Goal: Information Seeking & Learning: Find specific fact

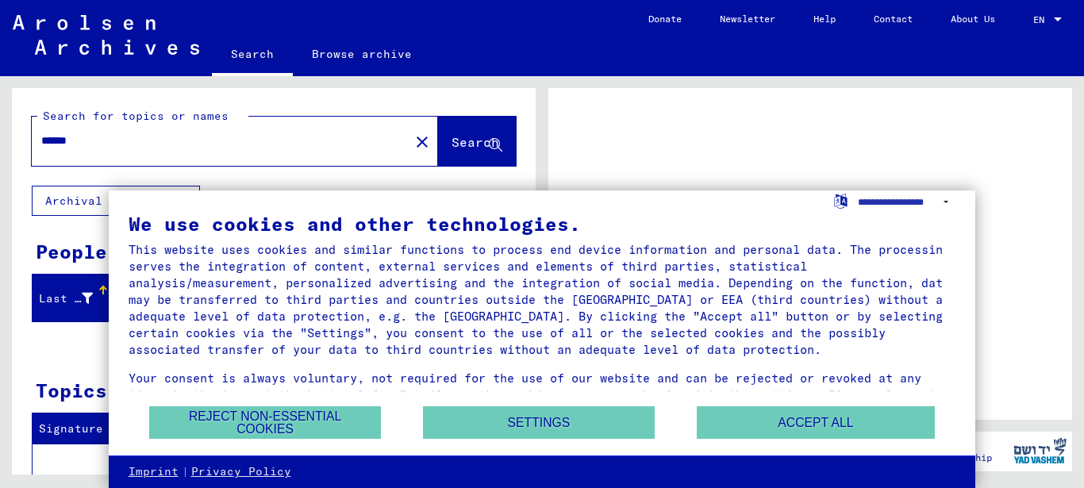
click at [1053, 20] on div at bounding box center [1057, 19] width 14 height 11
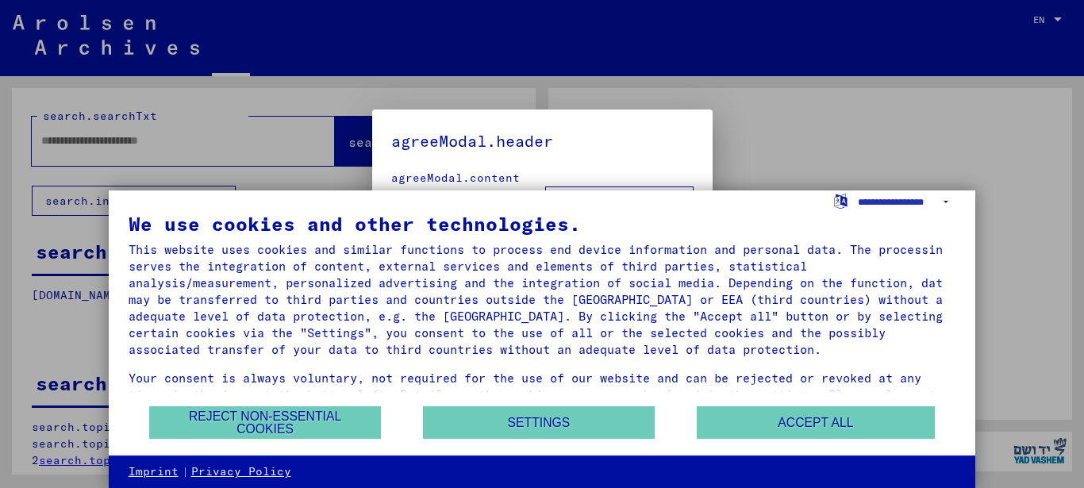
type input "******"
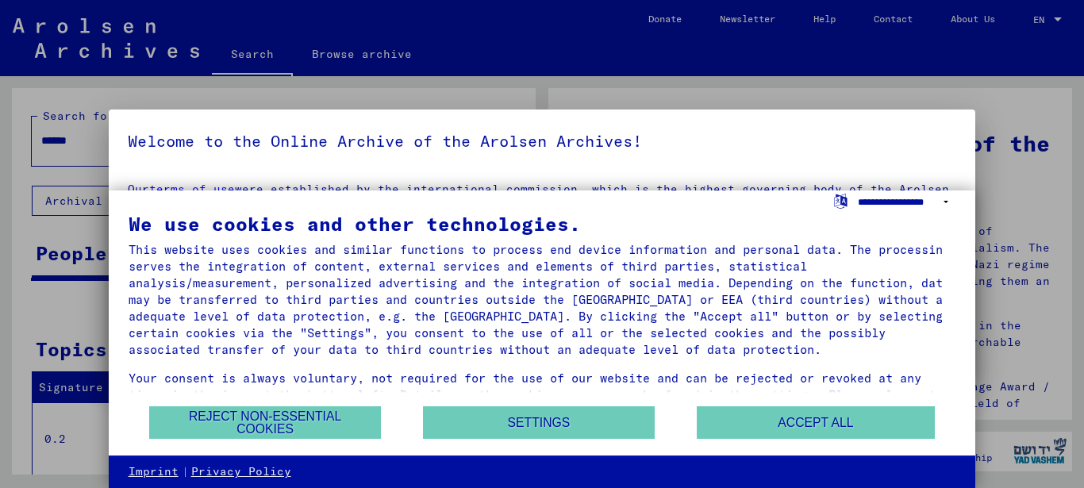
click at [857, 190] on select "**********" at bounding box center [906, 201] width 98 height 23
select select "*****"
click option "**********" at bounding box center [0, 0] width 0 height 0
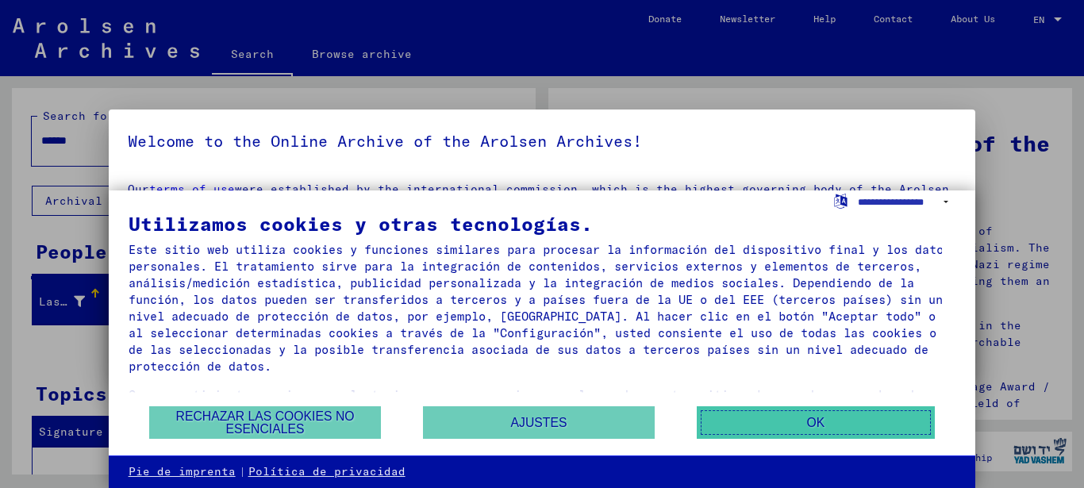
click at [802, 424] on button "OK" at bounding box center [815, 422] width 238 height 33
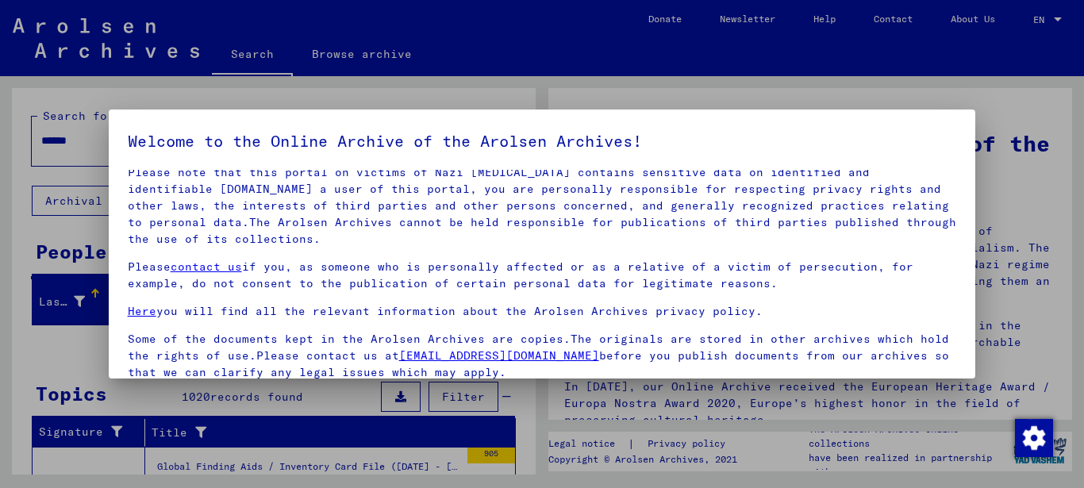
scroll to position [128, 0]
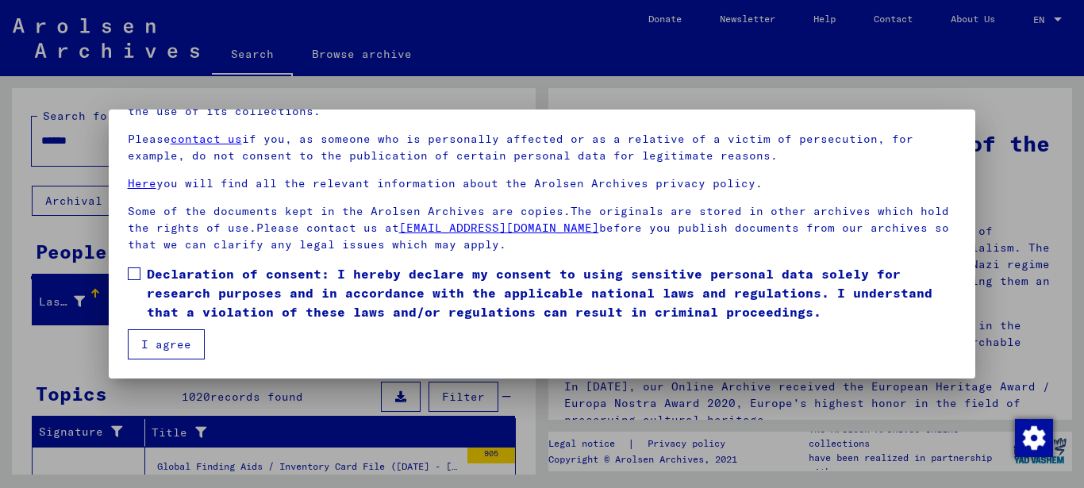
drag, startPoint x: 166, startPoint y: 352, endPoint x: 194, endPoint y: 351, distance: 27.8
click at [172, 351] on button "I agree" at bounding box center [166, 344] width 77 height 30
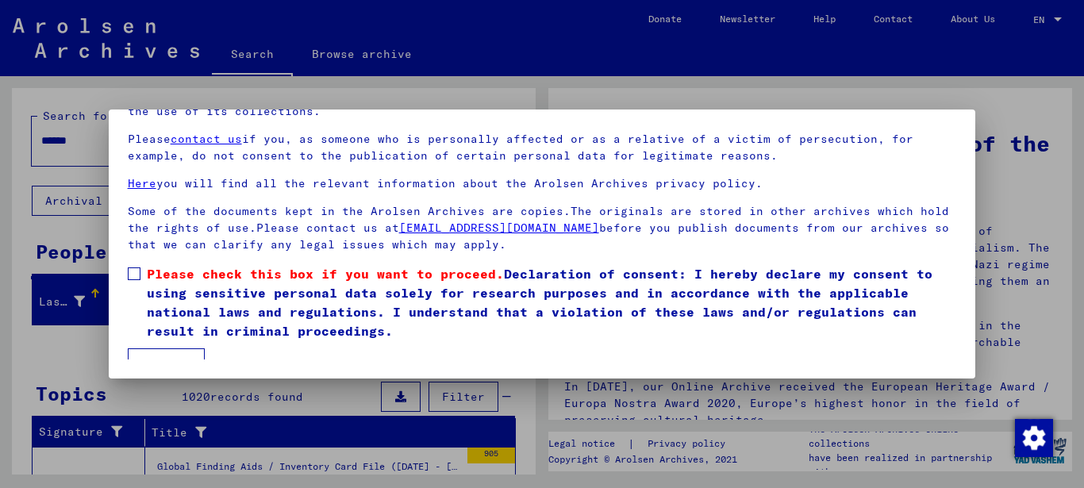
drag, startPoint x: 135, startPoint y: 271, endPoint x: 146, endPoint y: 284, distance: 16.9
click at [142, 281] on label "Please check this box if you want to proceed. Declaration of consent: I hereby …" at bounding box center [542, 302] width 829 height 76
click at [136, 276] on span at bounding box center [134, 273] width 13 height 13
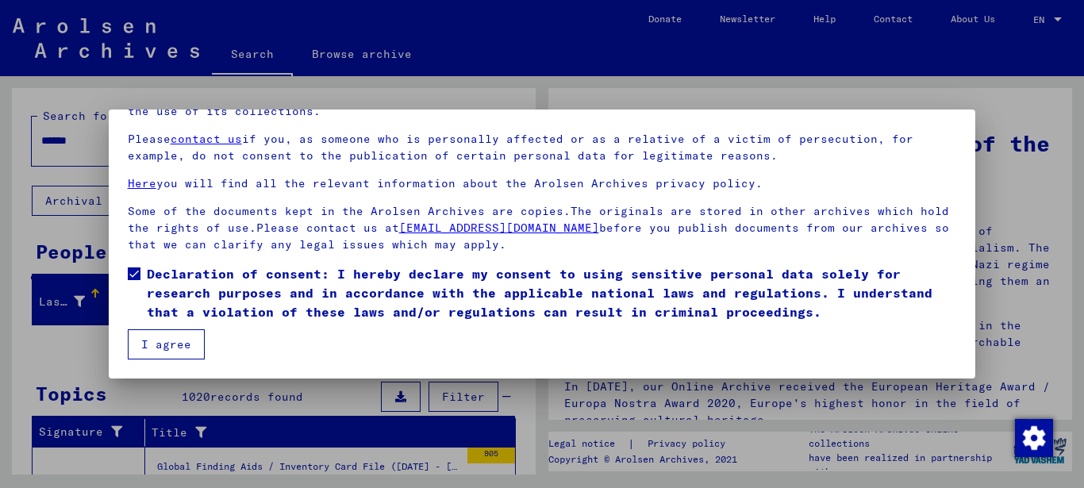
click at [155, 335] on button "I agree" at bounding box center [166, 344] width 77 height 30
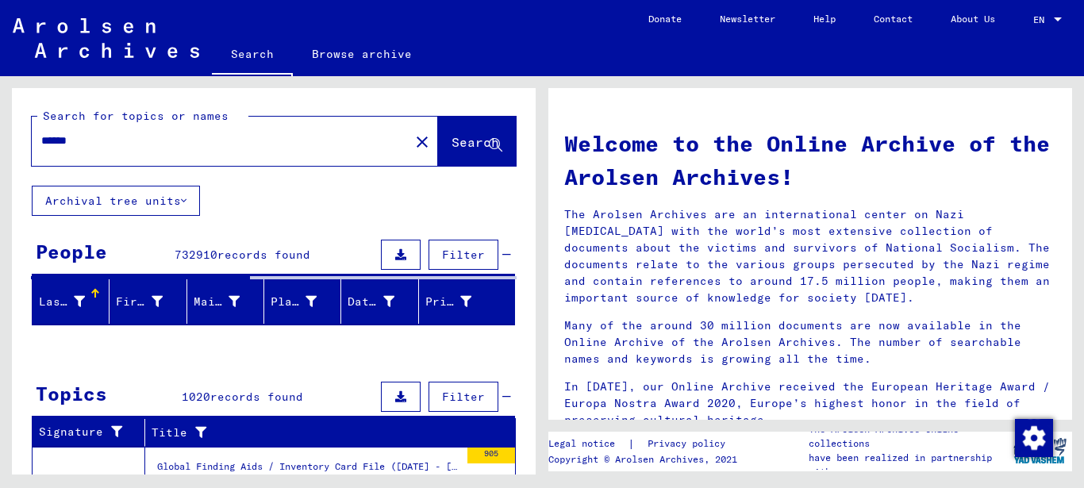
click at [1057, 17] on div at bounding box center [1057, 19] width 14 height 11
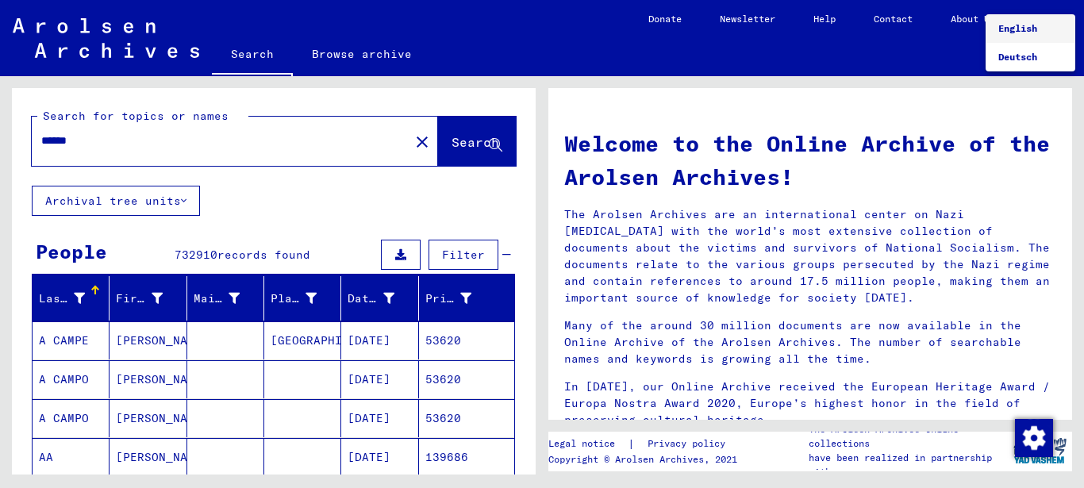
click at [943, 53] on div at bounding box center [542, 244] width 1084 height 488
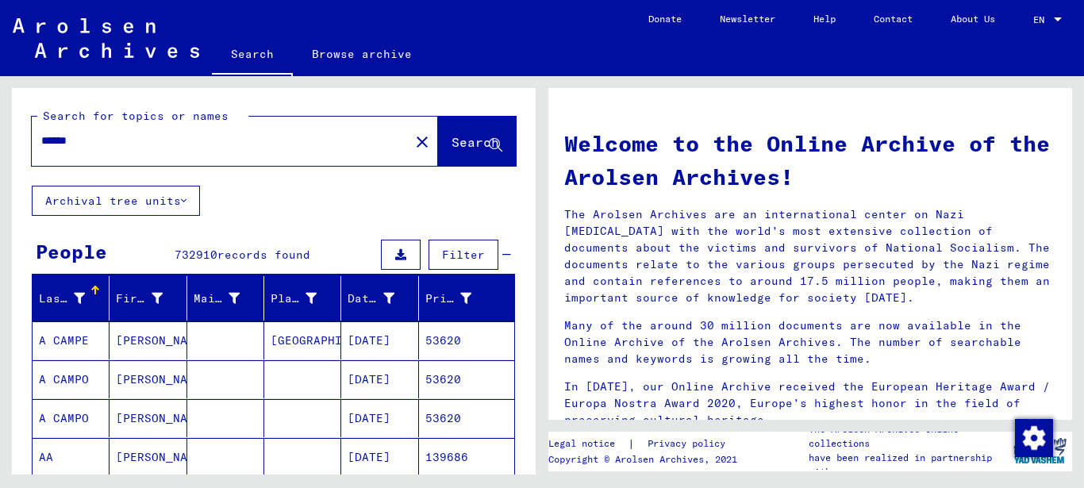
click at [116, 134] on input "******" at bounding box center [215, 140] width 349 height 17
type input "*"
type input "********"
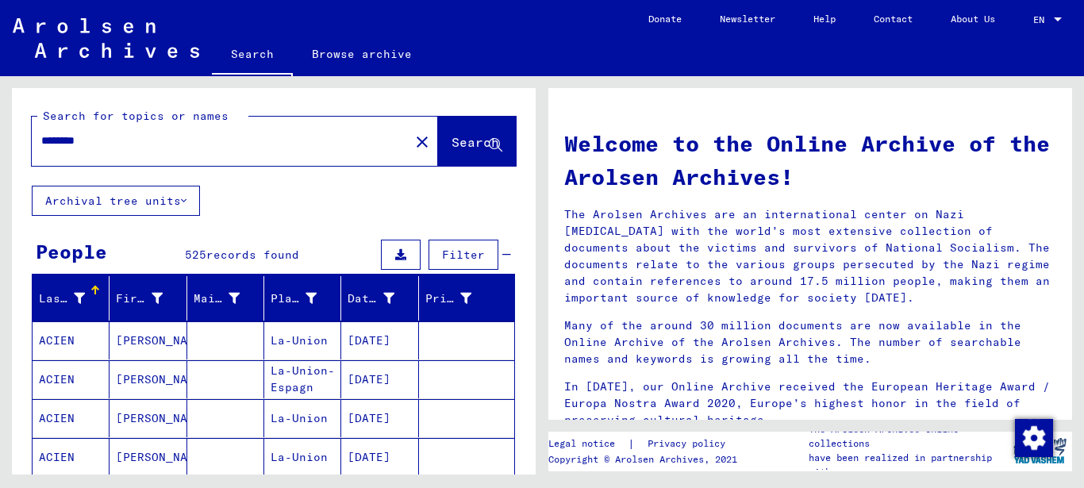
scroll to position [343, 0]
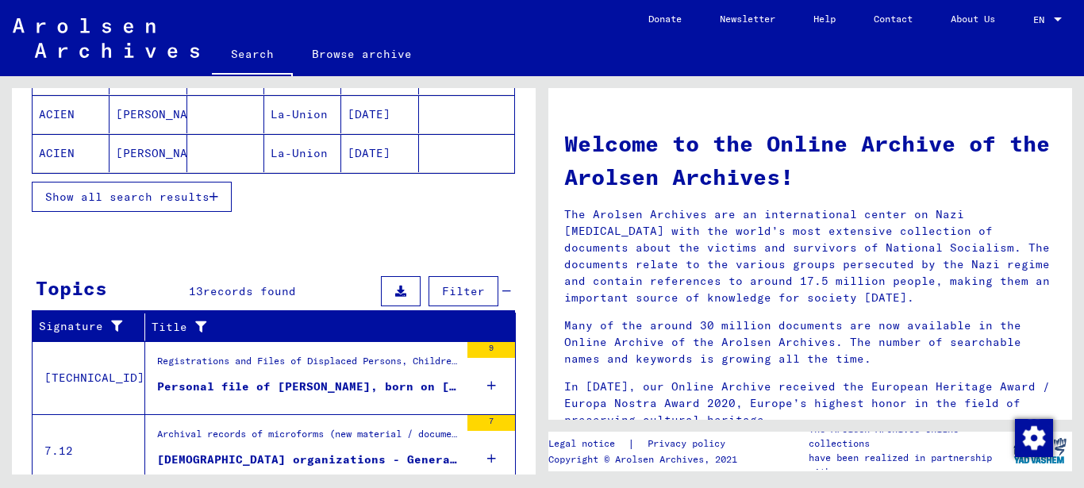
click at [136, 201] on span "Show all search results" at bounding box center [127, 197] width 164 height 14
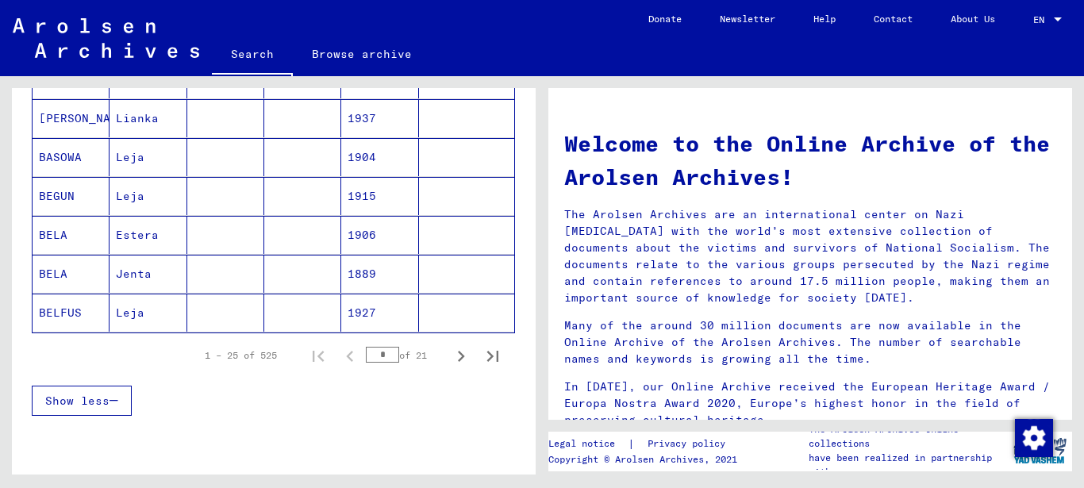
scroll to position [942, 0]
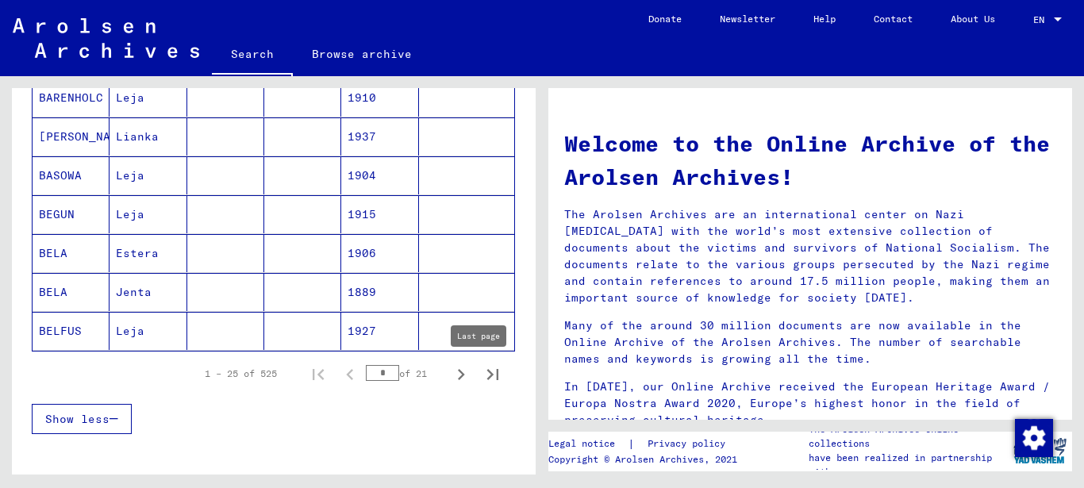
click at [487, 372] on icon "Last page" at bounding box center [492, 374] width 11 height 11
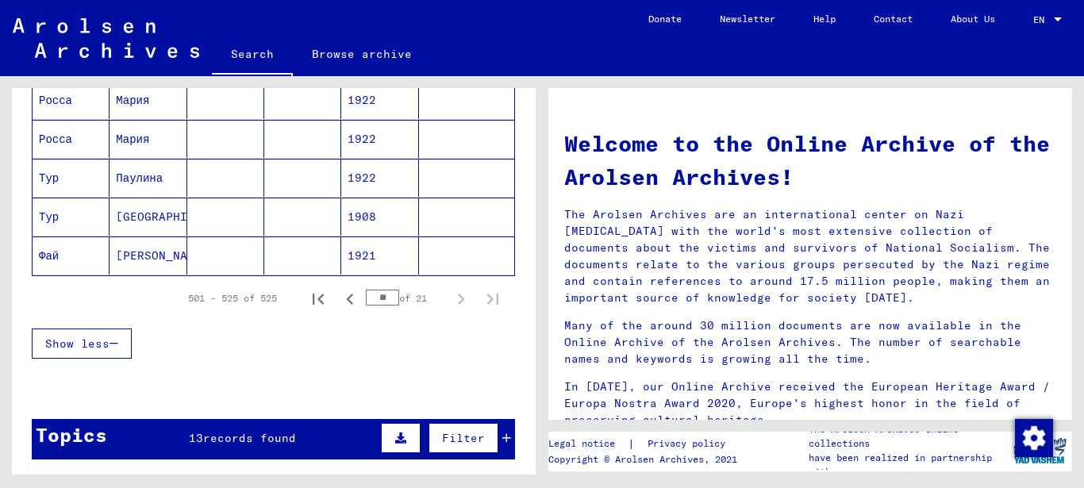
scroll to position [1114, 0]
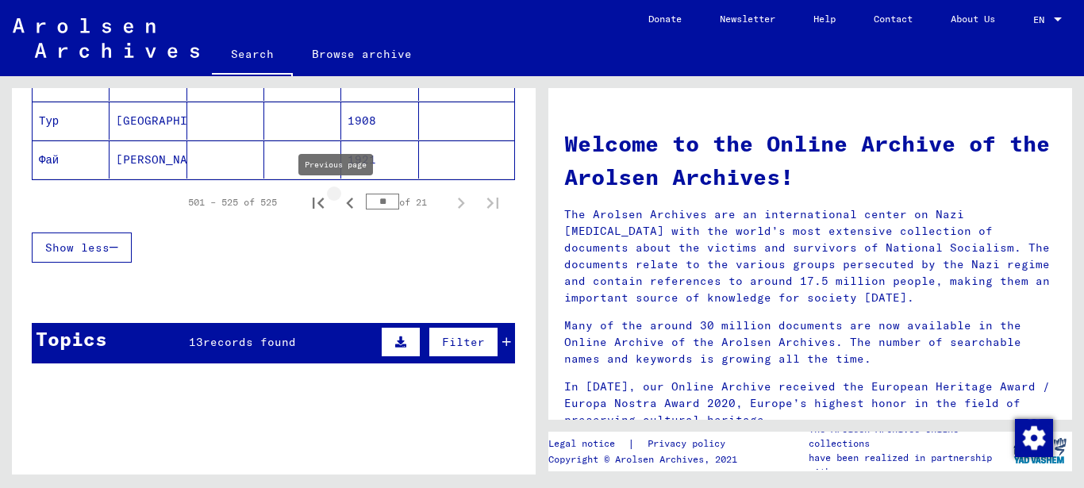
drag, startPoint x: 333, startPoint y: 203, endPoint x: 397, endPoint y: 321, distance: 134.5
click at [340, 208] on icon "Previous page" at bounding box center [350, 203] width 22 height 22
type input "**"
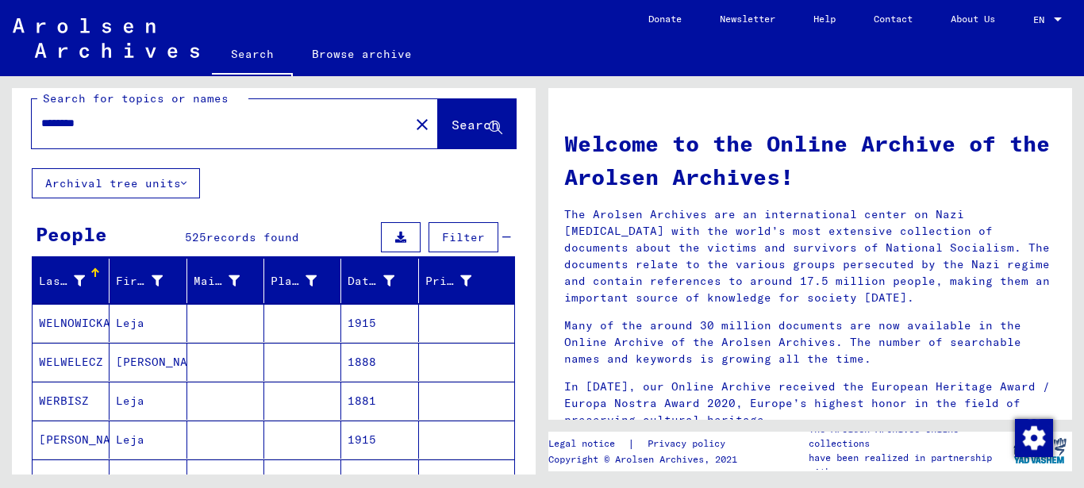
scroll to position [0, 0]
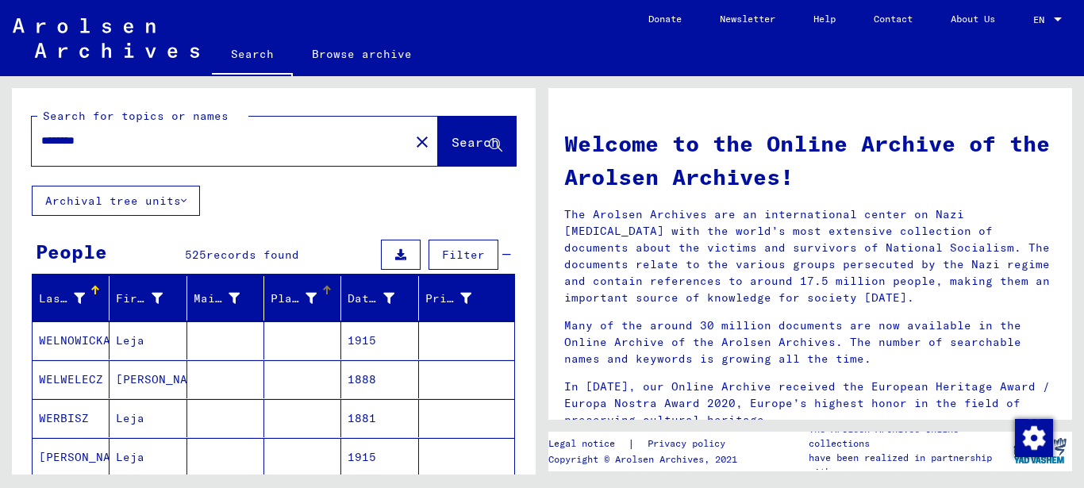
click at [322, 291] on div at bounding box center [327, 291] width 10 height 10
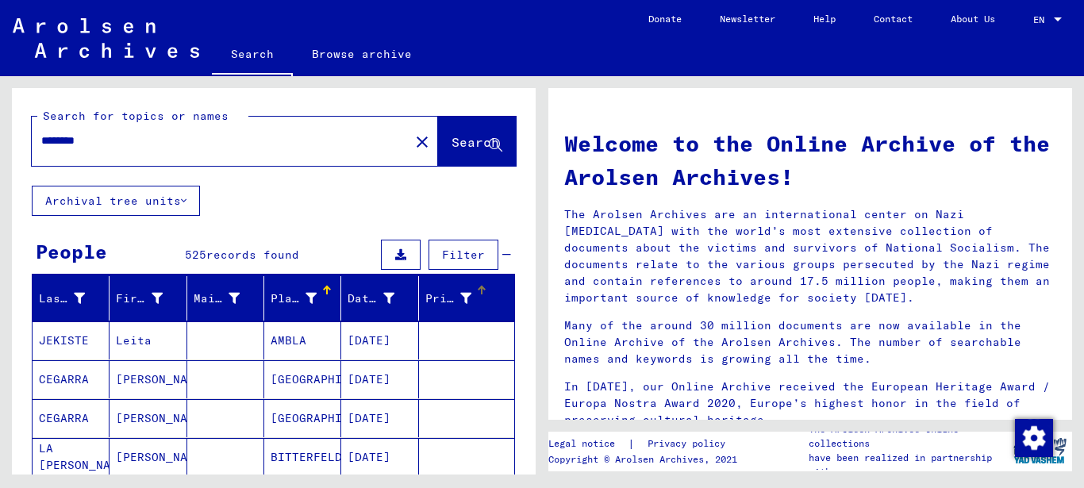
scroll to position [171, 0]
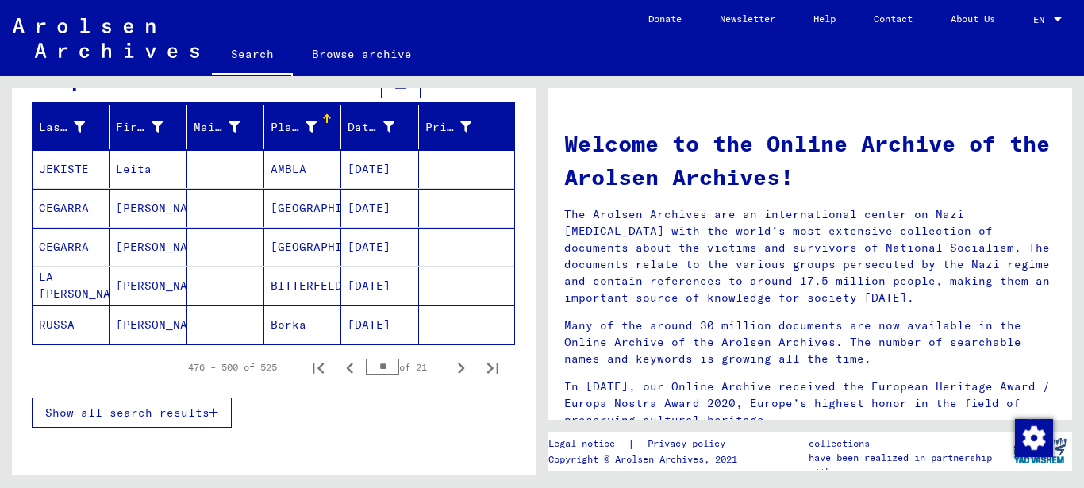
click at [193, 411] on span "Show all search results" at bounding box center [127, 412] width 164 height 14
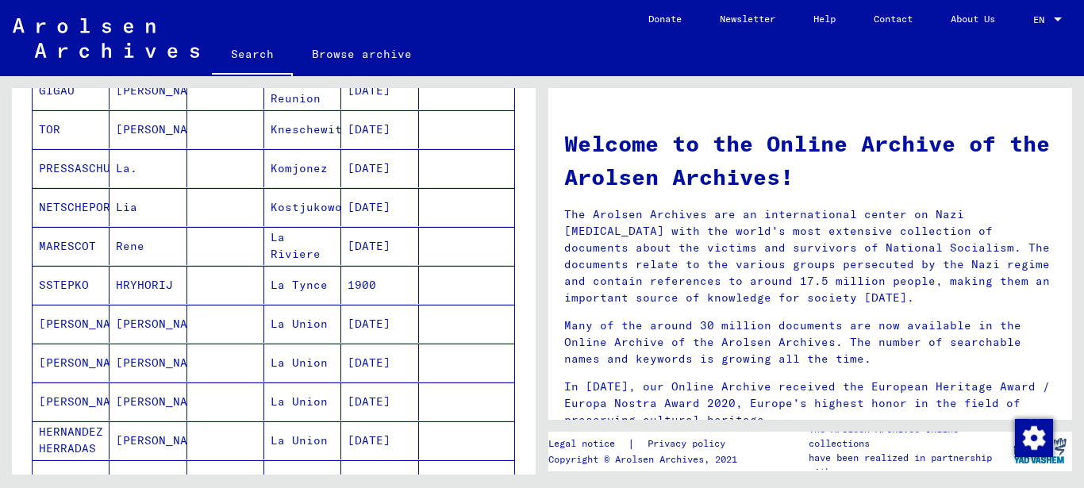
scroll to position [685, 0]
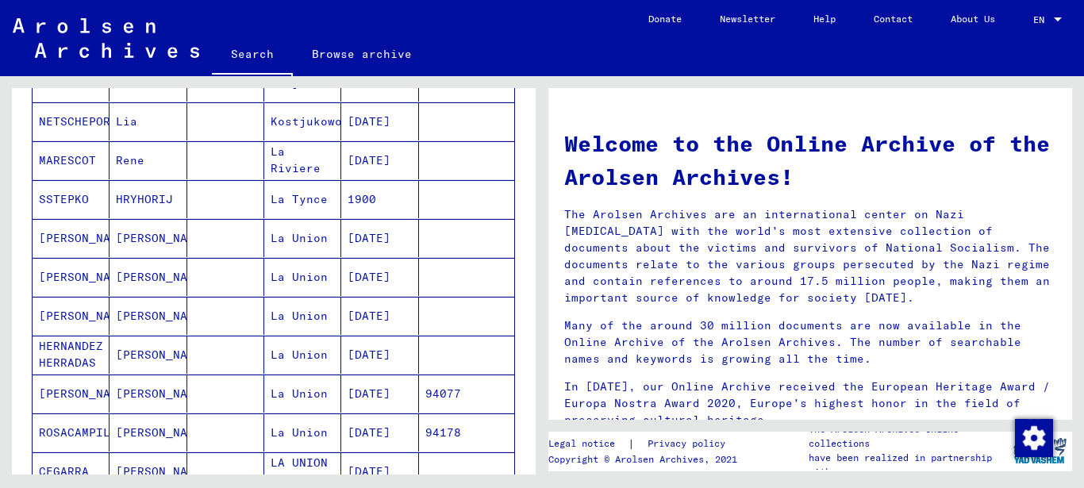
click at [370, 233] on mat-cell "[DATE]" at bounding box center [379, 238] width 77 height 38
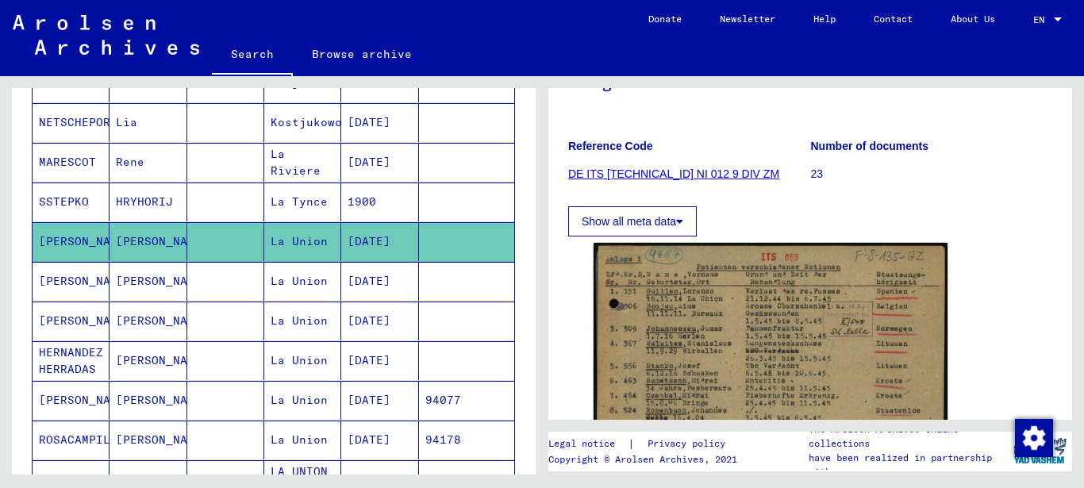
scroll to position [257, 0]
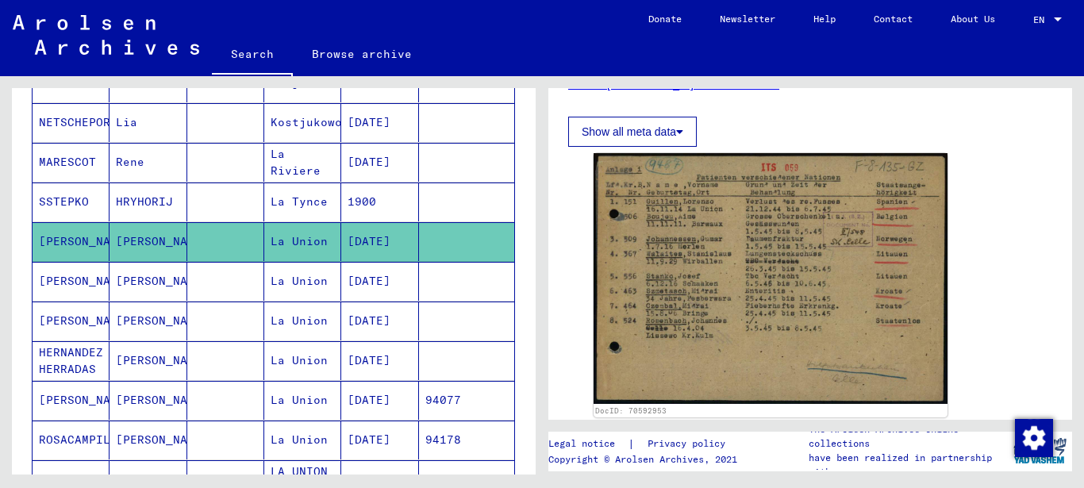
click at [311, 278] on mat-cell "La Union" at bounding box center [302, 281] width 77 height 39
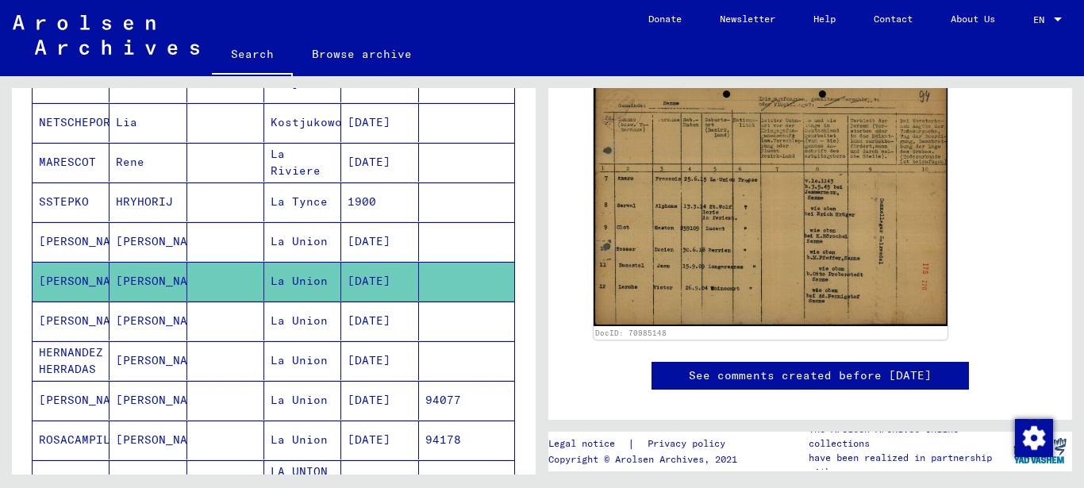
scroll to position [378, 0]
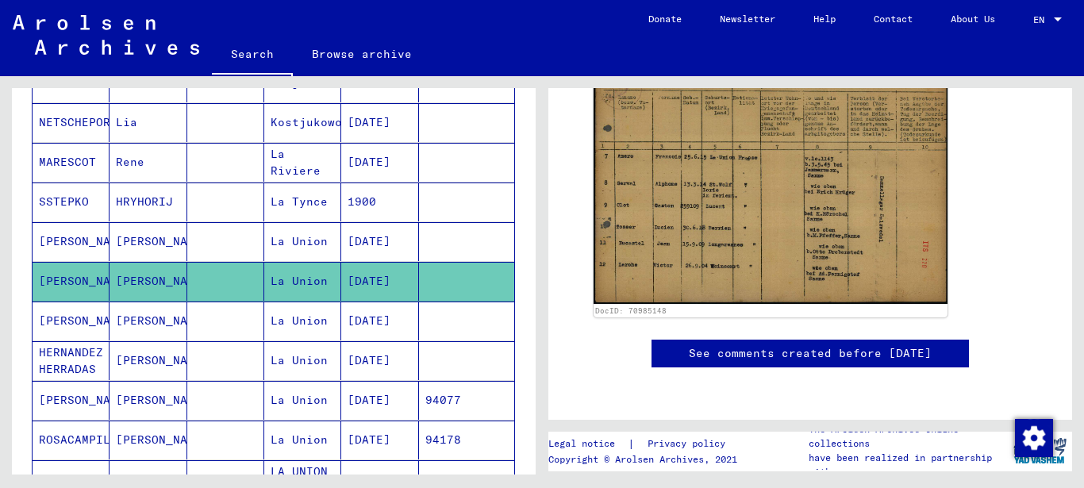
click at [278, 322] on mat-cell "La Union" at bounding box center [302, 320] width 77 height 39
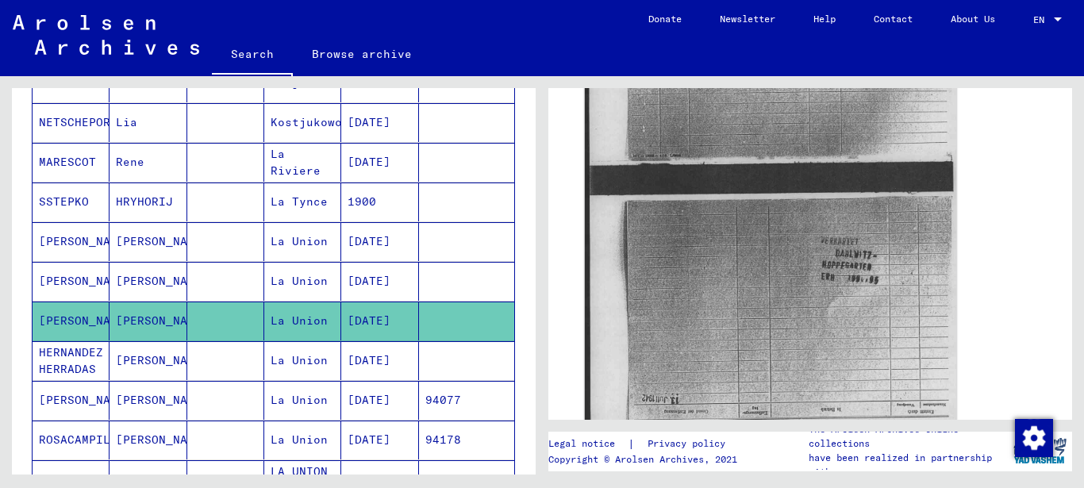
scroll to position [600, 0]
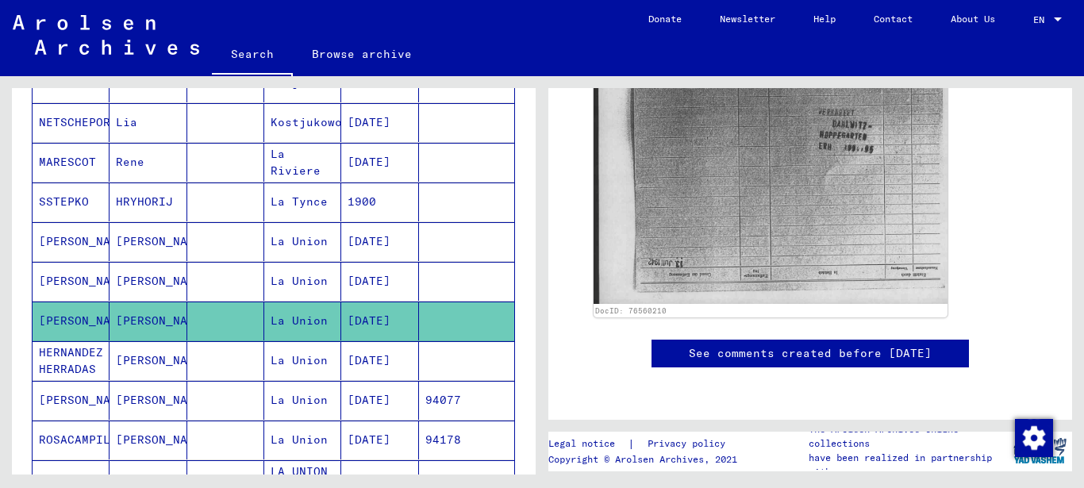
click at [308, 369] on mat-cell "La Union" at bounding box center [302, 360] width 77 height 39
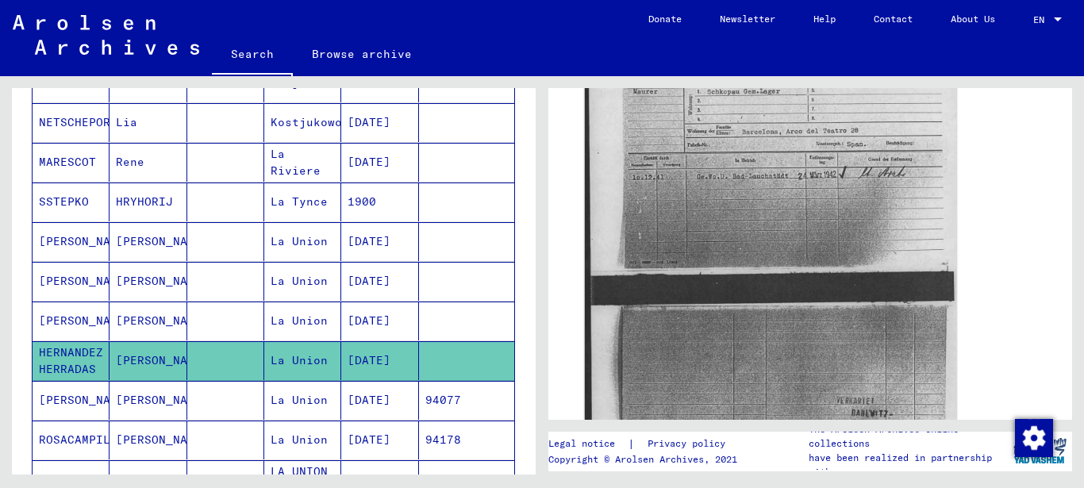
scroll to position [514, 0]
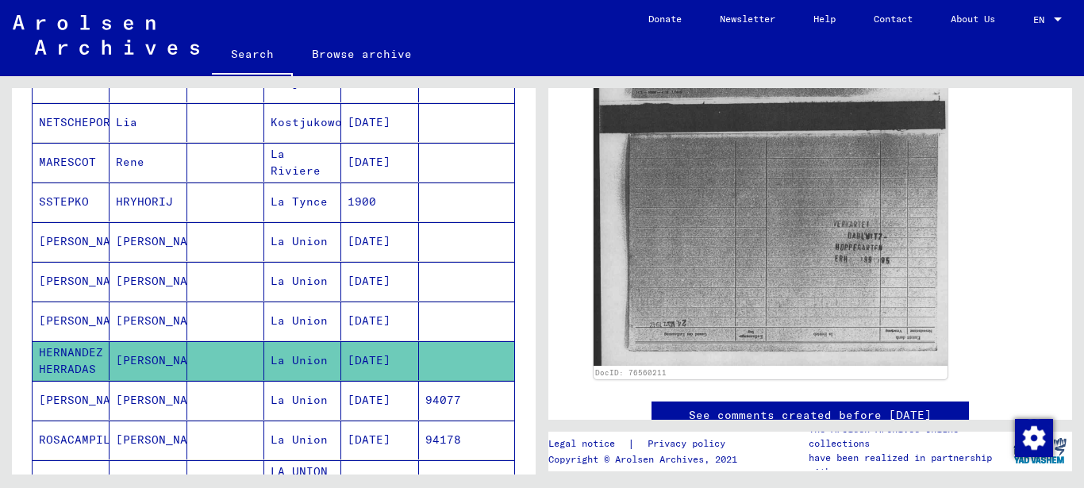
drag, startPoint x: 339, startPoint y: 405, endPoint x: 668, endPoint y: 325, distance: 338.8
click at [341, 405] on mat-cell "[DATE]" at bounding box center [379, 400] width 77 height 39
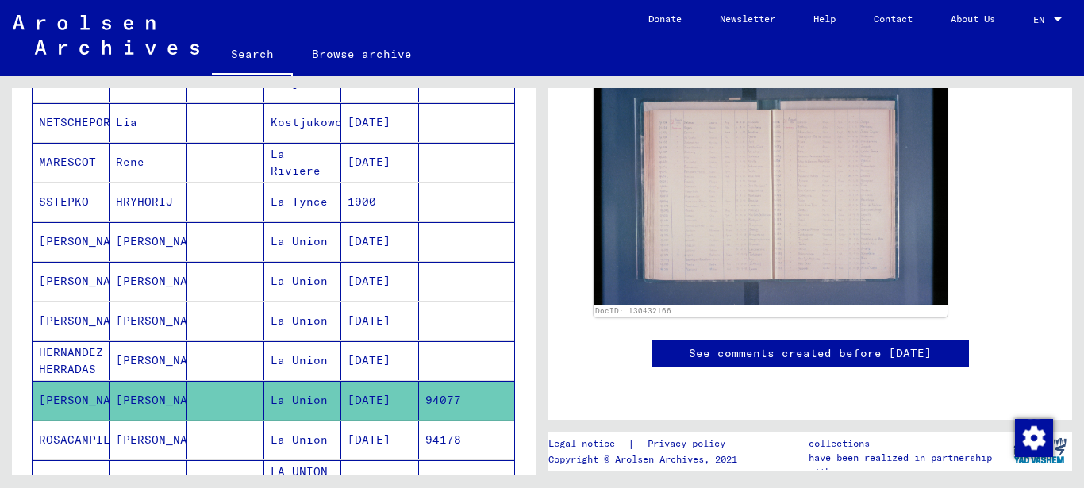
scroll to position [865, 0]
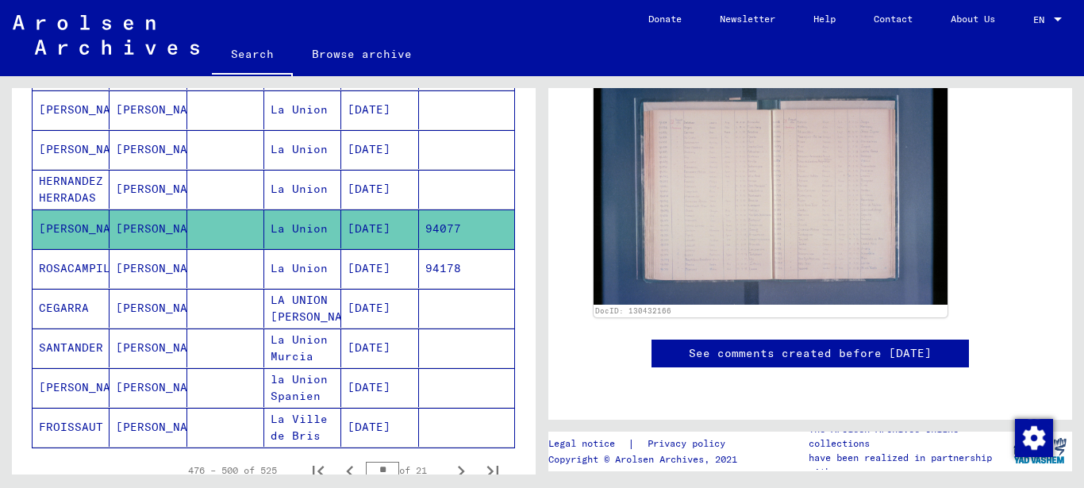
click at [300, 340] on mat-cell "La Union Murcia" at bounding box center [302, 347] width 77 height 39
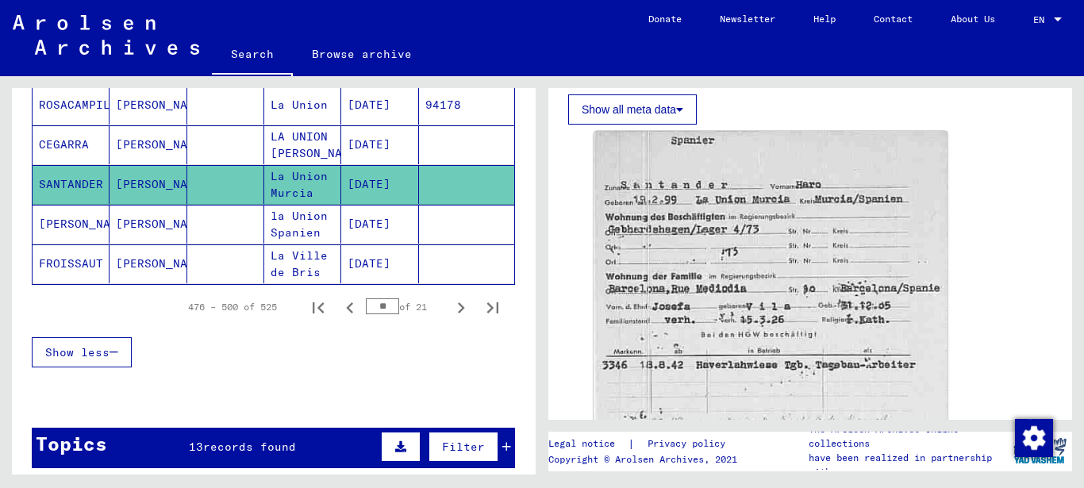
scroll to position [1037, 0]
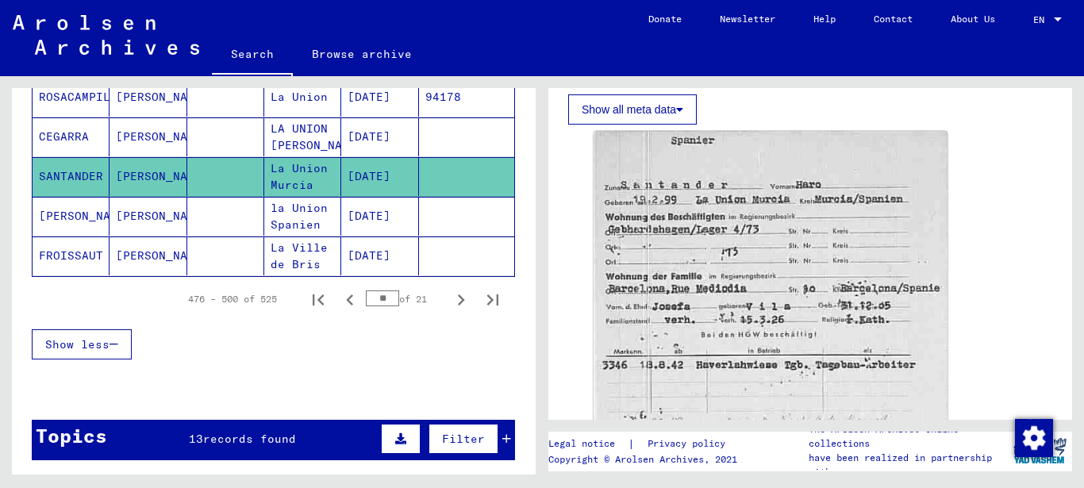
click at [316, 256] on mat-cell "La Ville de Bris" at bounding box center [302, 255] width 77 height 39
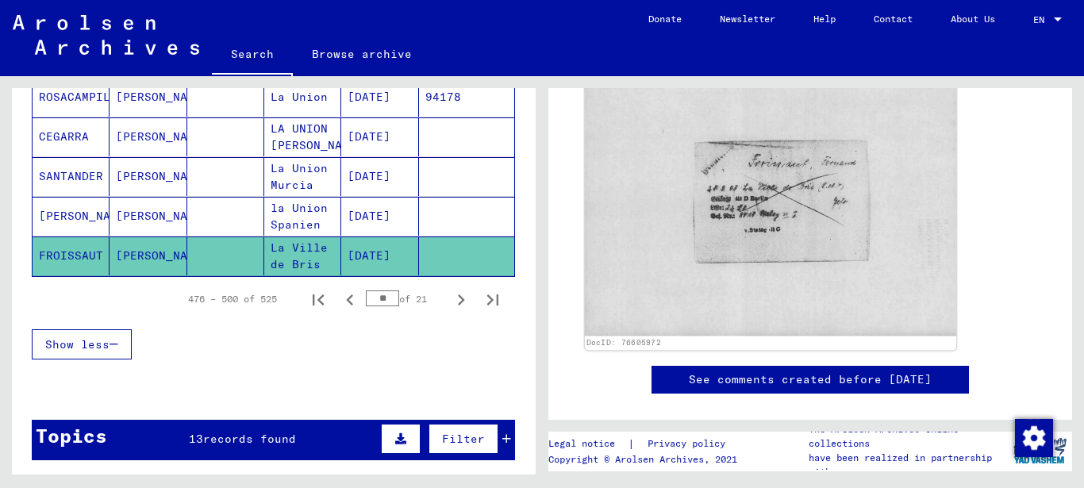
scroll to position [600, 0]
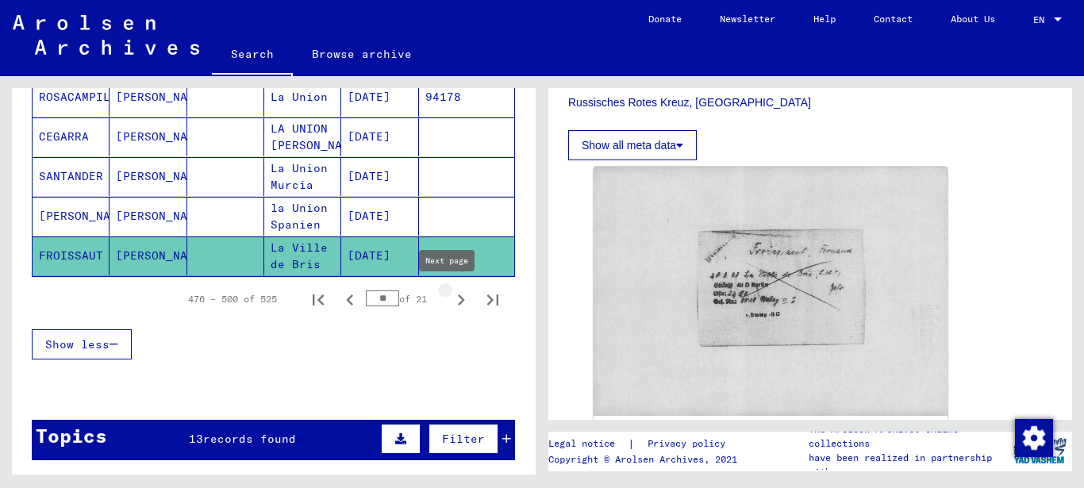
click at [450, 301] on icon "Next page" at bounding box center [461, 300] width 22 height 22
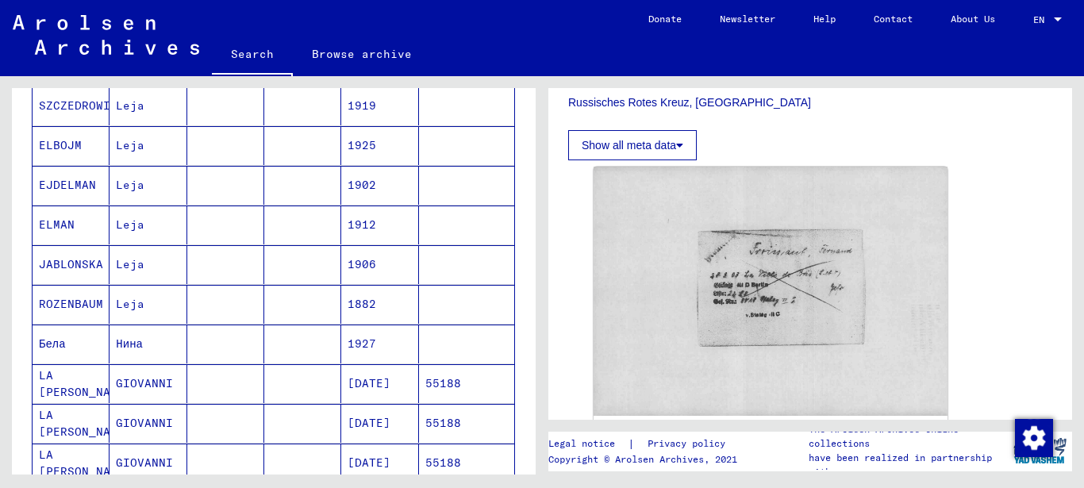
scroll to position [1037, 0]
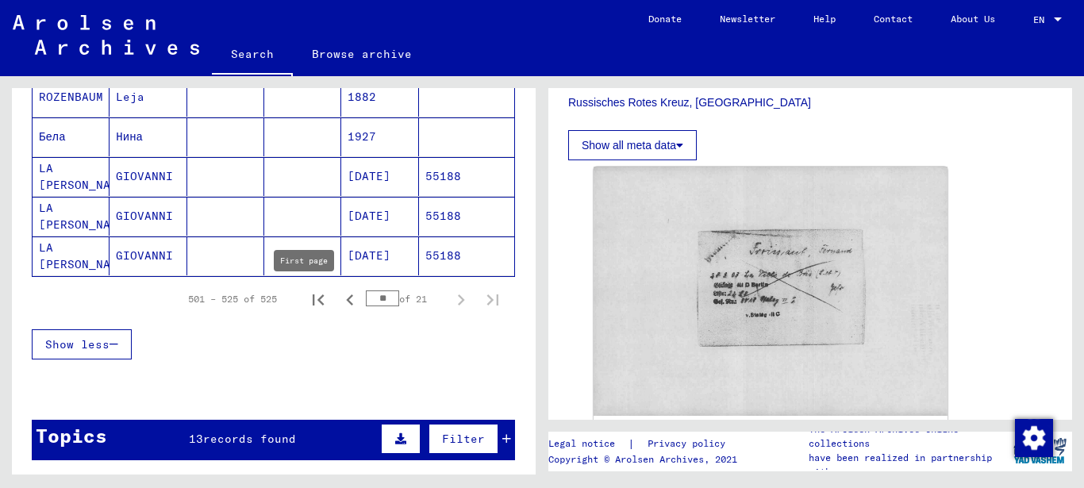
click at [312, 304] on icon "First page" at bounding box center [318, 300] width 22 height 22
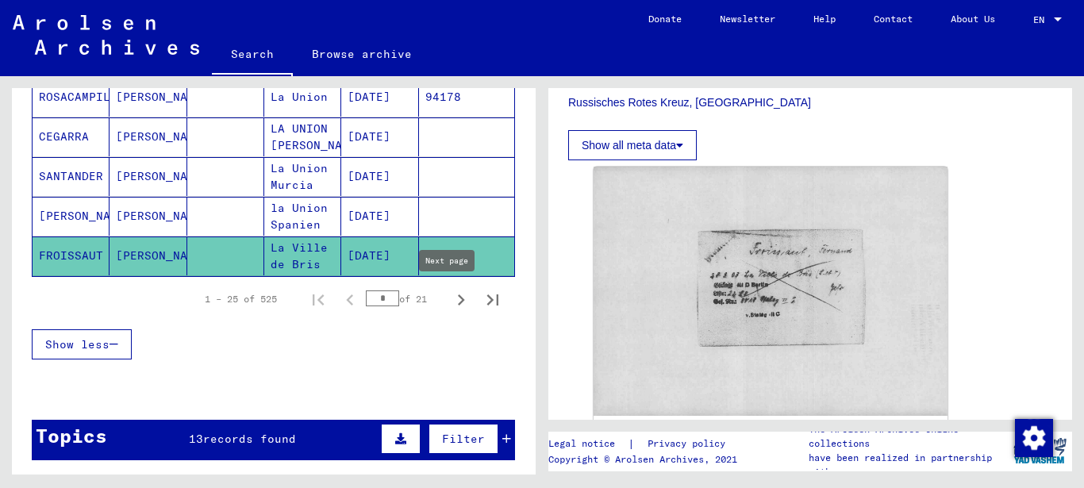
click at [450, 303] on icon "Next page" at bounding box center [461, 300] width 22 height 22
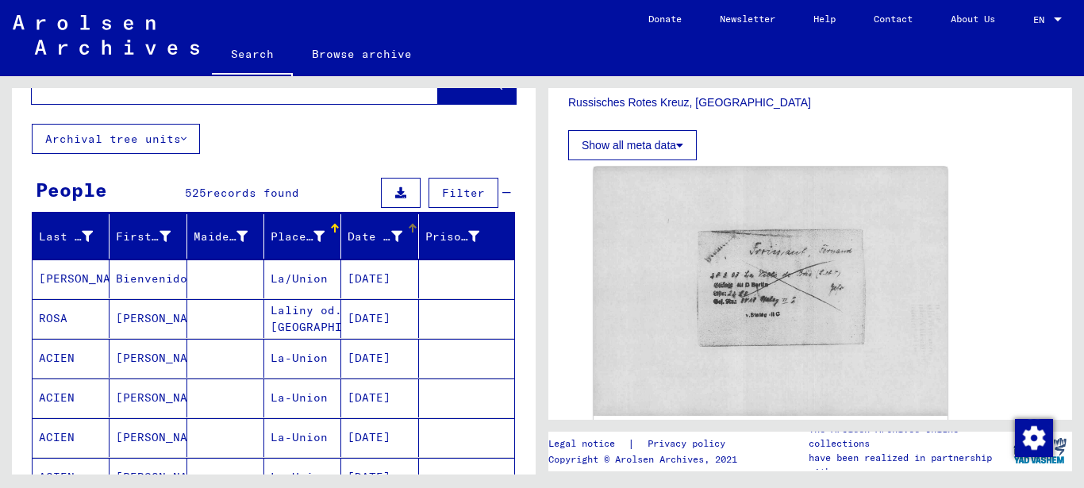
scroll to position [94, 0]
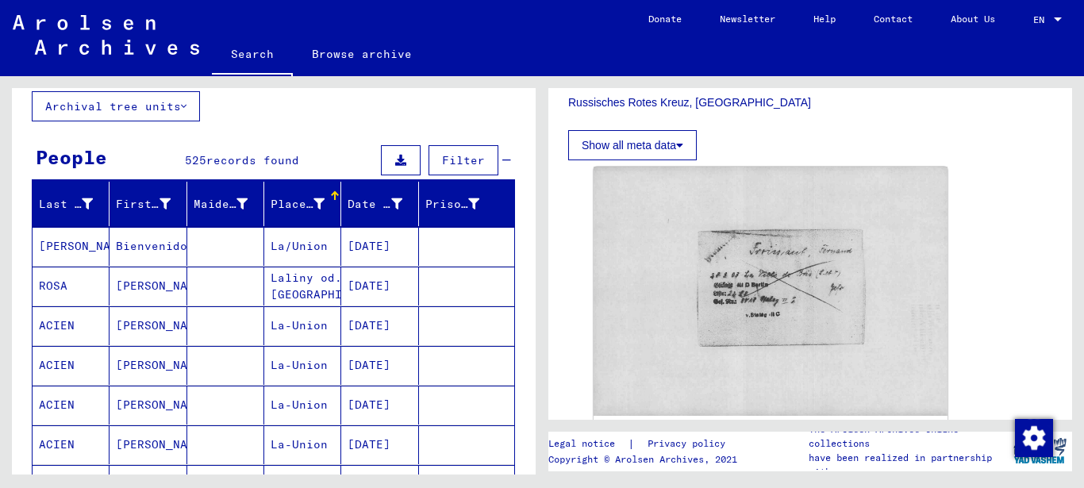
click at [376, 245] on mat-cell "[DATE]" at bounding box center [379, 246] width 77 height 39
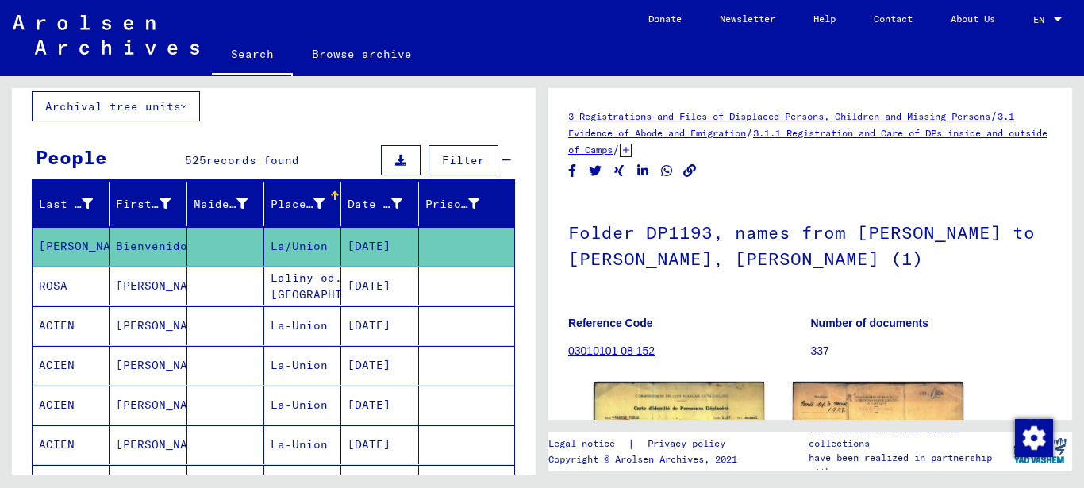
scroll to position [234, 0]
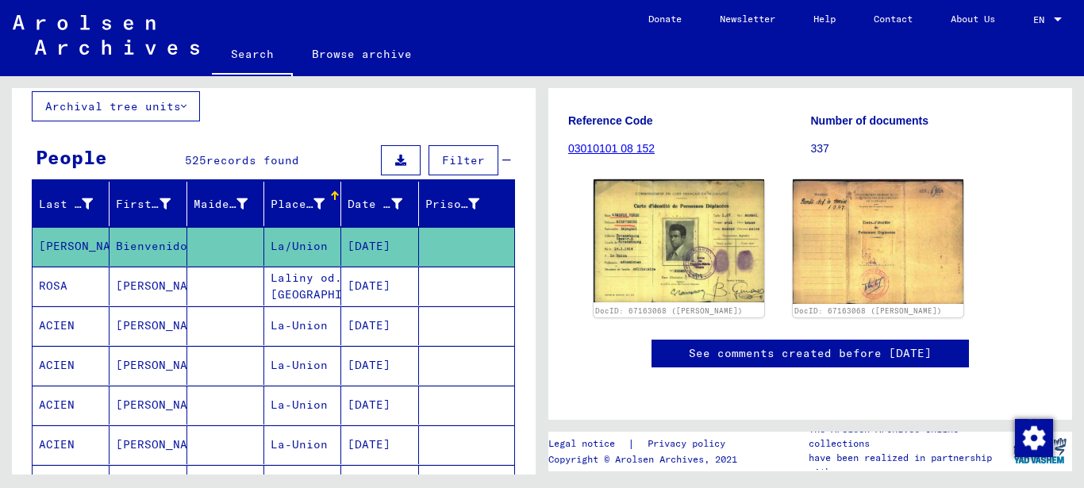
click at [293, 284] on mat-cell "Laliny od. [GEOGRAPHIC_DATA]" at bounding box center [302, 286] width 77 height 39
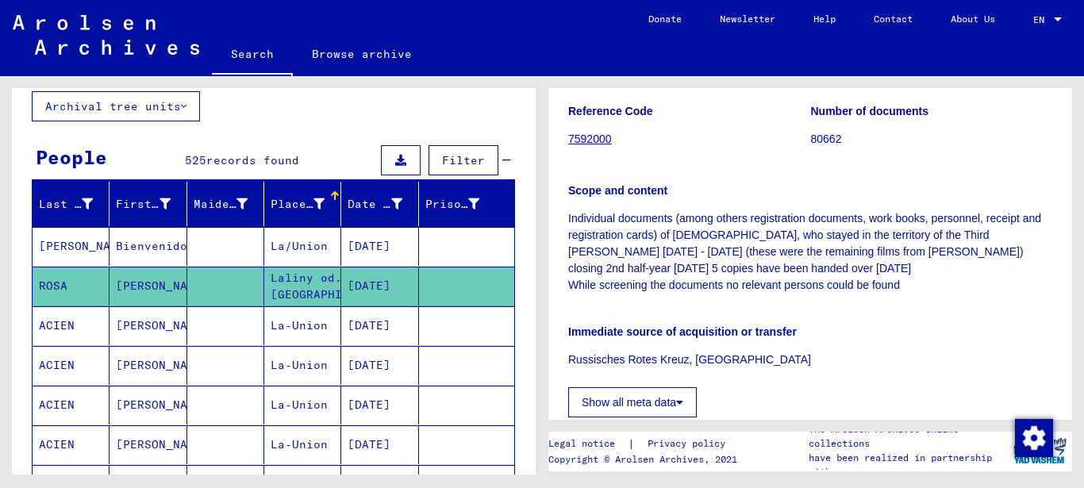
scroll to position [514, 0]
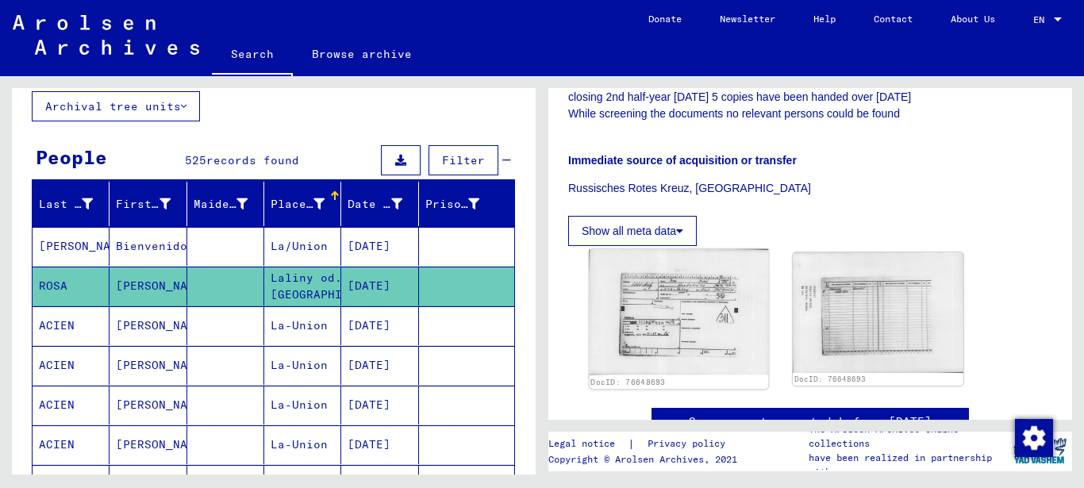
click at [673, 278] on img at bounding box center [678, 312] width 179 height 126
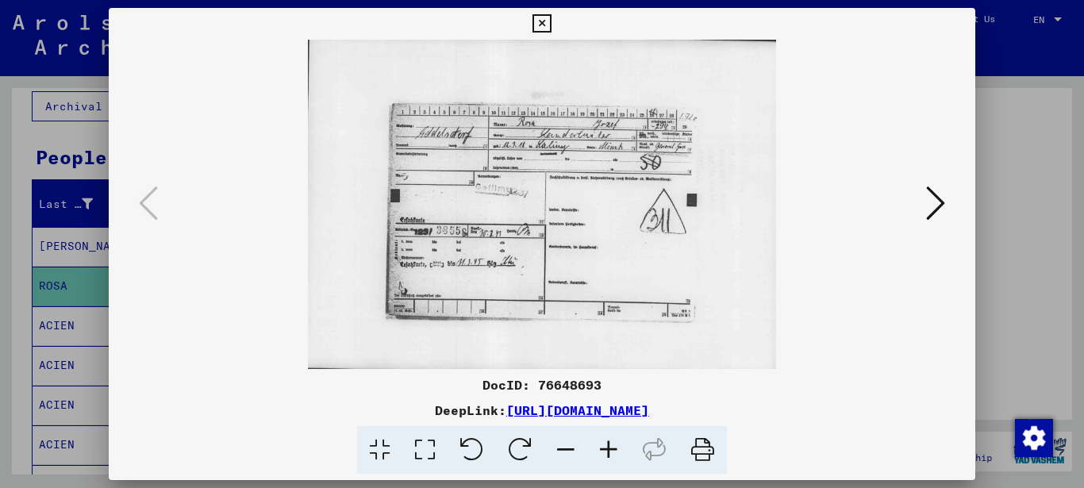
click at [551, 25] on icon at bounding box center [541, 23] width 18 height 19
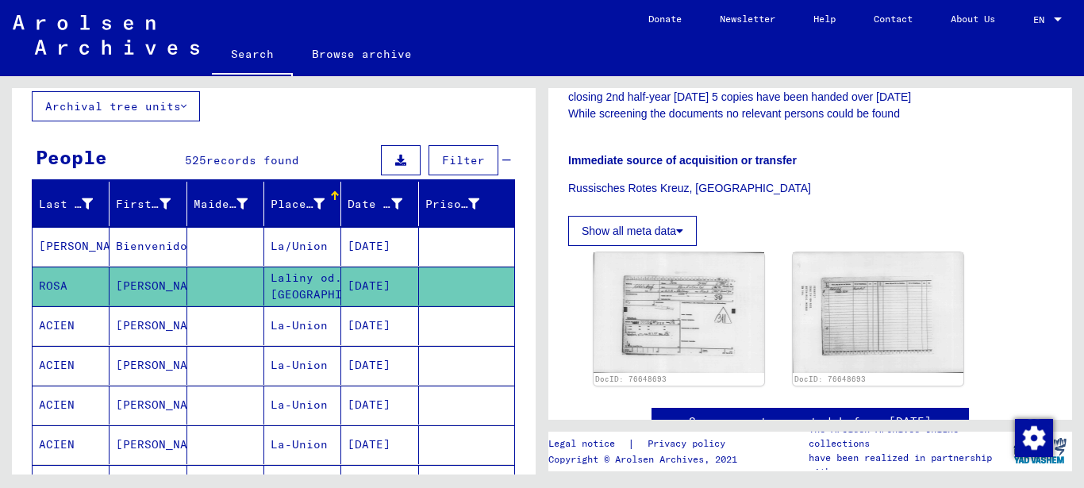
click at [300, 318] on mat-cell "La-Union" at bounding box center [302, 325] width 77 height 39
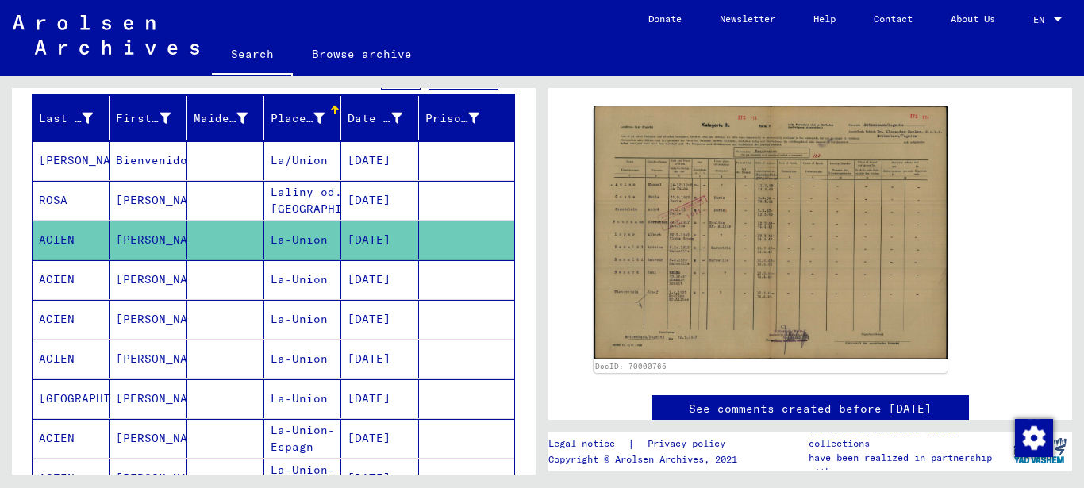
scroll to position [266, 0]
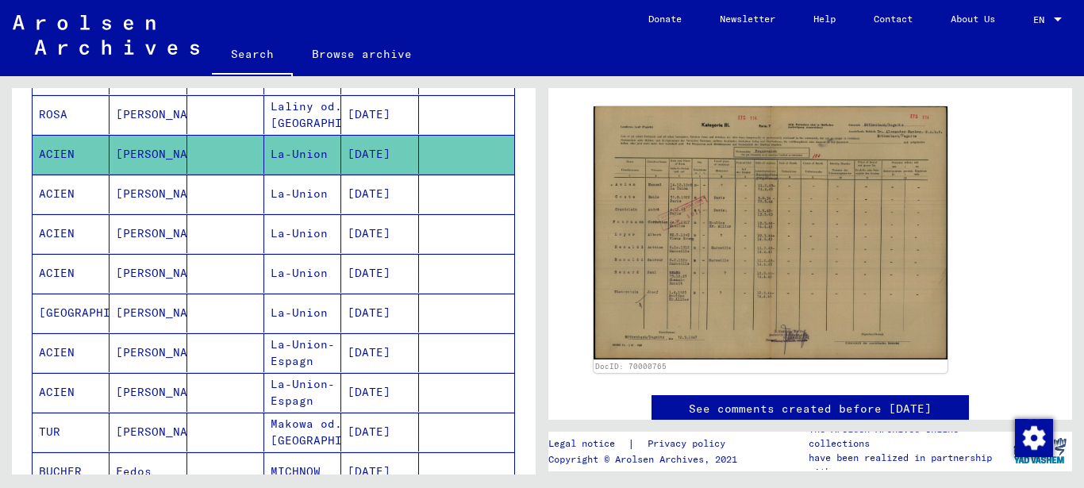
click at [302, 312] on mat-cell "La-Union" at bounding box center [302, 312] width 77 height 39
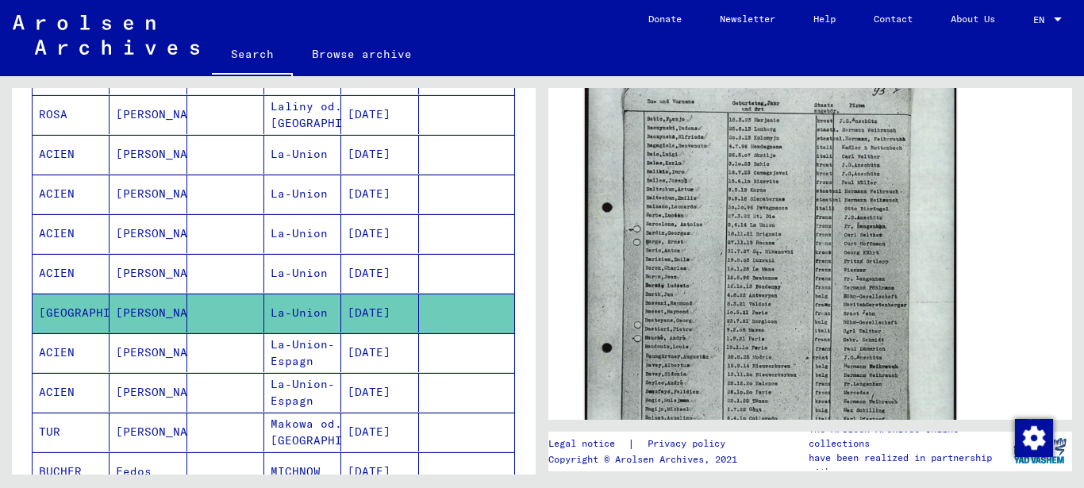
scroll to position [685, 0]
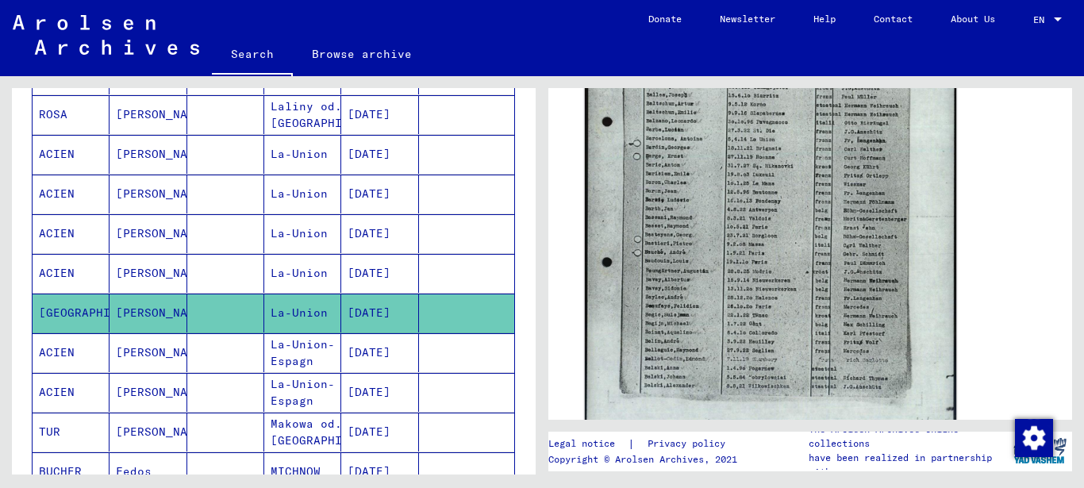
click at [769, 246] on img at bounding box center [770, 191] width 371 height 523
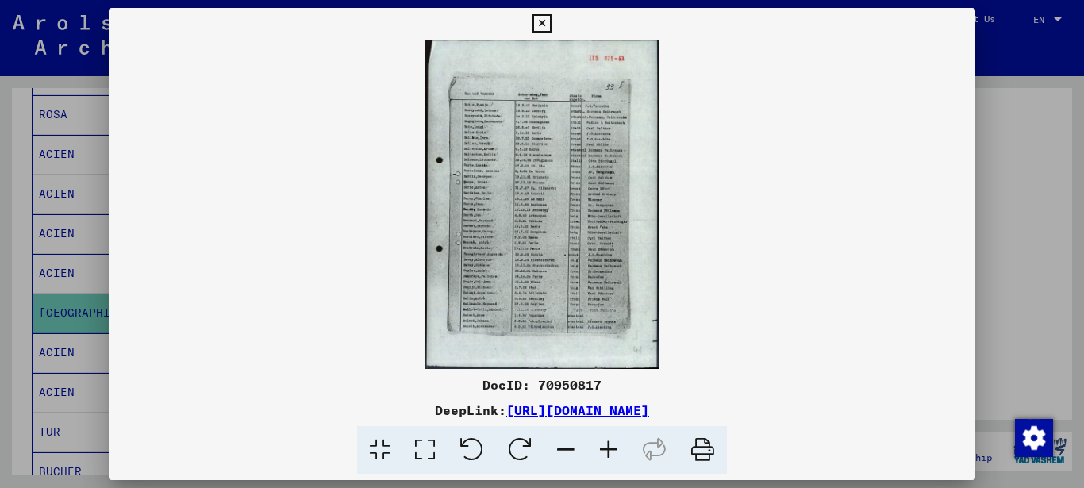
click at [609, 454] on icon at bounding box center [608, 450] width 43 height 48
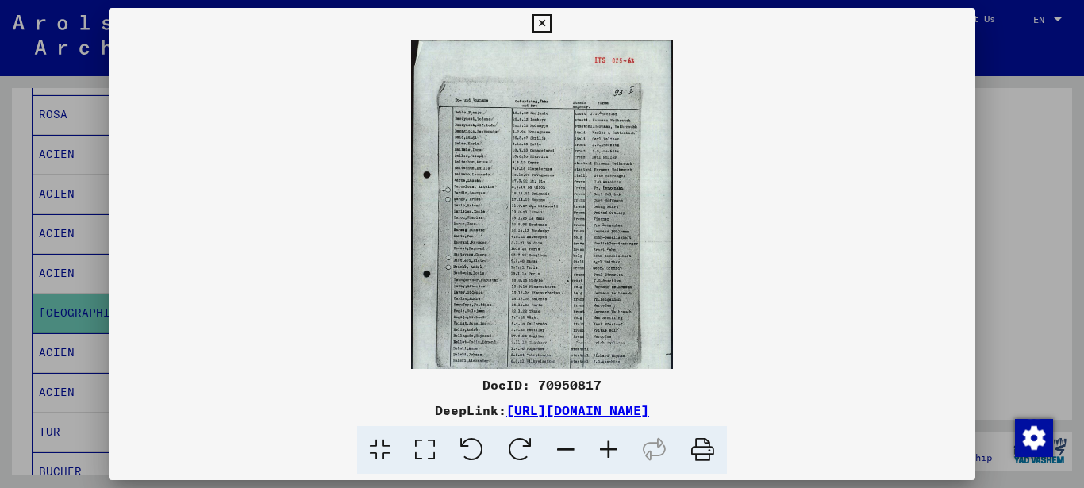
click at [609, 454] on icon at bounding box center [608, 450] width 43 height 48
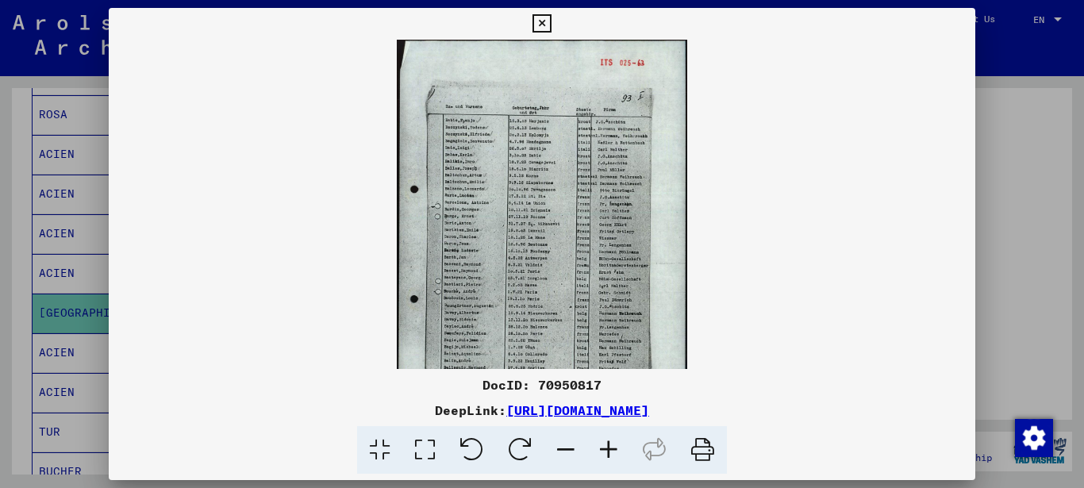
click at [609, 454] on icon at bounding box center [608, 450] width 43 height 48
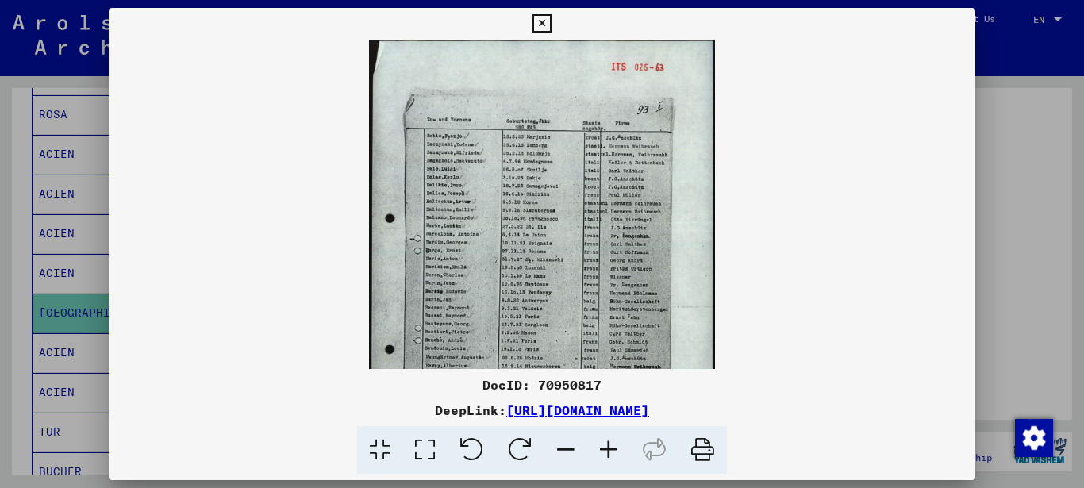
click at [609, 454] on icon at bounding box center [608, 450] width 43 height 48
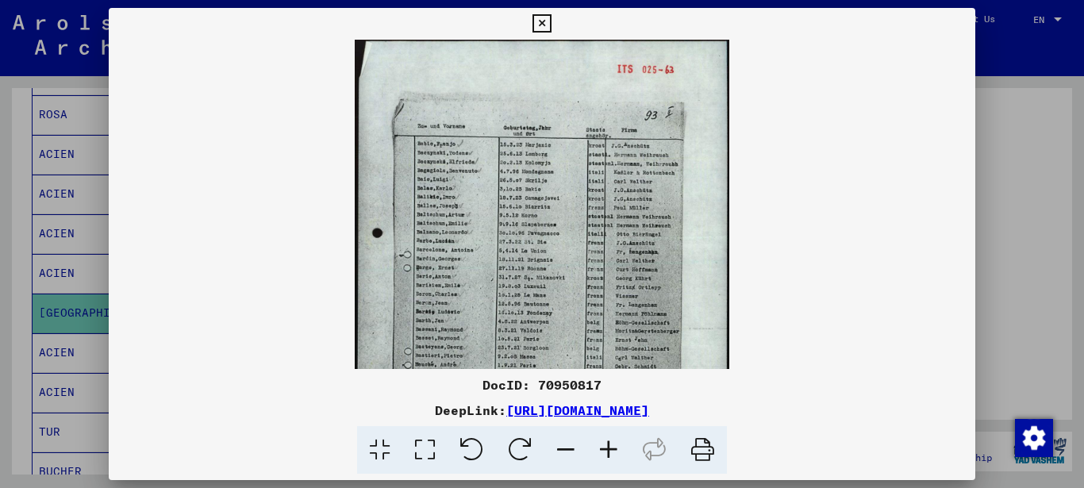
click at [609, 454] on icon at bounding box center [608, 450] width 43 height 48
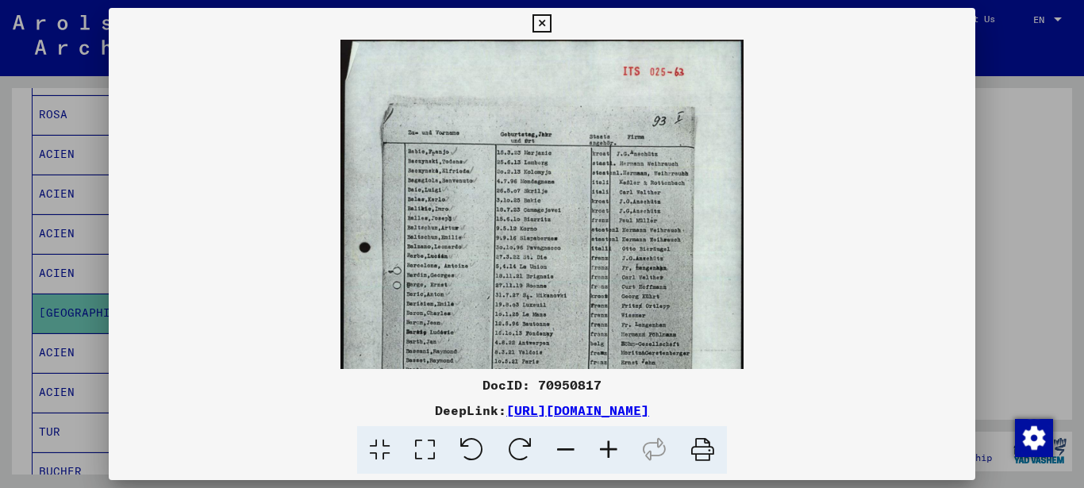
click at [609, 454] on icon at bounding box center [608, 450] width 43 height 48
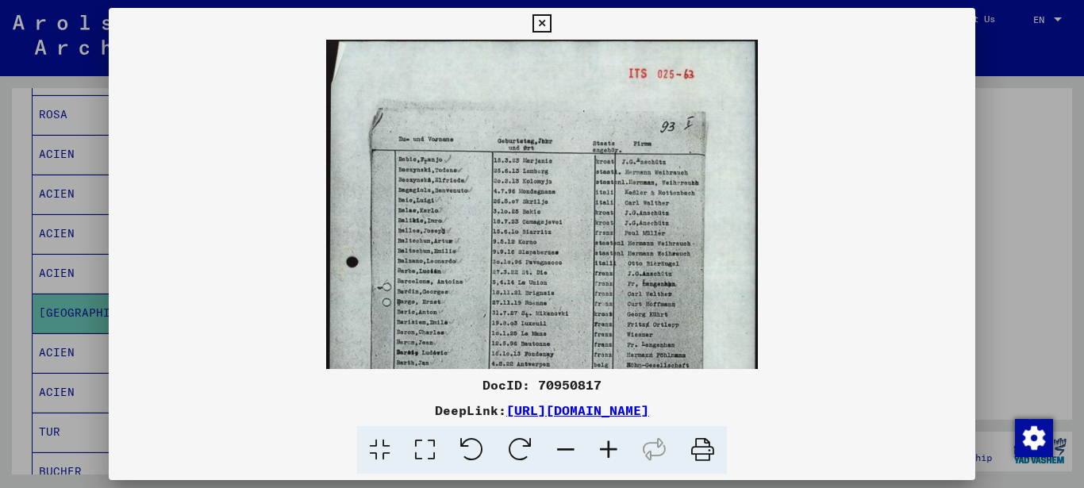
click at [609, 454] on icon at bounding box center [608, 450] width 43 height 48
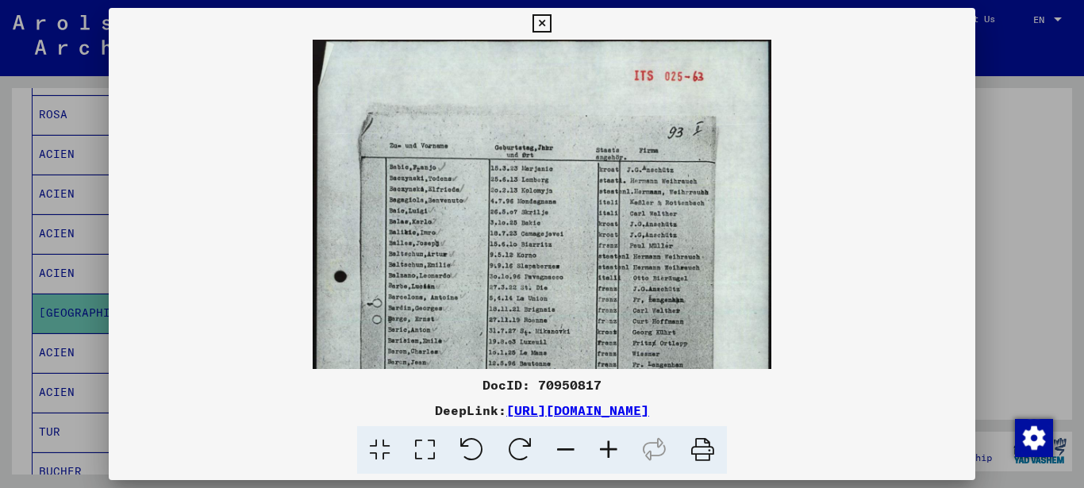
click at [609, 454] on icon at bounding box center [608, 450] width 43 height 48
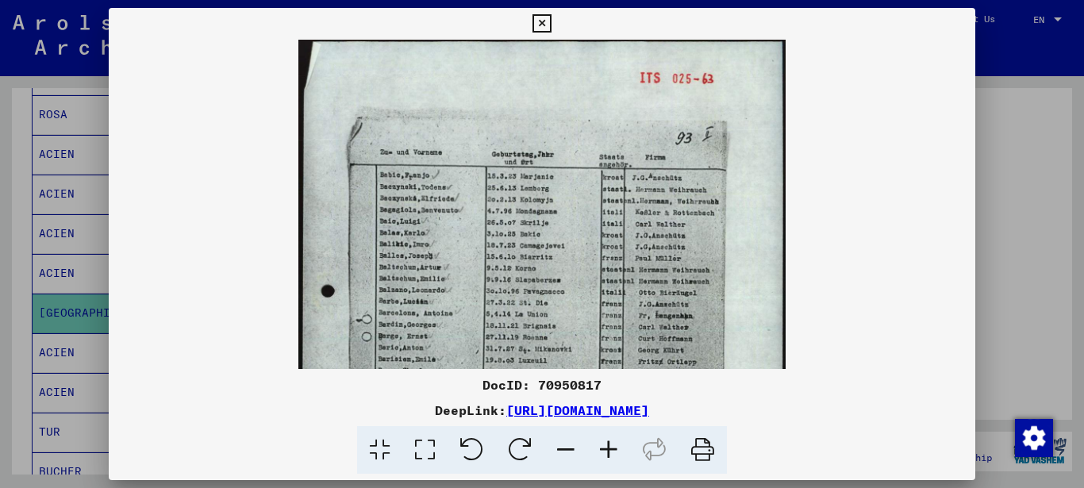
click at [609, 454] on icon at bounding box center [608, 450] width 43 height 48
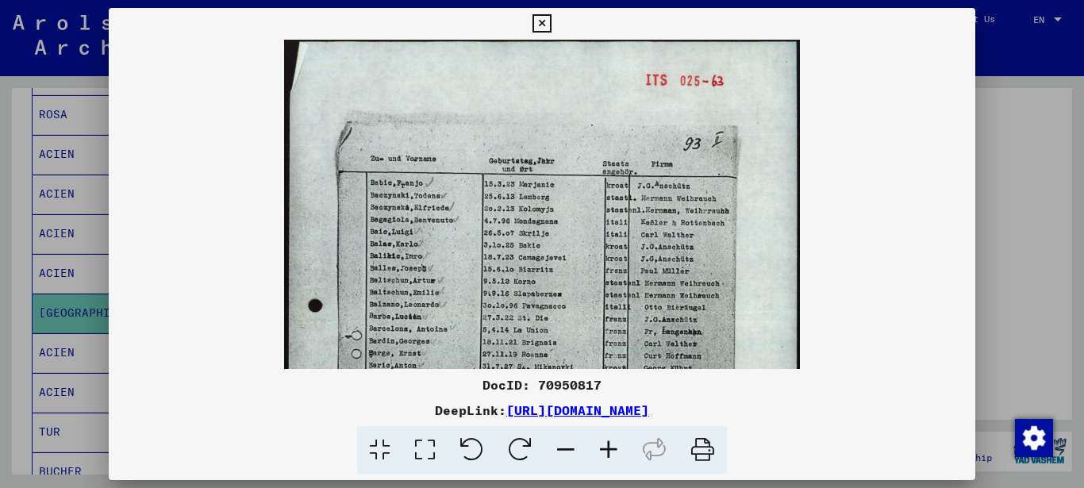
click at [608, 455] on icon at bounding box center [608, 450] width 43 height 48
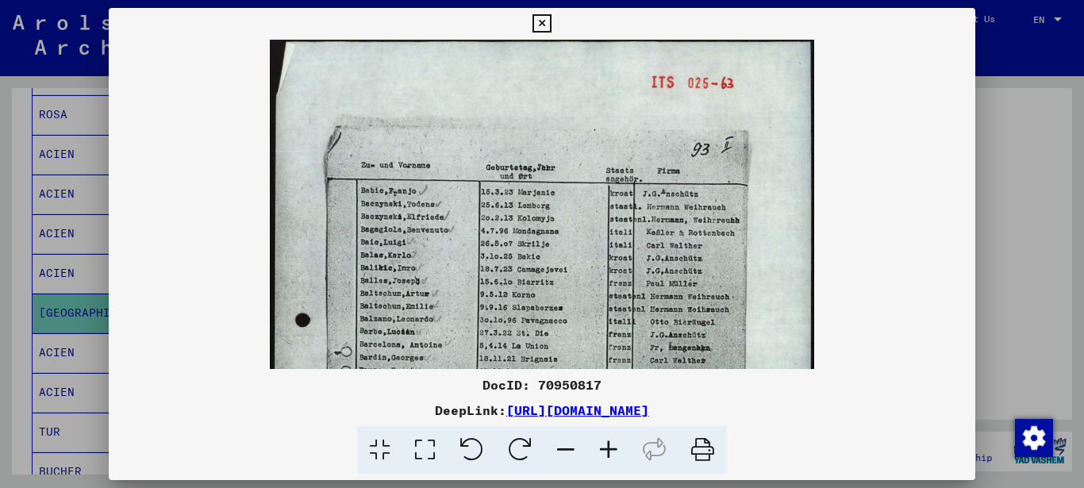
click at [608, 455] on icon at bounding box center [608, 450] width 43 height 48
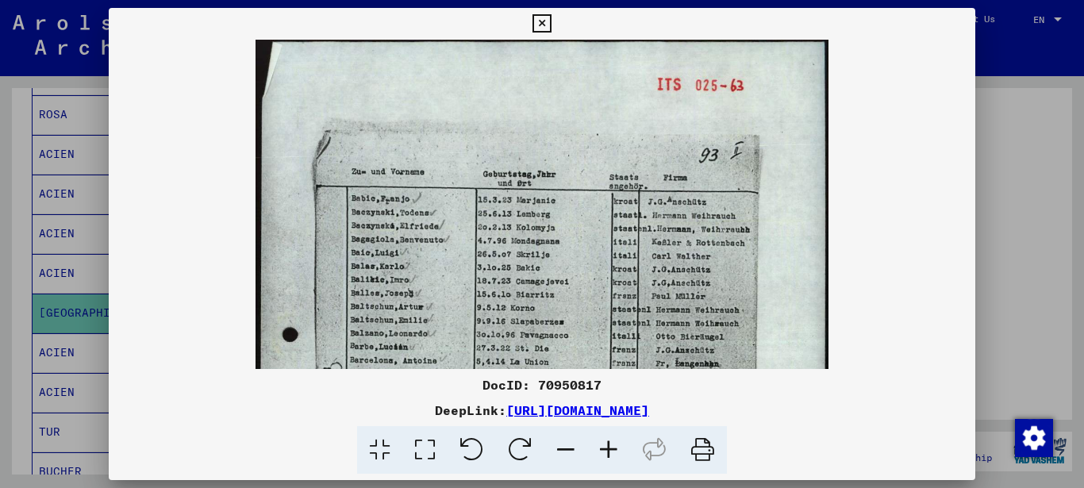
click at [608, 455] on icon at bounding box center [608, 450] width 43 height 48
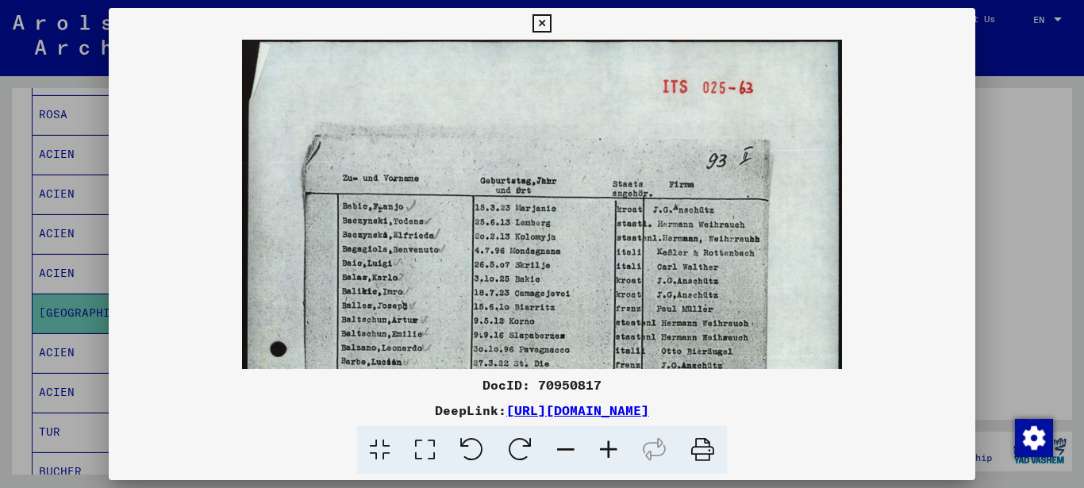
click at [608, 455] on icon at bounding box center [608, 450] width 43 height 48
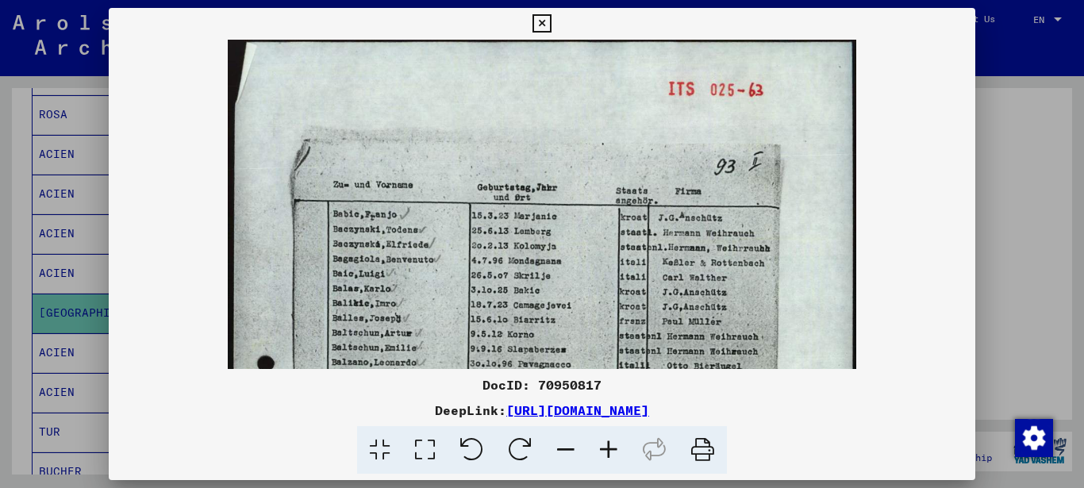
click at [608, 455] on icon at bounding box center [608, 450] width 43 height 48
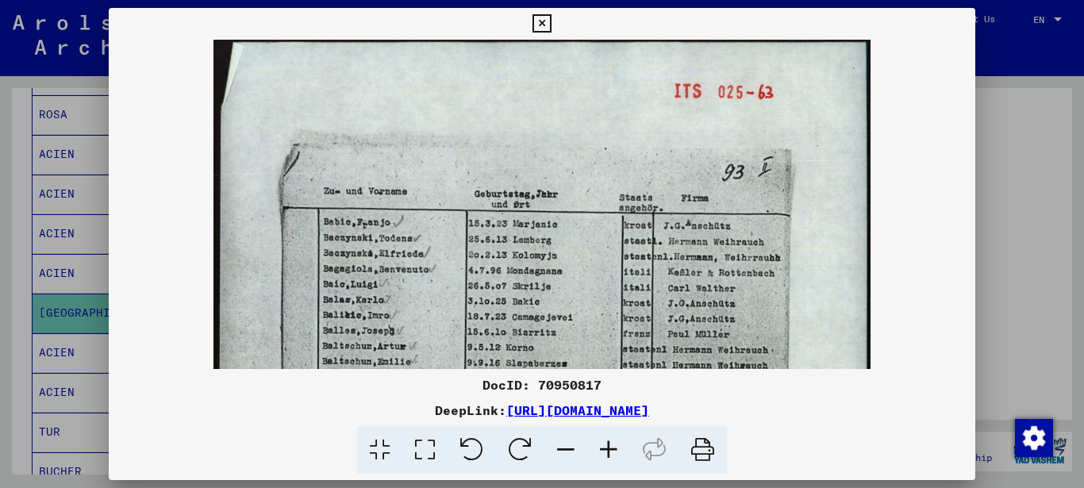
click at [608, 455] on icon at bounding box center [608, 450] width 43 height 48
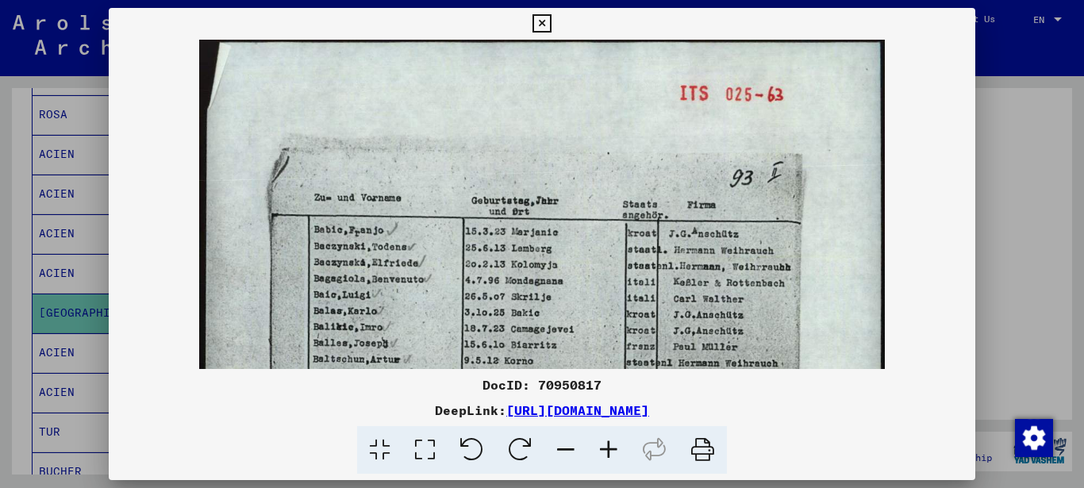
click at [608, 455] on icon at bounding box center [608, 450] width 43 height 48
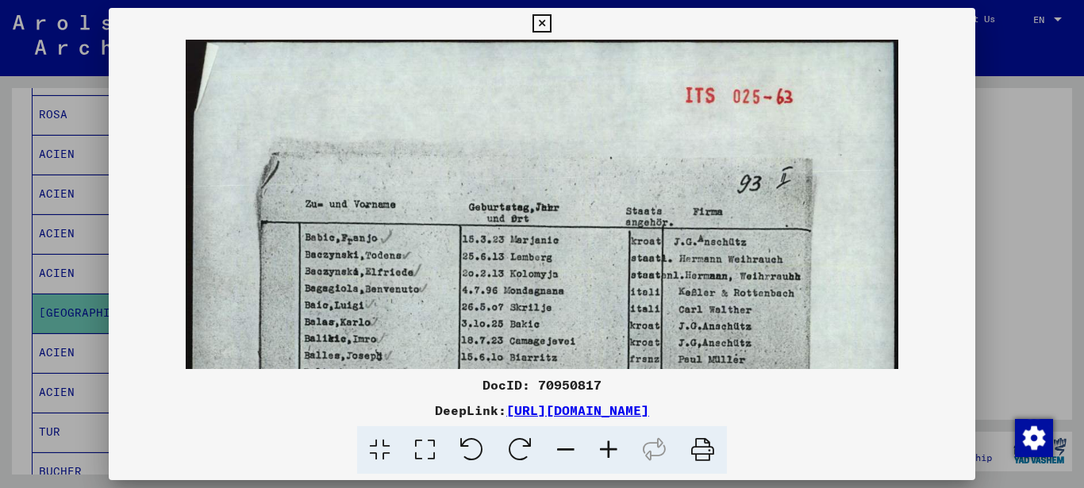
click at [608, 455] on icon at bounding box center [608, 450] width 43 height 48
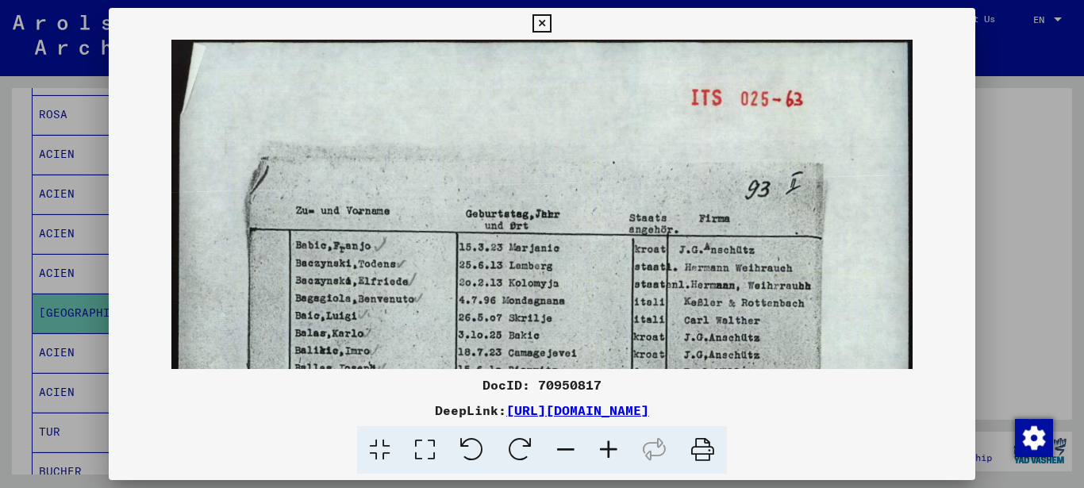
click at [608, 455] on icon at bounding box center [608, 450] width 43 height 48
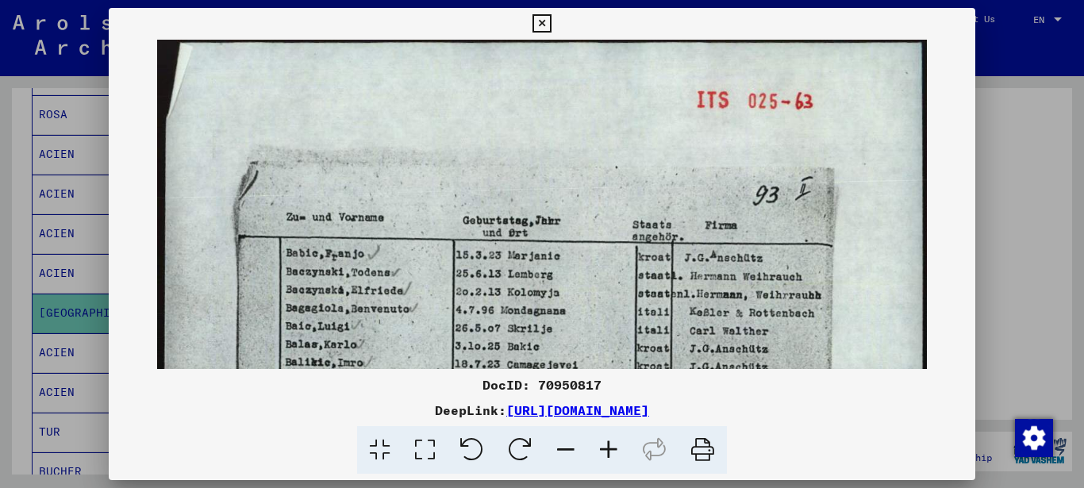
click at [608, 455] on icon at bounding box center [608, 450] width 43 height 48
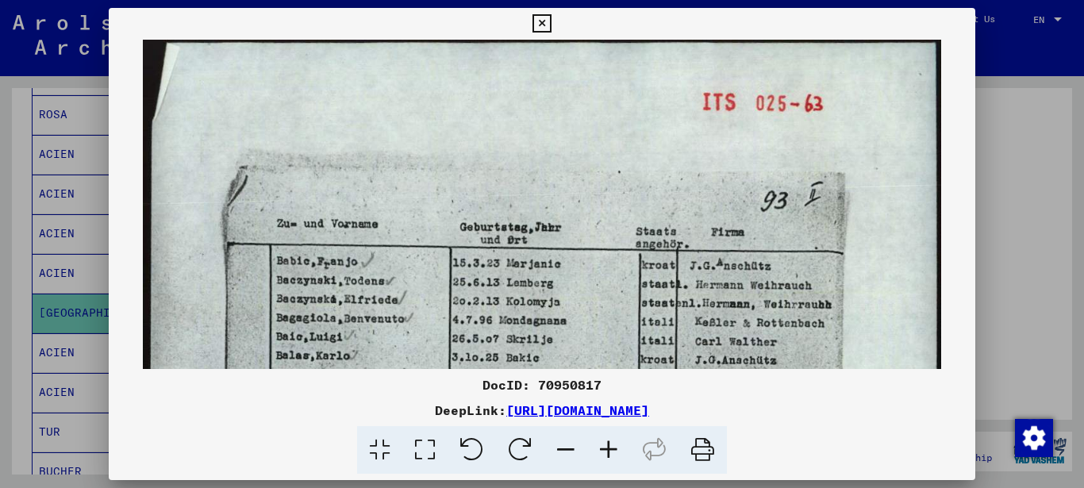
click at [608, 453] on icon at bounding box center [608, 450] width 43 height 48
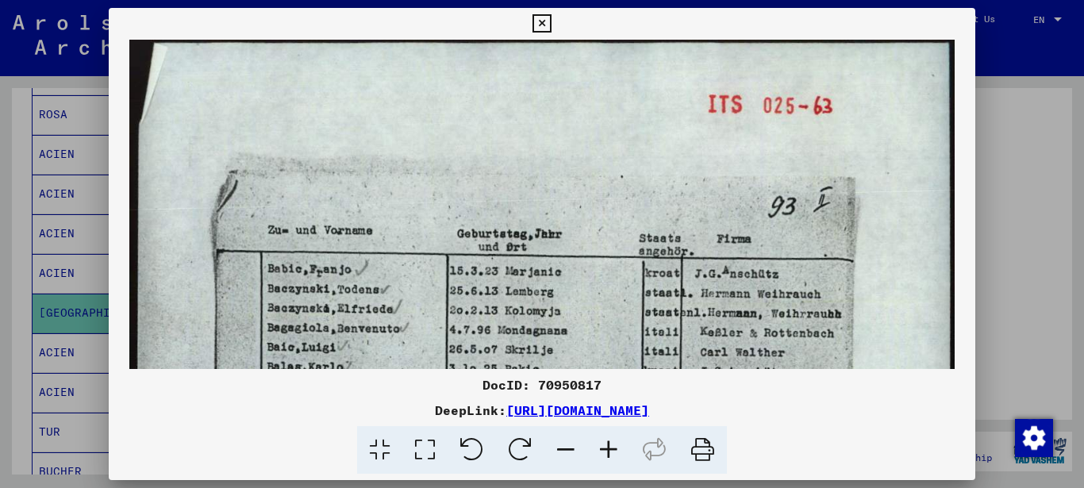
click at [608, 452] on icon at bounding box center [608, 450] width 43 height 48
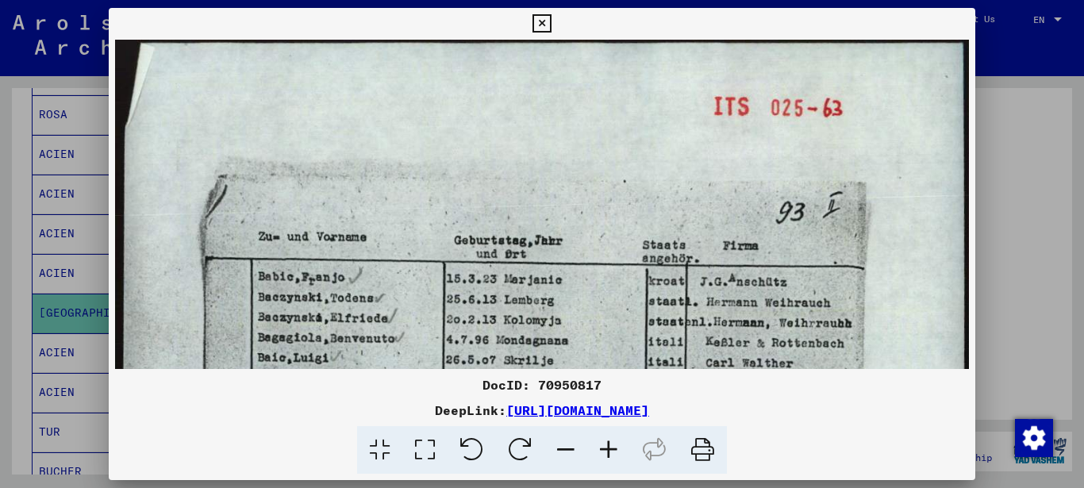
click at [608, 452] on icon at bounding box center [608, 450] width 43 height 48
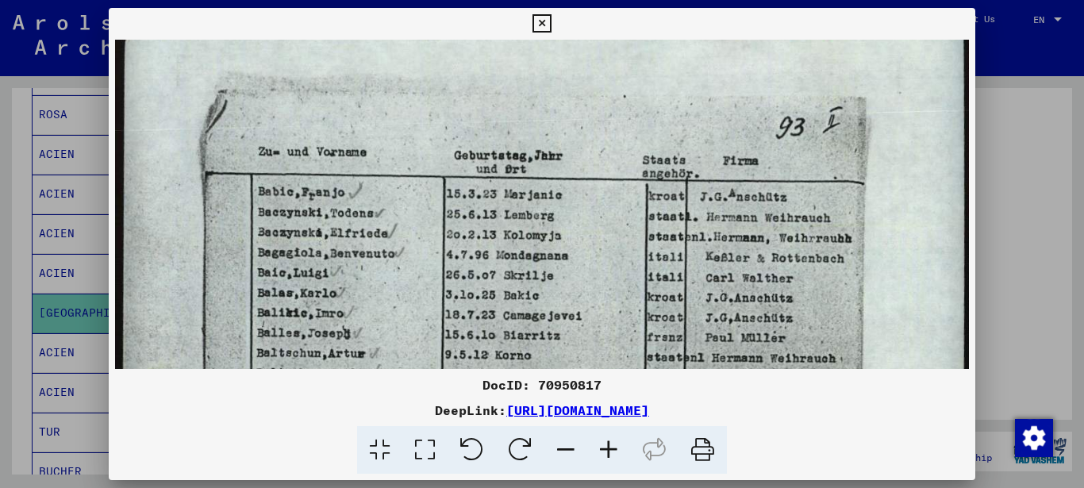
scroll to position [94, 0]
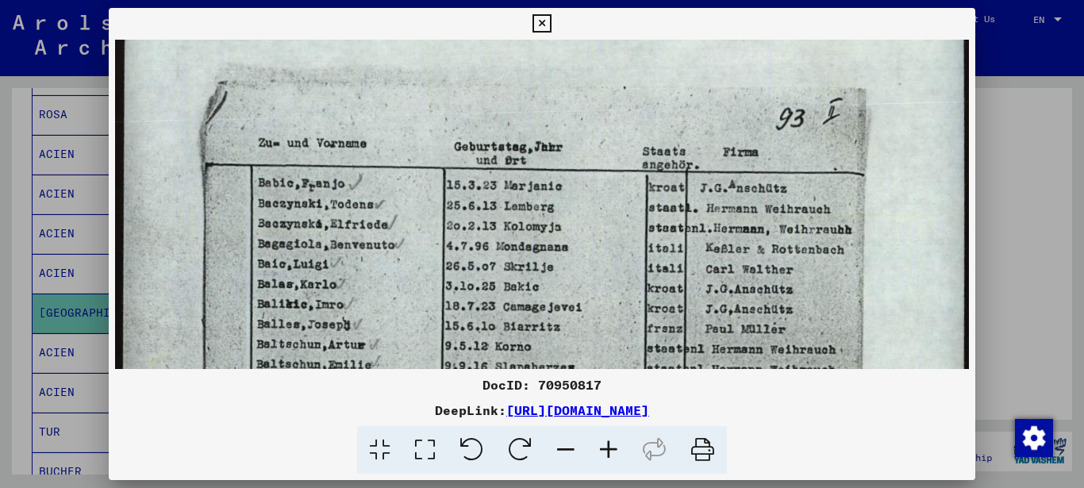
drag, startPoint x: 579, startPoint y: 293, endPoint x: 577, endPoint y: 199, distance: 93.6
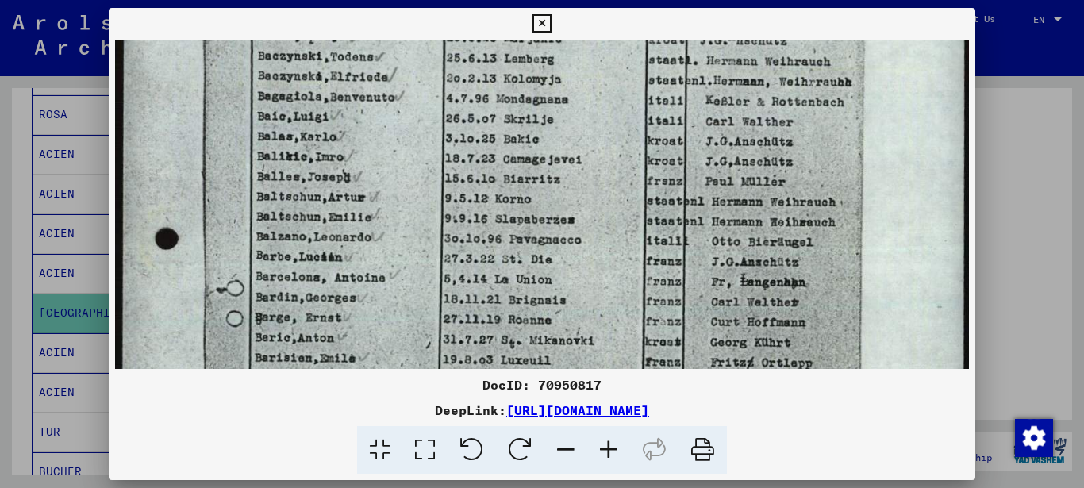
scroll to position [244, 0]
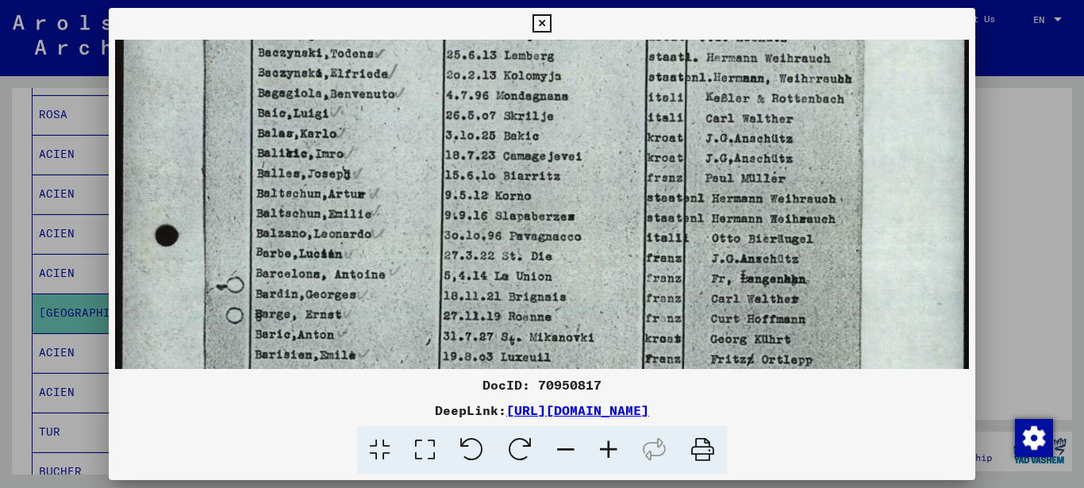
drag, startPoint x: 600, startPoint y: 277, endPoint x: 564, endPoint y: 126, distance: 155.1
click at [564, 126] on img at bounding box center [542, 396] width 854 height 1202
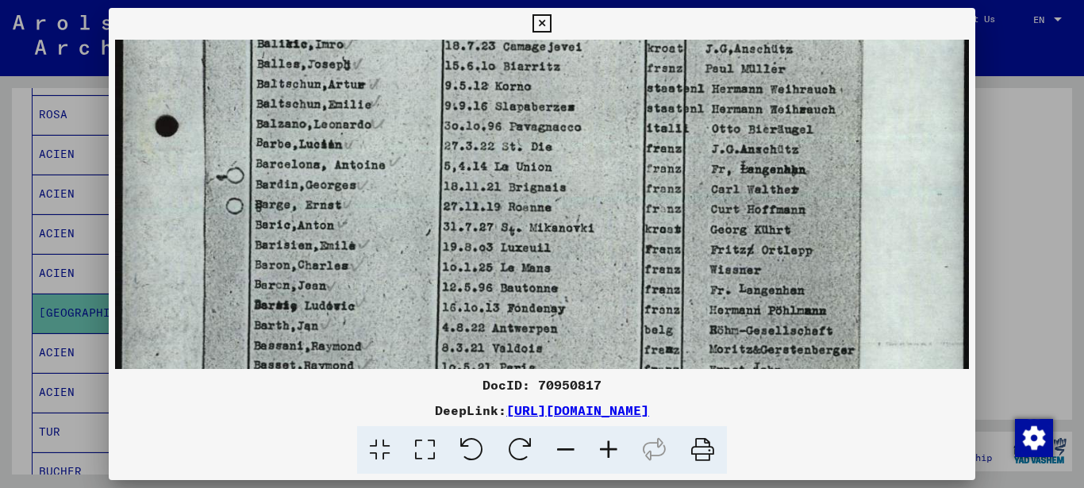
scroll to position [355, 0]
drag, startPoint x: 481, startPoint y: 284, endPoint x: 469, endPoint y: 174, distance: 110.9
click at [469, 174] on img at bounding box center [542, 286] width 854 height 1202
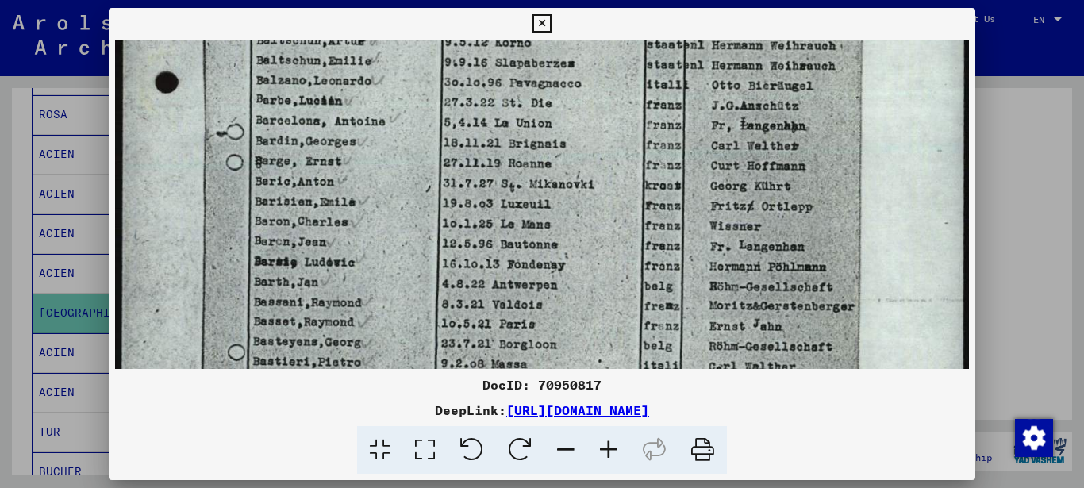
drag, startPoint x: 482, startPoint y: 217, endPoint x: 474, endPoint y: 175, distance: 43.7
click at [474, 175] on img at bounding box center [542, 243] width 854 height 1202
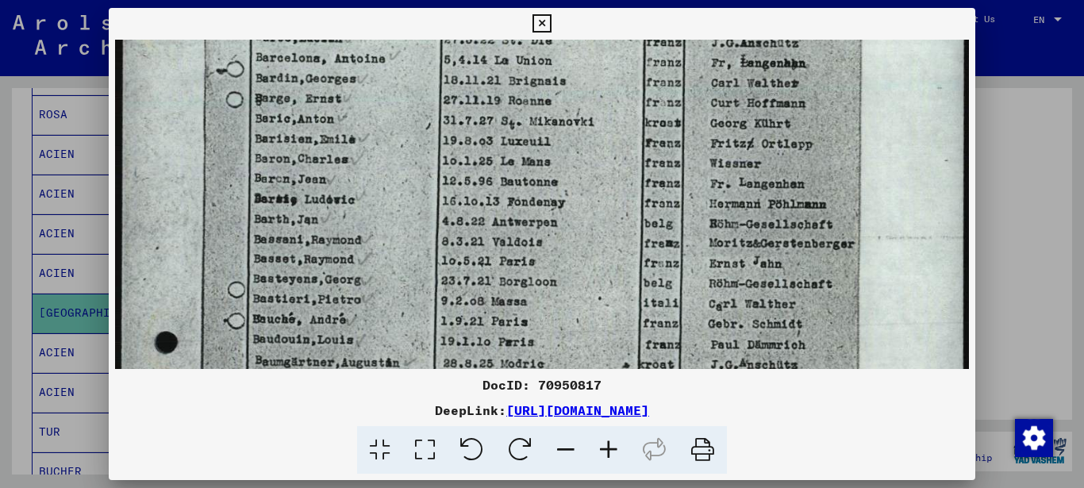
drag, startPoint x: 481, startPoint y: 236, endPoint x: 481, endPoint y: 190, distance: 46.8
click at [481, 190] on img at bounding box center [542, 181] width 854 height 1202
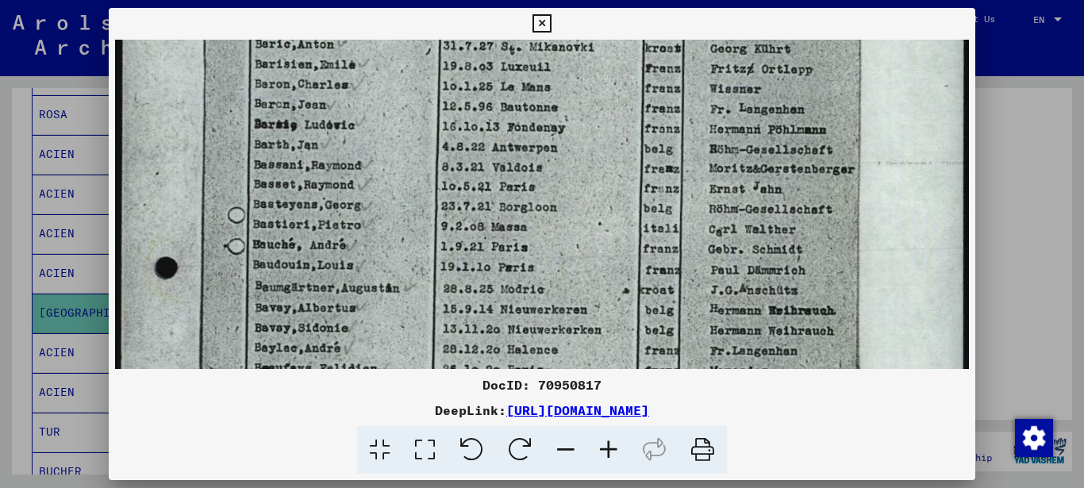
drag, startPoint x: 481, startPoint y: 210, endPoint x: 483, endPoint y: 162, distance: 48.4
click at [483, 162] on img at bounding box center [542, 106] width 854 height 1202
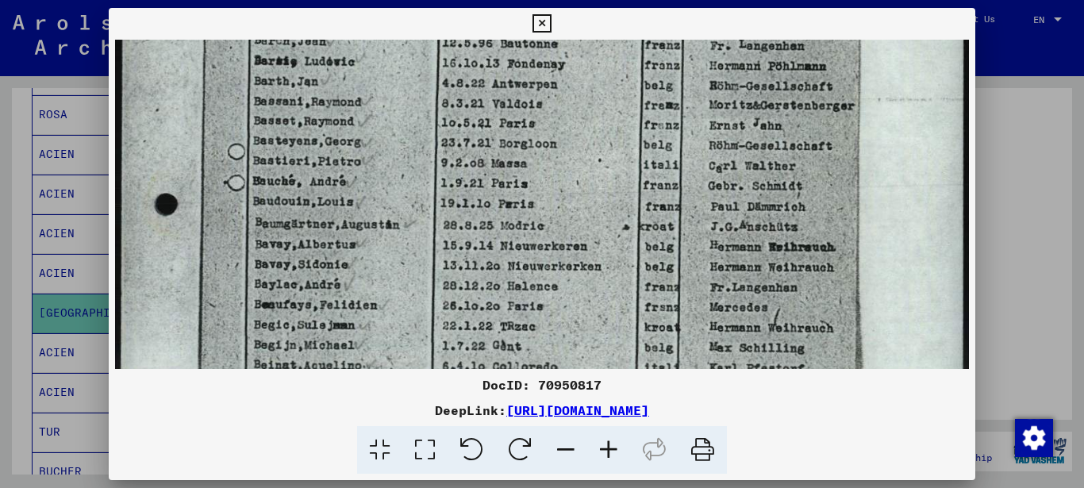
drag, startPoint x: 483, startPoint y: 185, endPoint x: 483, endPoint y: 151, distance: 34.1
click at [483, 151] on img at bounding box center [542, 43] width 854 height 1202
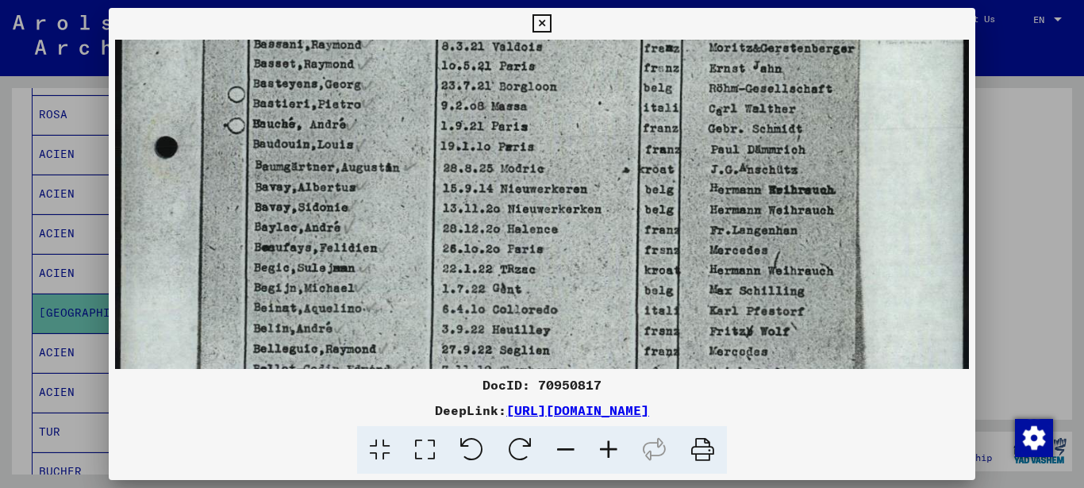
drag, startPoint x: 481, startPoint y: 232, endPoint x: 483, endPoint y: 175, distance: 57.2
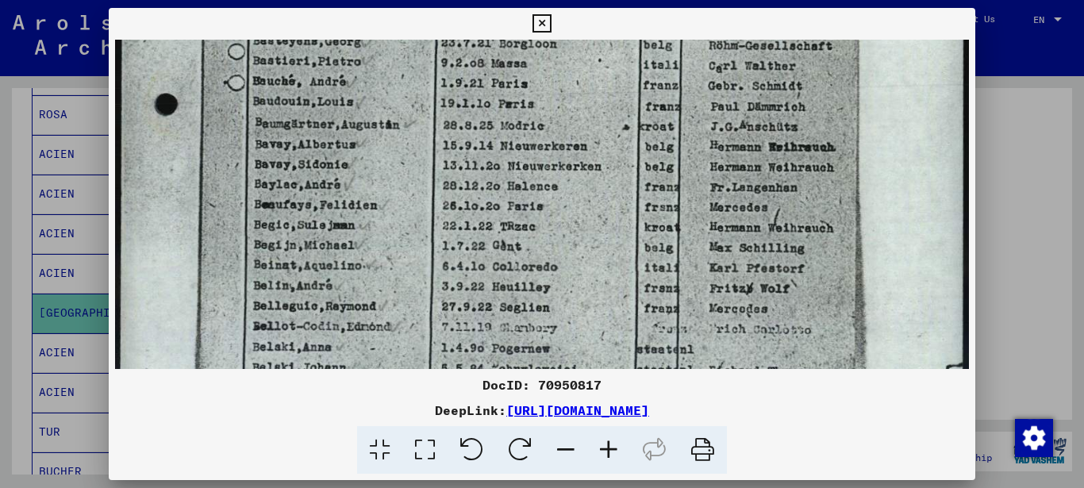
drag, startPoint x: 473, startPoint y: 250, endPoint x: 476, endPoint y: 207, distance: 43.0
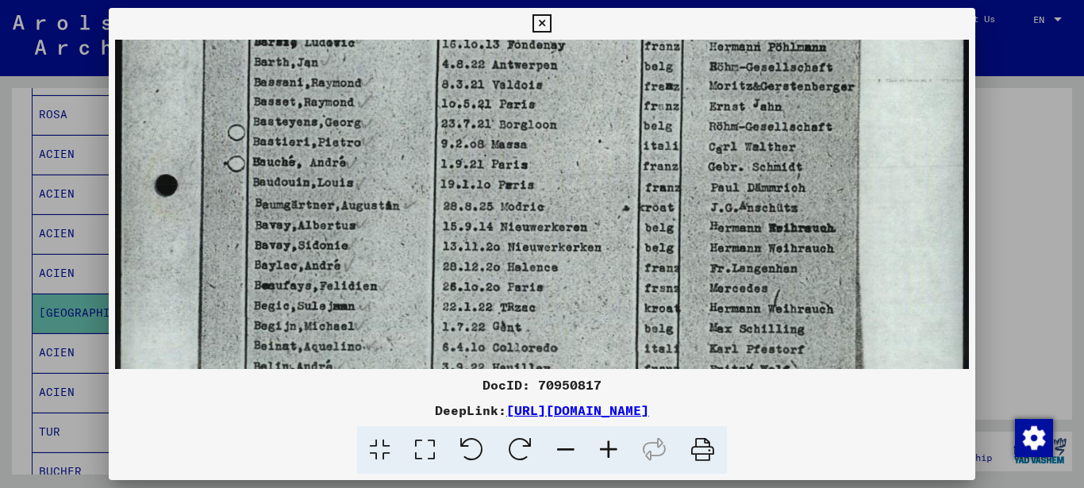
scroll to position [592, 0]
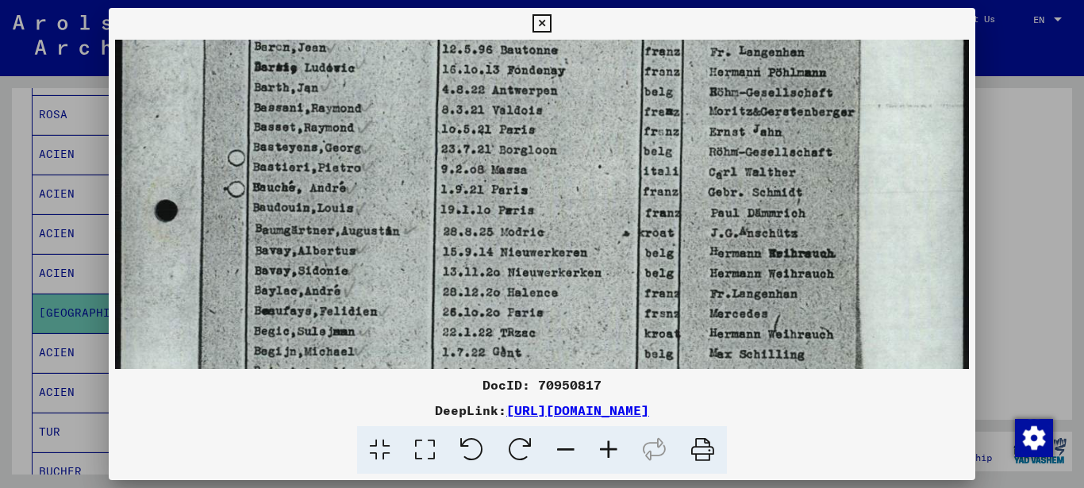
drag, startPoint x: 471, startPoint y: 241, endPoint x: 447, endPoint y: 365, distance: 126.2
click at [447, 365] on img at bounding box center [542, 49] width 854 height 1202
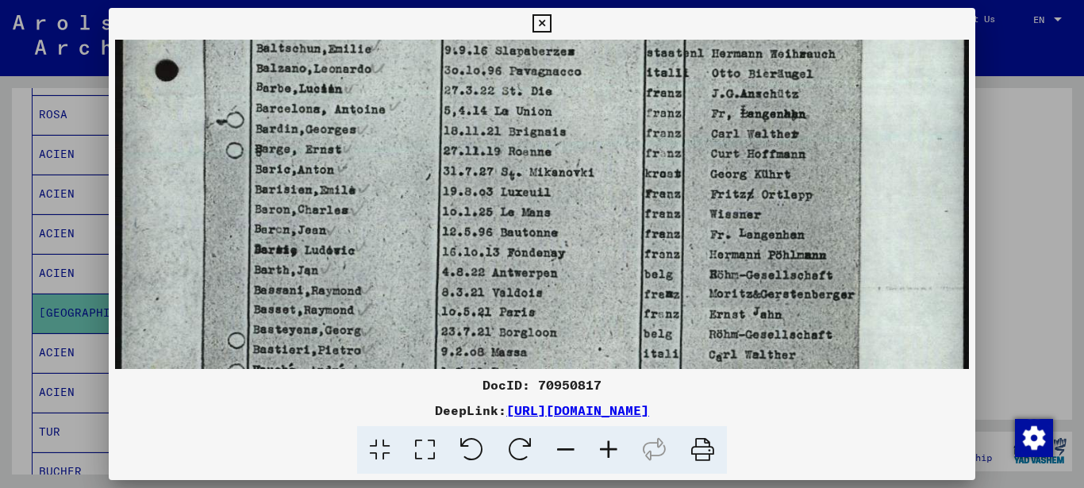
drag, startPoint x: 514, startPoint y: 182, endPoint x: 511, endPoint y: 255, distance: 73.8
click at [495, 350] on img at bounding box center [542, 231] width 854 height 1202
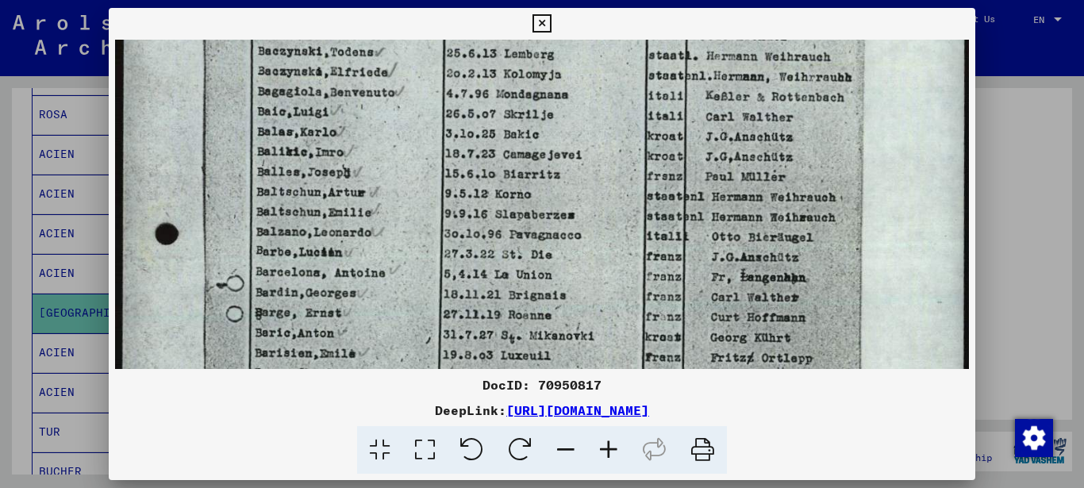
drag, startPoint x: 482, startPoint y: 186, endPoint x: 457, endPoint y: 334, distance: 150.5
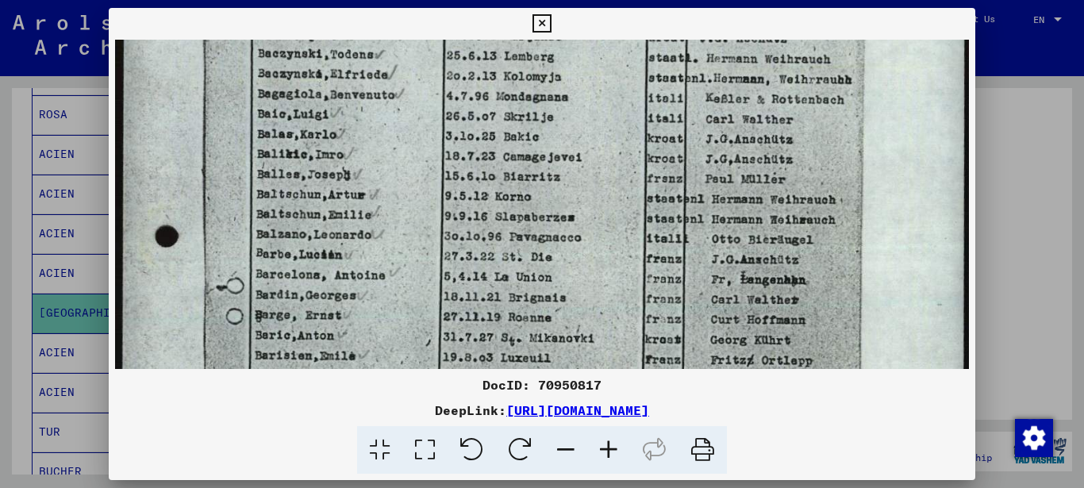
click at [457, 335] on img at bounding box center [542, 397] width 854 height 1202
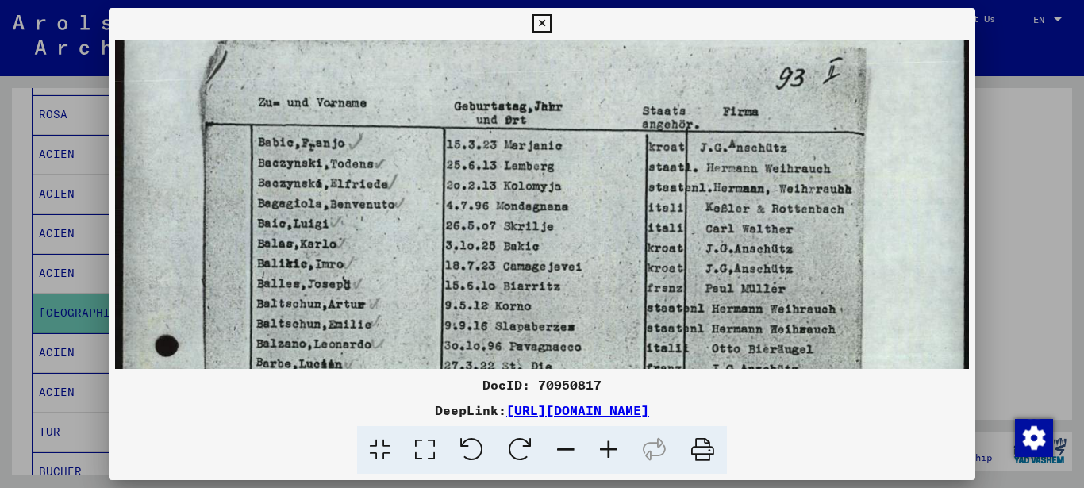
scroll to position [113, 0]
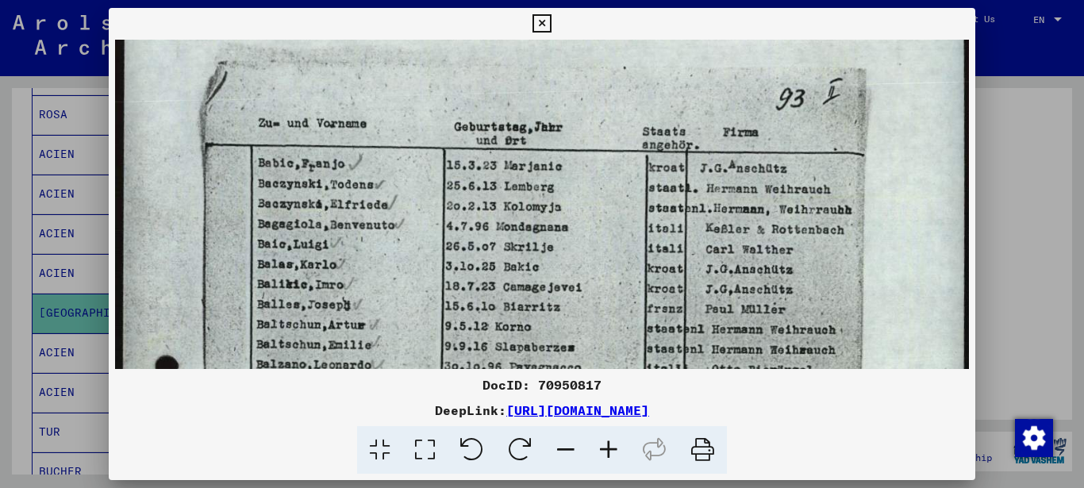
drag, startPoint x: 454, startPoint y: 277, endPoint x: 445, endPoint y: 312, distance: 36.0
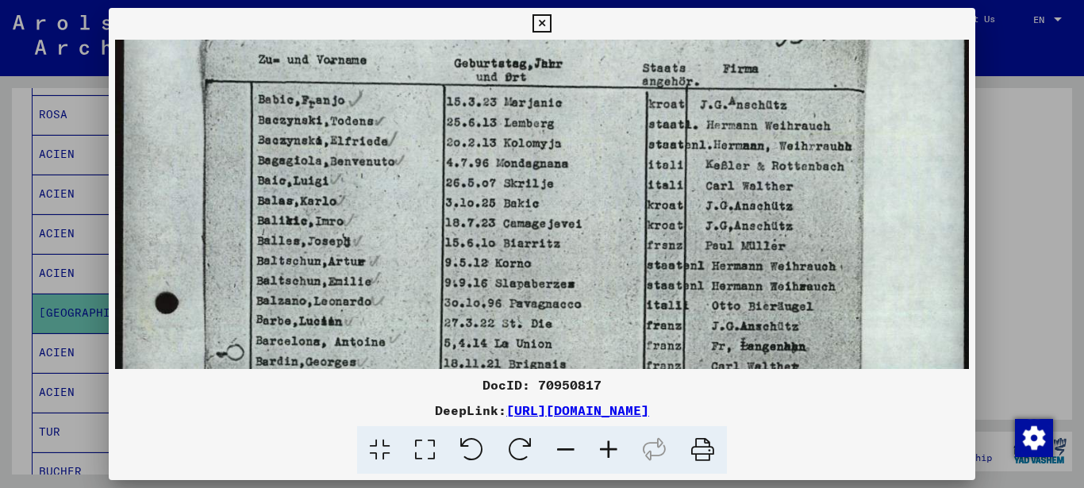
scroll to position [181, 0]
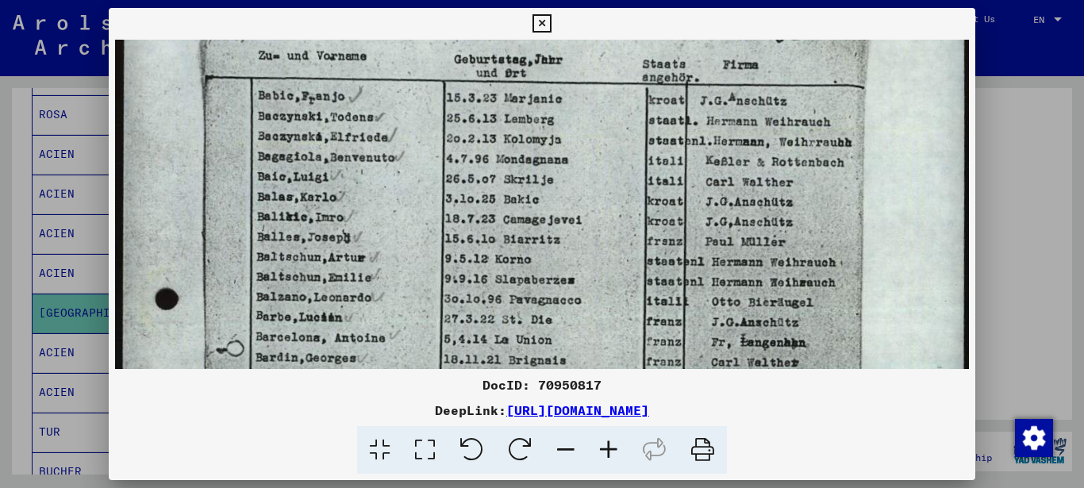
drag, startPoint x: 573, startPoint y: 276, endPoint x: 556, endPoint y: 210, distance: 67.9
click at [556, 210] on img at bounding box center [542, 460] width 854 height 1202
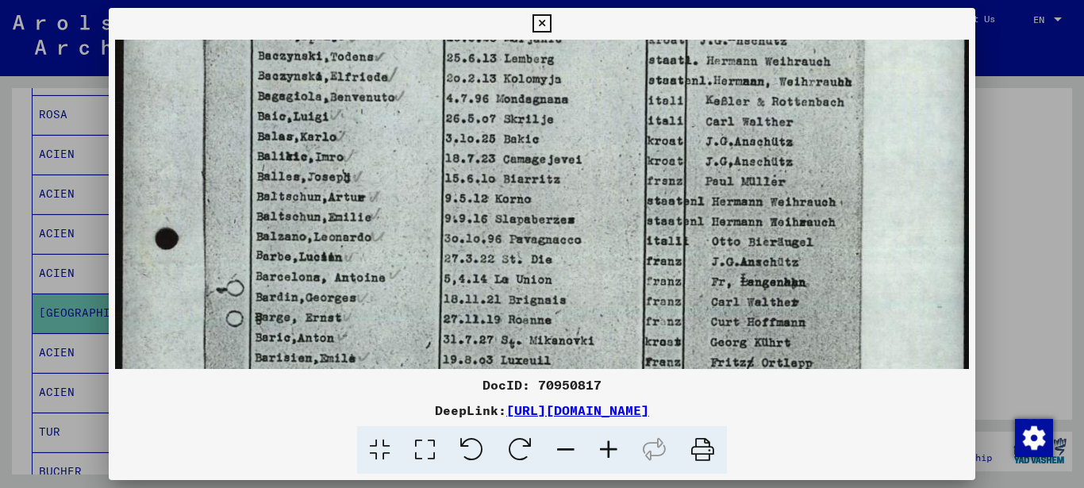
scroll to position [244, 0]
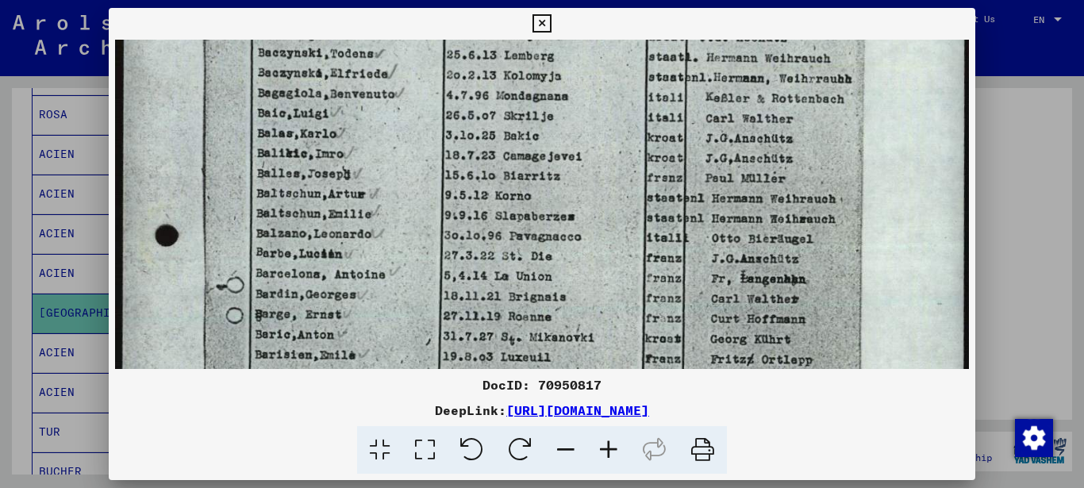
drag, startPoint x: 574, startPoint y: 270, endPoint x: 565, endPoint y: 207, distance: 64.1
click at [565, 207] on img at bounding box center [542, 396] width 854 height 1202
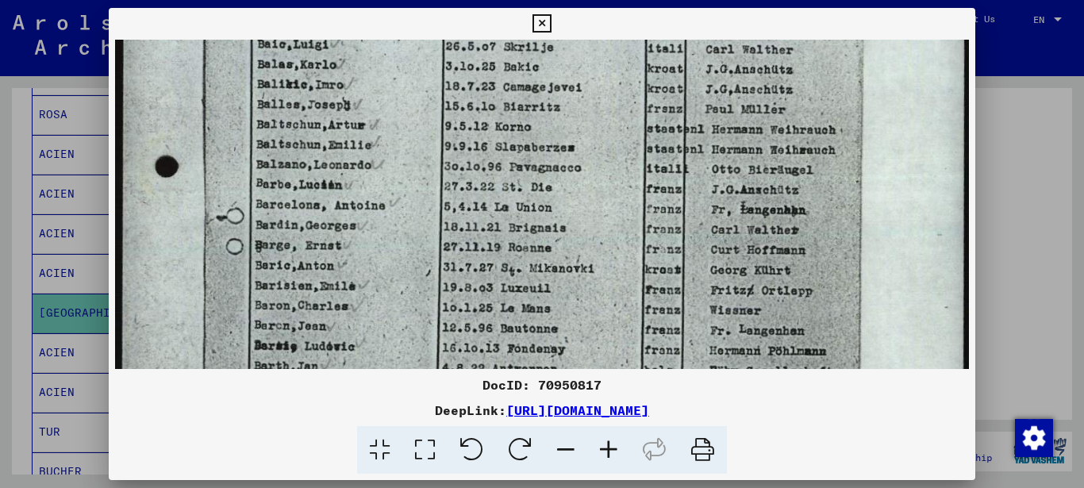
drag, startPoint x: 602, startPoint y: 297, endPoint x: 597, endPoint y: 235, distance: 62.1
click at [597, 235] on img at bounding box center [542, 327] width 854 height 1202
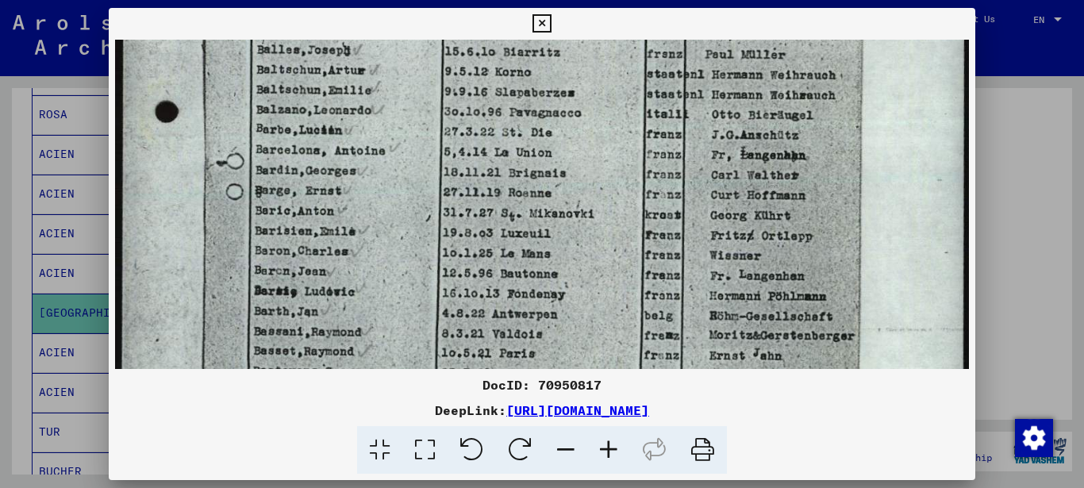
drag, startPoint x: 588, startPoint y: 286, endPoint x: 586, endPoint y: 248, distance: 38.1
click at [586, 248] on img at bounding box center [542, 273] width 854 height 1202
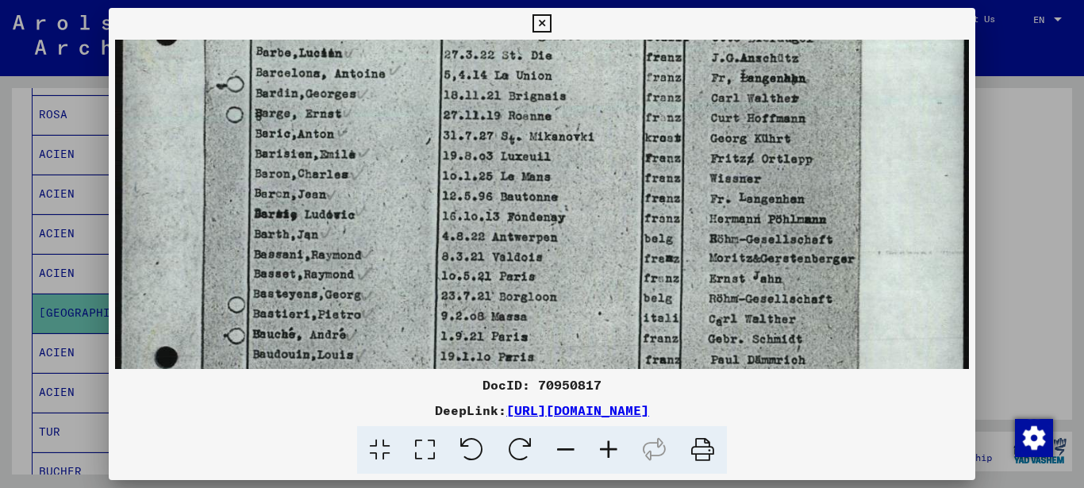
scroll to position [449, 0]
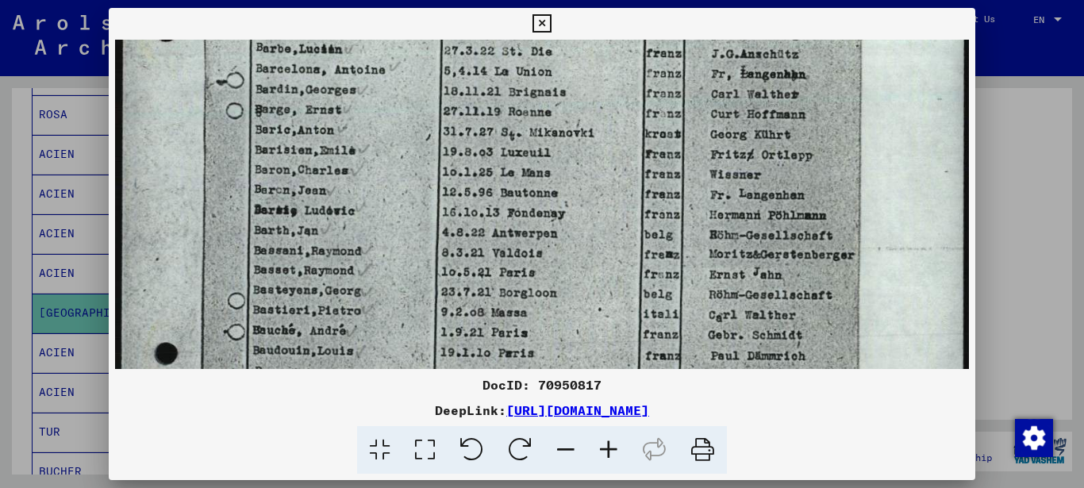
drag, startPoint x: 586, startPoint y: 288, endPoint x: 586, endPoint y: 222, distance: 65.8
click at [586, 222] on img at bounding box center [542, 192] width 854 height 1202
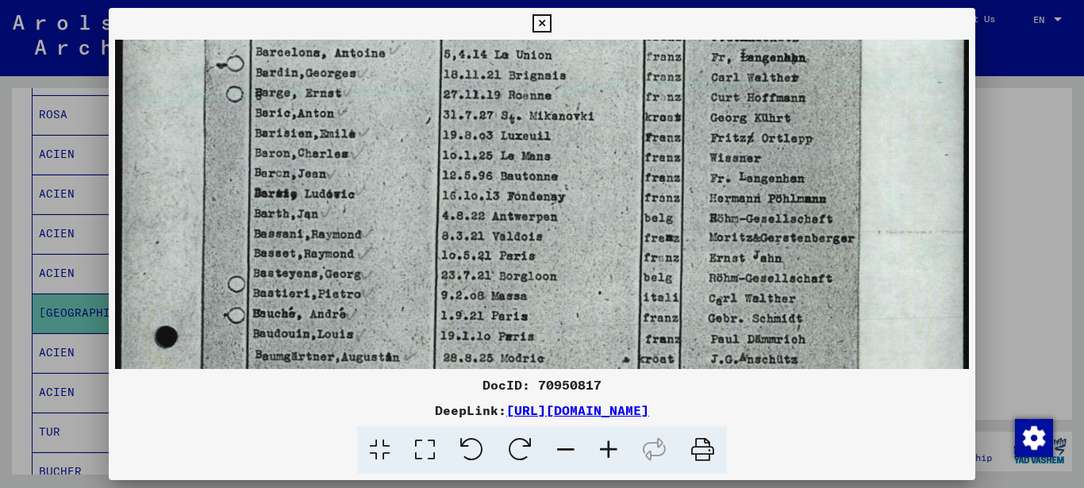
drag, startPoint x: 566, startPoint y: 280, endPoint x: 566, endPoint y: 263, distance: 16.7
click at [566, 263] on img at bounding box center [542, 175] width 854 height 1202
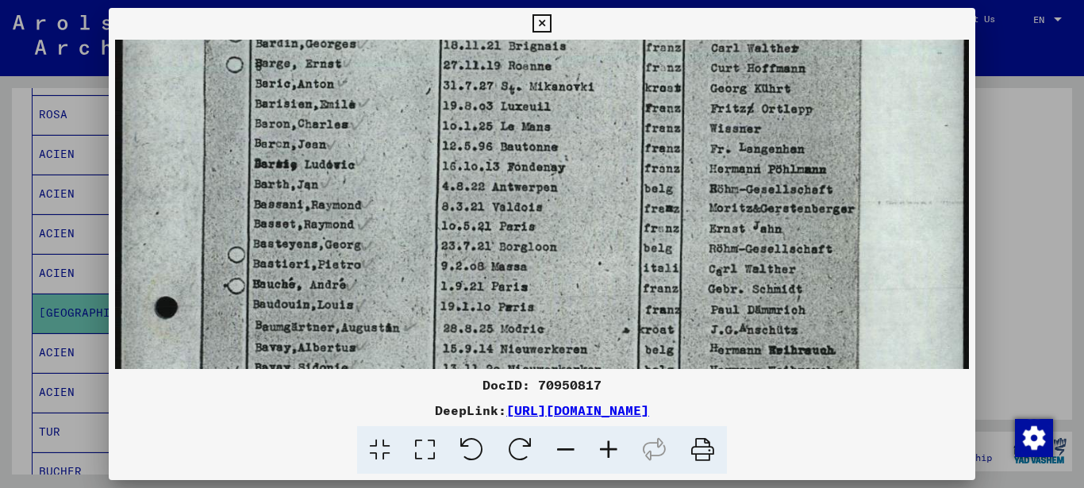
drag, startPoint x: 566, startPoint y: 297, endPoint x: 570, endPoint y: 268, distance: 29.6
click at [570, 268] on img at bounding box center [542, 146] width 854 height 1202
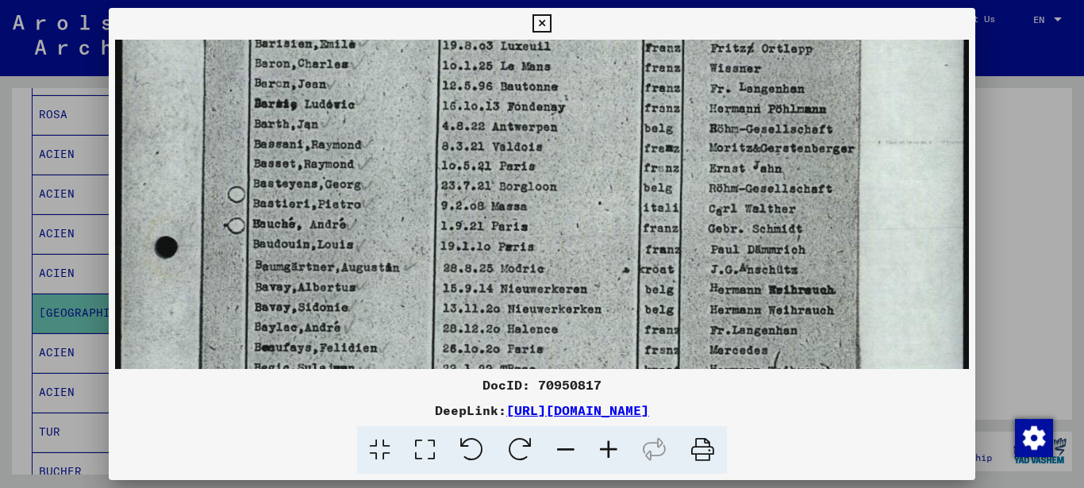
drag, startPoint x: 578, startPoint y: 311, endPoint x: 578, endPoint y: 256, distance: 54.7
click at [578, 256] on img at bounding box center [542, 85] width 854 height 1202
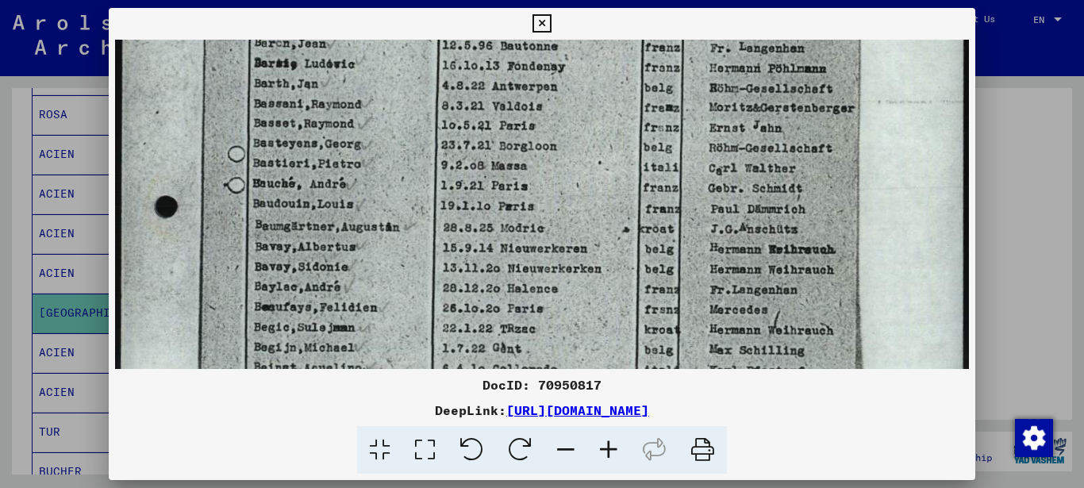
drag, startPoint x: 579, startPoint y: 311, endPoint x: 577, endPoint y: 270, distance: 40.5
click at [577, 270] on img at bounding box center [542, 45] width 854 height 1202
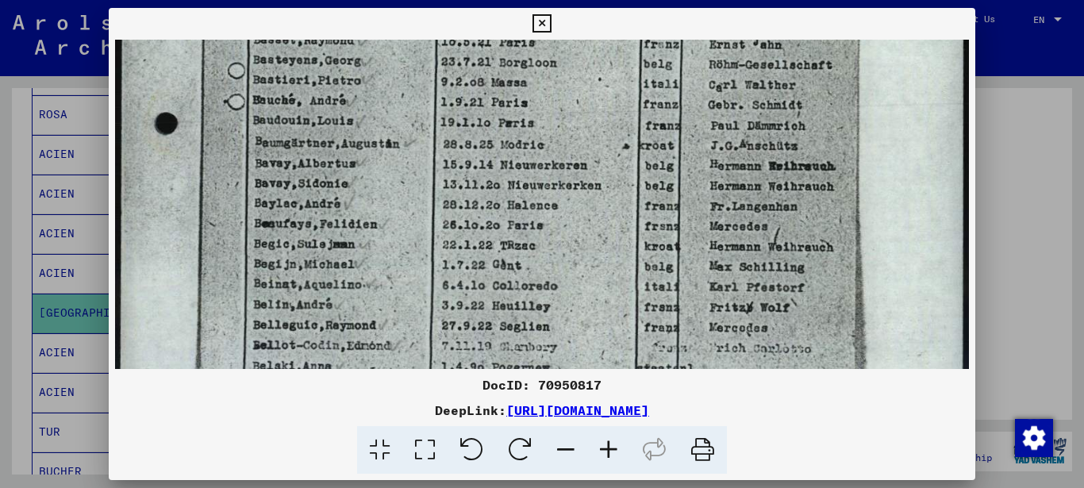
scroll to position [682, 0]
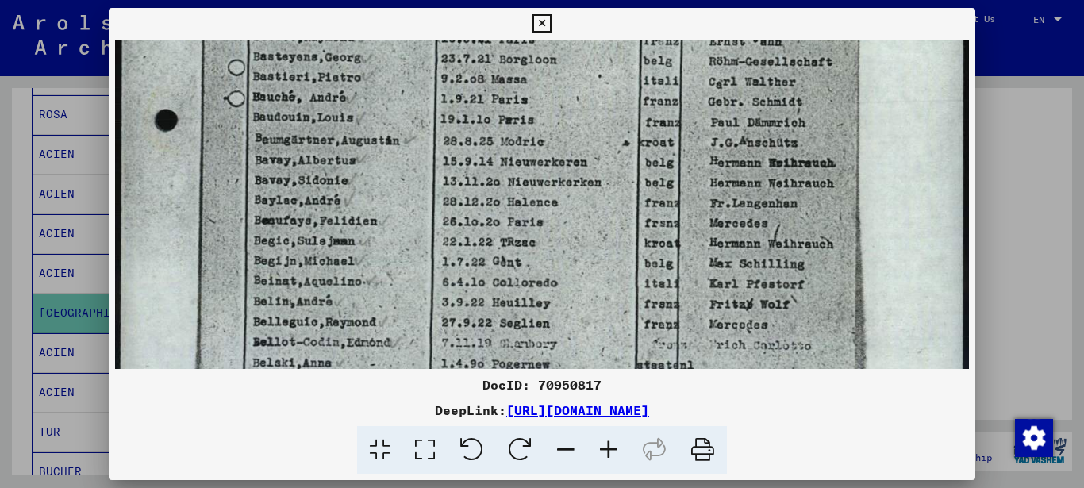
drag, startPoint x: 581, startPoint y: 323, endPoint x: 573, endPoint y: 243, distance: 80.5
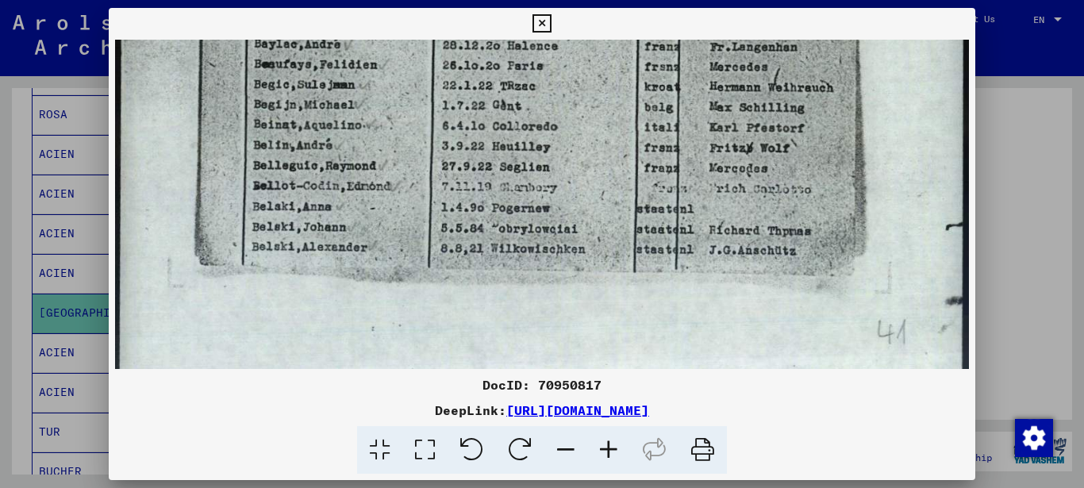
drag, startPoint x: 581, startPoint y: 254, endPoint x: 578, endPoint y: 140, distance: 113.5
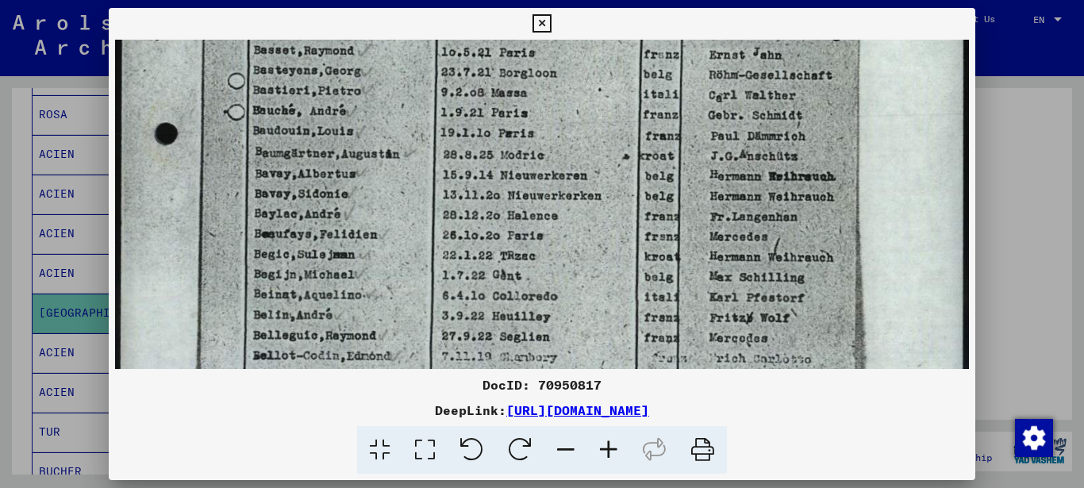
drag, startPoint x: 554, startPoint y: 205, endPoint x: 539, endPoint y: 299, distance: 95.6
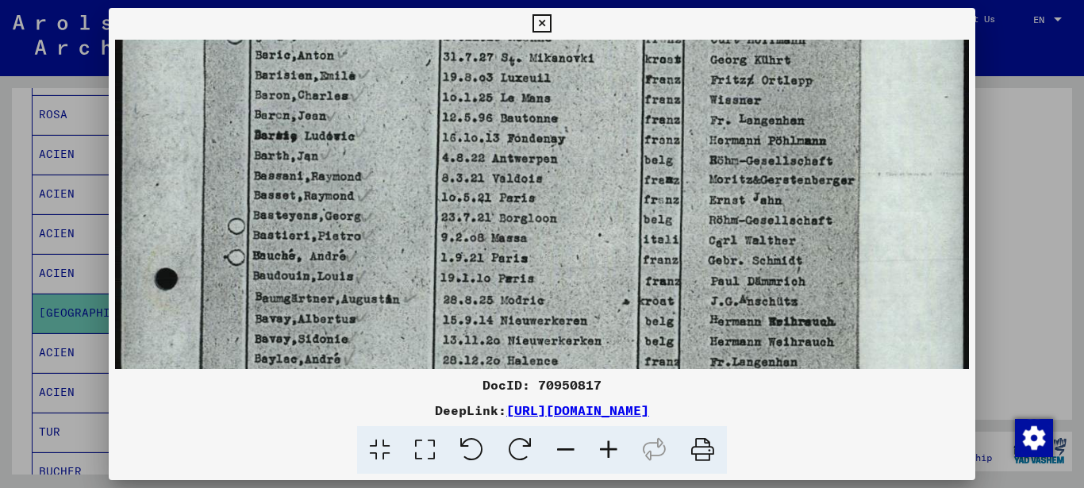
drag, startPoint x: 531, startPoint y: 221, endPoint x: 512, endPoint y: 317, distance: 97.2
click at [507, 319] on img at bounding box center [542, 117] width 854 height 1202
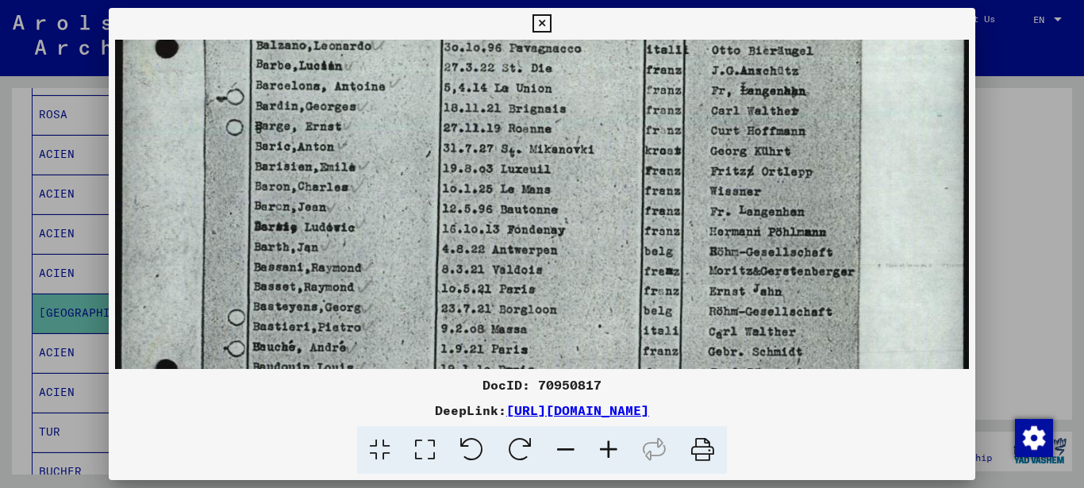
scroll to position [432, 0]
drag, startPoint x: 514, startPoint y: 281, endPoint x: 501, endPoint y: 374, distance: 93.8
click at [501, 374] on div "DocID: 70950817 DeepLink: [URL][DOMAIN_NAME]" at bounding box center [542, 241] width 867 height 466
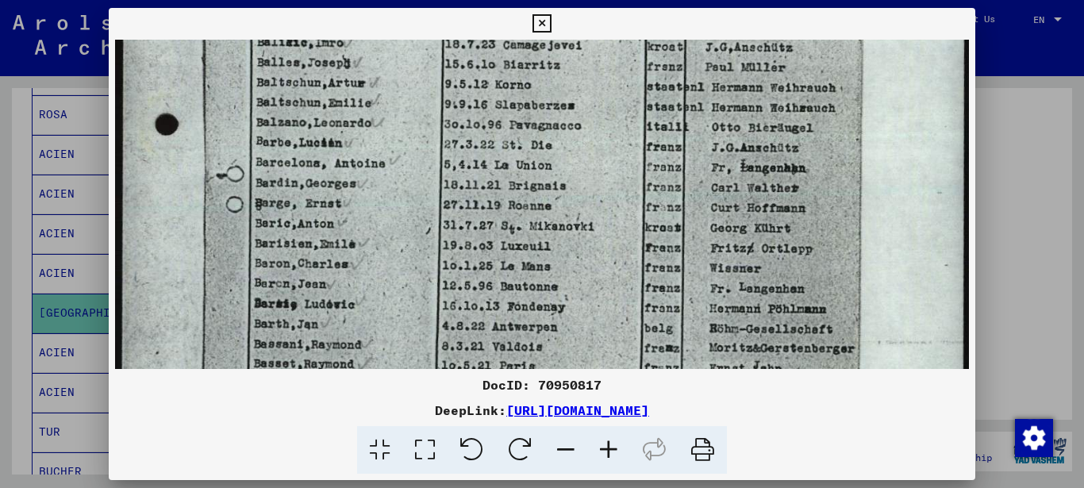
scroll to position [347, 0]
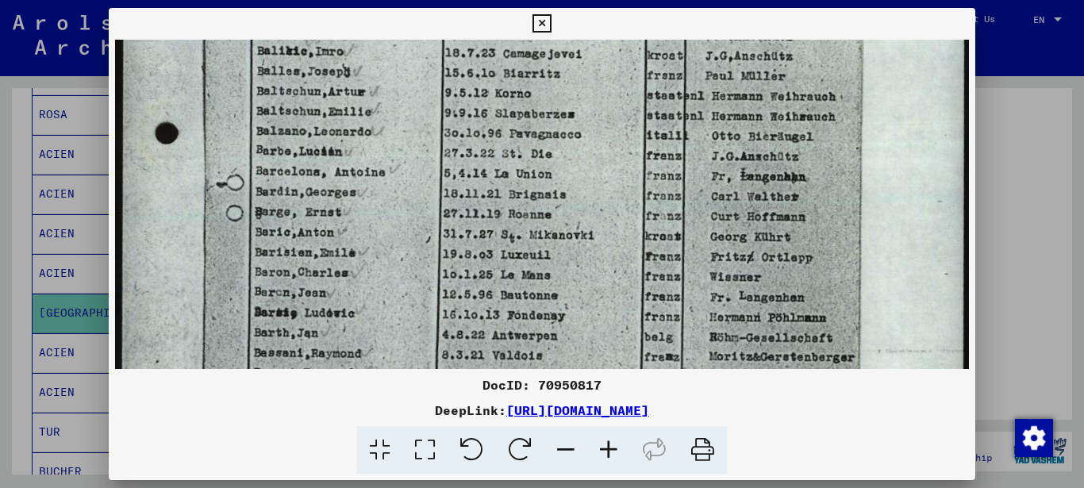
drag, startPoint x: 524, startPoint y: 222, endPoint x: 534, endPoint y: 264, distance: 43.1
click at [515, 297] on img at bounding box center [542, 294] width 854 height 1202
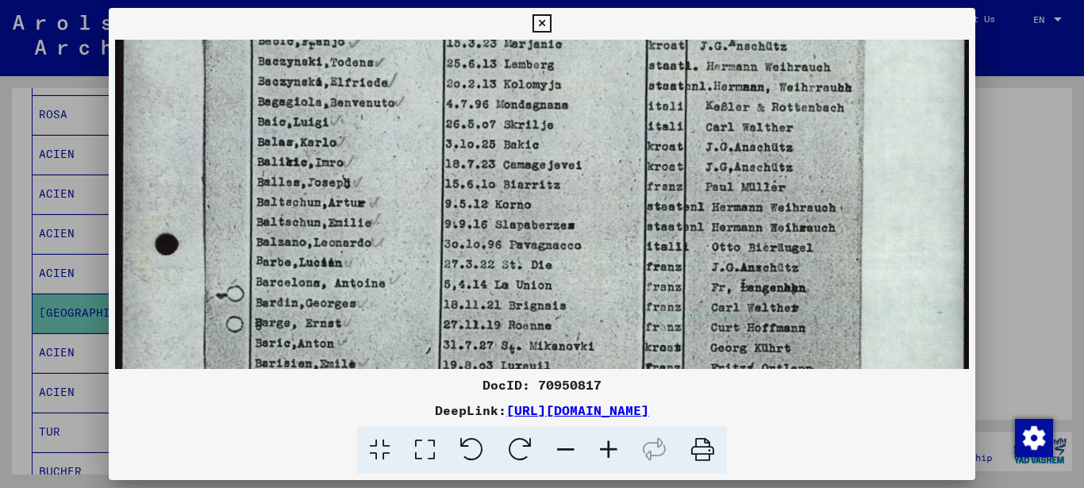
scroll to position [251, 0]
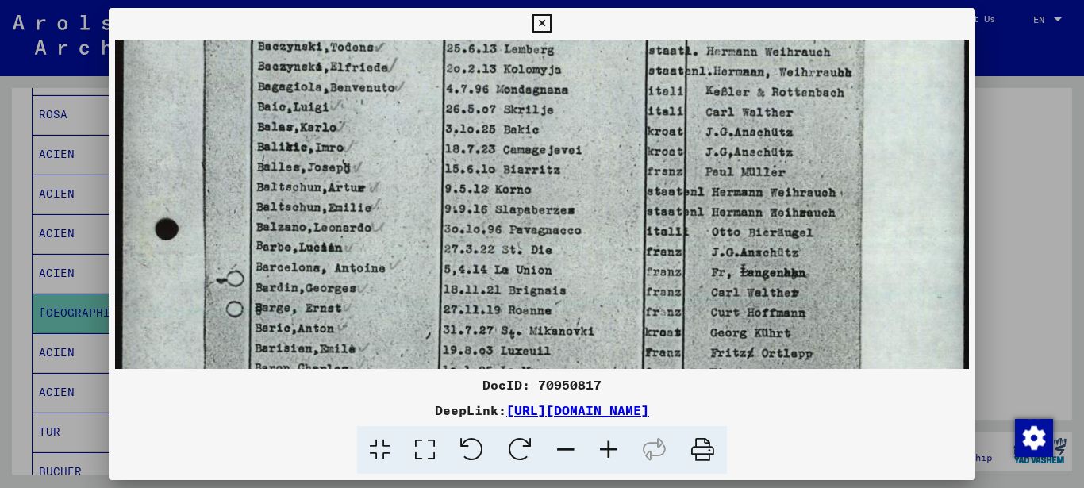
drag, startPoint x: 637, startPoint y: 177, endPoint x: 615, endPoint y: 273, distance: 98.5
click at [615, 273] on img at bounding box center [542, 390] width 854 height 1202
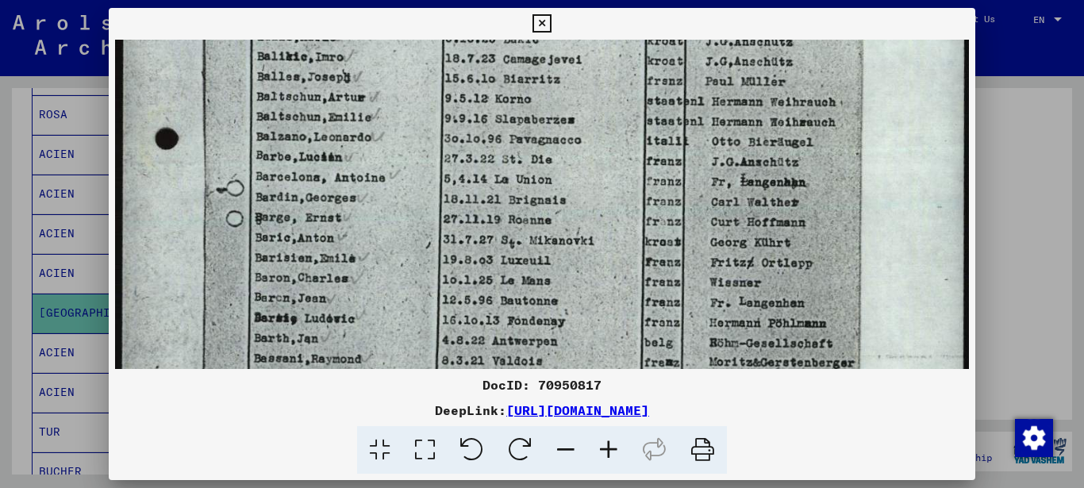
scroll to position [373, 0]
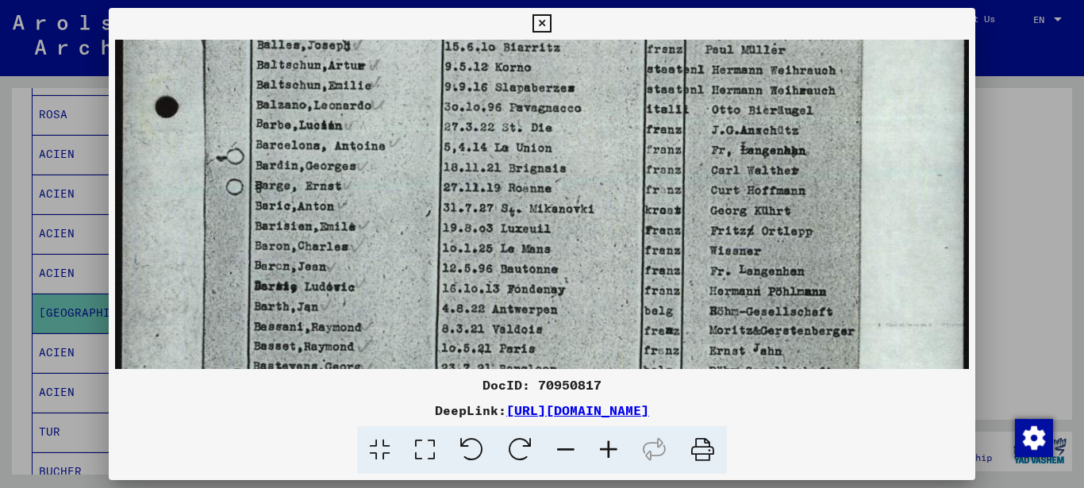
drag, startPoint x: 792, startPoint y: 315, endPoint x: 796, endPoint y: 193, distance: 122.2
click at [796, 193] on img at bounding box center [542, 268] width 854 height 1202
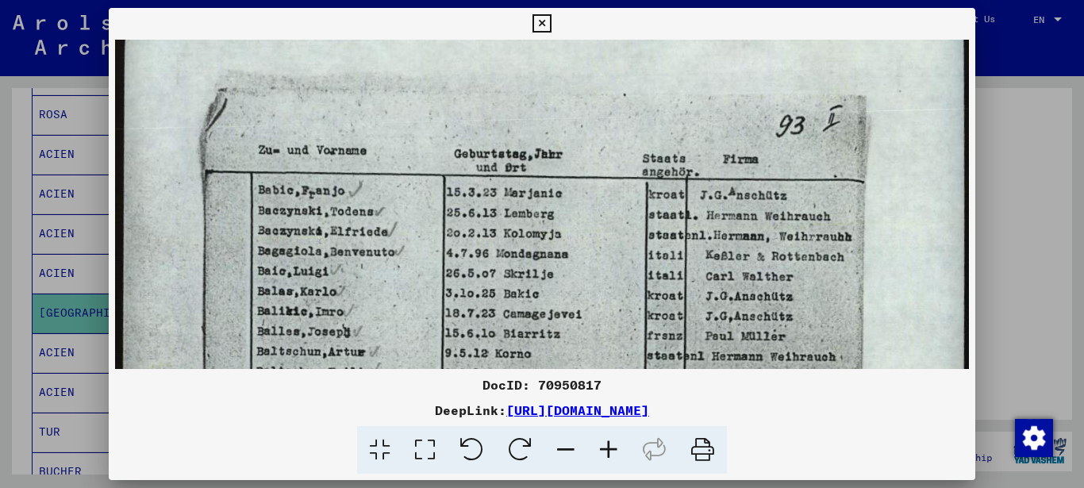
scroll to position [81, 0]
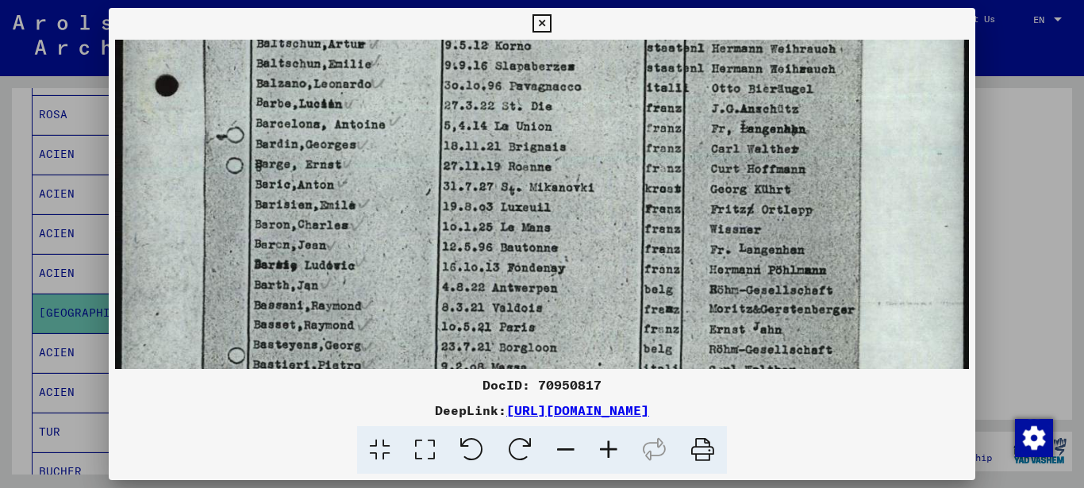
drag, startPoint x: 580, startPoint y: 204, endPoint x: 512, endPoint y: 179, distance: 71.8
click at [512, 179] on img at bounding box center [542, 246] width 854 height 1202
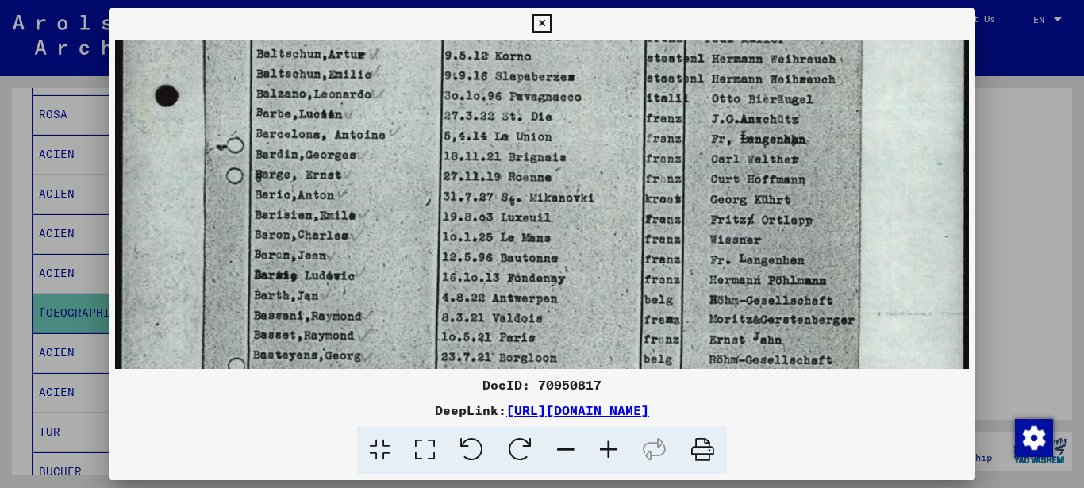
scroll to position [375, 0]
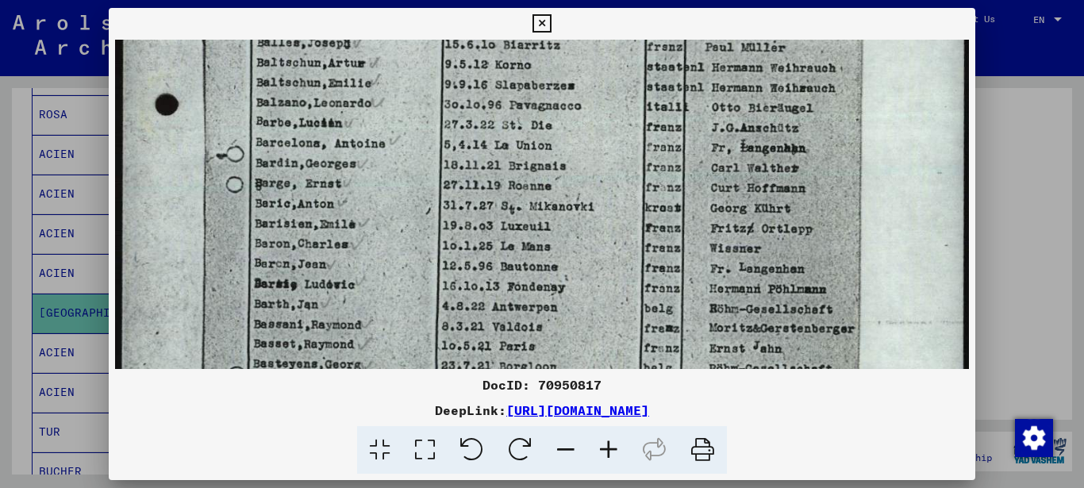
drag, startPoint x: 554, startPoint y: 206, endPoint x: 540, endPoint y: 263, distance: 58.1
click at [544, 272] on img at bounding box center [542, 265] width 854 height 1202
drag, startPoint x: 959, startPoint y: 23, endPoint x: 933, endPoint y: 34, distance: 28.4
click at [551, 23] on icon at bounding box center [541, 23] width 18 height 19
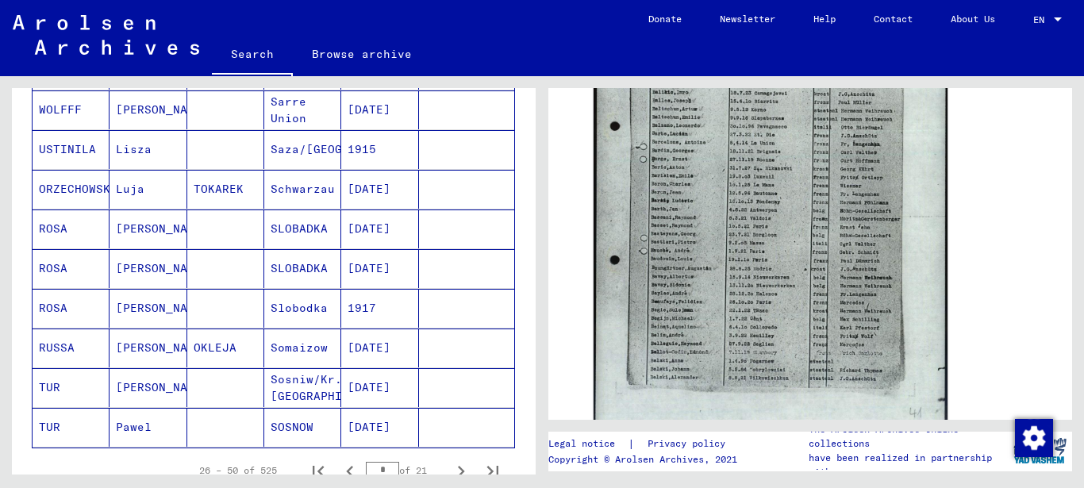
scroll to position [951, 0]
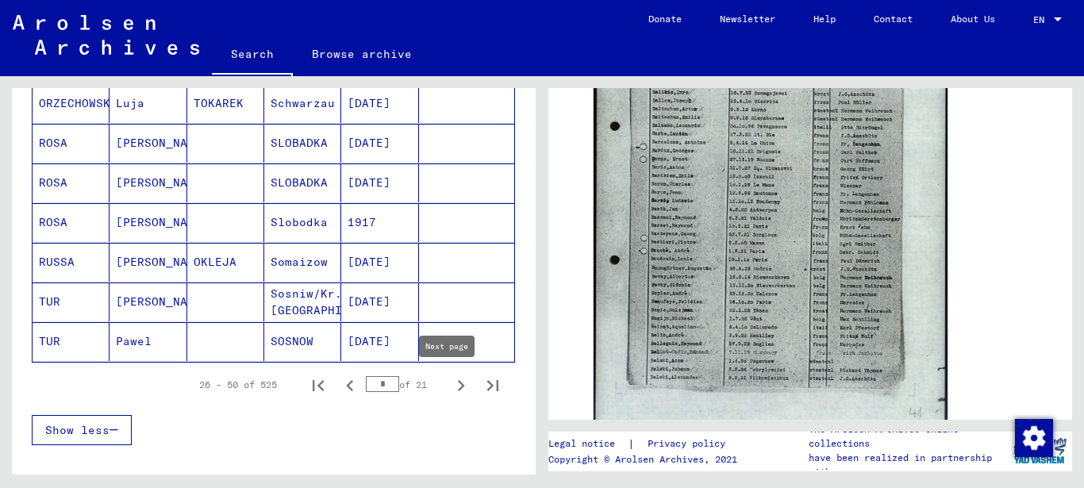
click at [450, 389] on icon "Next page" at bounding box center [461, 385] width 22 height 22
type input "*"
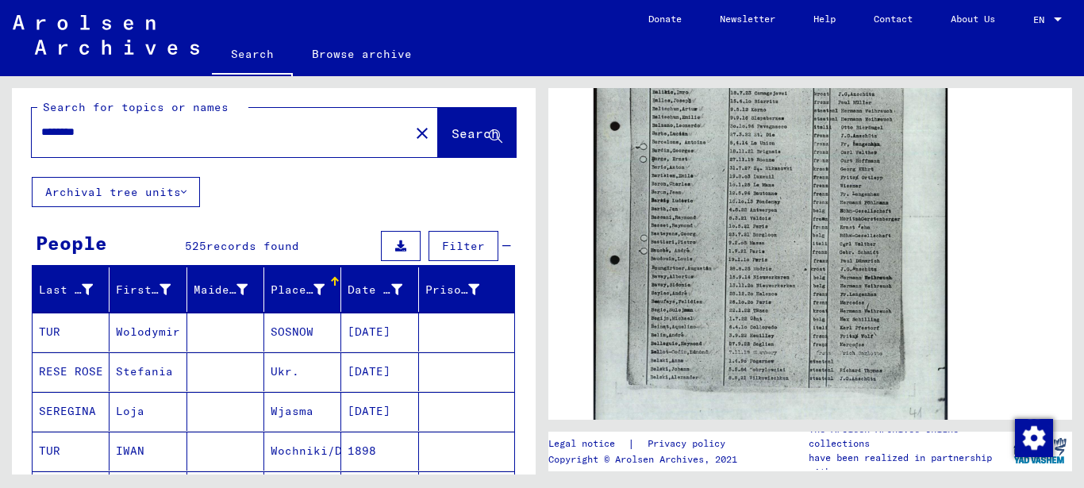
scroll to position [0, 0]
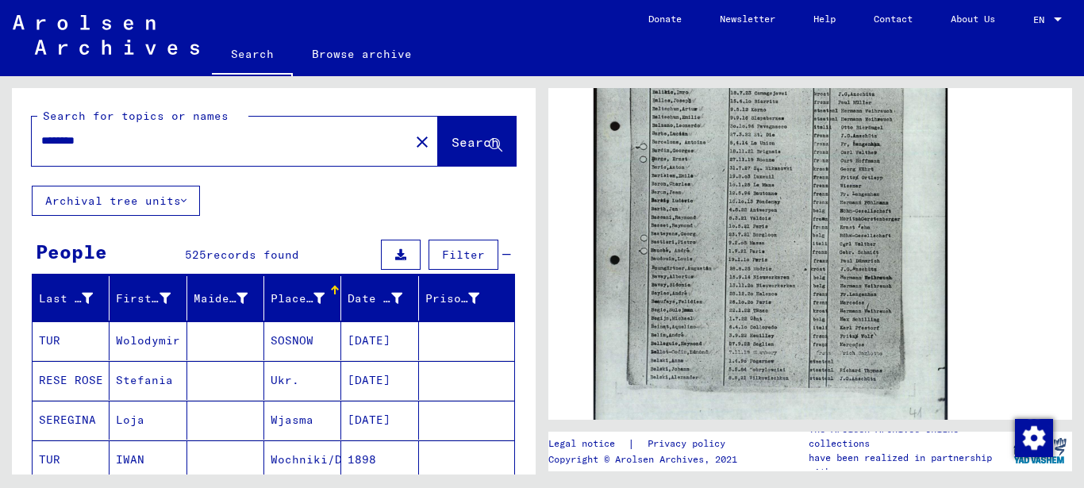
drag, startPoint x: 0, startPoint y: 144, endPoint x: 0, endPoint y: 129, distance: 14.3
click at [41, 132] on input "********" at bounding box center [220, 140] width 359 height 17
type input "**********"
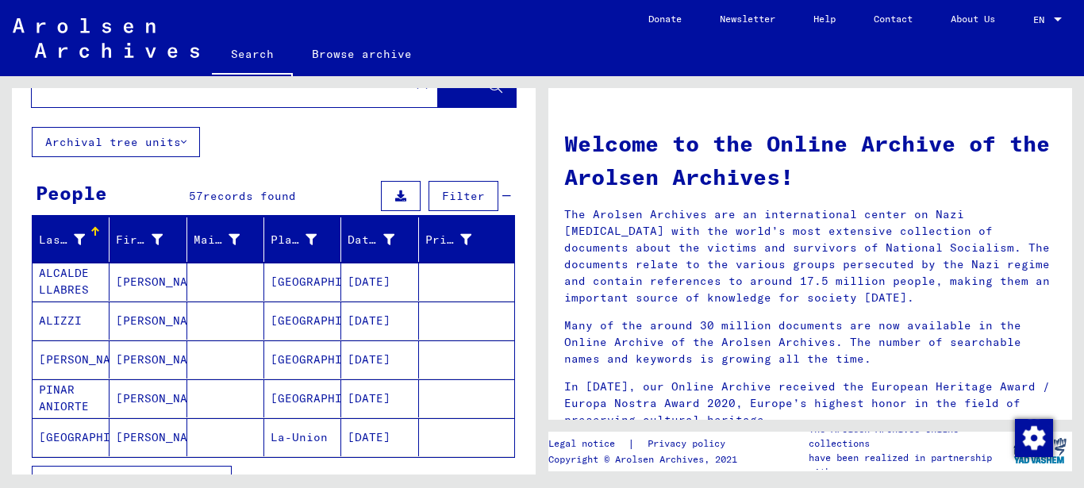
scroll to position [86, 0]
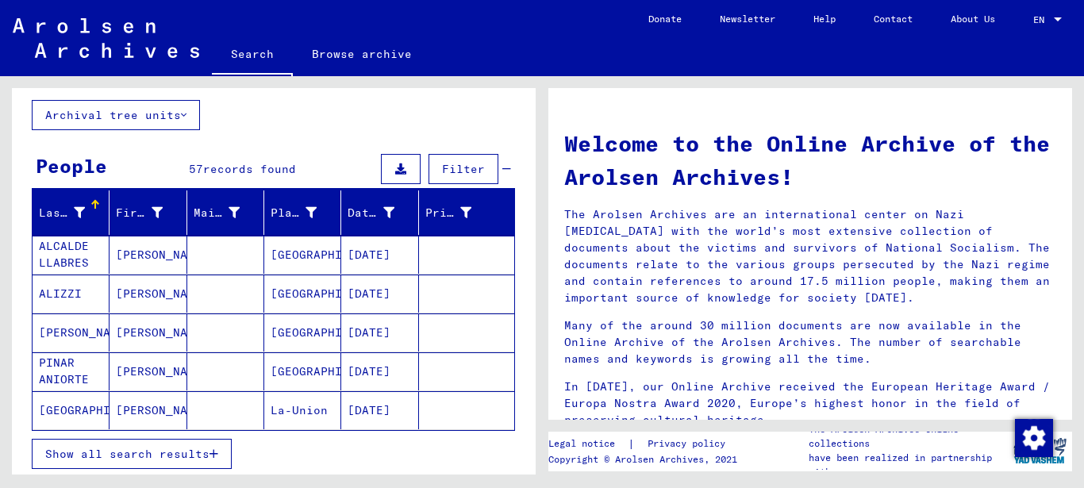
click at [215, 447] on button "Show all search results" at bounding box center [132, 454] width 200 height 30
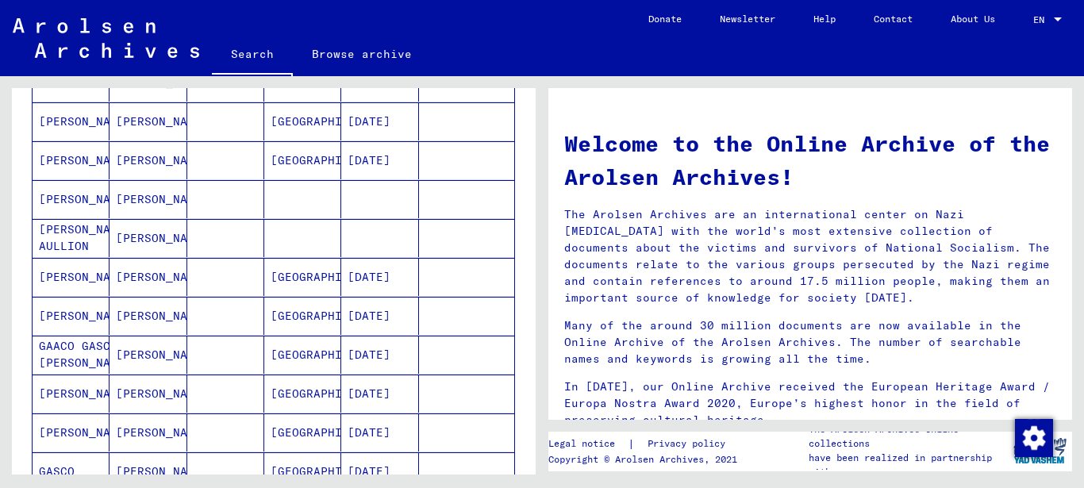
scroll to position [1020, 0]
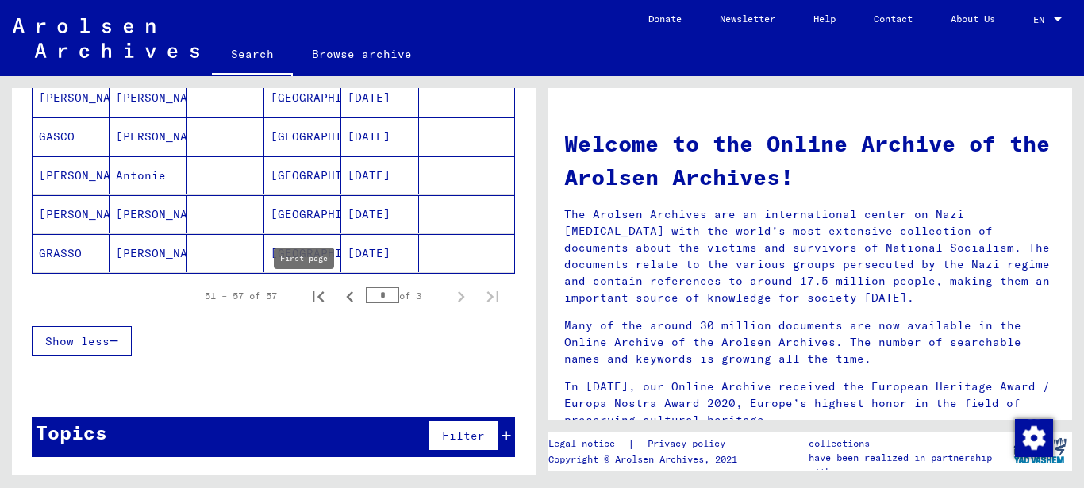
drag, startPoint x: 305, startPoint y: 296, endPoint x: 321, endPoint y: 314, distance: 24.2
click at [307, 297] on icon "First page" at bounding box center [318, 297] width 22 height 22
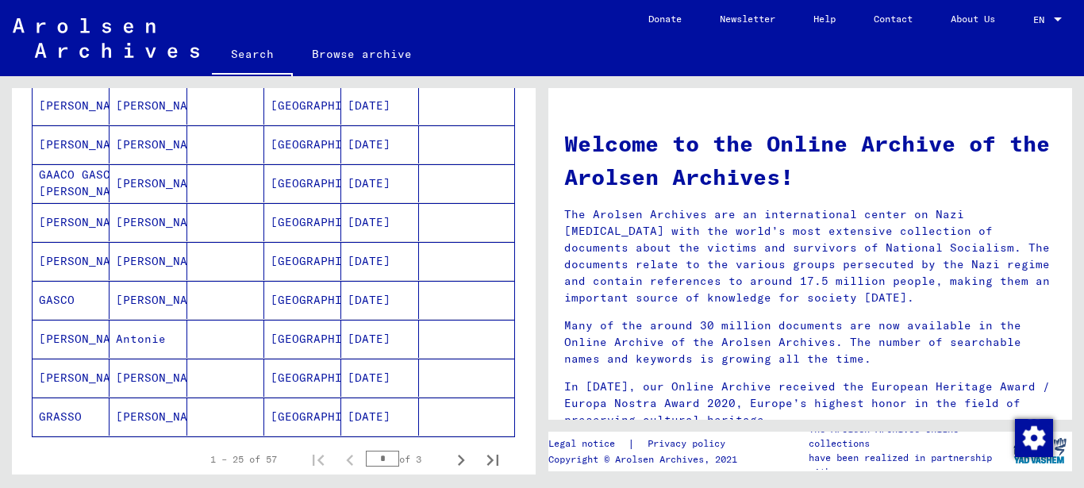
scroll to position [942, 0]
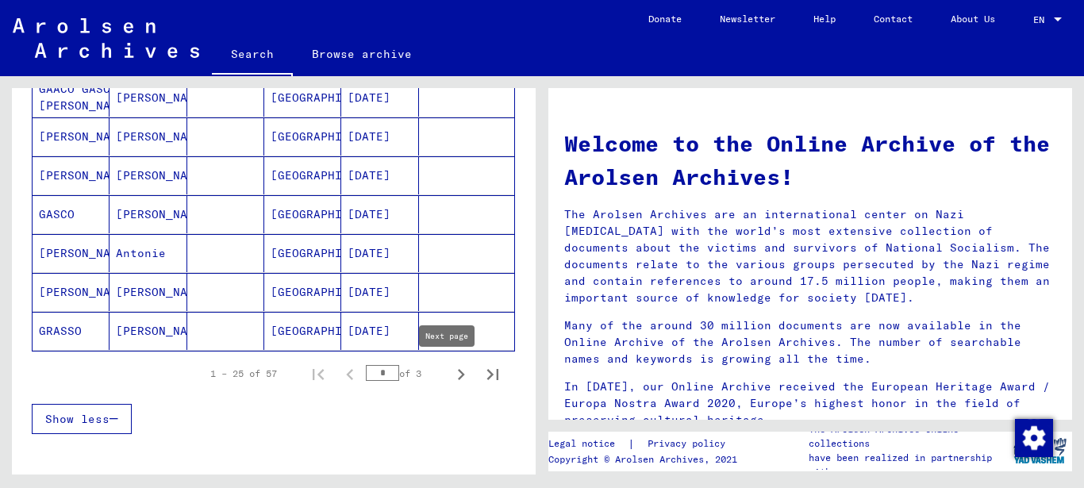
click at [458, 371] on icon "Next page" at bounding box center [461, 374] width 7 height 11
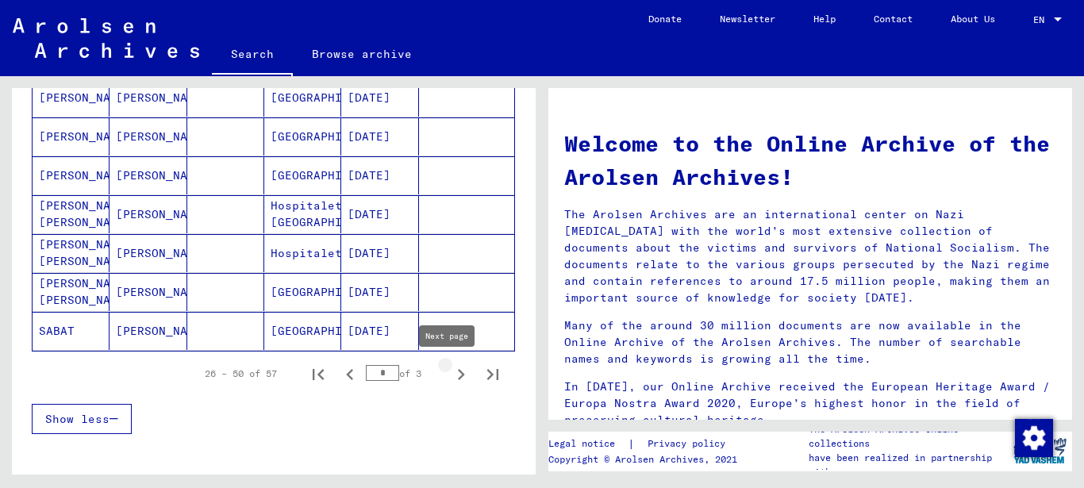
click at [450, 372] on icon "Next page" at bounding box center [461, 374] width 22 height 22
type input "*"
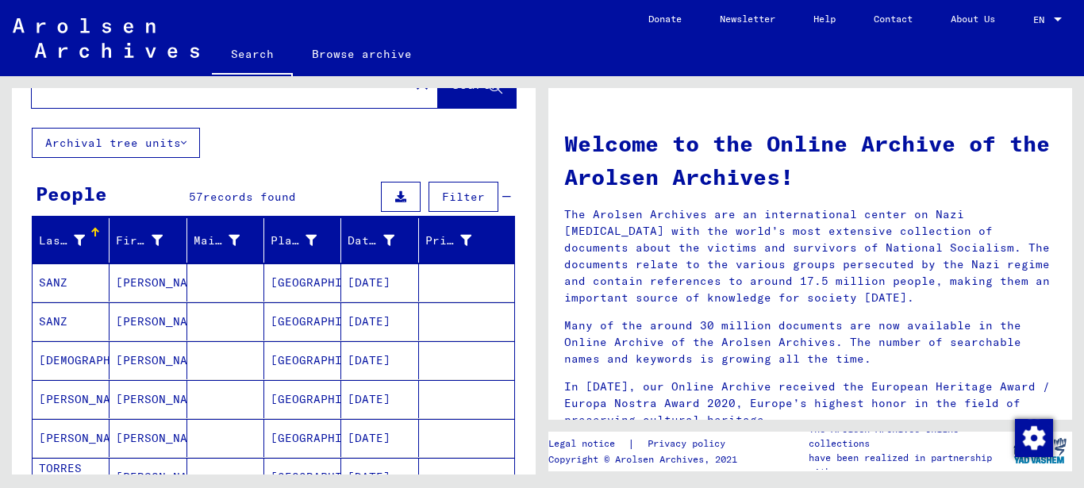
scroll to position [0, 0]
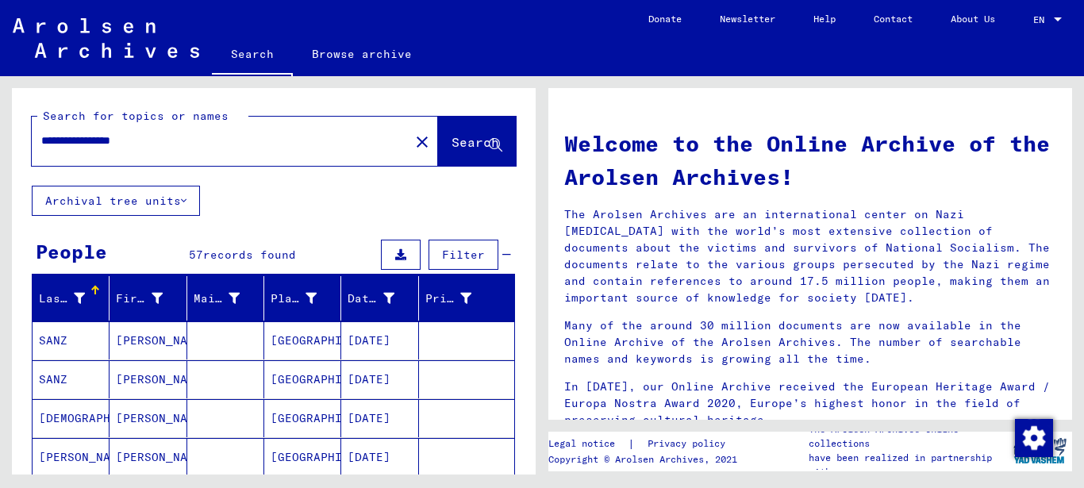
click at [94, 144] on input "**********" at bounding box center [215, 140] width 349 height 17
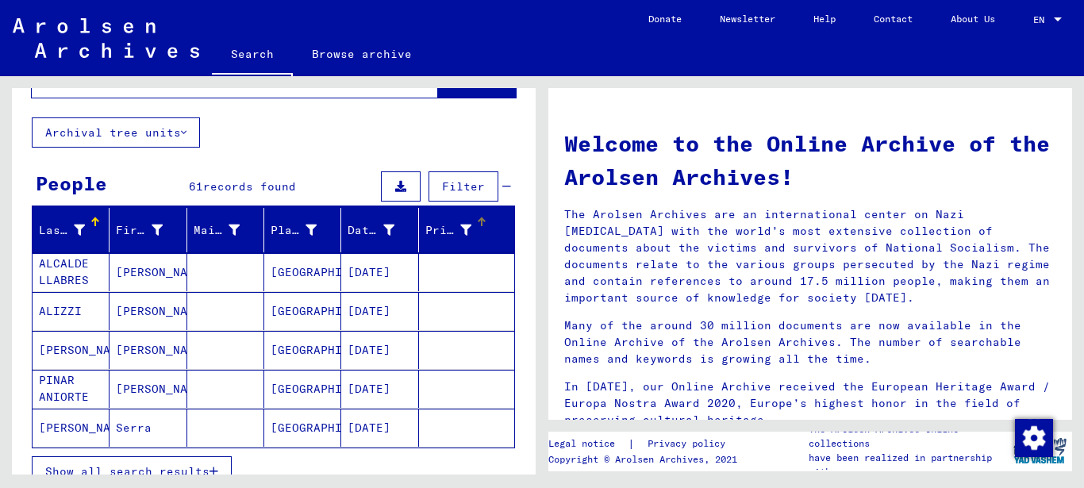
scroll to position [86, 0]
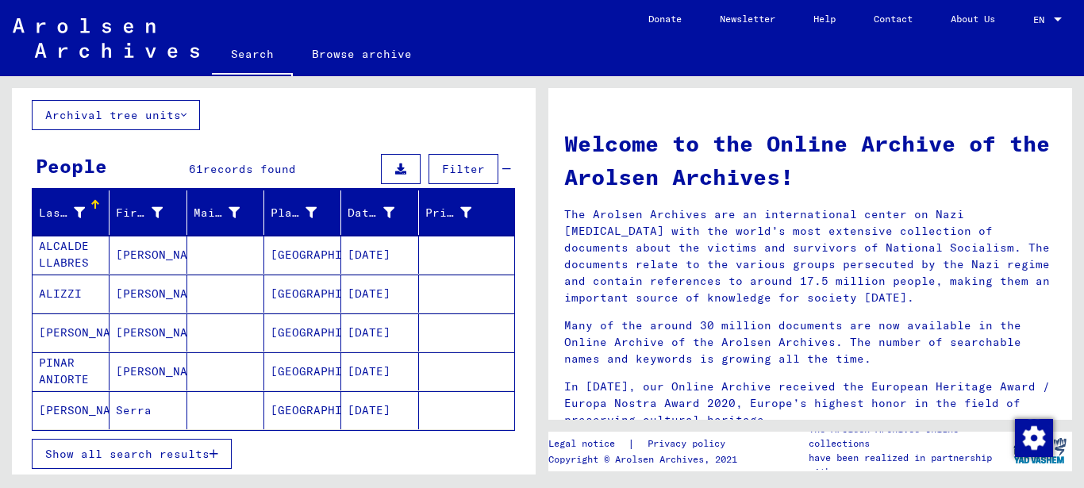
click at [213, 450] on button "Show all search results" at bounding box center [132, 454] width 200 height 30
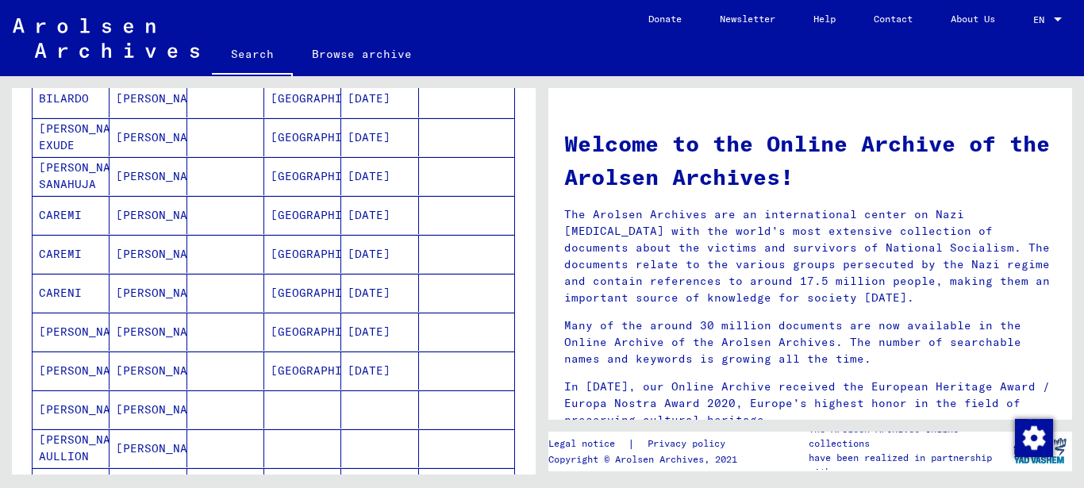
scroll to position [0, 0]
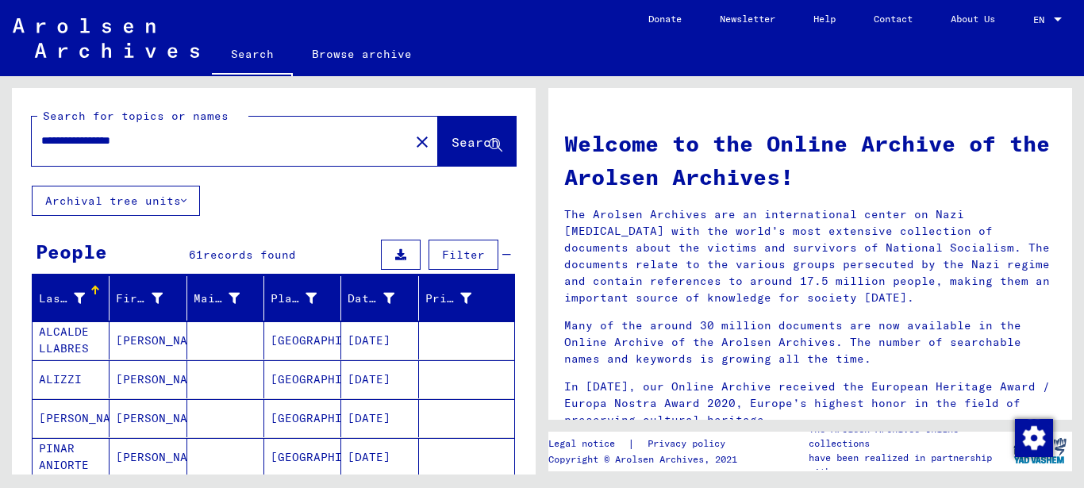
drag, startPoint x: 98, startPoint y: 137, endPoint x: 16, endPoint y: 143, distance: 81.9
click at [41, 143] on input "**********" at bounding box center [215, 140] width 349 height 17
type input "*********"
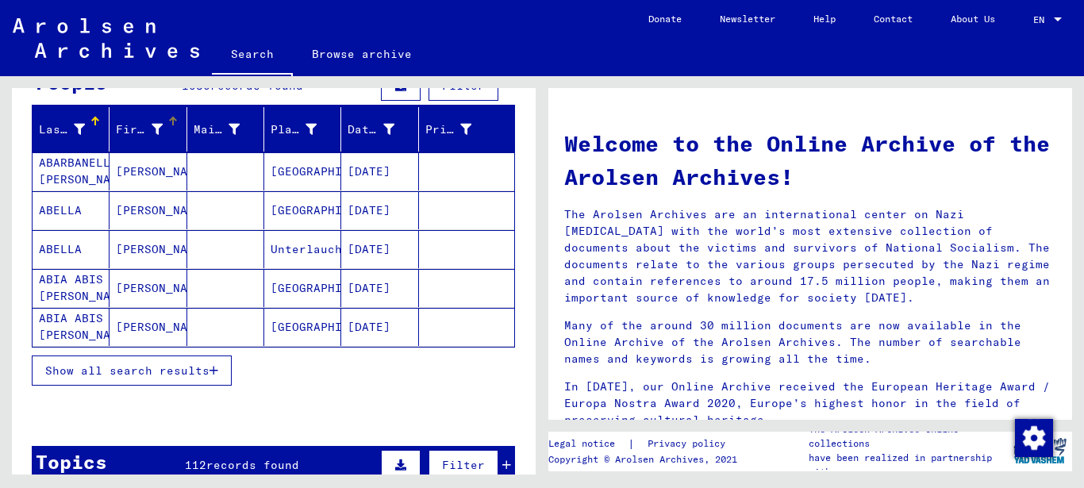
scroll to position [171, 0]
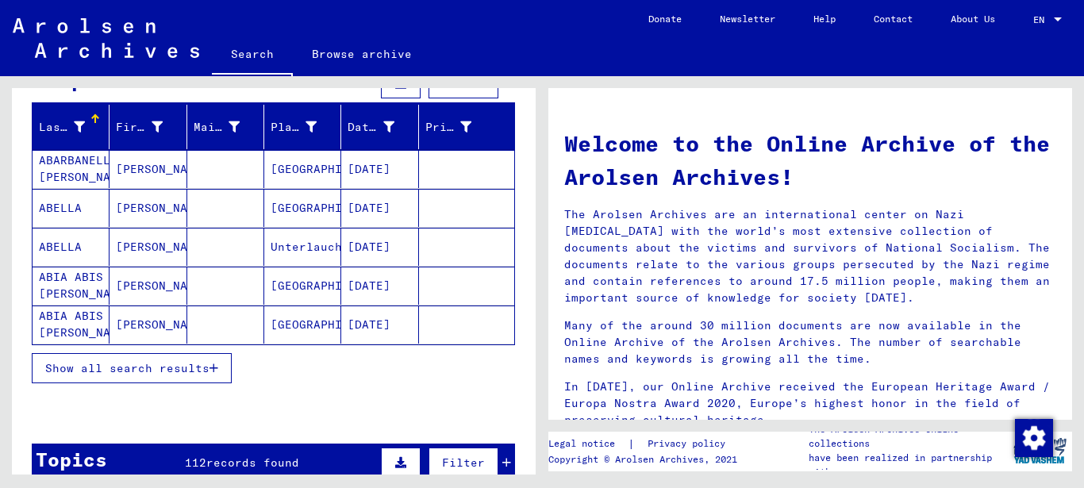
click at [176, 366] on span "Show all search results" at bounding box center [127, 368] width 164 height 14
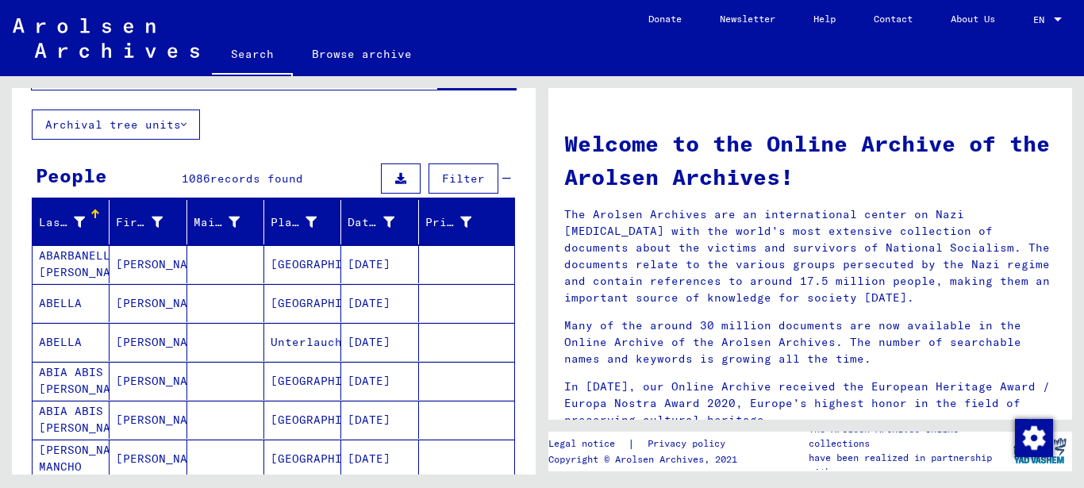
scroll to position [0, 0]
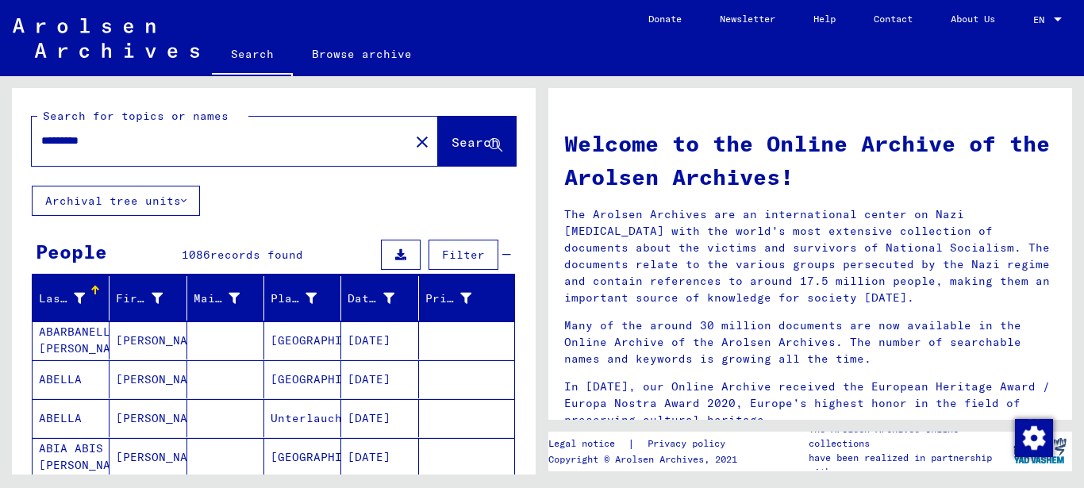
click at [90, 287] on div at bounding box center [95, 291] width 10 height 10
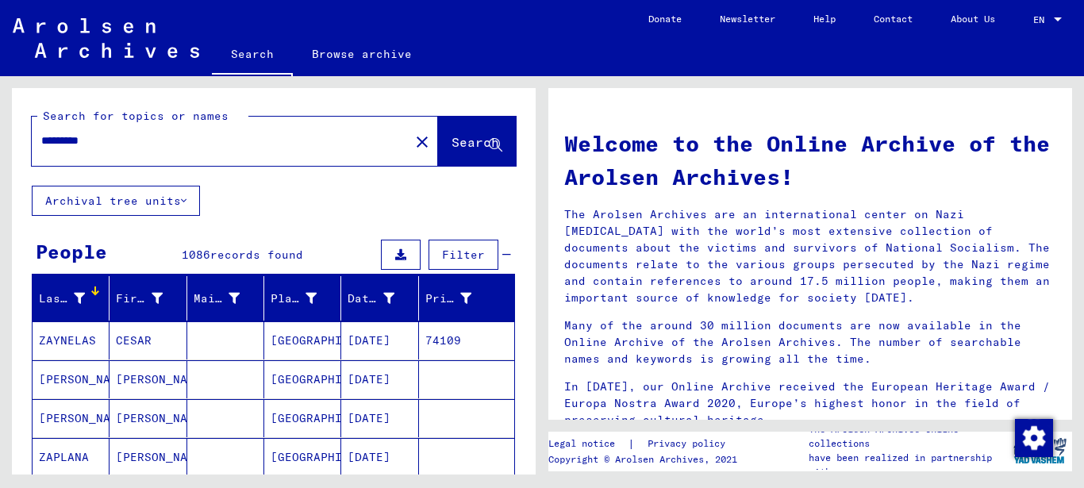
drag, startPoint x: 89, startPoint y: 286, endPoint x: 184, endPoint y: 324, distance: 102.8
click at [91, 287] on div at bounding box center [95, 291] width 10 height 10
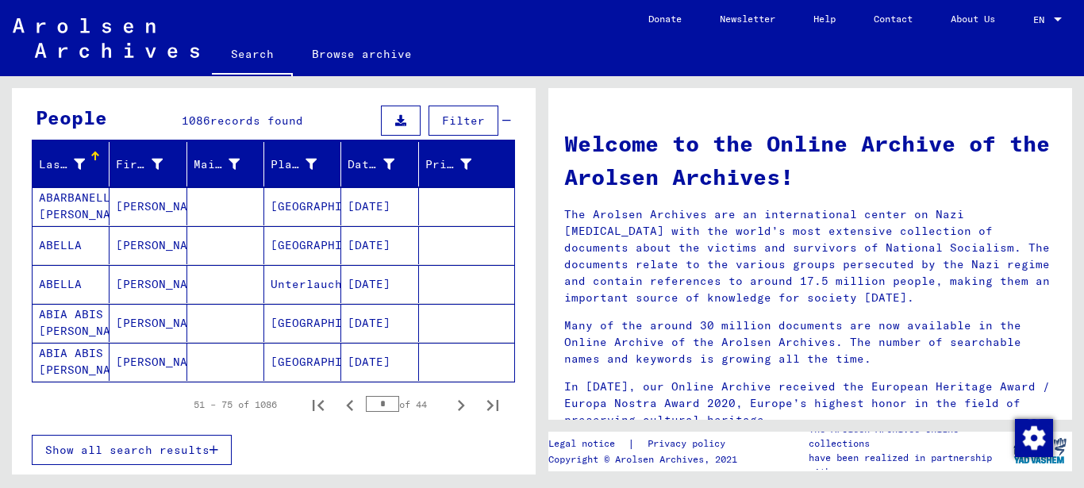
scroll to position [171, 0]
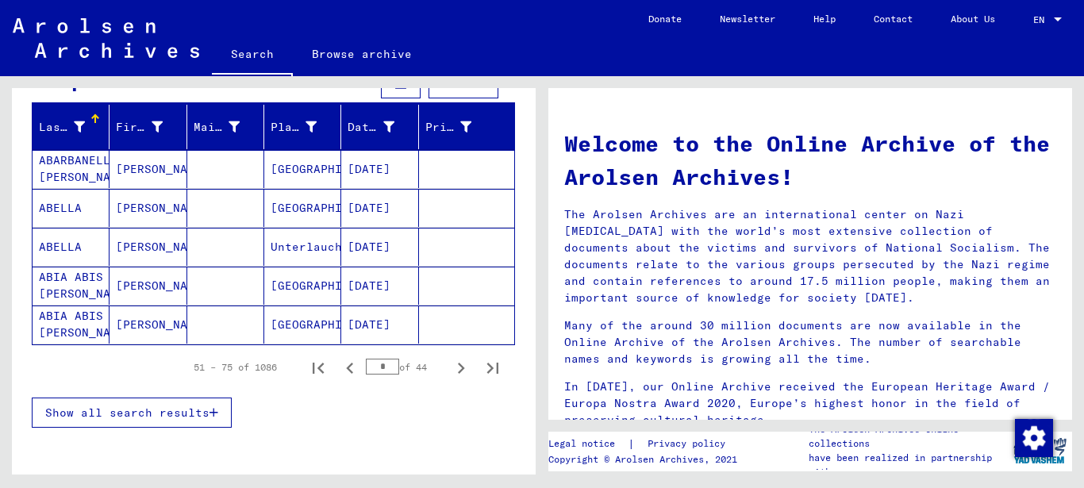
click at [206, 403] on button "Show all search results" at bounding box center [132, 412] width 200 height 30
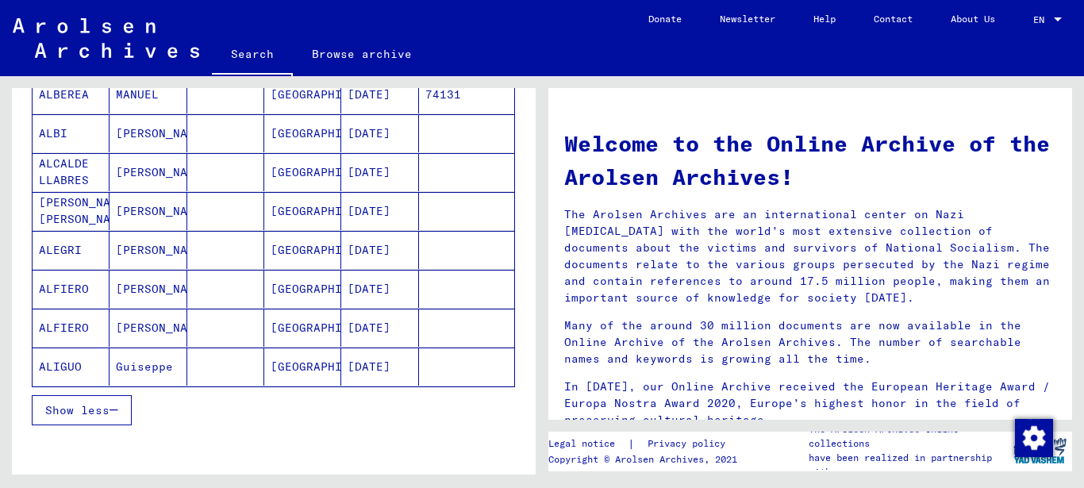
scroll to position [942, 0]
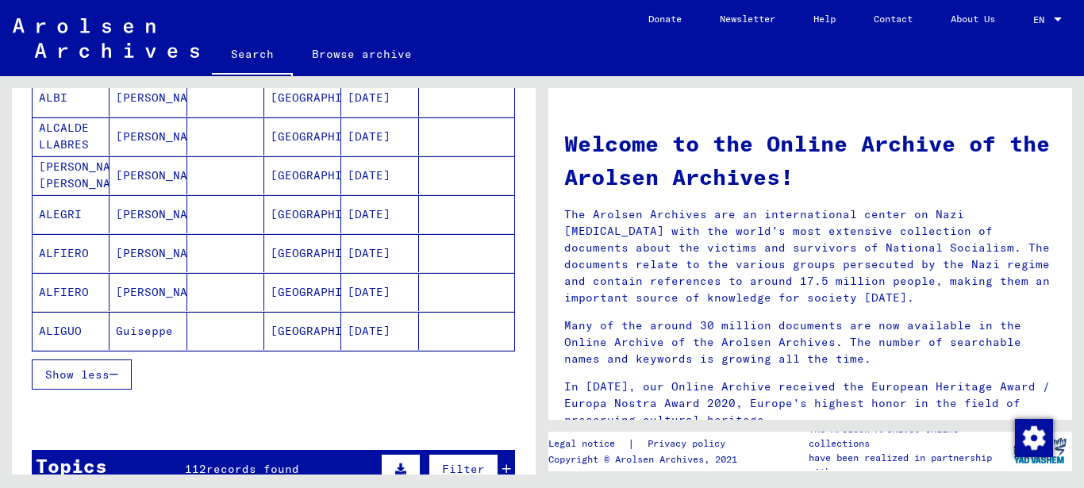
click at [112, 364] on button "Show less" at bounding box center [82, 374] width 100 height 30
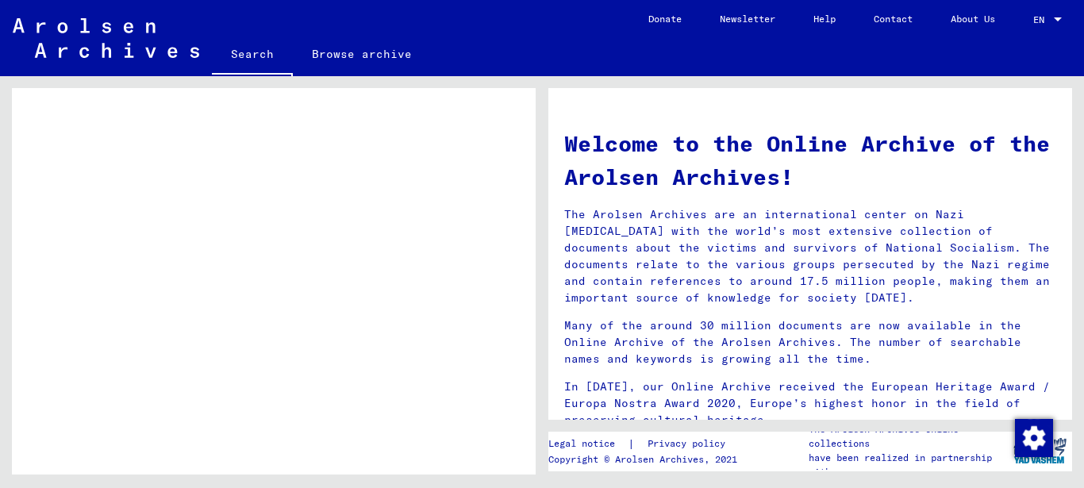
scroll to position [0, 0]
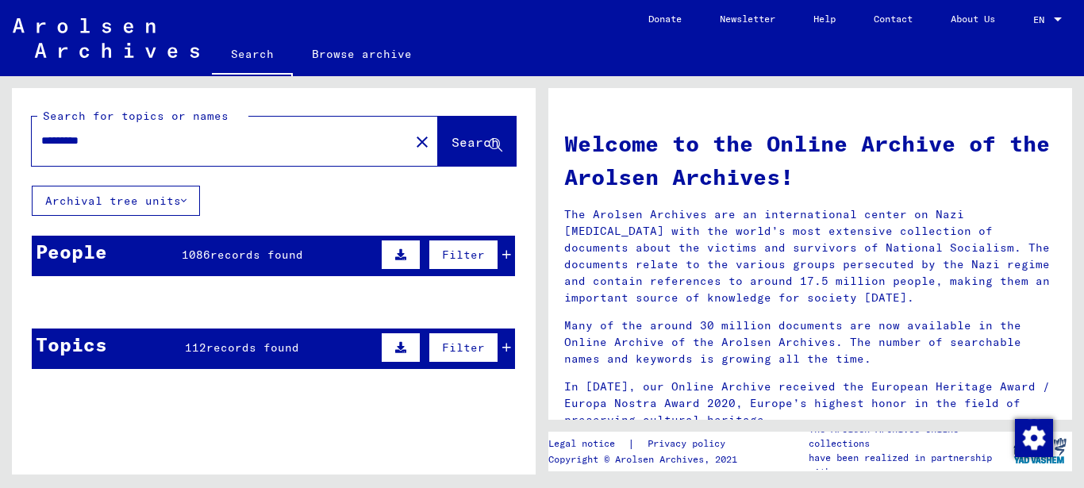
drag, startPoint x: 120, startPoint y: 140, endPoint x: 0, endPoint y: 136, distance: 119.8
click at [41, 136] on input "*********" at bounding box center [215, 140] width 349 height 17
type input "*******"
click at [468, 137] on span "Search" at bounding box center [475, 142] width 48 height 16
click at [256, 257] on span "records found" at bounding box center [249, 254] width 93 height 14
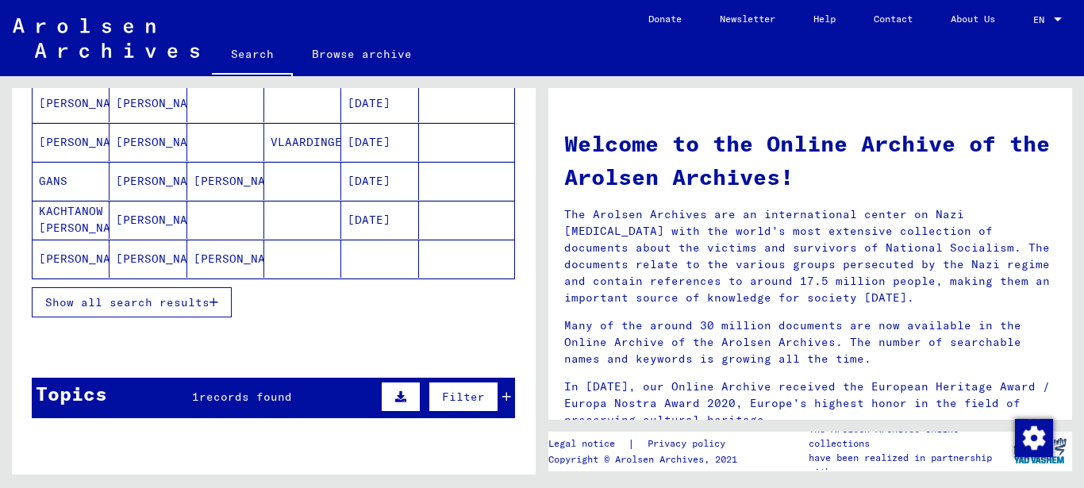
scroll to position [257, 0]
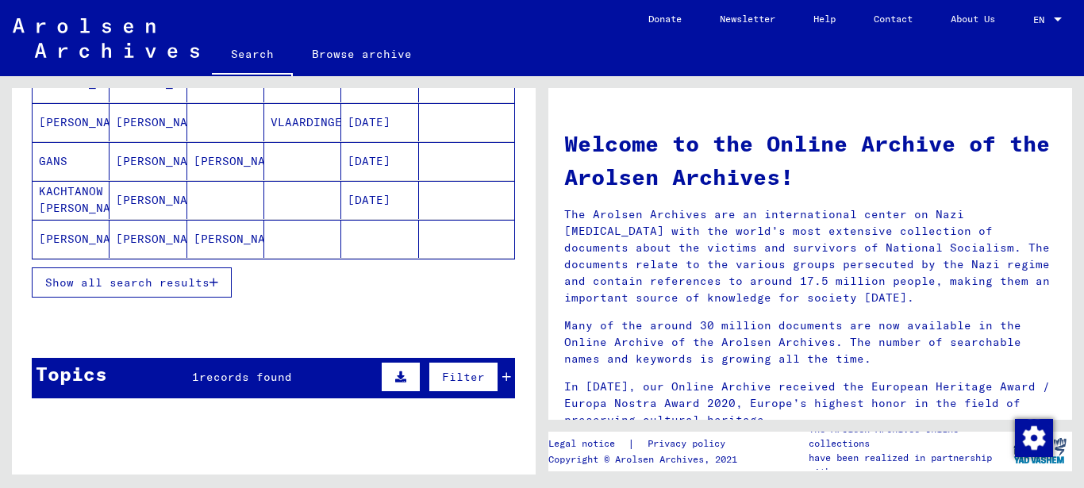
click at [147, 280] on span "Show all search results" at bounding box center [127, 282] width 164 height 14
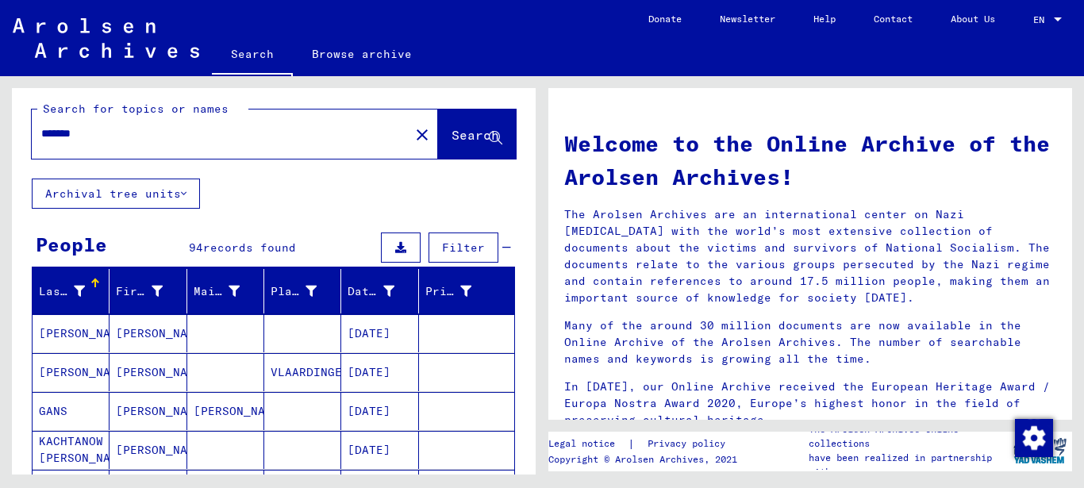
scroll to position [0, 0]
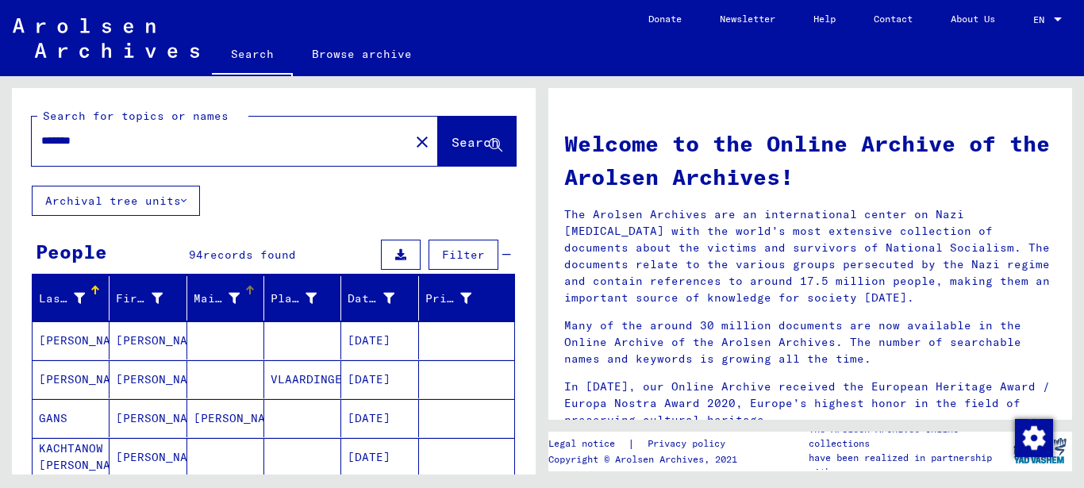
click at [237, 288] on div "Maiden Name" at bounding box center [229, 298] width 70 height 25
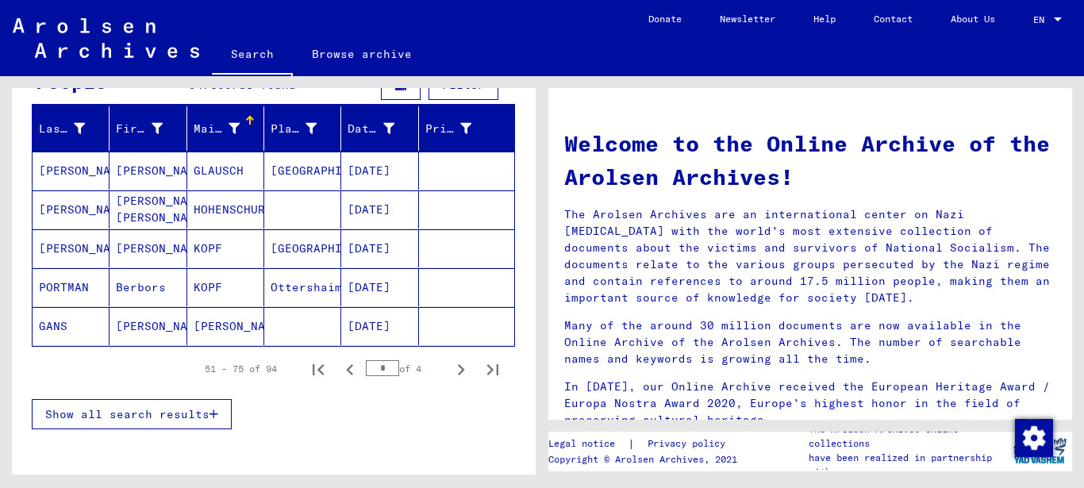
scroll to position [171, 0]
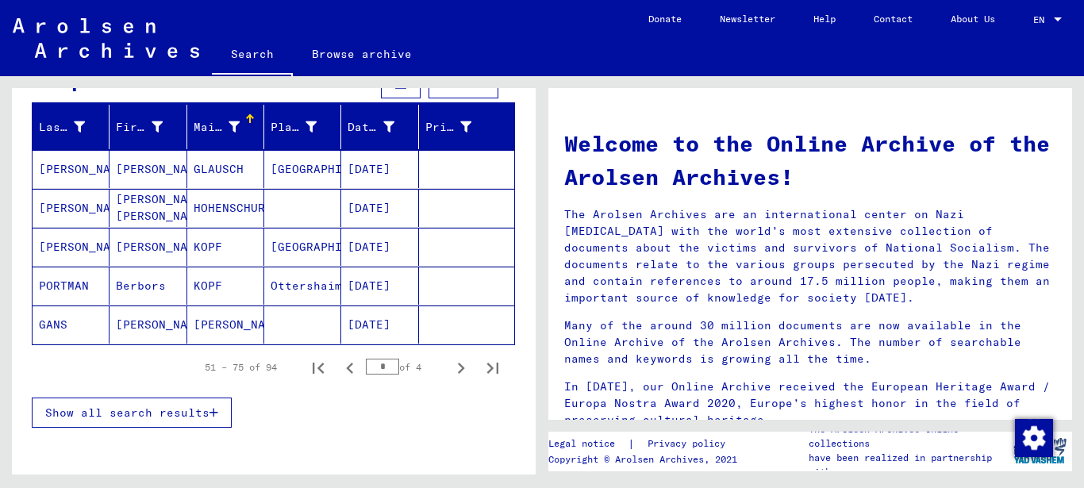
click at [213, 412] on button "Show all search results" at bounding box center [132, 412] width 200 height 30
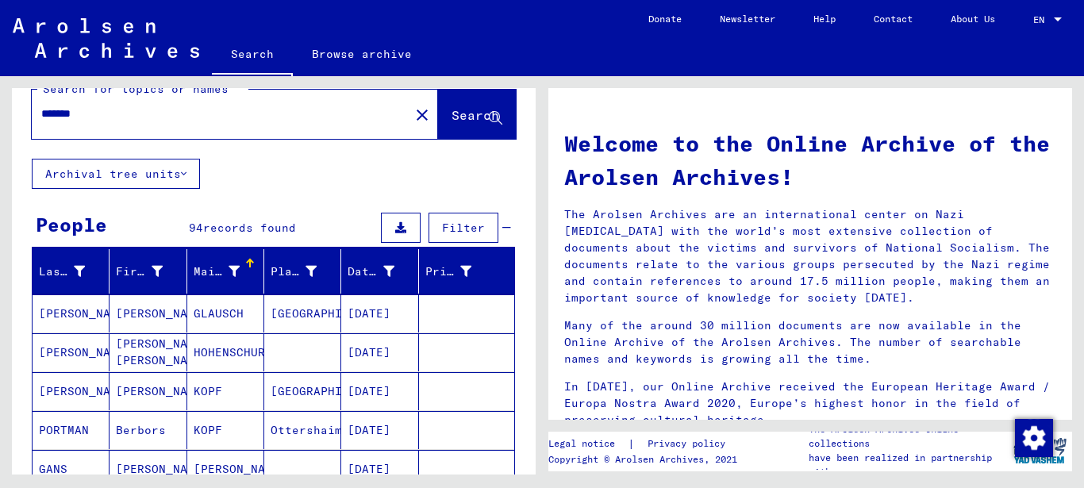
scroll to position [0, 0]
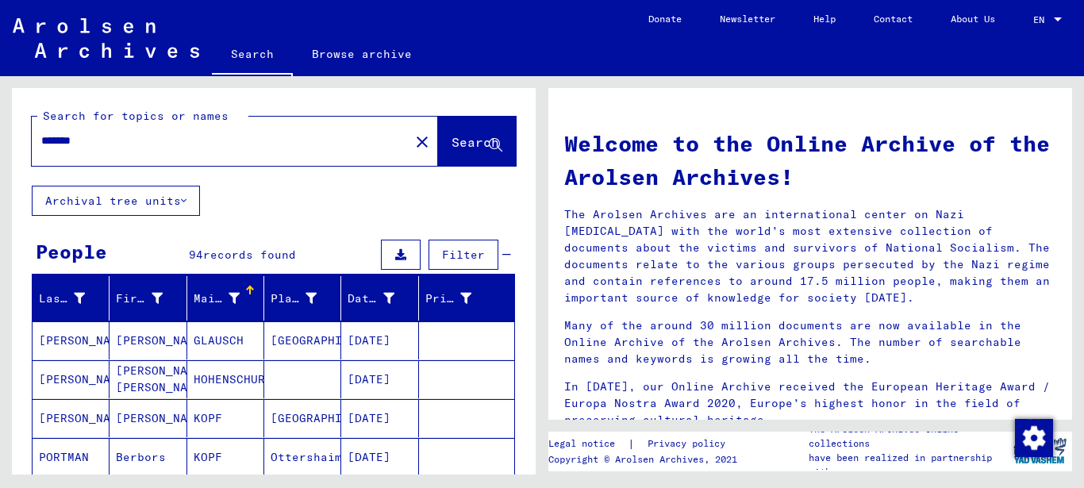
drag, startPoint x: 106, startPoint y: 146, endPoint x: 0, endPoint y: 142, distance: 106.4
click at [41, 142] on input "*******" at bounding box center [215, 140] width 349 height 17
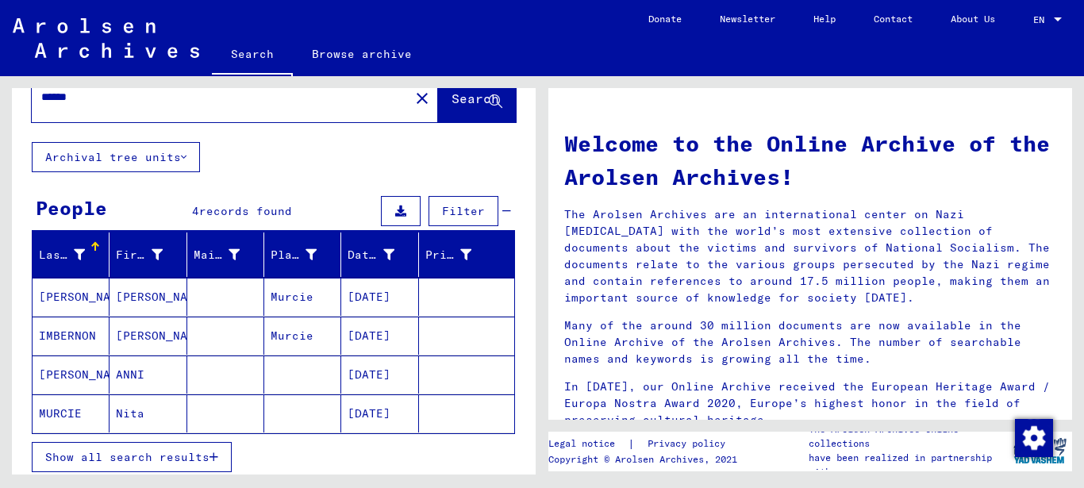
scroll to position [86, 0]
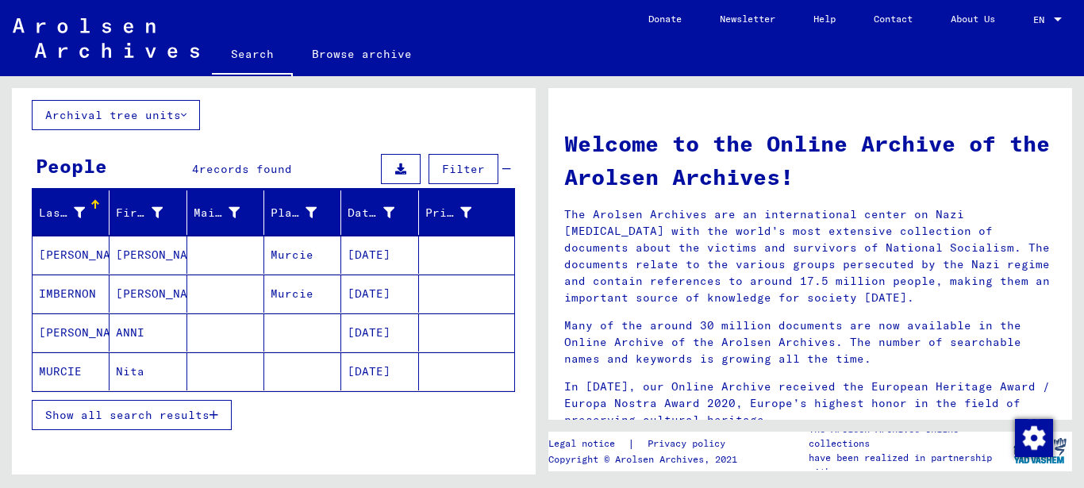
click at [153, 413] on span "Show all search results" at bounding box center [127, 415] width 164 height 14
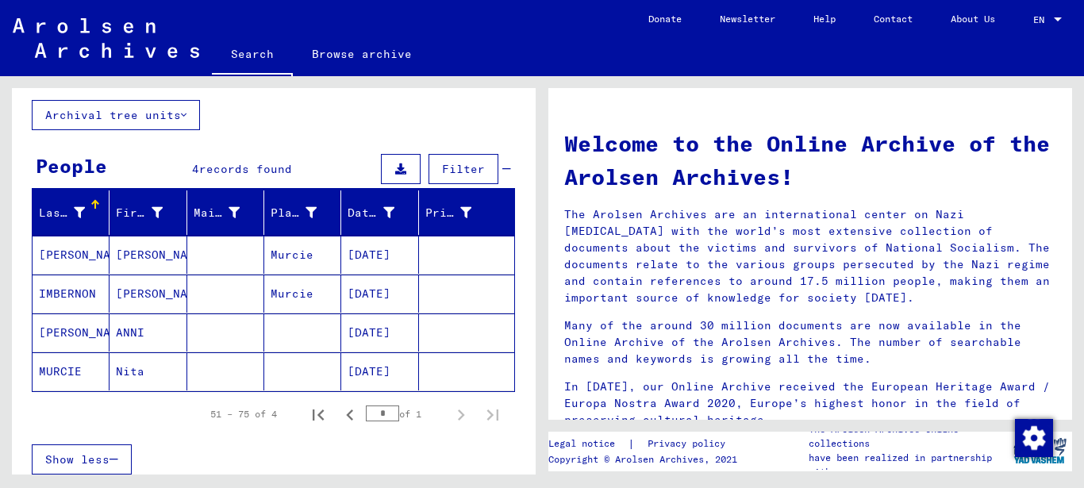
click at [363, 293] on mat-cell "[DATE]" at bounding box center [379, 293] width 77 height 38
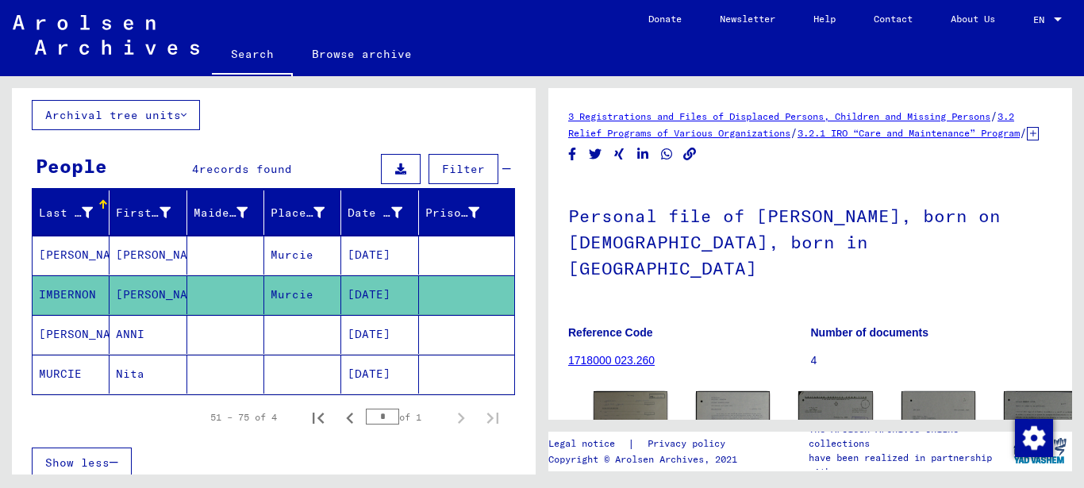
scroll to position [86, 0]
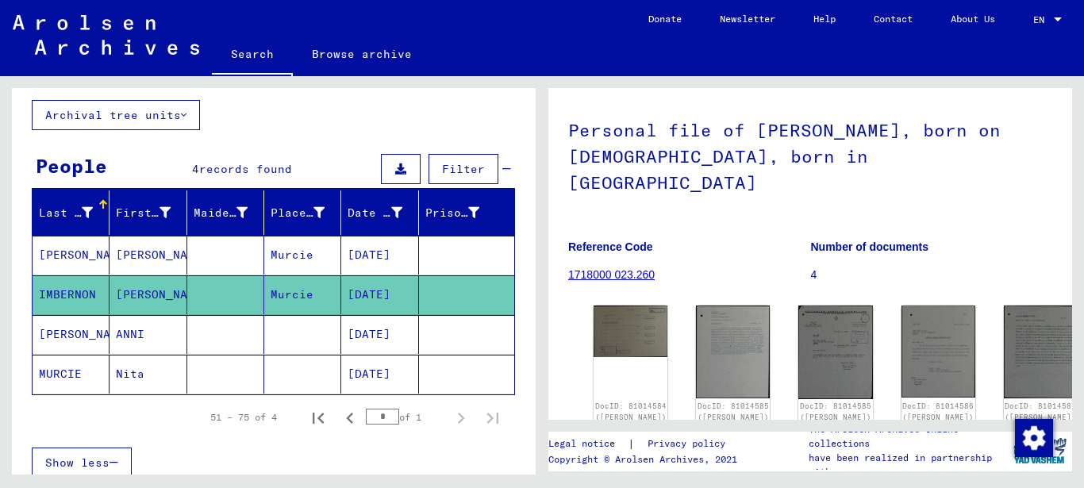
click at [315, 254] on mat-cell "Murcie" at bounding box center [302, 255] width 77 height 39
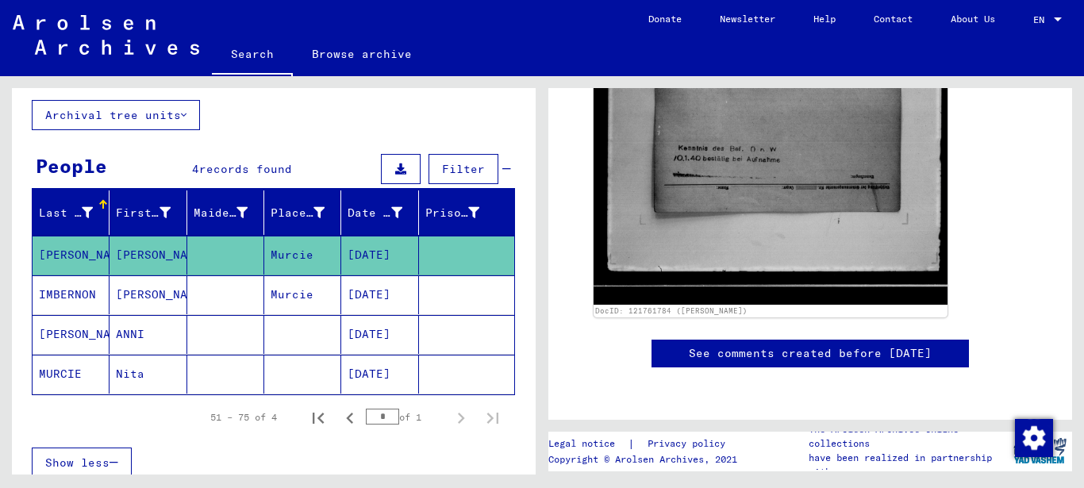
scroll to position [257, 0]
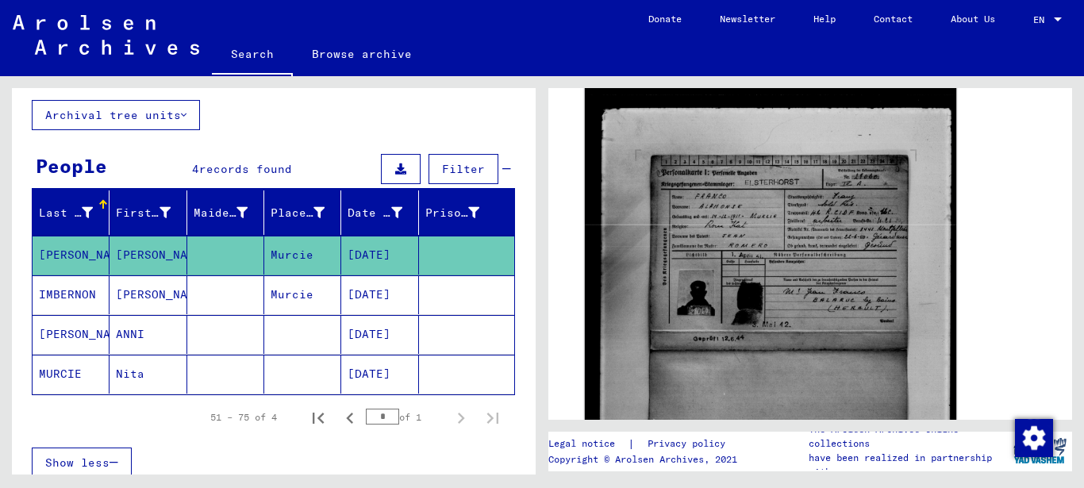
click at [759, 216] on img at bounding box center [770, 344] width 371 height 526
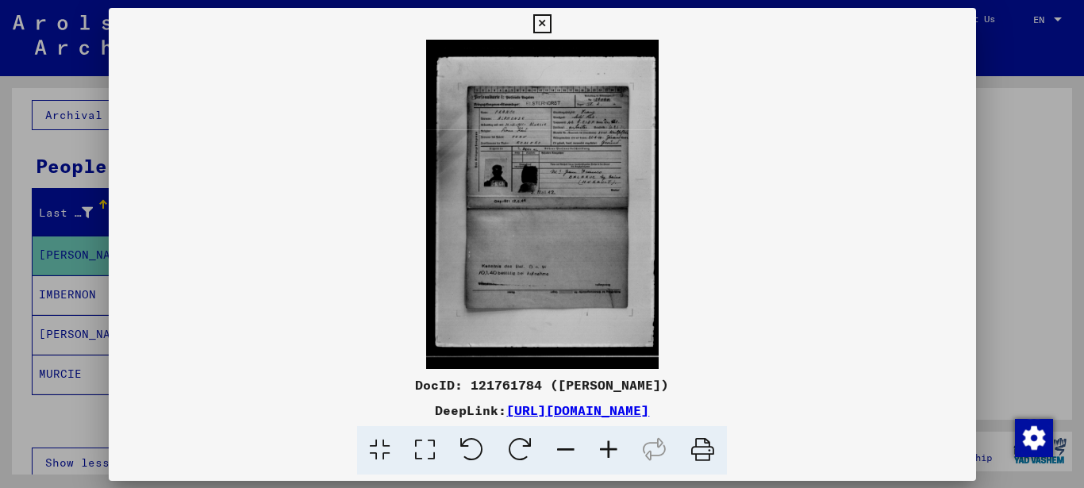
scroll to position [256, 0]
click at [610, 452] on icon at bounding box center [608, 450] width 43 height 48
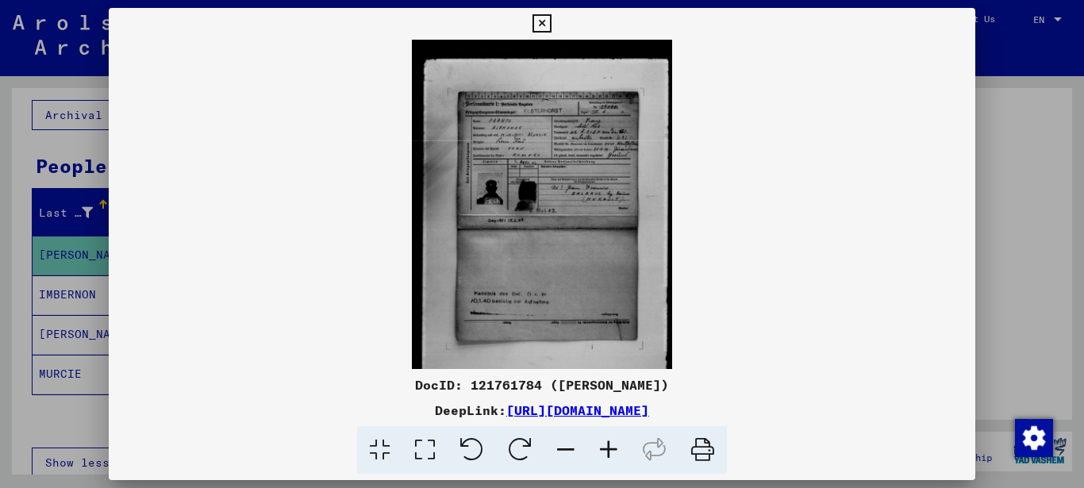
click at [610, 452] on icon at bounding box center [608, 450] width 43 height 48
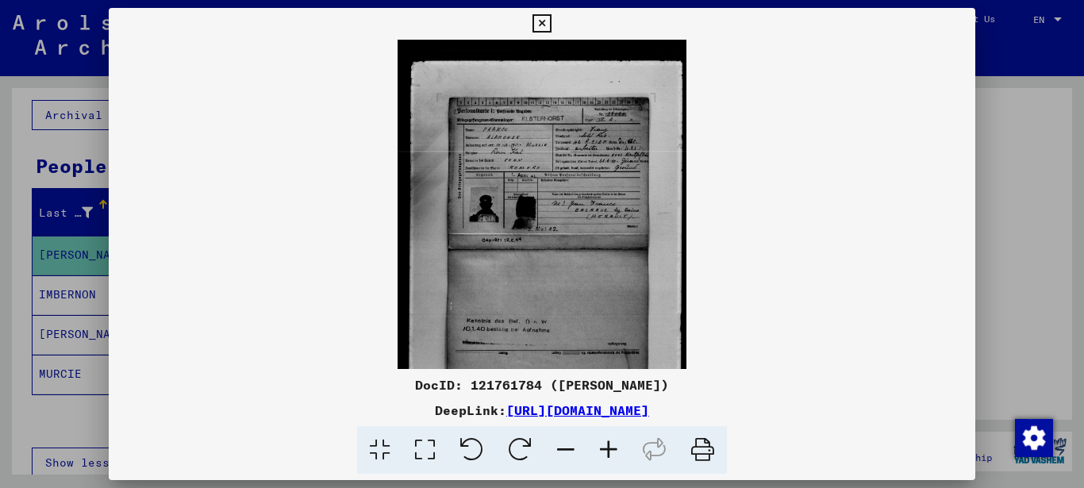
click at [610, 452] on icon at bounding box center [608, 450] width 43 height 48
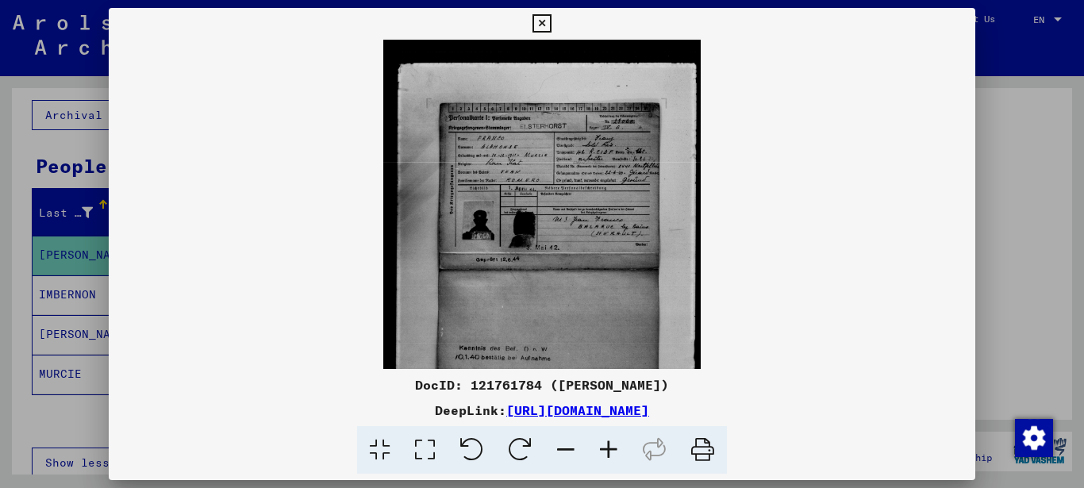
click at [610, 452] on icon at bounding box center [608, 450] width 43 height 48
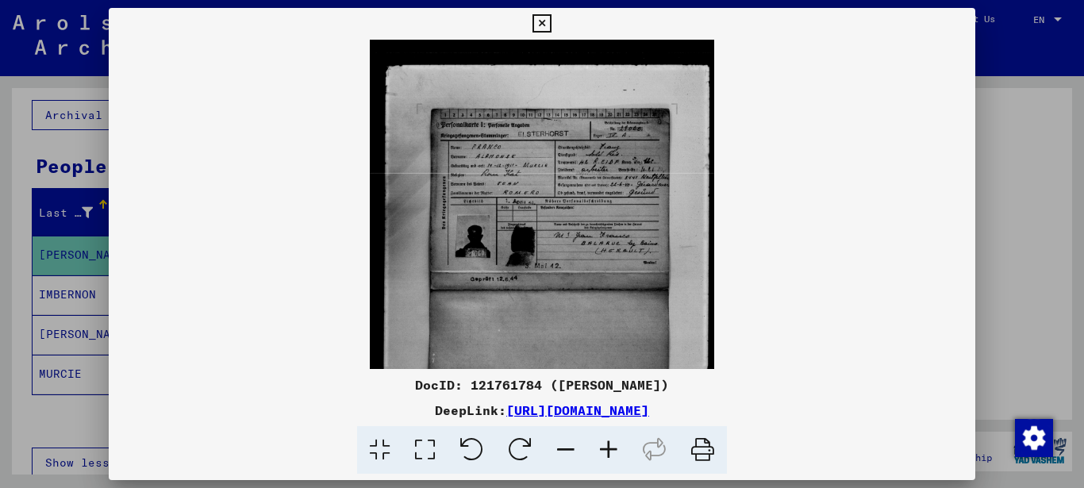
click at [610, 452] on icon at bounding box center [608, 450] width 43 height 48
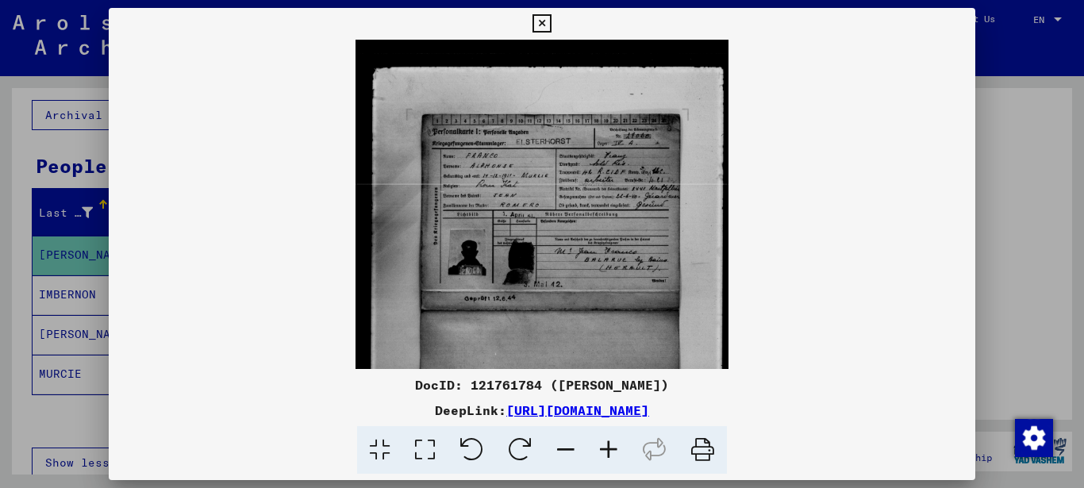
click at [610, 452] on icon at bounding box center [608, 450] width 43 height 48
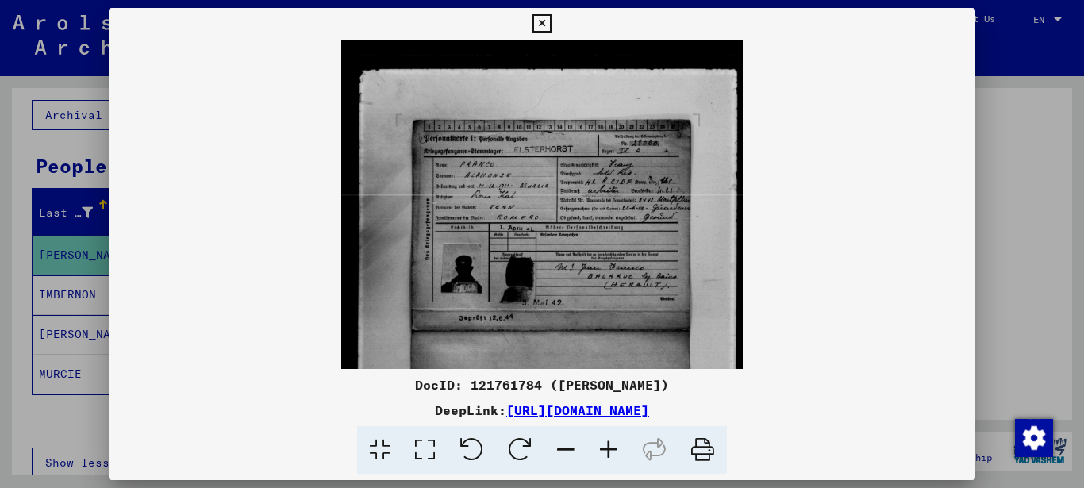
click at [610, 452] on icon at bounding box center [608, 450] width 43 height 48
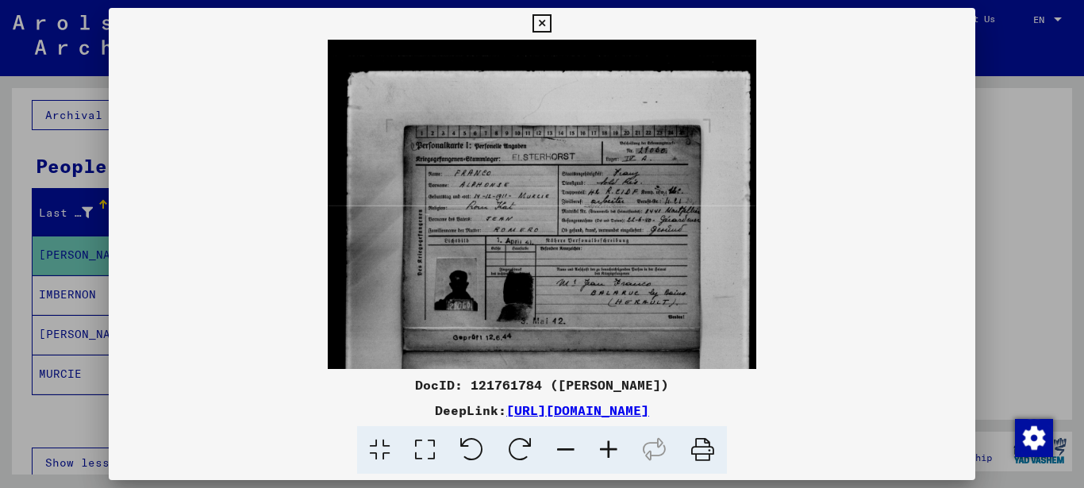
click at [610, 452] on icon at bounding box center [608, 450] width 43 height 48
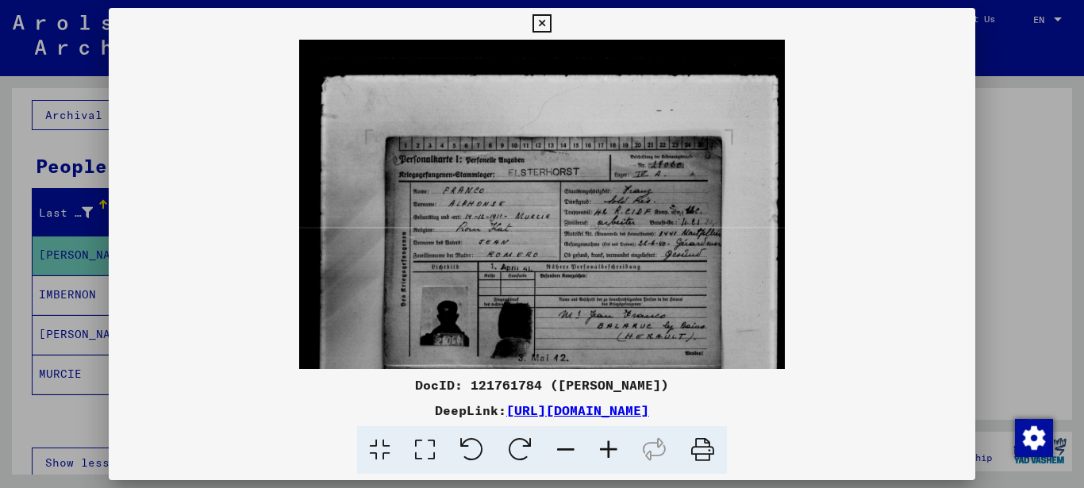
click at [610, 452] on icon at bounding box center [608, 450] width 43 height 48
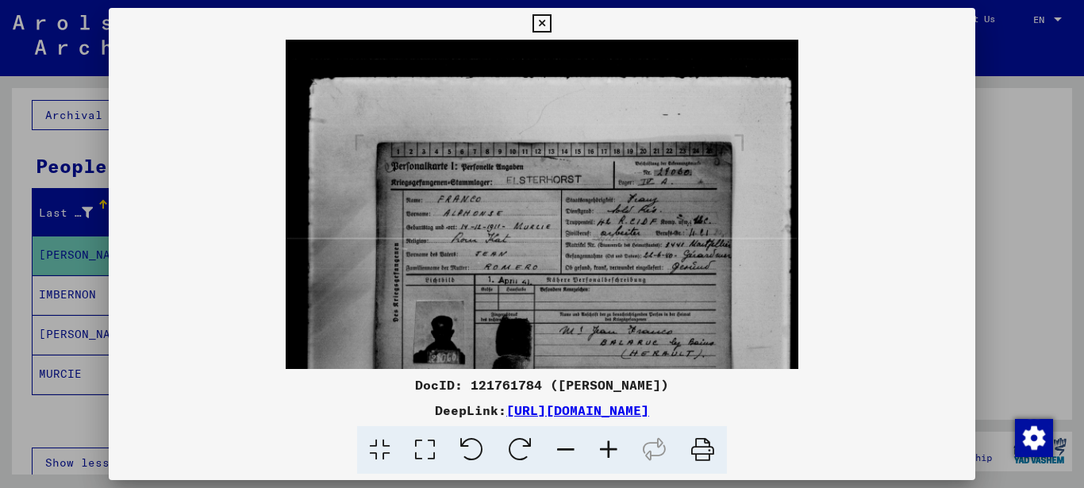
click at [610, 452] on icon at bounding box center [608, 450] width 43 height 48
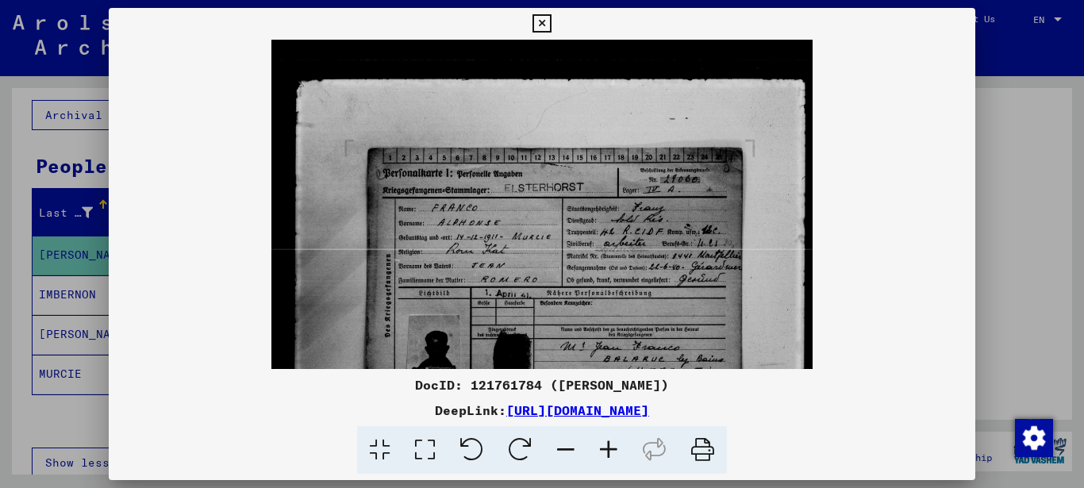
click at [610, 452] on icon at bounding box center [608, 450] width 43 height 48
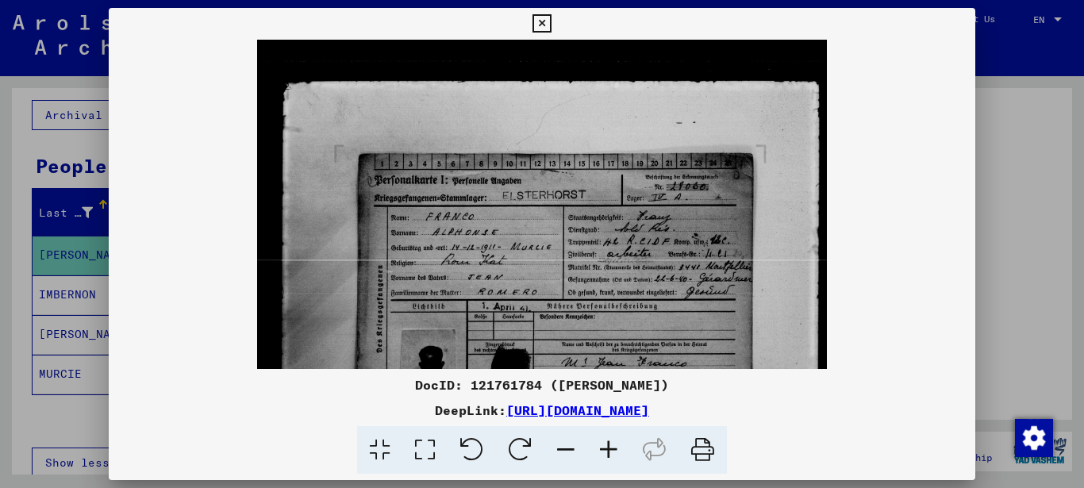
click at [610, 452] on icon at bounding box center [608, 450] width 43 height 48
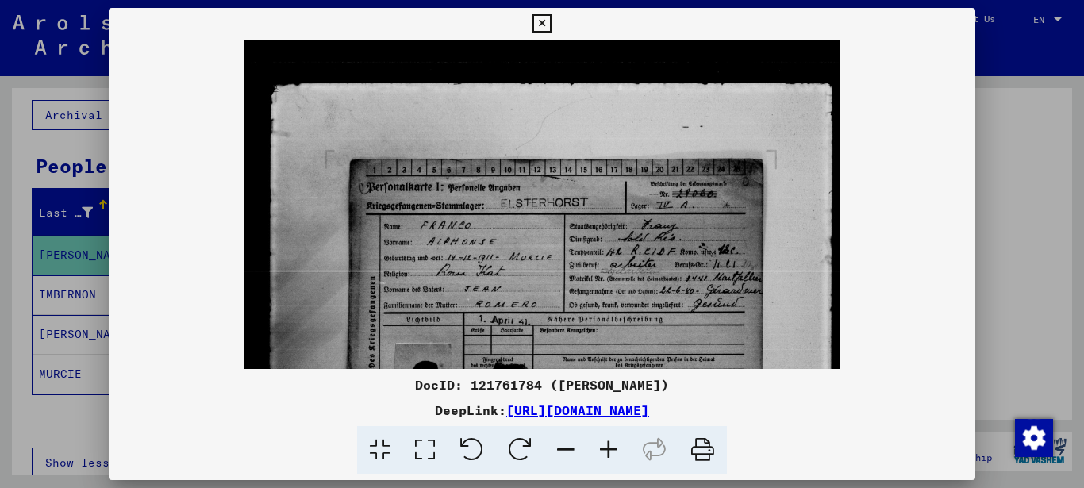
click at [610, 452] on icon at bounding box center [608, 450] width 43 height 48
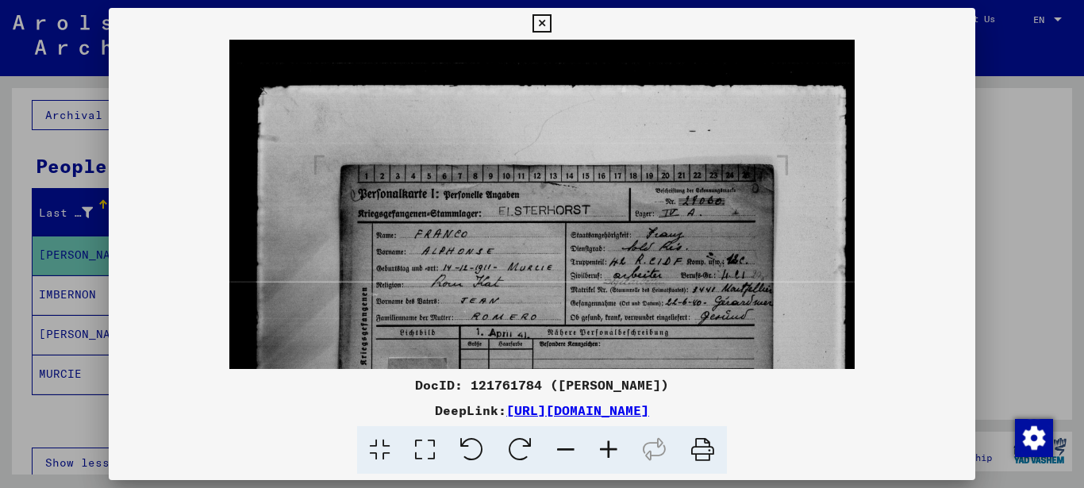
click at [610, 452] on icon at bounding box center [608, 450] width 43 height 48
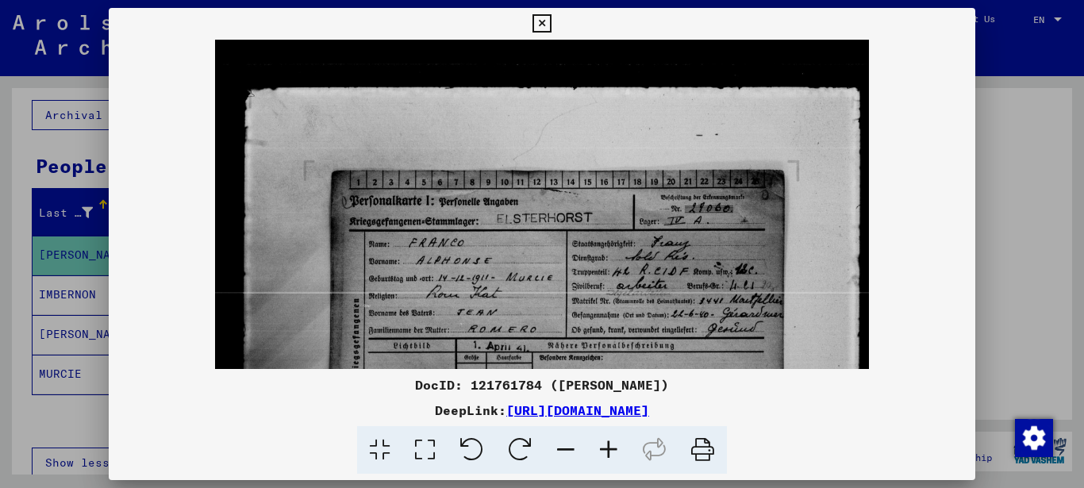
click at [610, 452] on icon at bounding box center [608, 450] width 43 height 48
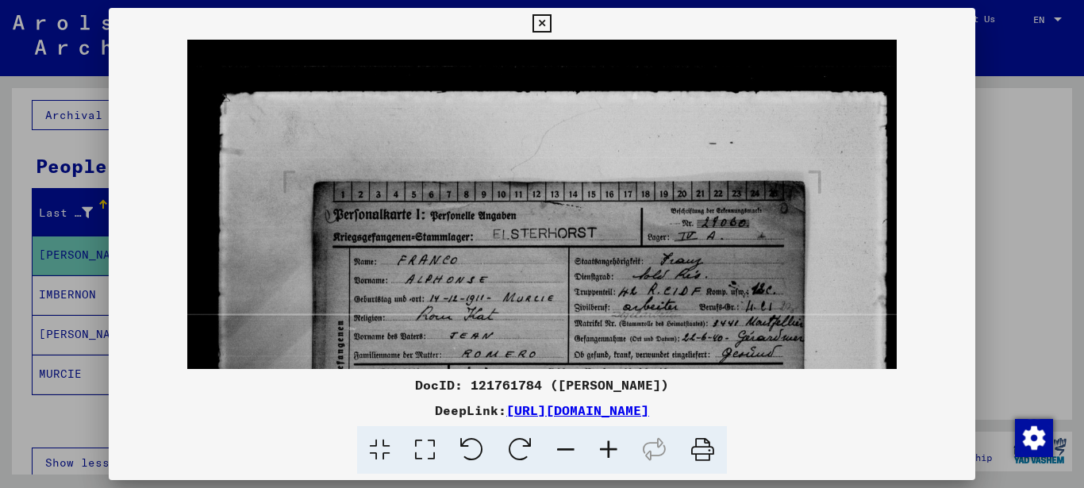
click at [610, 452] on icon at bounding box center [608, 450] width 43 height 48
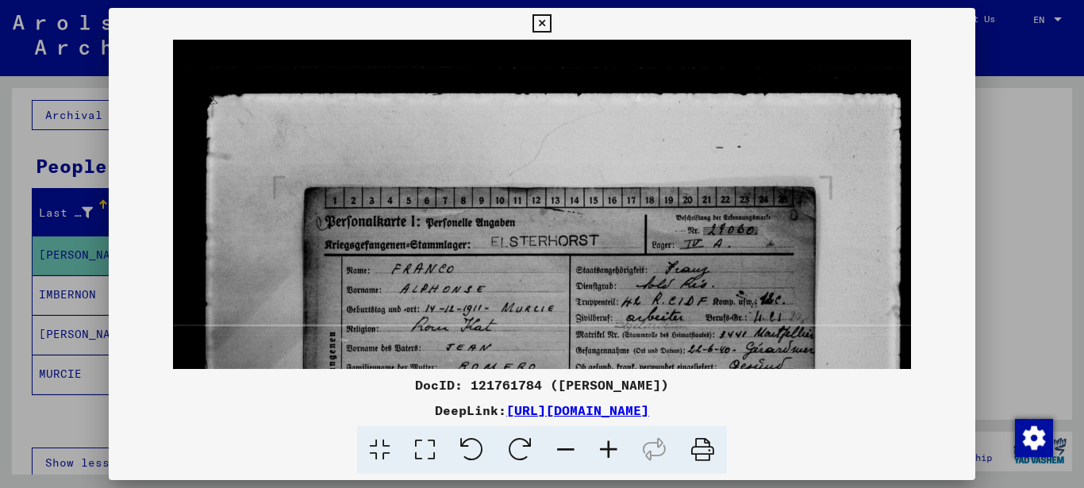
click at [610, 452] on icon at bounding box center [608, 450] width 43 height 48
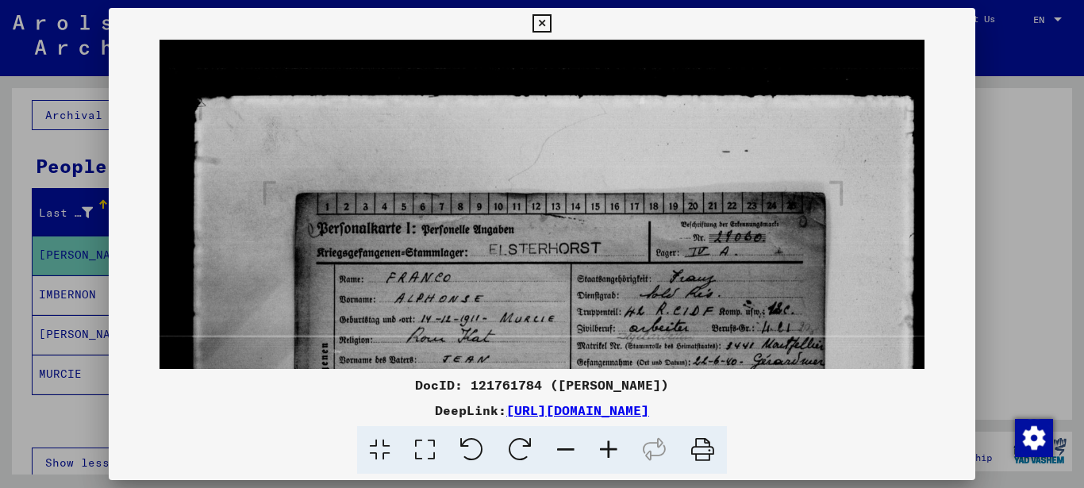
click at [610, 452] on icon at bounding box center [608, 450] width 43 height 48
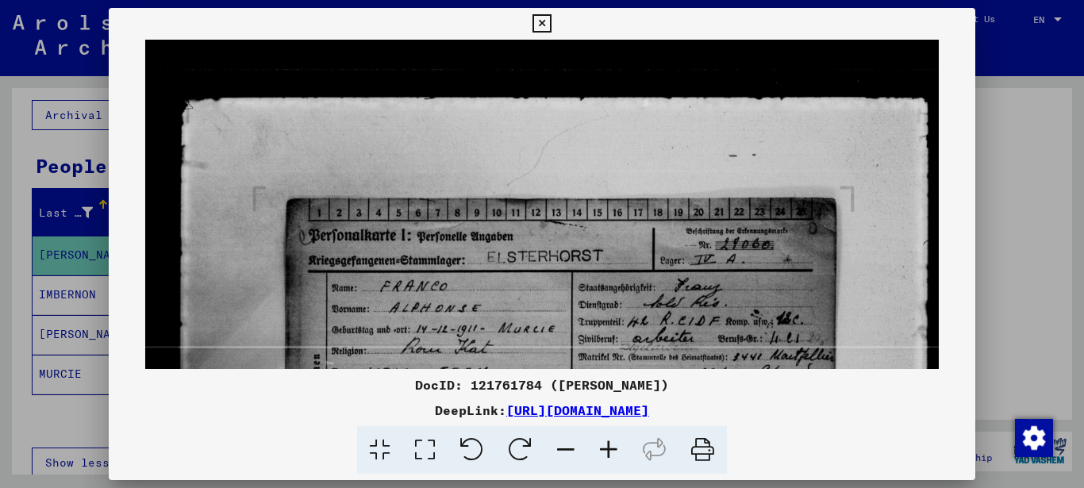
click at [610, 452] on icon at bounding box center [608, 450] width 43 height 48
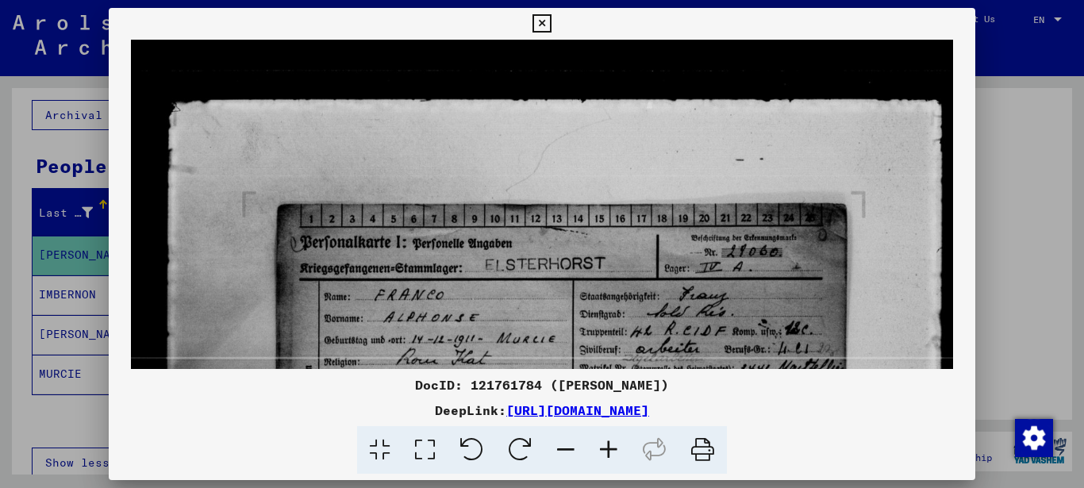
click at [610, 452] on icon at bounding box center [608, 450] width 43 height 48
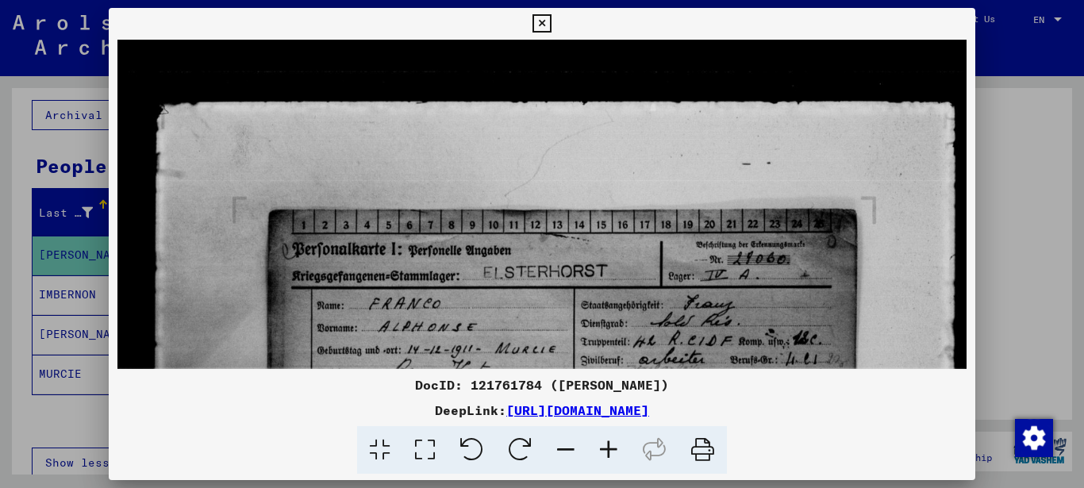
click at [610, 452] on icon at bounding box center [608, 450] width 43 height 48
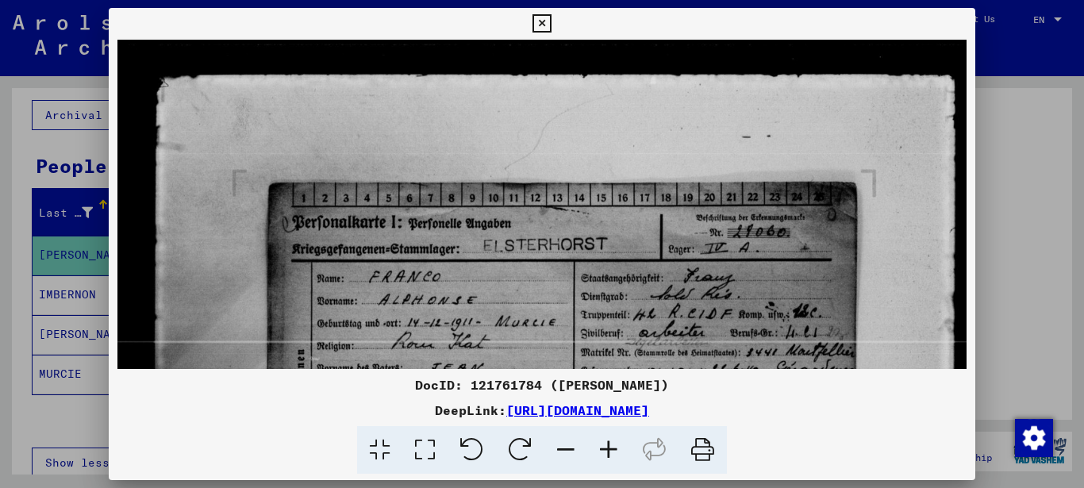
scroll to position [26, 0]
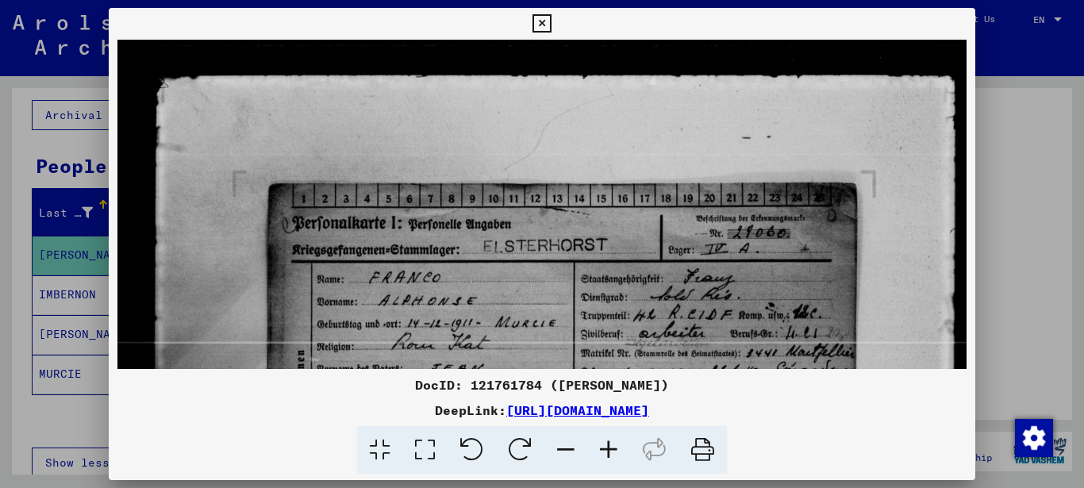
drag, startPoint x: 638, startPoint y: 286, endPoint x: 509, endPoint y: 260, distance: 131.1
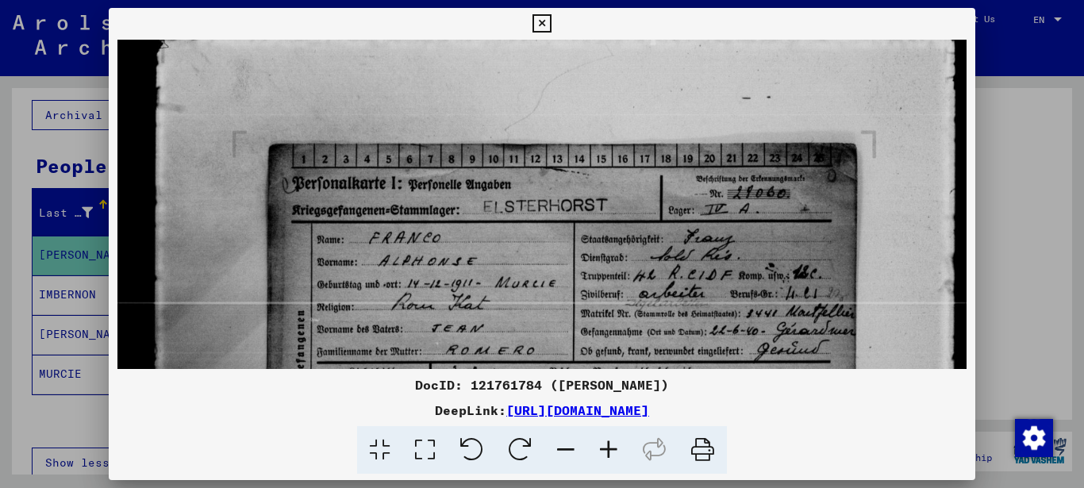
drag, startPoint x: 529, startPoint y: 216, endPoint x: 523, endPoint y: 178, distance: 37.8
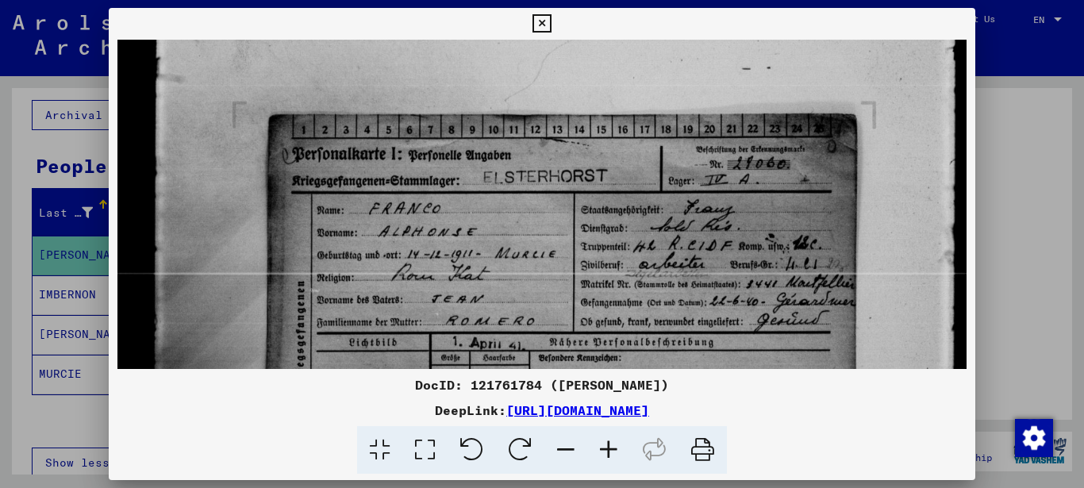
scroll to position [100, 0]
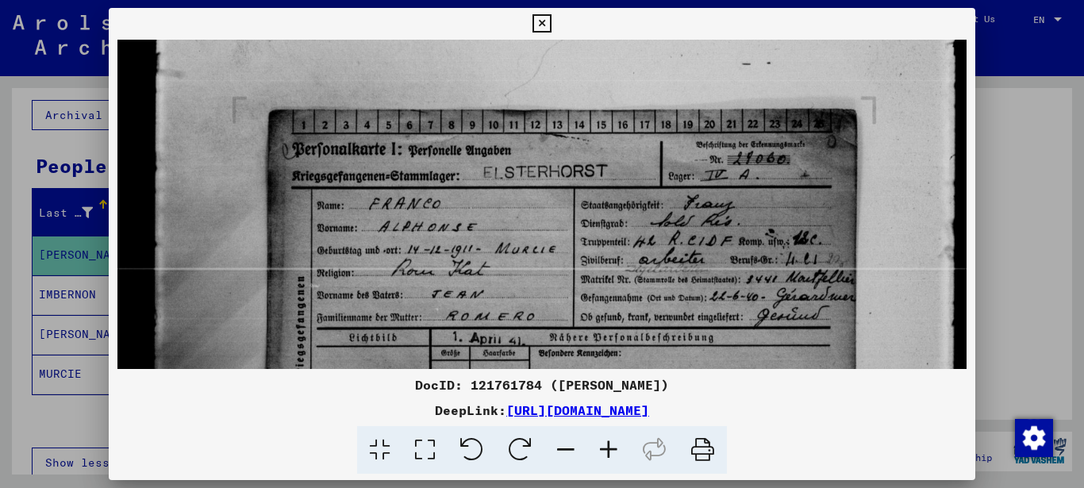
drag, startPoint x: 536, startPoint y: 269, endPoint x: 537, endPoint y: 235, distance: 34.1
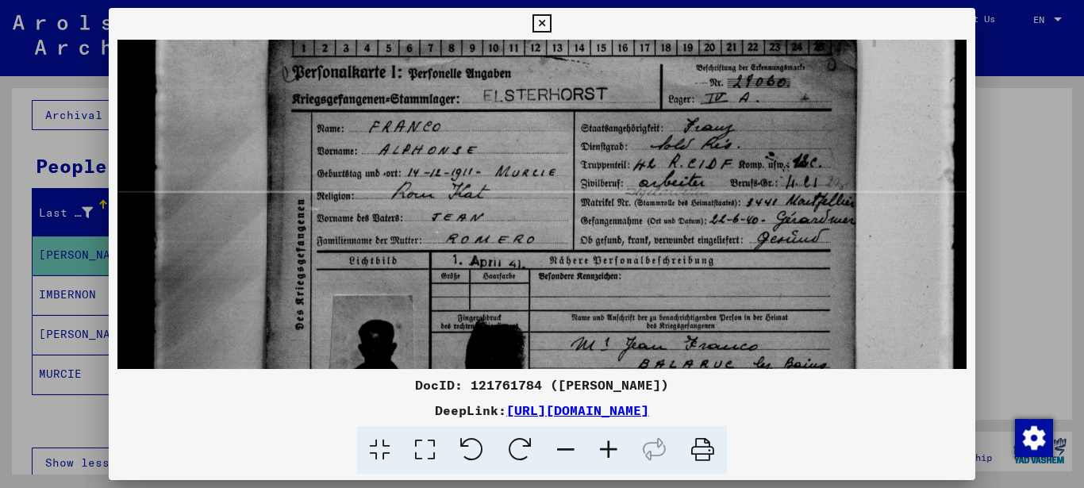
scroll to position [240, 0]
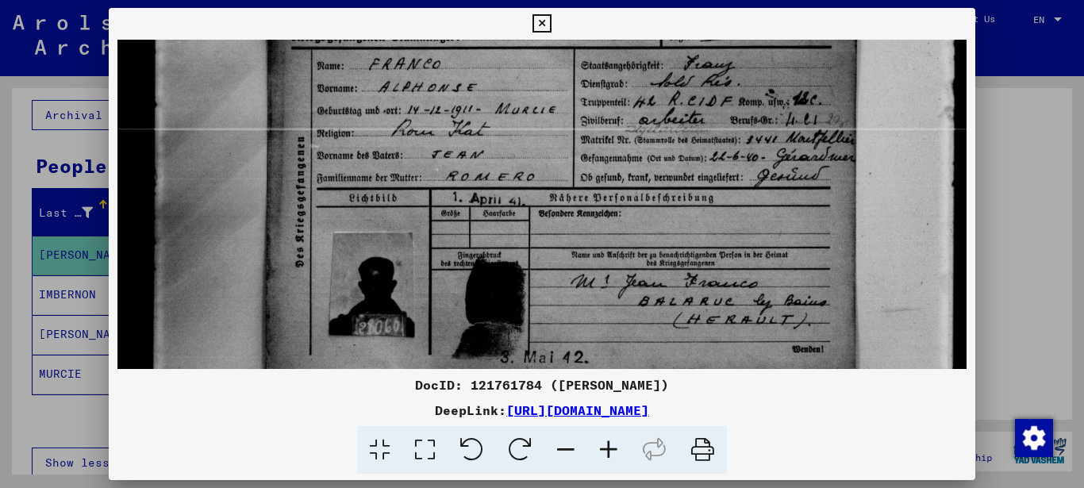
drag, startPoint x: 577, startPoint y: 242, endPoint x: 568, endPoint y: 103, distance: 139.1
click at [568, 103] on img at bounding box center [541, 401] width 849 height 1202
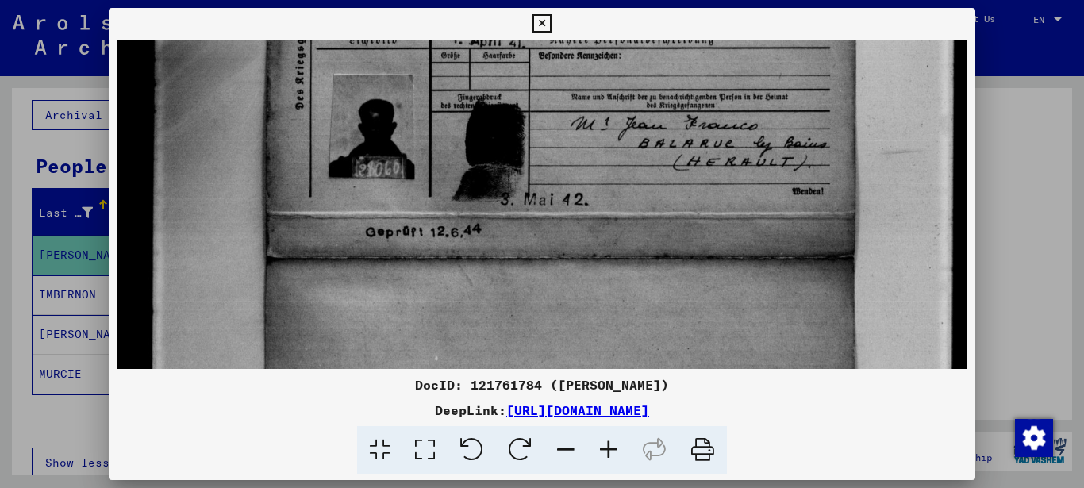
scroll to position [405, 0]
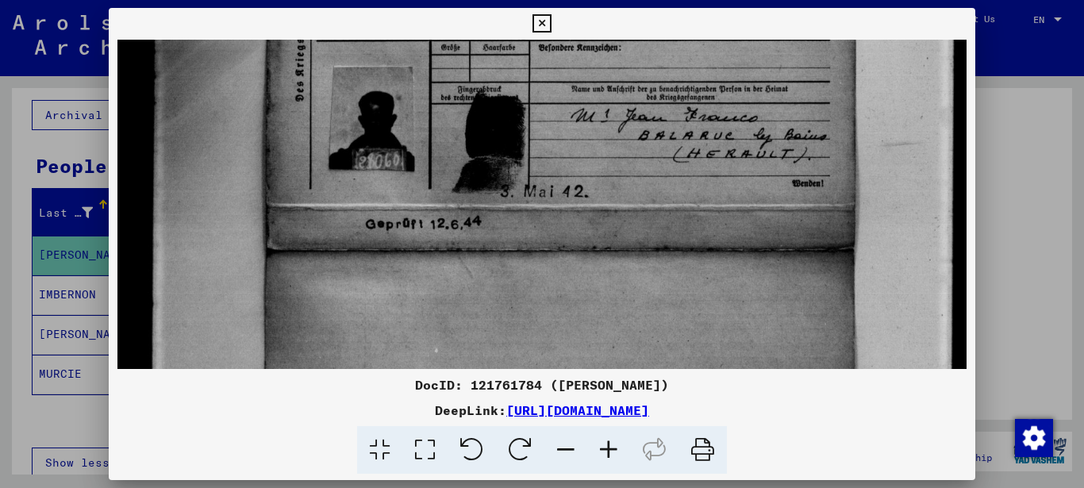
drag, startPoint x: 547, startPoint y: 226, endPoint x: 543, endPoint y: 64, distance: 161.9
click at [543, 64] on img at bounding box center [541, 235] width 849 height 1202
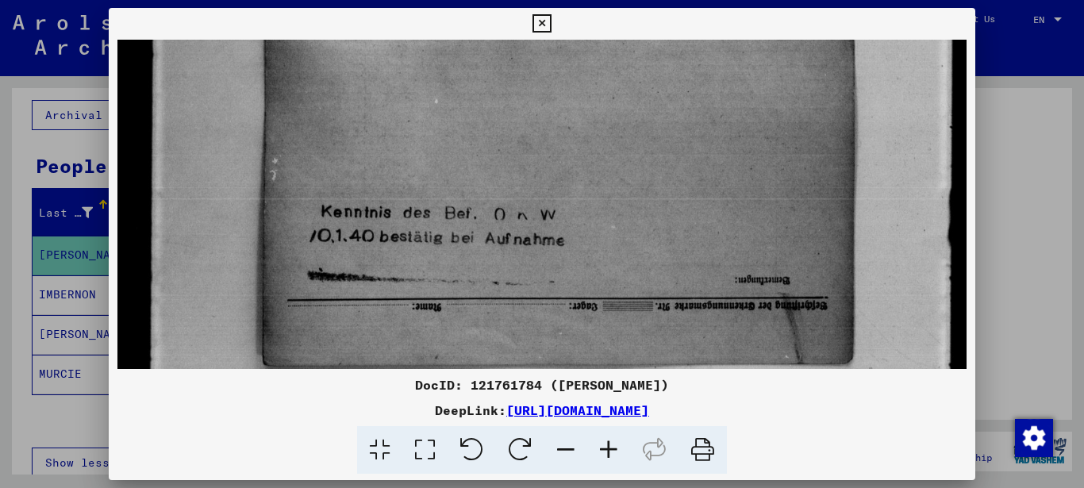
drag, startPoint x: 538, startPoint y: 160, endPoint x: 547, endPoint y: 27, distance: 133.6
click at [547, 27] on div "DocID: 121761784 ([PERSON_NAME]) DeepLink: [URL][DOMAIN_NAME]" at bounding box center [542, 241] width 867 height 466
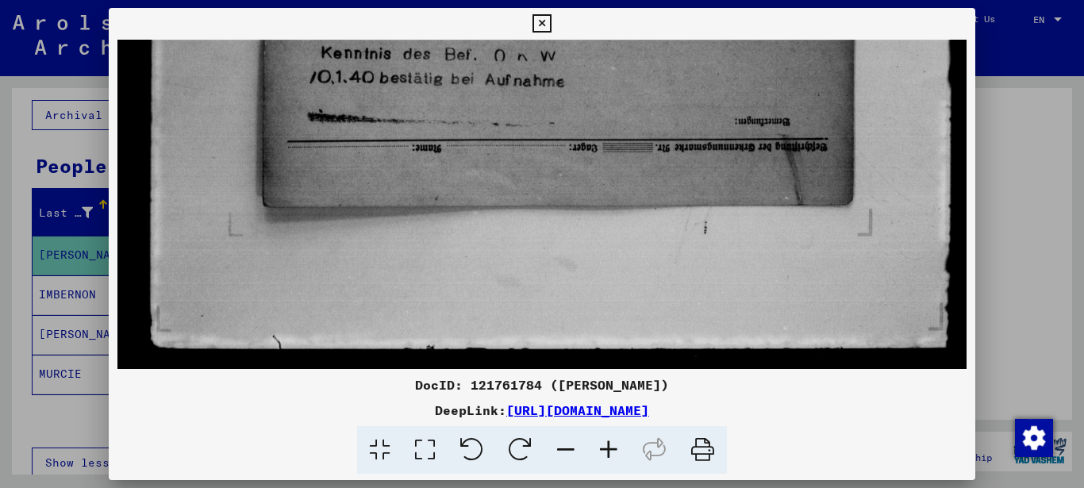
drag, startPoint x: 553, startPoint y: 217, endPoint x: 580, endPoint y: 64, distance: 154.7
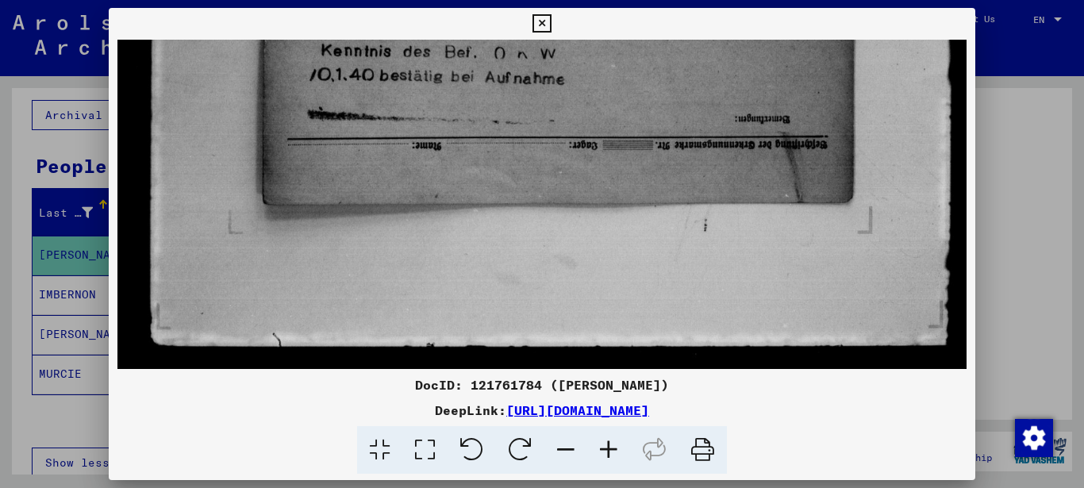
drag, startPoint x: 804, startPoint y: 155, endPoint x: 919, endPoint y: 74, distance: 141.1
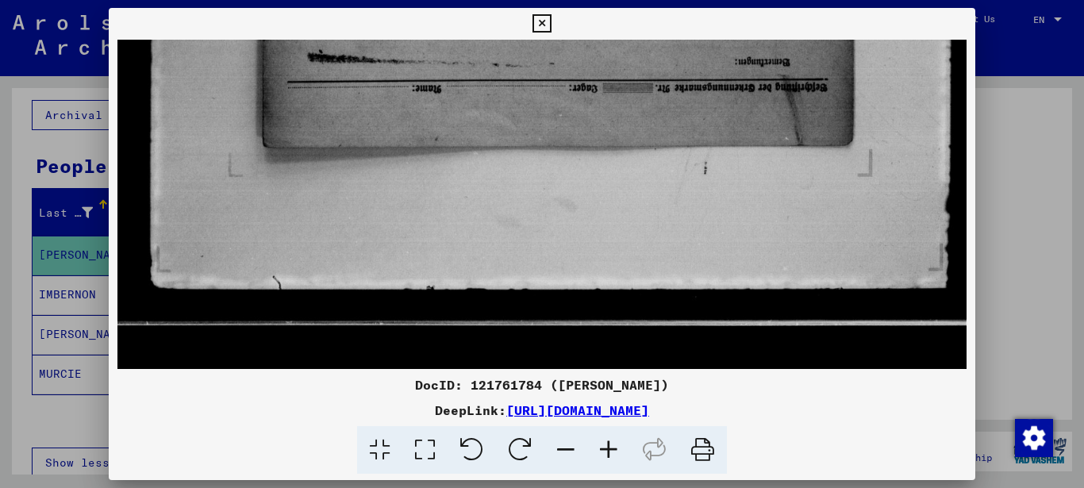
click at [551, 23] on icon at bounding box center [541, 23] width 18 height 19
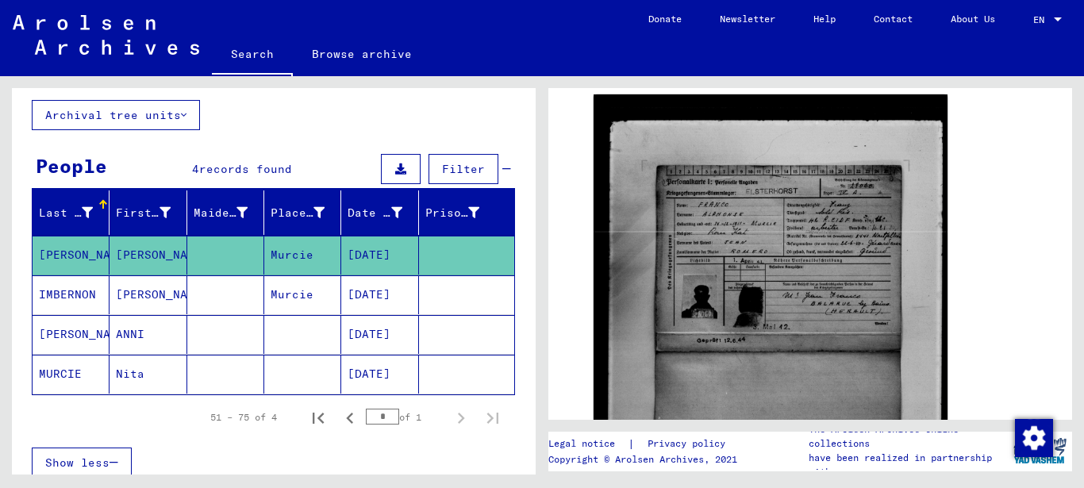
click at [296, 294] on mat-cell "Murcie" at bounding box center [302, 294] width 77 height 39
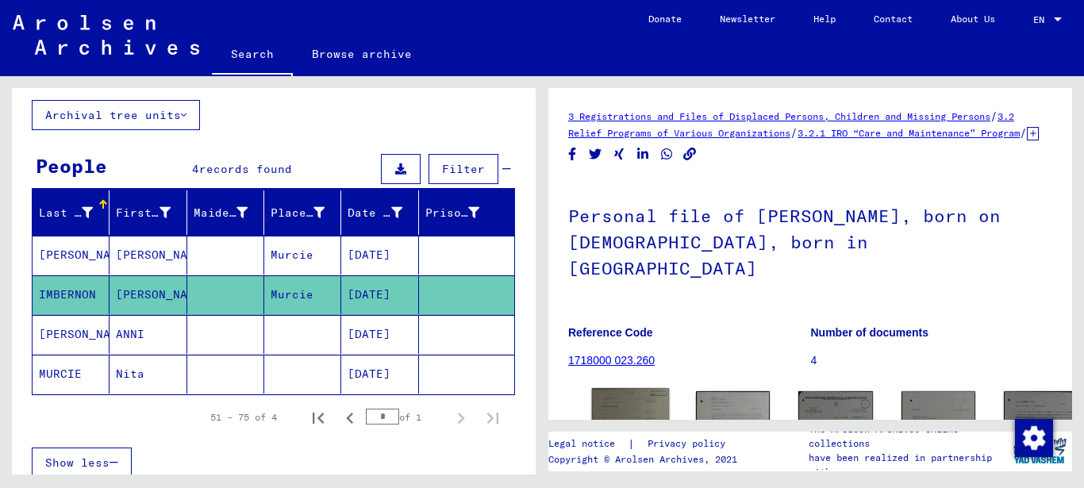
scroll to position [221, 0]
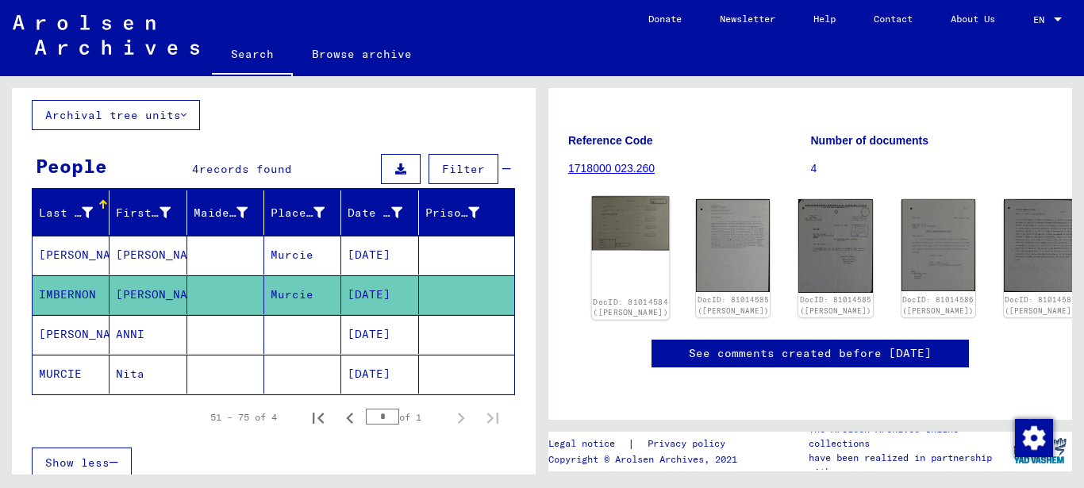
click at [610, 197] on img at bounding box center [631, 224] width 78 height 54
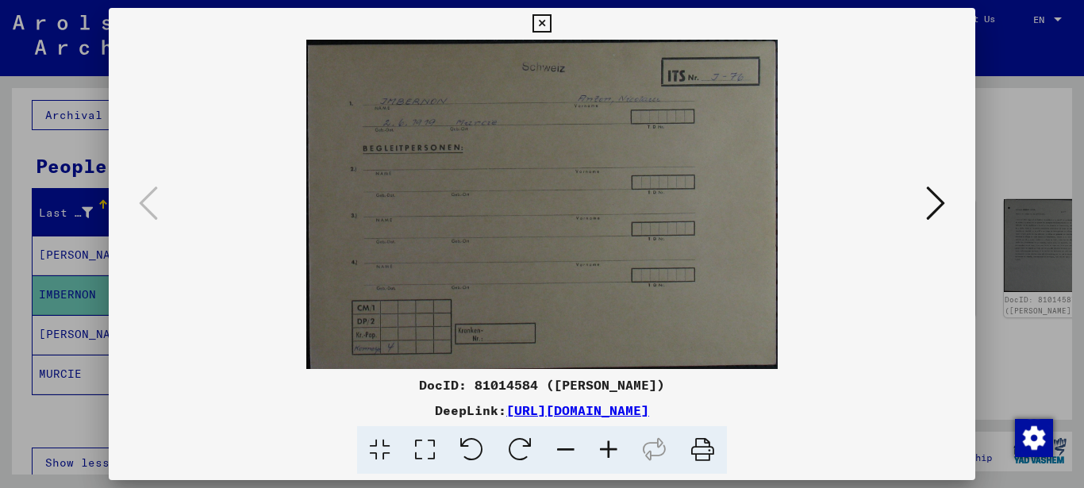
click at [935, 205] on icon at bounding box center [935, 203] width 19 height 38
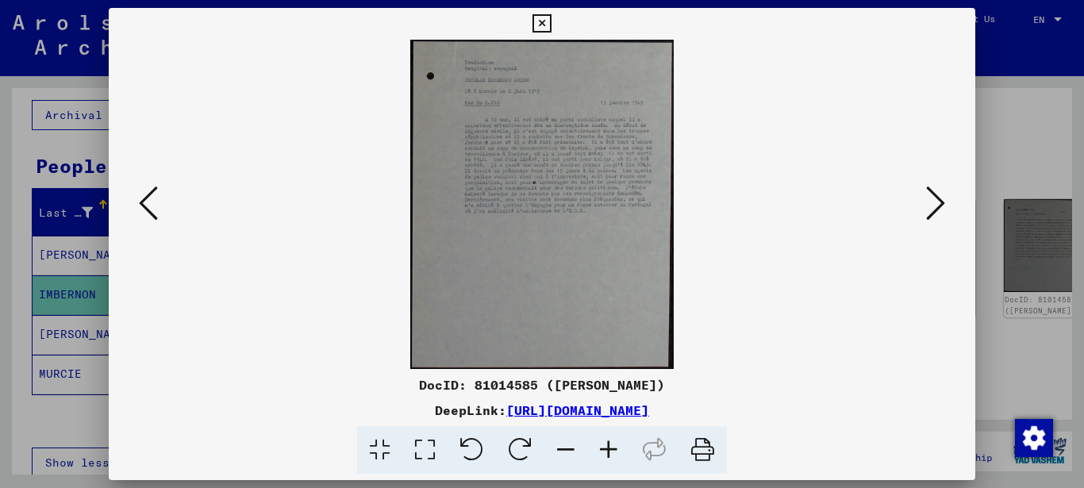
click at [606, 450] on icon at bounding box center [608, 450] width 43 height 48
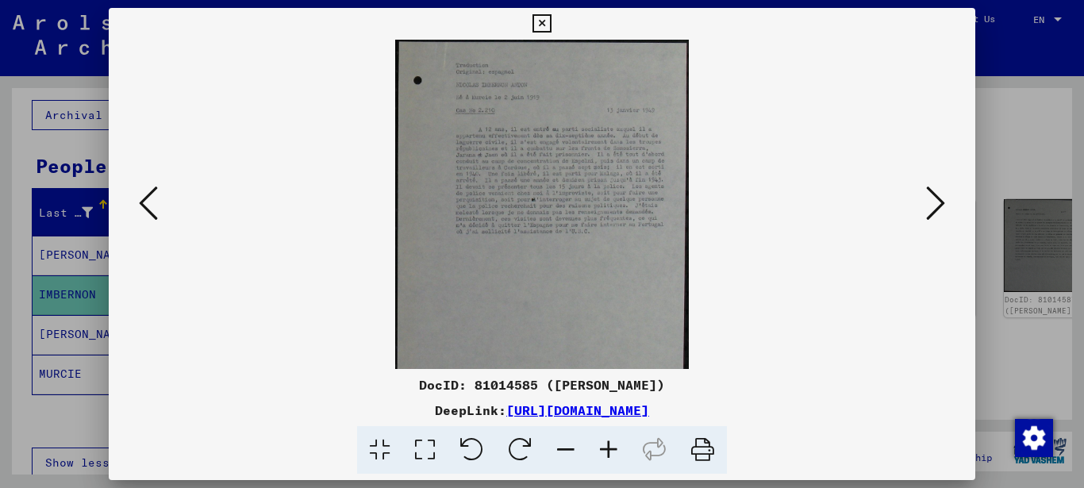
click at [606, 450] on icon at bounding box center [608, 450] width 43 height 48
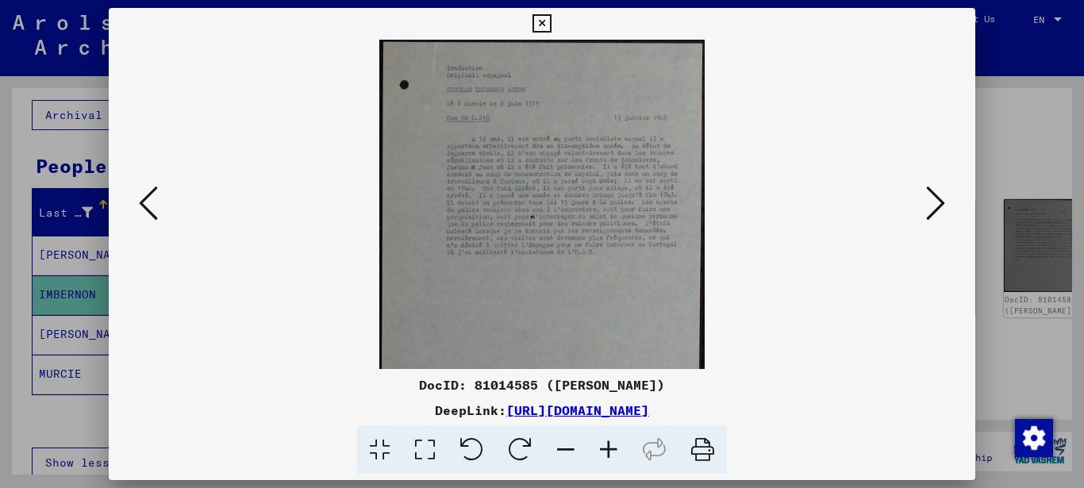
click at [606, 450] on icon at bounding box center [608, 450] width 43 height 48
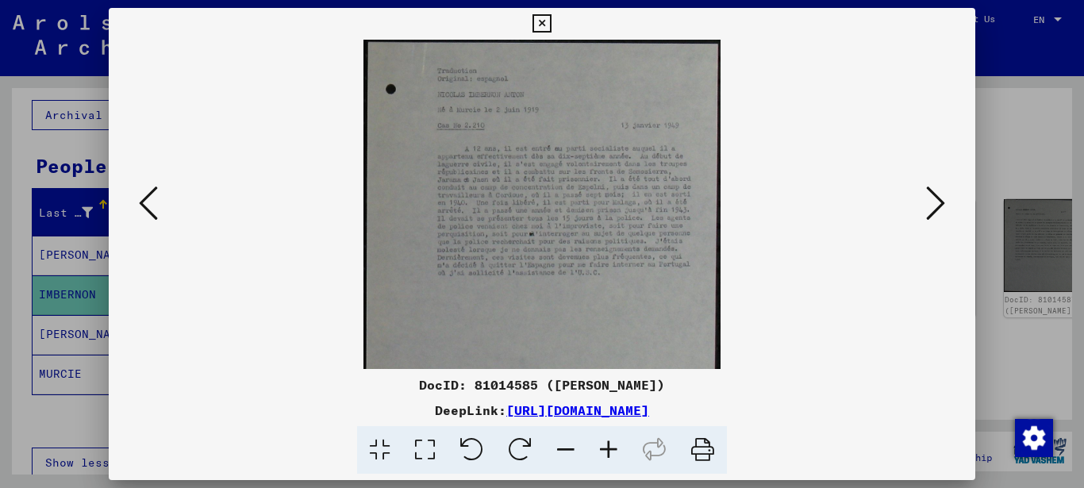
click at [606, 450] on icon at bounding box center [608, 450] width 43 height 48
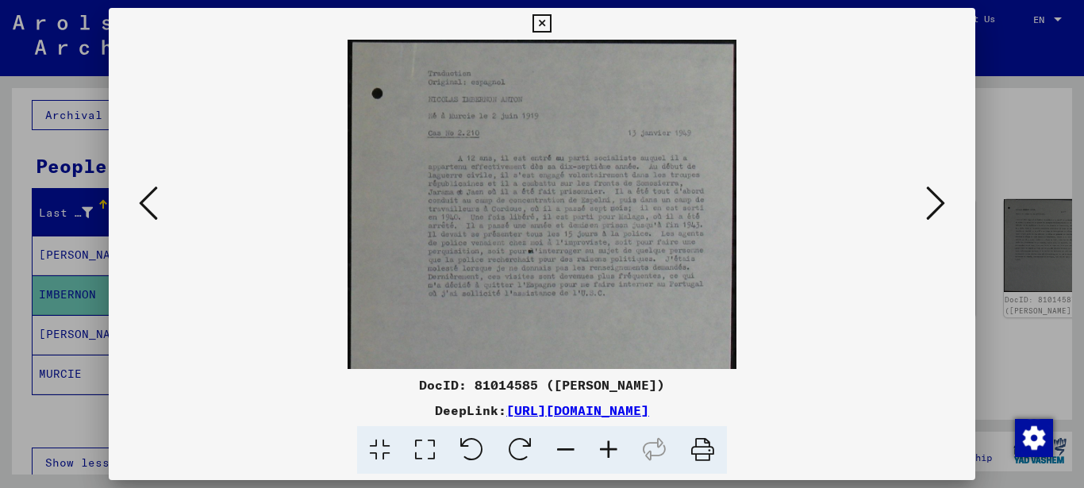
click at [606, 450] on icon at bounding box center [608, 450] width 43 height 48
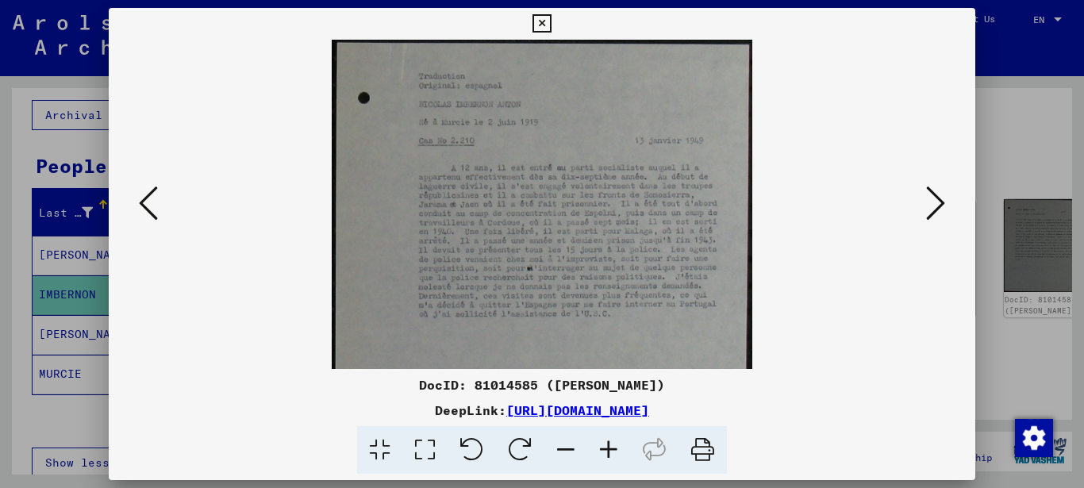
click at [606, 450] on icon at bounding box center [608, 450] width 43 height 48
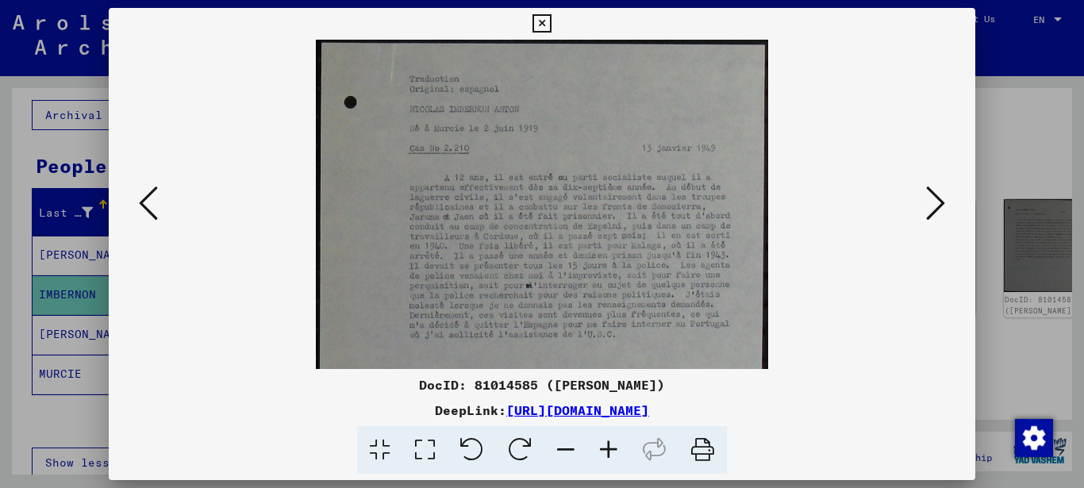
click at [606, 450] on icon at bounding box center [608, 450] width 43 height 48
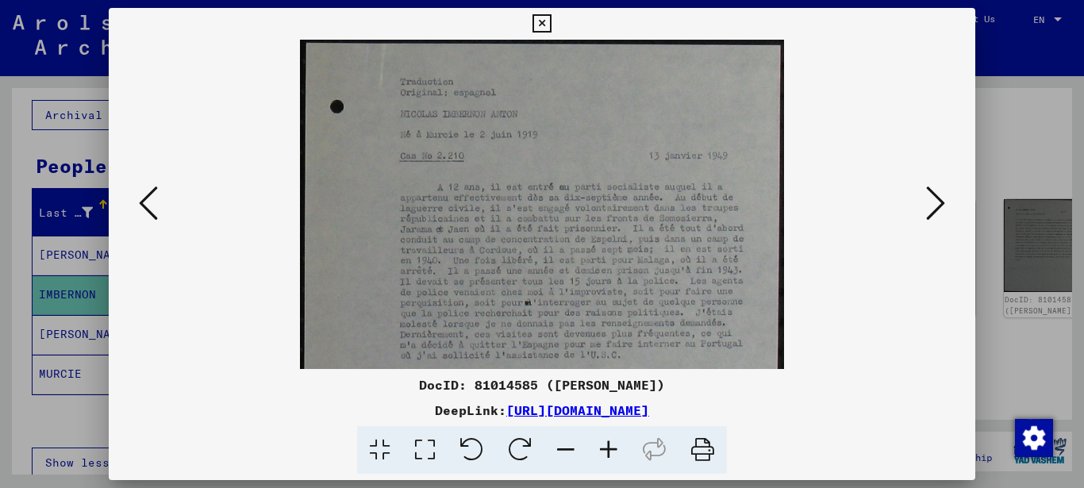
click at [606, 450] on icon at bounding box center [608, 450] width 43 height 48
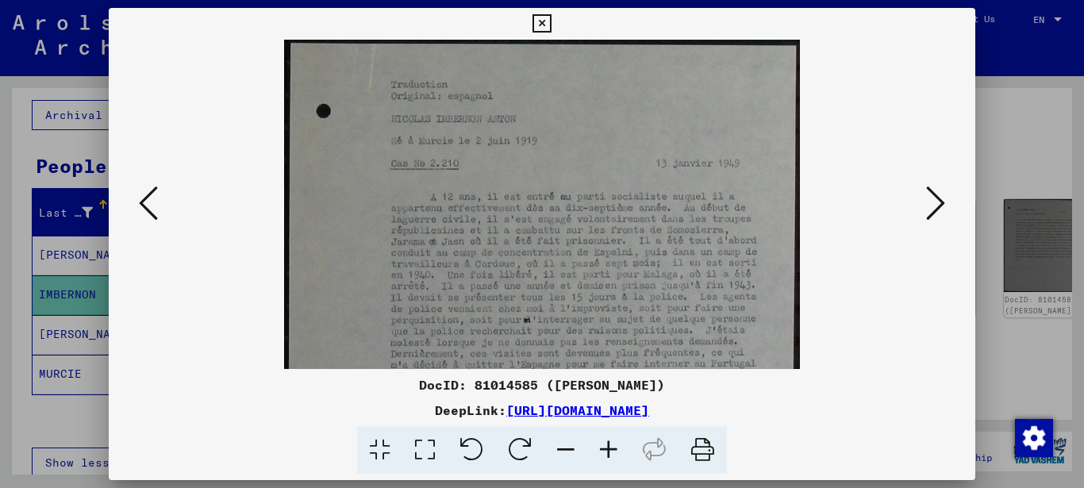
click at [606, 450] on icon at bounding box center [608, 450] width 43 height 48
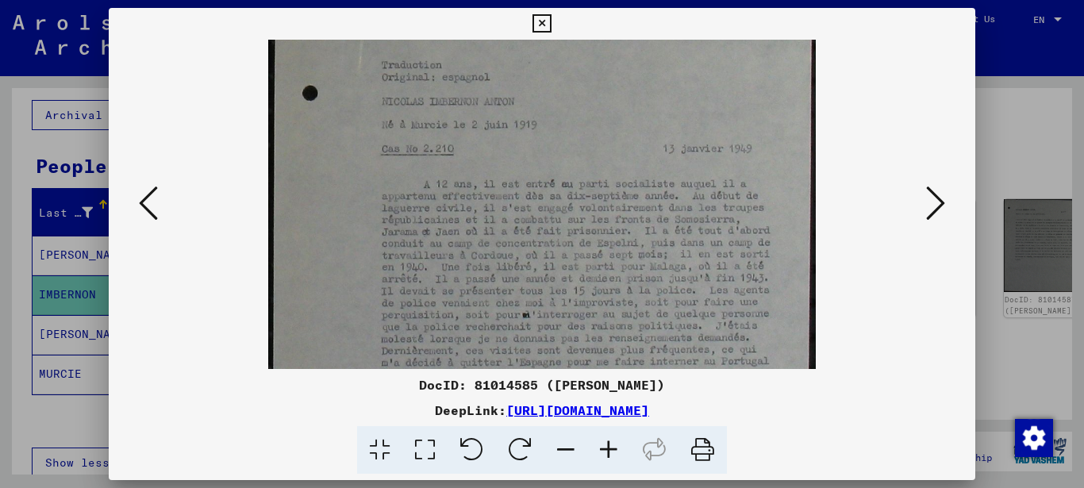
scroll to position [25, 0]
drag, startPoint x: 627, startPoint y: 330, endPoint x: 602, endPoint y: 305, distance: 35.3
click at [602, 305] on img at bounding box center [541, 357] width 547 height 686
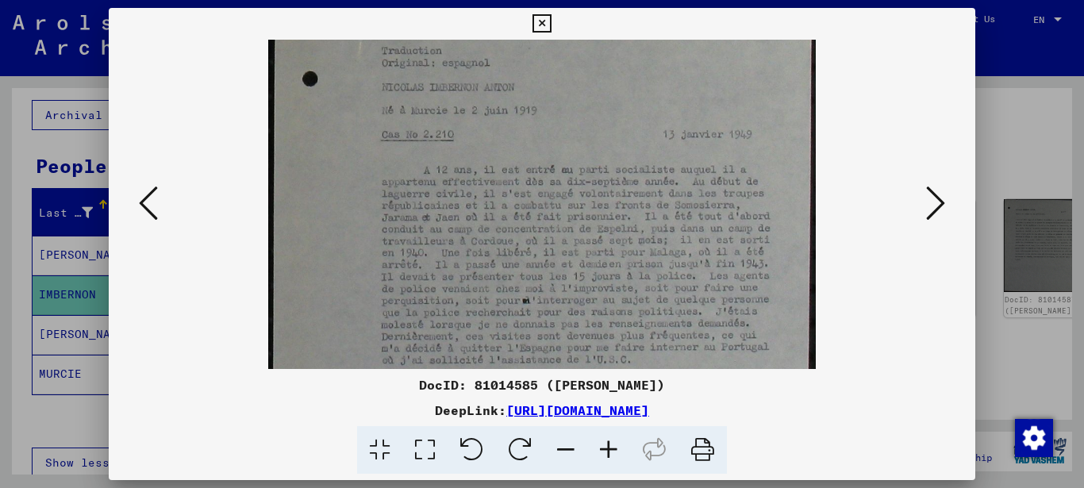
drag, startPoint x: 360, startPoint y: 245, endPoint x: 359, endPoint y: 234, distance: 11.1
click at [359, 234] on img at bounding box center [541, 346] width 547 height 686
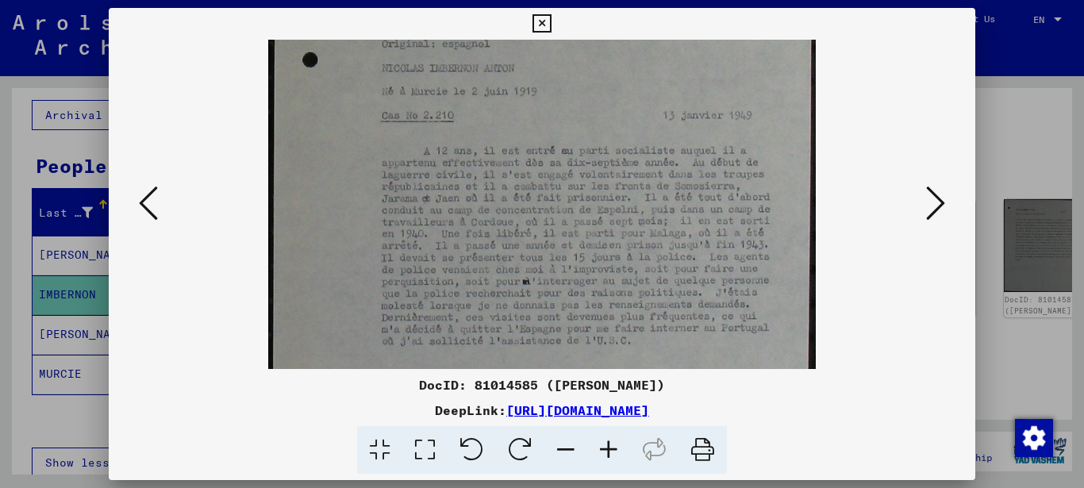
scroll to position [57, 0]
drag, startPoint x: 356, startPoint y: 235, endPoint x: 353, endPoint y: 213, distance: 21.7
click at [353, 213] on img at bounding box center [541, 326] width 547 height 686
click at [934, 212] on icon at bounding box center [935, 203] width 19 height 38
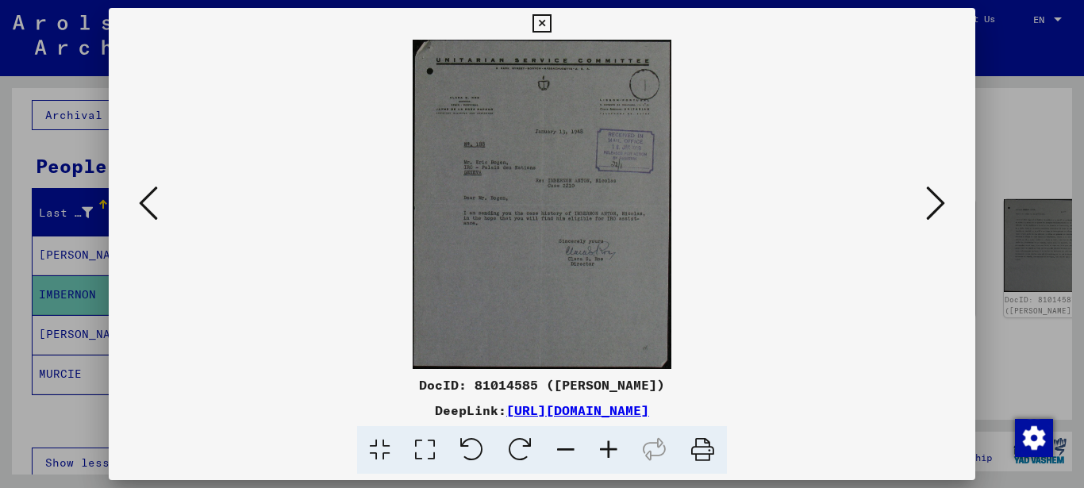
scroll to position [0, 0]
click at [609, 450] on icon at bounding box center [608, 450] width 43 height 48
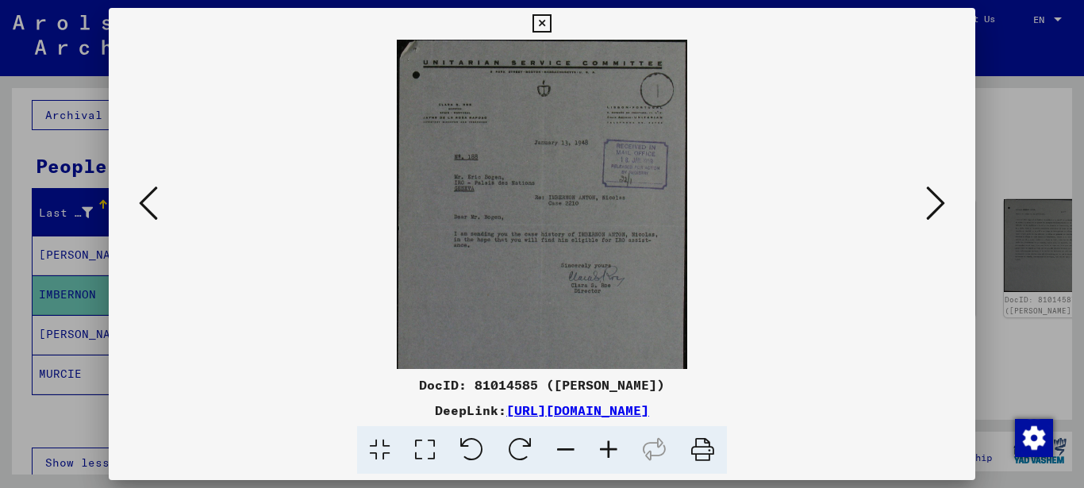
click at [609, 450] on icon at bounding box center [608, 450] width 43 height 48
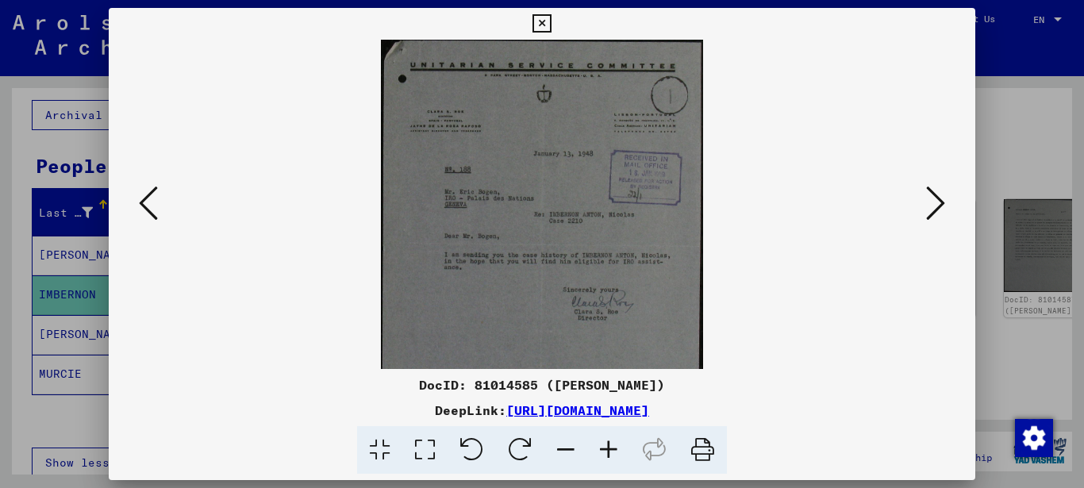
click at [609, 450] on icon at bounding box center [608, 450] width 43 height 48
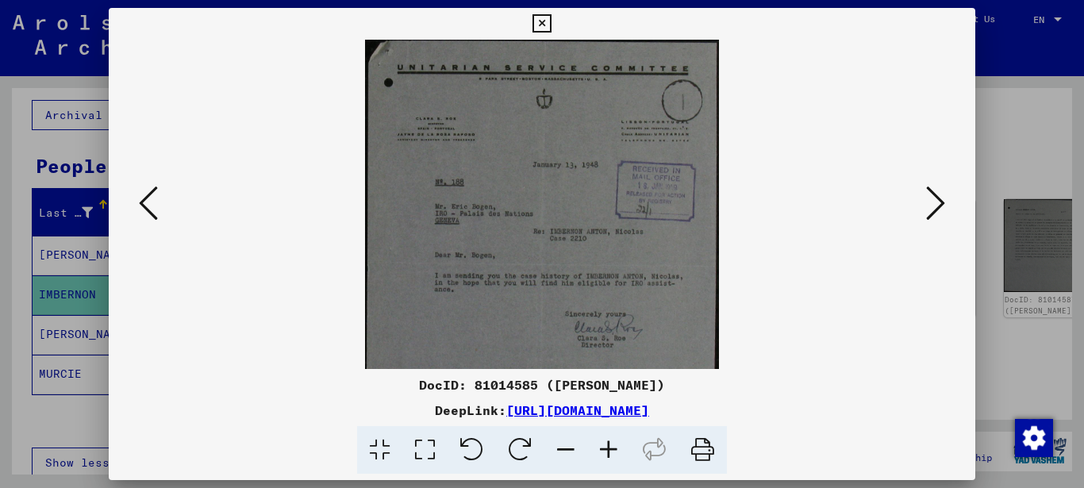
click at [609, 450] on icon at bounding box center [608, 450] width 43 height 48
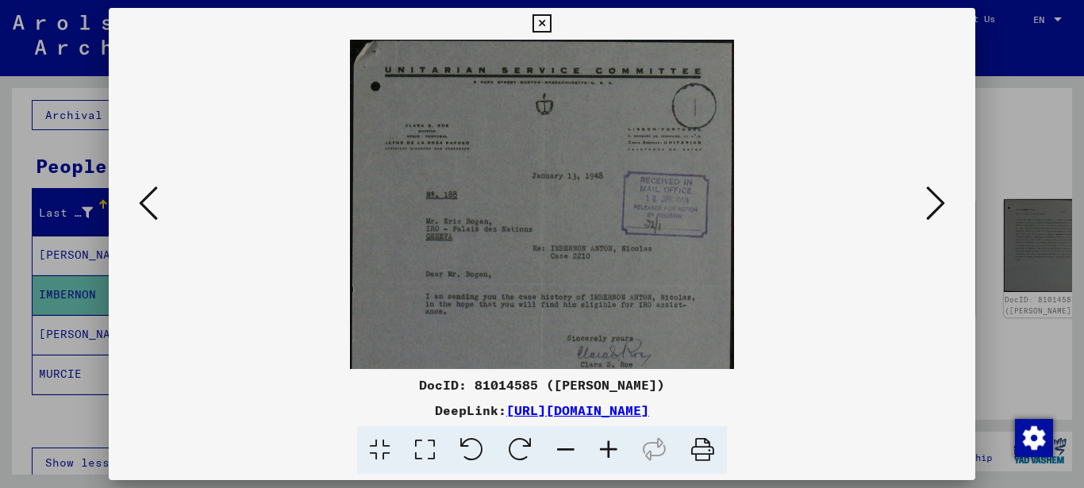
click at [609, 450] on icon at bounding box center [608, 450] width 43 height 48
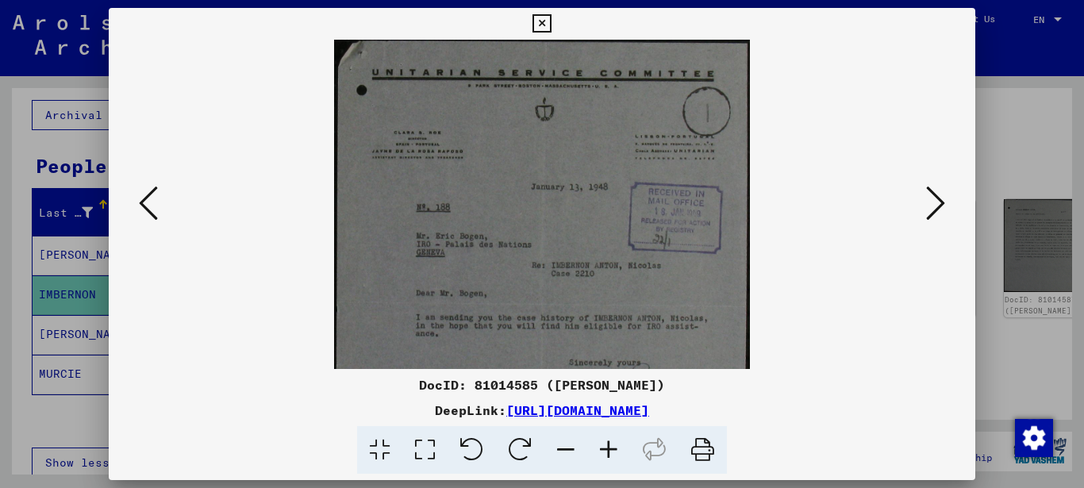
click at [609, 450] on icon at bounding box center [608, 450] width 43 height 48
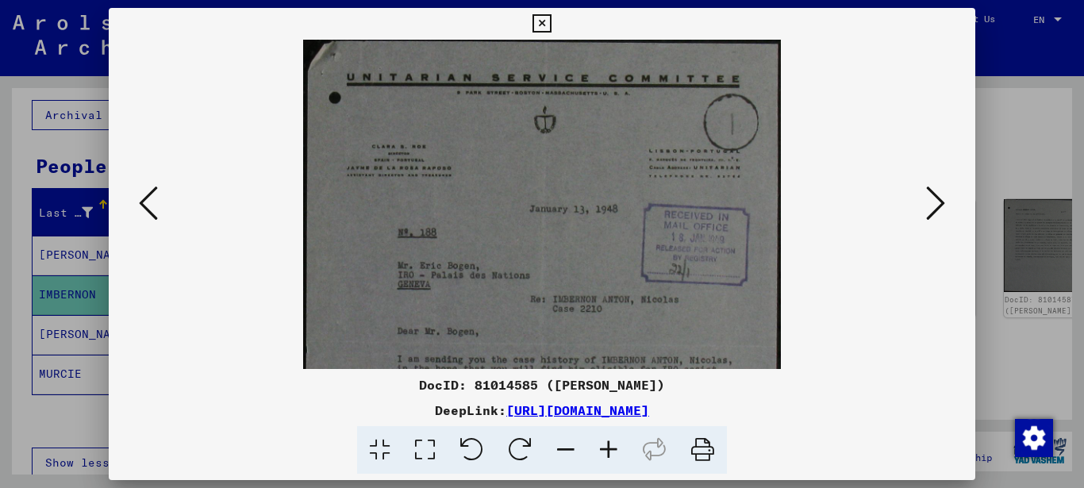
click at [609, 450] on icon at bounding box center [608, 450] width 43 height 48
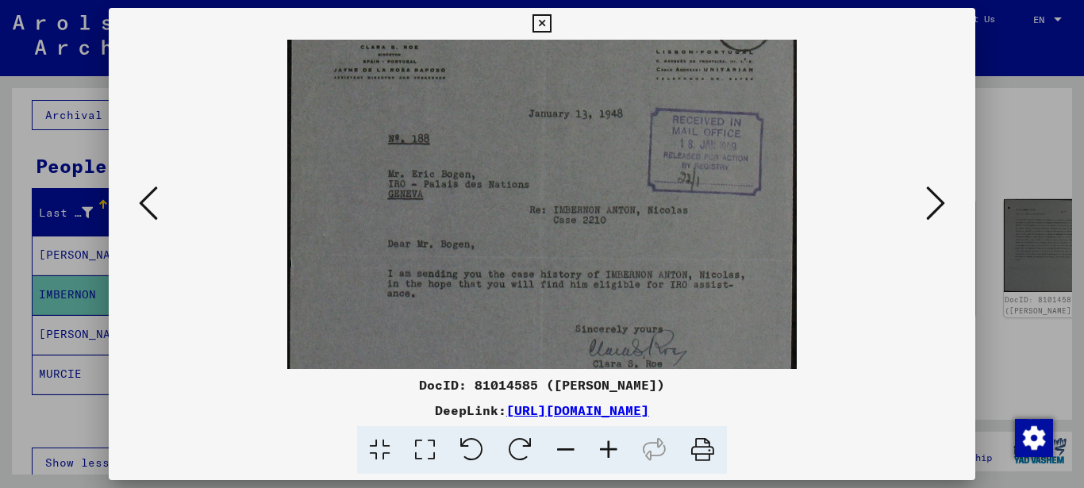
drag, startPoint x: 620, startPoint y: 288, endPoint x: 600, endPoint y: 182, distance: 107.3
click at [600, 182] on img at bounding box center [541, 256] width 509 height 646
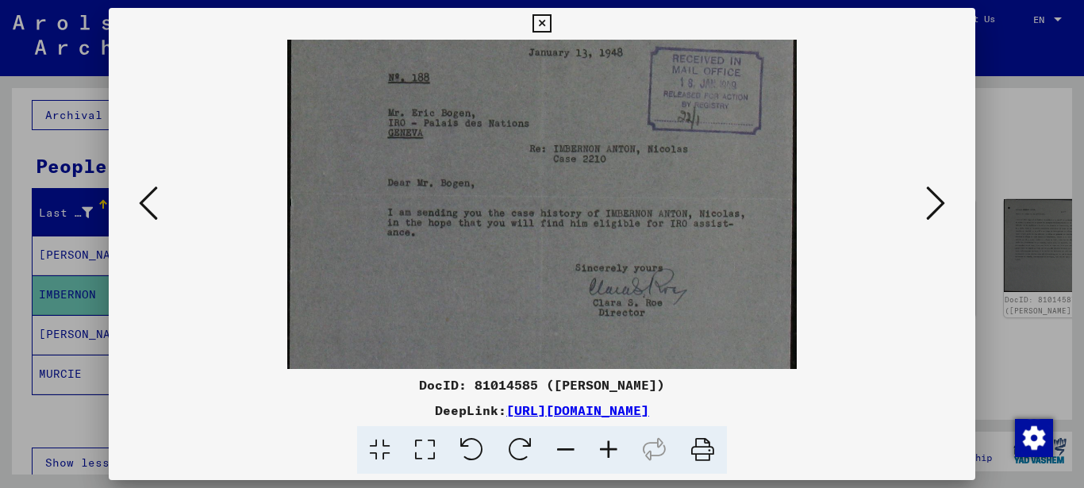
scroll to position [206, 0]
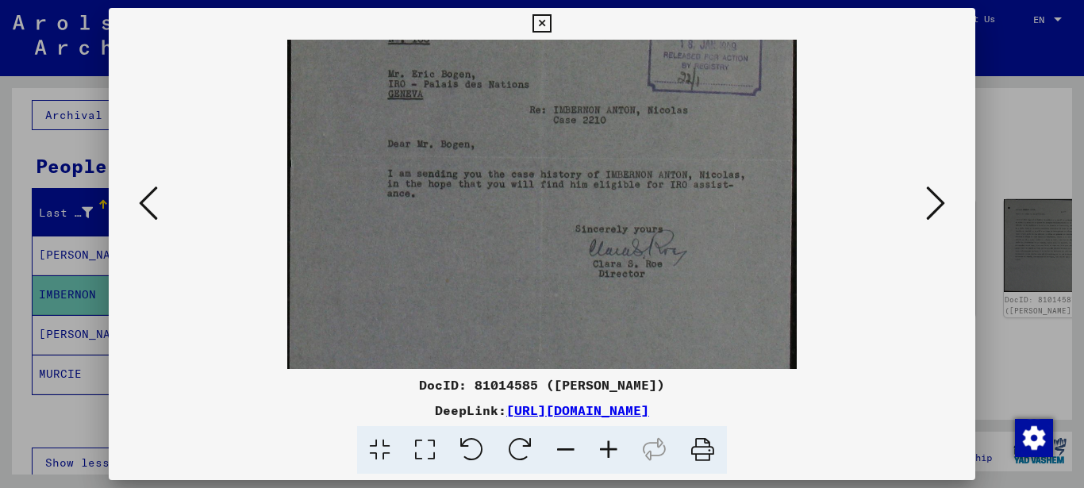
drag, startPoint x: 549, startPoint y: 295, endPoint x: 548, endPoint y: 197, distance: 98.4
click at [548, 197] on img at bounding box center [541, 156] width 509 height 646
click at [930, 205] on icon at bounding box center [935, 203] width 19 height 38
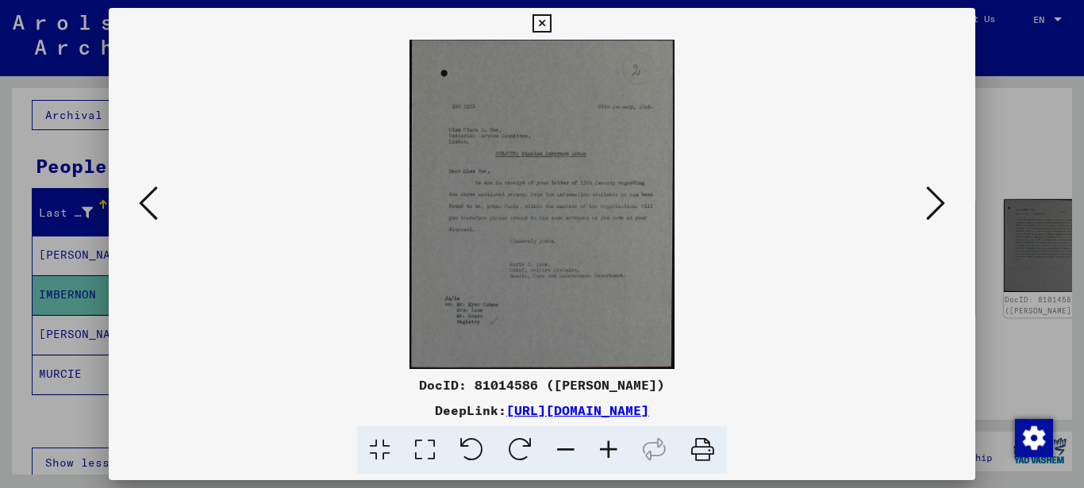
click at [930, 205] on icon at bounding box center [935, 203] width 19 height 38
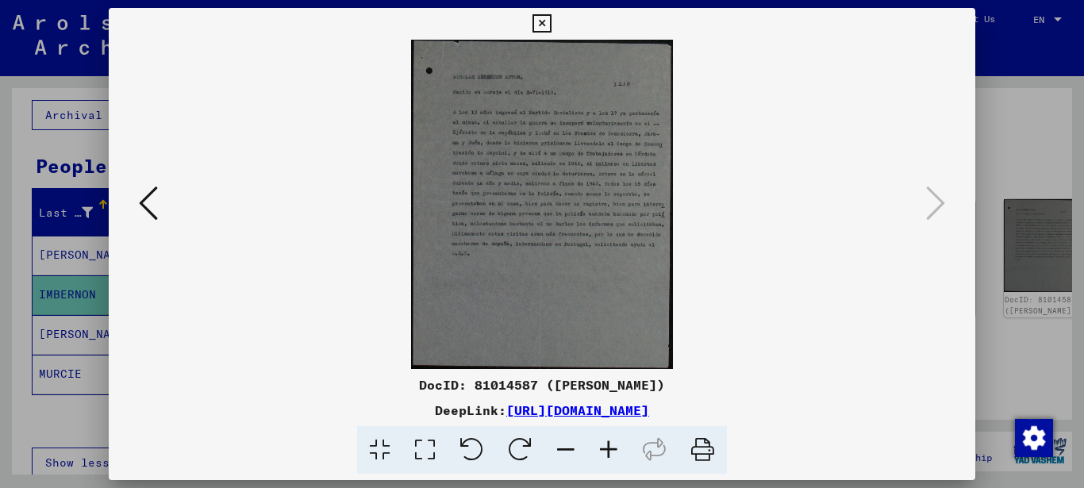
click at [608, 446] on icon at bounding box center [608, 450] width 43 height 48
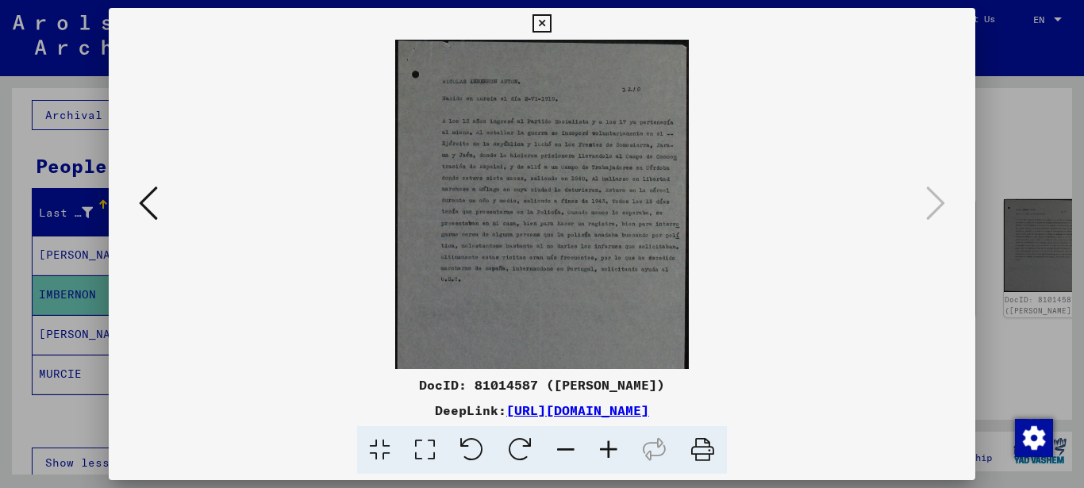
click at [606, 445] on icon at bounding box center [608, 450] width 43 height 48
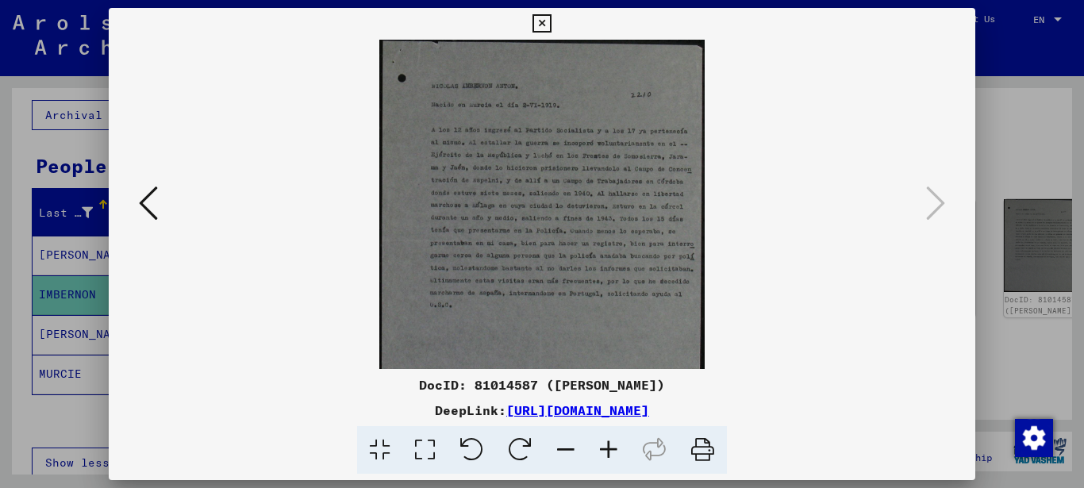
click at [606, 445] on icon at bounding box center [608, 450] width 43 height 48
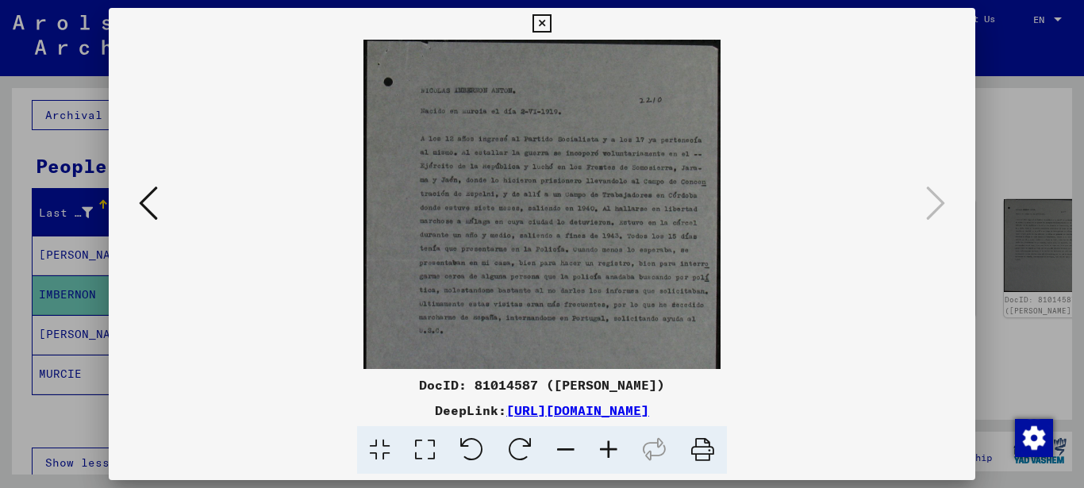
click at [606, 445] on icon at bounding box center [608, 450] width 43 height 48
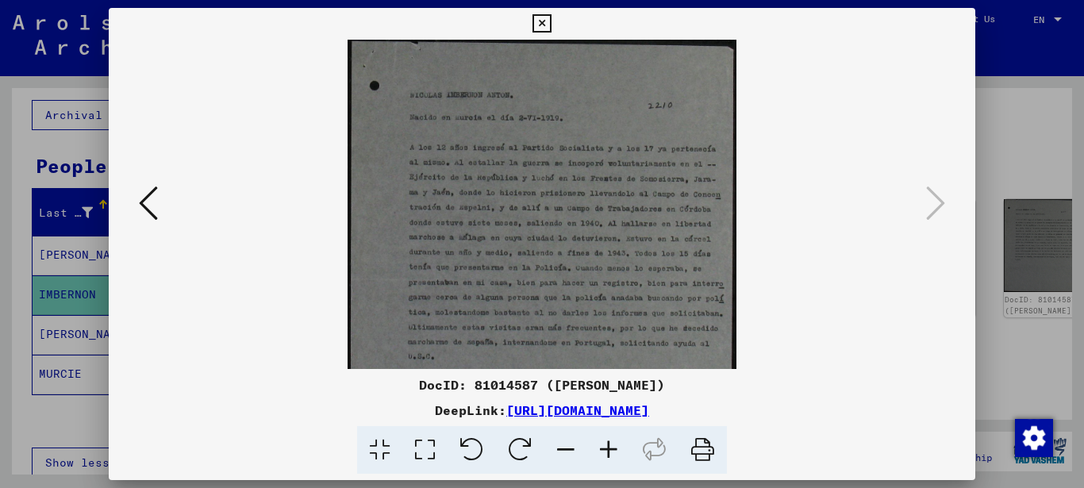
click at [604, 445] on icon at bounding box center [608, 450] width 43 height 48
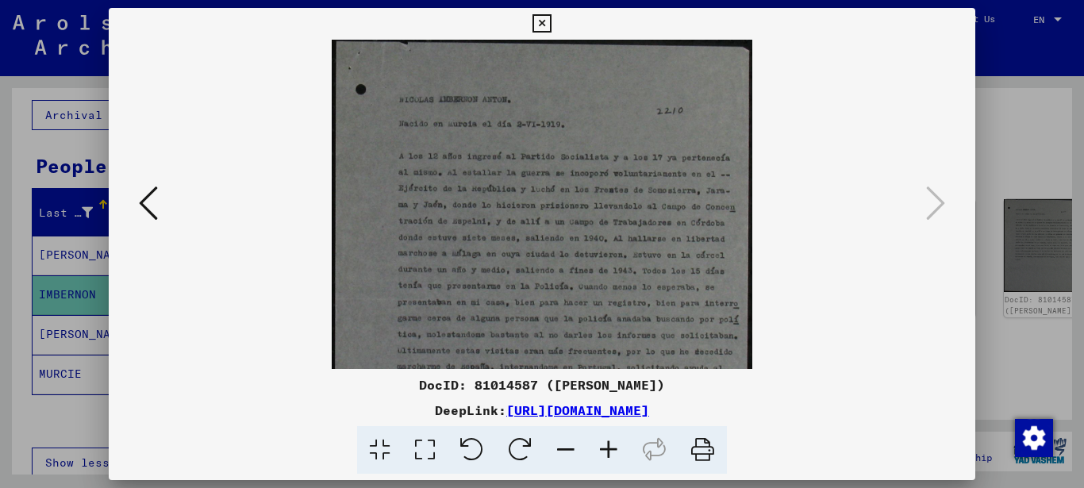
click at [604, 445] on icon at bounding box center [608, 450] width 43 height 48
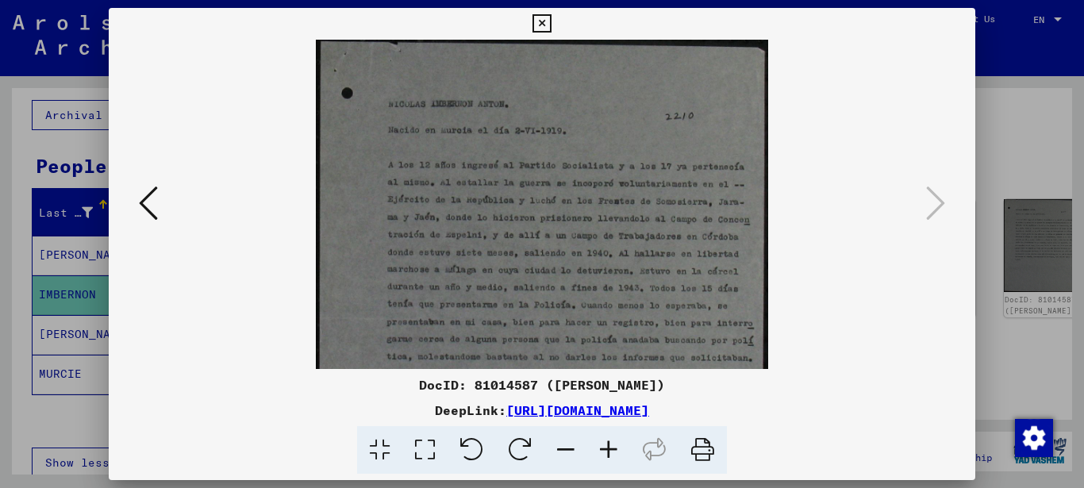
click at [604, 445] on icon at bounding box center [608, 450] width 43 height 48
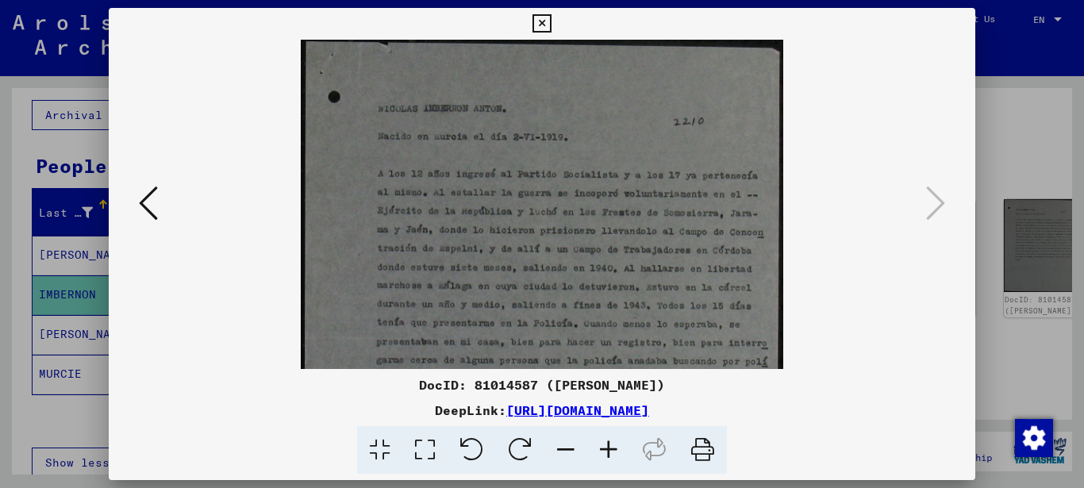
click at [604, 445] on icon at bounding box center [608, 450] width 43 height 48
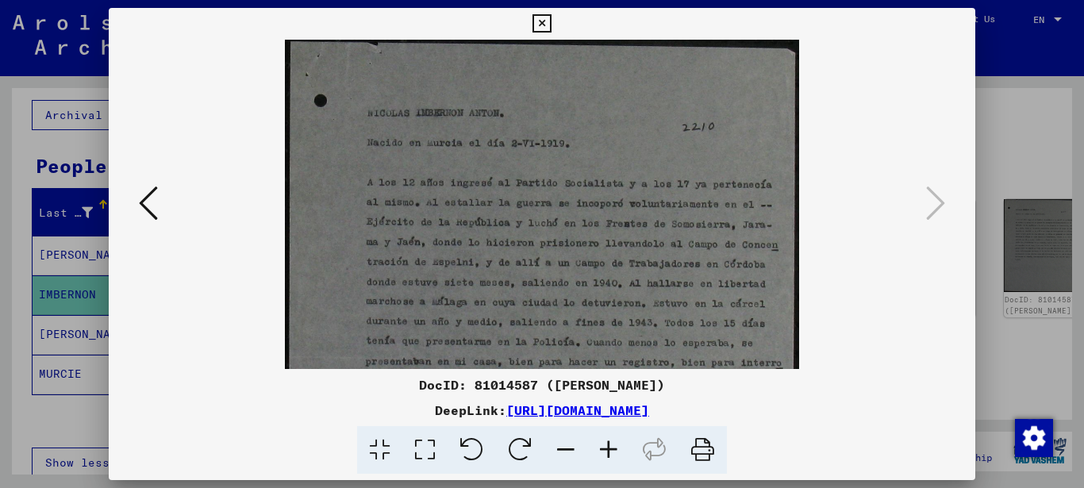
click at [604, 445] on icon at bounding box center [608, 450] width 43 height 48
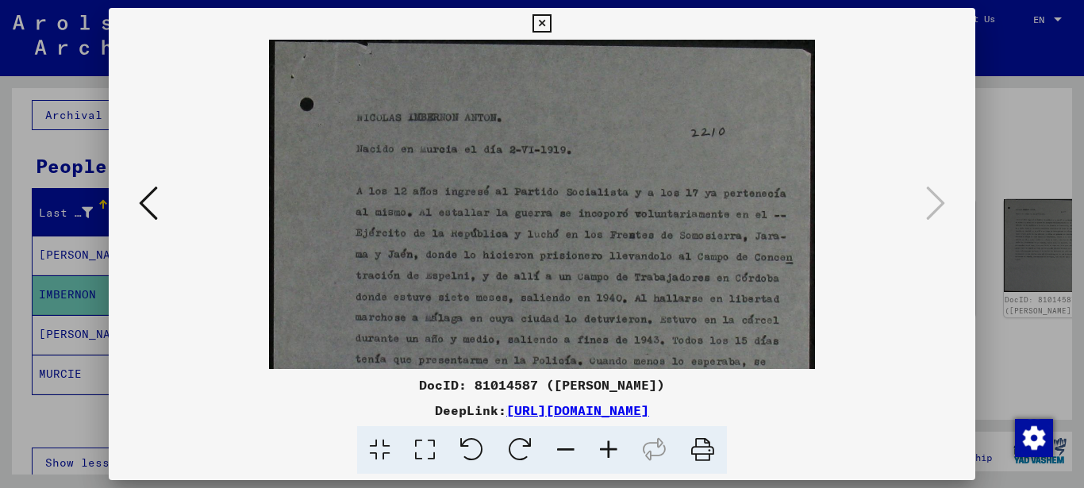
click at [604, 445] on icon at bounding box center [608, 450] width 43 height 48
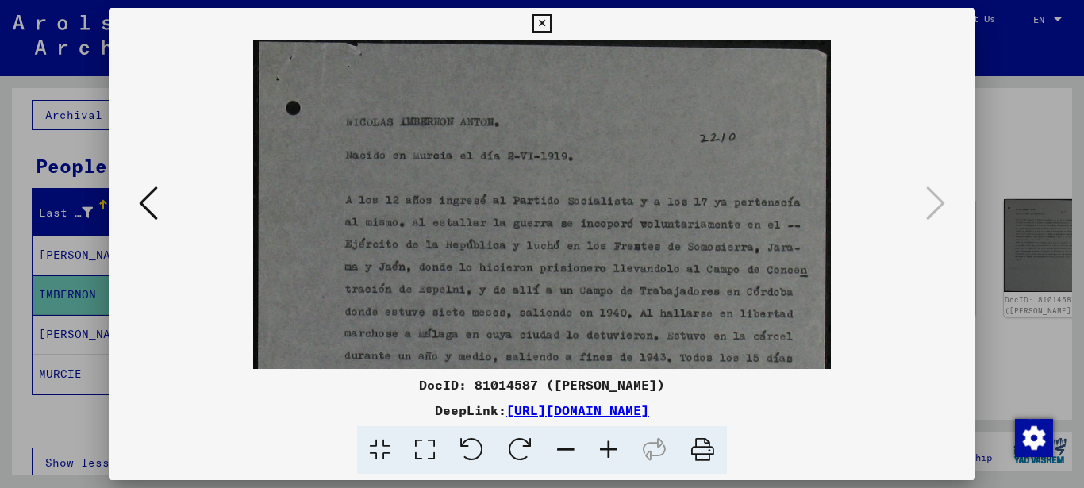
click at [604, 445] on icon at bounding box center [608, 450] width 43 height 48
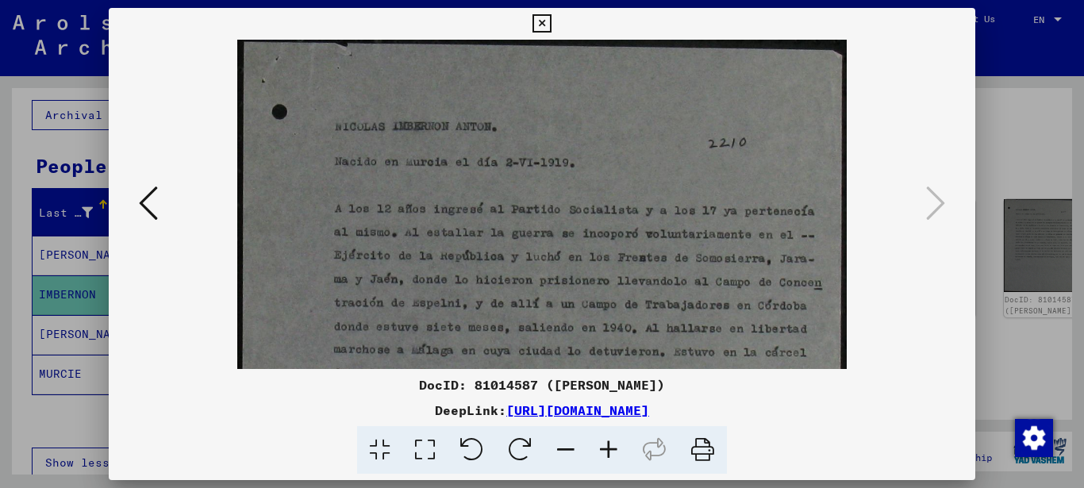
click at [604, 445] on icon at bounding box center [608, 450] width 43 height 48
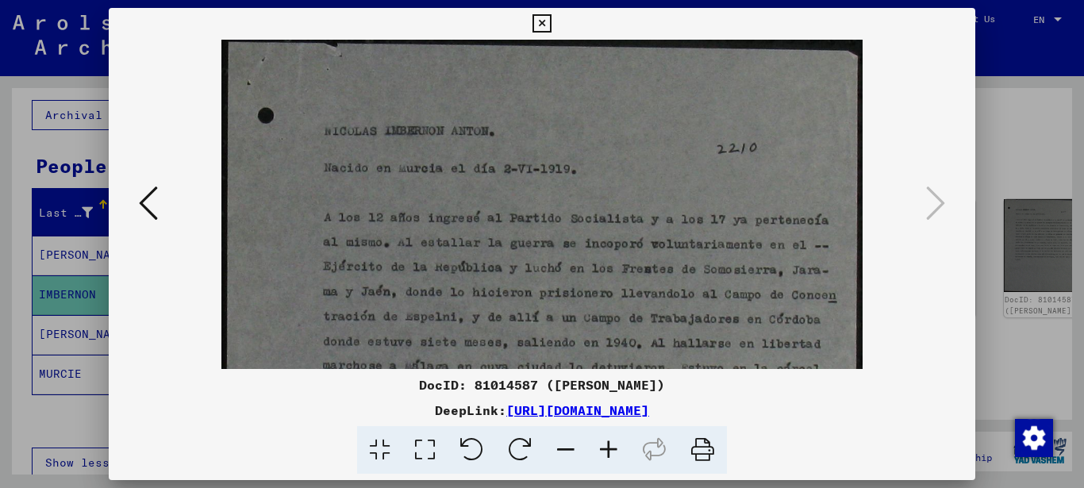
click at [551, 29] on icon at bounding box center [541, 23] width 18 height 19
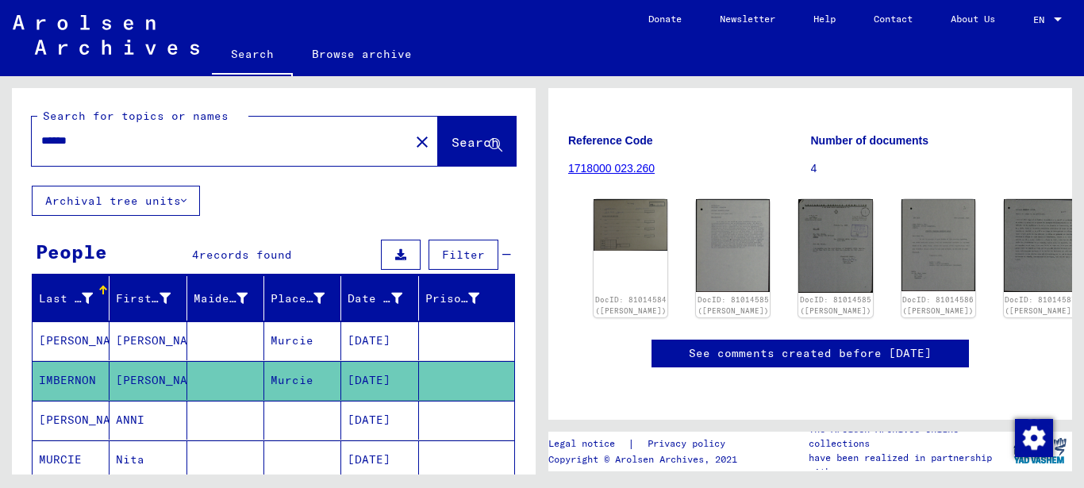
click at [90, 138] on input "******" at bounding box center [220, 140] width 359 height 17
type input "******"
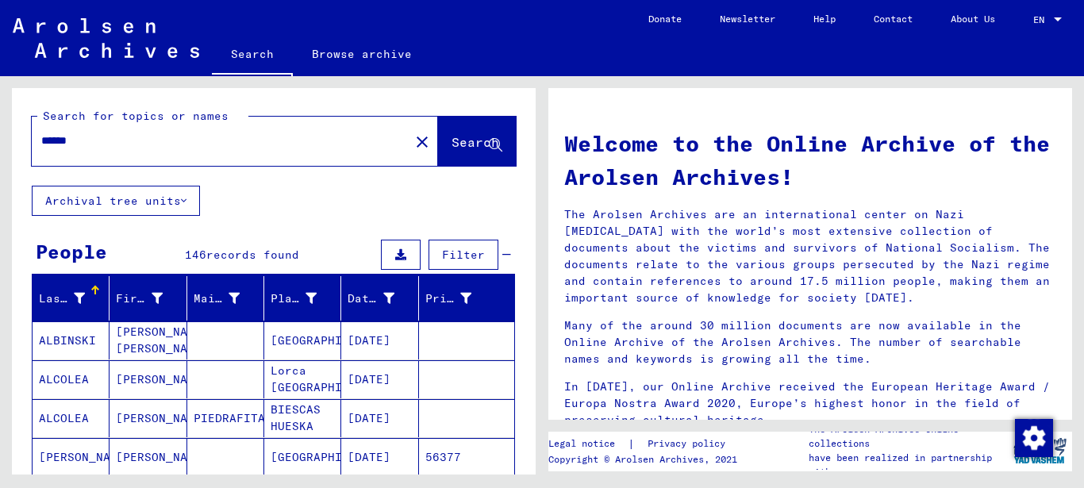
scroll to position [86, 0]
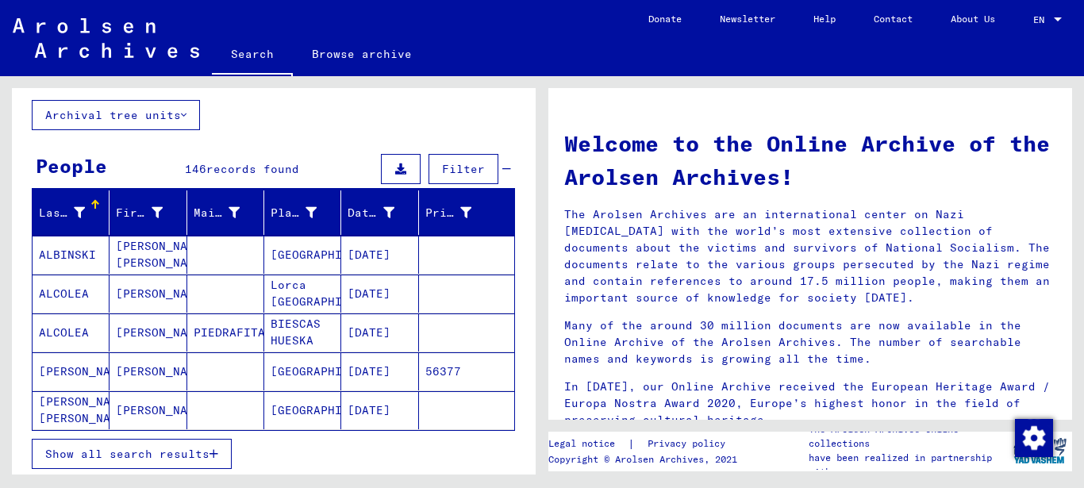
click at [168, 451] on span "Show all search results" at bounding box center [127, 454] width 164 height 14
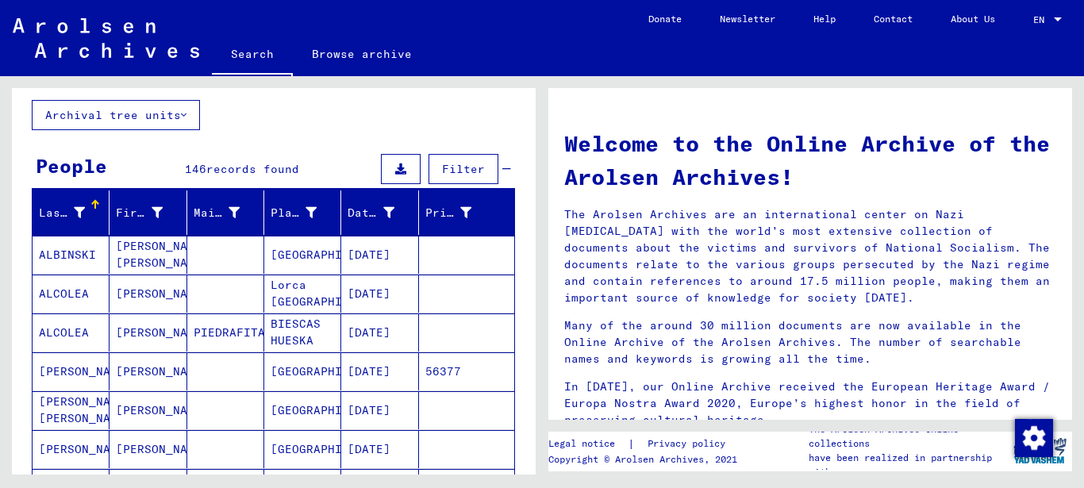
click at [377, 249] on mat-cell "[DATE]" at bounding box center [379, 255] width 77 height 38
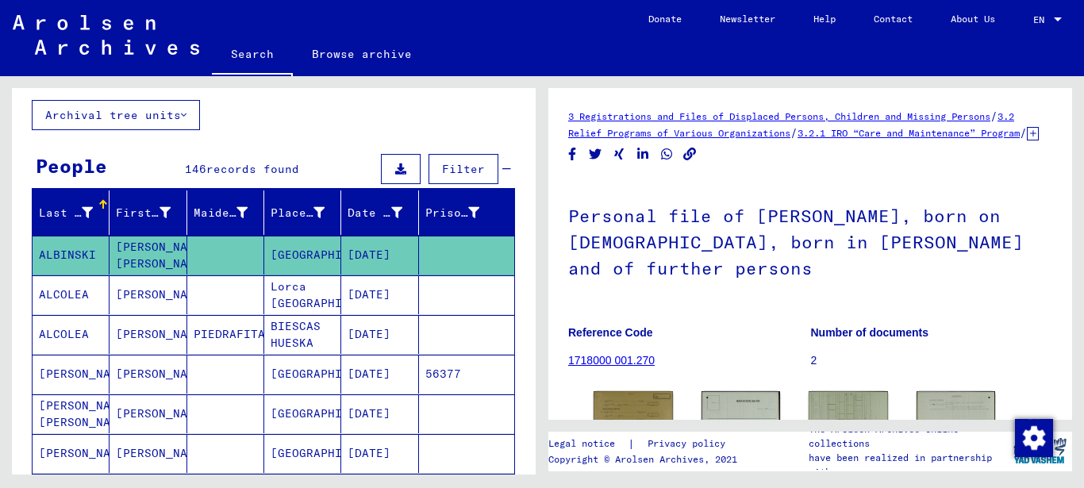
scroll to position [231, 0]
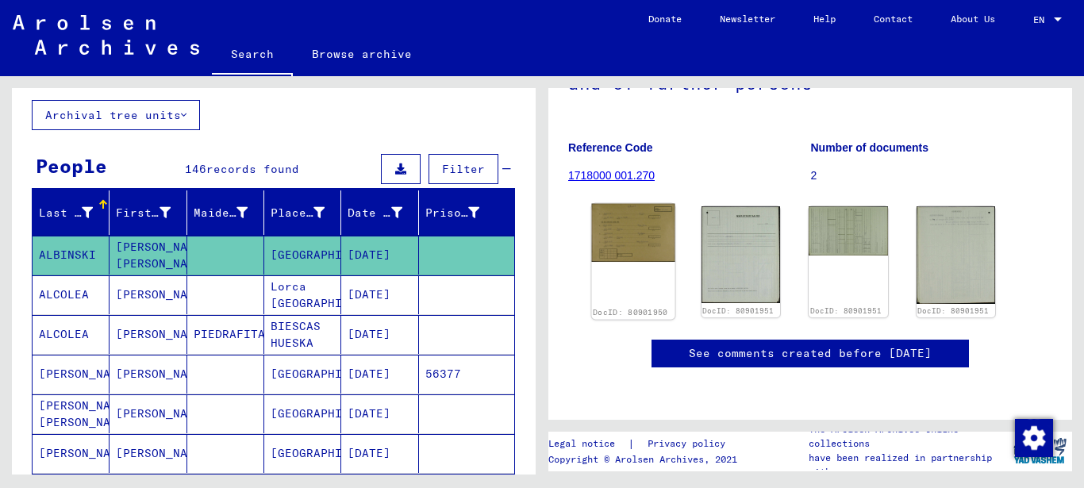
click at [642, 204] on img at bounding box center [633, 233] width 82 height 58
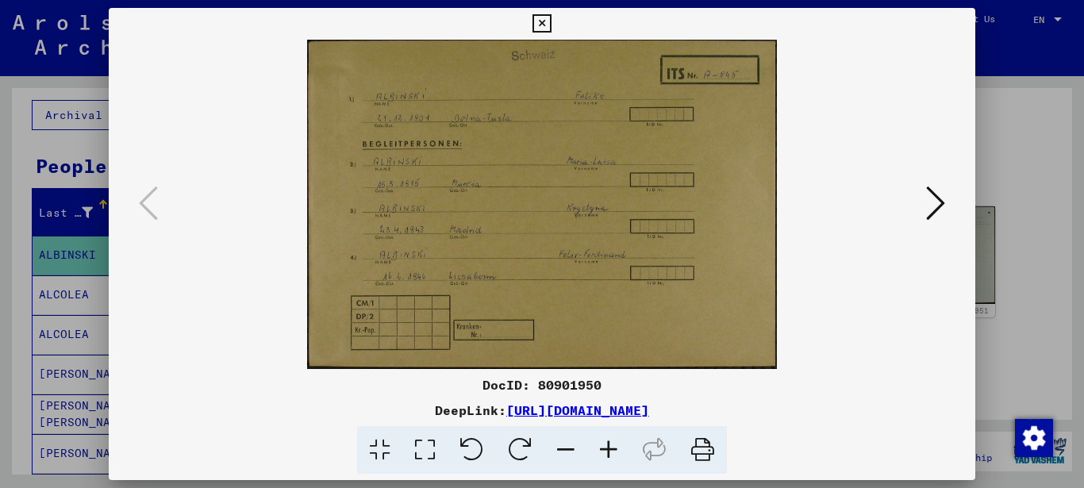
click at [937, 209] on icon at bounding box center [935, 203] width 19 height 38
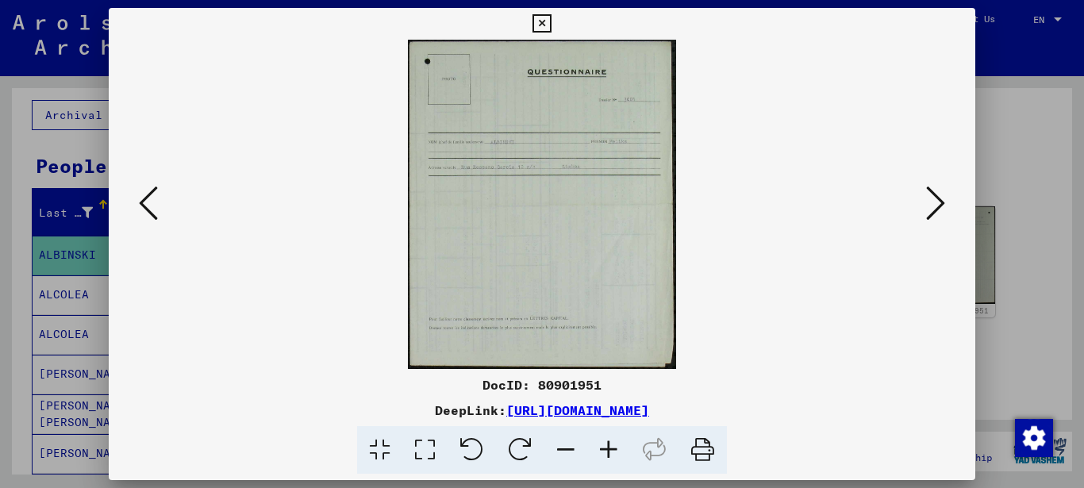
click at [611, 443] on icon at bounding box center [608, 450] width 43 height 48
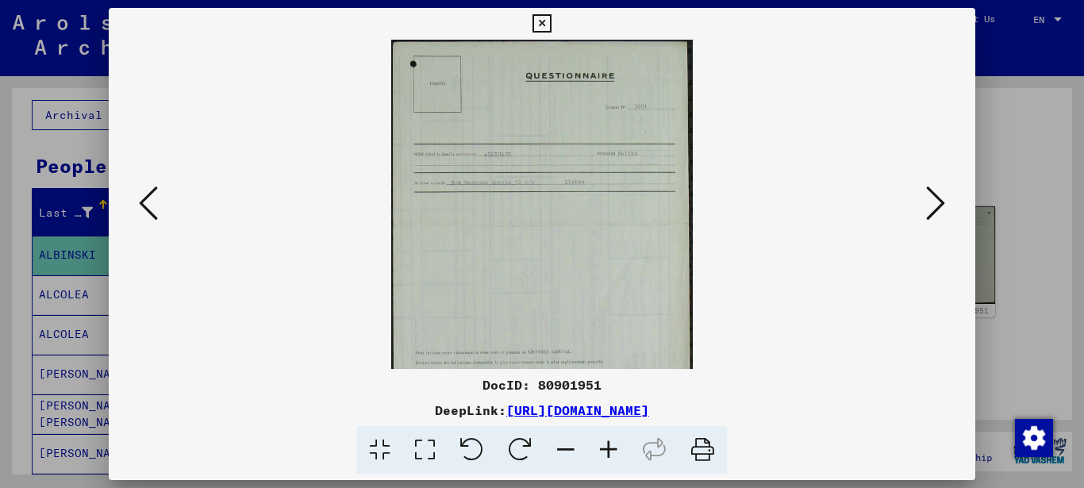
click at [611, 443] on icon at bounding box center [608, 450] width 43 height 48
click at [610, 441] on icon at bounding box center [608, 450] width 43 height 48
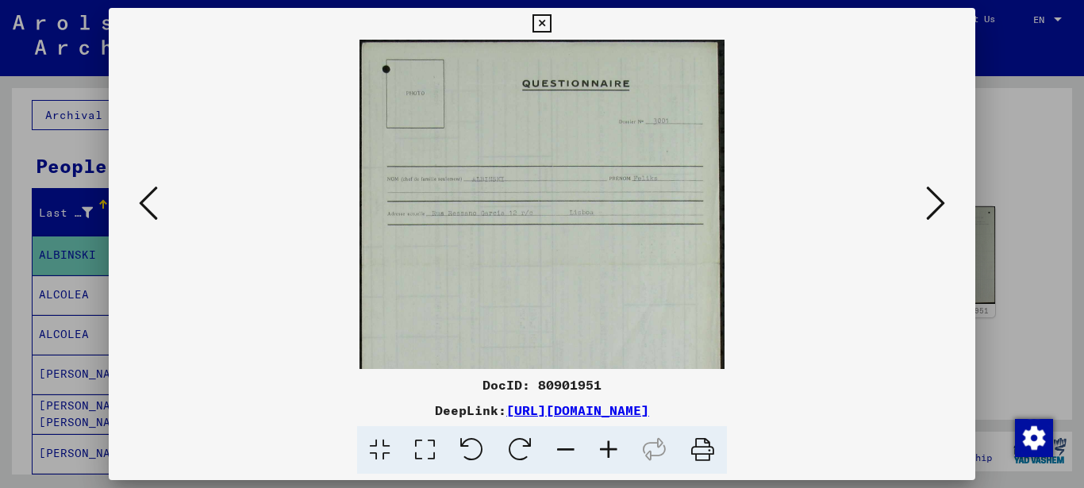
click at [609, 441] on icon at bounding box center [608, 450] width 43 height 48
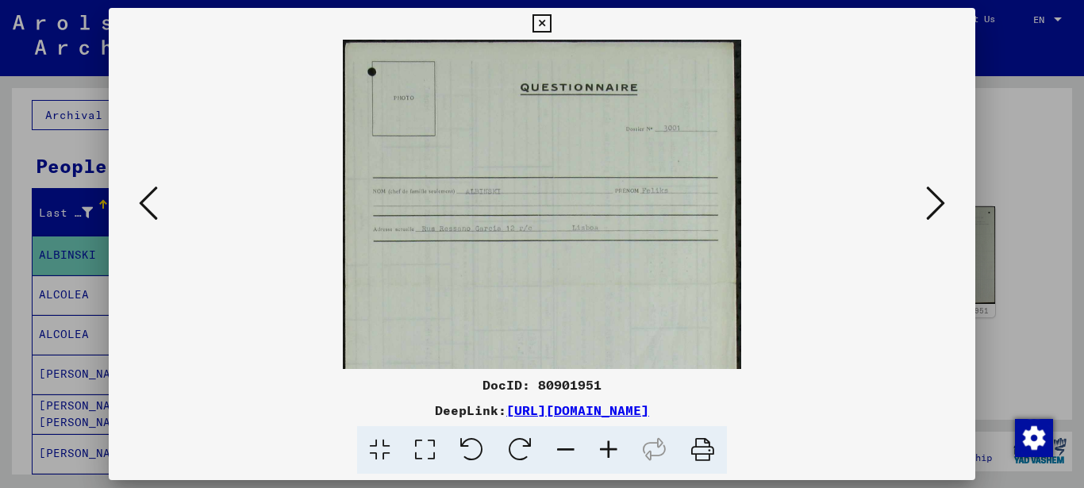
click at [604, 442] on icon at bounding box center [608, 450] width 43 height 48
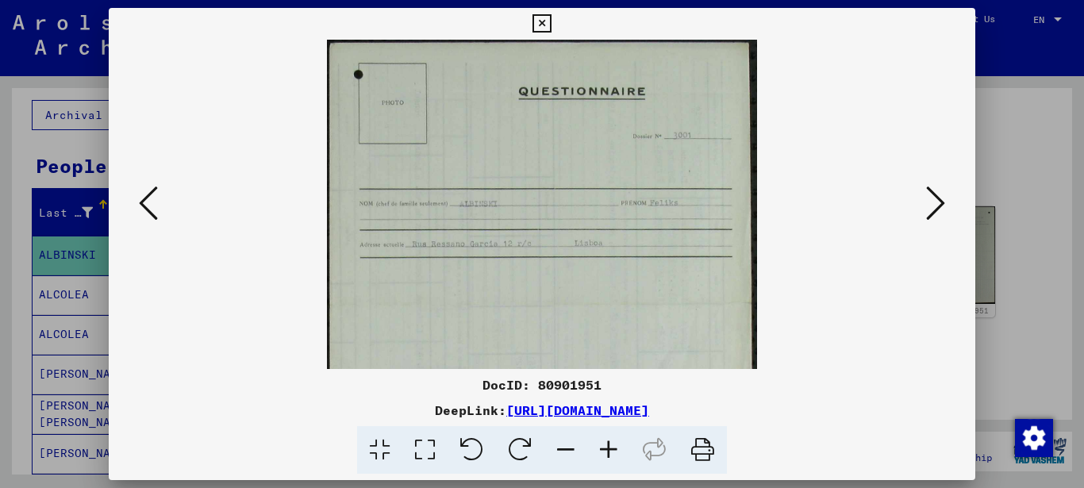
click at [604, 442] on icon at bounding box center [608, 450] width 43 height 48
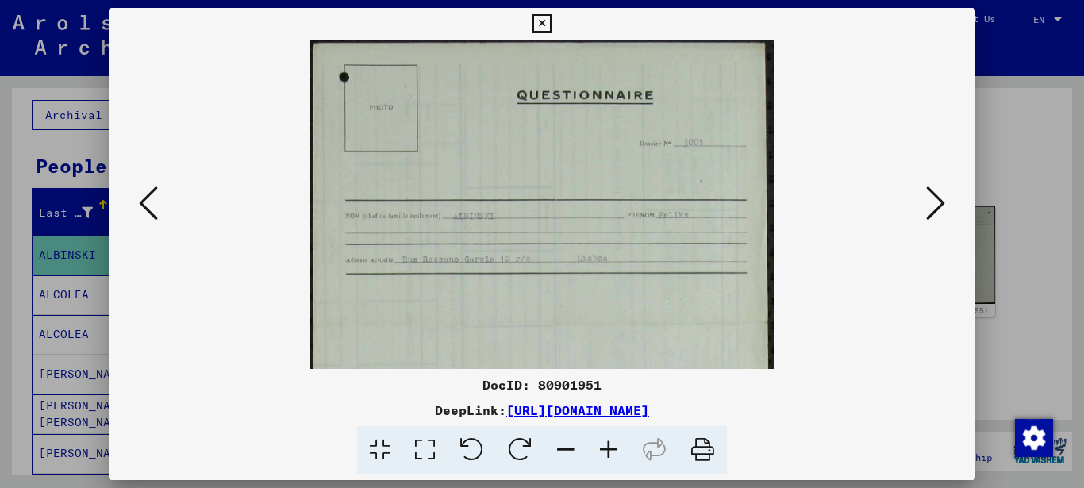
click at [604, 442] on icon at bounding box center [608, 450] width 43 height 48
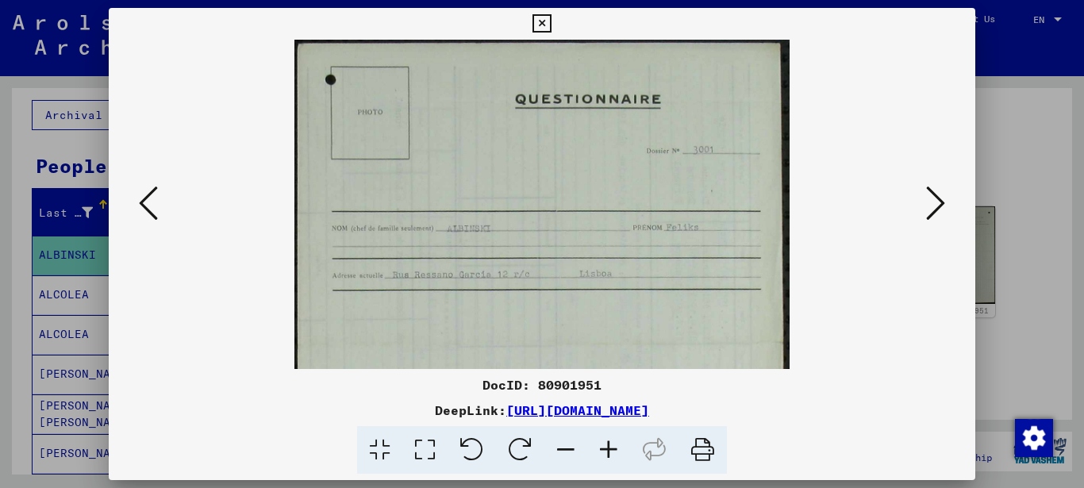
click at [604, 442] on icon at bounding box center [608, 450] width 43 height 48
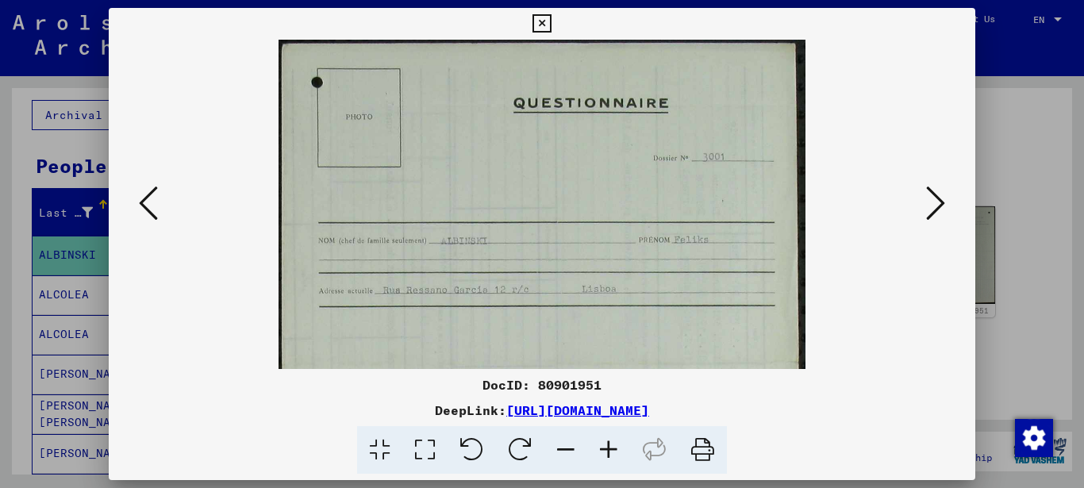
click at [922, 209] on viewer-one-image at bounding box center [542, 204] width 759 height 329
click at [934, 209] on icon at bounding box center [935, 203] width 19 height 38
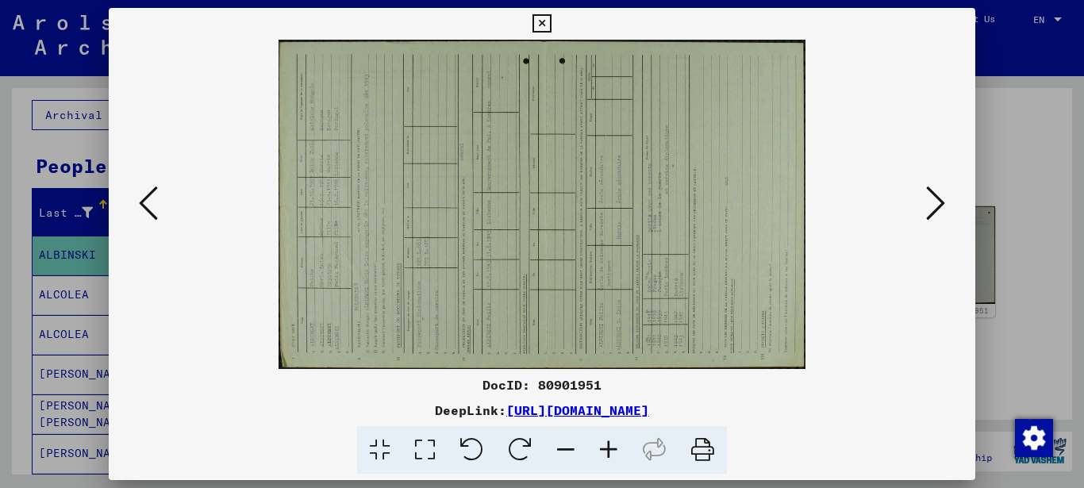
click at [503, 448] on icon at bounding box center [520, 450] width 48 height 48
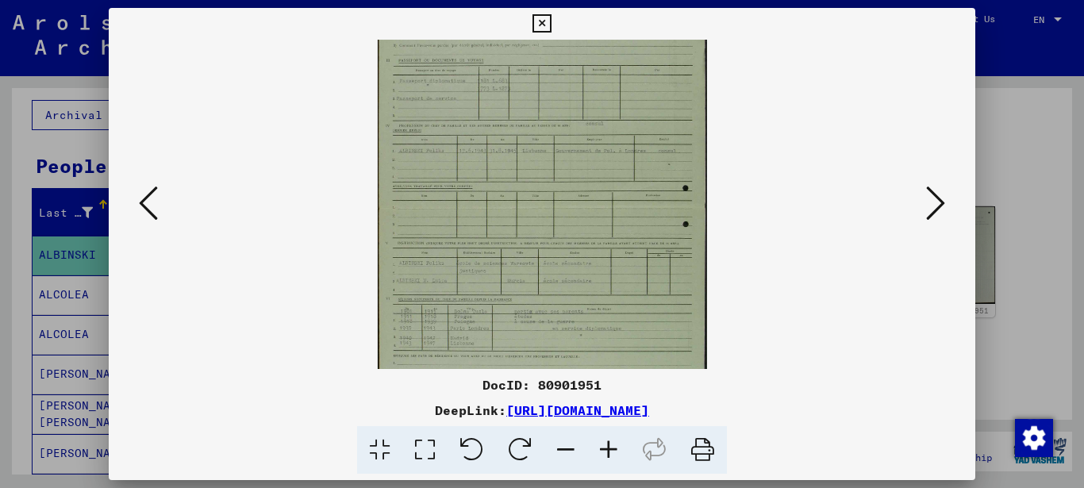
click at [613, 447] on icon at bounding box center [608, 450] width 43 height 48
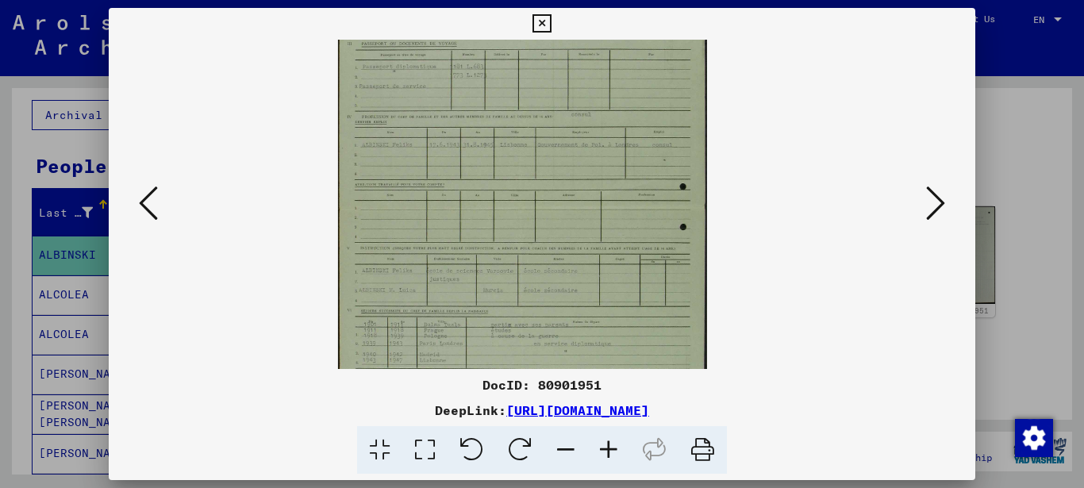
click at [613, 447] on icon at bounding box center [608, 450] width 43 height 48
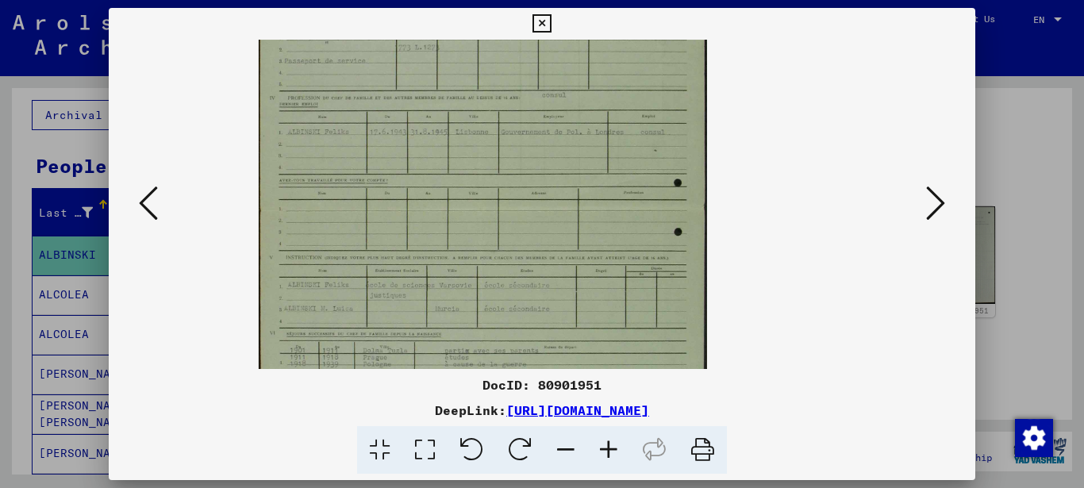
click at [613, 447] on icon at bounding box center [608, 450] width 43 height 48
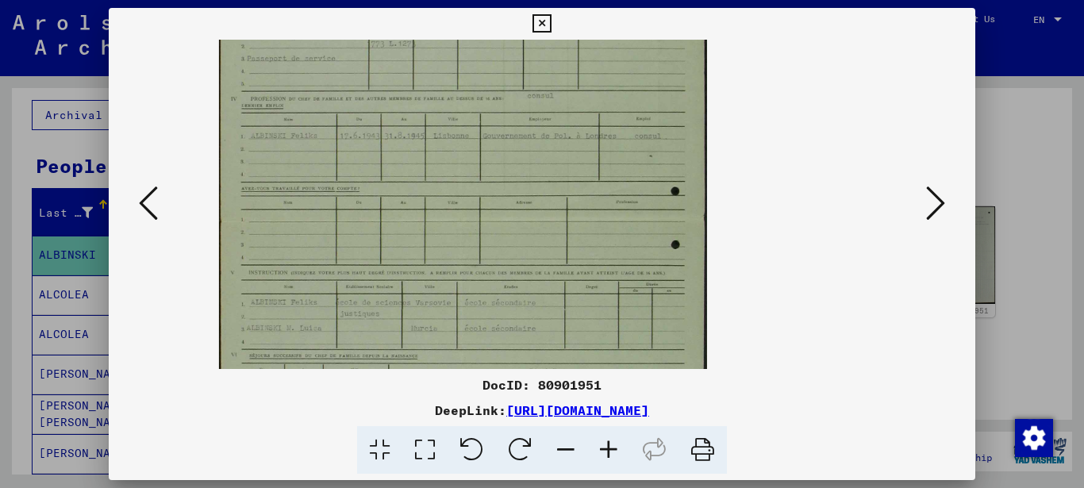
click at [613, 447] on icon at bounding box center [608, 450] width 43 height 48
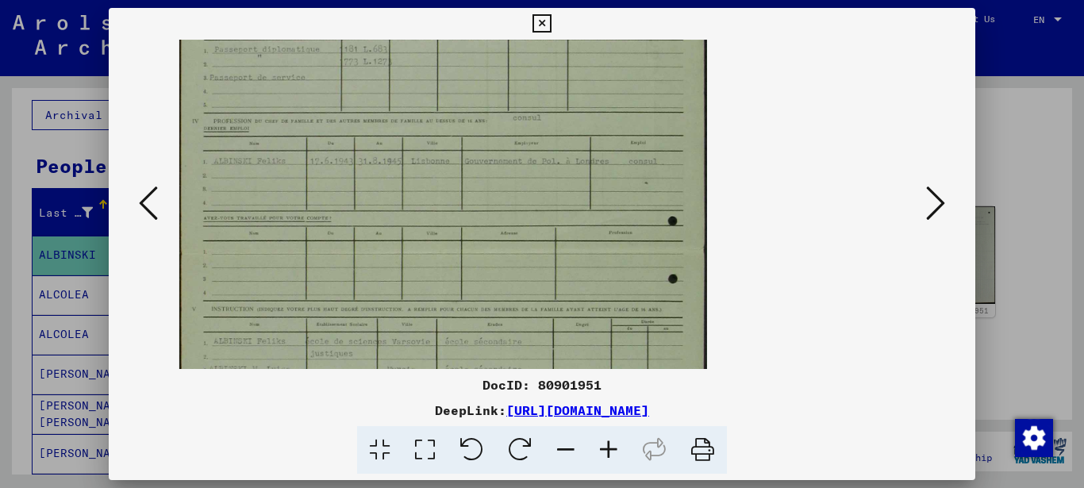
click at [610, 449] on icon at bounding box center [608, 450] width 43 height 48
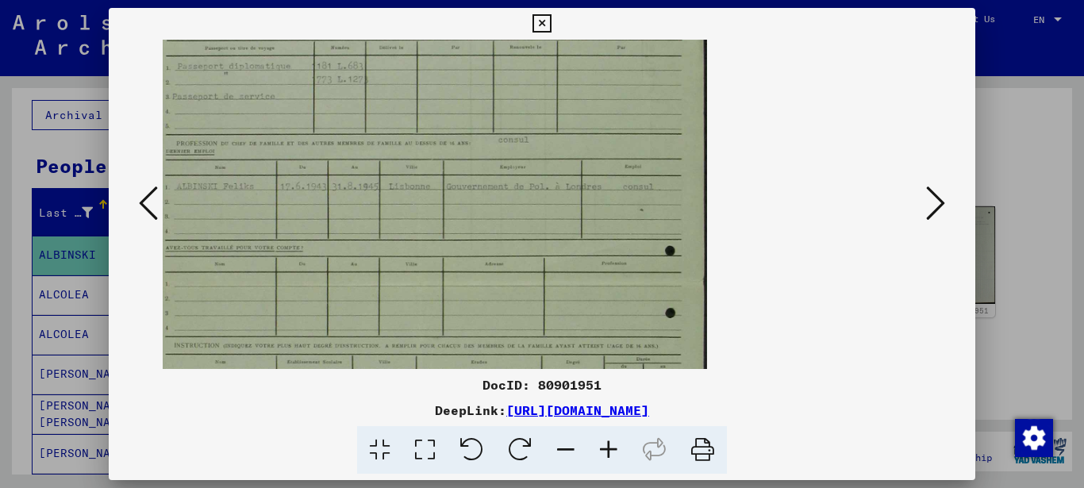
click at [610, 449] on icon at bounding box center [608, 450] width 43 height 48
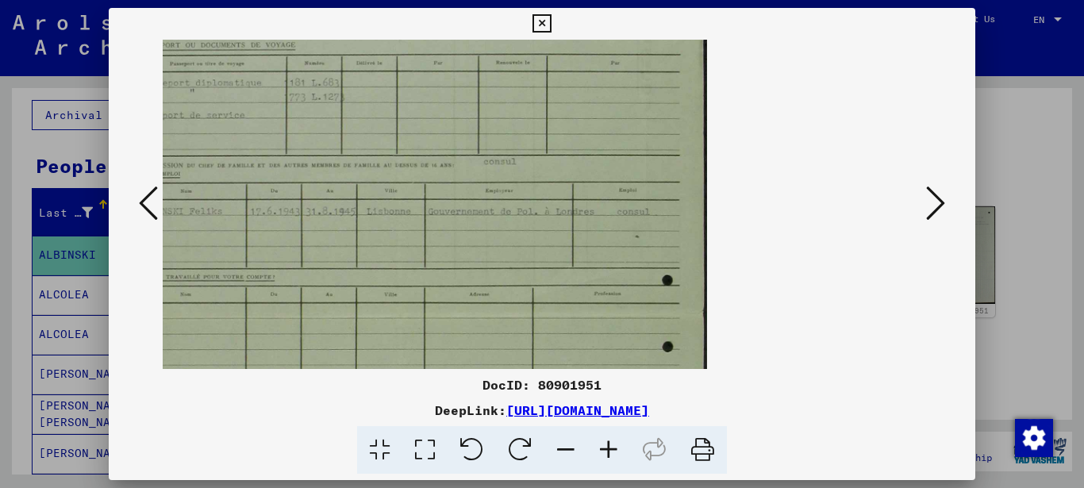
drag, startPoint x: 605, startPoint y: 450, endPoint x: 577, endPoint y: 414, distance: 45.2
click at [604, 450] on icon at bounding box center [608, 450] width 43 height 48
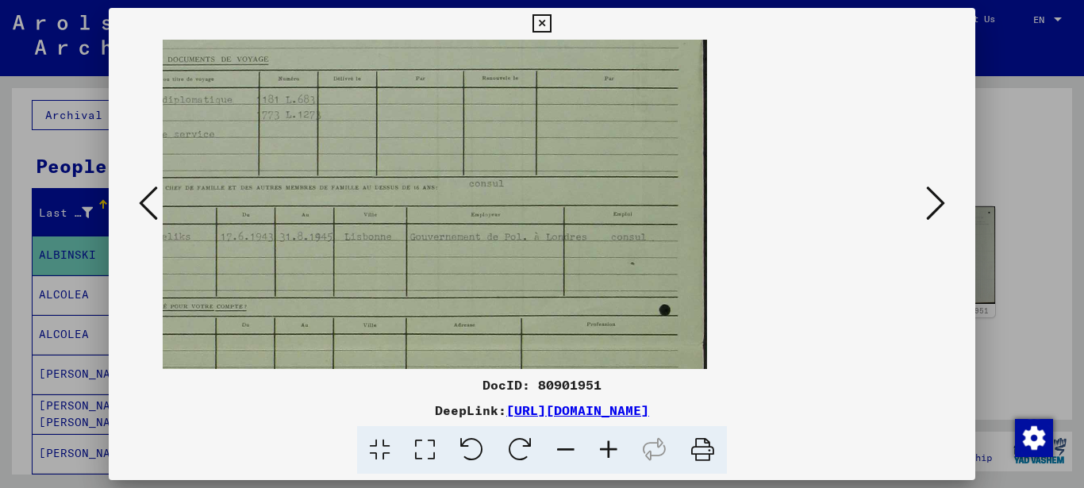
drag, startPoint x: 347, startPoint y: 143, endPoint x: 496, endPoint y: 324, distance: 235.0
click at [512, 215] on img at bounding box center [382, 341] width 646 height 1033
drag, startPoint x: 368, startPoint y: 256, endPoint x: 552, endPoint y: 267, distance: 184.3
click at [608, 275] on img at bounding box center [382, 338] width 646 height 1033
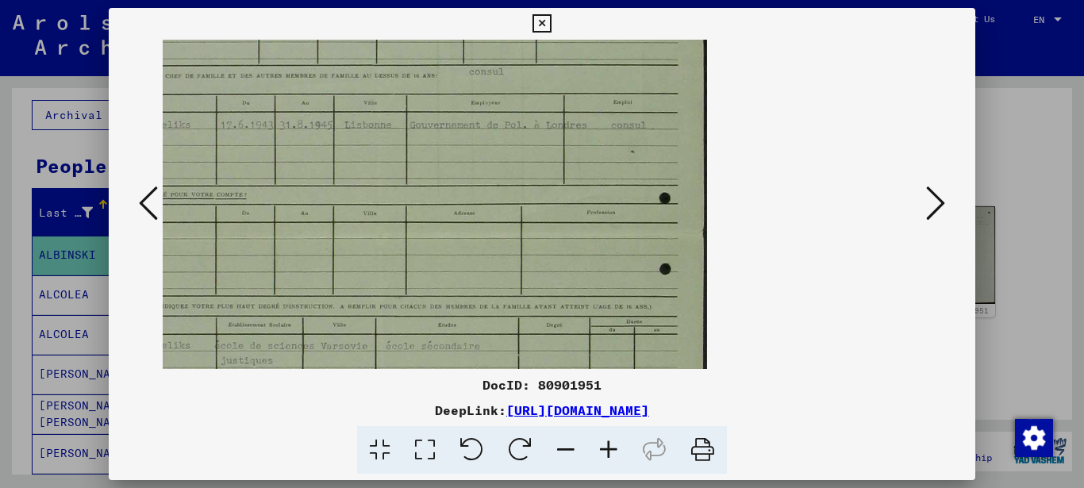
drag, startPoint x: 542, startPoint y: 170, endPoint x: 594, endPoint y: 178, distance: 53.1
click at [588, 177] on img at bounding box center [382, 229] width 646 height 1033
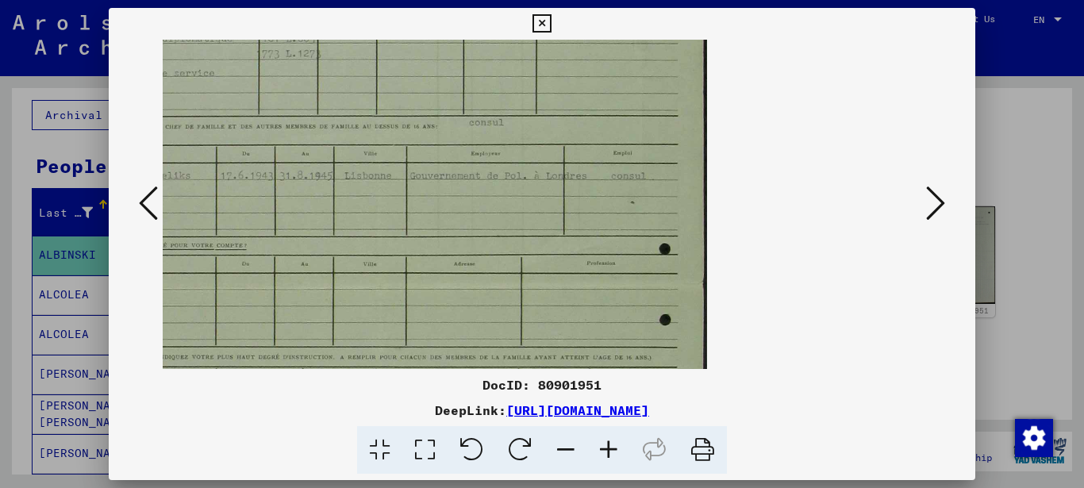
drag, startPoint x: 347, startPoint y: 187, endPoint x: 369, endPoint y: 320, distance: 134.3
click at [369, 320] on img at bounding box center [382, 280] width 646 height 1033
click at [562, 451] on icon at bounding box center [565, 450] width 43 height 48
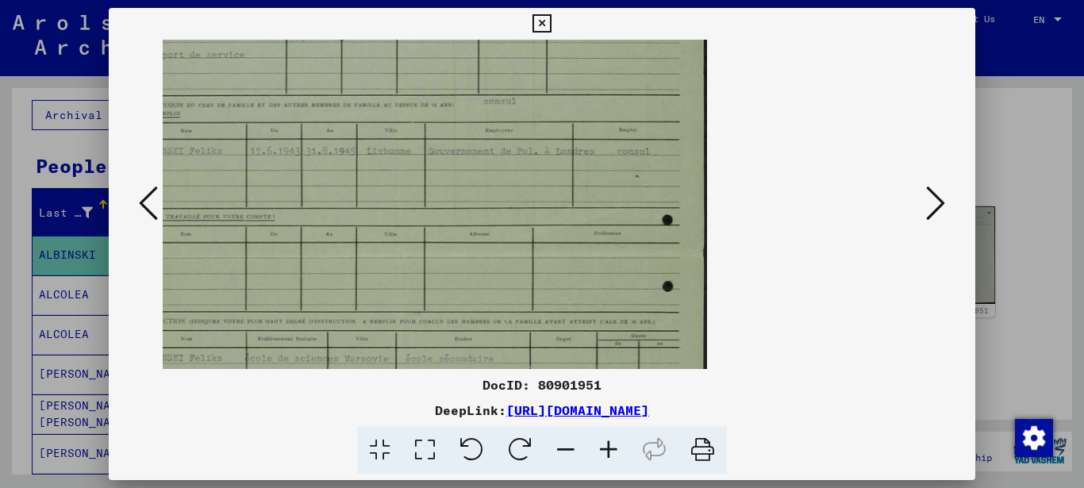
click at [381, 448] on icon at bounding box center [379, 450] width 45 height 48
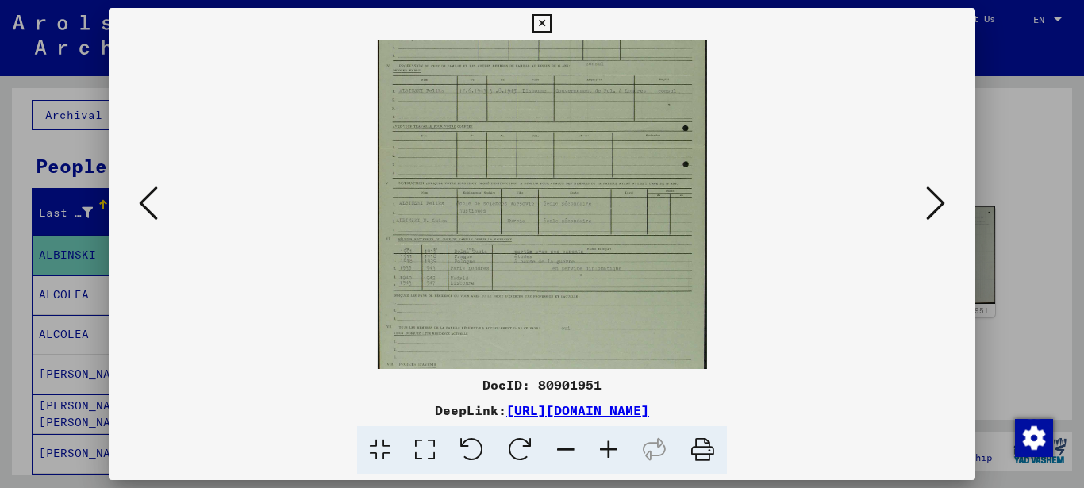
click at [609, 452] on icon at bounding box center [608, 450] width 43 height 48
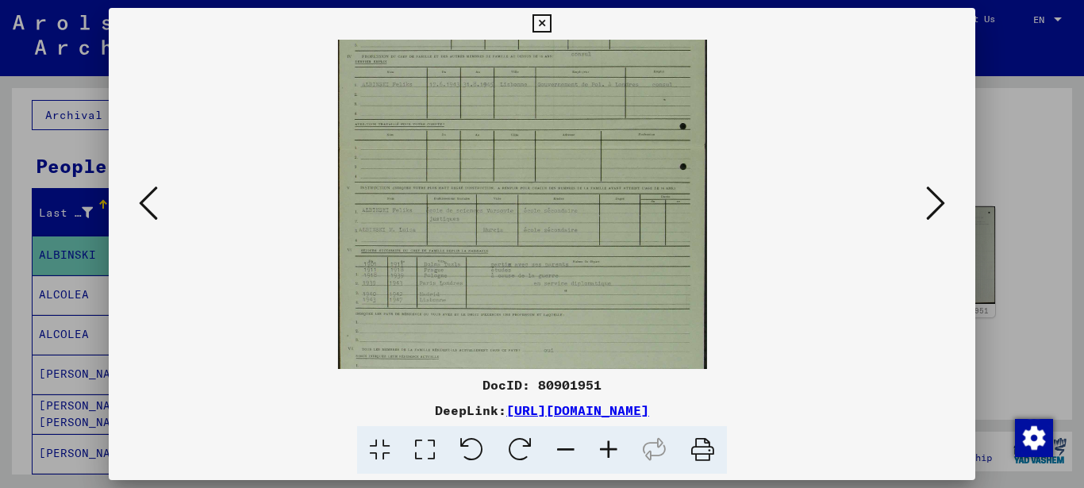
click at [609, 452] on icon at bounding box center [608, 450] width 43 height 48
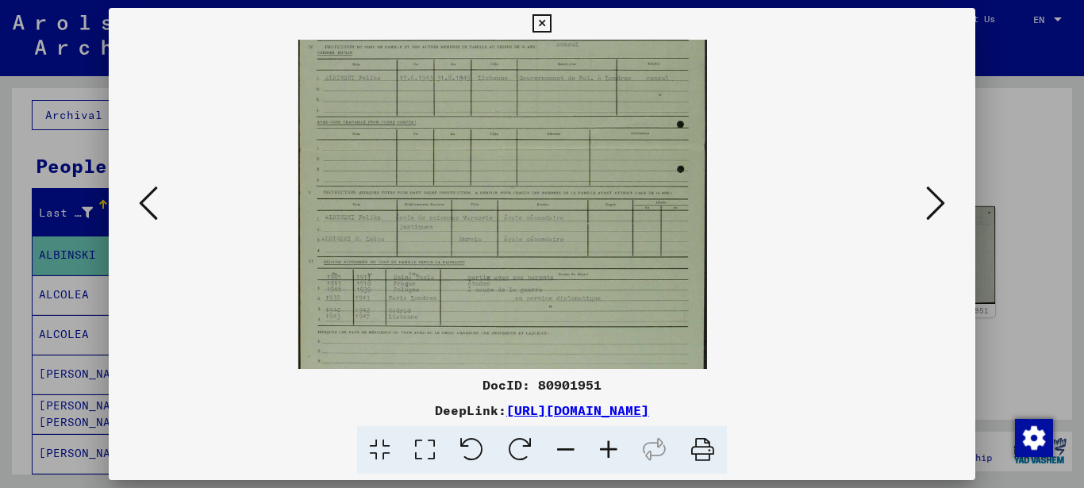
click at [609, 452] on icon at bounding box center [608, 450] width 43 height 48
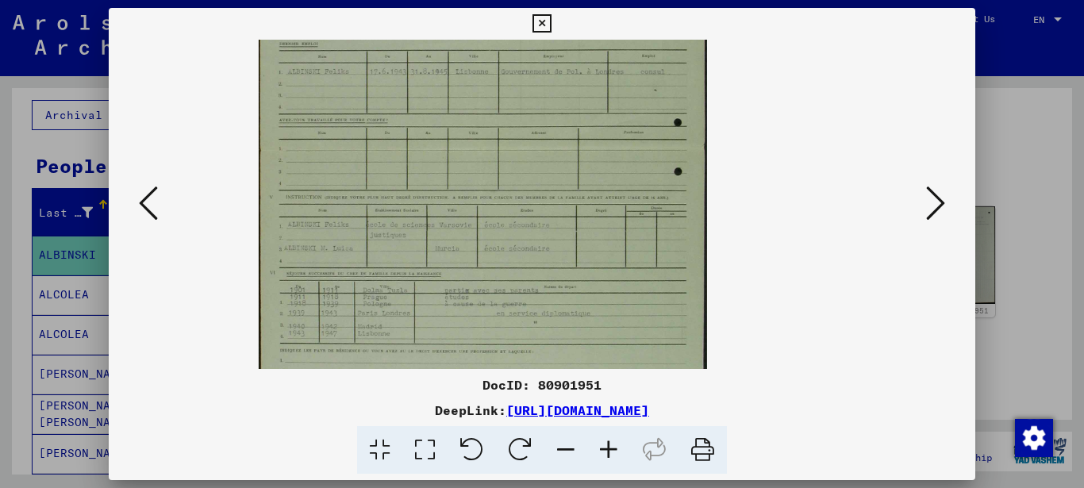
click at [609, 452] on icon at bounding box center [608, 450] width 43 height 48
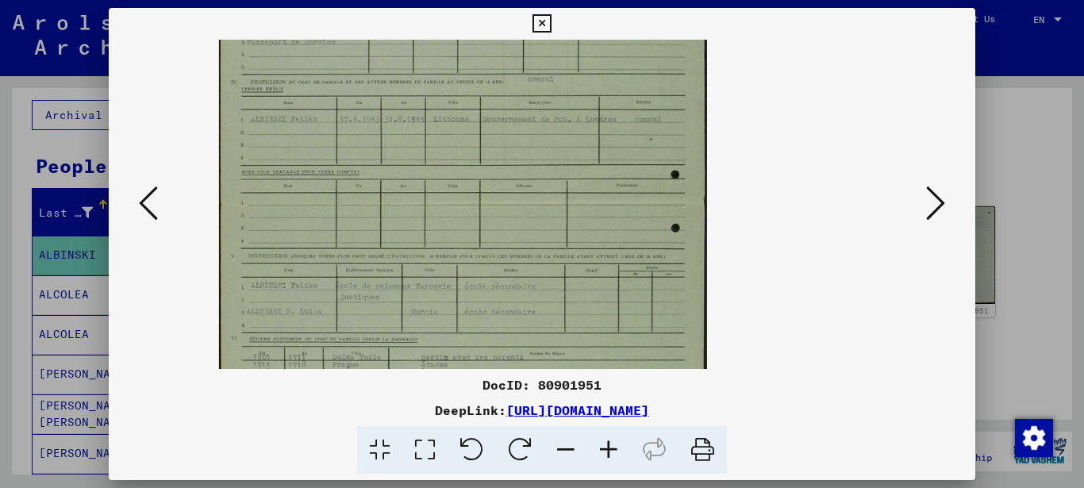
scroll to position [0, 0]
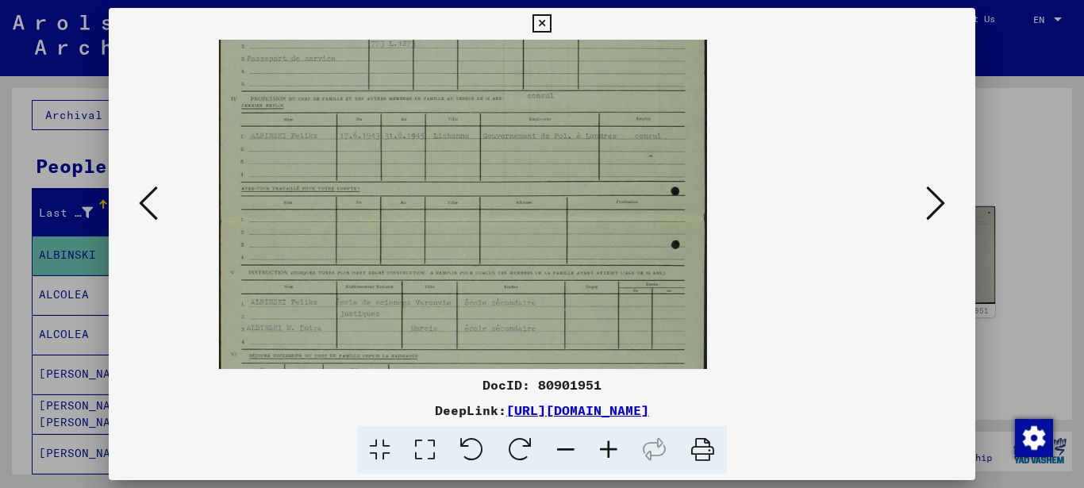
drag, startPoint x: 422, startPoint y: 198, endPoint x: 414, endPoint y: 321, distance: 124.0
click at [414, 321] on img at bounding box center [462, 215] width 488 height 780
drag, startPoint x: 384, startPoint y: 167, endPoint x: 385, endPoint y: 465, distance: 298.3
click at [385, 465] on div "DocID: 80901951 DeepLink: [URL][DOMAIN_NAME]" at bounding box center [542, 241] width 867 height 466
click at [426, 447] on icon at bounding box center [424, 450] width 45 height 48
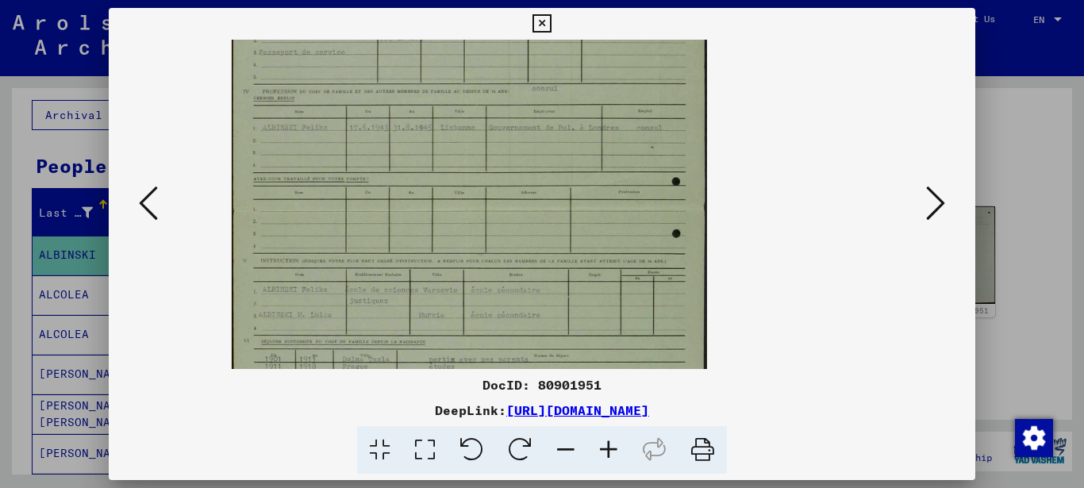
click at [426, 447] on icon at bounding box center [424, 450] width 45 height 48
click at [467, 223] on img at bounding box center [469, 204] width 475 height 759
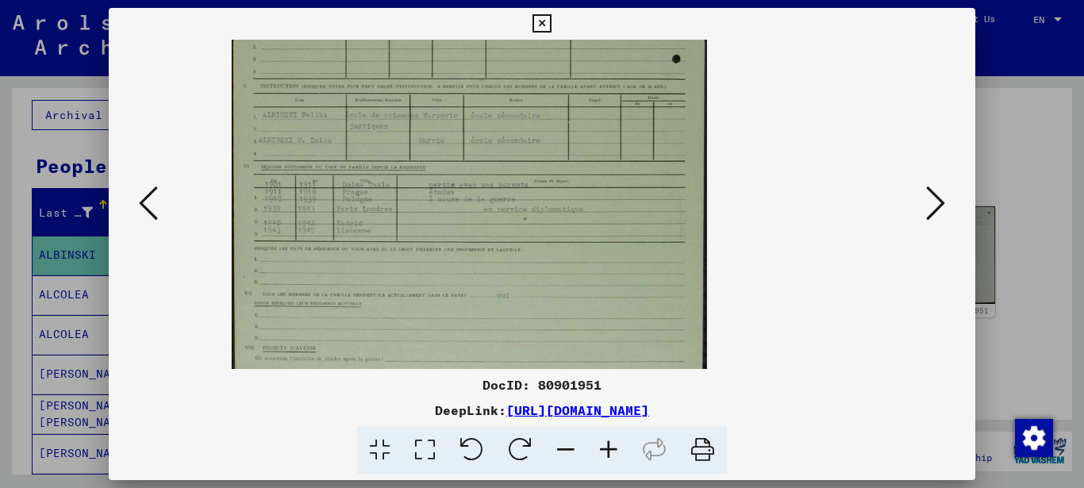
drag, startPoint x: 467, startPoint y: 205, endPoint x: 448, endPoint y: 84, distance: 122.1
click at [448, 80] on img at bounding box center [469, 29] width 475 height 759
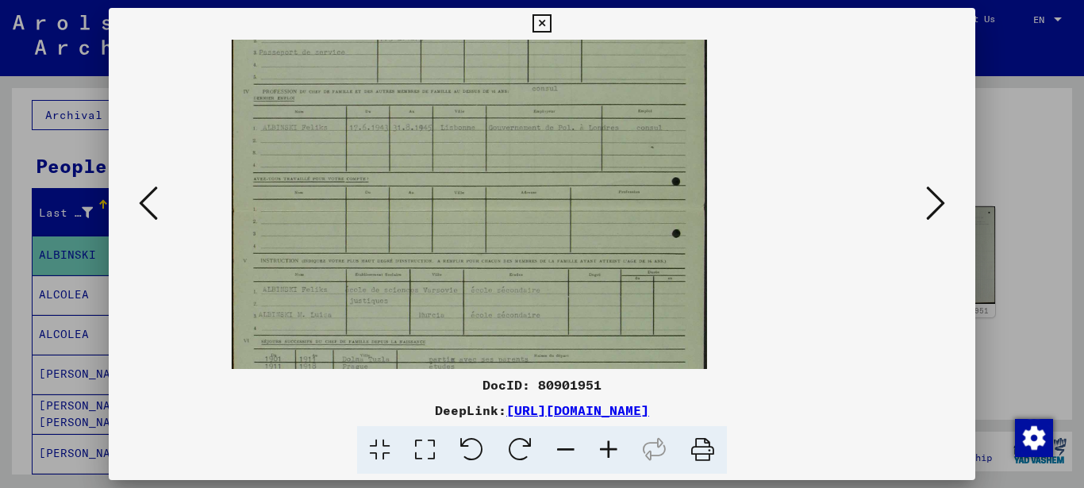
drag, startPoint x: 451, startPoint y: 99, endPoint x: 384, endPoint y: 187, distance: 110.4
click at [404, 424] on div "DocID: 80901951 DeepLink: [URL][DOMAIN_NAME]" at bounding box center [542, 241] width 867 height 466
drag, startPoint x: 395, startPoint y: 190, endPoint x: 386, endPoint y: 351, distance: 161.3
click at [386, 351] on img at bounding box center [469, 204] width 475 height 759
click at [384, 448] on icon at bounding box center [379, 450] width 45 height 48
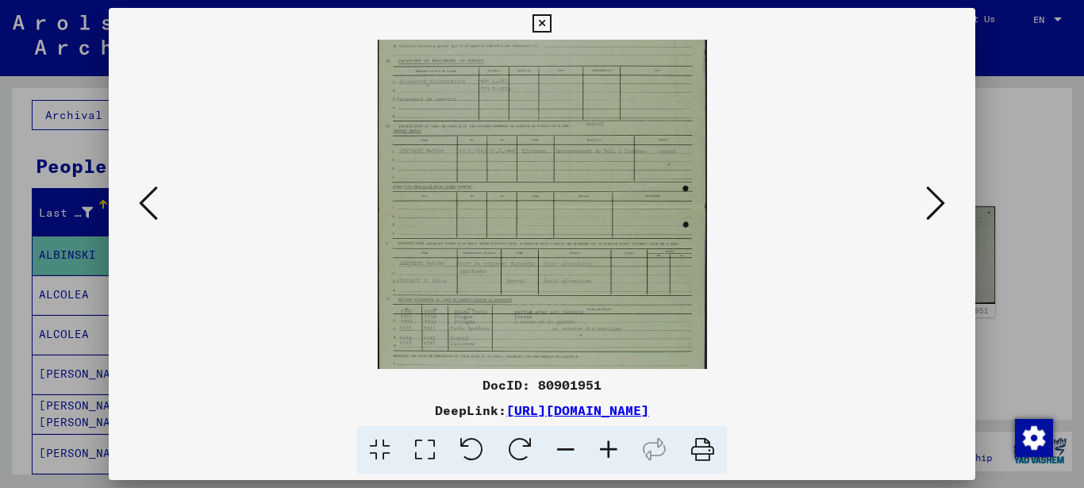
click at [614, 450] on icon at bounding box center [608, 450] width 43 height 48
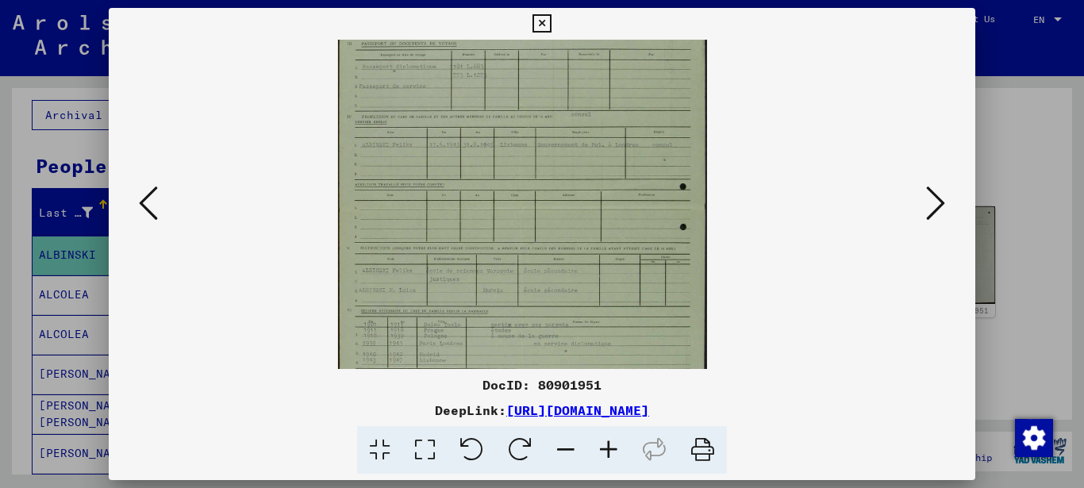
click at [614, 450] on icon at bounding box center [608, 450] width 43 height 48
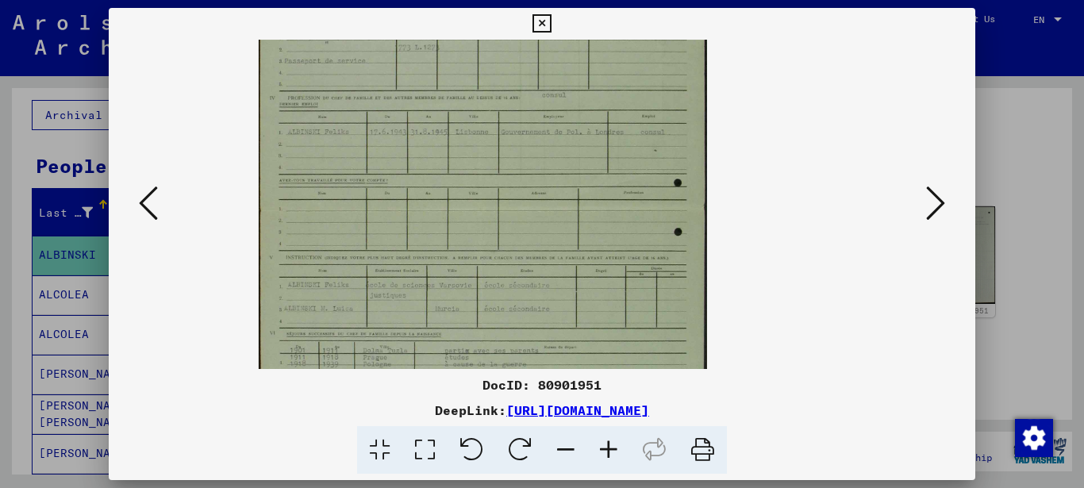
click at [614, 450] on icon at bounding box center [608, 450] width 43 height 48
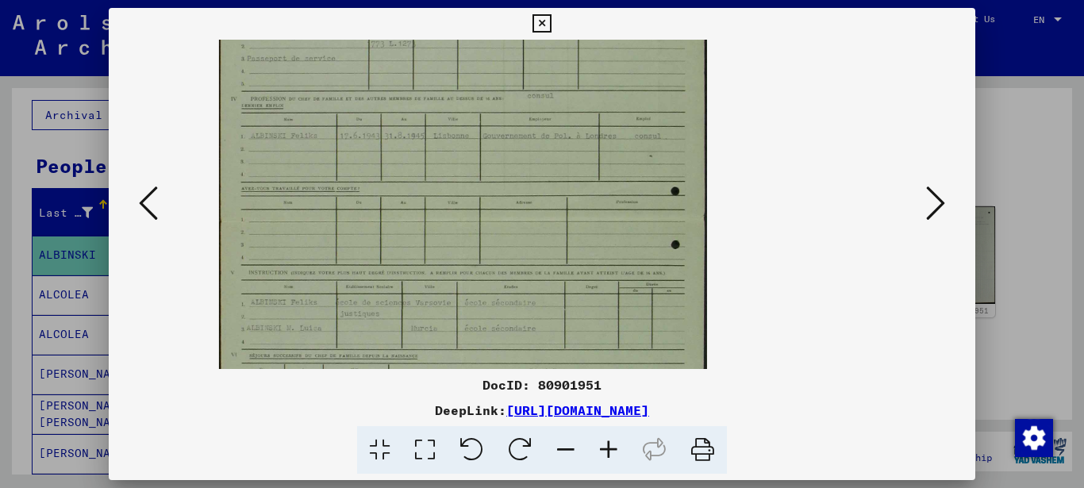
click at [614, 450] on icon at bounding box center [608, 450] width 43 height 48
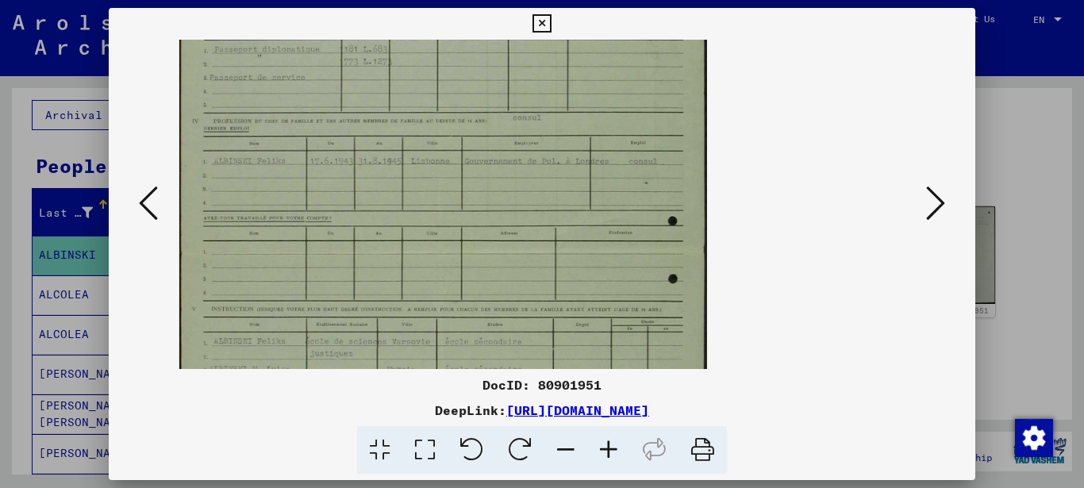
drag, startPoint x: 612, startPoint y: 450, endPoint x: 502, endPoint y: 296, distance: 189.3
click at [609, 447] on icon at bounding box center [608, 450] width 43 height 48
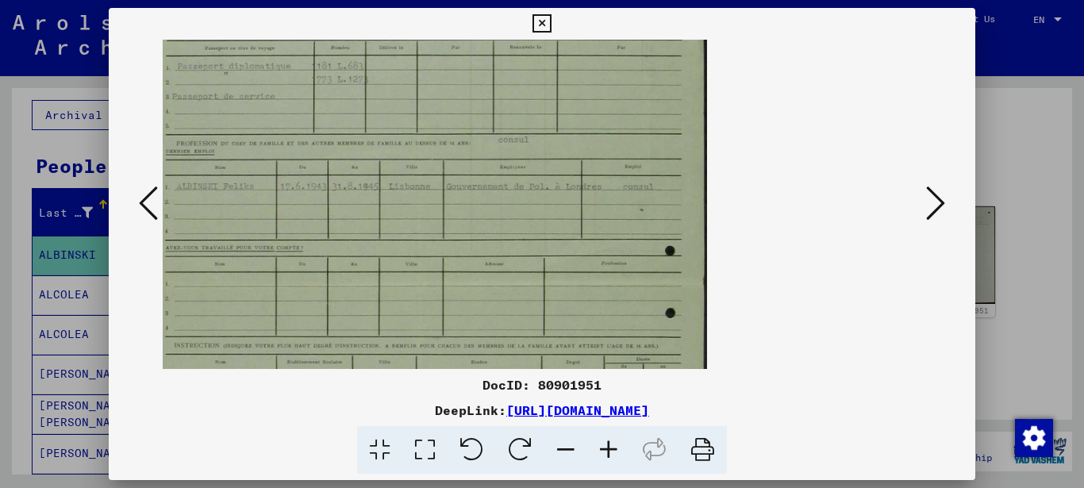
drag, startPoint x: 301, startPoint y: 44, endPoint x: 320, endPoint y: 141, distance: 99.3
click at [317, 143] on div "DocID: 80901951 DeepLink: [URL][DOMAIN_NAME]" at bounding box center [542, 241] width 867 height 466
click at [328, 171] on img at bounding box center [422, 278] width 567 height 907
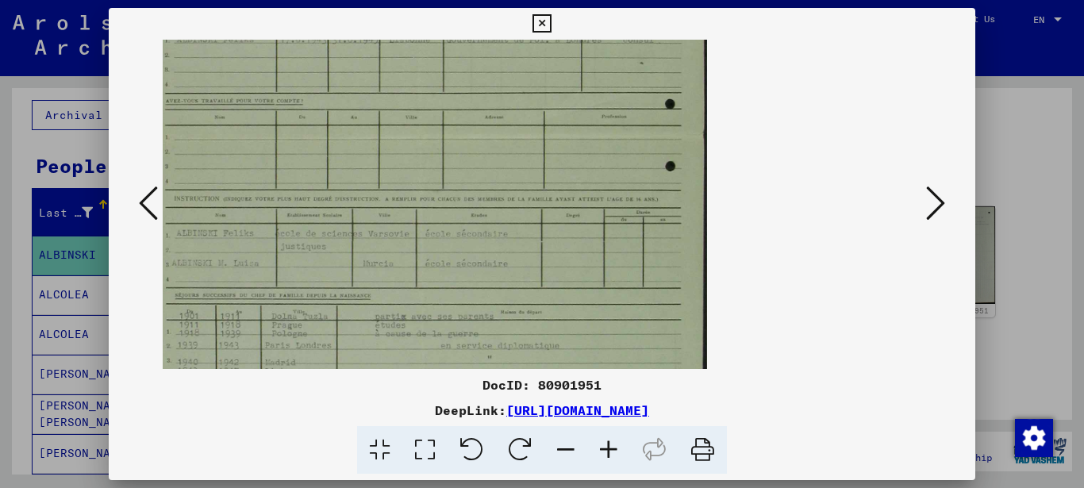
drag, startPoint x: 526, startPoint y: 96, endPoint x: 557, endPoint y: 89, distance: 31.7
click at [543, 88] on img at bounding box center [422, 131] width 567 height 907
click at [925, 214] on button at bounding box center [935, 204] width 29 height 45
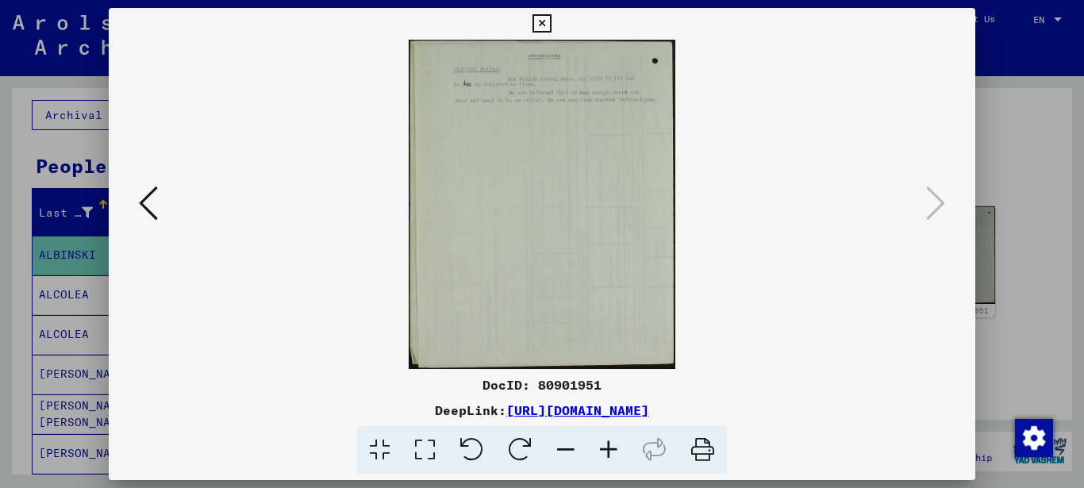
scroll to position [0, 0]
click at [608, 441] on icon at bounding box center [608, 450] width 43 height 48
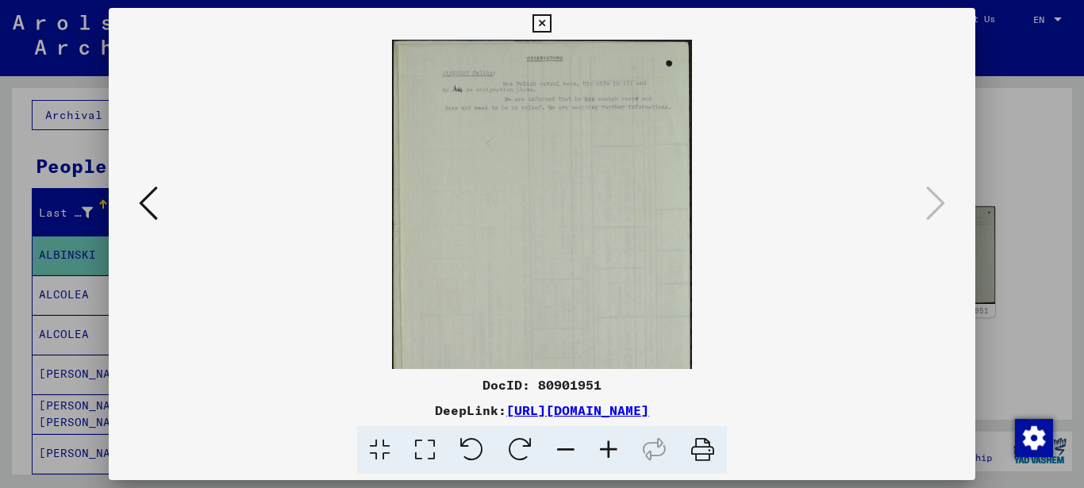
click at [610, 442] on icon at bounding box center [608, 450] width 43 height 48
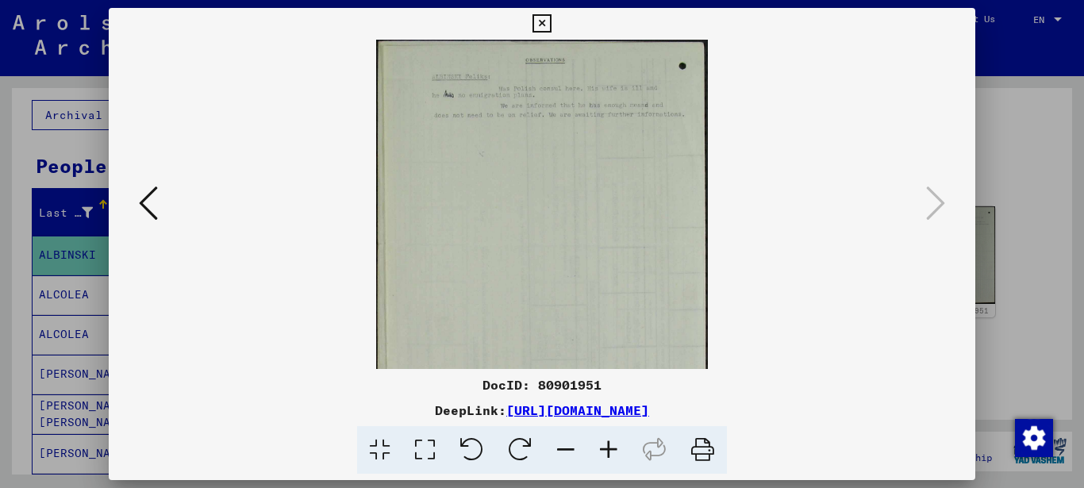
click at [610, 442] on icon at bounding box center [608, 450] width 43 height 48
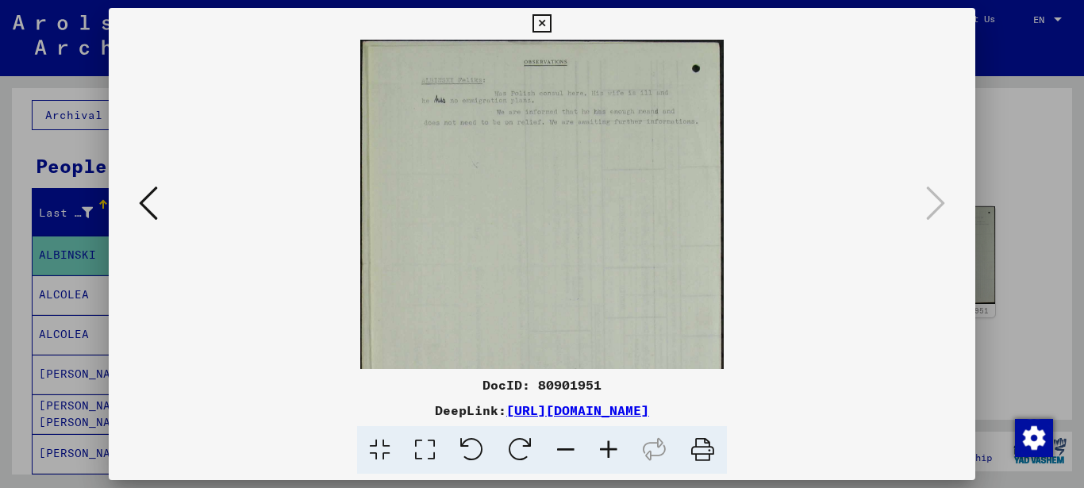
click at [610, 442] on icon at bounding box center [608, 450] width 43 height 48
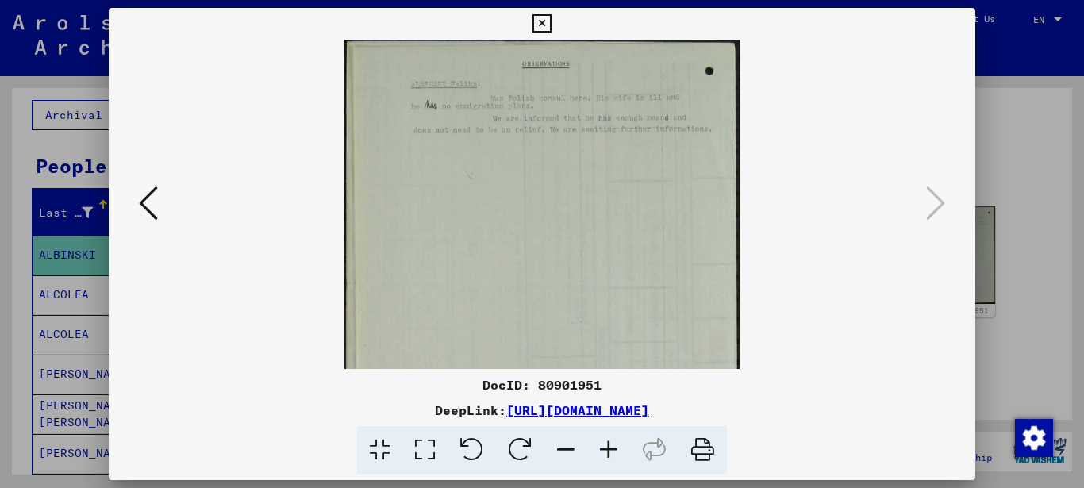
click at [610, 442] on icon at bounding box center [608, 450] width 43 height 48
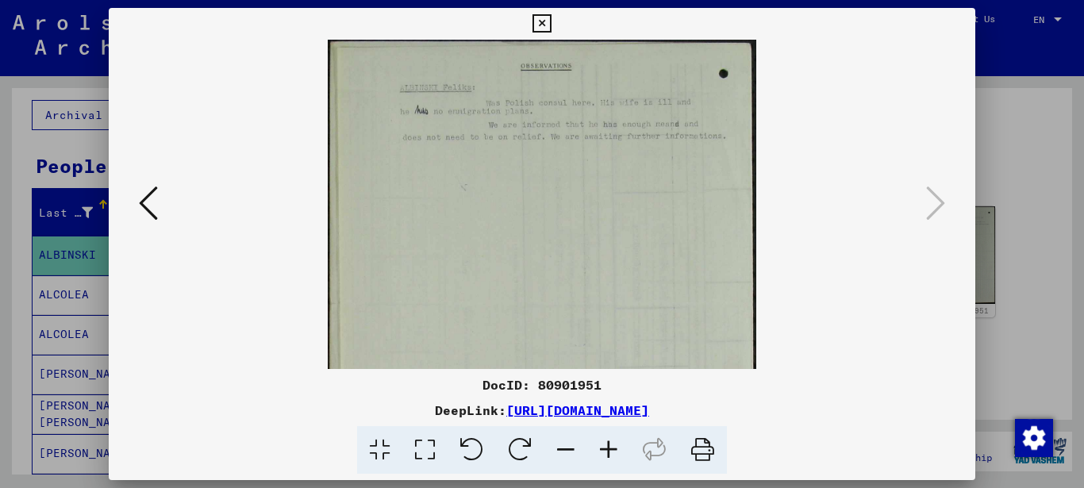
click at [610, 442] on icon at bounding box center [608, 450] width 43 height 48
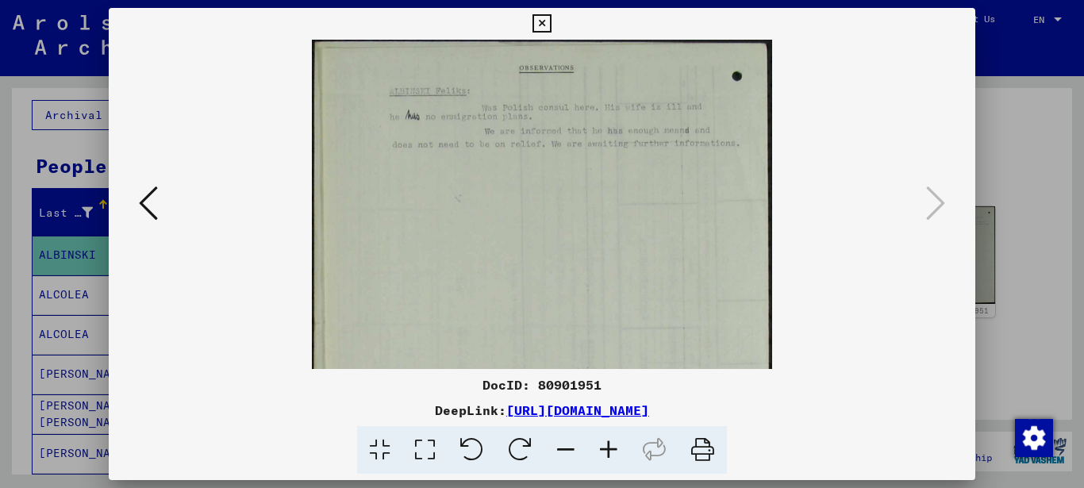
click at [610, 442] on icon at bounding box center [608, 450] width 43 height 48
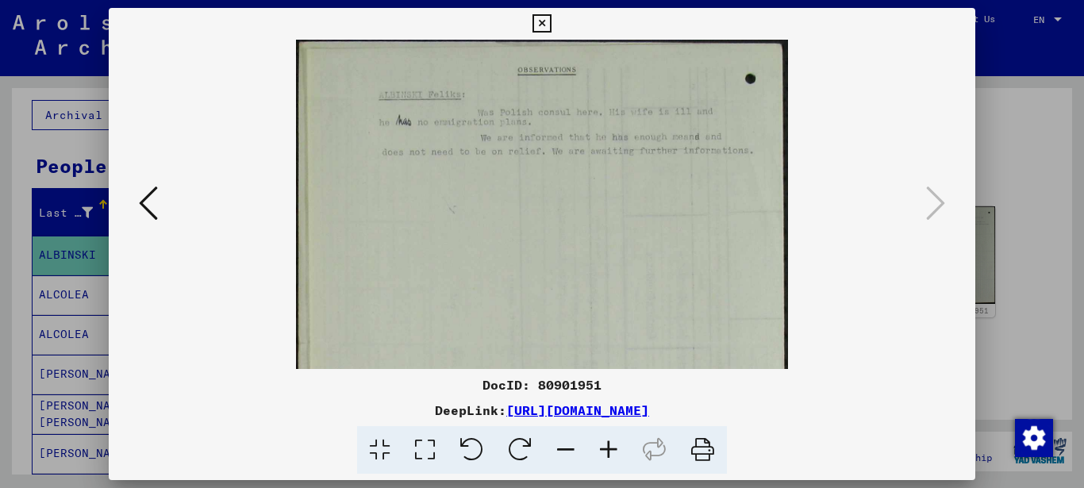
click at [610, 442] on icon at bounding box center [608, 450] width 43 height 48
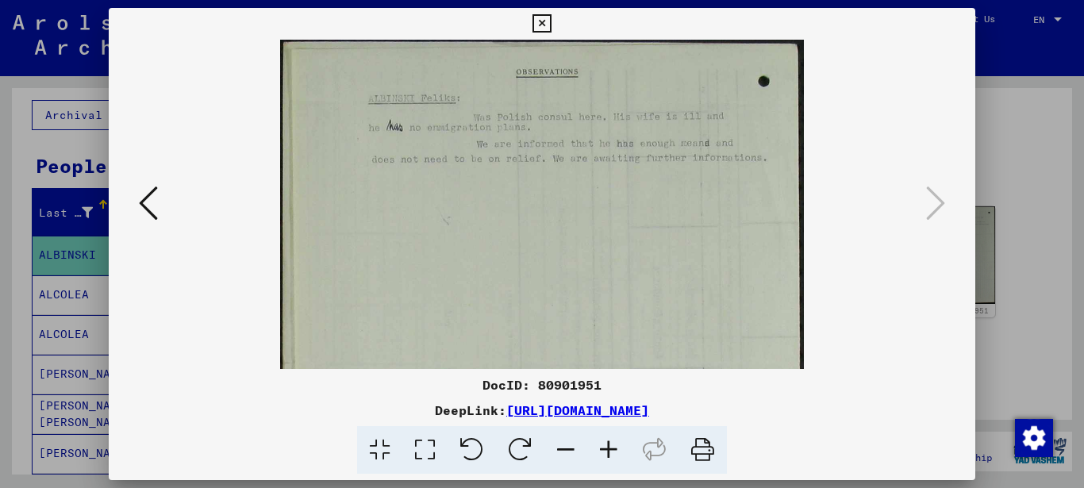
click at [610, 442] on icon at bounding box center [608, 450] width 43 height 48
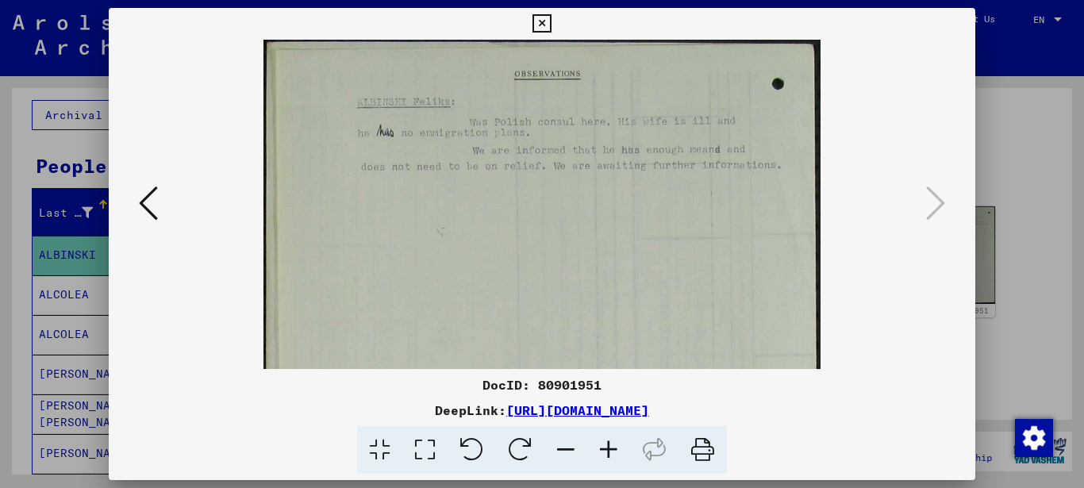
click at [608, 443] on icon at bounding box center [608, 450] width 43 height 48
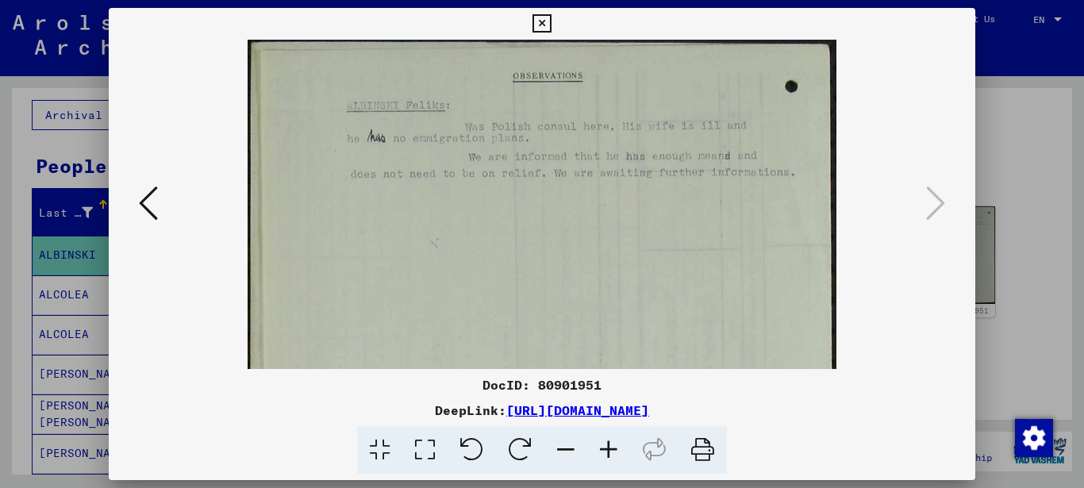
click at [608, 443] on icon at bounding box center [608, 450] width 43 height 48
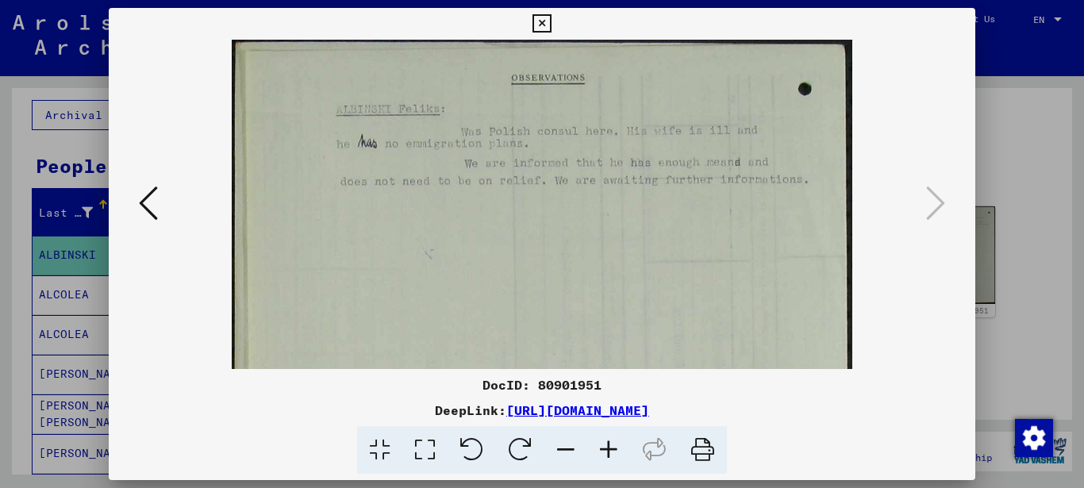
click at [608, 443] on icon at bounding box center [608, 450] width 43 height 48
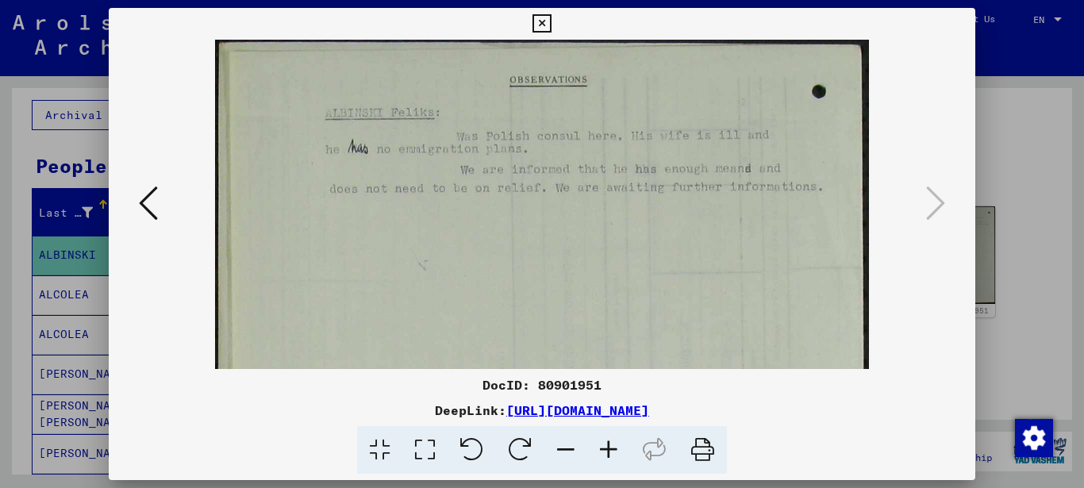
click at [608, 443] on icon at bounding box center [608, 450] width 43 height 48
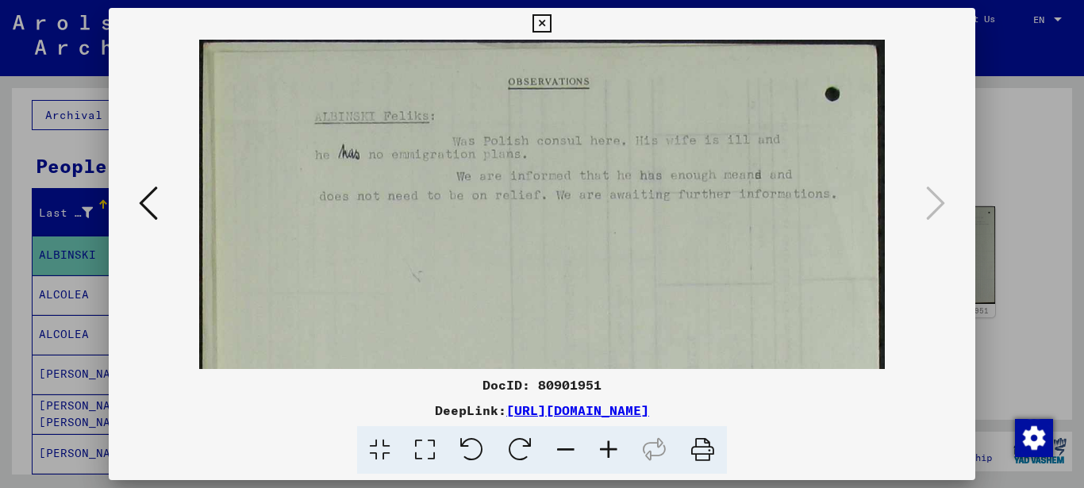
click at [551, 22] on icon at bounding box center [541, 23] width 18 height 19
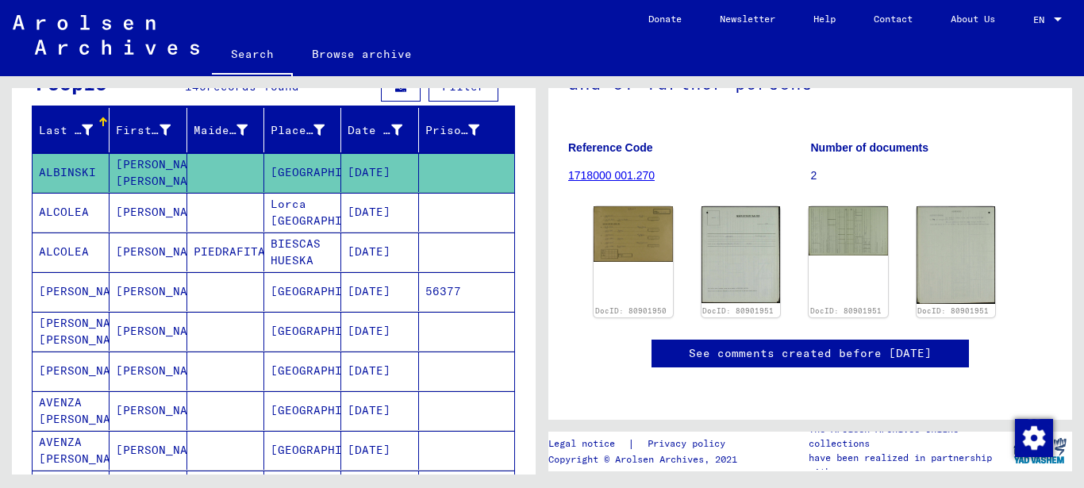
scroll to position [171, 0]
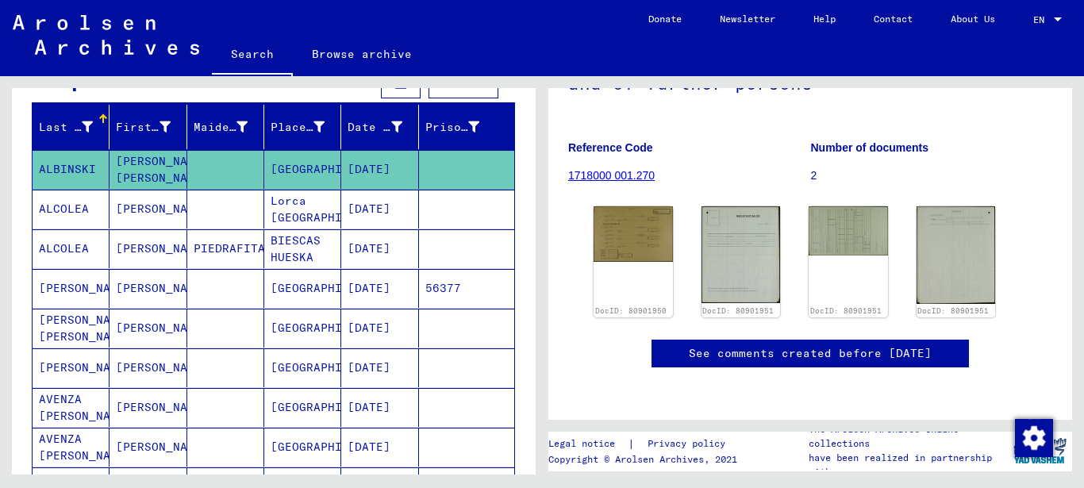
click at [290, 290] on mat-cell "[GEOGRAPHIC_DATA]" at bounding box center [302, 288] width 77 height 39
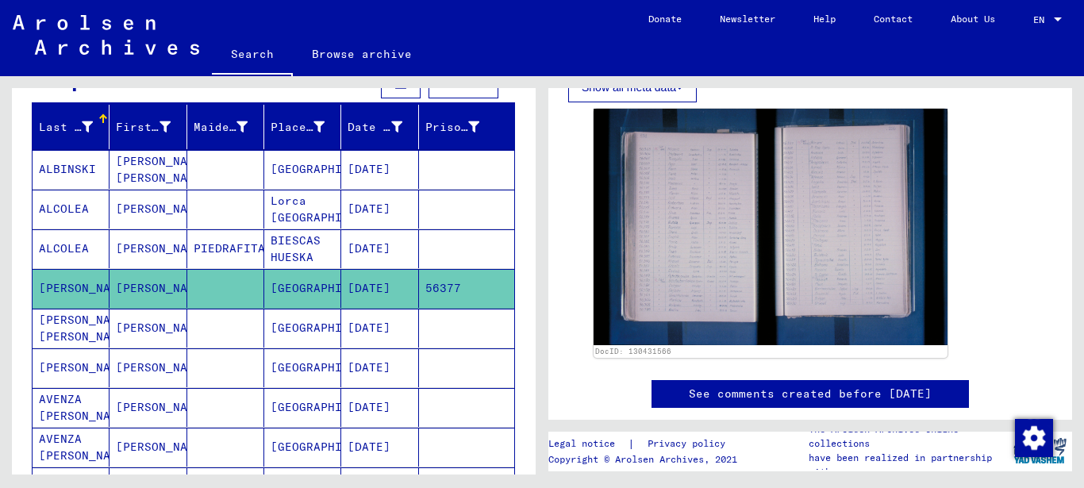
scroll to position [428, 0]
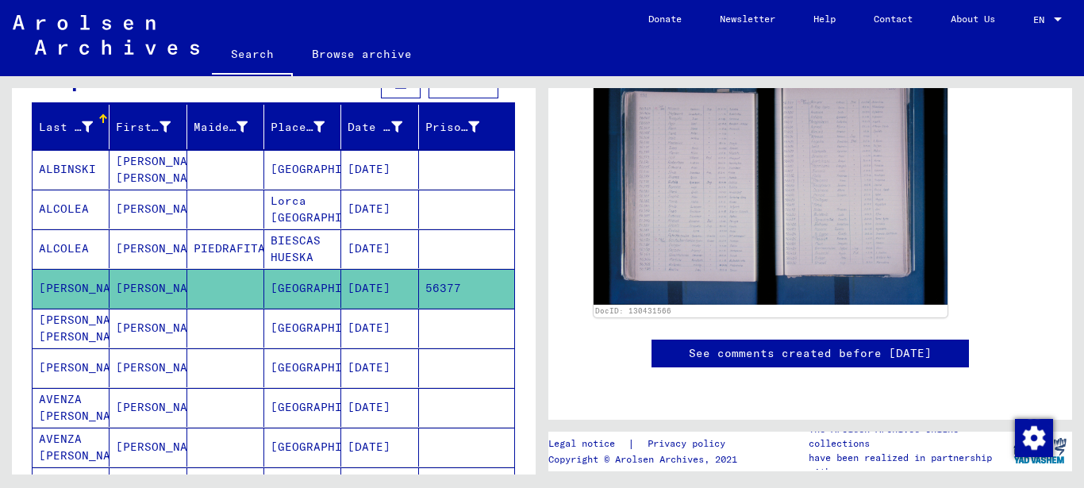
click at [291, 331] on mat-cell "[GEOGRAPHIC_DATA]" at bounding box center [302, 328] width 77 height 39
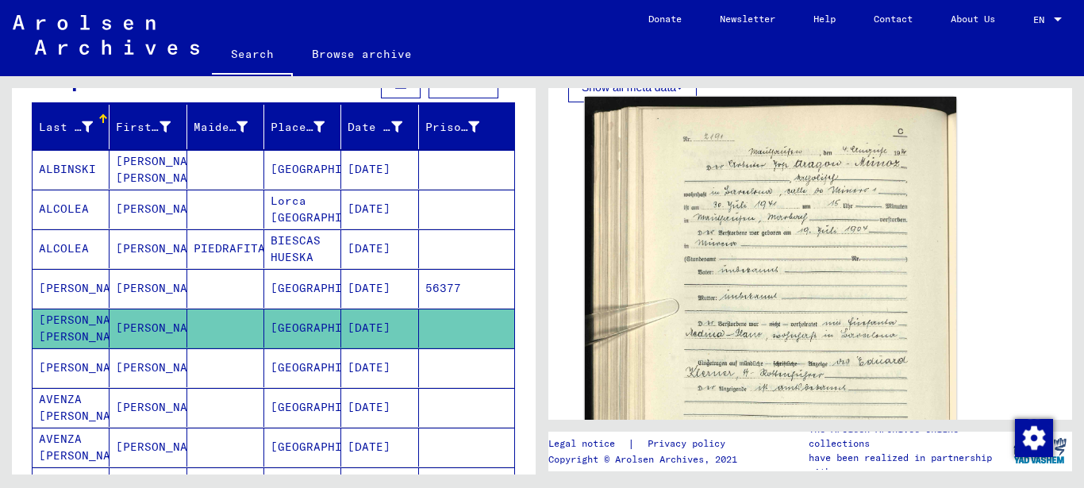
scroll to position [514, 0]
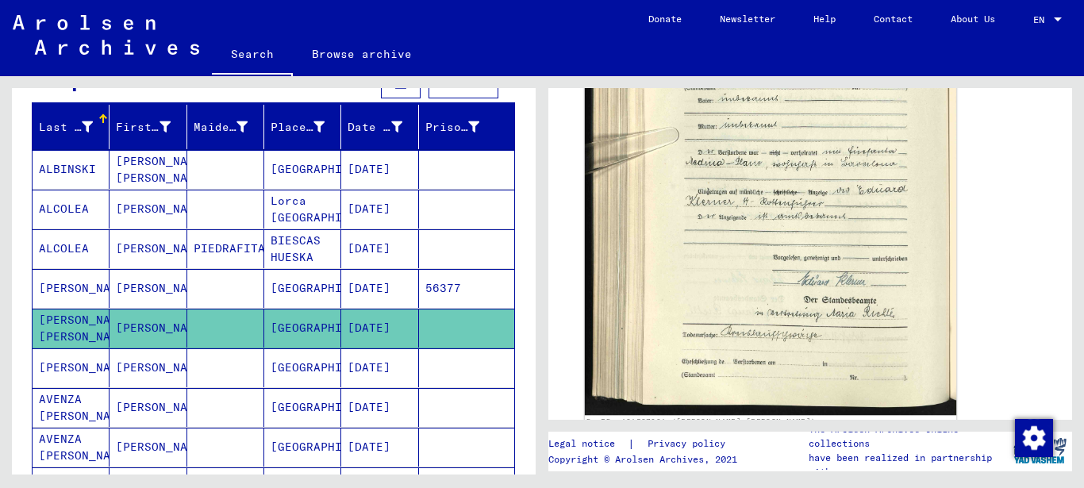
click at [831, 250] on img at bounding box center [770, 169] width 371 height 489
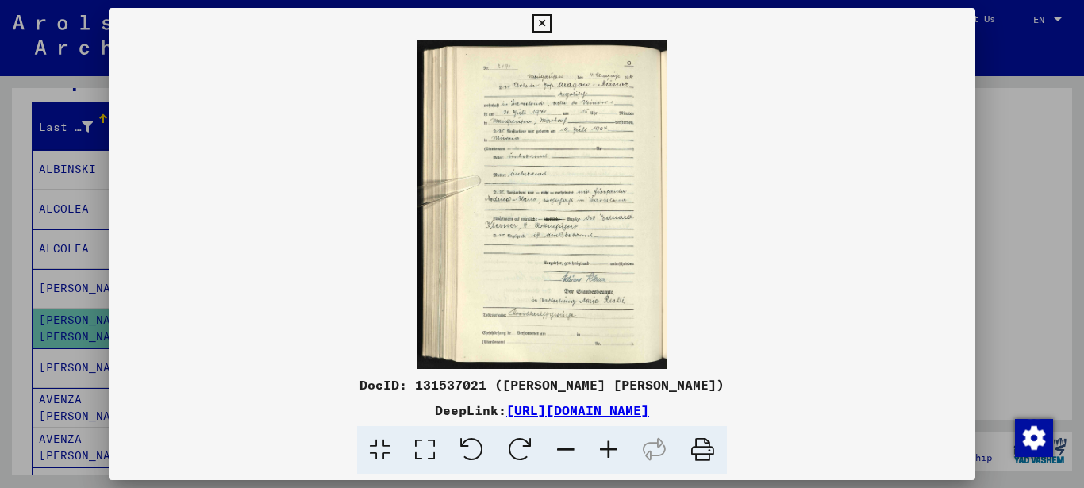
click at [604, 446] on icon at bounding box center [608, 450] width 43 height 48
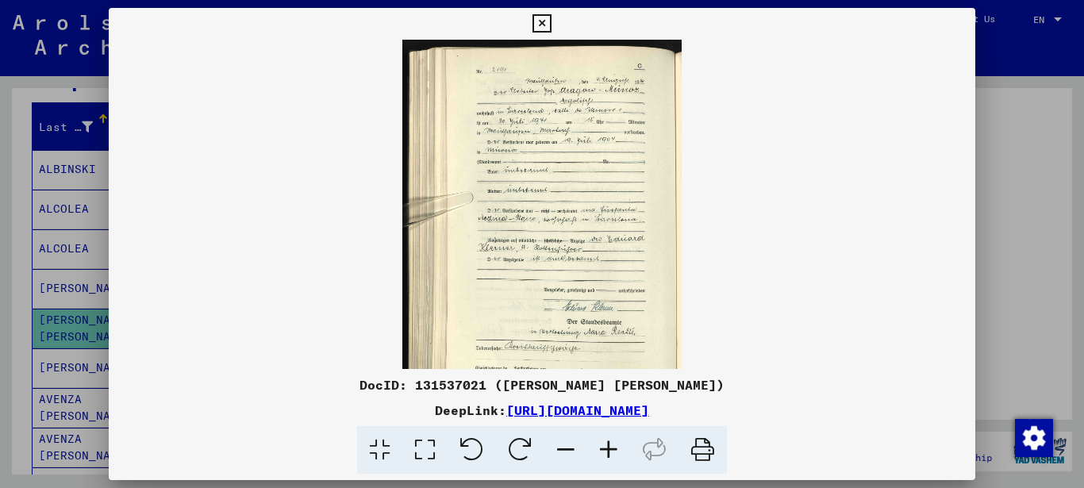
click at [604, 446] on icon at bounding box center [608, 450] width 43 height 48
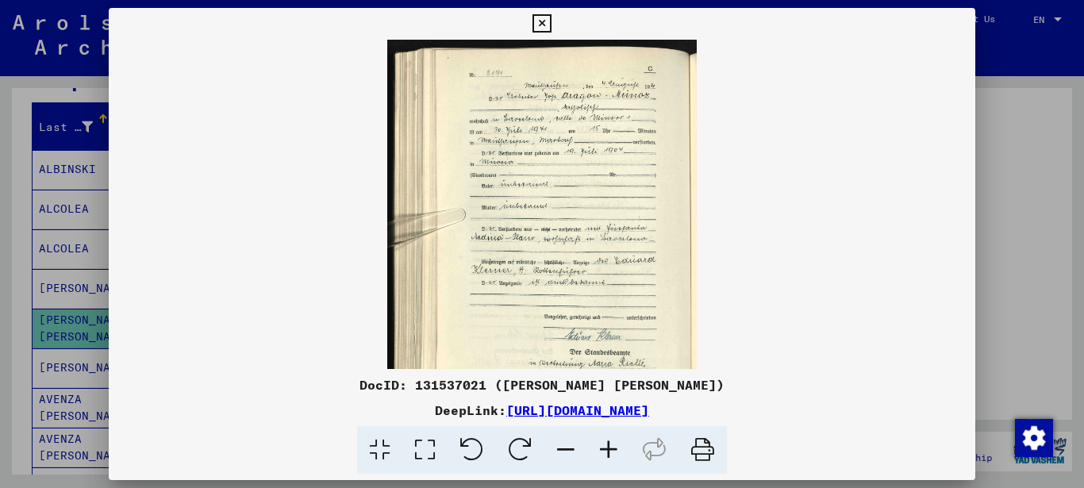
click at [604, 446] on icon at bounding box center [608, 450] width 43 height 48
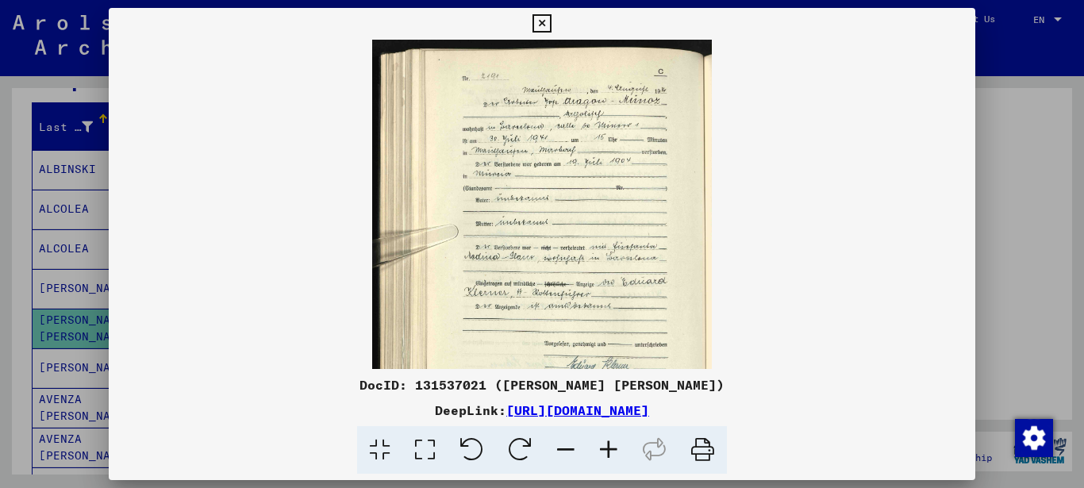
click at [604, 446] on icon at bounding box center [608, 450] width 43 height 48
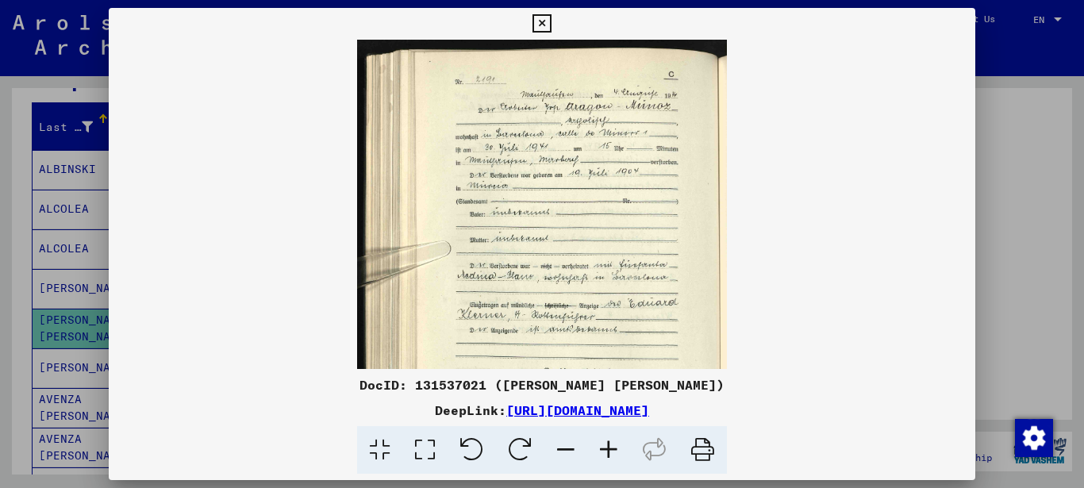
click at [604, 446] on icon at bounding box center [608, 450] width 43 height 48
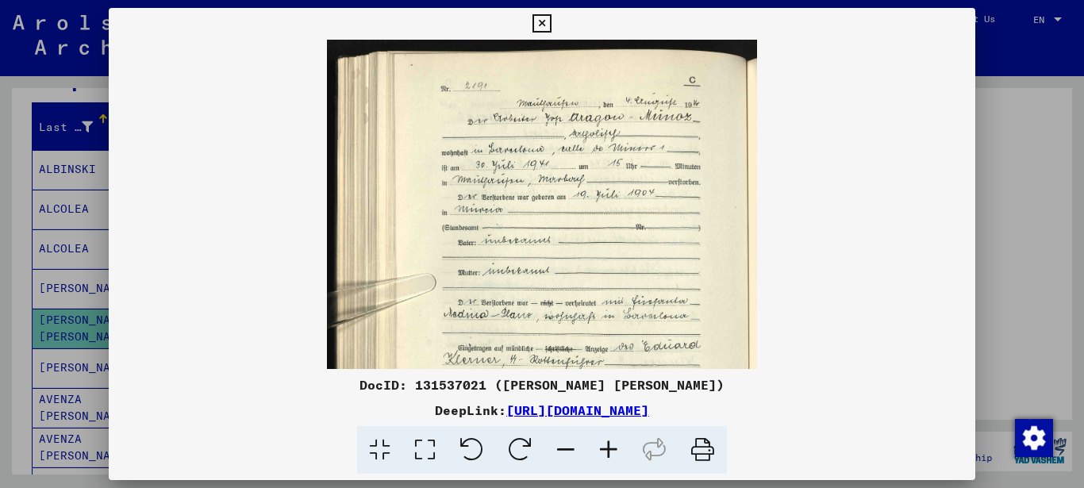
click at [604, 446] on icon at bounding box center [608, 450] width 43 height 48
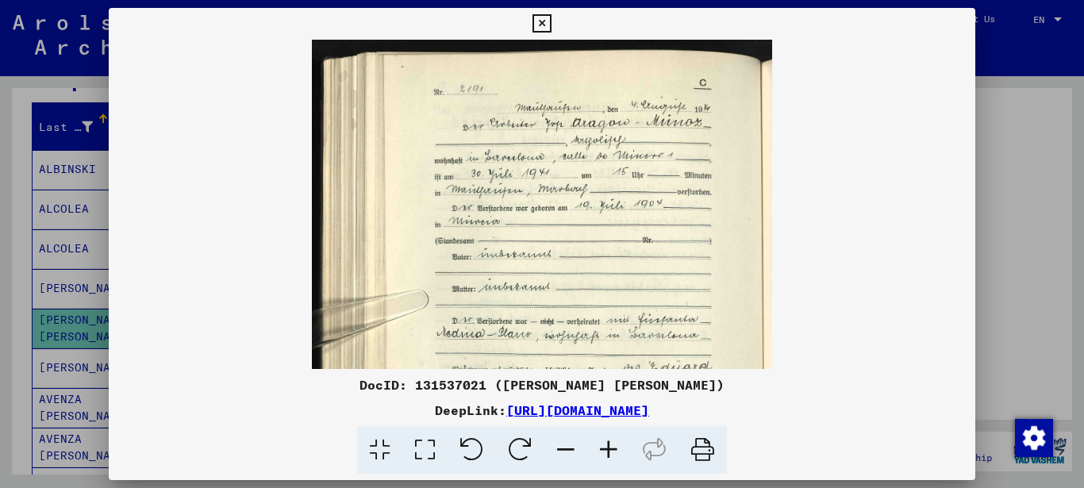
click at [604, 446] on icon at bounding box center [608, 450] width 43 height 48
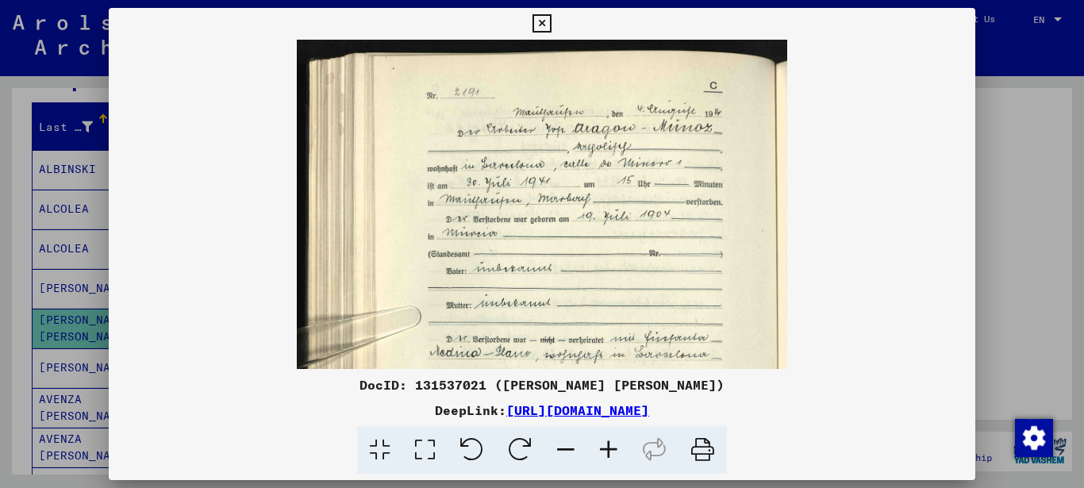
click at [604, 446] on icon at bounding box center [608, 450] width 43 height 48
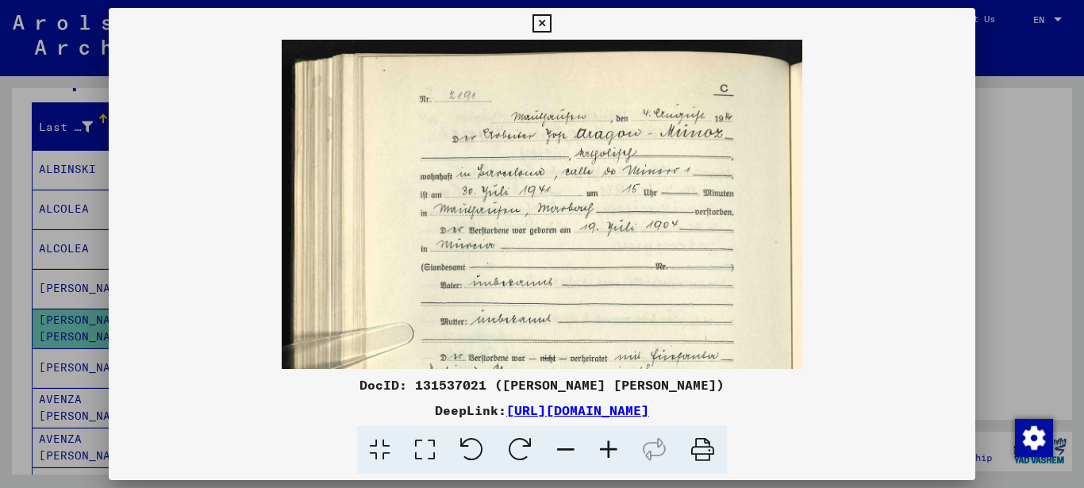
click at [604, 446] on icon at bounding box center [608, 450] width 43 height 48
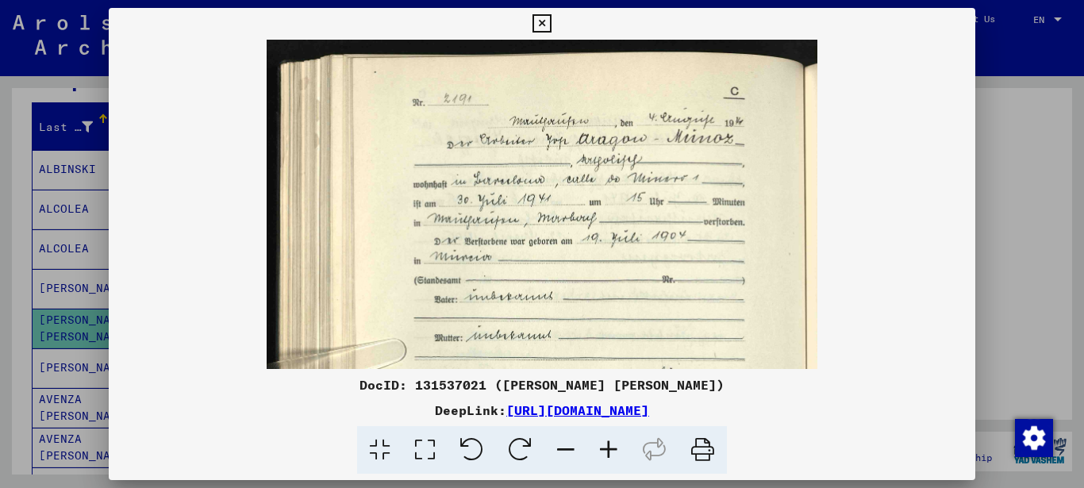
click at [604, 446] on icon at bounding box center [608, 450] width 43 height 48
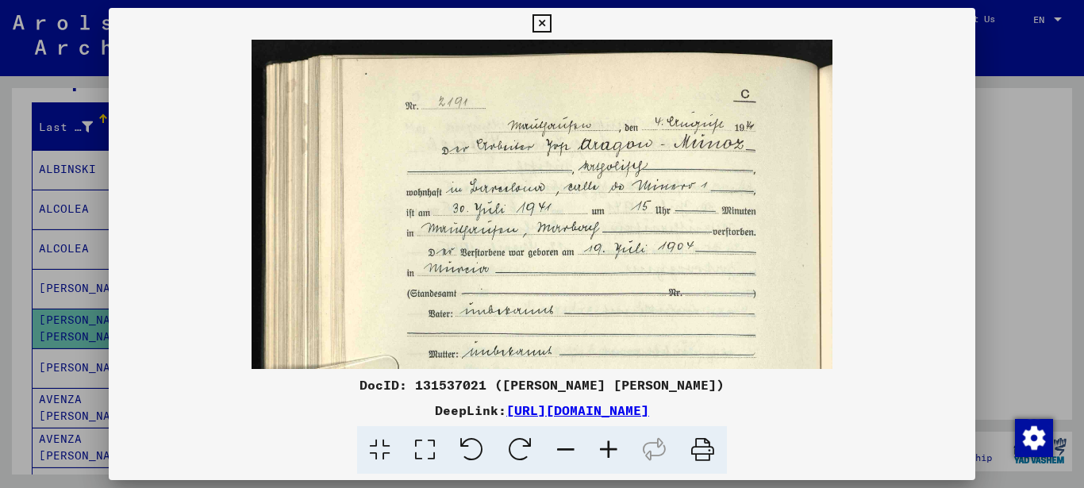
click at [604, 446] on icon at bounding box center [608, 450] width 43 height 48
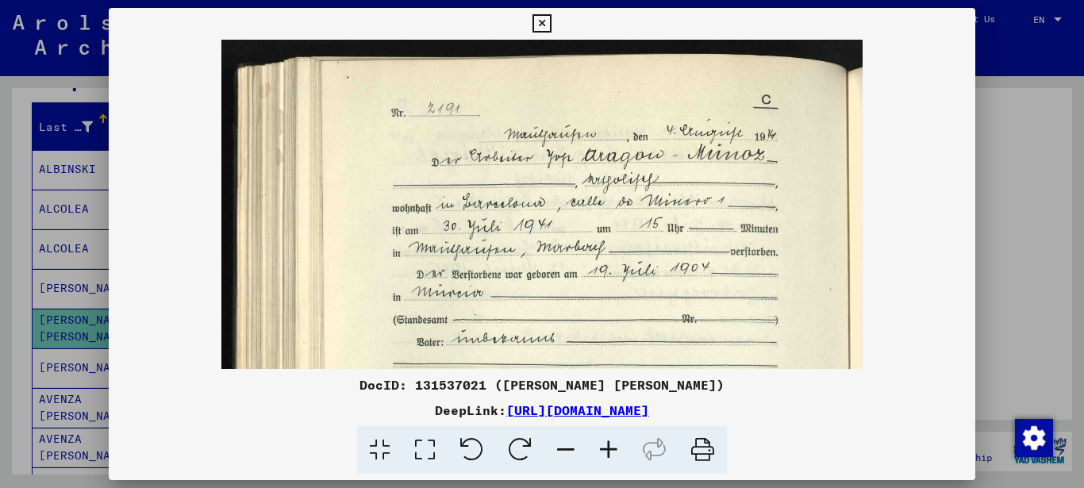
click at [604, 446] on icon at bounding box center [608, 450] width 43 height 48
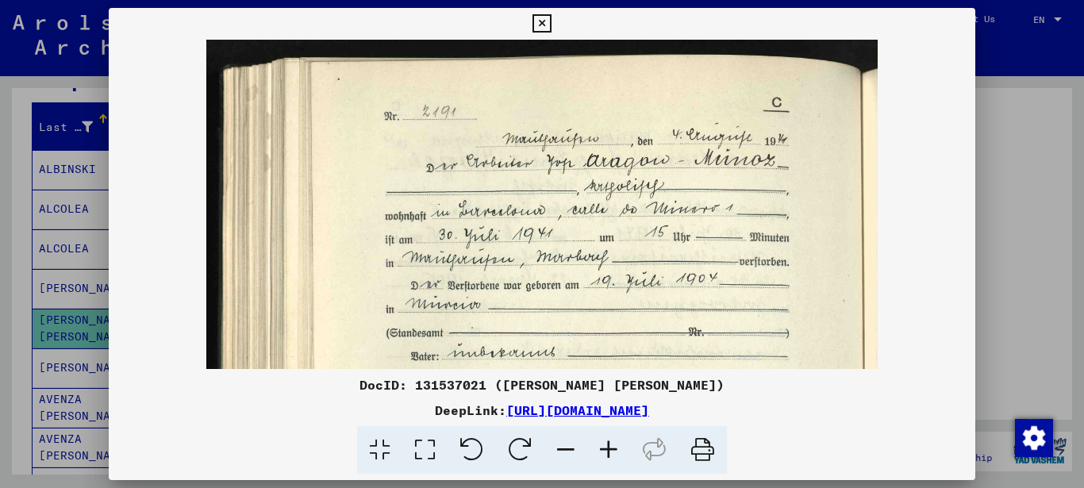
click at [604, 446] on icon at bounding box center [608, 450] width 43 height 48
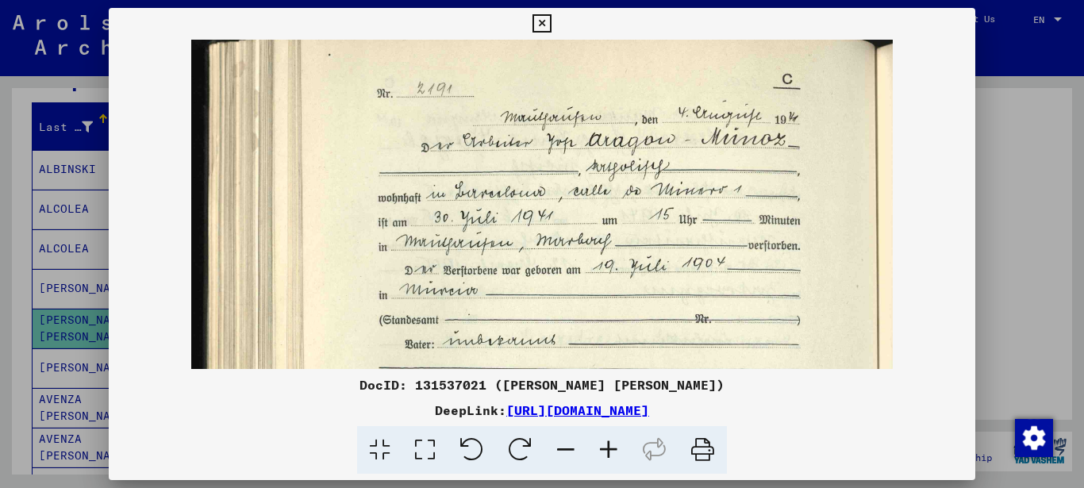
scroll to position [29, 0]
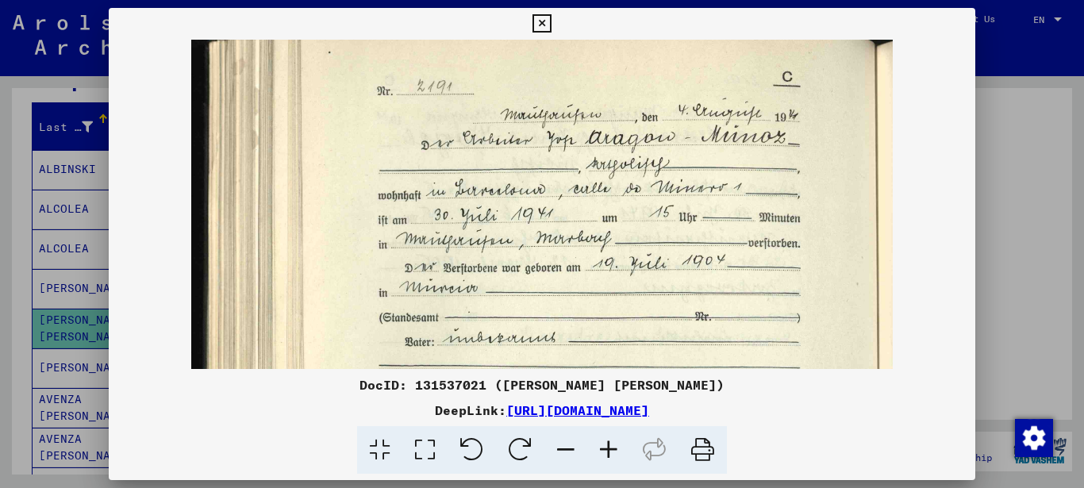
drag, startPoint x: 669, startPoint y: 293, endPoint x: 670, endPoint y: 265, distance: 28.6
click at [670, 265] on img at bounding box center [541, 473] width 701 height 924
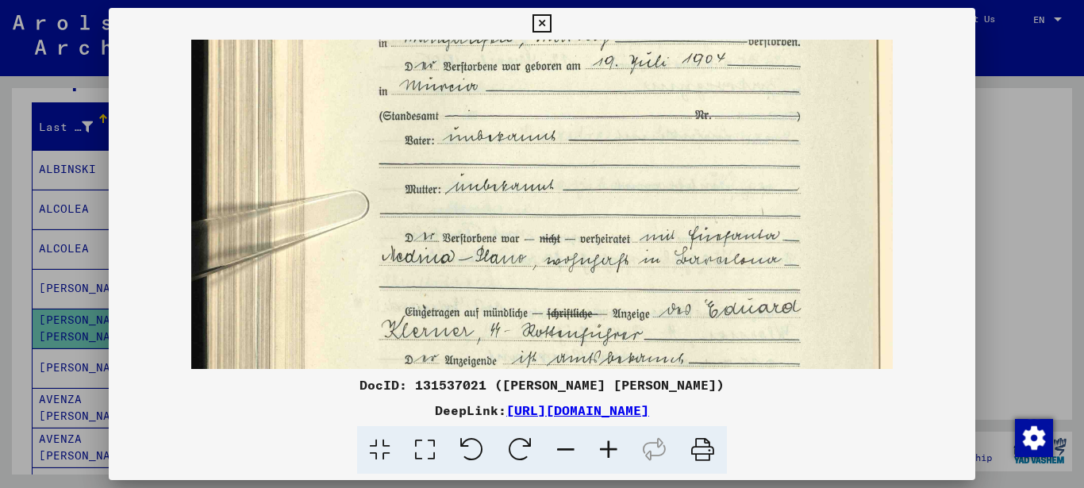
drag, startPoint x: 653, startPoint y: 313, endPoint x: 620, endPoint y: 111, distance: 204.1
click at [620, 111] on img at bounding box center [541, 272] width 701 height 924
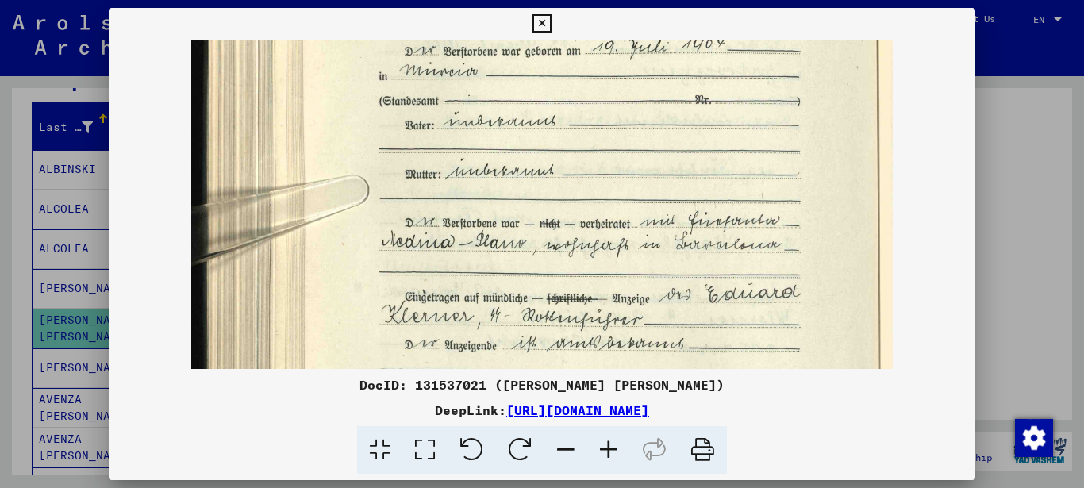
scroll to position [247, 0]
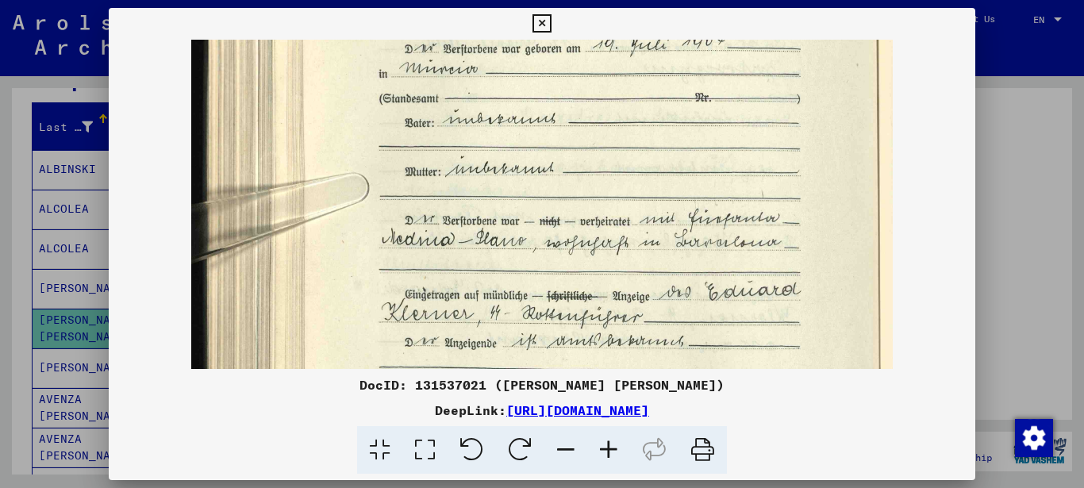
drag, startPoint x: 673, startPoint y: 312, endPoint x: 673, endPoint y: 294, distance: 17.5
click at [673, 294] on img at bounding box center [541, 254] width 701 height 924
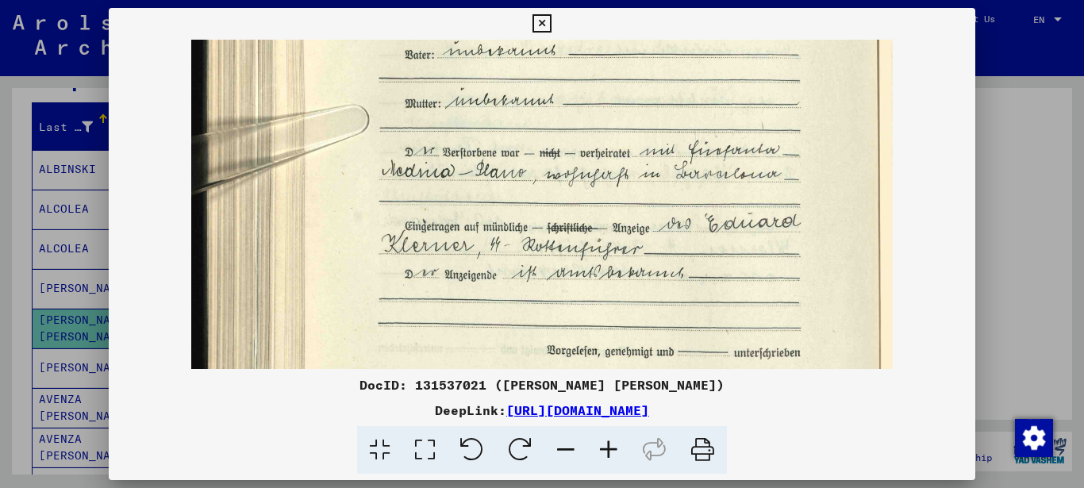
scroll to position [325, 0]
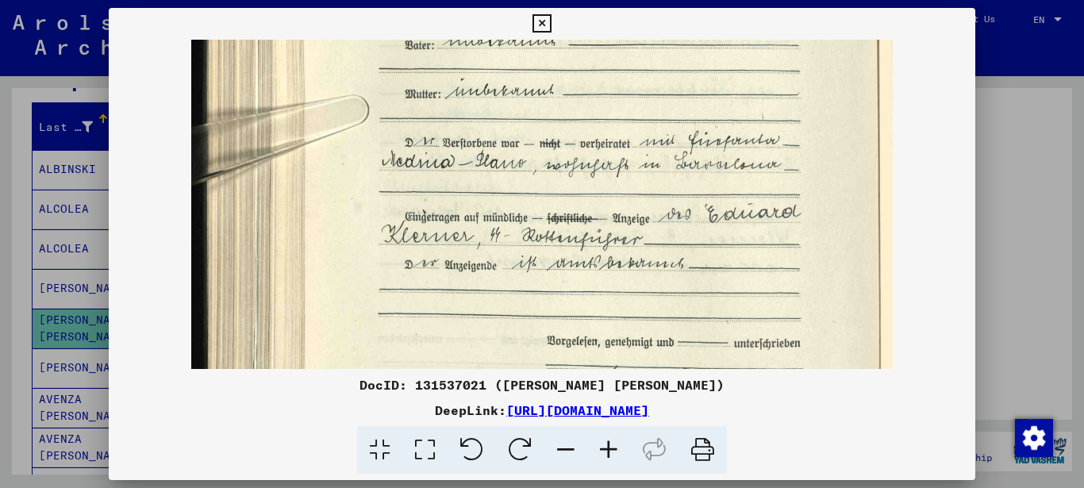
drag, startPoint x: 655, startPoint y: 296, endPoint x: 655, endPoint y: 244, distance: 52.4
click at [655, 244] on img at bounding box center [541, 176] width 701 height 924
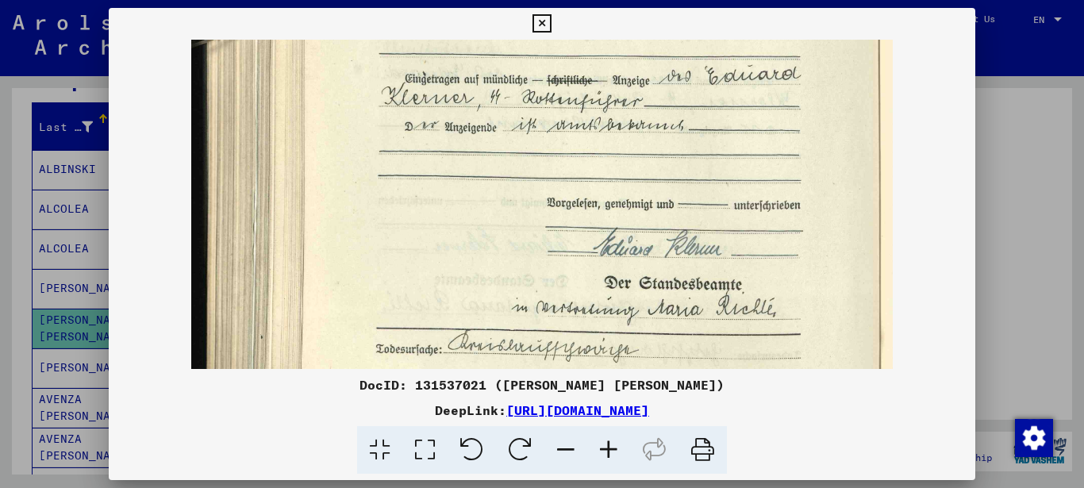
drag, startPoint x: 604, startPoint y: 224, endPoint x: 607, endPoint y: 198, distance: 26.4
click at [607, 198] on img at bounding box center [541, 38] width 701 height 924
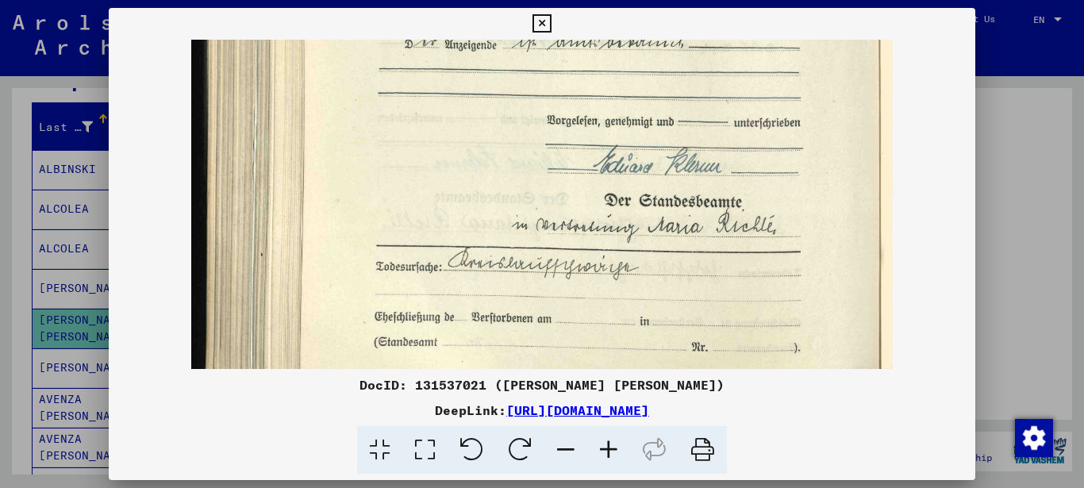
scroll to position [563, 0]
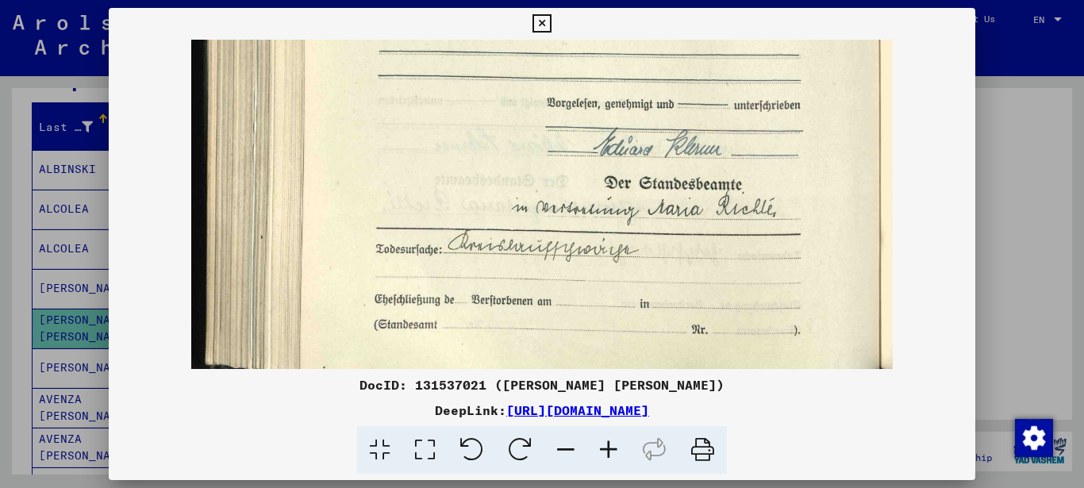
drag, startPoint x: 673, startPoint y: 319, endPoint x: 672, endPoint y: 219, distance: 100.0
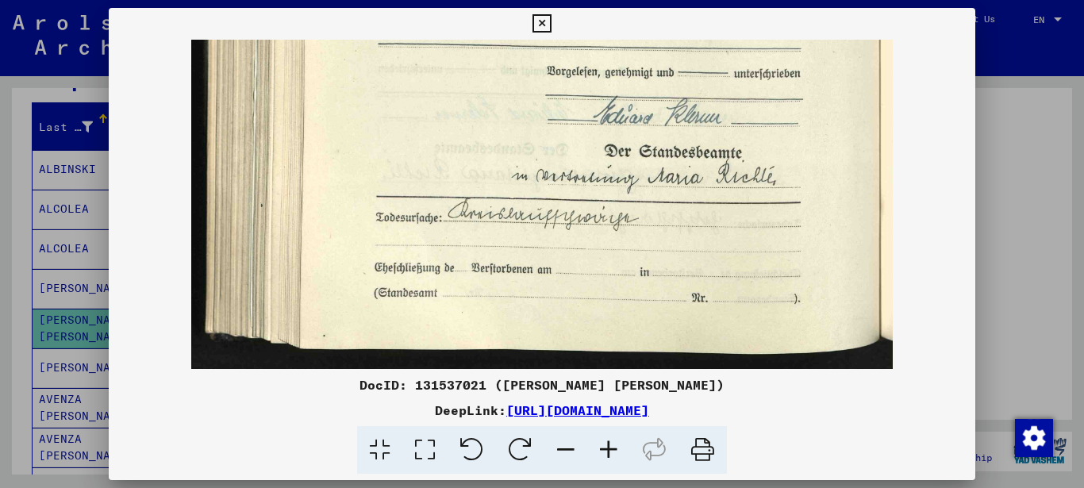
drag, startPoint x: 669, startPoint y: 120, endPoint x: 869, endPoint y: 22, distance: 223.2
click at [551, 26] on icon at bounding box center [541, 23] width 18 height 19
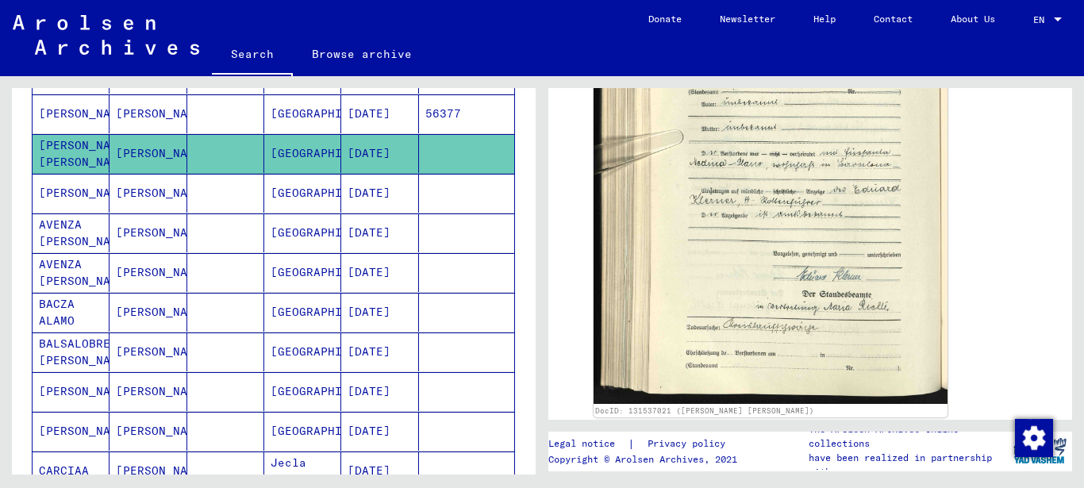
scroll to position [343, 0]
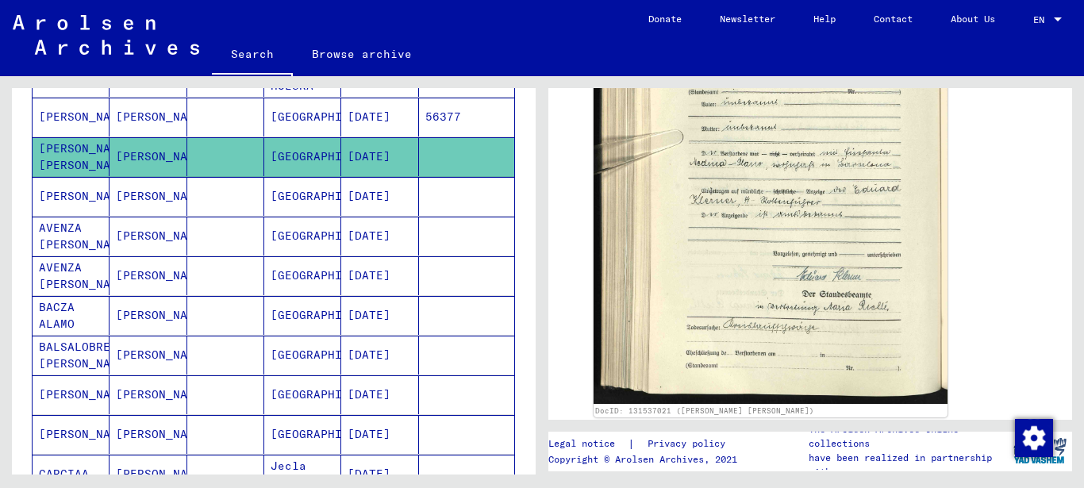
click at [309, 201] on mat-cell "[GEOGRAPHIC_DATA]" at bounding box center [302, 196] width 77 height 39
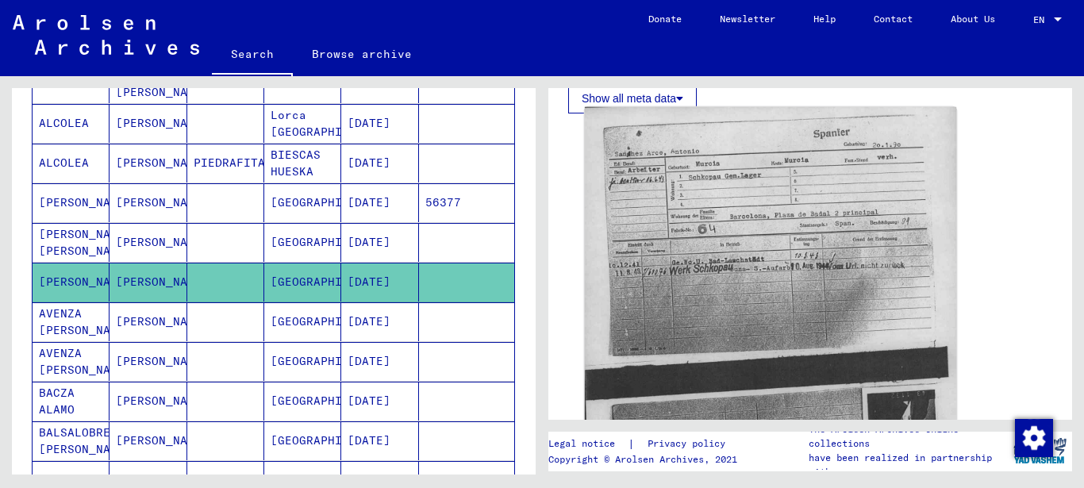
scroll to position [514, 0]
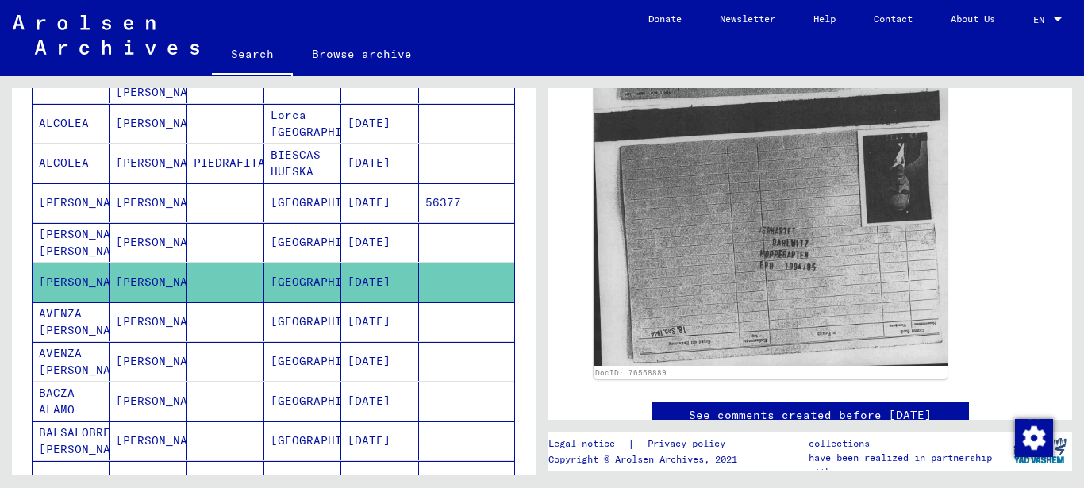
click at [290, 317] on mat-cell "[GEOGRAPHIC_DATA]" at bounding box center [302, 321] width 77 height 39
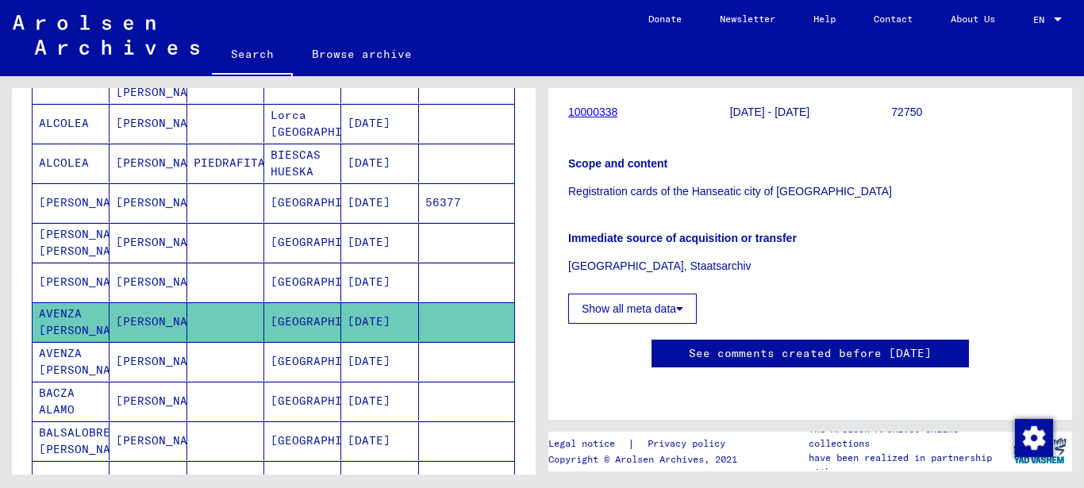
scroll to position [600, 0]
click at [282, 366] on mat-cell "[GEOGRAPHIC_DATA]" at bounding box center [302, 361] width 77 height 39
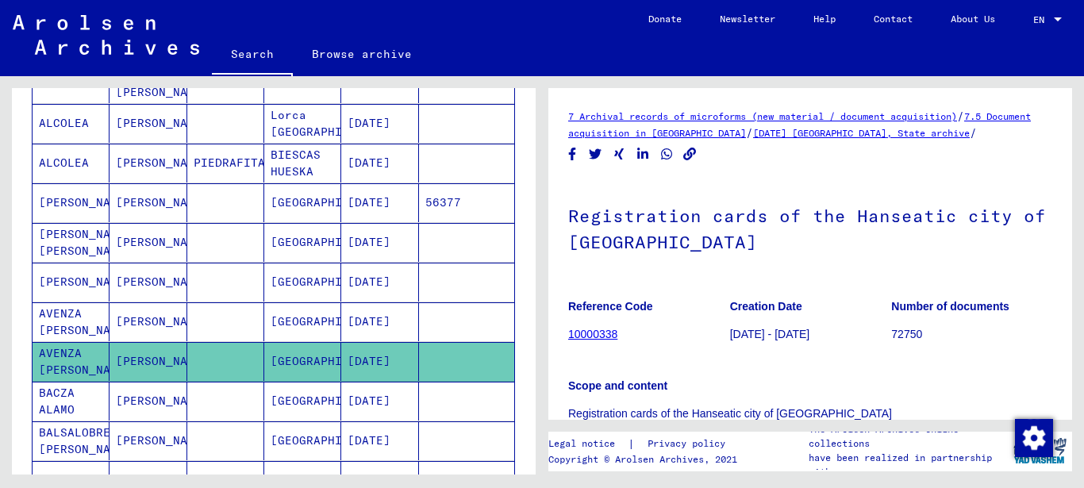
scroll to position [428, 0]
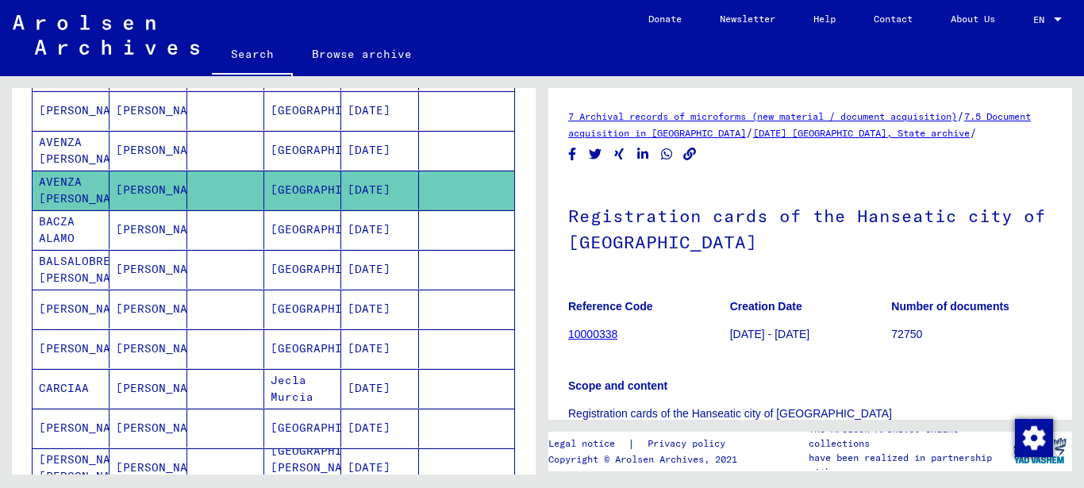
click at [287, 232] on mat-cell "[GEOGRAPHIC_DATA]" at bounding box center [302, 229] width 77 height 39
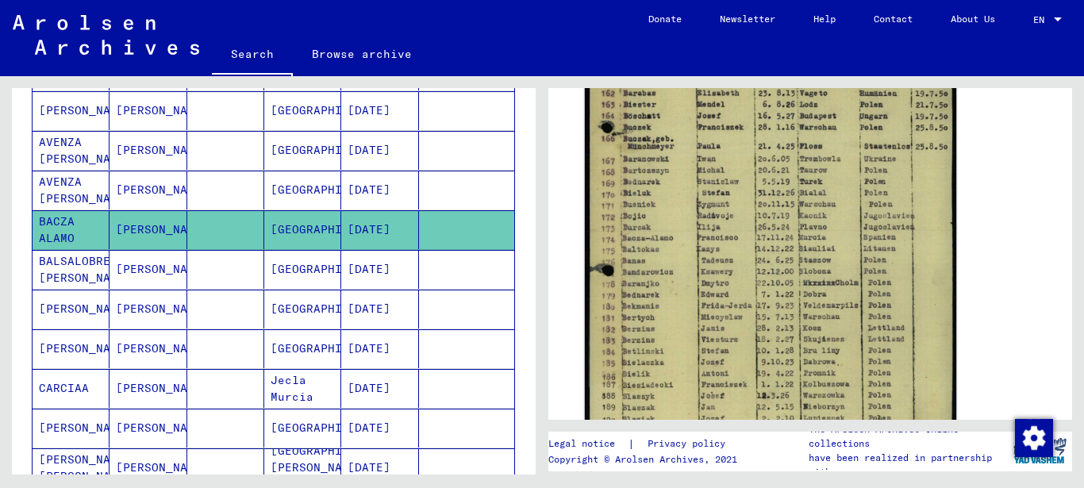
scroll to position [600, 0]
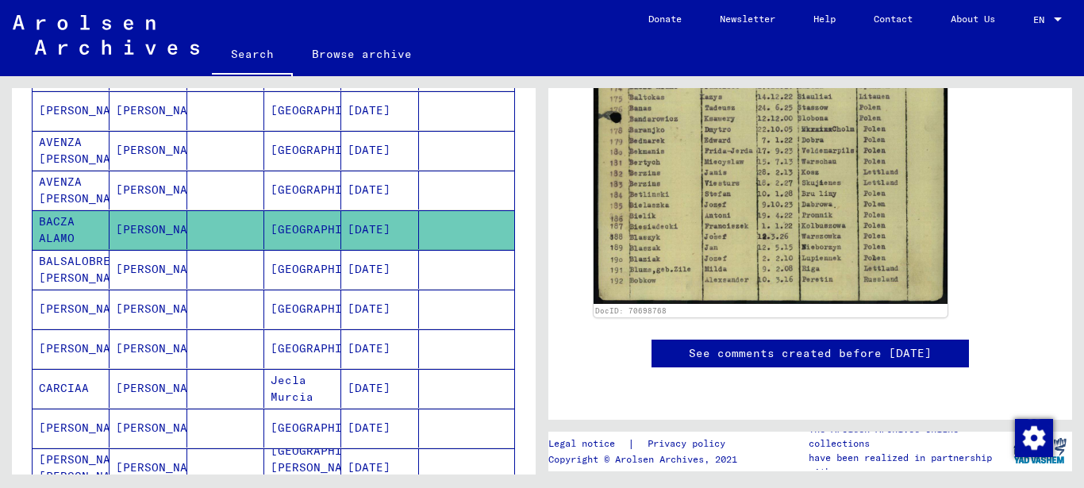
click at [302, 267] on mat-cell "[GEOGRAPHIC_DATA]" at bounding box center [302, 269] width 77 height 39
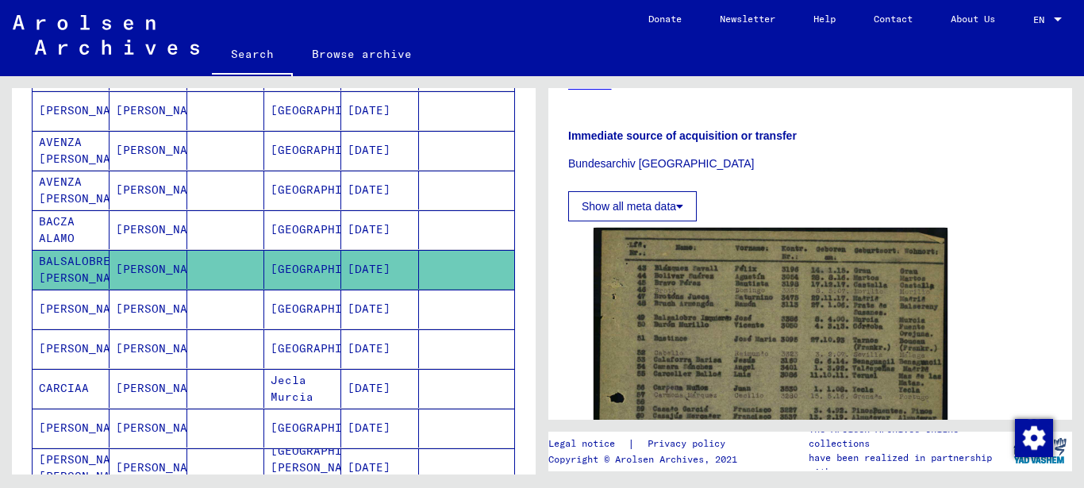
scroll to position [514, 0]
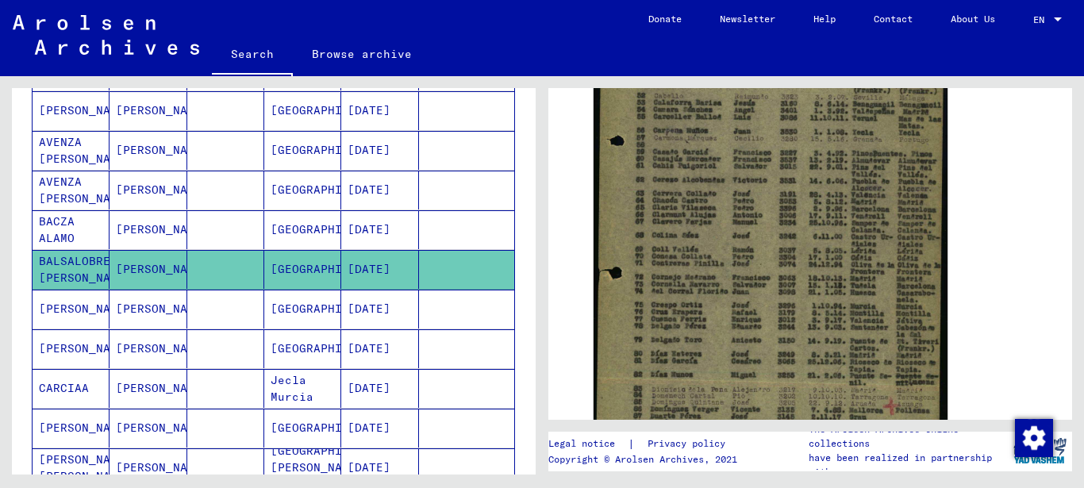
click at [292, 314] on mat-cell "[GEOGRAPHIC_DATA]" at bounding box center [302, 309] width 77 height 39
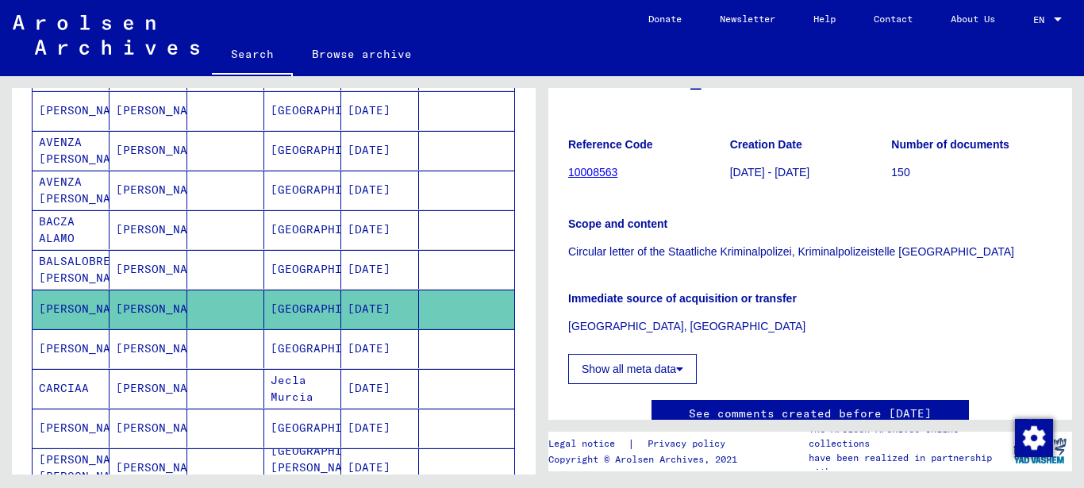
scroll to position [600, 0]
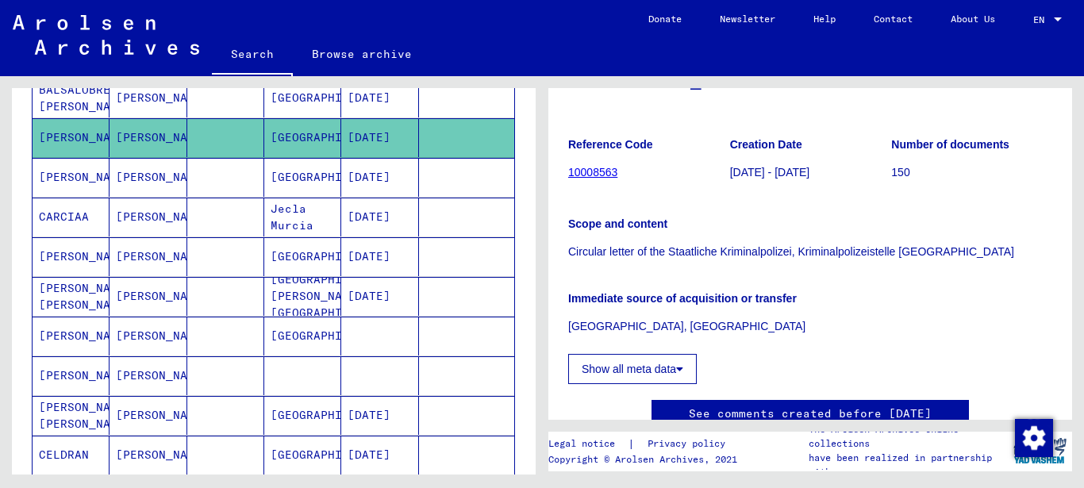
click at [303, 182] on mat-cell "[GEOGRAPHIC_DATA]" at bounding box center [302, 177] width 77 height 39
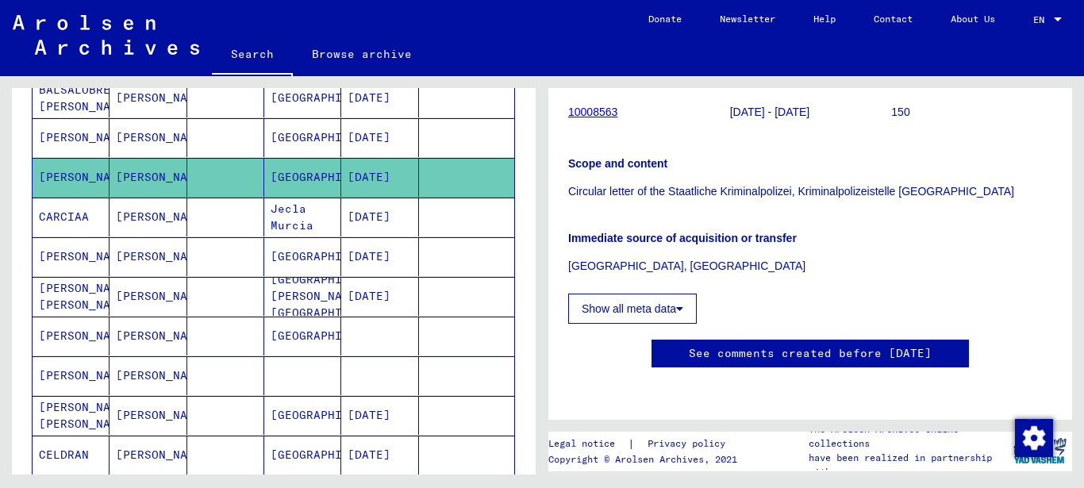
scroll to position [514, 0]
click at [309, 255] on mat-cell "[GEOGRAPHIC_DATA]/[GEOGRAPHIC_DATA]" at bounding box center [302, 256] width 77 height 39
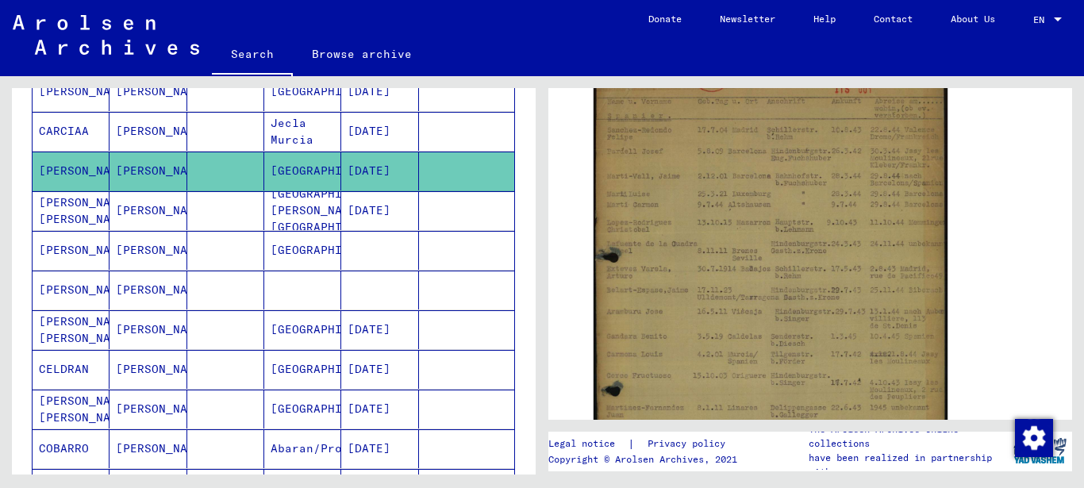
click at [274, 240] on mat-cell "[GEOGRAPHIC_DATA]" at bounding box center [302, 250] width 77 height 39
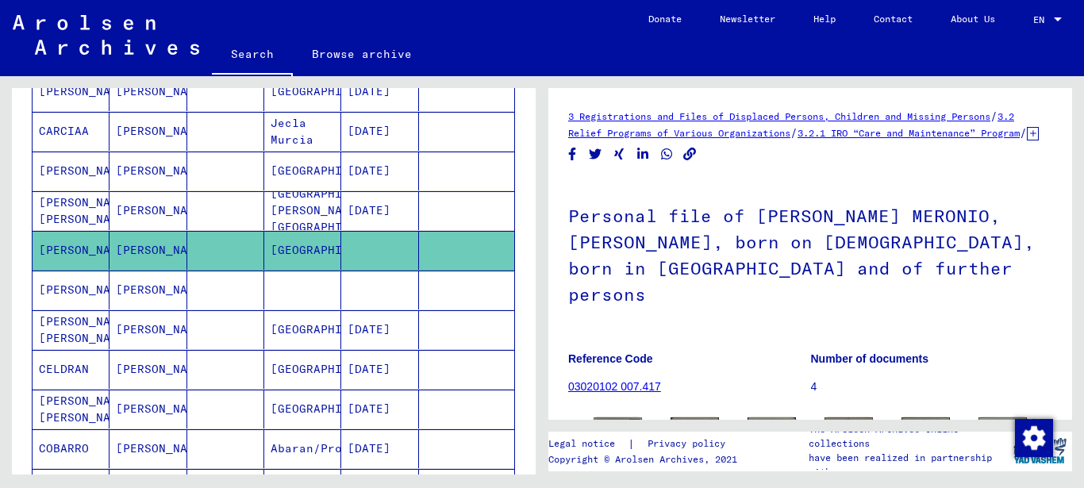
scroll to position [171, 0]
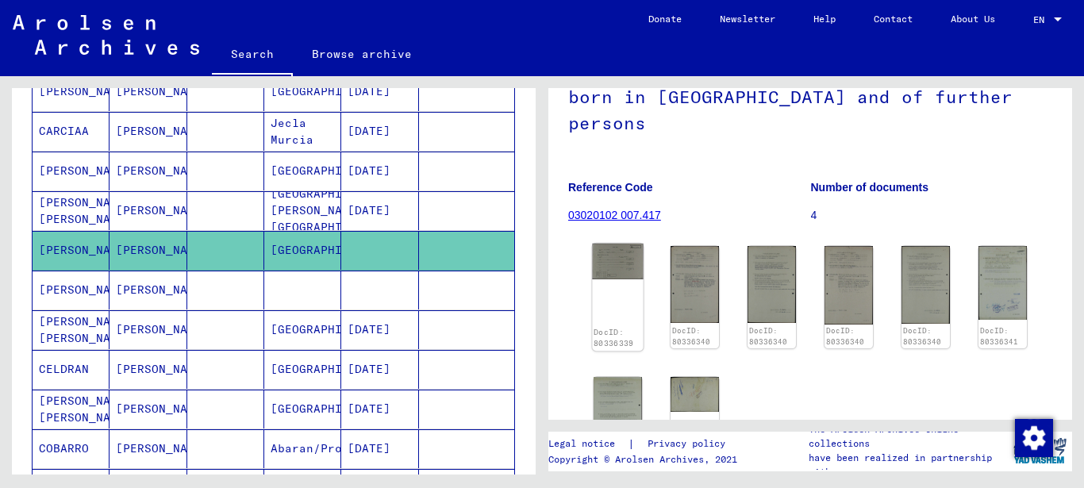
click at [600, 249] on img at bounding box center [617, 262] width 51 height 36
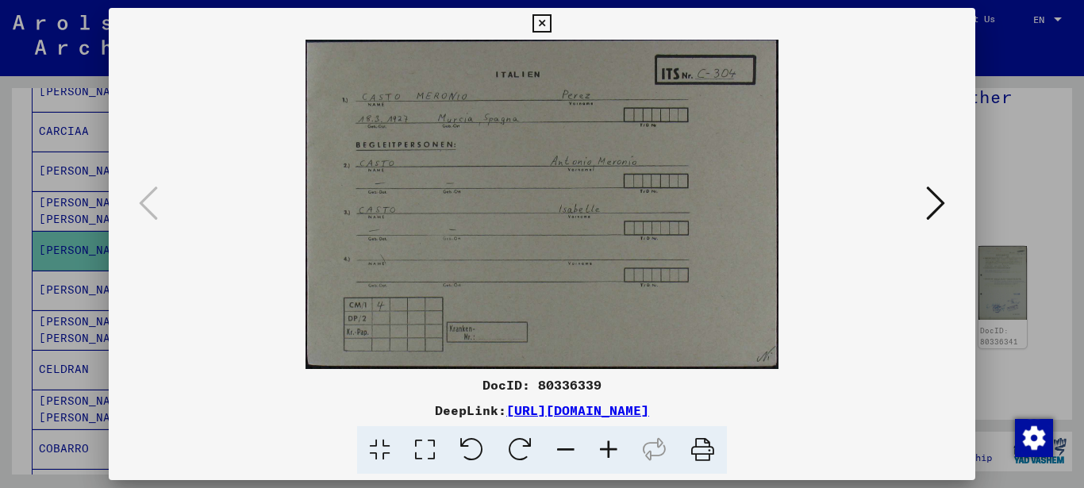
click at [927, 205] on button at bounding box center [935, 204] width 29 height 45
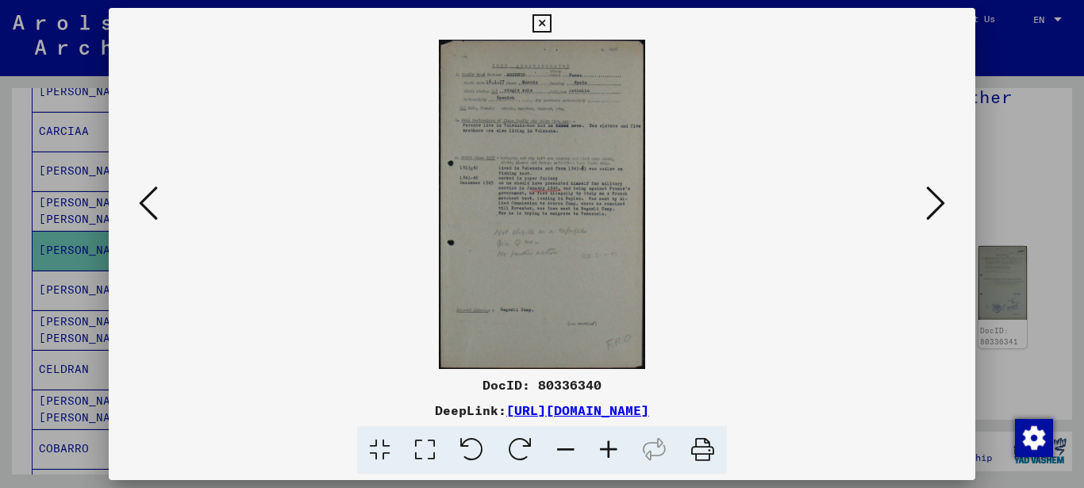
click at [614, 450] on icon at bounding box center [608, 450] width 43 height 48
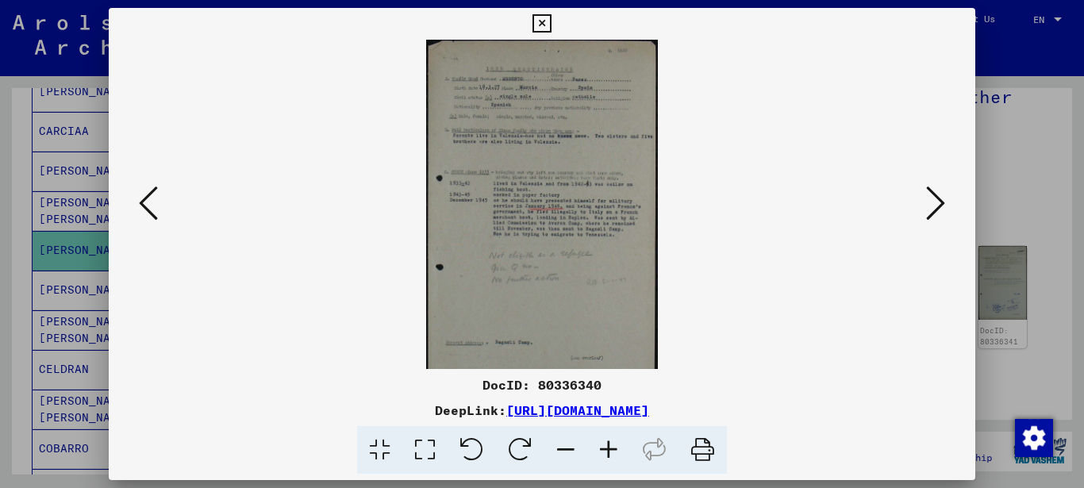
click at [614, 450] on icon at bounding box center [608, 450] width 43 height 48
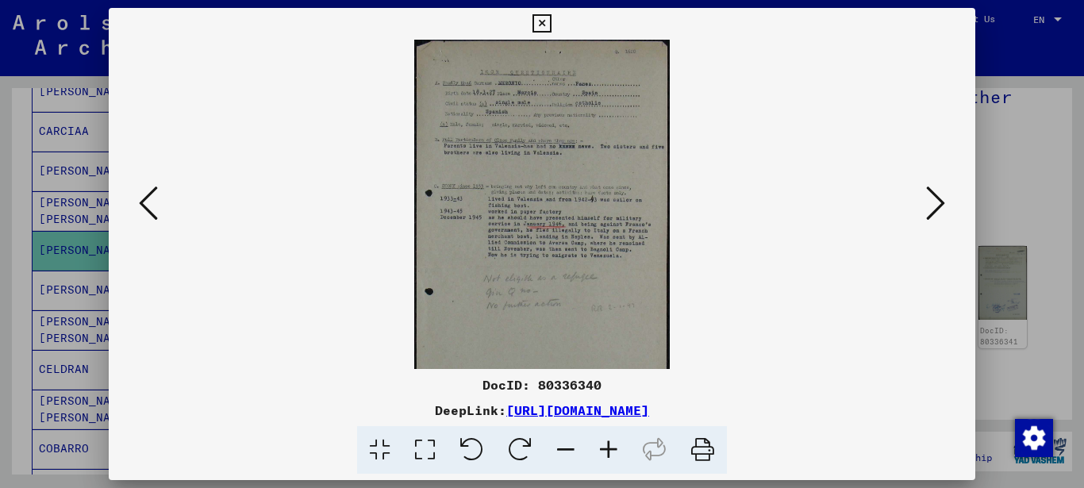
click at [613, 450] on icon at bounding box center [608, 450] width 43 height 48
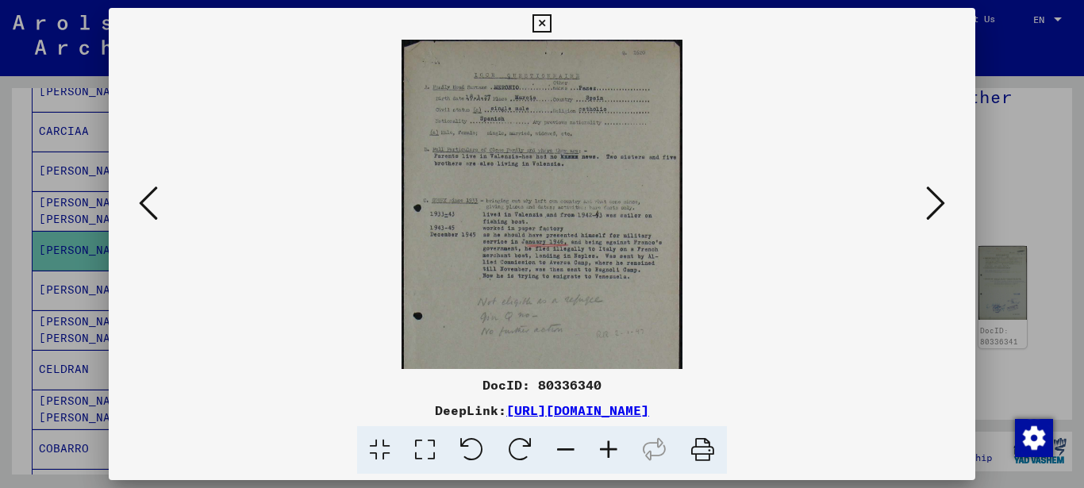
click at [612, 451] on icon at bounding box center [608, 450] width 43 height 48
click at [611, 452] on icon at bounding box center [608, 450] width 43 height 48
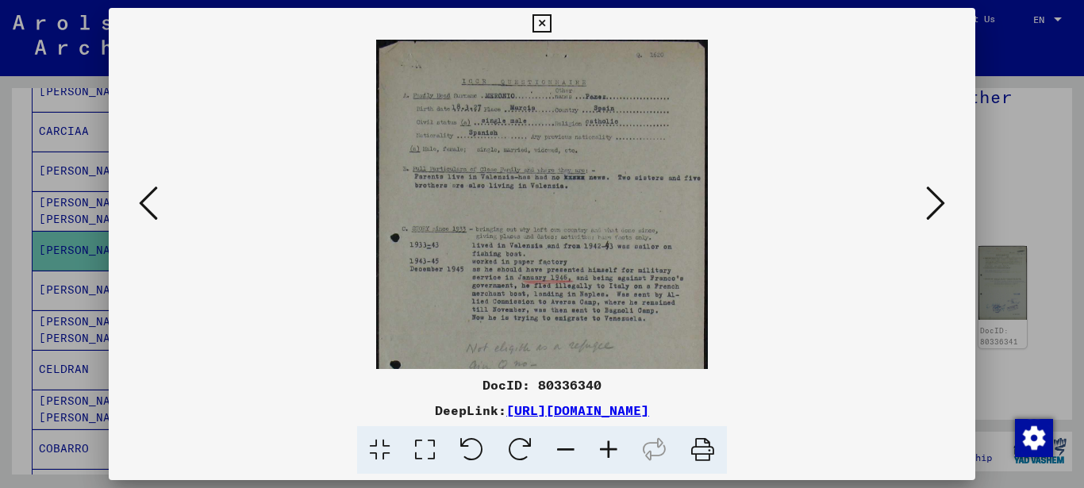
click at [611, 452] on icon at bounding box center [608, 450] width 43 height 48
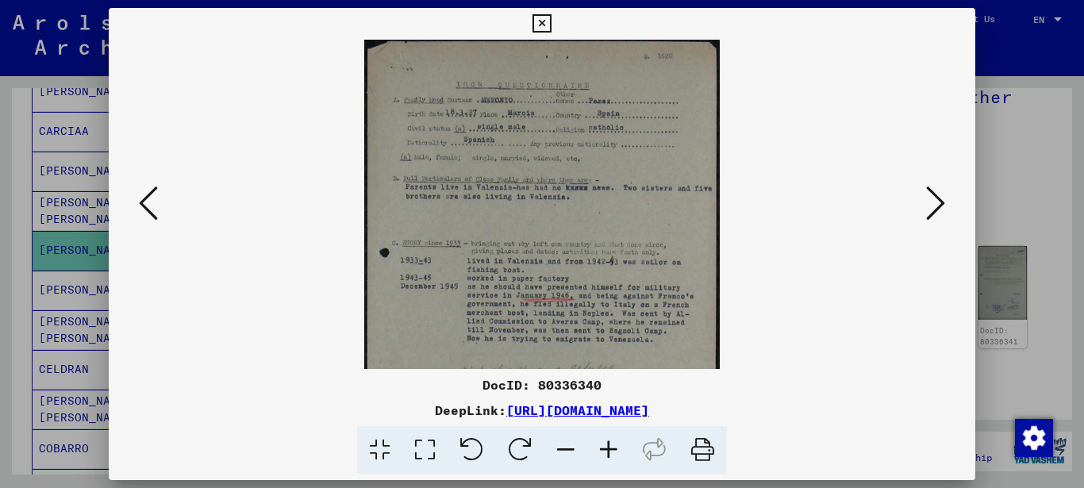
click at [611, 452] on icon at bounding box center [608, 450] width 43 height 48
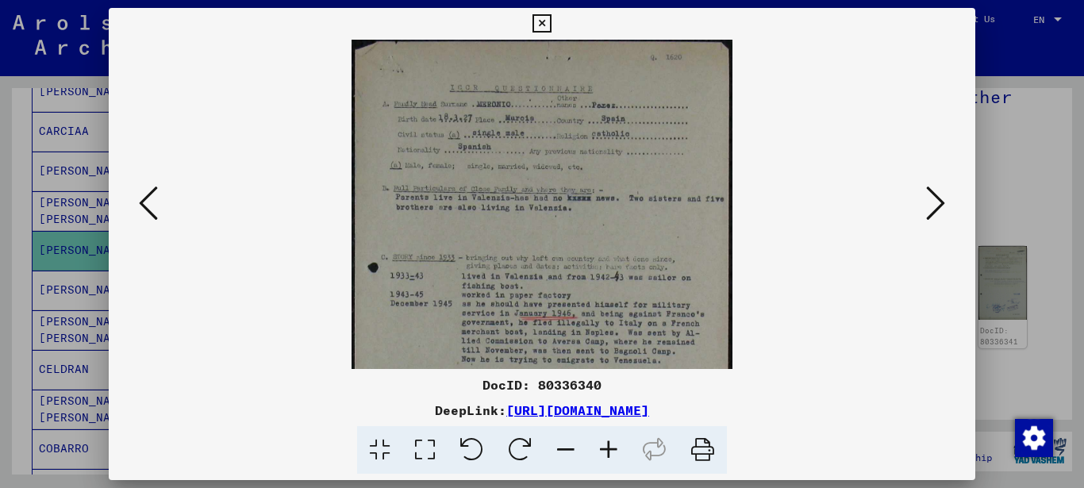
click at [611, 452] on icon at bounding box center [608, 450] width 43 height 48
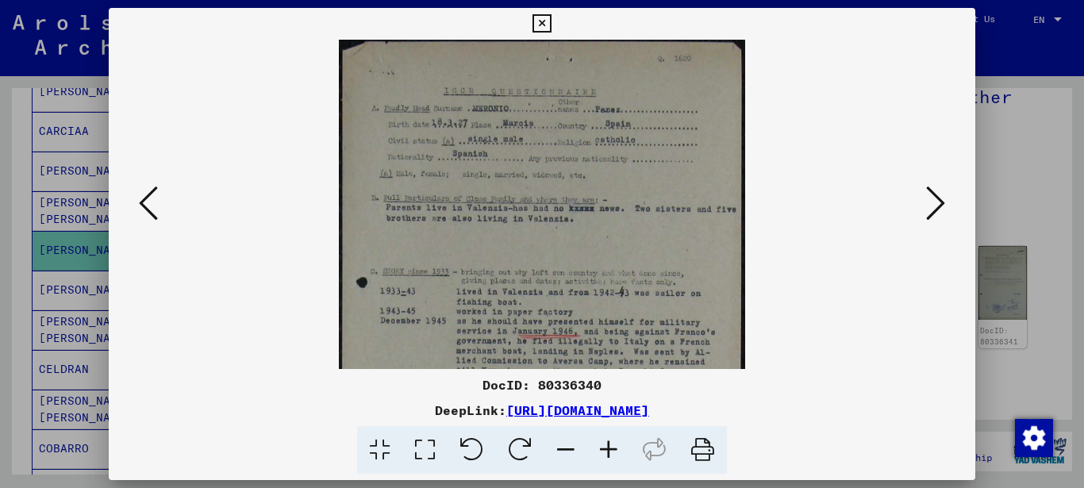
click at [611, 452] on icon at bounding box center [608, 450] width 43 height 48
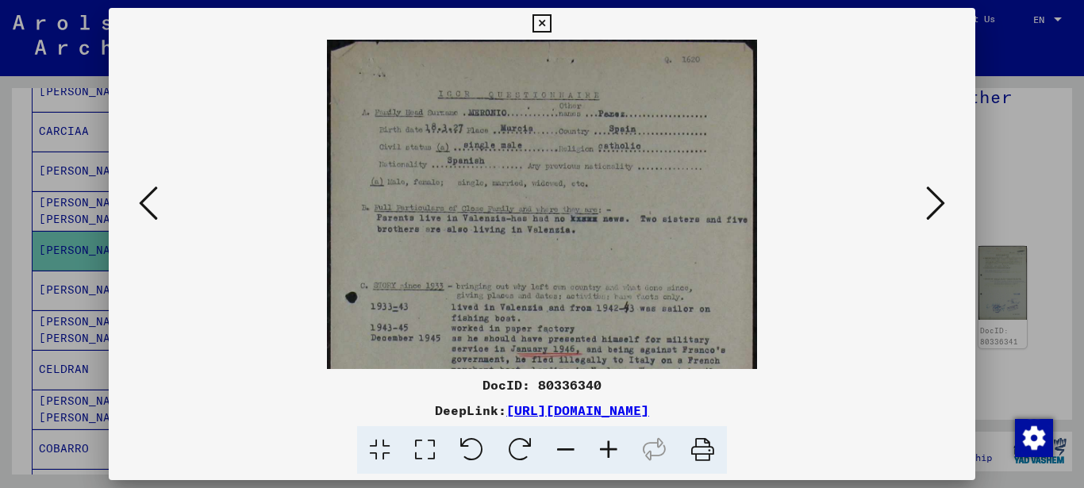
click at [611, 452] on icon at bounding box center [608, 450] width 43 height 48
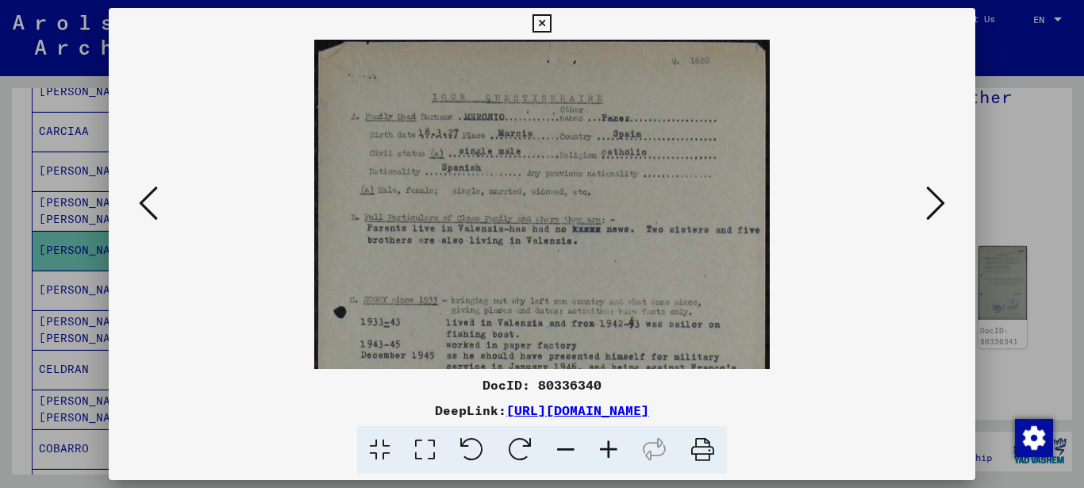
click at [611, 452] on icon at bounding box center [608, 450] width 43 height 48
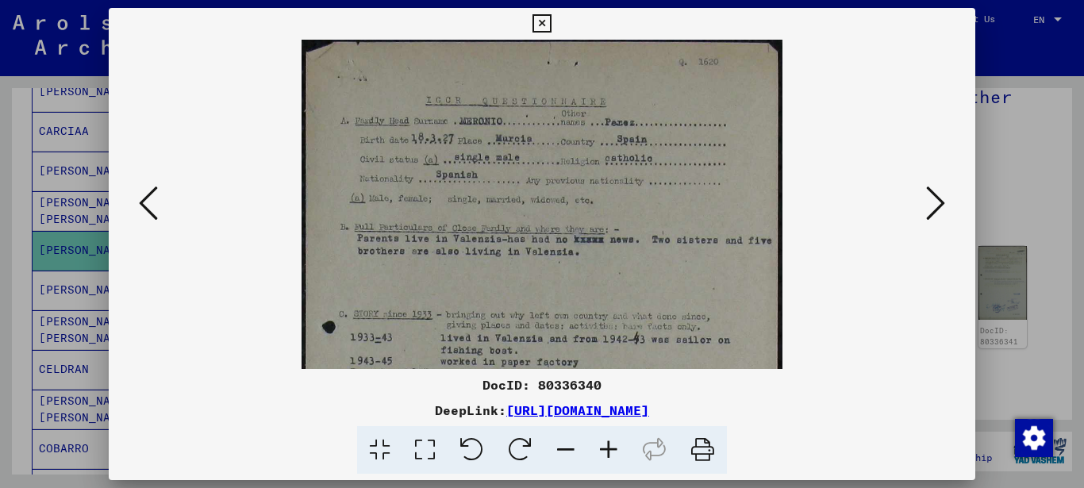
click at [611, 452] on icon at bounding box center [608, 450] width 43 height 48
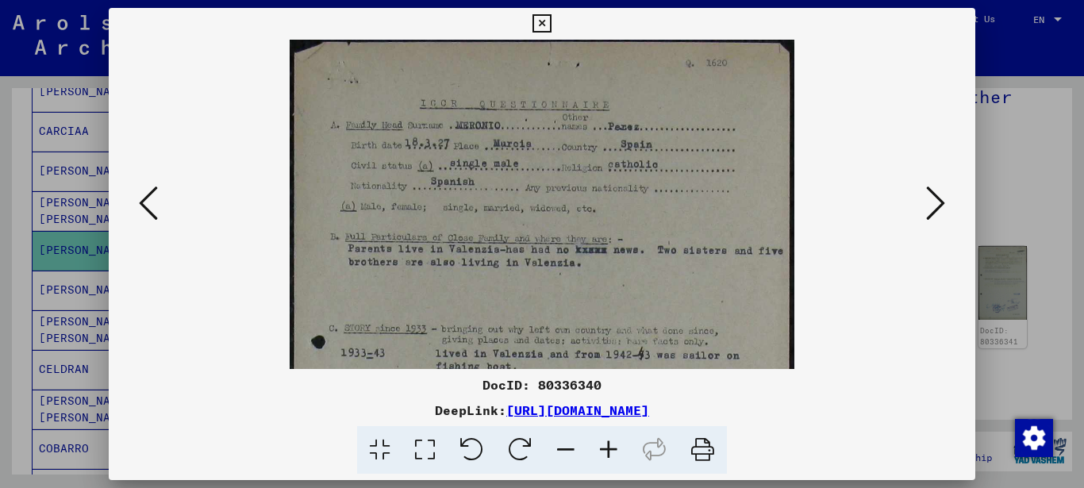
click at [611, 452] on icon at bounding box center [608, 450] width 43 height 48
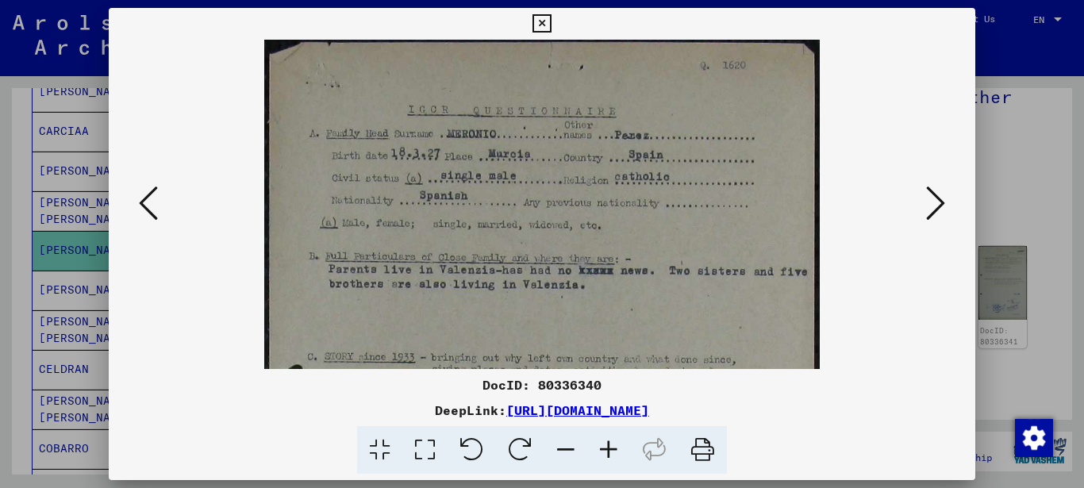
click at [611, 452] on icon at bounding box center [608, 450] width 43 height 48
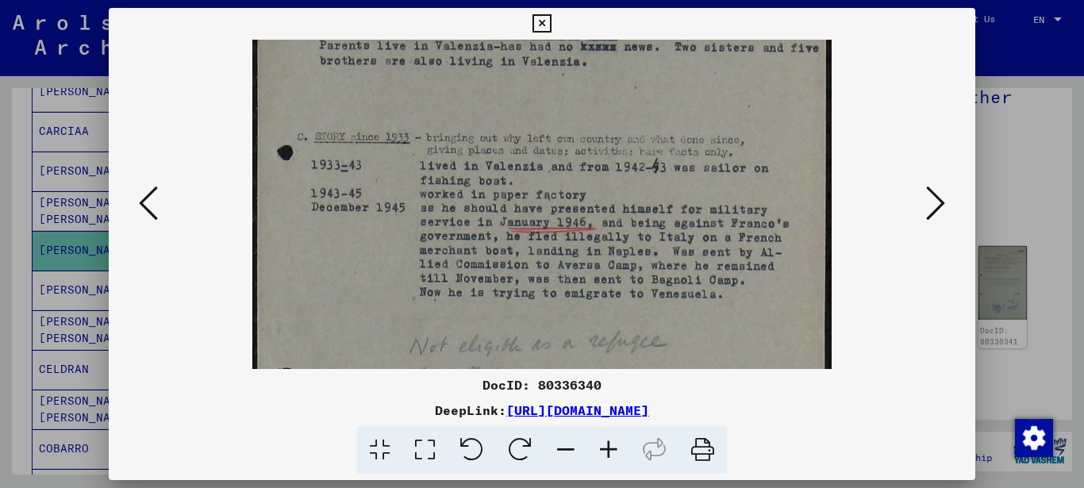
drag, startPoint x: 653, startPoint y: 289, endPoint x: 628, endPoint y: 59, distance: 230.6
click at [628, 59] on img at bounding box center [542, 268] width 580 height 924
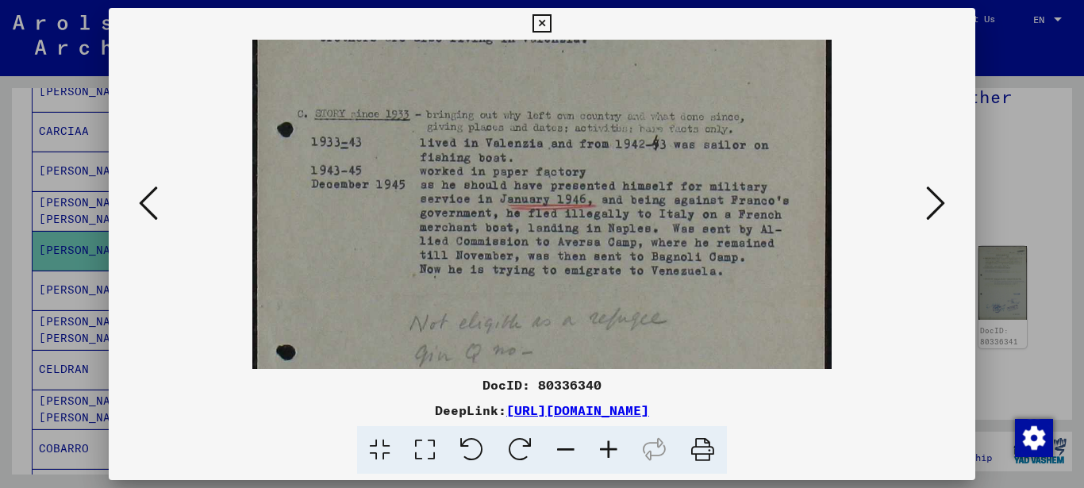
drag, startPoint x: 685, startPoint y: 267, endPoint x: 743, endPoint y: 236, distance: 66.4
click at [690, 250] on img at bounding box center [542, 245] width 580 height 924
click at [936, 213] on icon at bounding box center [935, 203] width 19 height 38
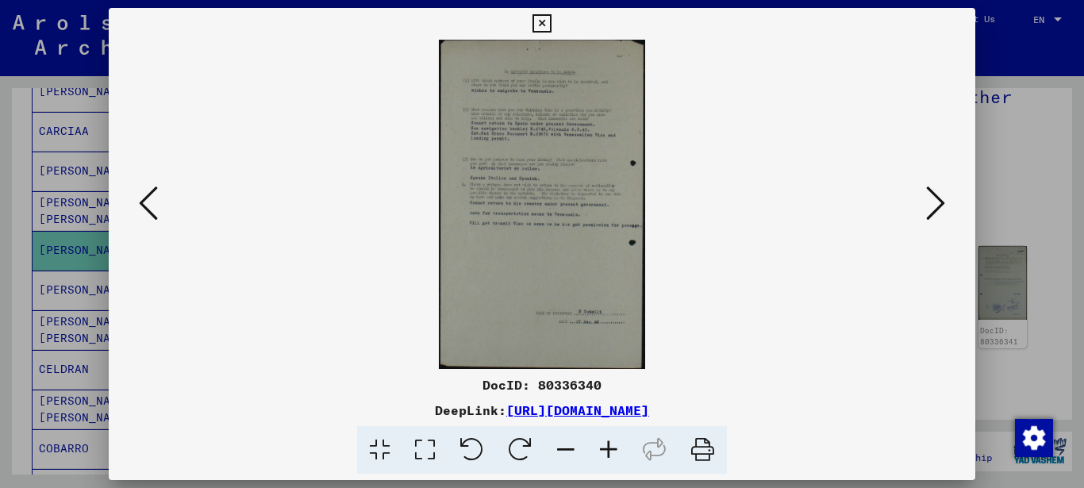
click at [936, 213] on icon at bounding box center [935, 203] width 19 height 38
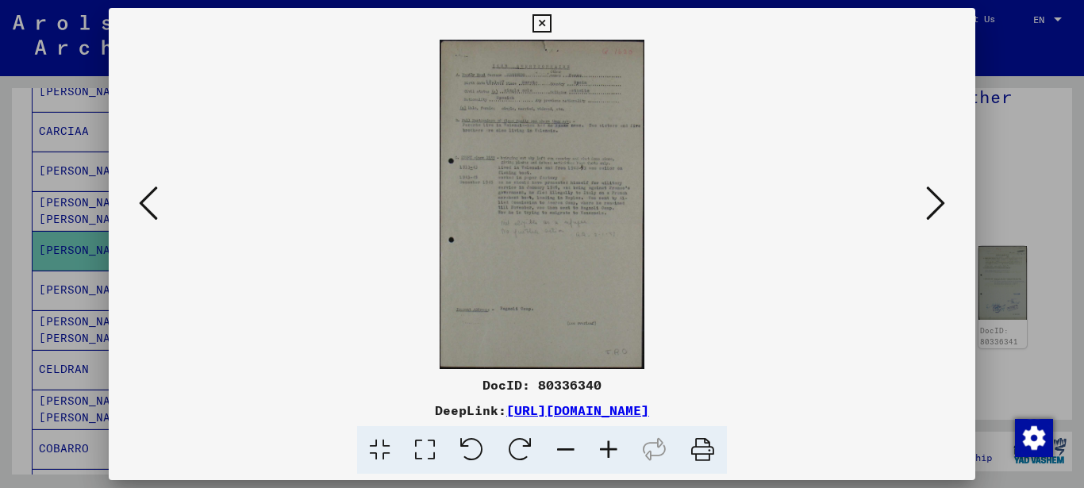
drag, startPoint x: 936, startPoint y: 213, endPoint x: 939, endPoint y: 125, distance: 88.9
click at [936, 212] on icon at bounding box center [935, 203] width 19 height 38
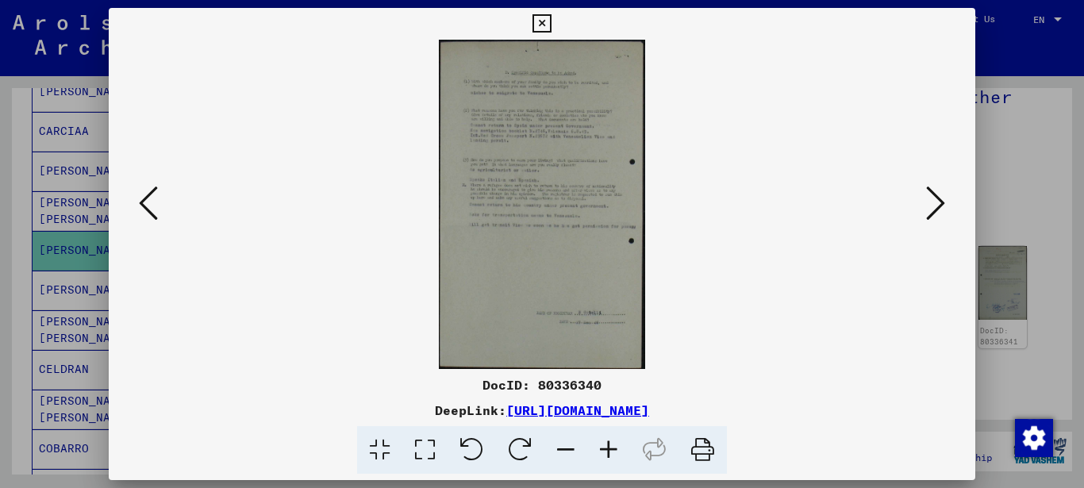
drag, startPoint x: 954, startPoint y: 16, endPoint x: 944, endPoint y: 24, distance: 13.0
click at [551, 17] on icon at bounding box center [541, 23] width 18 height 19
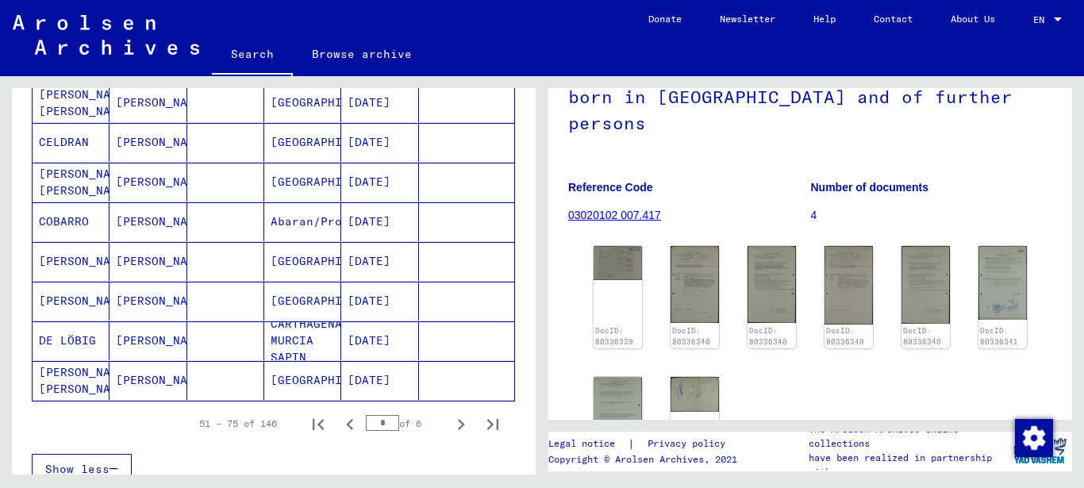
scroll to position [942, 0]
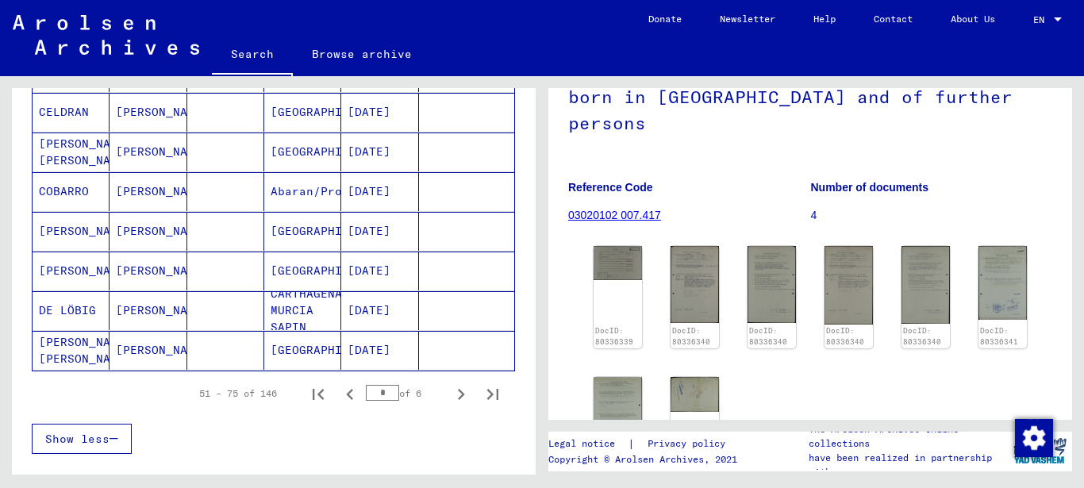
click at [324, 308] on mat-cell "CARTHAGENA MURCIA SAPIN" at bounding box center [302, 310] width 77 height 39
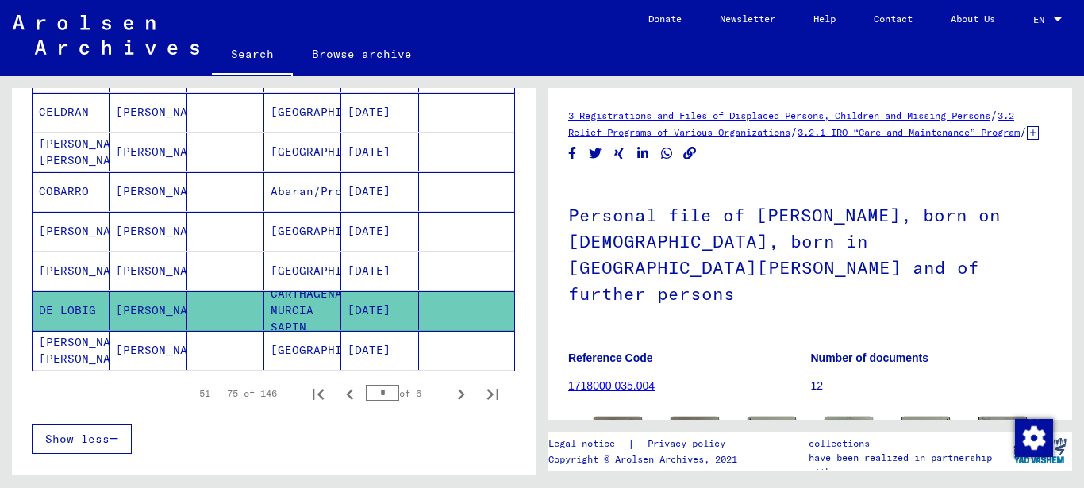
scroll to position [257, 0]
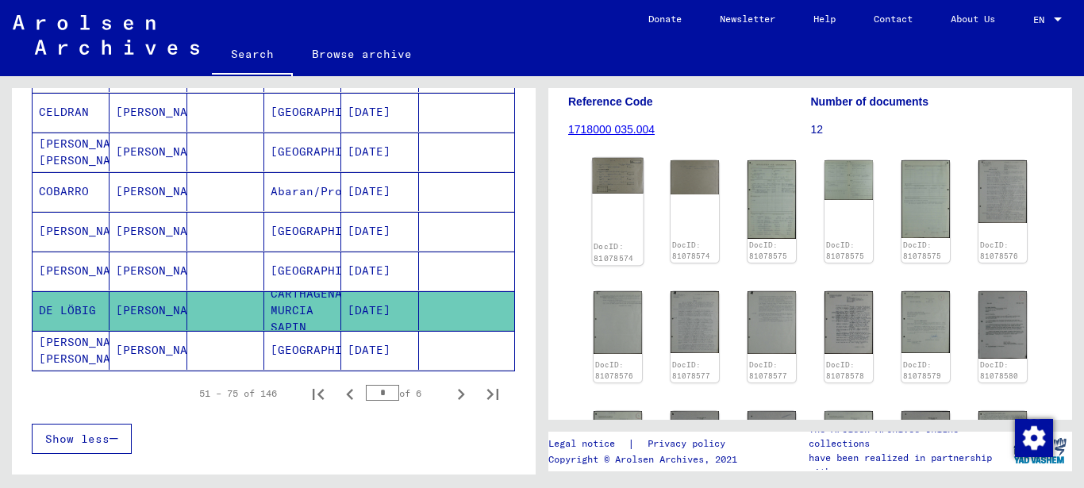
click at [628, 178] on img at bounding box center [617, 176] width 51 height 36
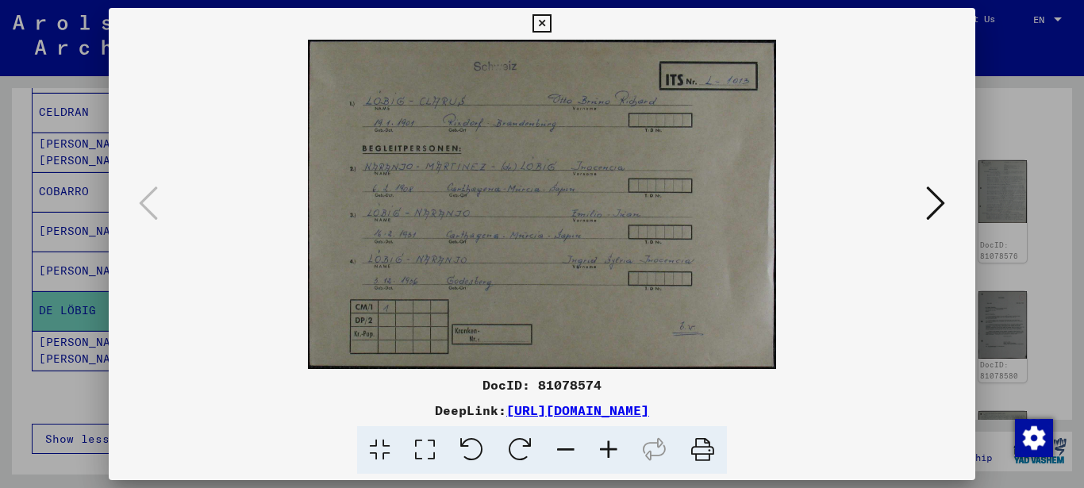
click at [927, 200] on button at bounding box center [935, 204] width 29 height 45
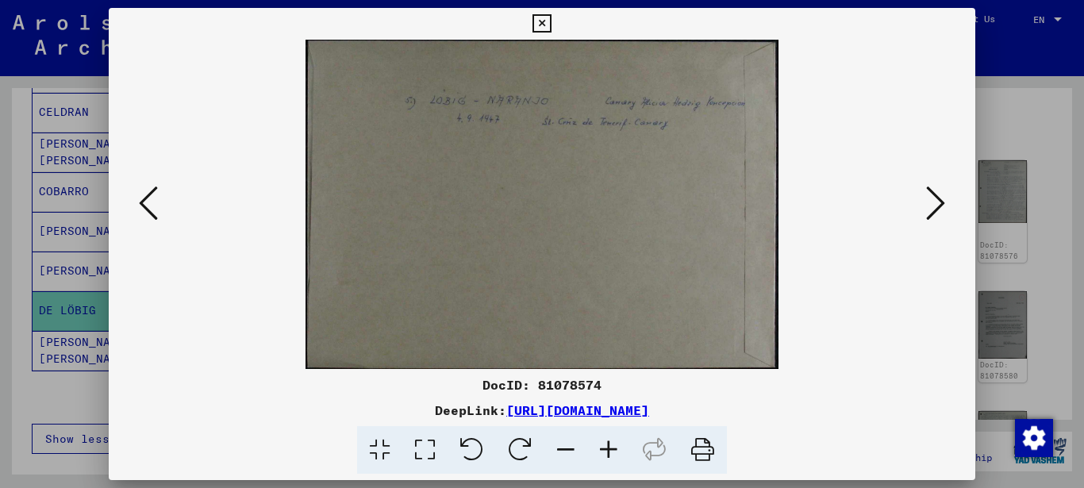
click at [927, 200] on button at bounding box center [935, 204] width 29 height 45
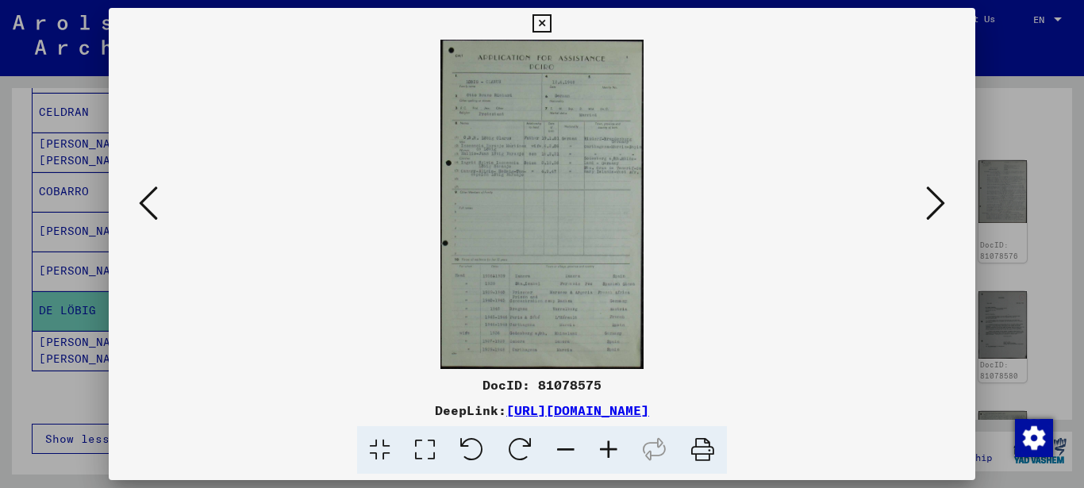
click at [604, 445] on icon at bounding box center [608, 450] width 43 height 48
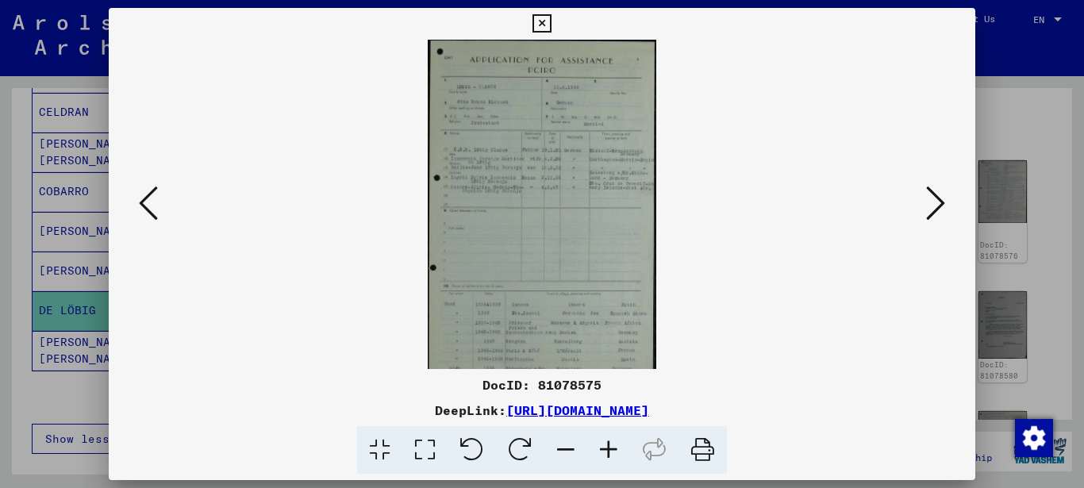
click at [604, 445] on icon at bounding box center [608, 450] width 43 height 48
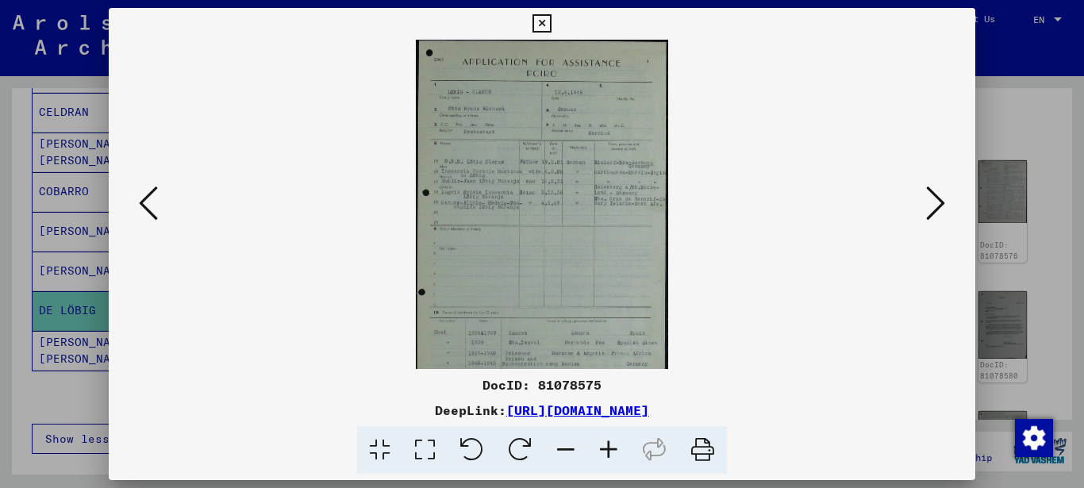
click at [604, 445] on icon at bounding box center [608, 450] width 43 height 48
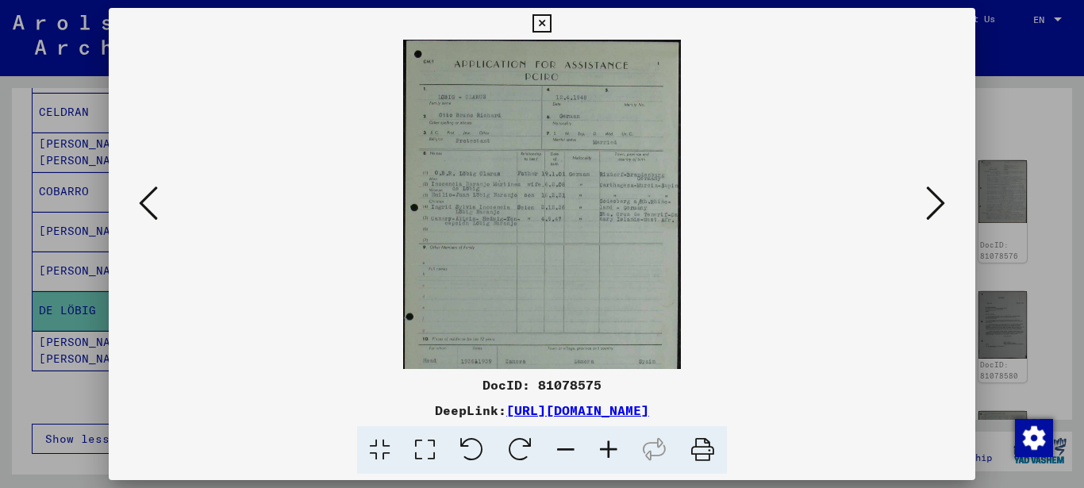
click at [604, 445] on icon at bounding box center [608, 450] width 43 height 48
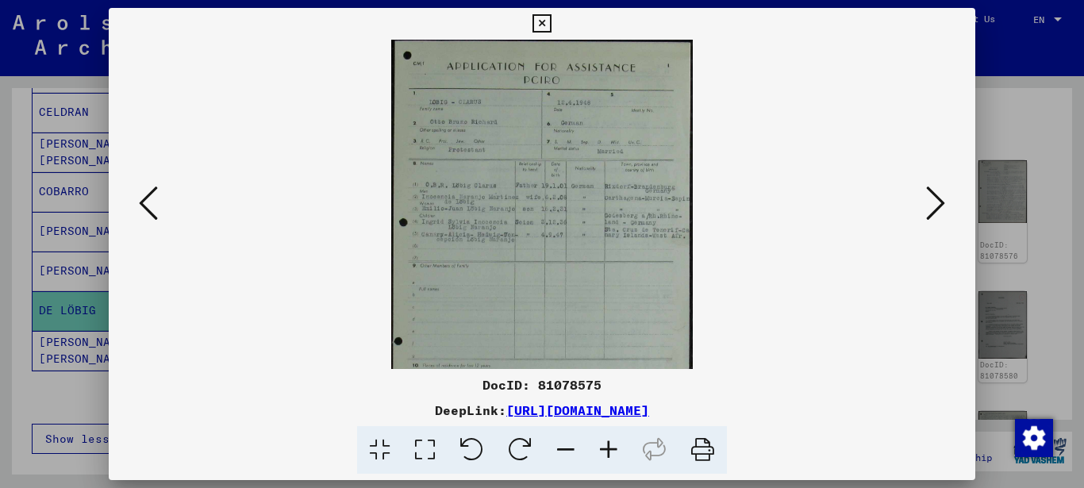
click at [604, 445] on icon at bounding box center [608, 450] width 43 height 48
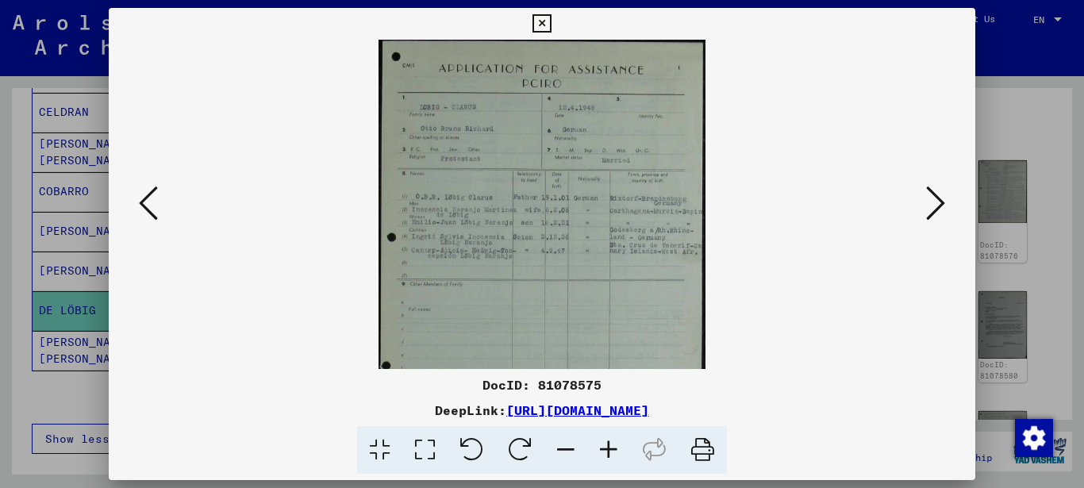
click at [604, 445] on icon at bounding box center [608, 450] width 43 height 48
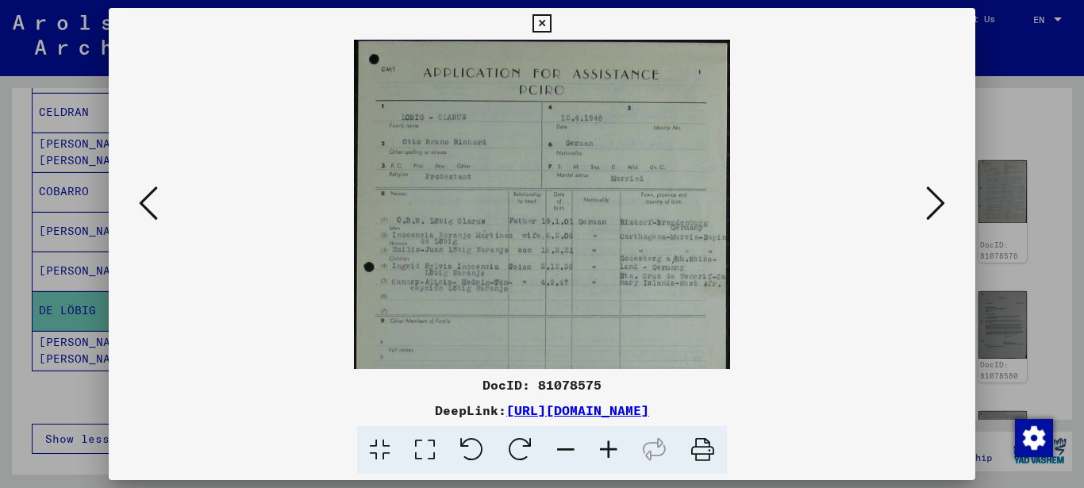
click at [604, 445] on icon at bounding box center [608, 450] width 43 height 48
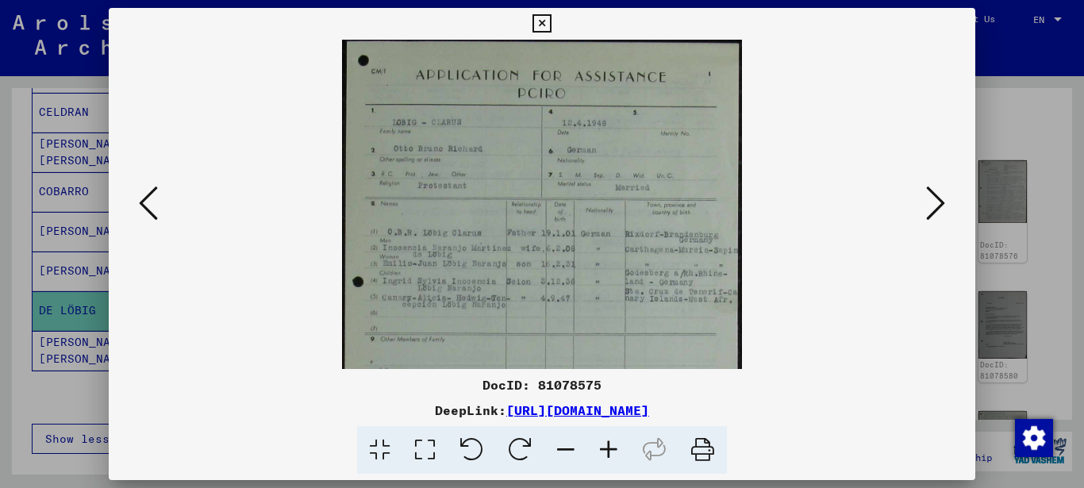
click at [604, 445] on icon at bounding box center [608, 450] width 43 height 48
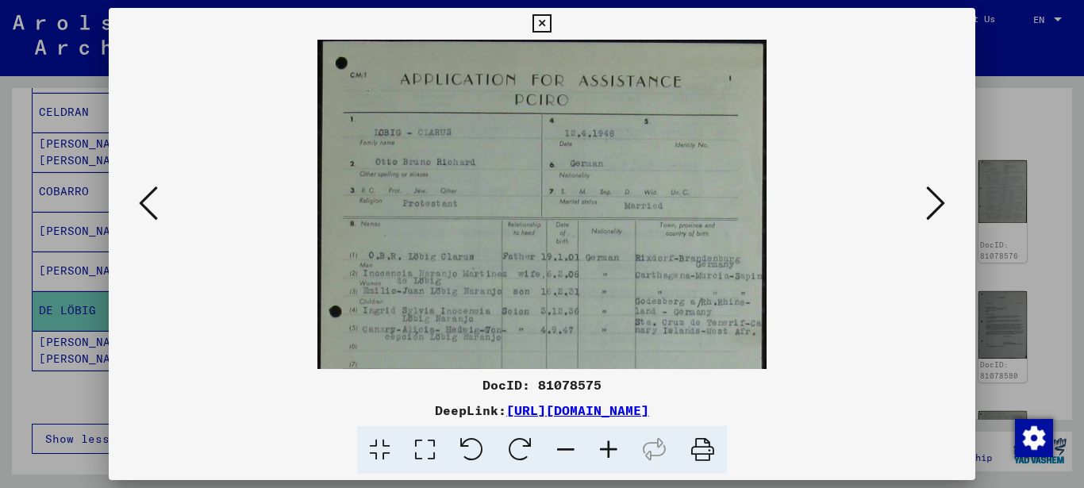
click at [604, 445] on icon at bounding box center [608, 450] width 43 height 48
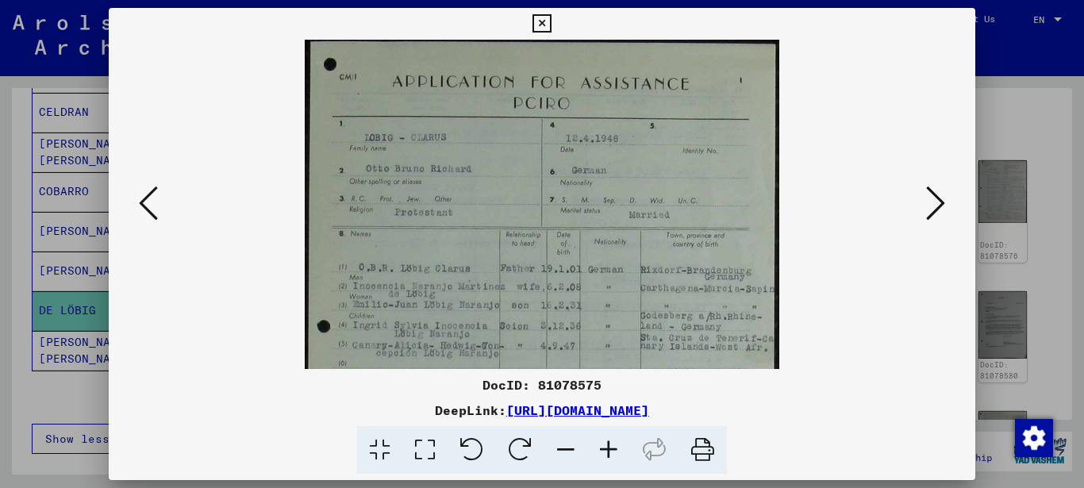
click at [604, 445] on icon at bounding box center [608, 450] width 43 height 48
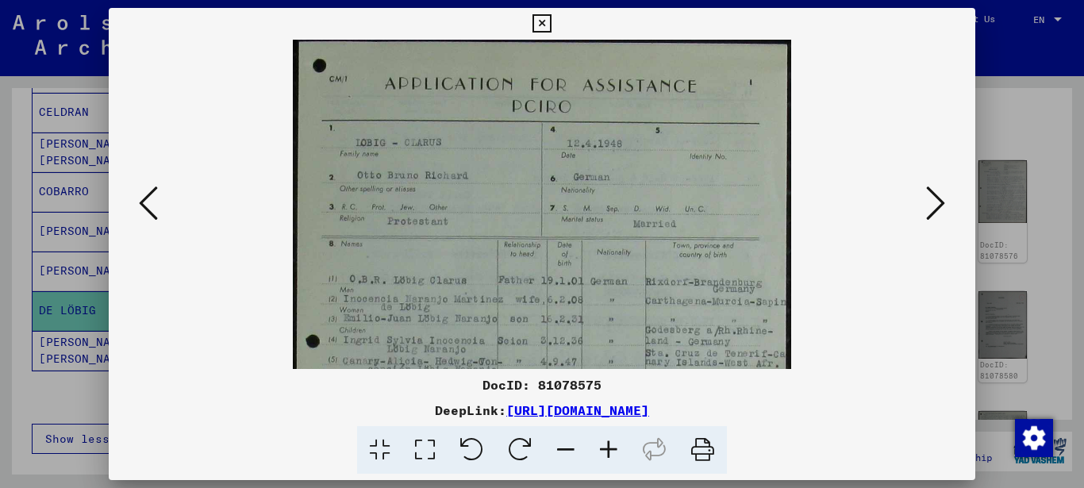
click at [600, 445] on icon at bounding box center [608, 450] width 43 height 48
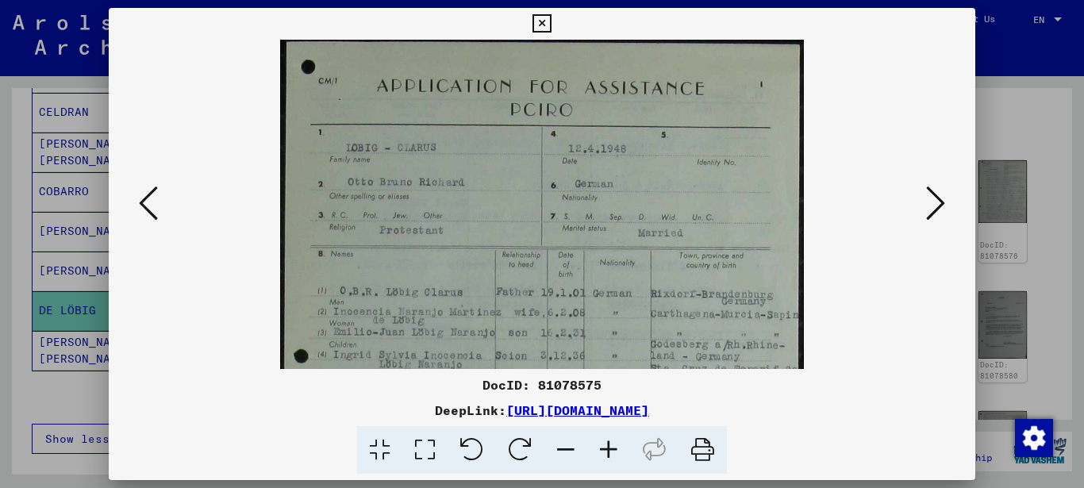
click at [600, 445] on icon at bounding box center [608, 450] width 43 height 48
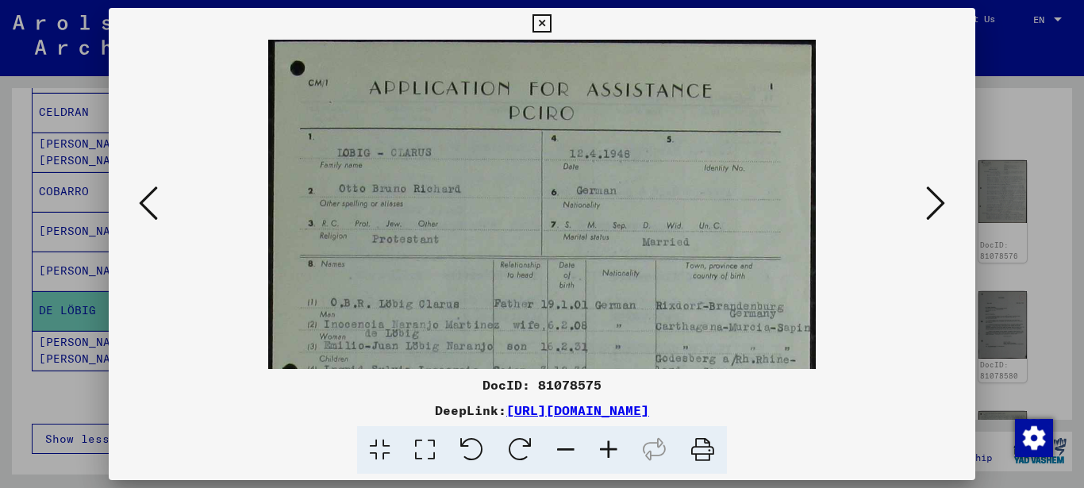
click at [598, 443] on icon at bounding box center [608, 450] width 43 height 48
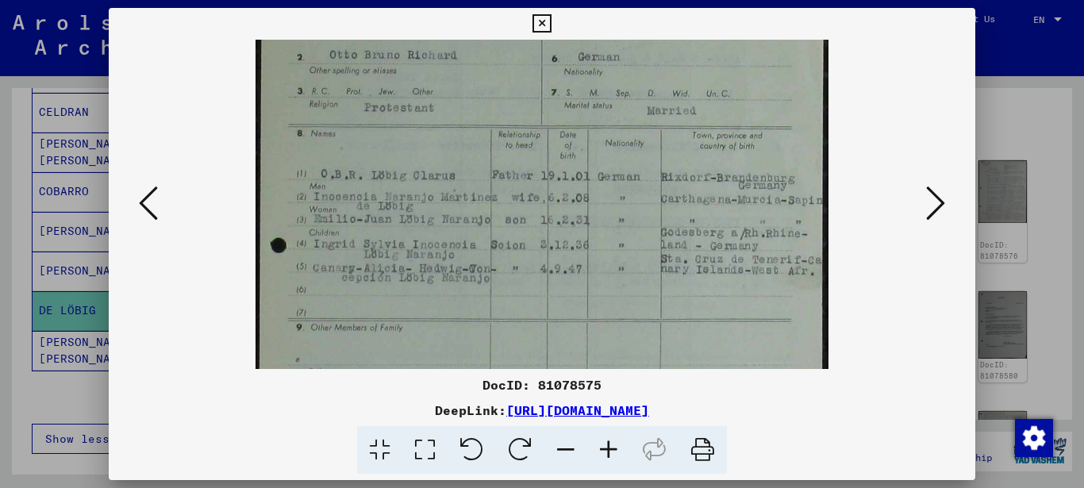
scroll to position [148, 0]
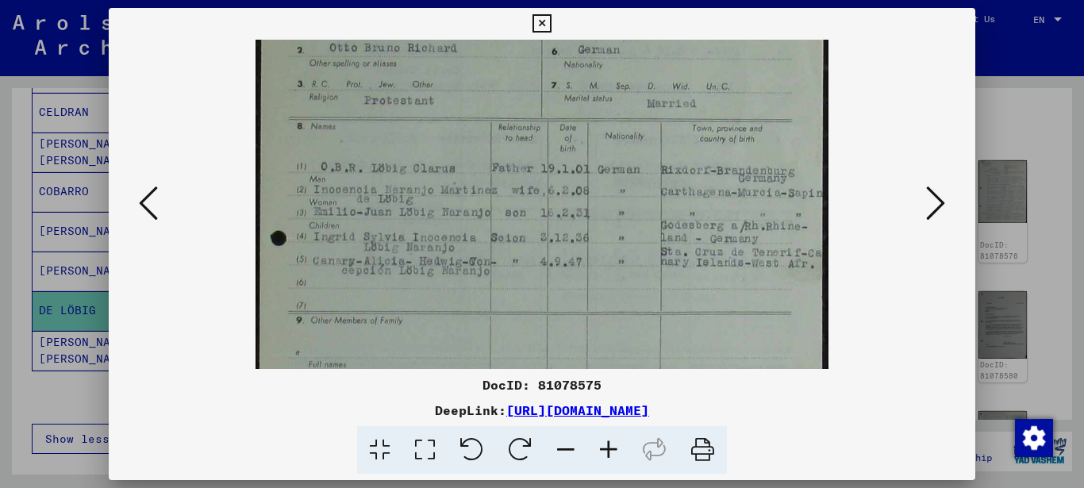
drag, startPoint x: 581, startPoint y: 312, endPoint x: 539, endPoint y: 167, distance: 150.4
click at [539, 167] on img at bounding box center [541, 354] width 572 height 924
drag, startPoint x: 953, startPoint y: 24, endPoint x: 823, endPoint y: 109, distance: 155.8
click at [555, 26] on button at bounding box center [542, 24] width 28 height 32
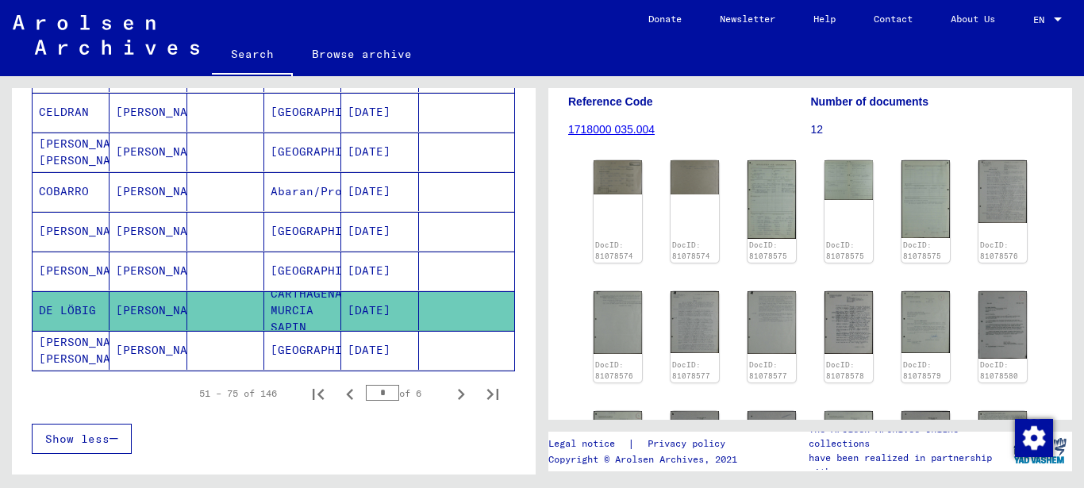
click at [309, 347] on mat-cell "[GEOGRAPHIC_DATA]" at bounding box center [302, 350] width 77 height 39
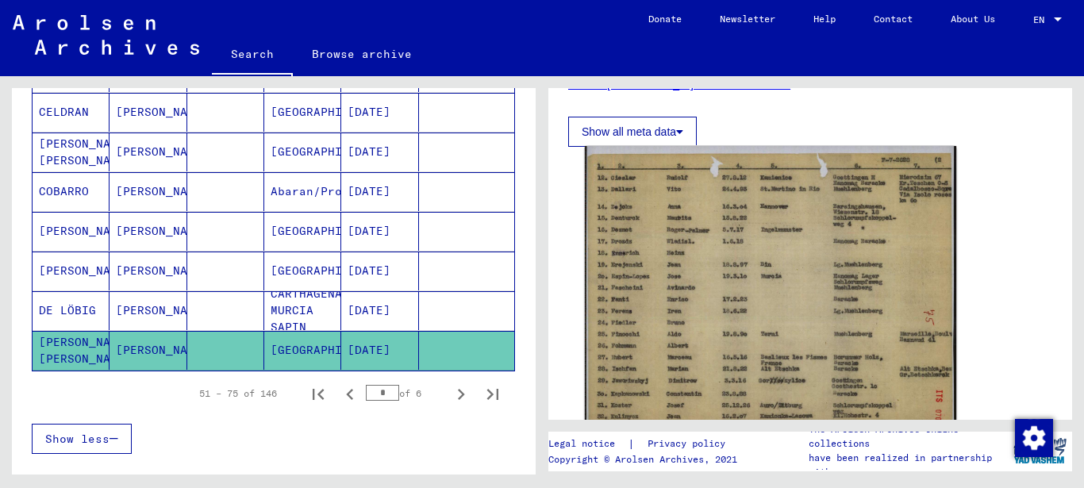
scroll to position [428, 0]
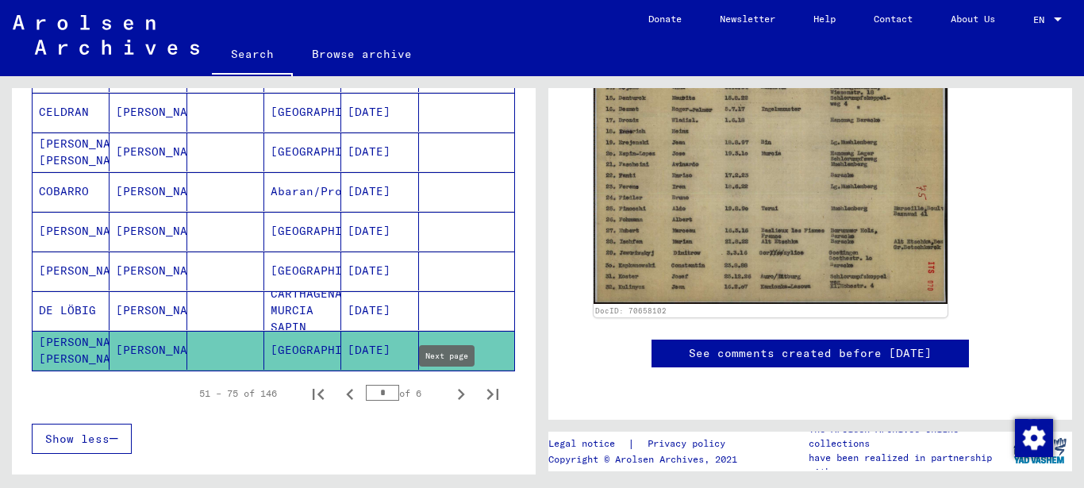
click at [450, 396] on icon "Next page" at bounding box center [461, 394] width 22 height 22
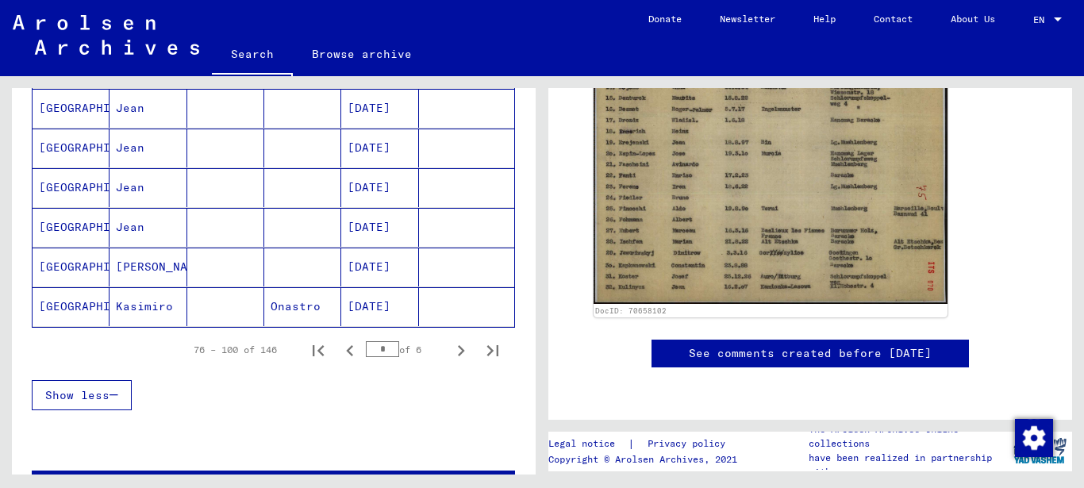
scroll to position [1028, 0]
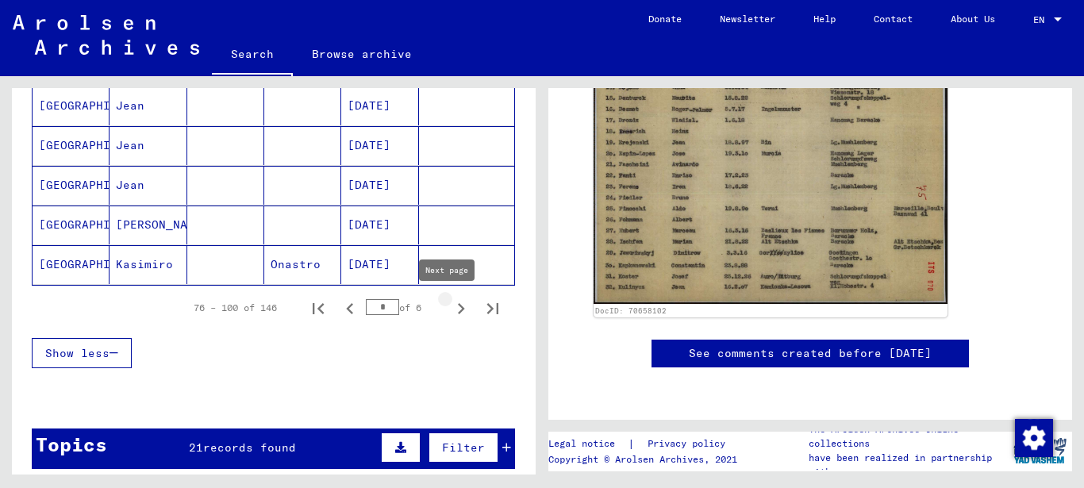
click at [450, 313] on icon "Next page" at bounding box center [461, 308] width 22 height 22
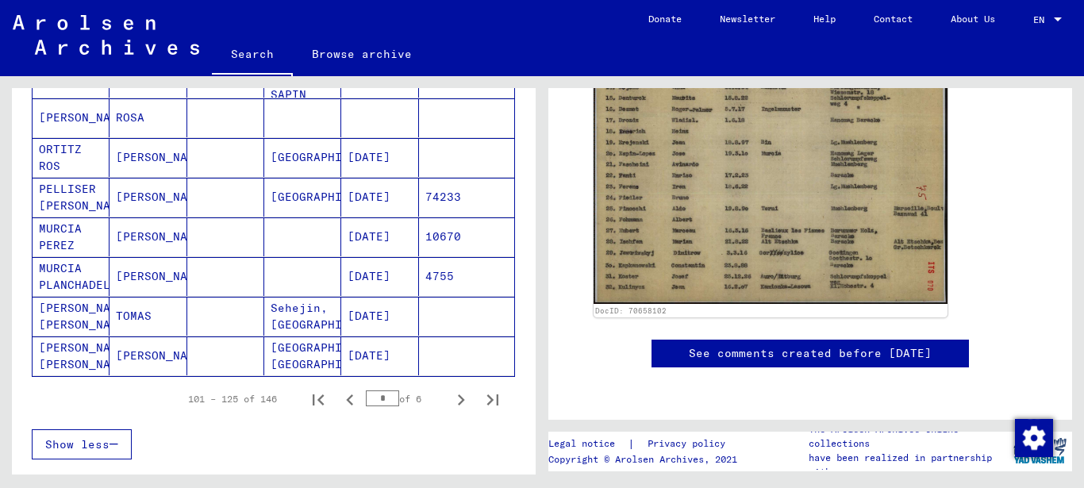
scroll to position [942, 0]
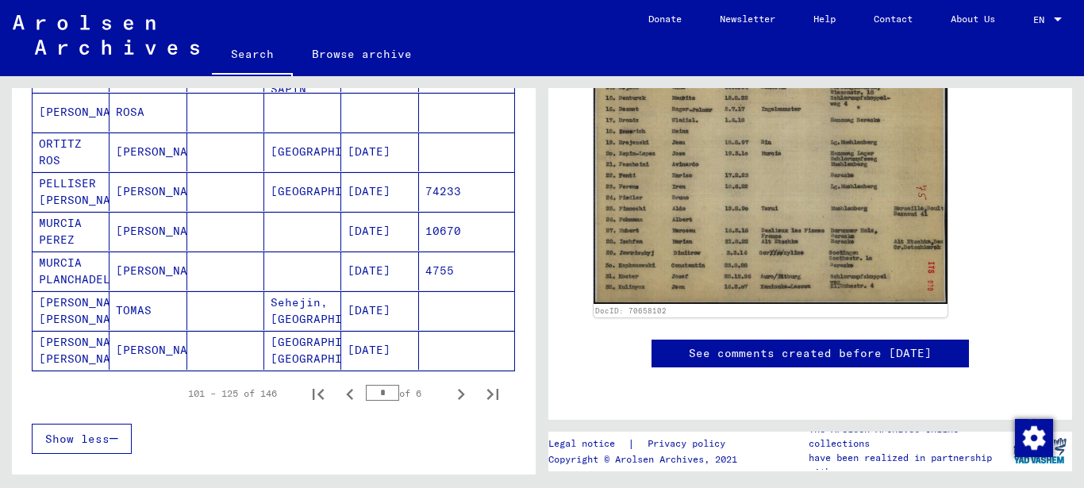
click at [307, 157] on mat-cell "[GEOGRAPHIC_DATA]" at bounding box center [302, 151] width 77 height 39
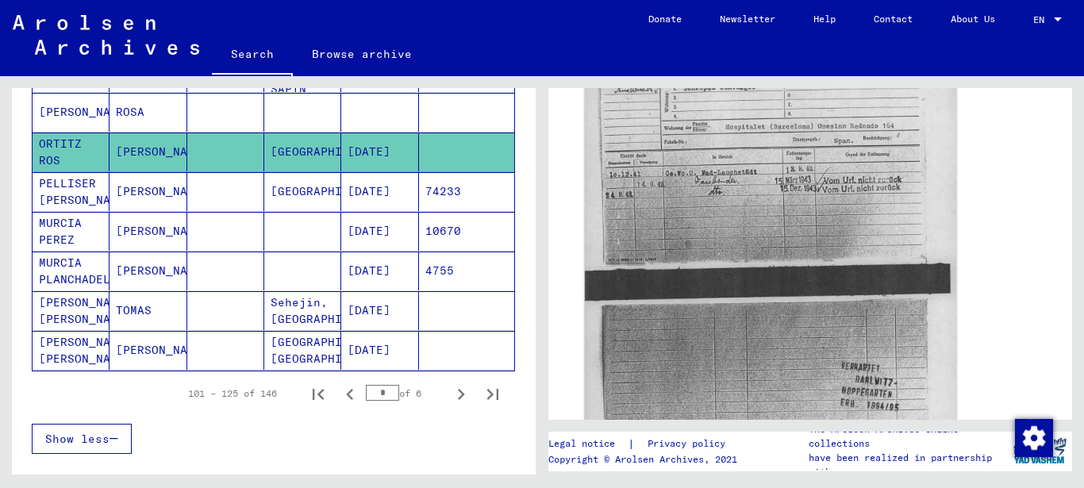
scroll to position [257, 0]
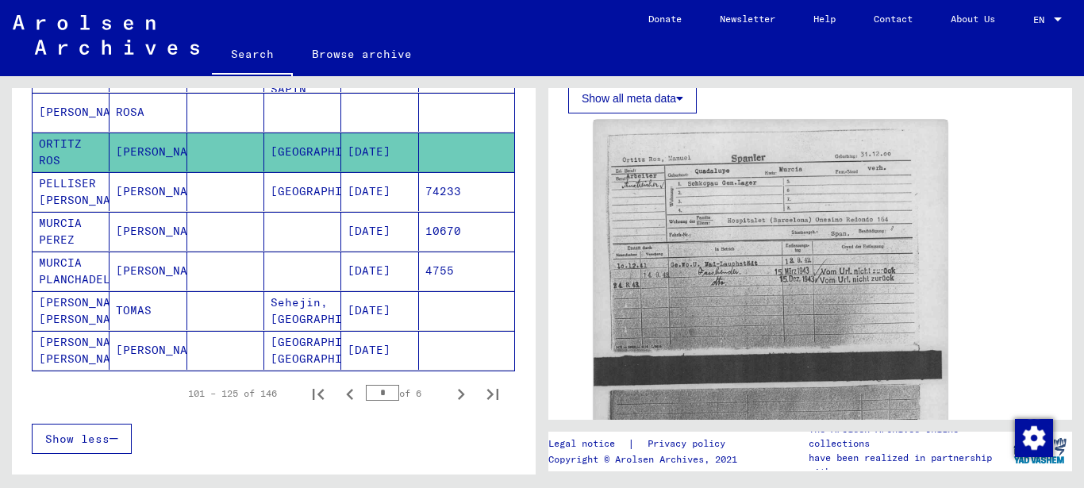
click at [318, 188] on mat-cell "[GEOGRAPHIC_DATA]" at bounding box center [302, 191] width 77 height 39
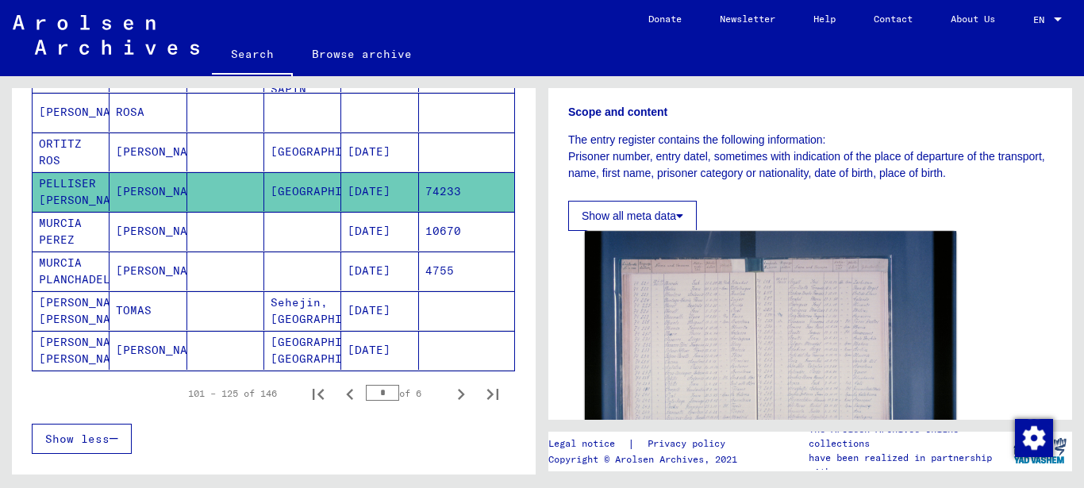
scroll to position [428, 0]
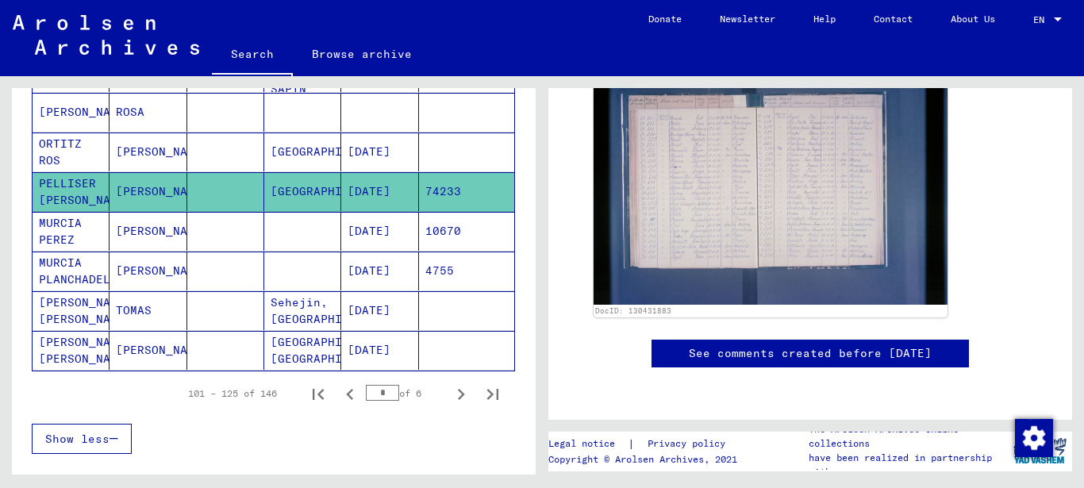
drag, startPoint x: 308, startPoint y: 309, endPoint x: 330, endPoint y: 299, distance: 24.2
click at [307, 309] on mat-cell "Sehejin, [GEOGRAPHIC_DATA]" at bounding box center [302, 310] width 77 height 39
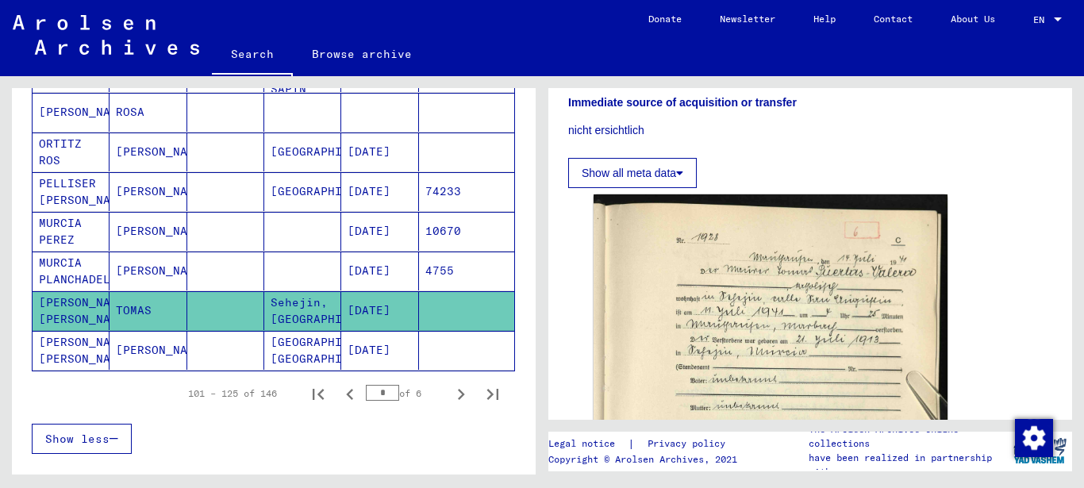
scroll to position [343, 0]
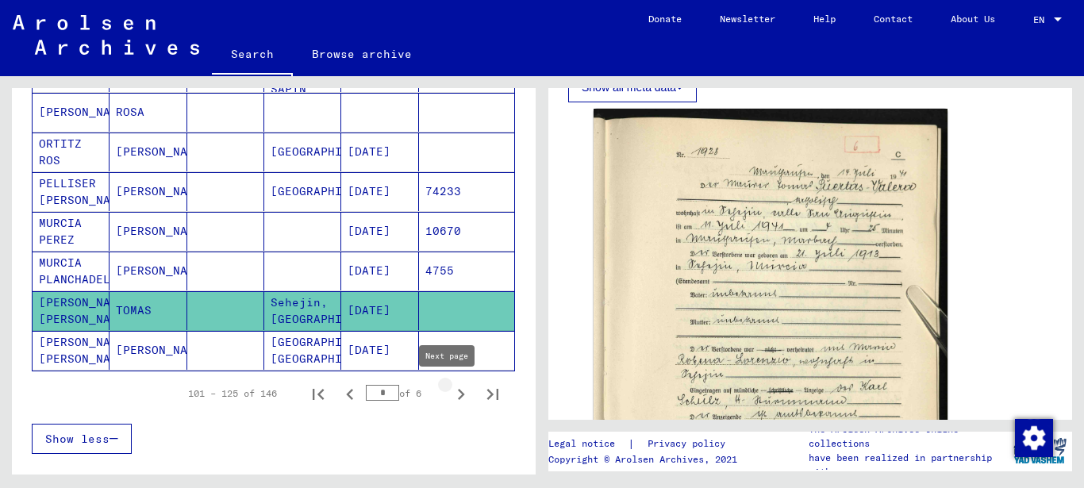
click at [450, 394] on icon "Next page" at bounding box center [461, 394] width 22 height 22
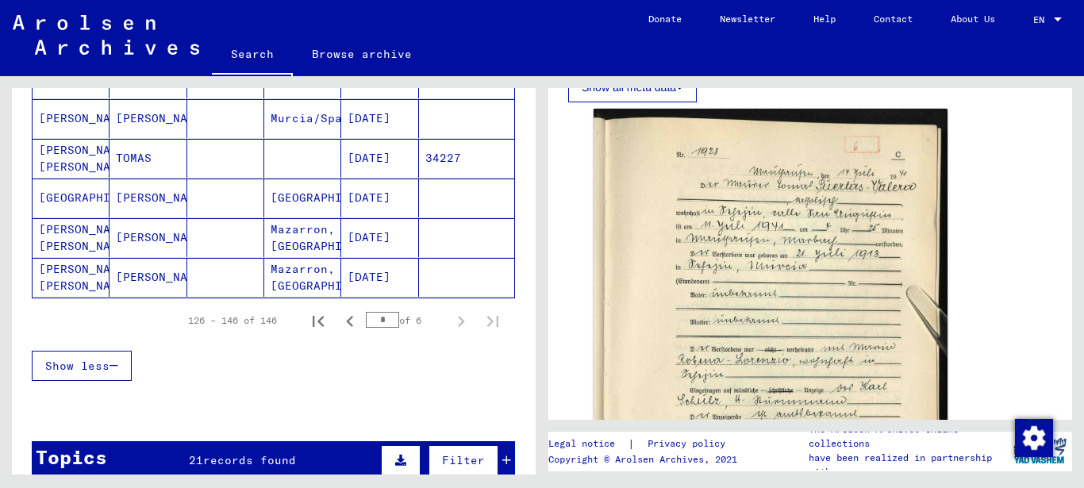
scroll to position [771, 0]
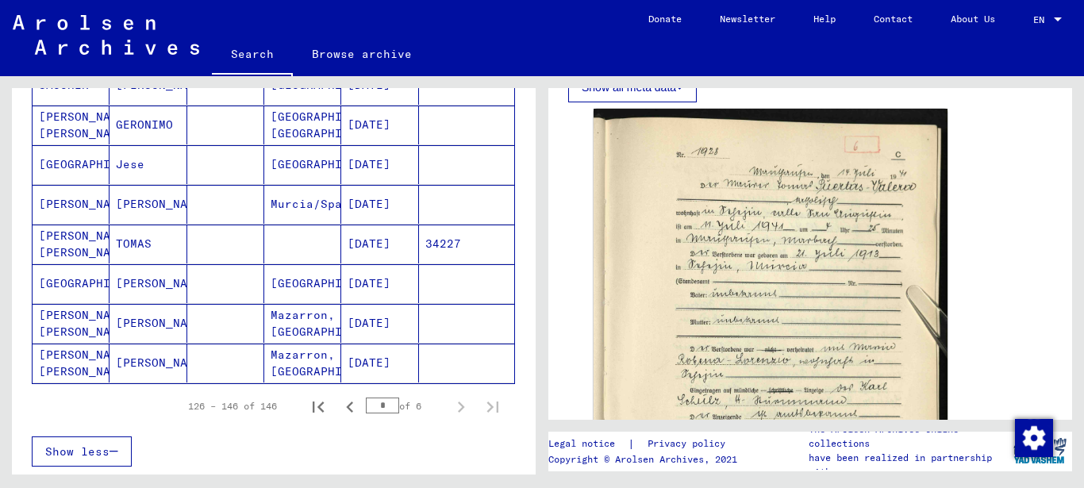
click at [312, 278] on mat-cell "[GEOGRAPHIC_DATA]" at bounding box center [302, 283] width 77 height 39
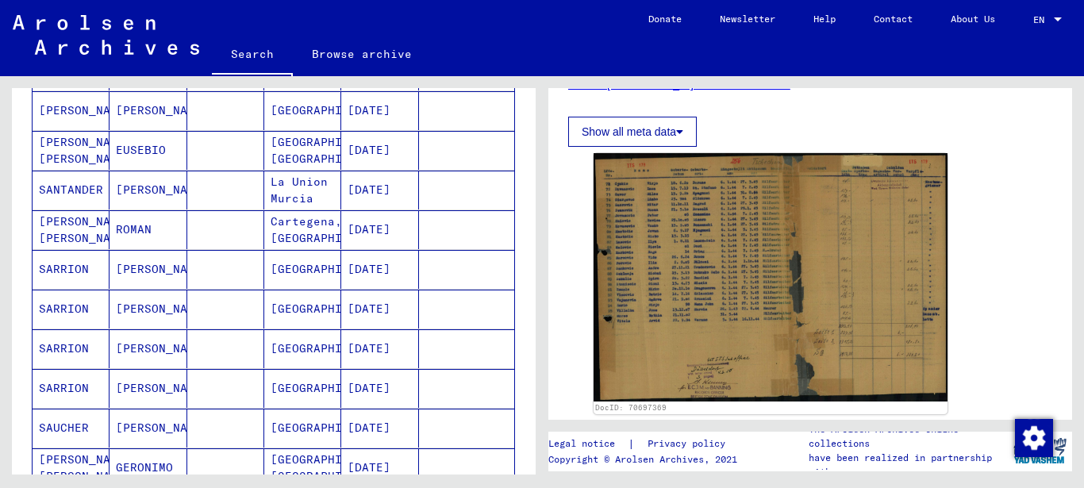
scroll to position [343, 0]
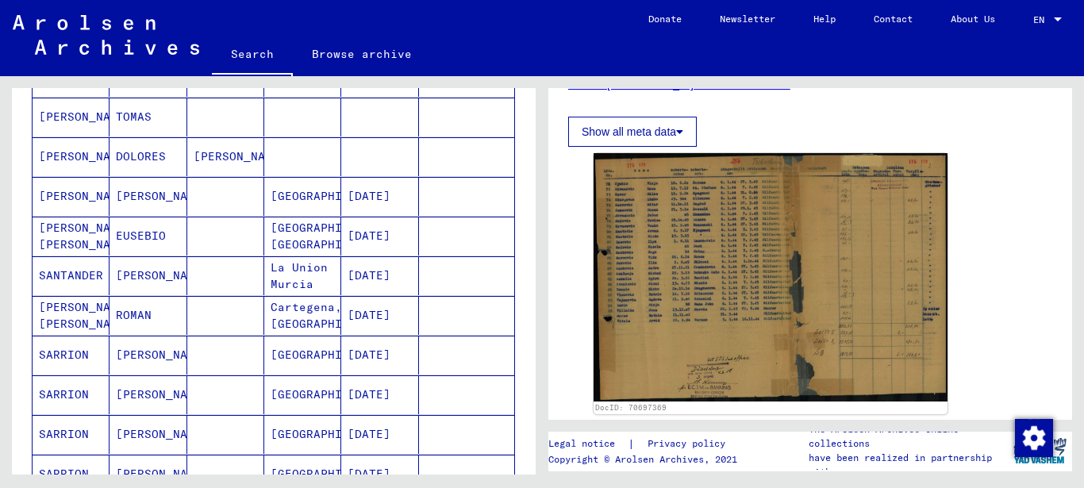
click at [307, 277] on mat-cell "La Union Murcia" at bounding box center [302, 275] width 77 height 39
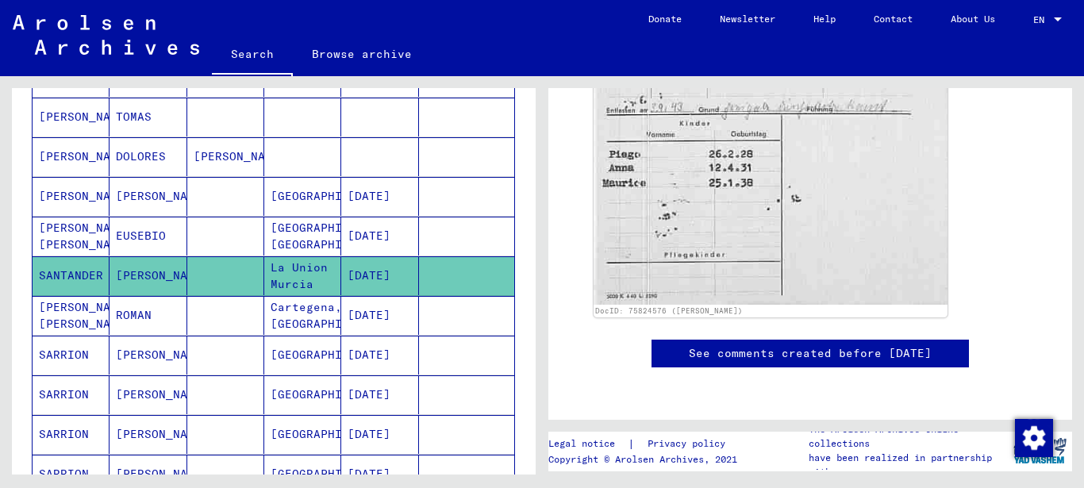
scroll to position [494, 0]
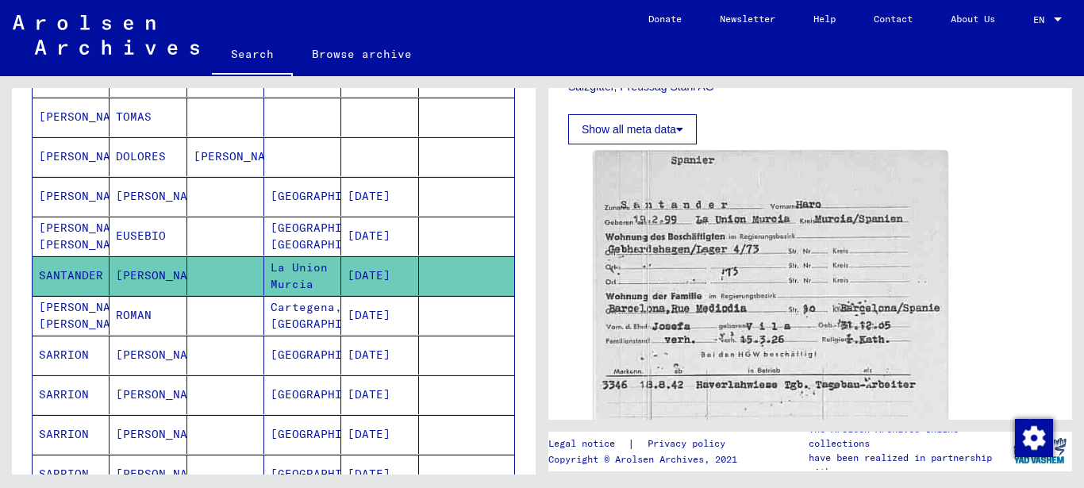
click at [357, 238] on mat-cell "[DATE]" at bounding box center [379, 236] width 77 height 39
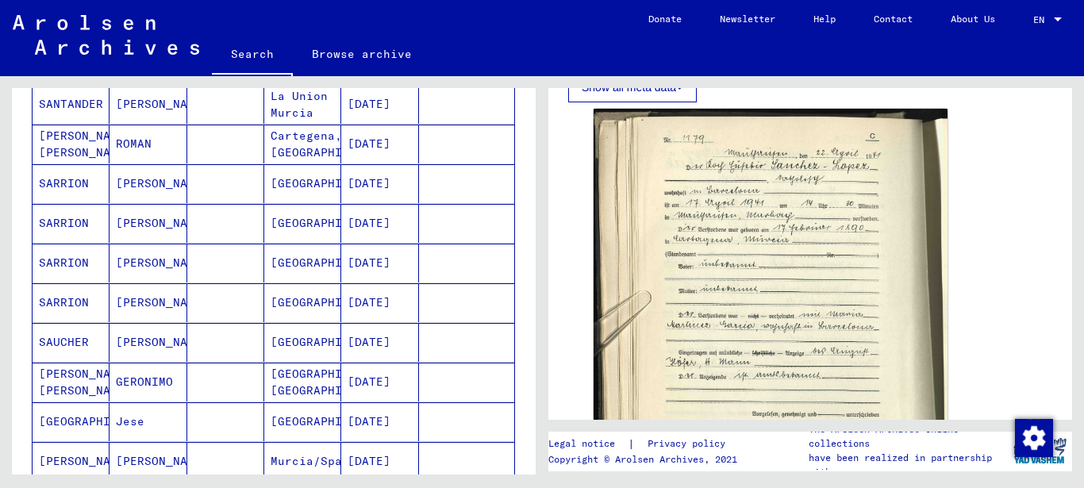
scroll to position [857, 0]
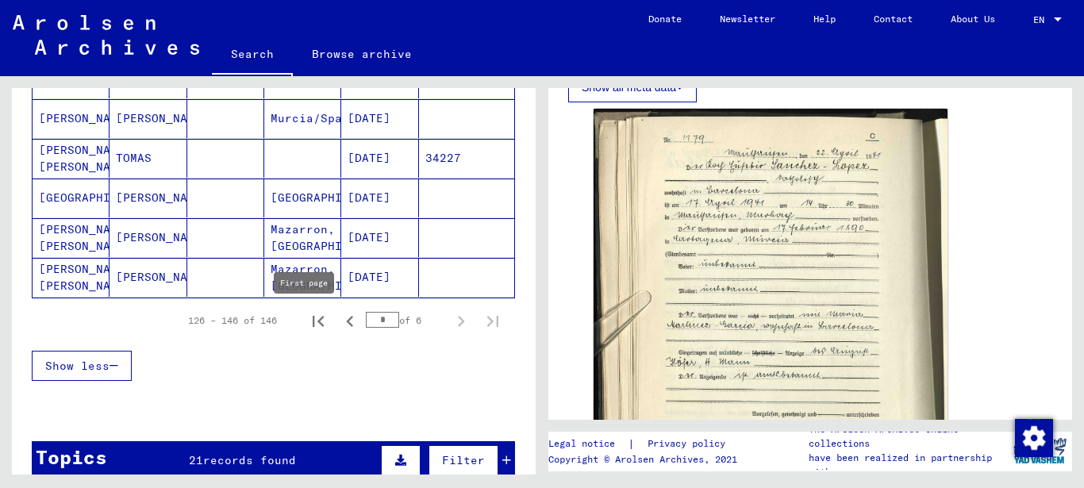
click at [307, 318] on icon "First page" at bounding box center [318, 321] width 22 height 22
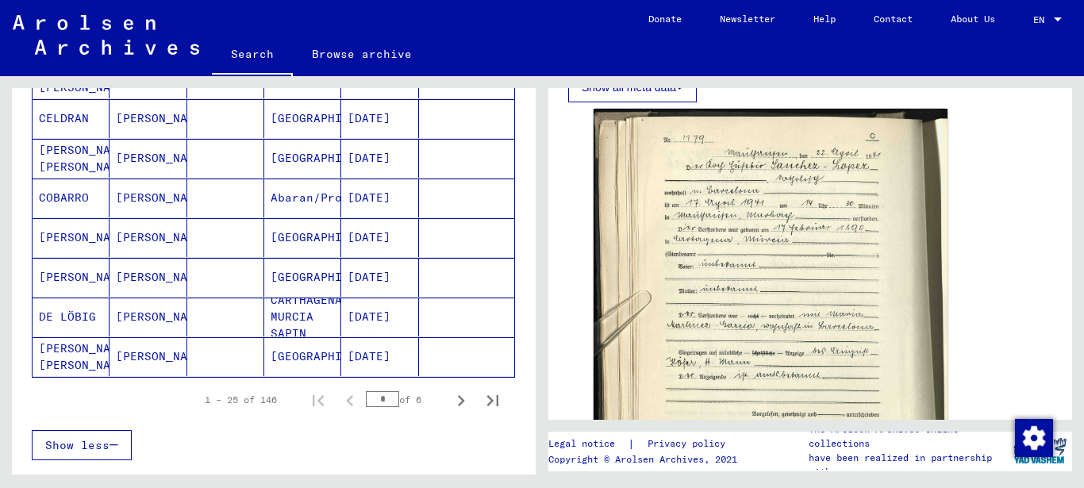
scroll to position [1028, 0]
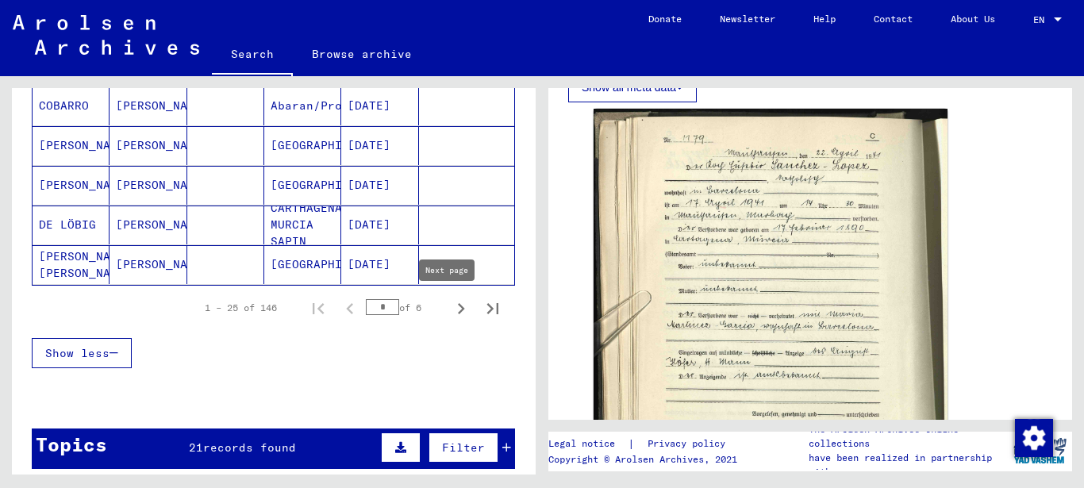
click at [450, 310] on icon "Next page" at bounding box center [461, 308] width 22 height 22
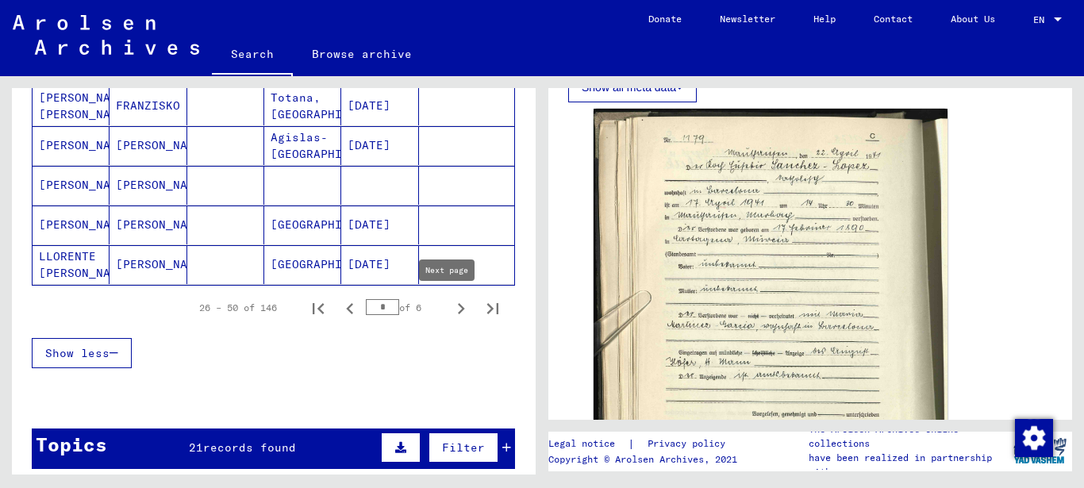
click at [450, 313] on icon "Next page" at bounding box center [461, 308] width 22 height 22
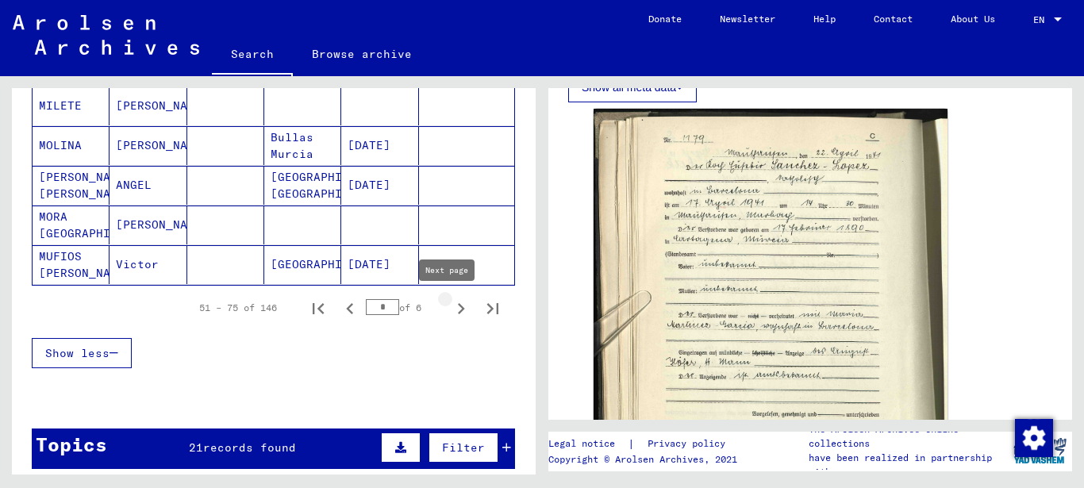
type input "*"
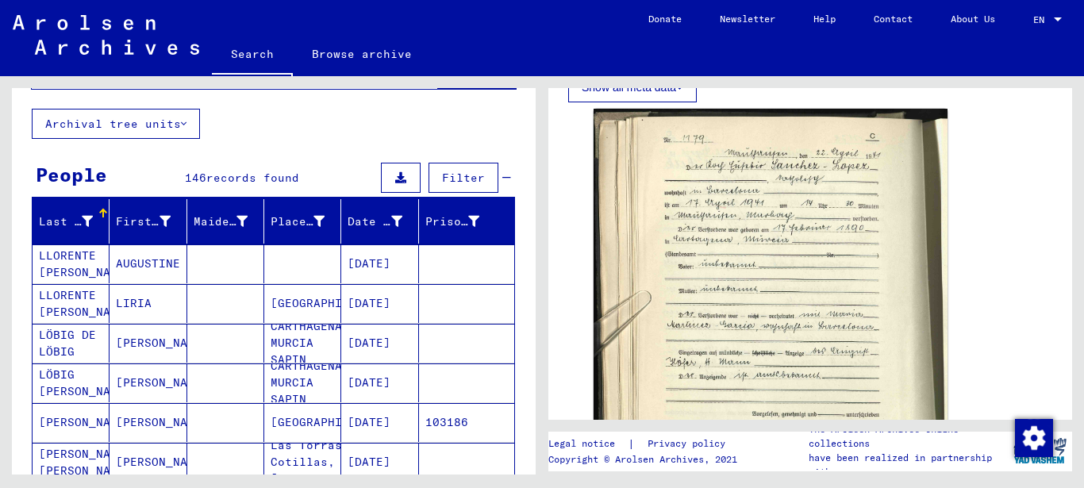
scroll to position [0, 0]
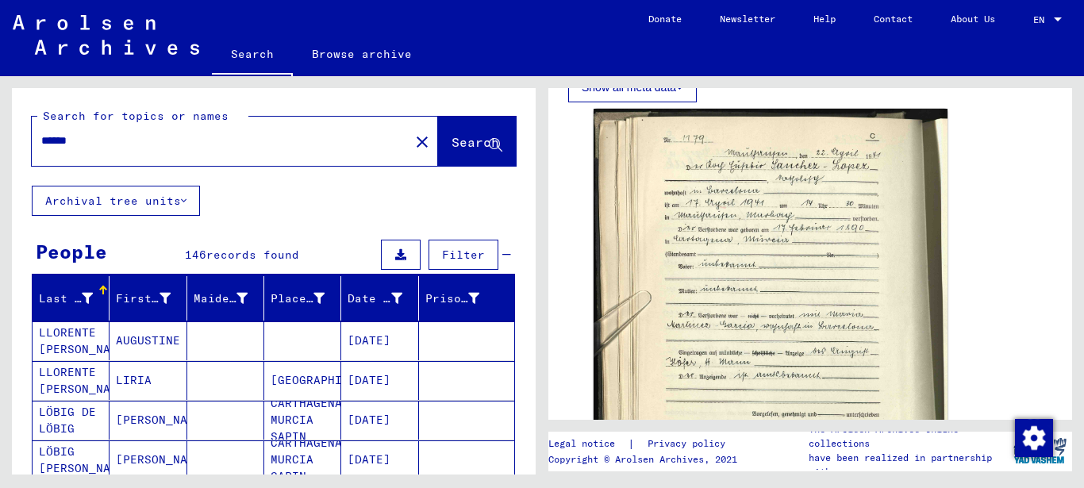
drag, startPoint x: 28, startPoint y: 140, endPoint x: 2, endPoint y: 140, distance: 25.4
click at [41, 140] on input "******" at bounding box center [220, 140] width 359 height 17
type input "*****"
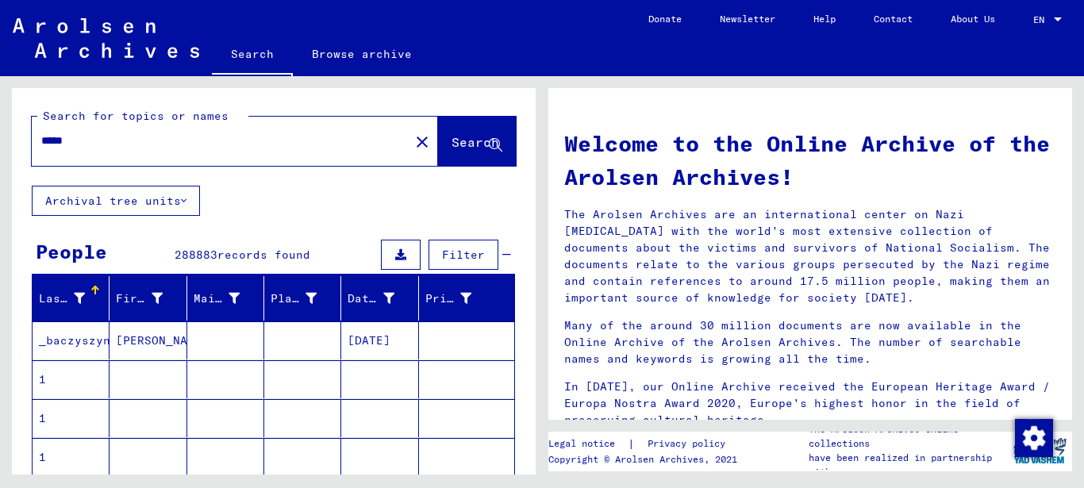
drag, startPoint x: 59, startPoint y: 135, endPoint x: 0, endPoint y: 130, distance: 59.7
click at [41, 132] on input "*****" at bounding box center [215, 140] width 349 height 17
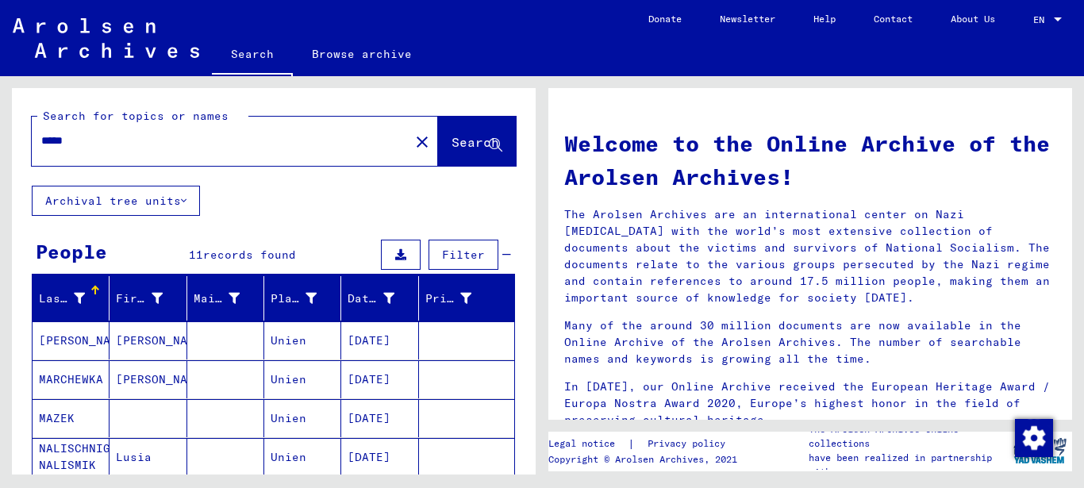
scroll to position [86, 0]
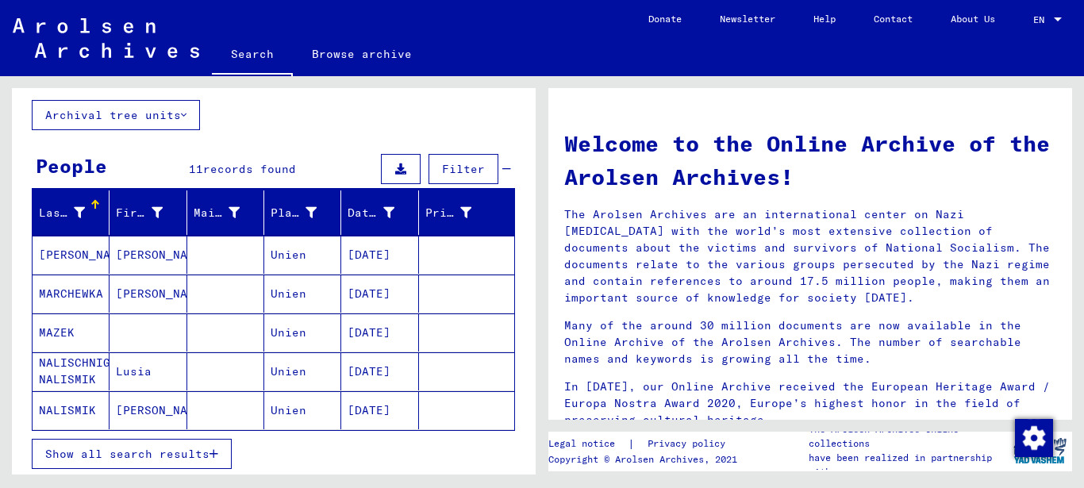
drag, startPoint x: 129, startPoint y: 447, endPoint x: 29, endPoint y: 374, distance: 123.3
click at [126, 445] on button "Show all search results" at bounding box center [132, 454] width 200 height 30
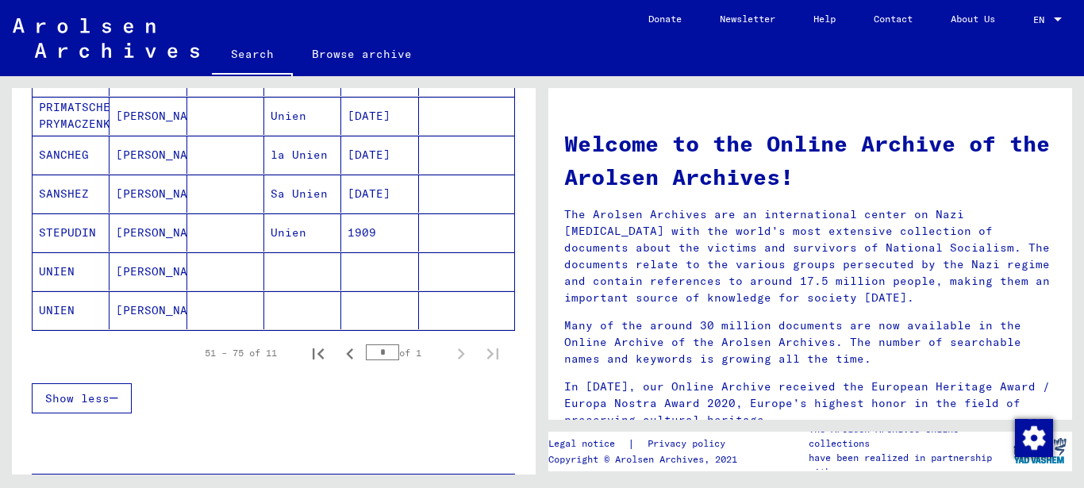
scroll to position [428, 0]
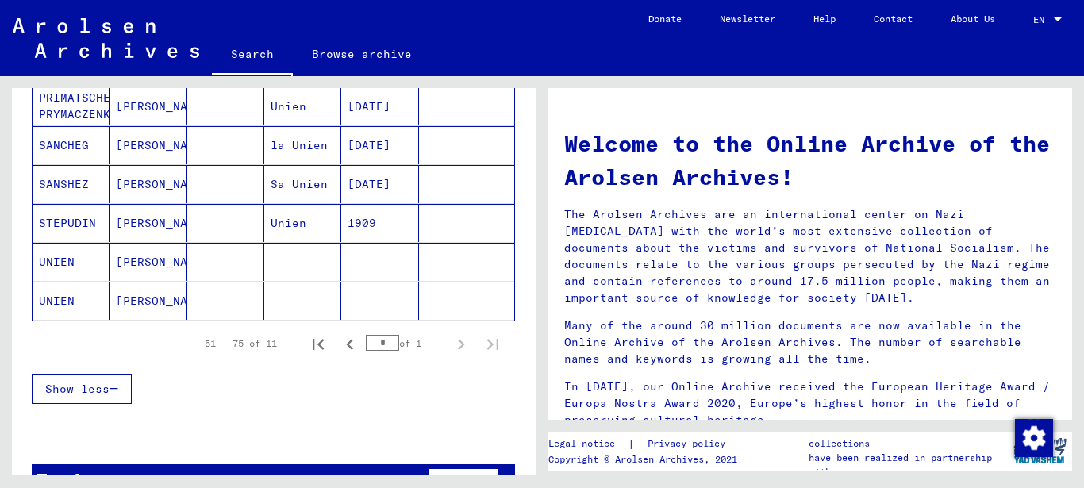
click at [286, 228] on mat-cell "Unien" at bounding box center [302, 223] width 77 height 38
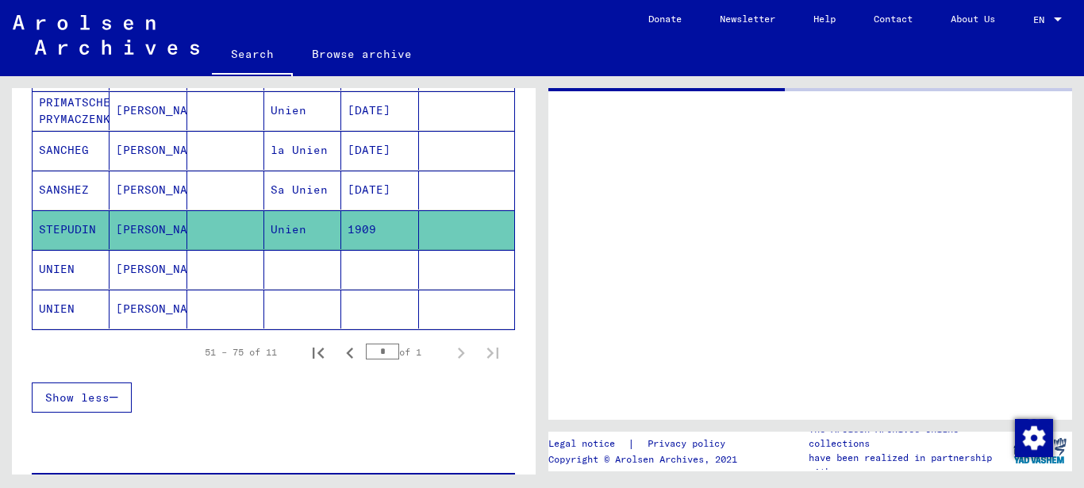
scroll to position [432, 0]
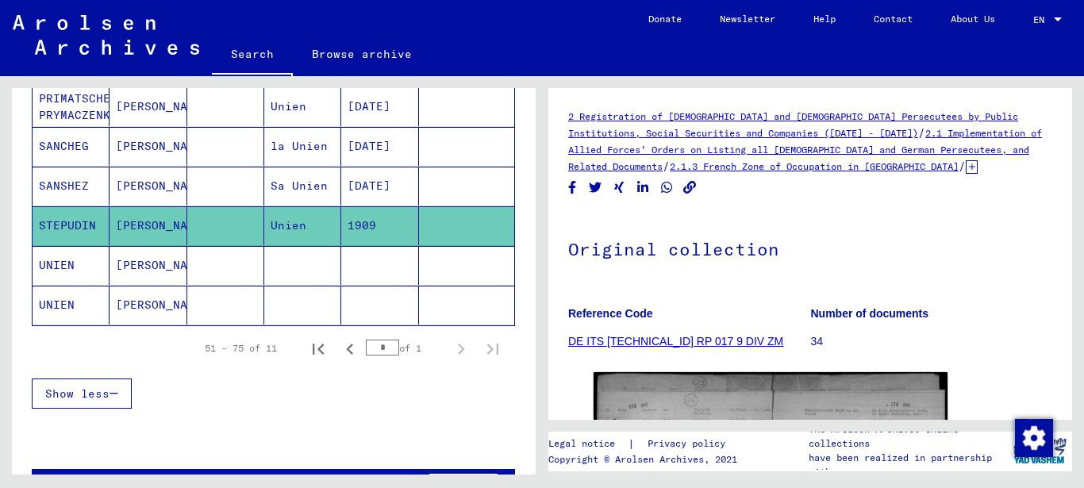
click at [296, 194] on mat-cell "Sa Unien" at bounding box center [302, 186] width 77 height 39
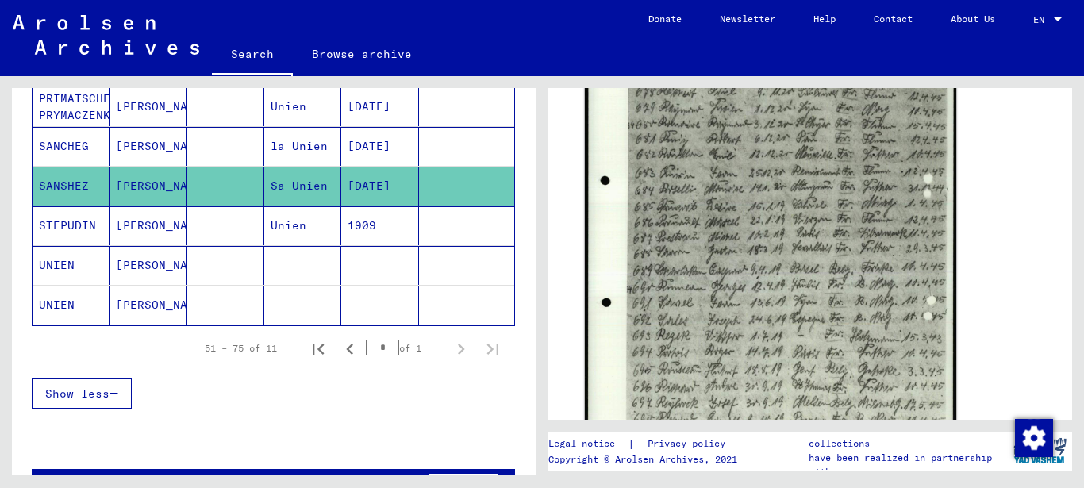
scroll to position [268, 0]
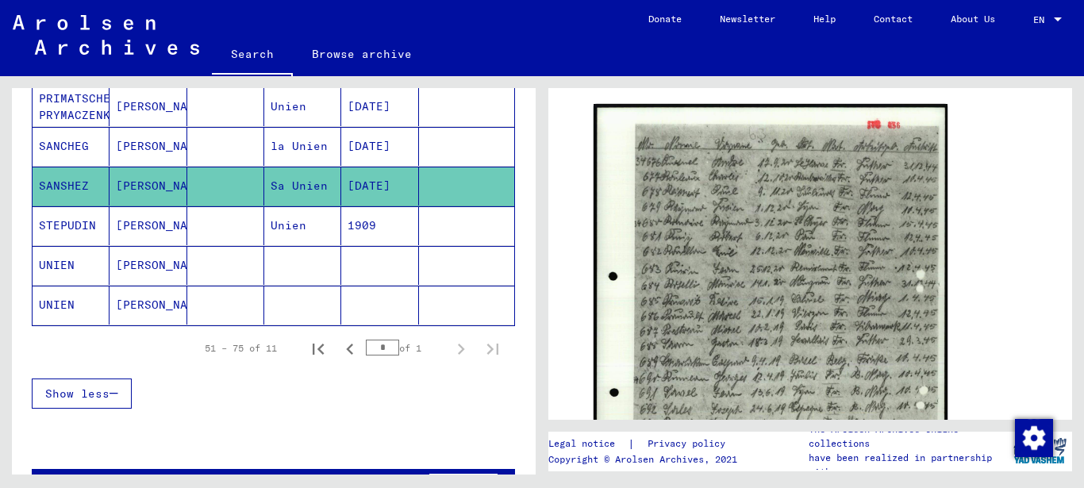
drag, startPoint x: 347, startPoint y: 134, endPoint x: 516, endPoint y: 145, distance: 168.5
click at [348, 134] on mat-cell "[DATE]" at bounding box center [379, 146] width 77 height 39
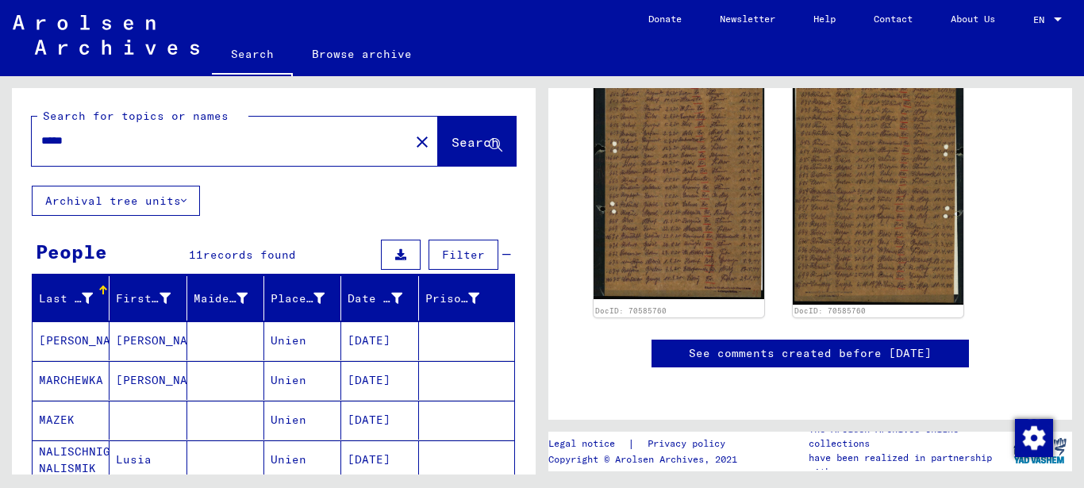
click at [95, 140] on input "*****" at bounding box center [220, 140] width 359 height 17
type input "*"
click at [459, 136] on span "Search" at bounding box center [475, 142] width 48 height 16
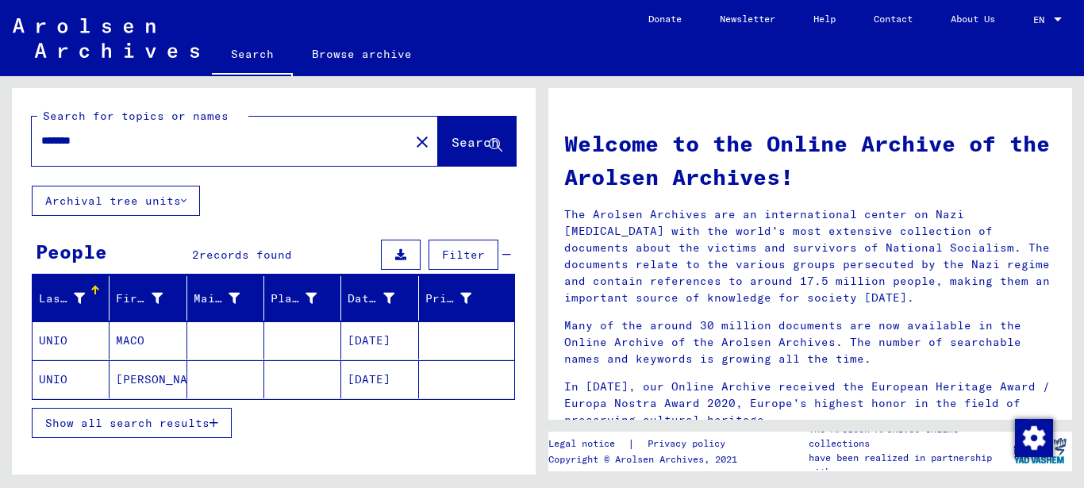
click at [61, 140] on input "*******" at bounding box center [215, 140] width 349 height 17
type input "*******"
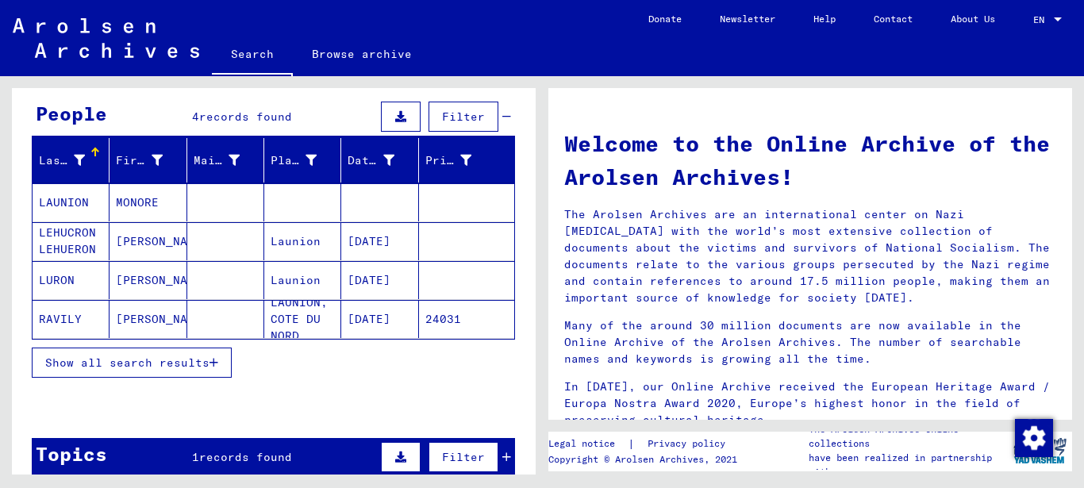
scroll to position [171, 0]
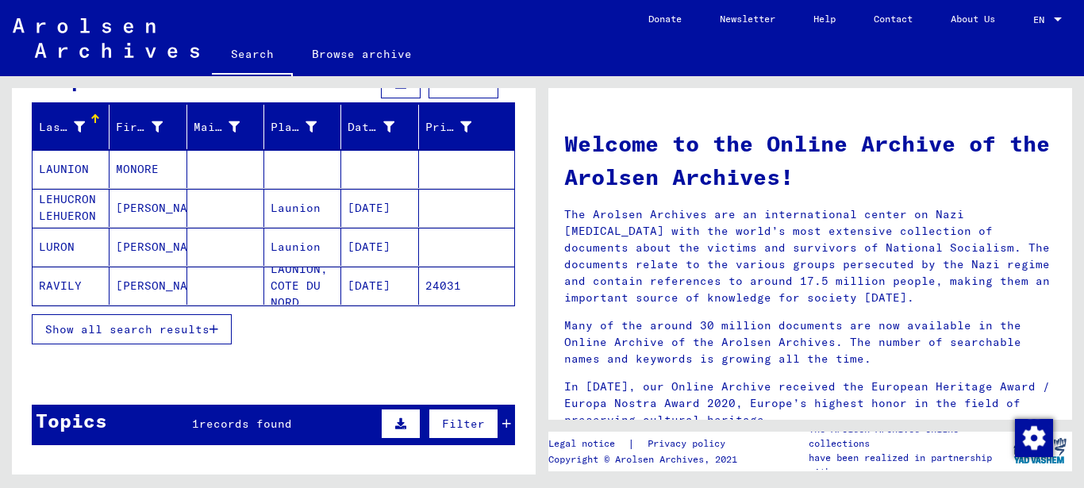
click at [316, 211] on mat-cell "Launion" at bounding box center [302, 208] width 77 height 38
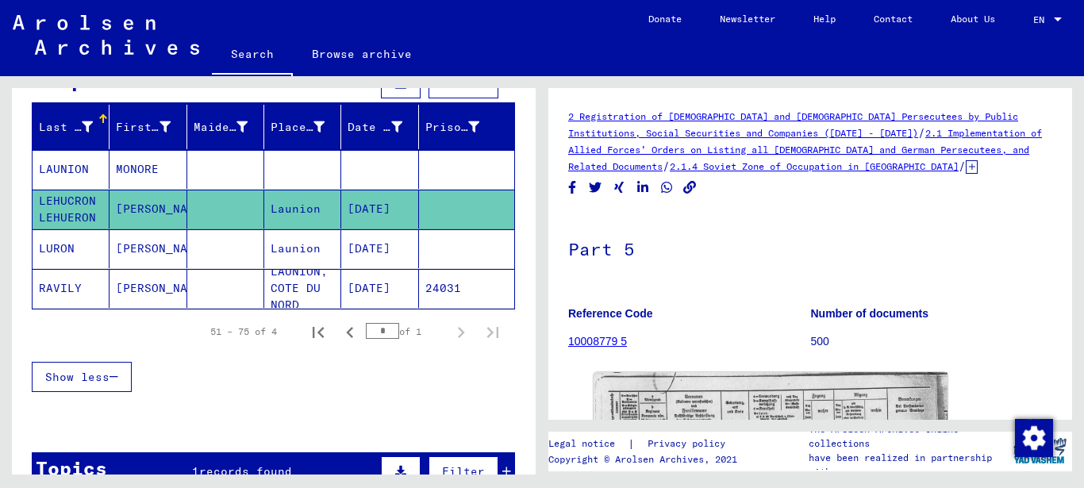
scroll to position [257, 0]
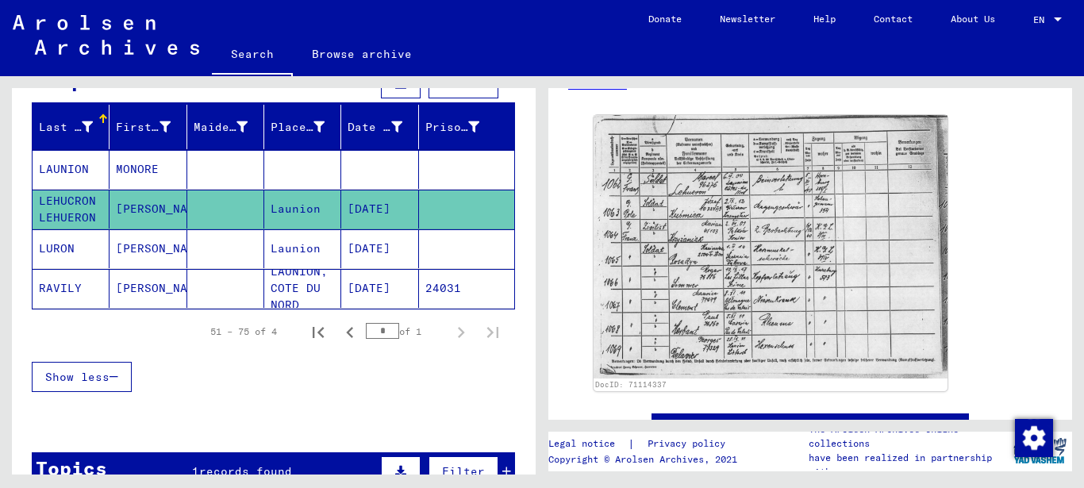
click at [284, 249] on mat-cell "Launion" at bounding box center [302, 248] width 77 height 39
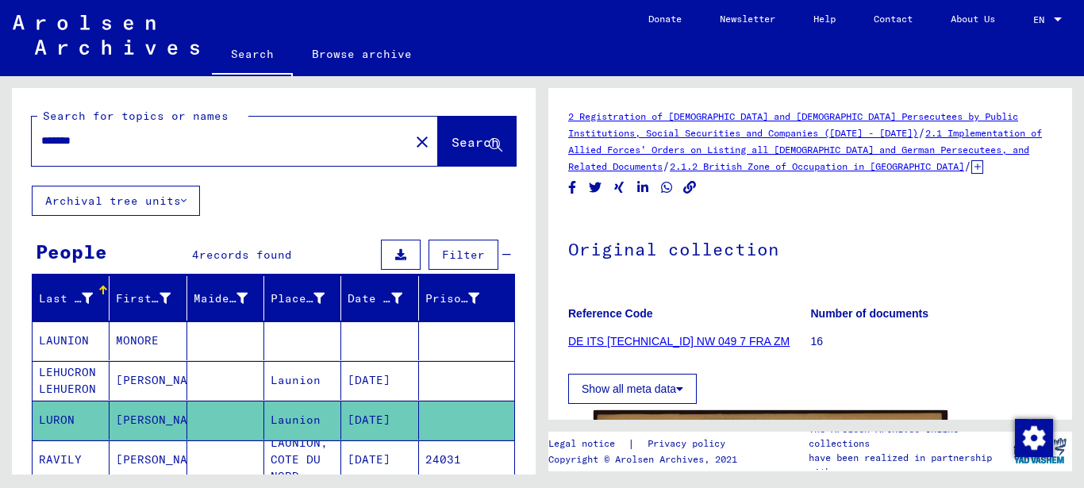
drag, startPoint x: 100, startPoint y: 144, endPoint x: 0, endPoint y: 125, distance: 101.6
click at [41, 132] on input "*******" at bounding box center [220, 140] width 359 height 17
type input "*********"
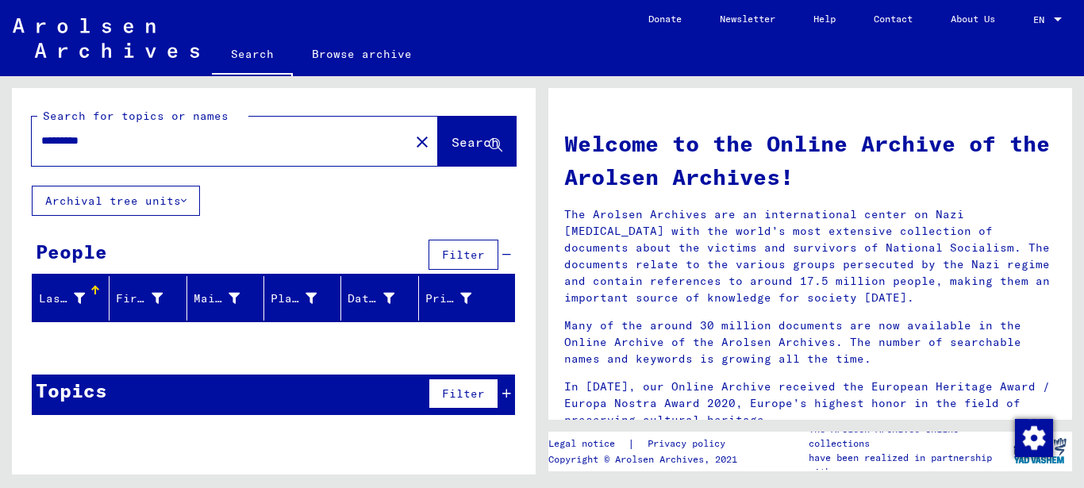
drag, startPoint x: 23, startPoint y: 145, endPoint x: 0, endPoint y: 145, distance: 23.0
click at [41, 145] on input "*********" at bounding box center [215, 140] width 349 height 17
type input "*********"
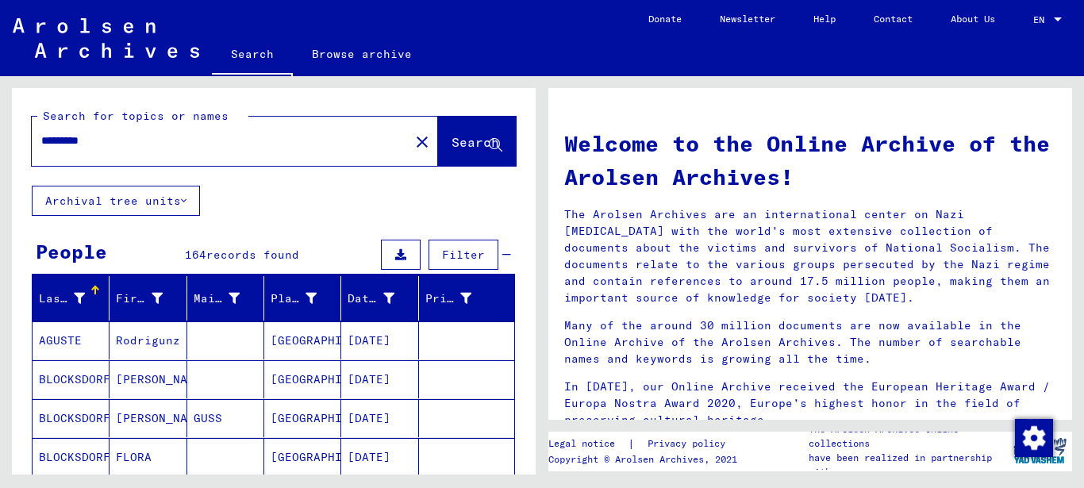
scroll to position [86, 0]
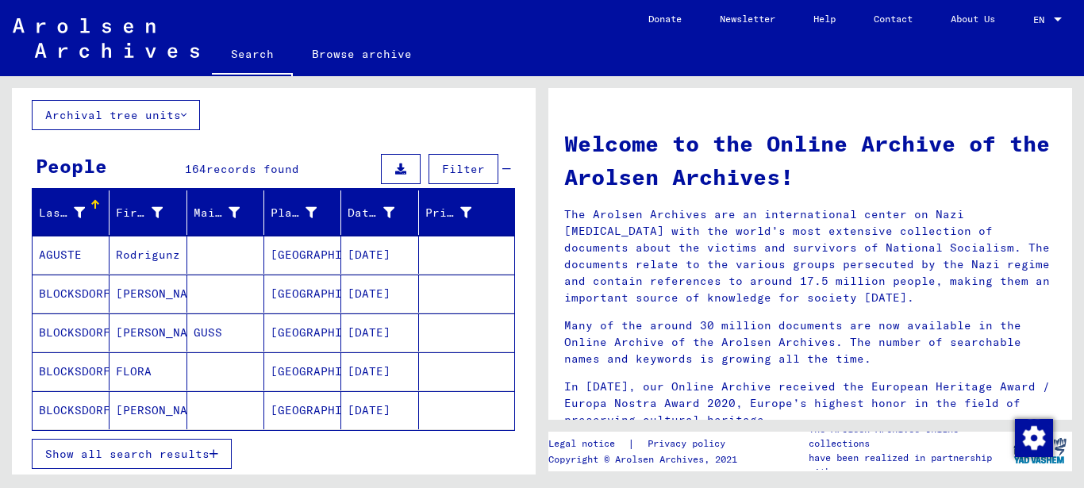
click at [155, 449] on span "Show all search results" at bounding box center [127, 454] width 164 height 14
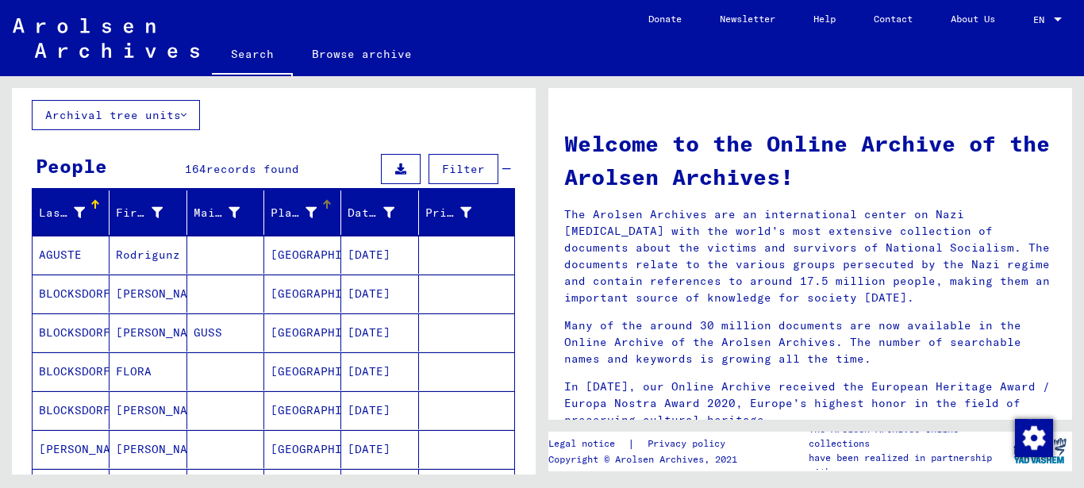
click at [322, 200] on div at bounding box center [327, 201] width 10 height 2
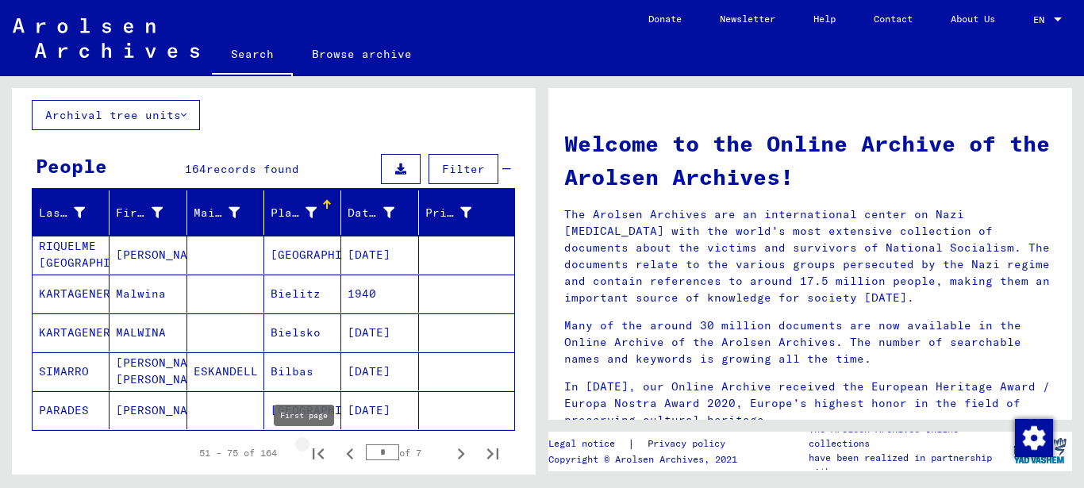
click at [313, 454] on icon "First page" at bounding box center [318, 453] width 11 height 11
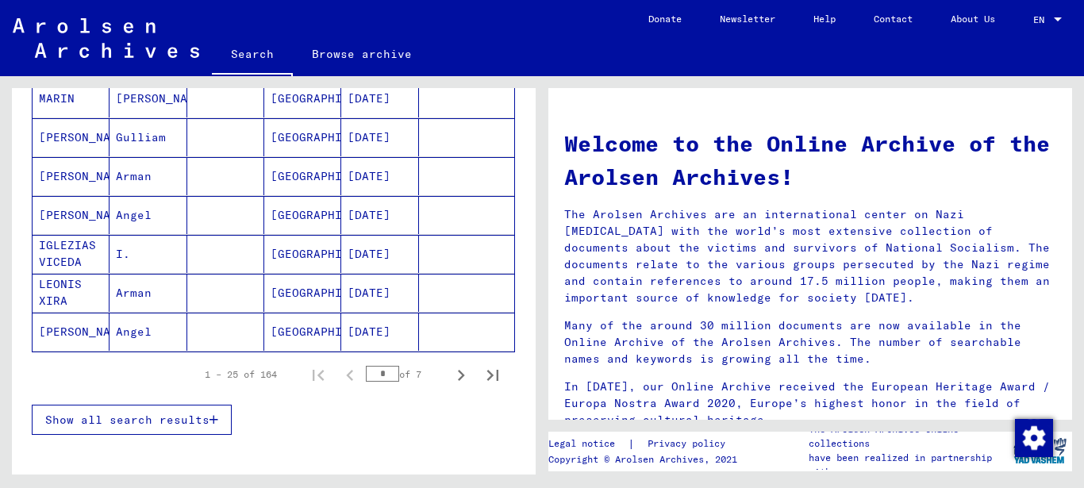
scroll to position [942, 0]
click at [450, 378] on icon "Next page" at bounding box center [461, 374] width 22 height 22
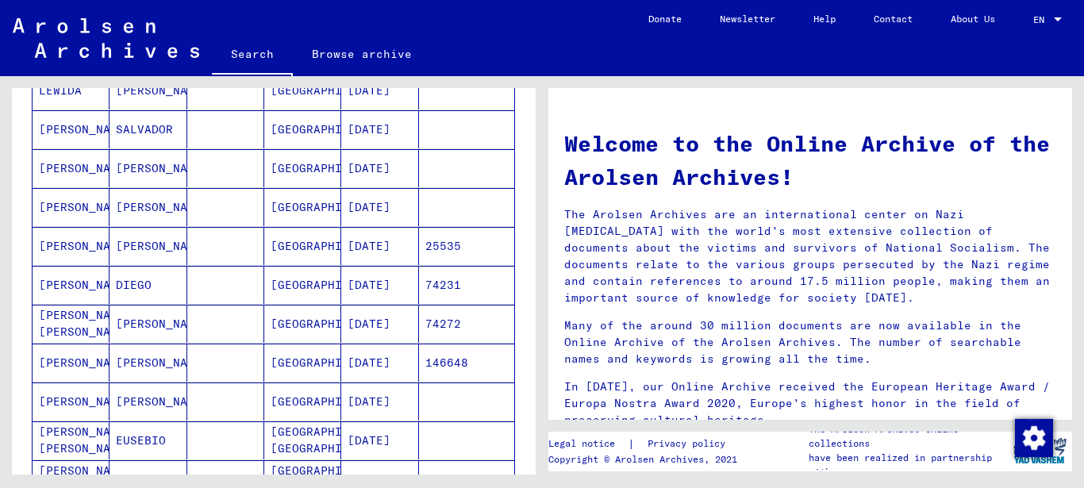
scroll to position [1028, 0]
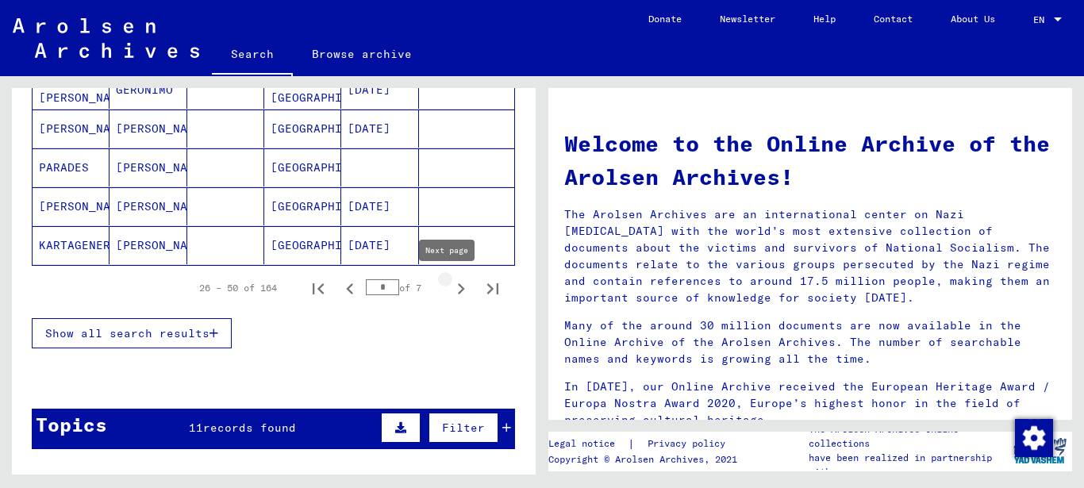
click at [458, 292] on icon "Next page" at bounding box center [461, 288] width 7 height 11
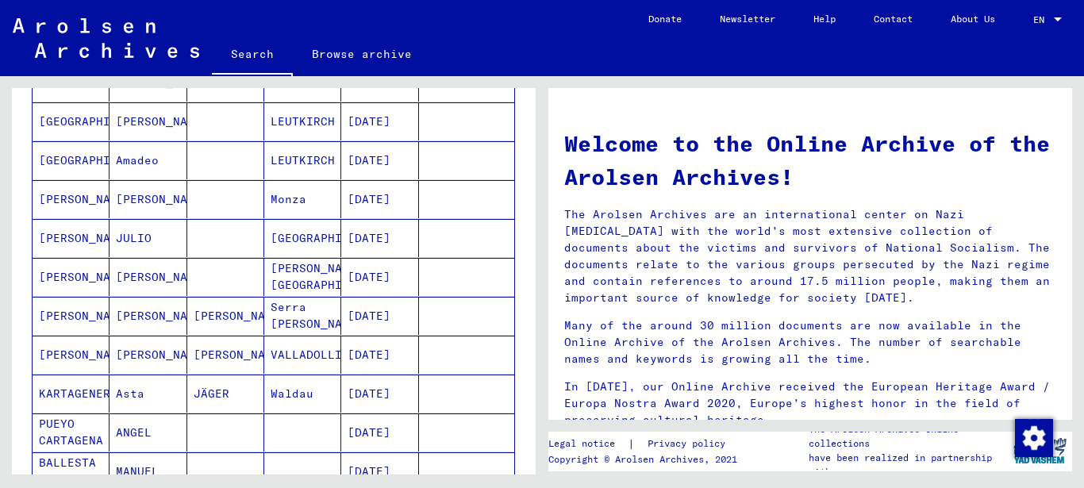
scroll to position [1114, 0]
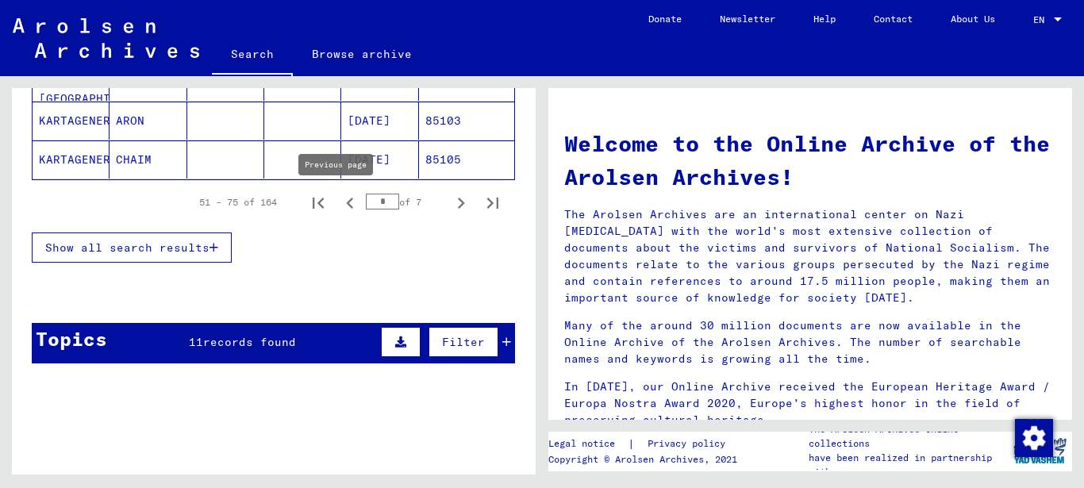
click at [340, 206] on icon "Previous page" at bounding box center [350, 203] width 22 height 22
type input "*"
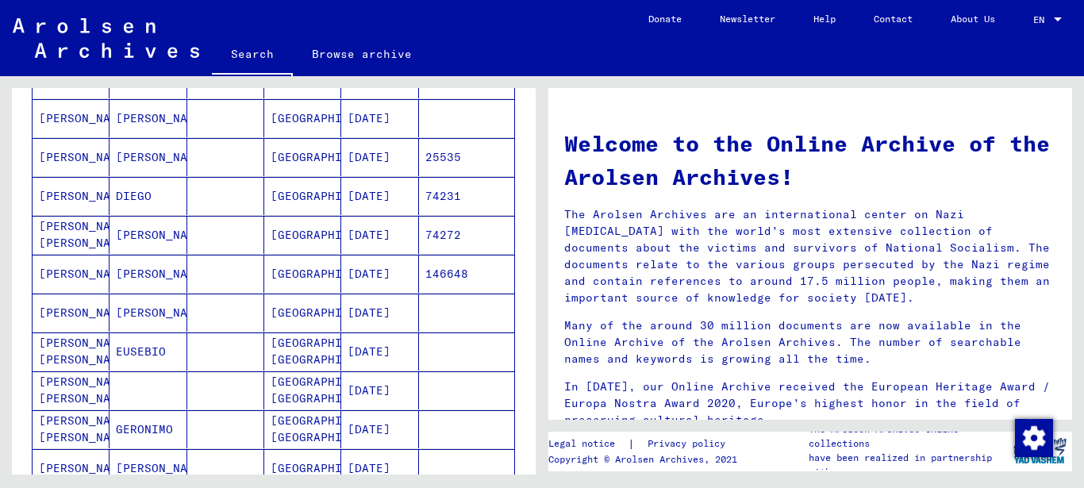
scroll to position [685, 0]
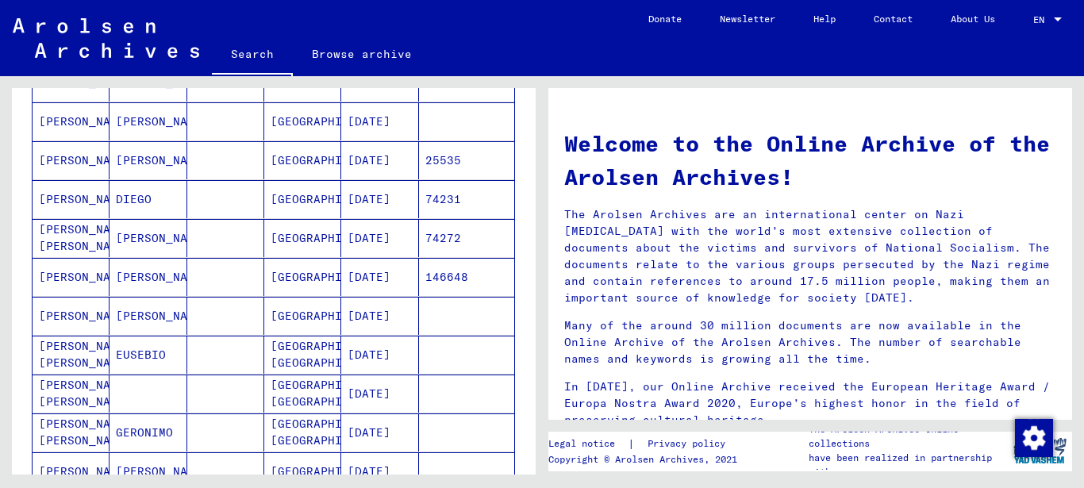
click at [297, 116] on mat-cell "[GEOGRAPHIC_DATA]" at bounding box center [302, 121] width 77 height 38
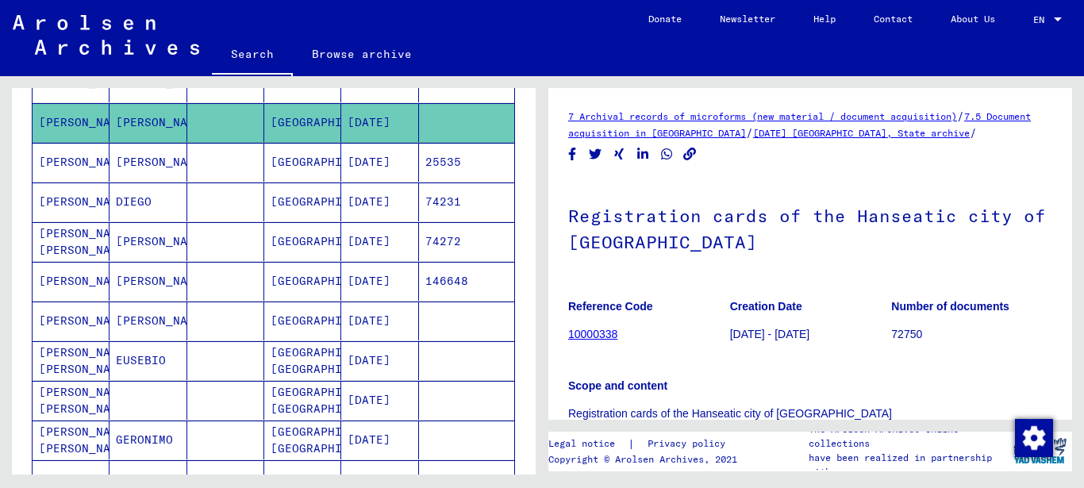
scroll to position [248, 0]
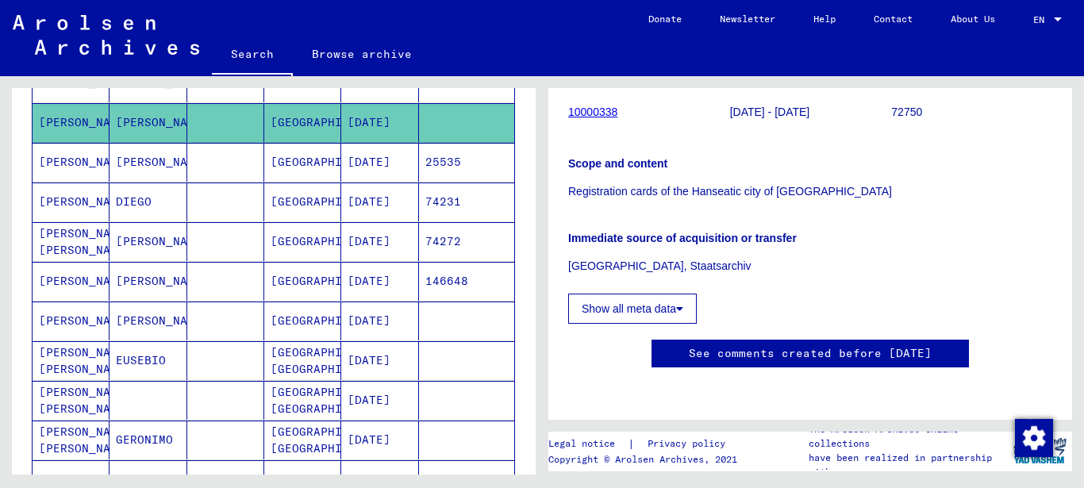
click at [285, 155] on mat-cell "[GEOGRAPHIC_DATA]" at bounding box center [302, 162] width 77 height 39
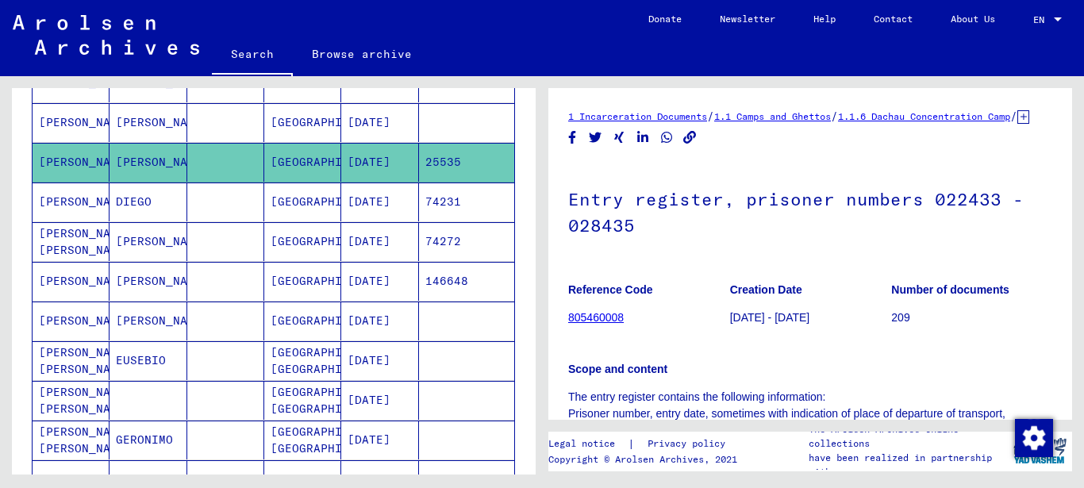
scroll to position [343, 0]
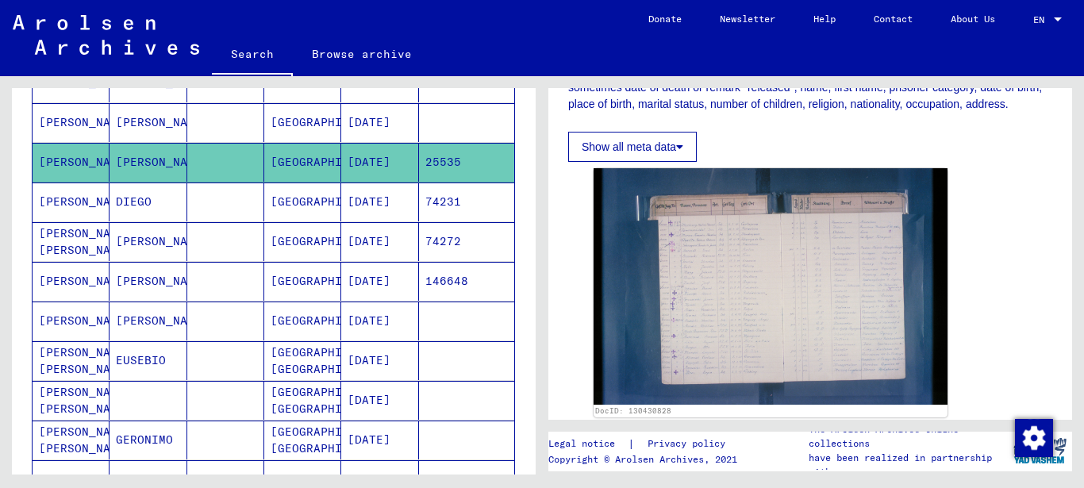
click at [296, 201] on mat-cell "[GEOGRAPHIC_DATA]" at bounding box center [302, 201] width 77 height 39
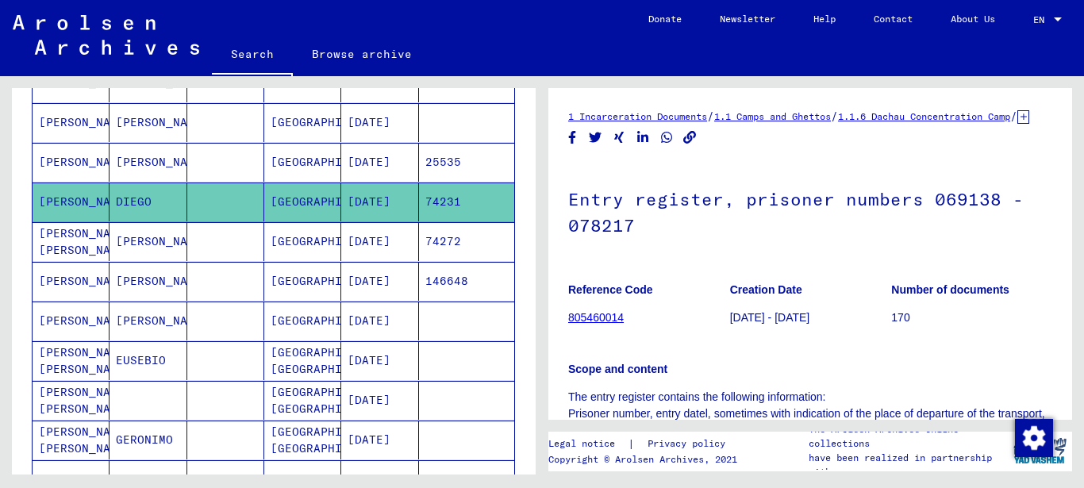
scroll to position [343, 0]
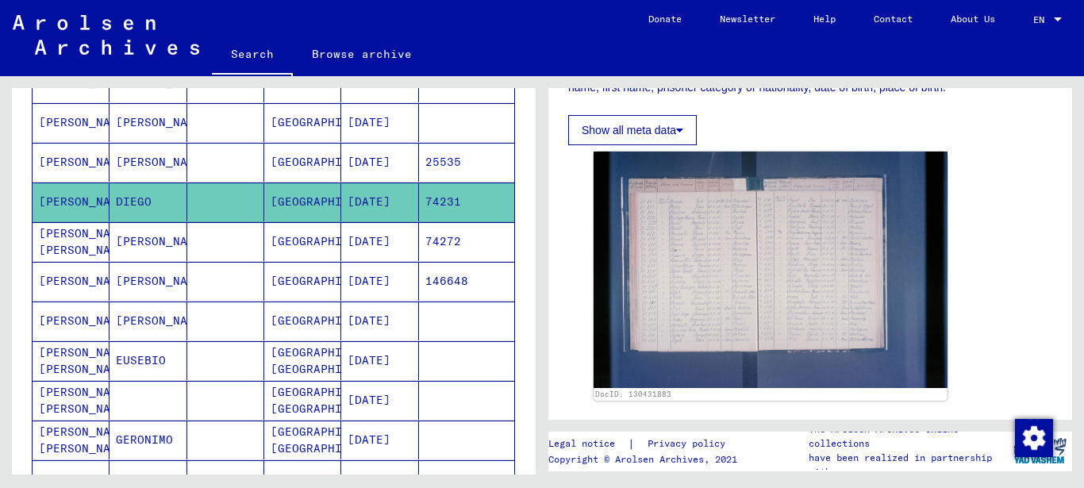
click at [288, 242] on mat-cell "[GEOGRAPHIC_DATA]" at bounding box center [302, 241] width 77 height 39
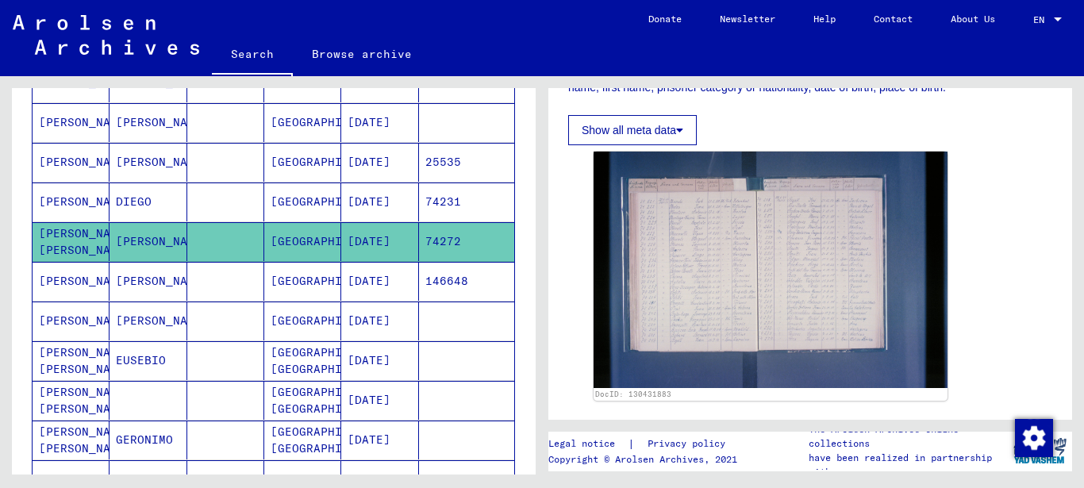
click at [290, 273] on mat-cell "[GEOGRAPHIC_DATA]" at bounding box center [302, 281] width 77 height 39
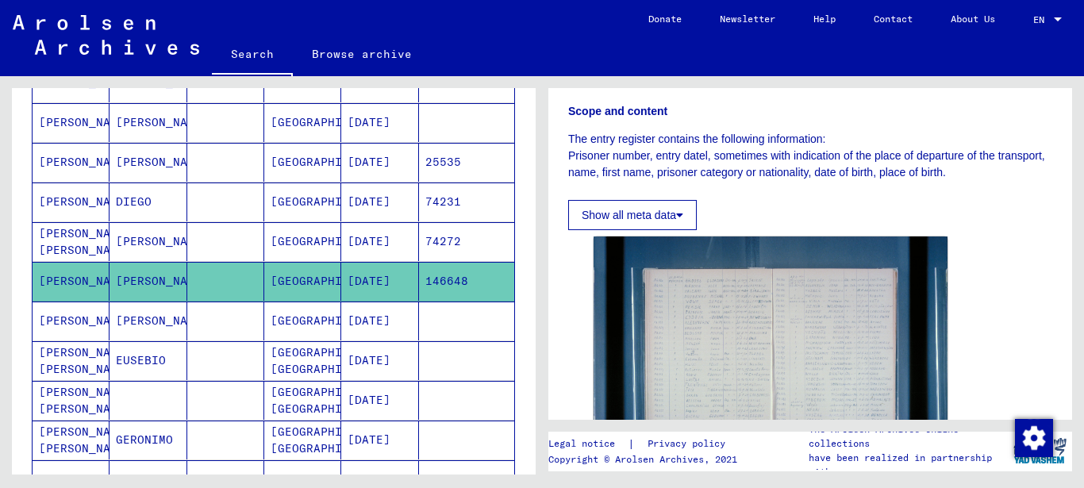
scroll to position [460, 0]
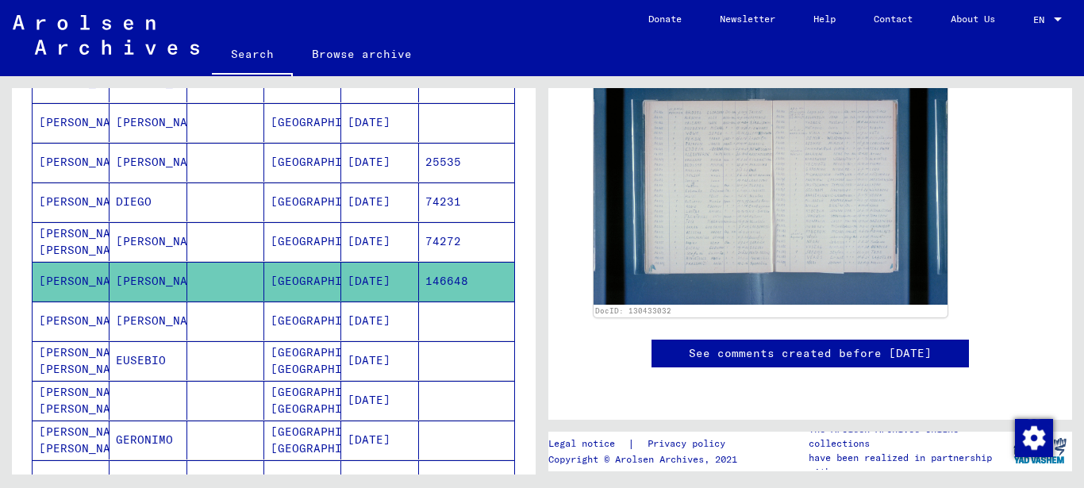
click at [307, 323] on mat-cell "[GEOGRAPHIC_DATA]" at bounding box center [302, 320] width 77 height 39
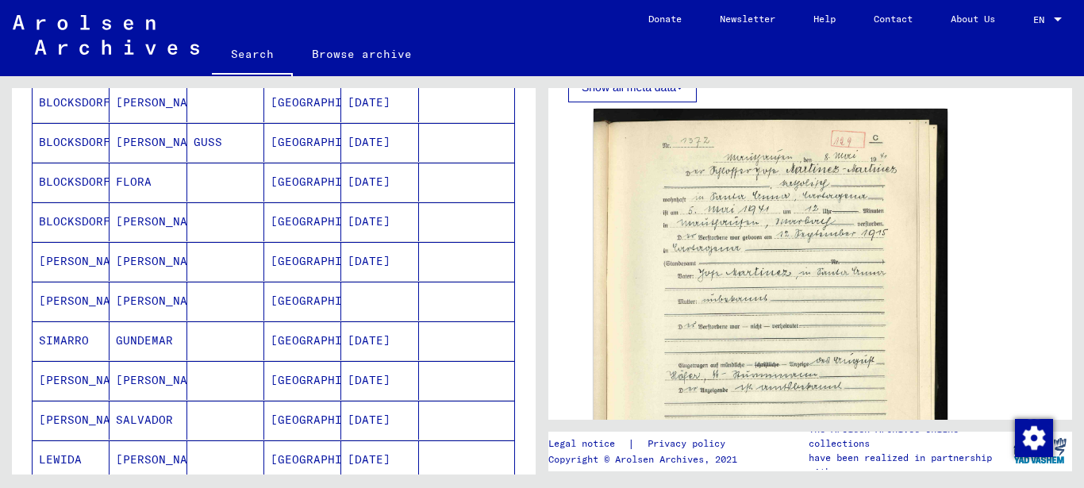
scroll to position [180, 0]
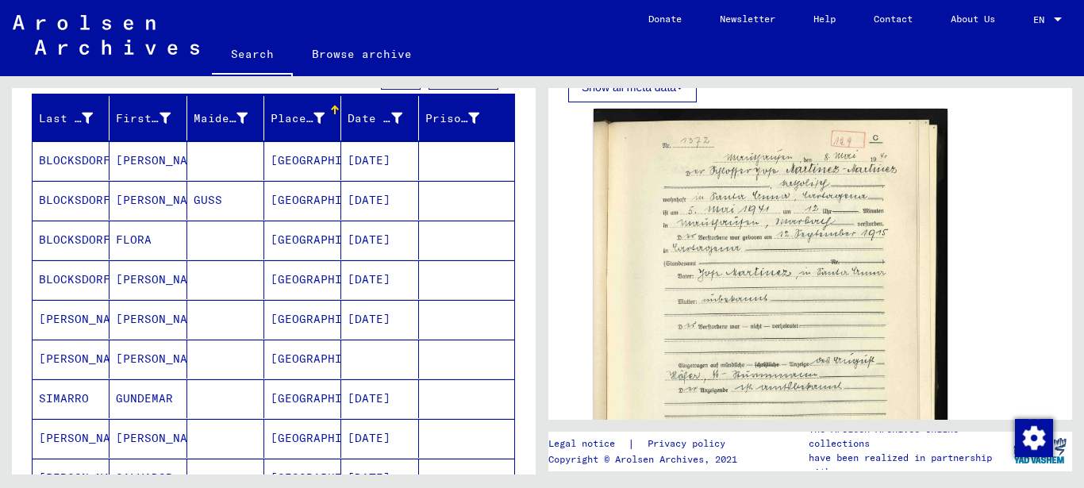
click at [284, 171] on mat-cell "[GEOGRAPHIC_DATA]" at bounding box center [302, 160] width 77 height 39
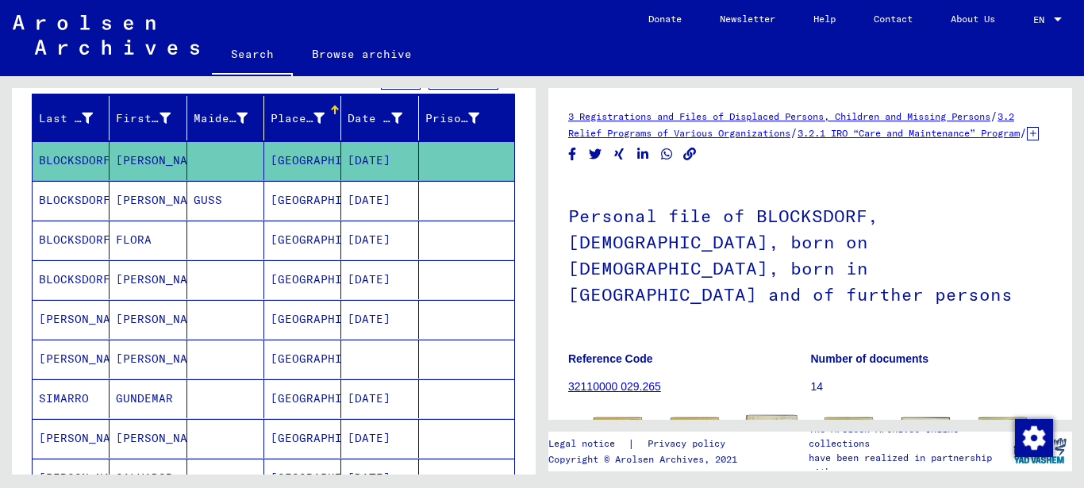
scroll to position [298, 0]
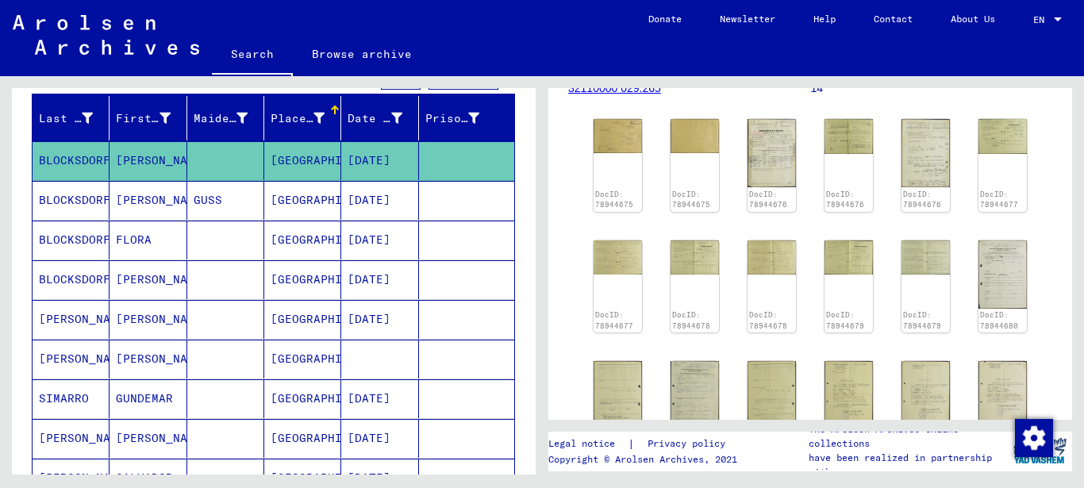
click at [306, 313] on mat-cell "[GEOGRAPHIC_DATA]" at bounding box center [302, 319] width 77 height 39
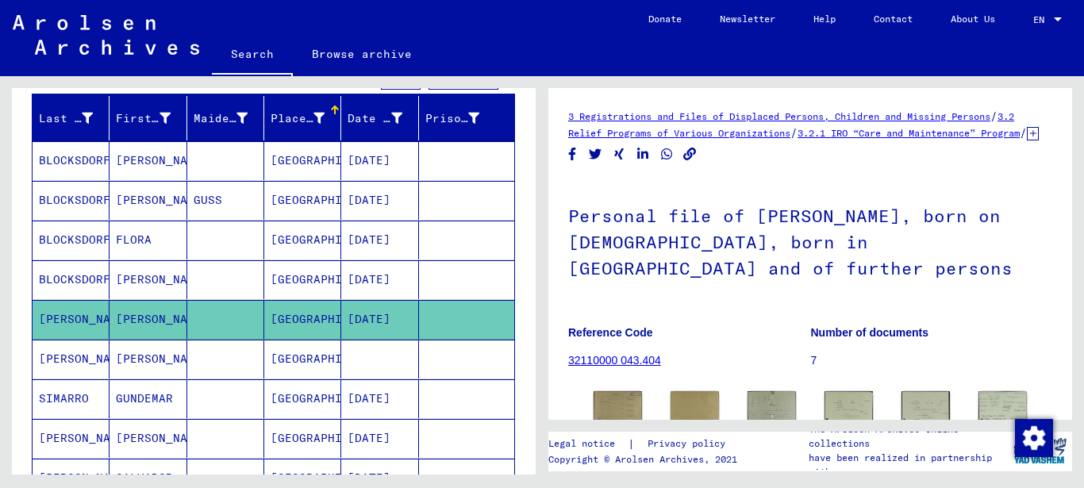
scroll to position [257, 0]
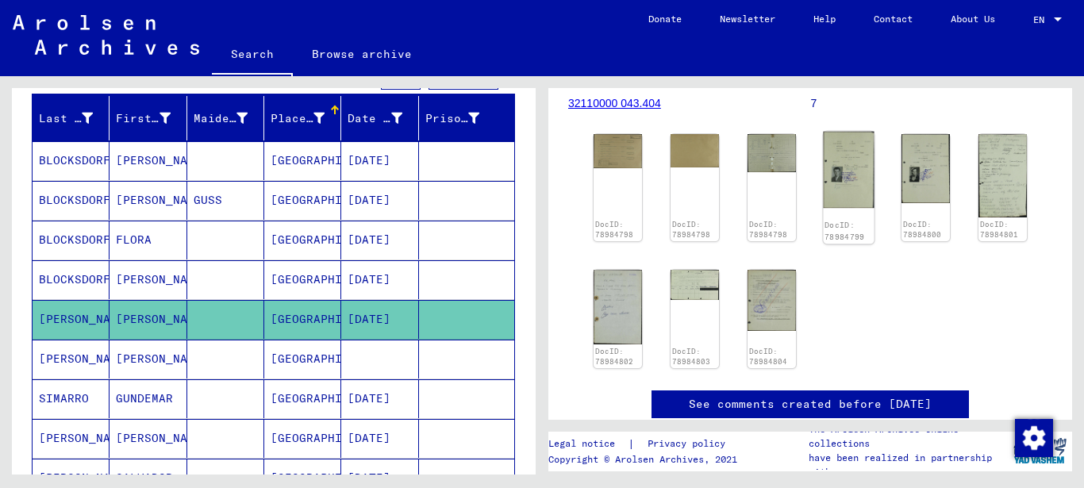
click at [850, 196] on img at bounding box center [848, 170] width 51 height 76
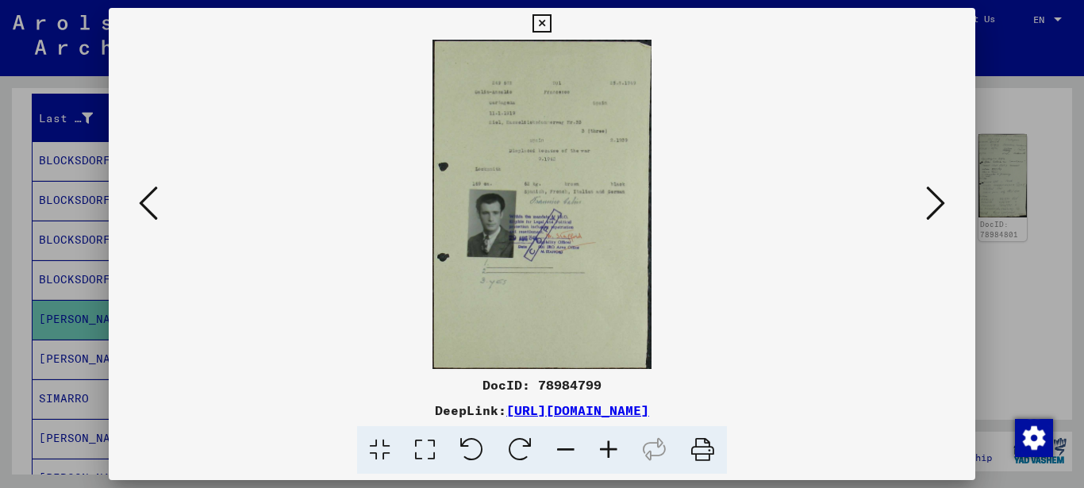
click at [930, 209] on icon at bounding box center [935, 203] width 19 height 38
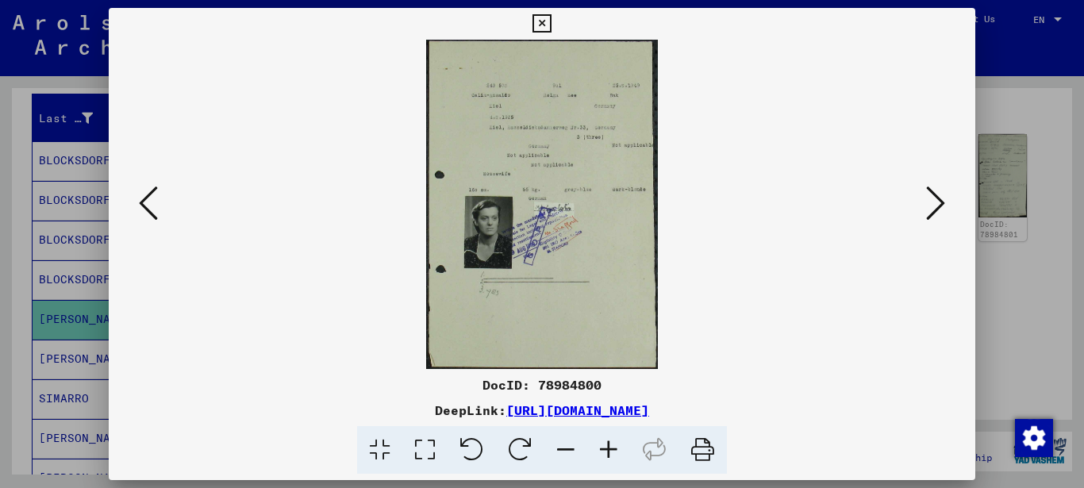
click at [608, 450] on icon at bounding box center [608, 450] width 43 height 48
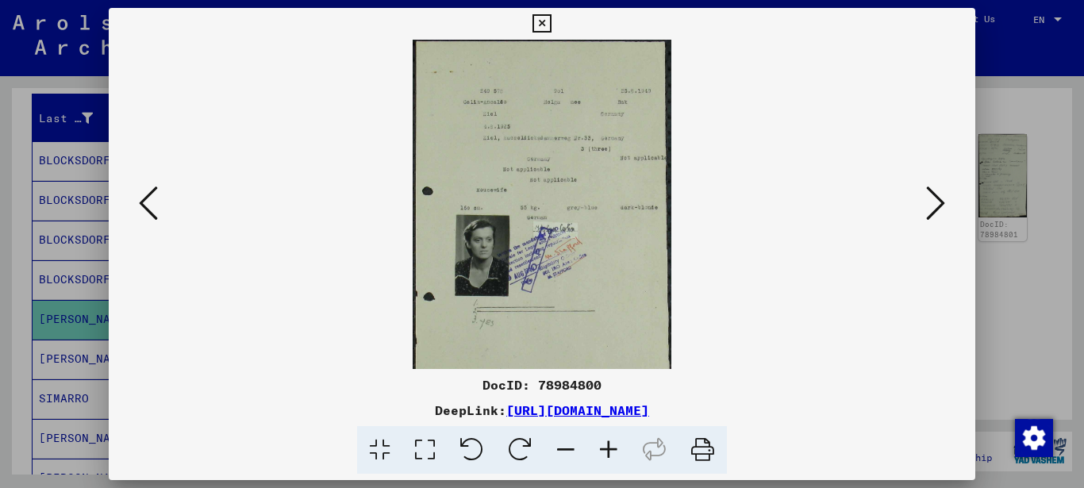
click at [608, 450] on icon at bounding box center [608, 450] width 43 height 48
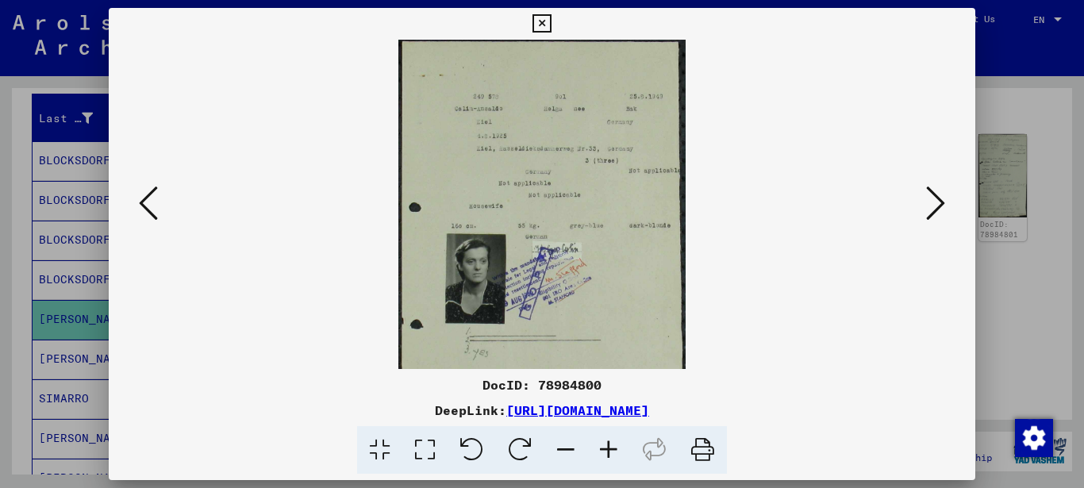
click at [608, 450] on icon at bounding box center [608, 450] width 43 height 48
click at [608, 449] on icon at bounding box center [608, 450] width 43 height 48
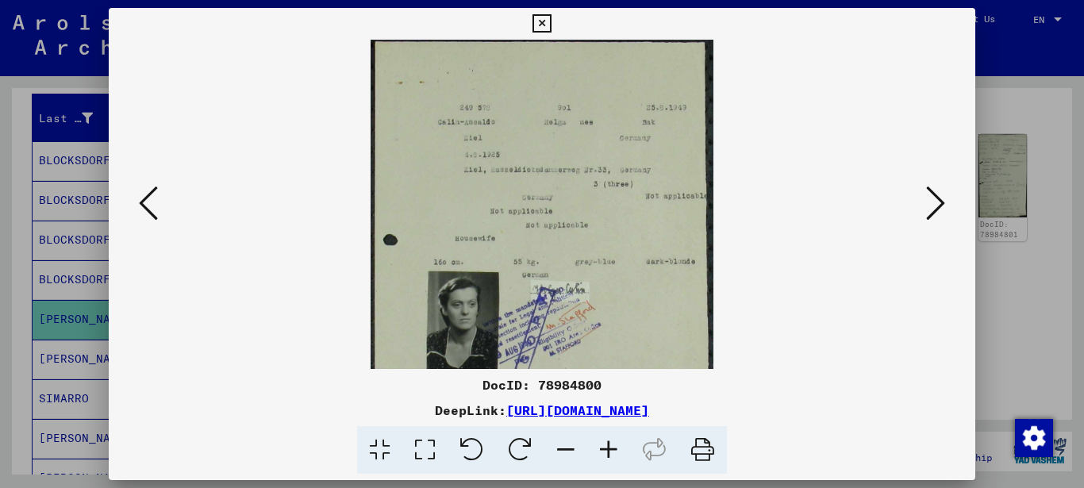
click at [608, 449] on icon at bounding box center [608, 450] width 43 height 48
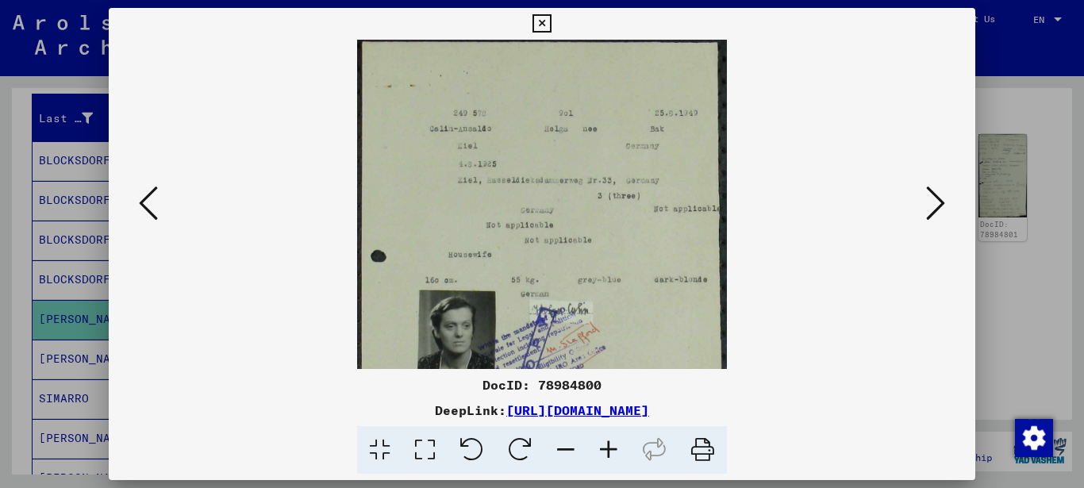
click at [608, 449] on icon at bounding box center [608, 450] width 43 height 48
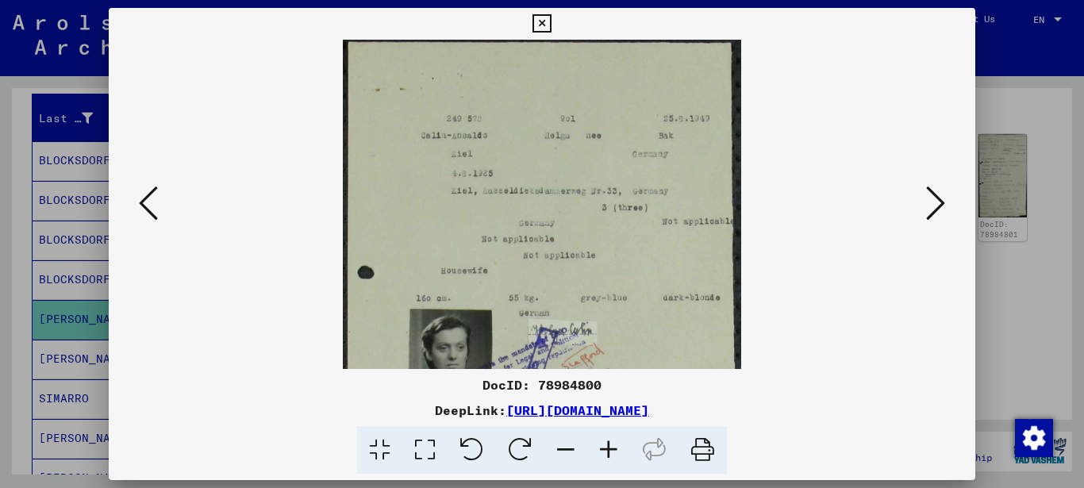
click at [608, 449] on icon at bounding box center [608, 450] width 43 height 48
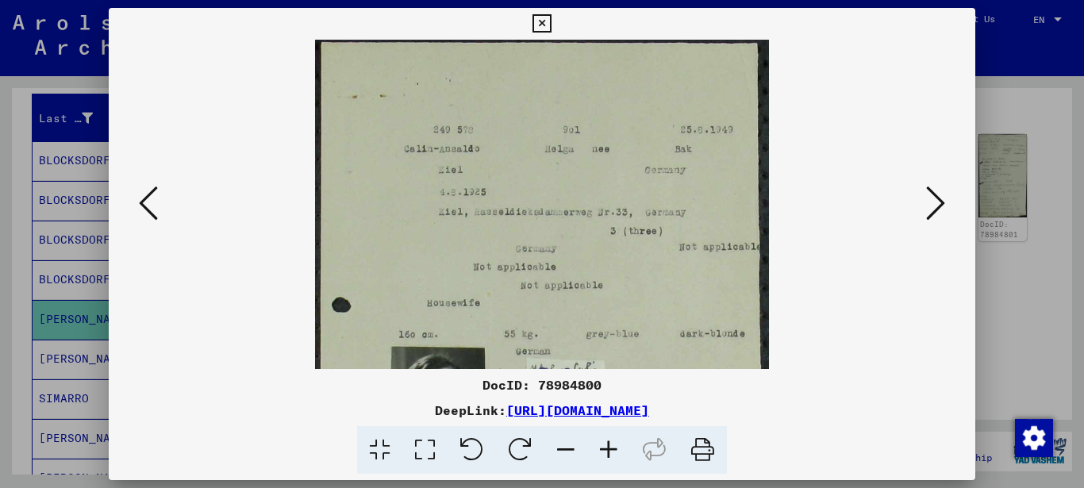
click at [608, 449] on icon at bounding box center [608, 450] width 43 height 48
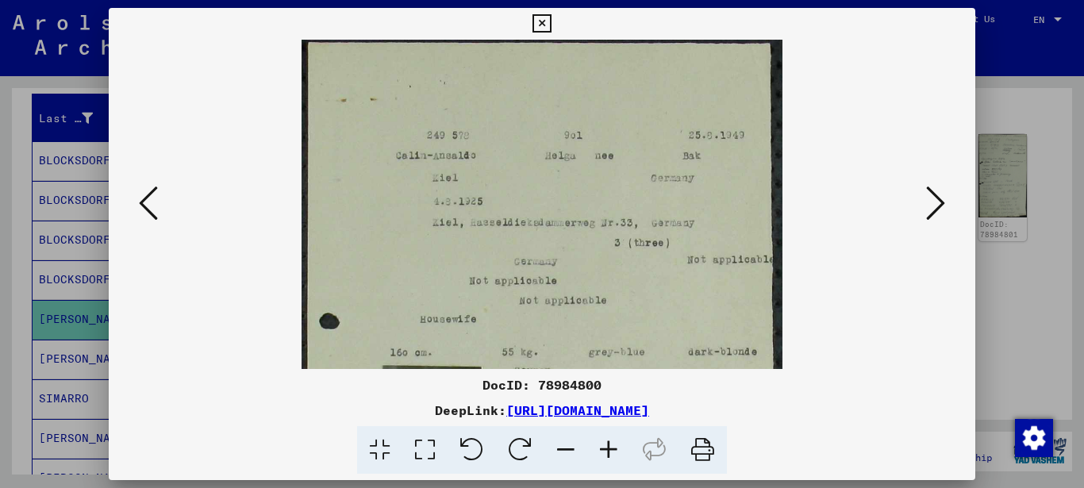
click at [608, 449] on icon at bounding box center [608, 450] width 43 height 48
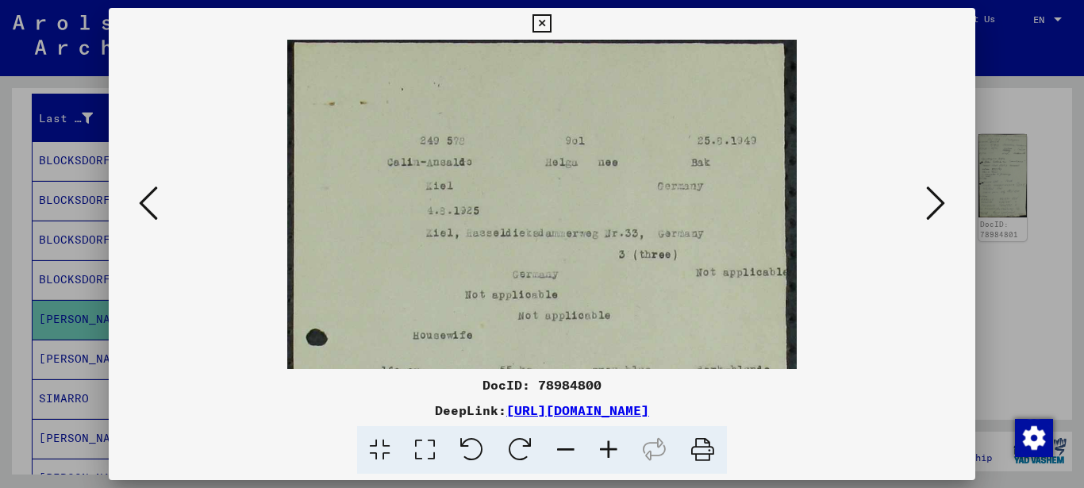
click at [608, 449] on icon at bounding box center [608, 450] width 43 height 48
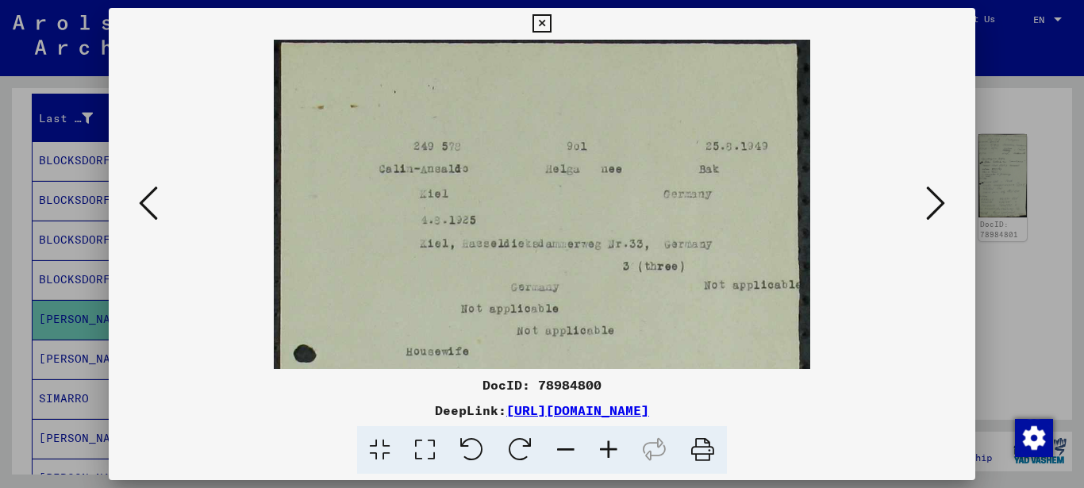
click at [608, 449] on icon at bounding box center [608, 450] width 43 height 48
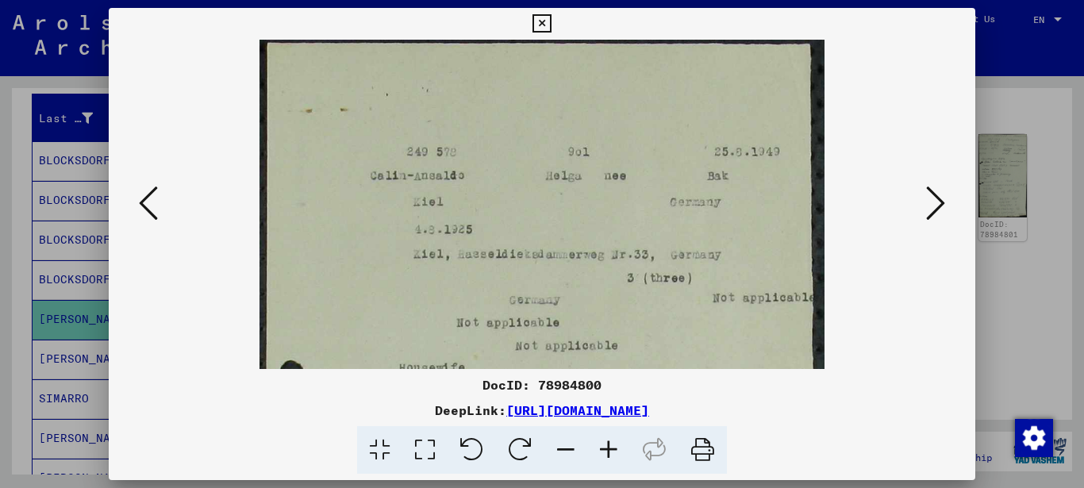
click at [608, 449] on icon at bounding box center [608, 450] width 43 height 48
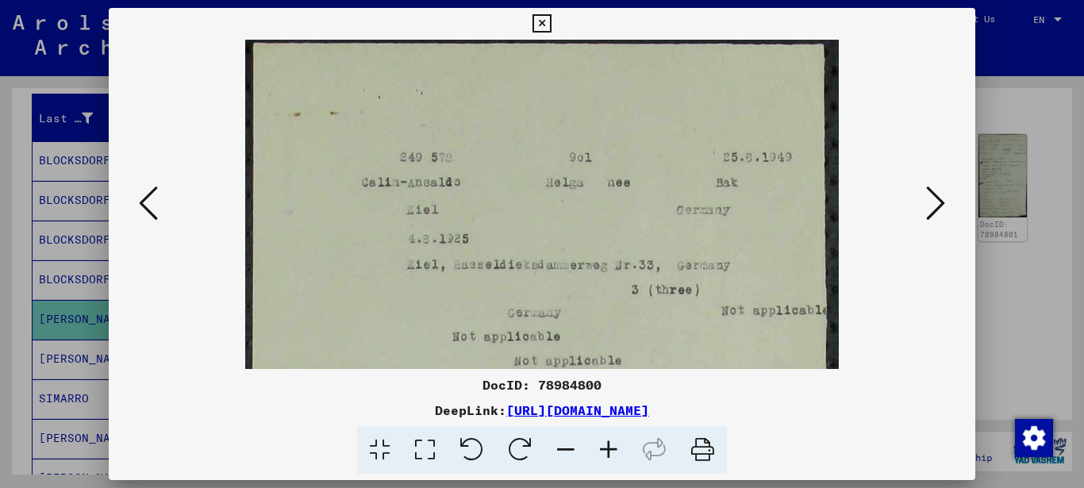
click at [151, 202] on icon at bounding box center [148, 203] width 19 height 38
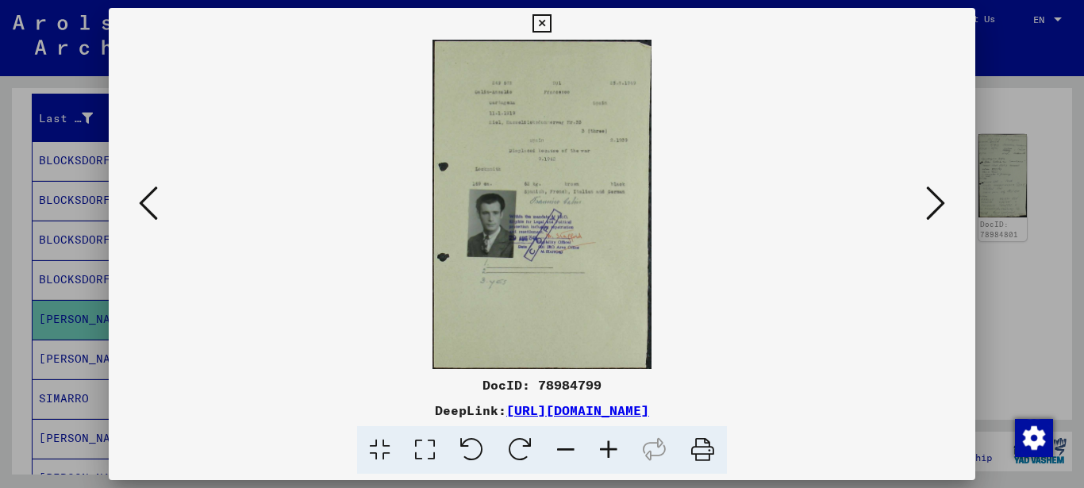
click at [607, 451] on icon at bounding box center [608, 450] width 43 height 48
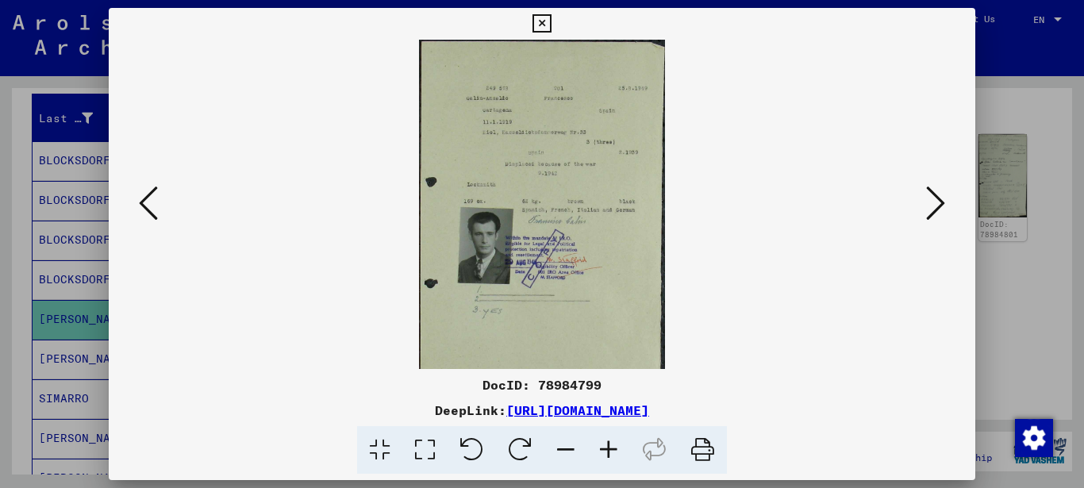
click at [607, 449] on icon at bounding box center [608, 450] width 43 height 48
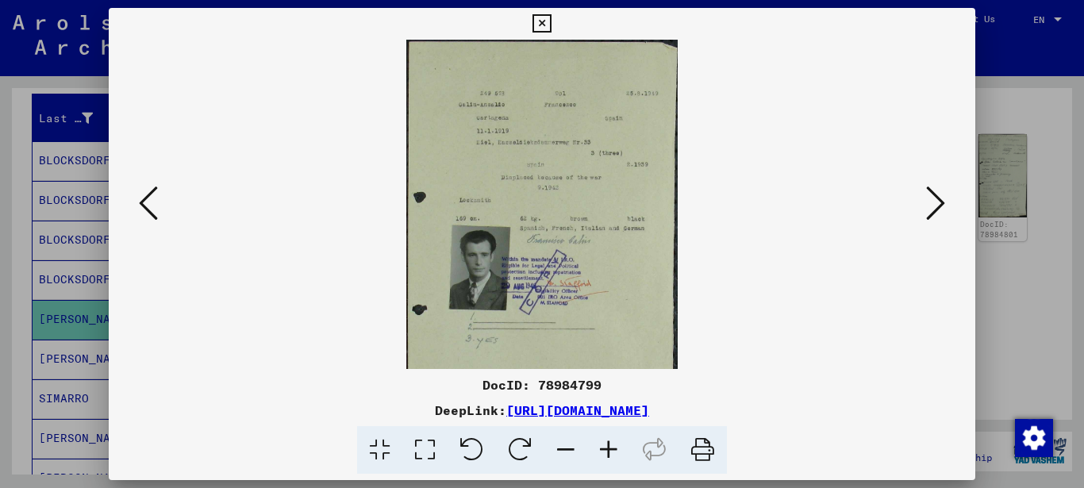
click at [607, 449] on icon at bounding box center [608, 450] width 43 height 48
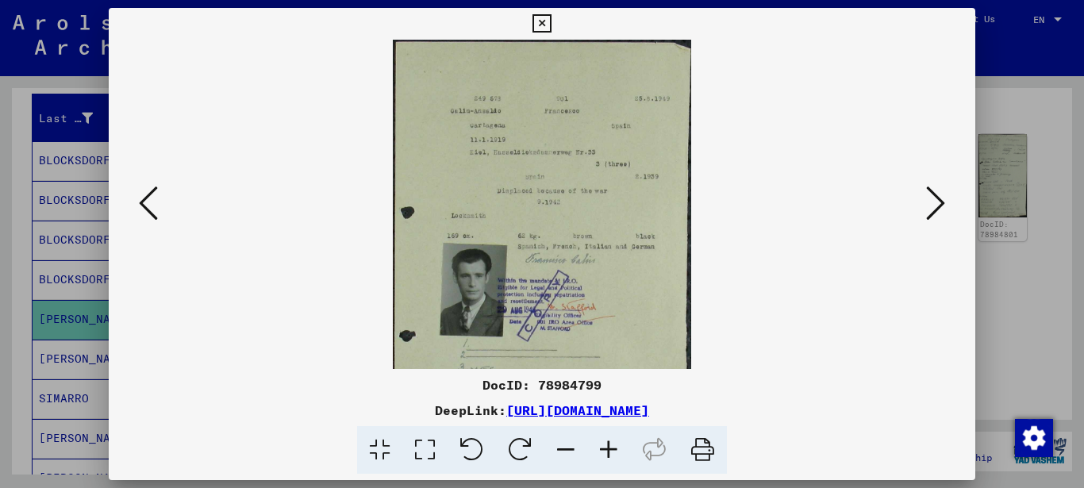
click at [607, 449] on icon at bounding box center [608, 450] width 43 height 48
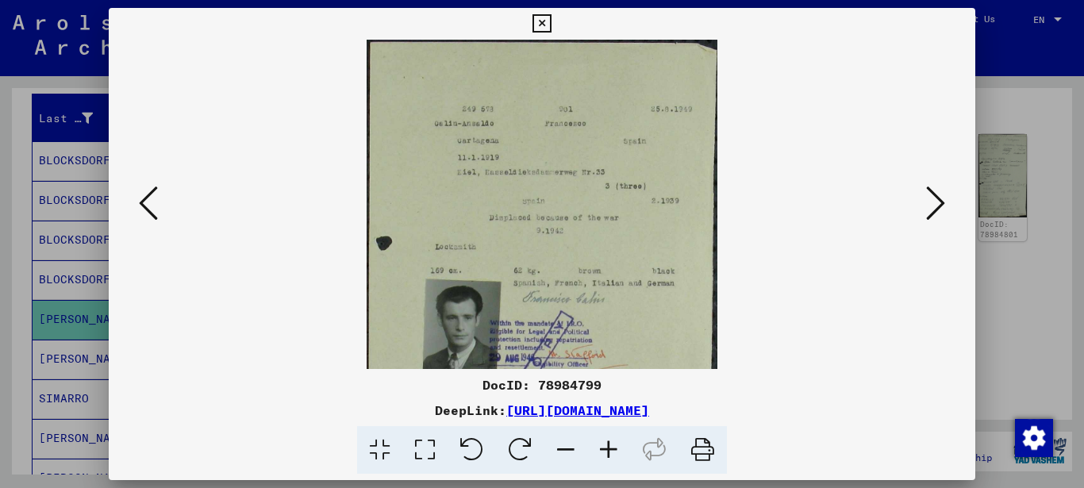
click at [607, 449] on icon at bounding box center [608, 450] width 43 height 48
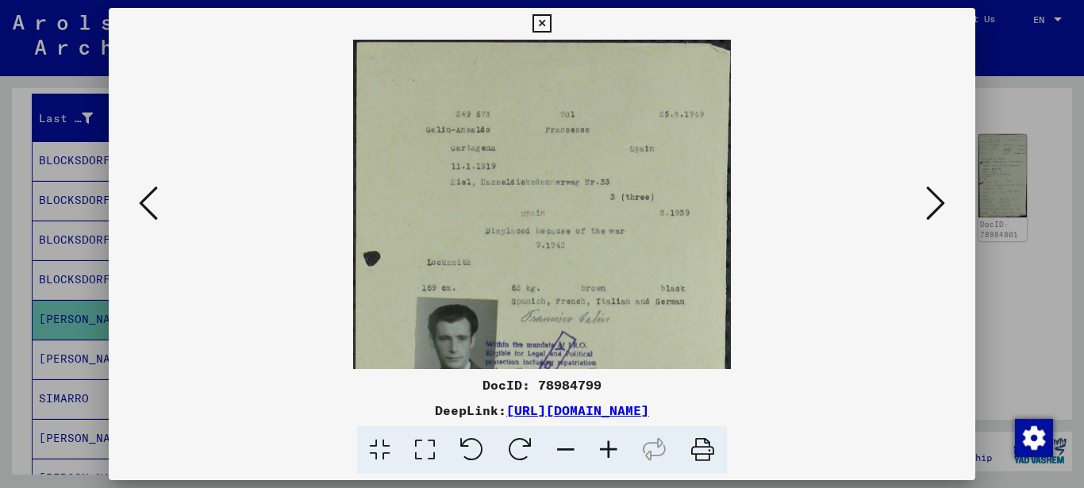
click at [607, 449] on icon at bounding box center [608, 450] width 43 height 48
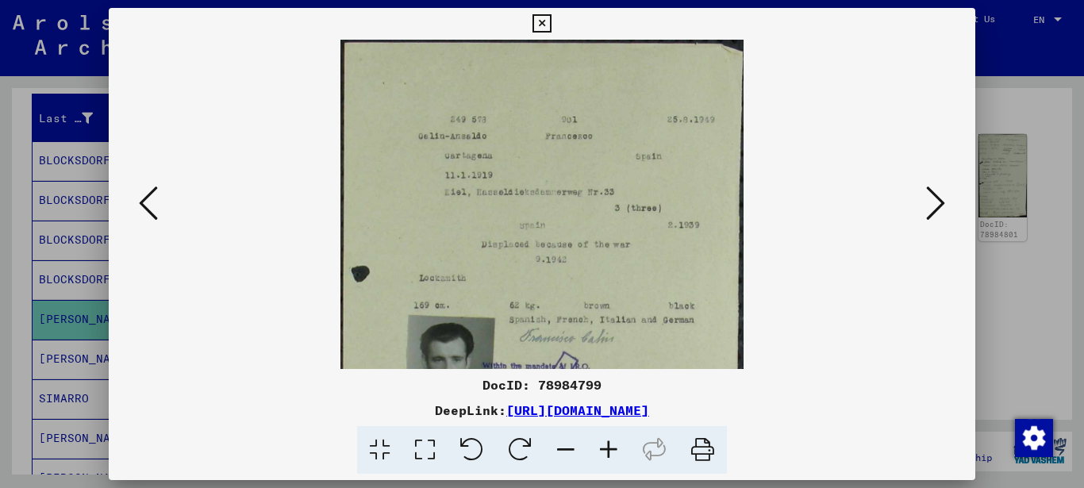
click at [607, 449] on icon at bounding box center [608, 450] width 43 height 48
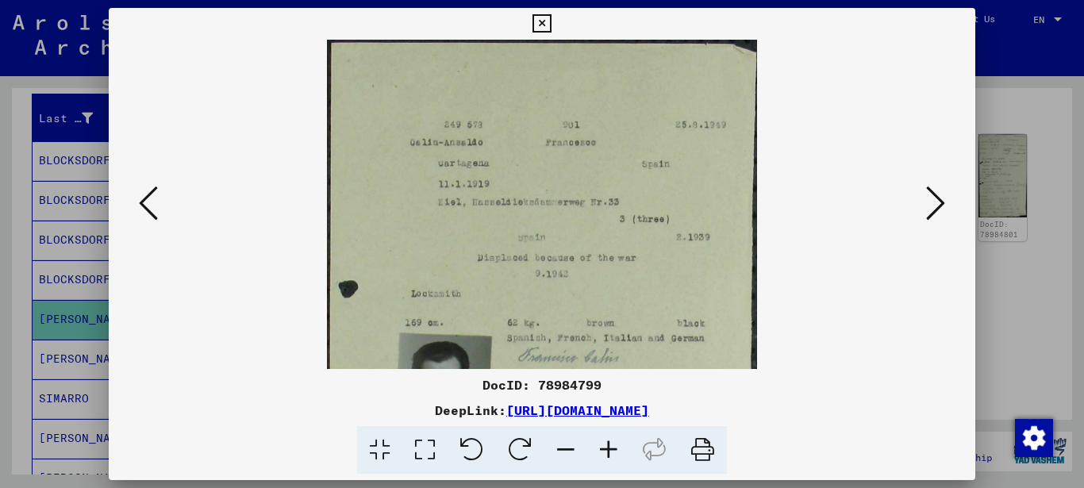
click at [607, 449] on icon at bounding box center [608, 450] width 43 height 48
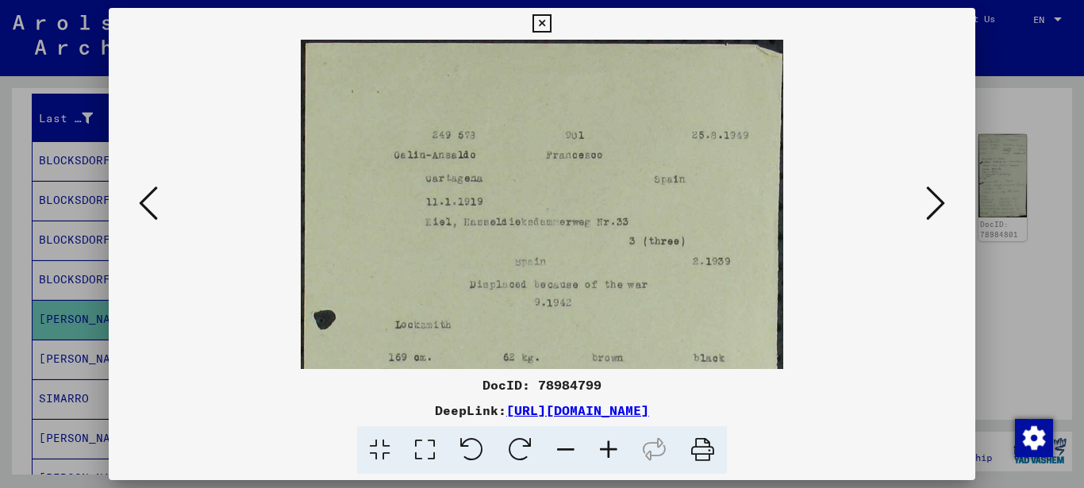
click at [607, 449] on icon at bounding box center [608, 450] width 43 height 48
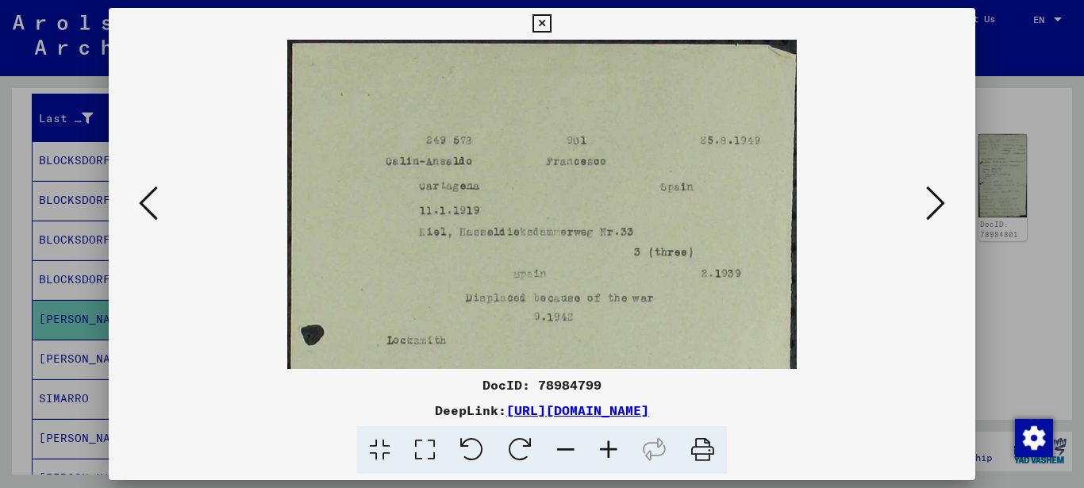
click at [607, 449] on icon at bounding box center [608, 450] width 43 height 48
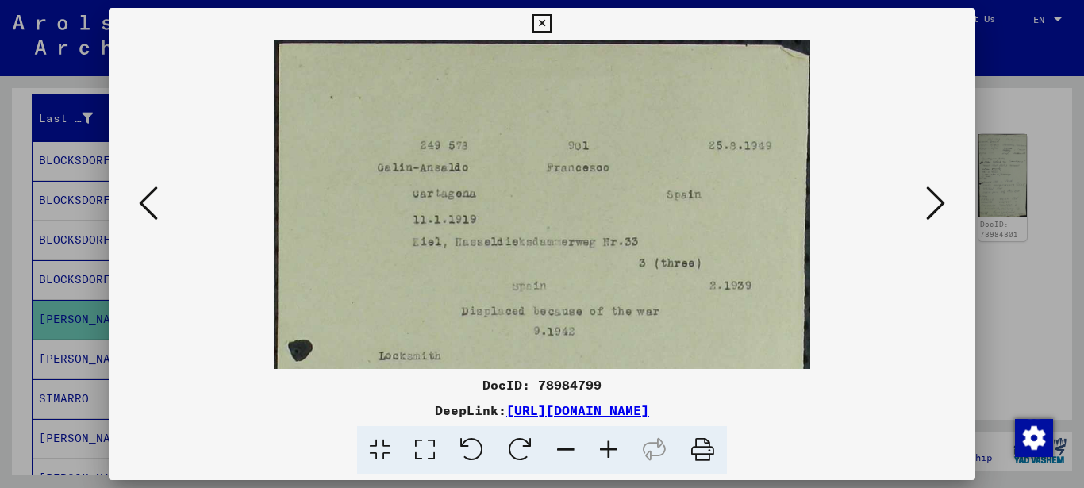
click at [607, 449] on icon at bounding box center [608, 450] width 43 height 48
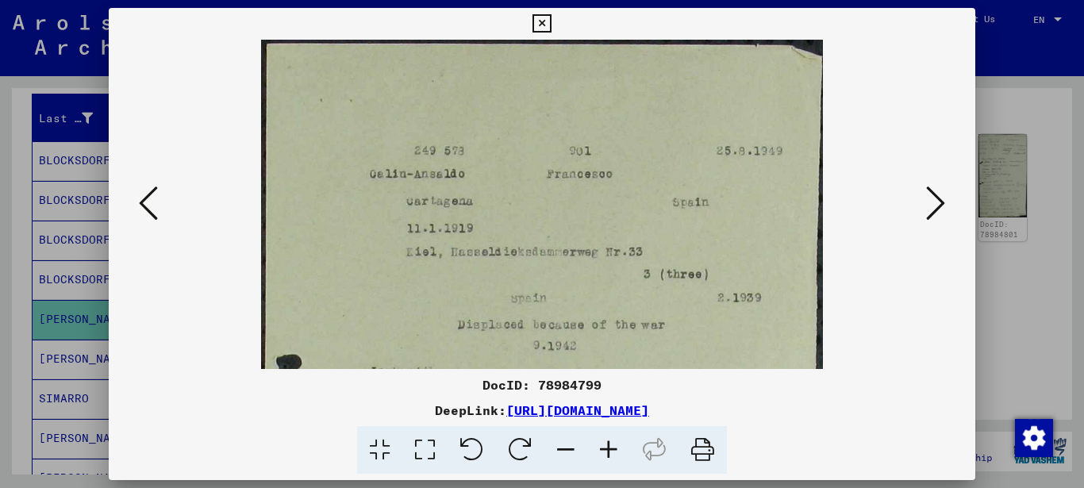
click at [607, 449] on icon at bounding box center [608, 450] width 43 height 48
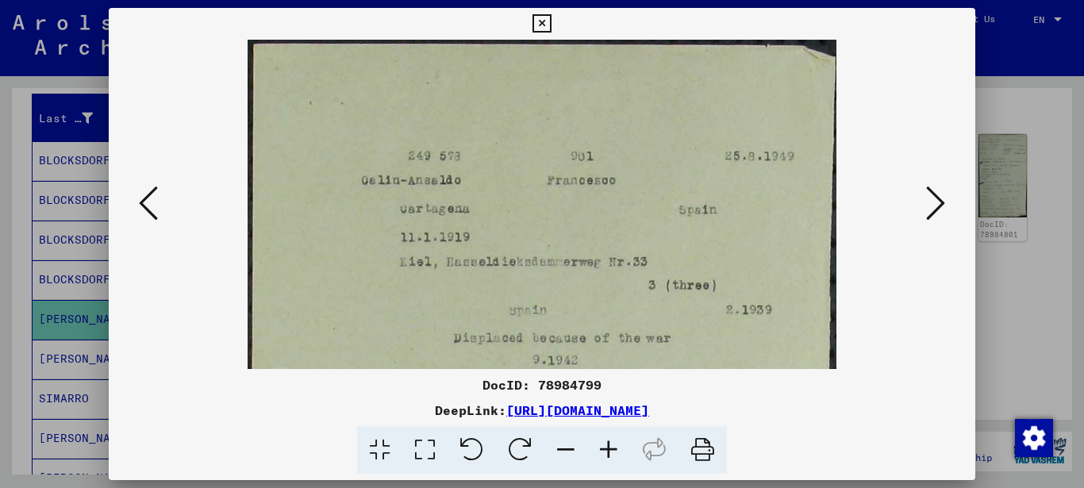
scroll to position [10, 0]
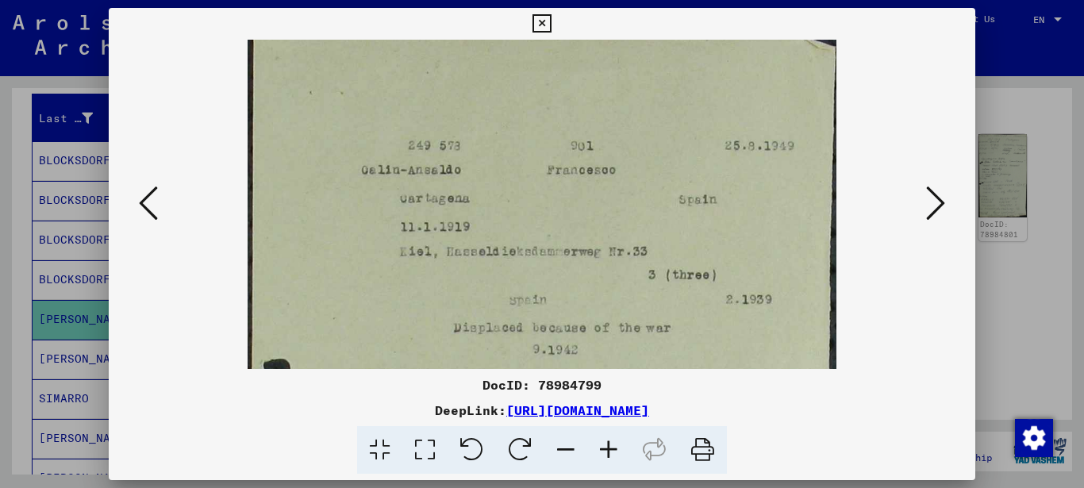
drag, startPoint x: 604, startPoint y: 306, endPoint x: 537, endPoint y: 296, distance: 67.4
click at [537, 296] on img at bounding box center [541, 471] width 589 height 884
click at [551, 18] on icon at bounding box center [541, 23] width 18 height 19
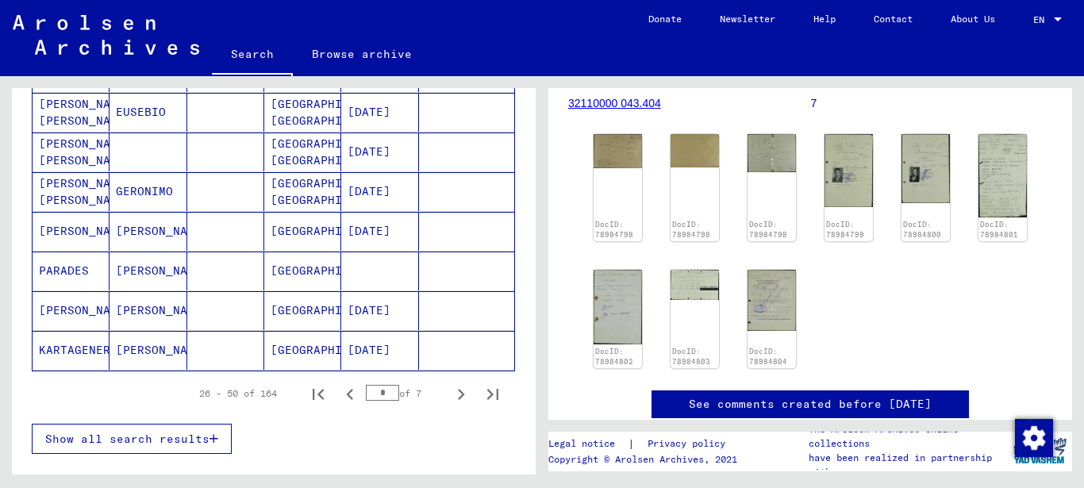
scroll to position [1285, 0]
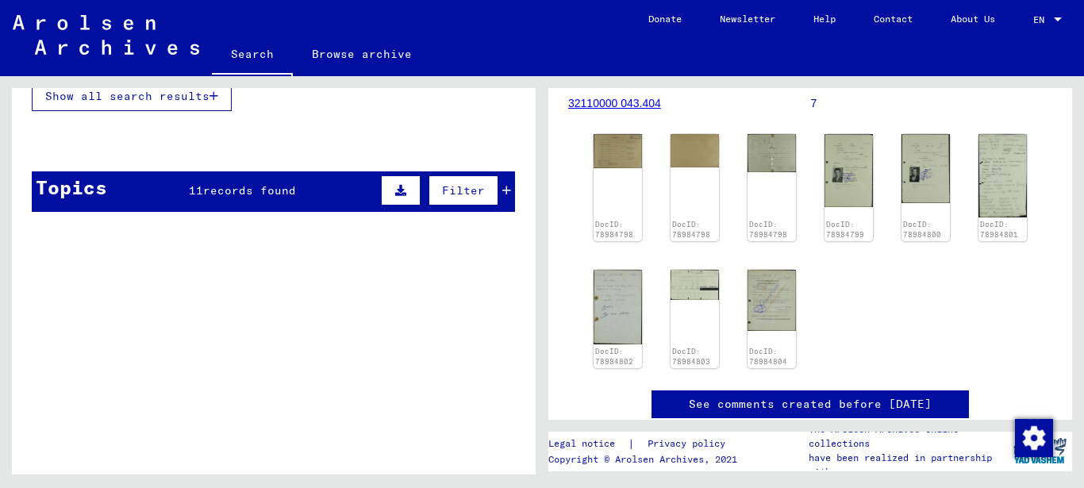
click at [118, 185] on div "Topics 11 records found Filter" at bounding box center [273, 191] width 483 height 40
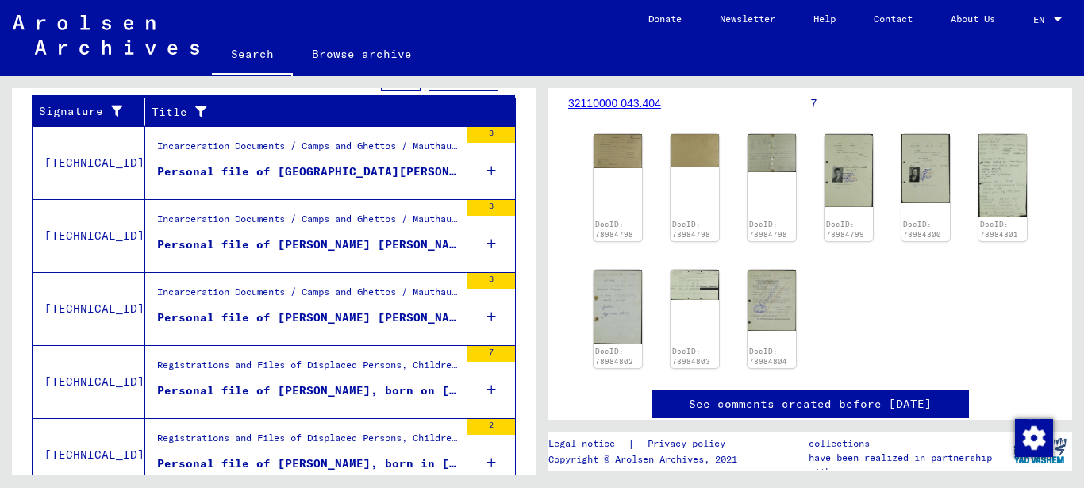
scroll to position [1464, 0]
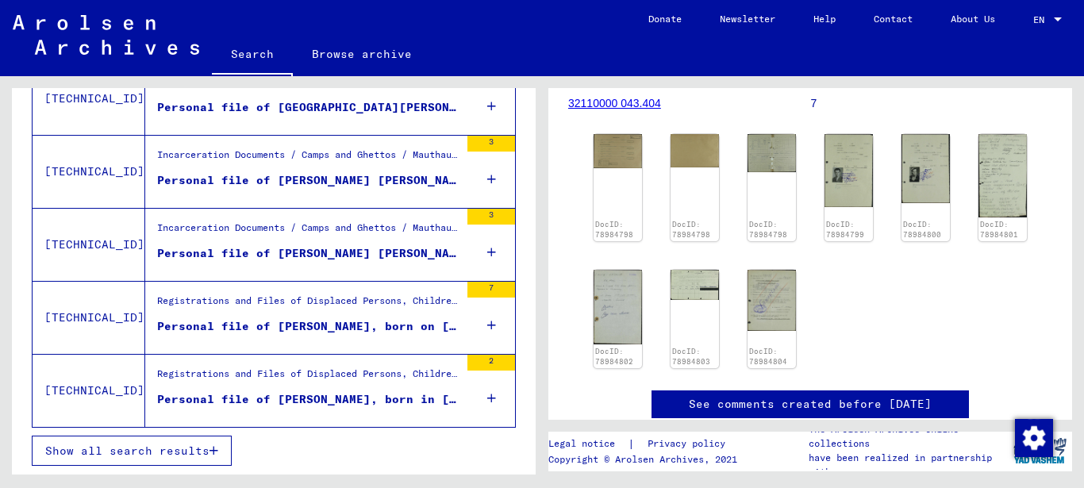
click at [265, 391] on div "Personal file of [PERSON_NAME], born in [GEOGRAPHIC_DATA]" at bounding box center [308, 399] width 302 height 17
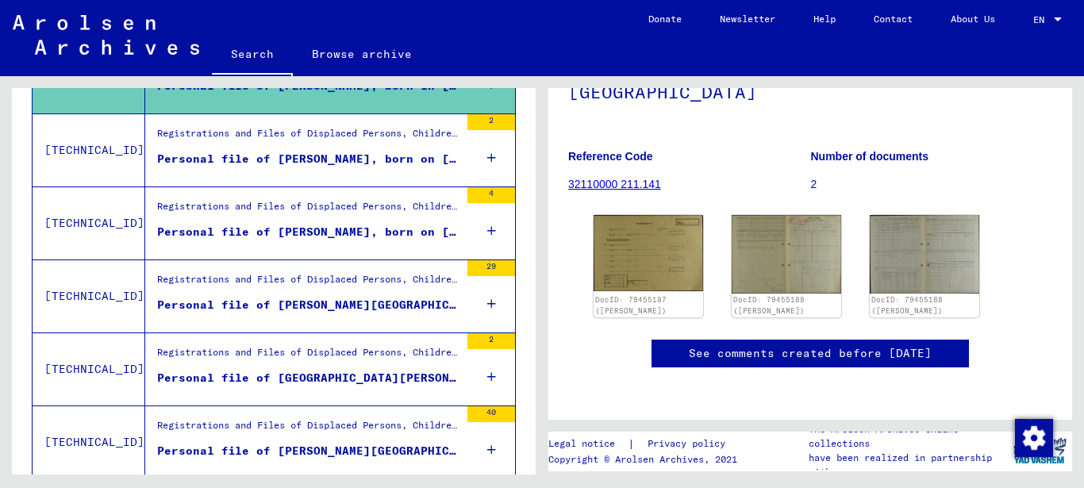
scroll to position [678, 0]
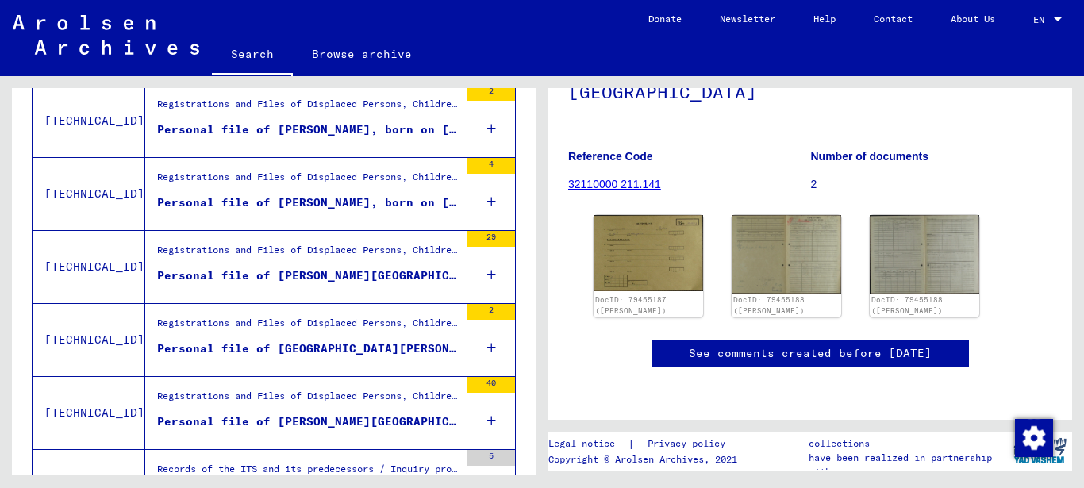
click at [288, 258] on div "Registrations and Files of Displaced Persons, Children and Missing Persons / Re…" at bounding box center [308, 254] width 302 height 22
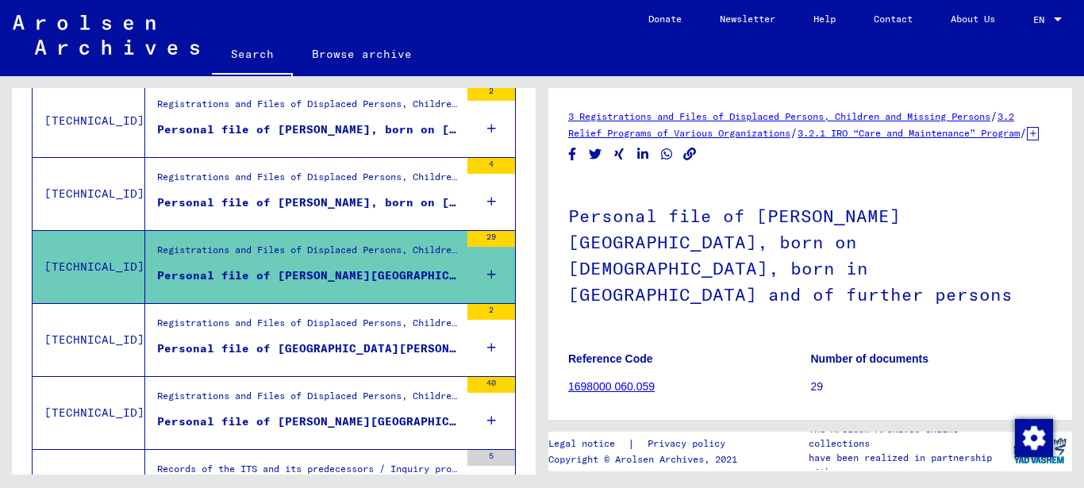
scroll to position [343, 0]
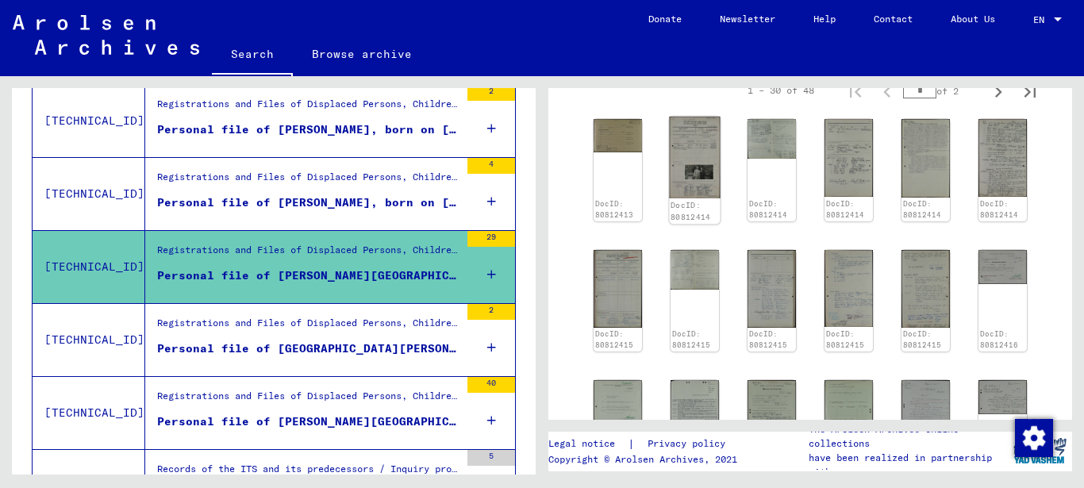
click at [704, 159] on img at bounding box center [694, 158] width 51 height 82
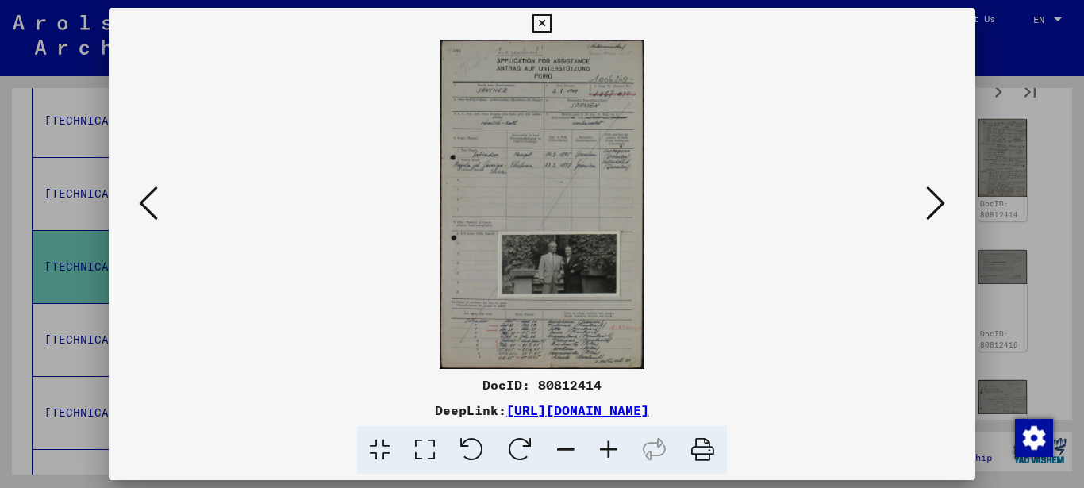
click at [610, 449] on icon at bounding box center [608, 450] width 43 height 48
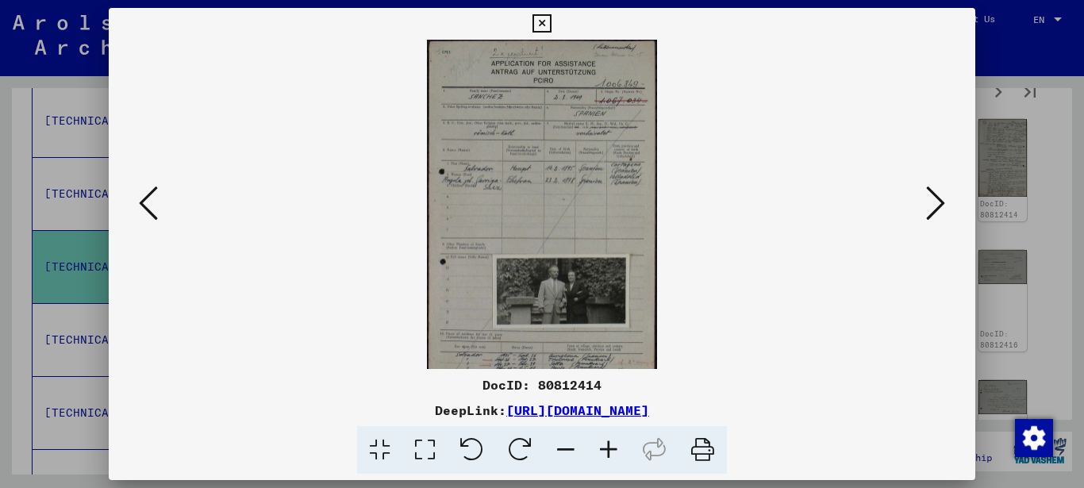
click at [610, 448] on icon at bounding box center [608, 450] width 43 height 48
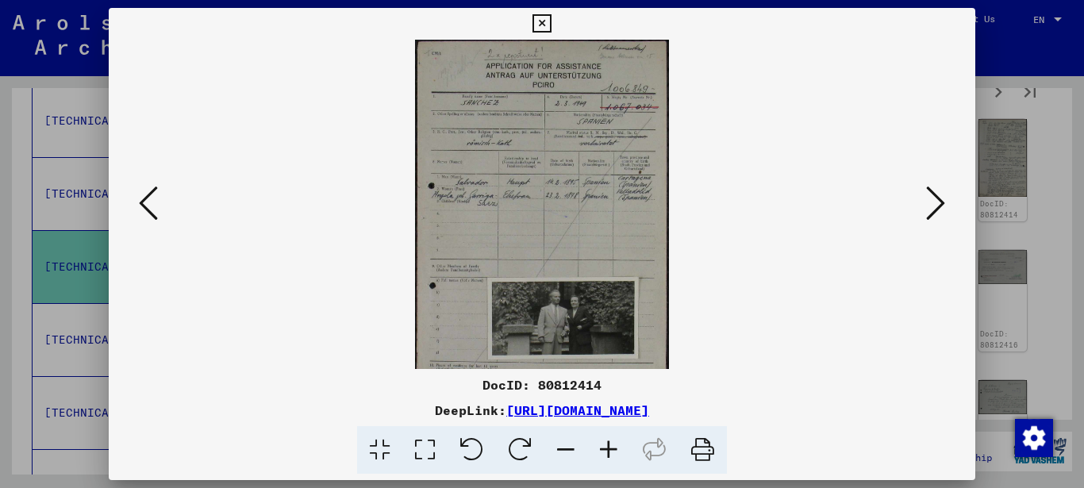
click at [610, 448] on icon at bounding box center [608, 450] width 43 height 48
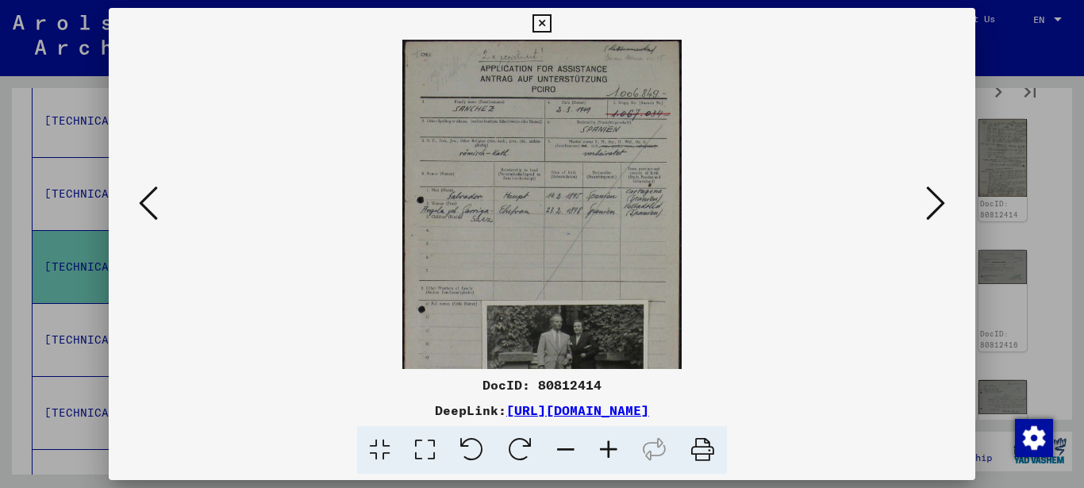
click at [610, 448] on icon at bounding box center [608, 450] width 43 height 48
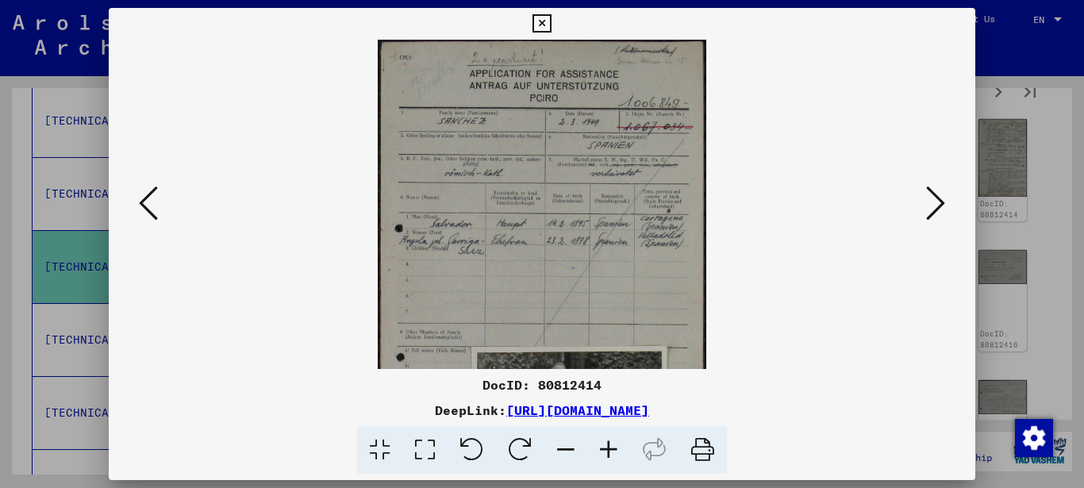
click at [610, 447] on icon at bounding box center [608, 450] width 43 height 48
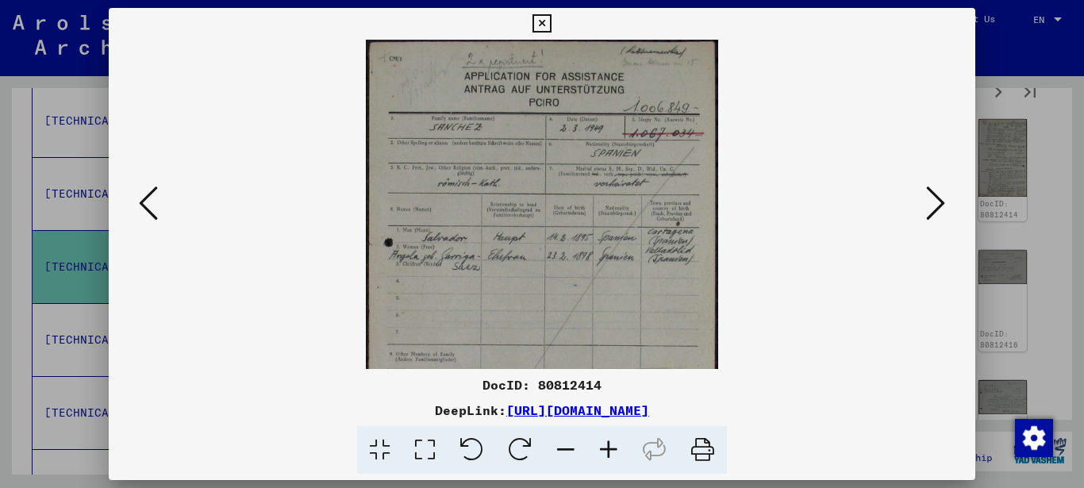
click at [610, 446] on icon at bounding box center [608, 450] width 43 height 48
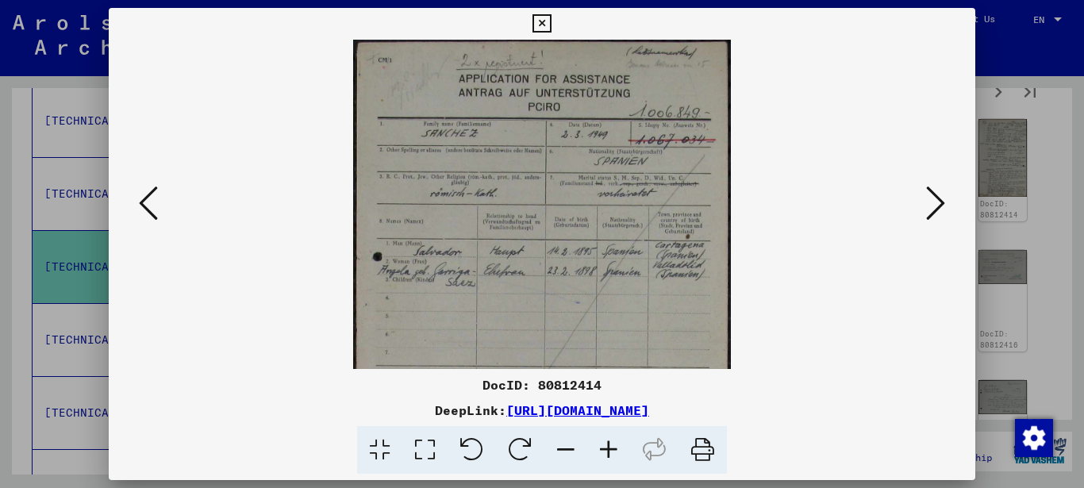
drag, startPoint x: 610, startPoint y: 446, endPoint x: 596, endPoint y: 382, distance: 65.0
click at [610, 443] on icon at bounding box center [608, 450] width 43 height 48
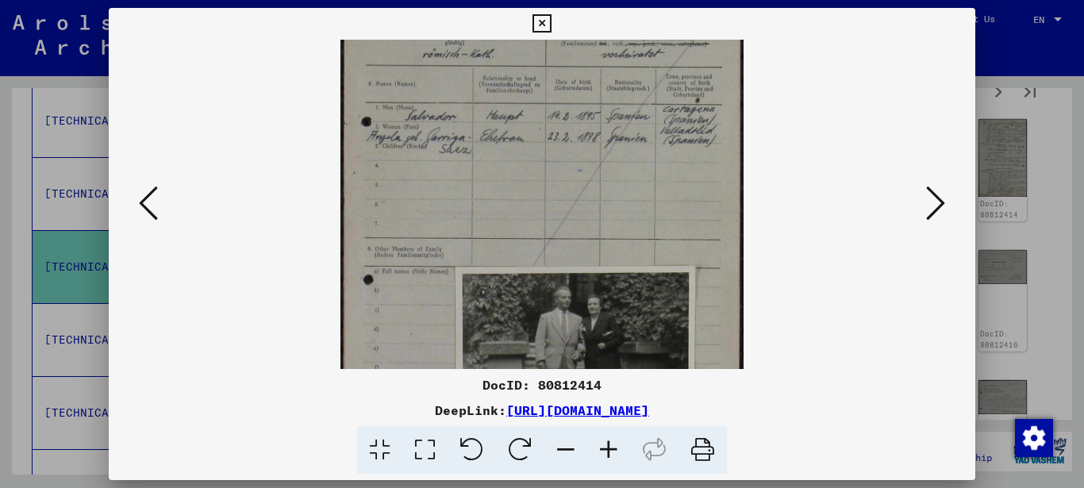
drag, startPoint x: 531, startPoint y: 241, endPoint x: 528, endPoint y: 103, distance: 138.1
click at [528, 102] on img at bounding box center [541, 214] width 402 height 646
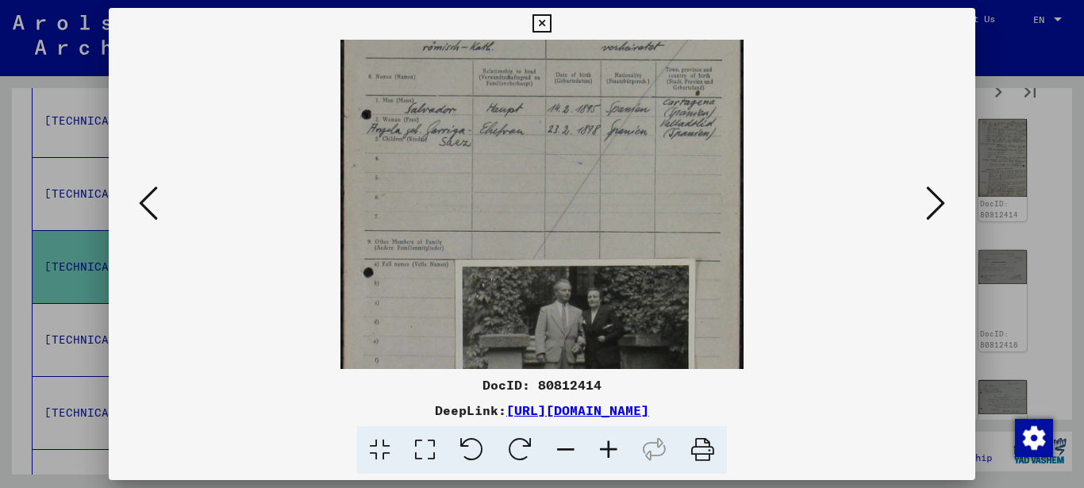
scroll to position [303, 0]
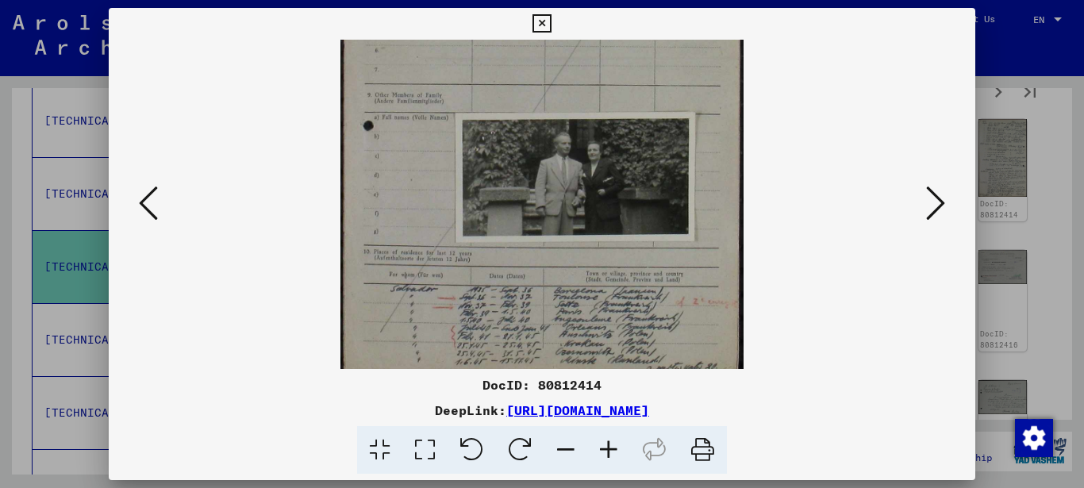
drag, startPoint x: 543, startPoint y: 221, endPoint x: 532, endPoint y: 96, distance: 125.0
click at [532, 96] on img at bounding box center [541, 60] width 402 height 646
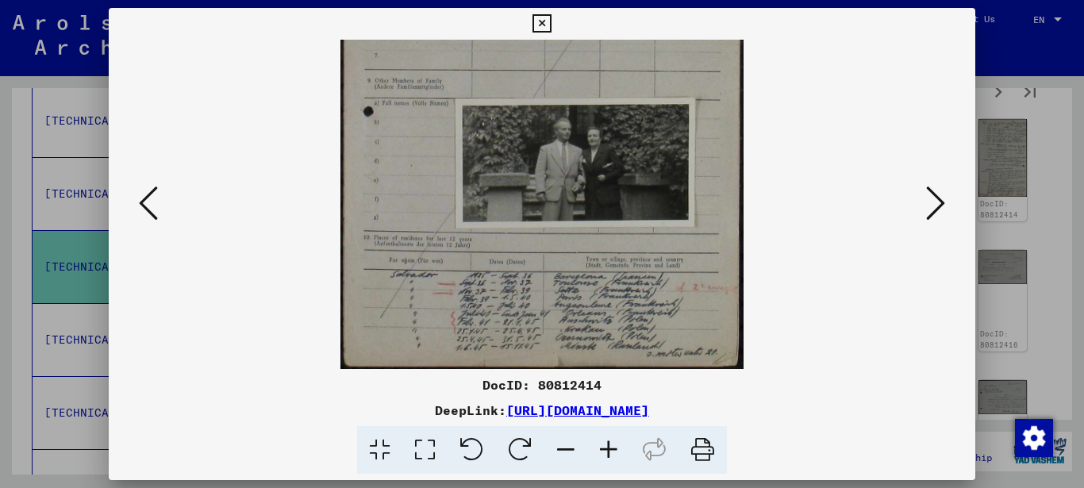
drag, startPoint x: 644, startPoint y: 194, endPoint x: 625, endPoint y: 125, distance: 70.8
click at [625, 125] on img at bounding box center [541, 45] width 402 height 646
click at [551, 21] on icon at bounding box center [541, 23] width 18 height 19
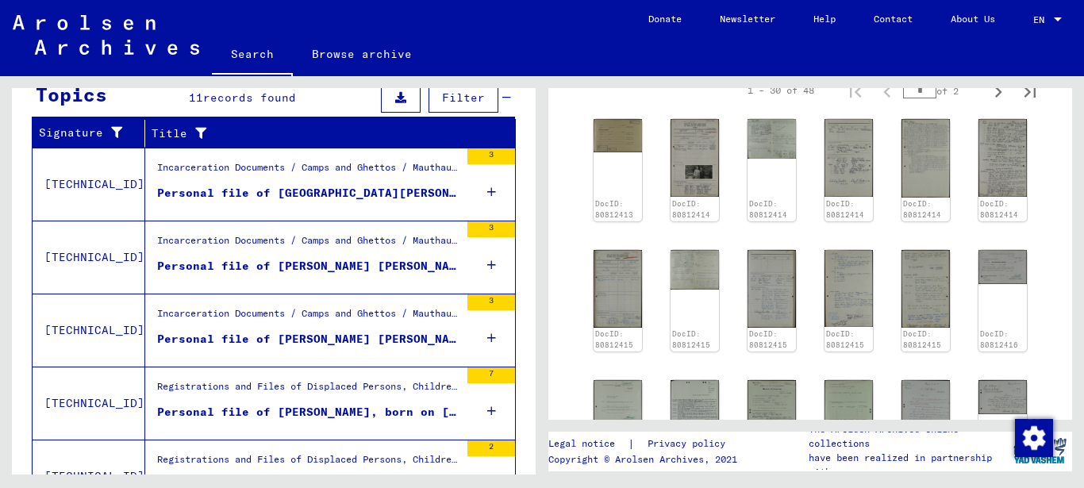
scroll to position [0, 0]
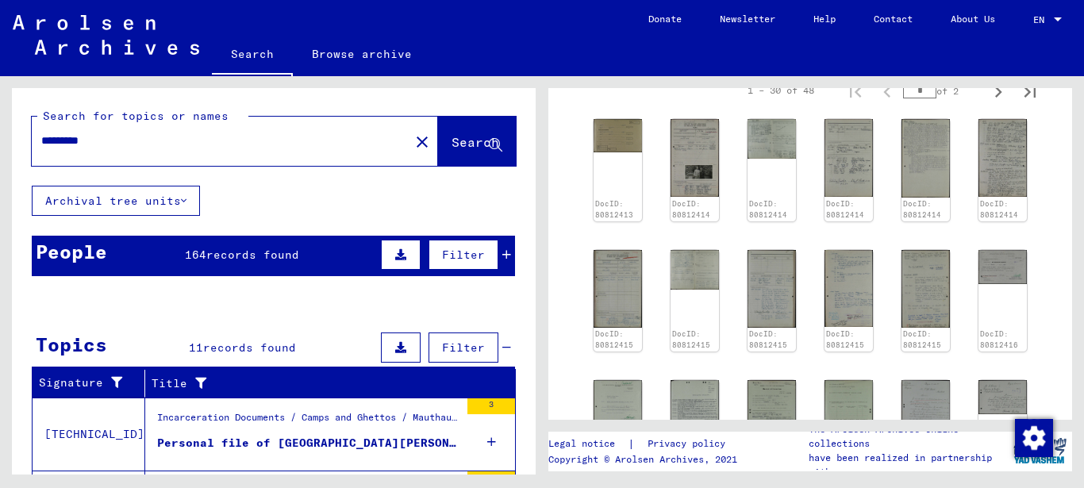
drag, startPoint x: 125, startPoint y: 132, endPoint x: 7, endPoint y: 133, distance: 118.2
click at [12, 133] on div "Search for topics or names ********* close Search Archival tree units People 16…" at bounding box center [274, 287] width 524 height 398
drag, startPoint x: 106, startPoint y: 148, endPoint x: 67, endPoint y: 147, distance: 39.7
click at [67, 147] on div "*********" at bounding box center [216, 141] width 368 height 36
drag, startPoint x: 101, startPoint y: 145, endPoint x: 40, endPoint y: 140, distance: 60.5
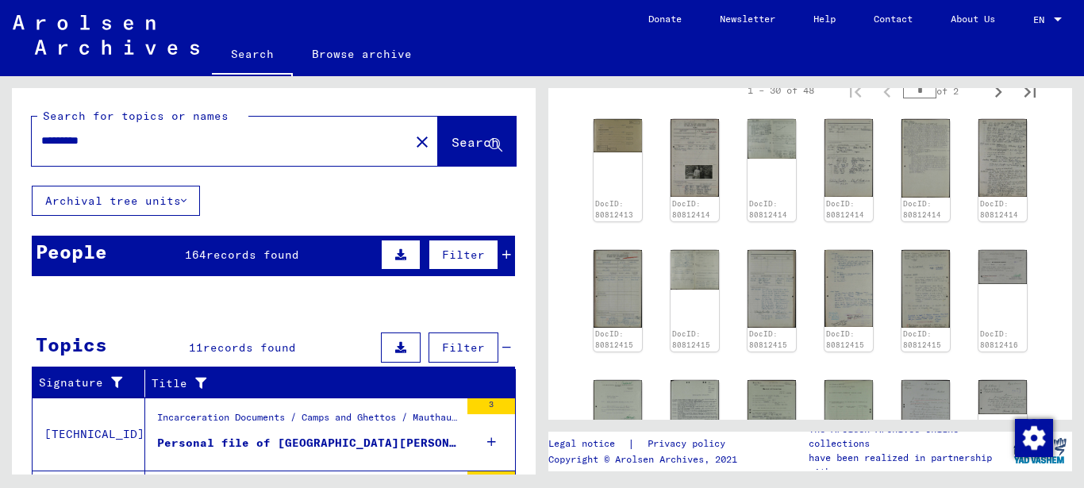
click at [41, 140] on input "*********" at bounding box center [220, 140] width 359 height 17
type input "********"
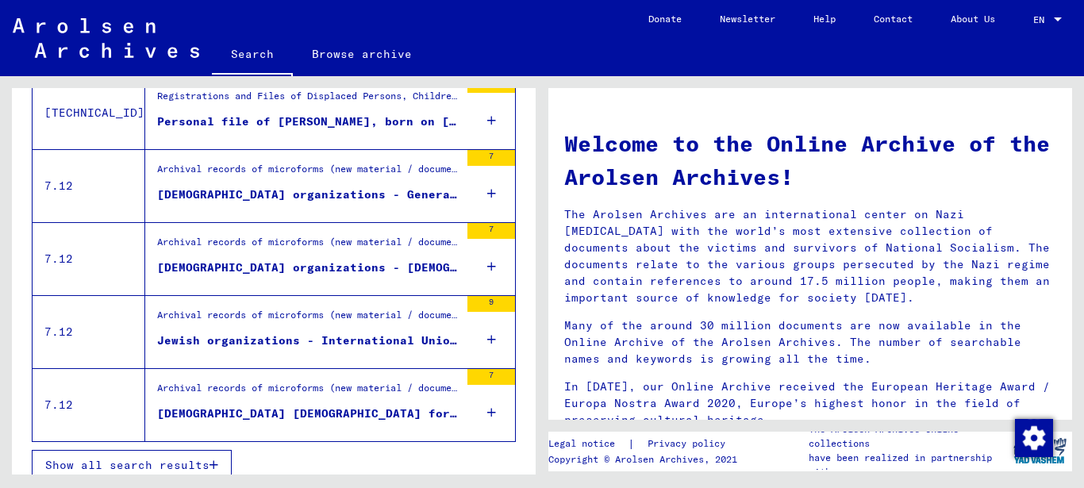
scroll to position [336, 0]
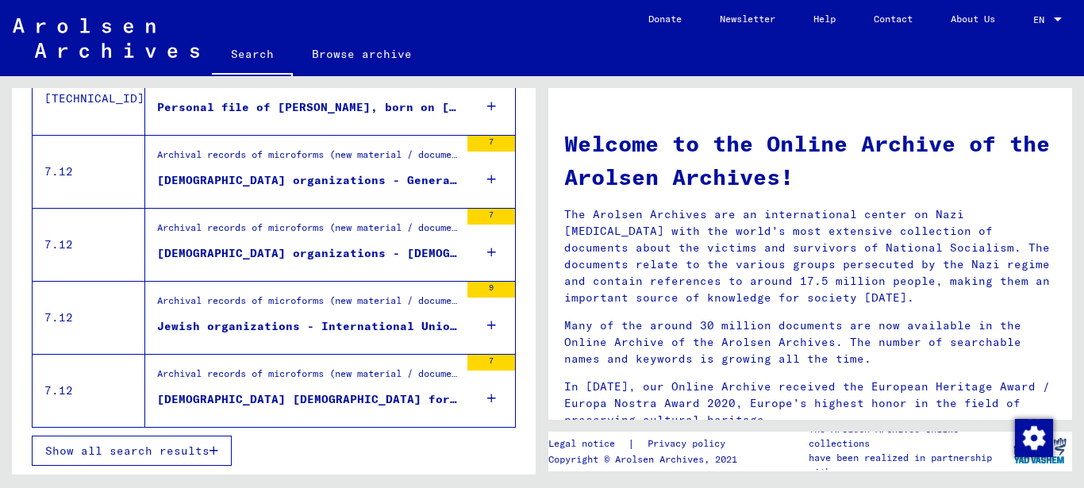
click at [160, 446] on span "Show all search results" at bounding box center [127, 450] width 164 height 14
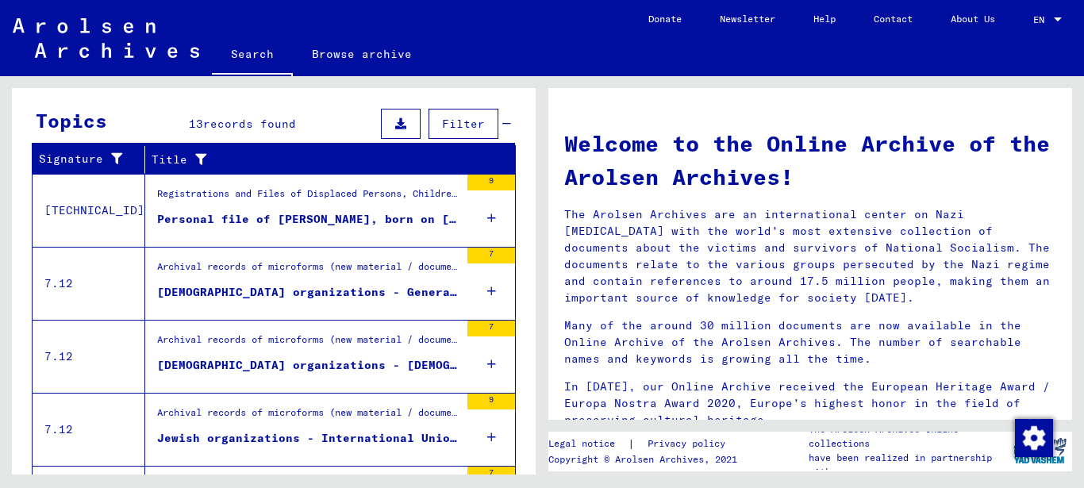
scroll to position [193, 0]
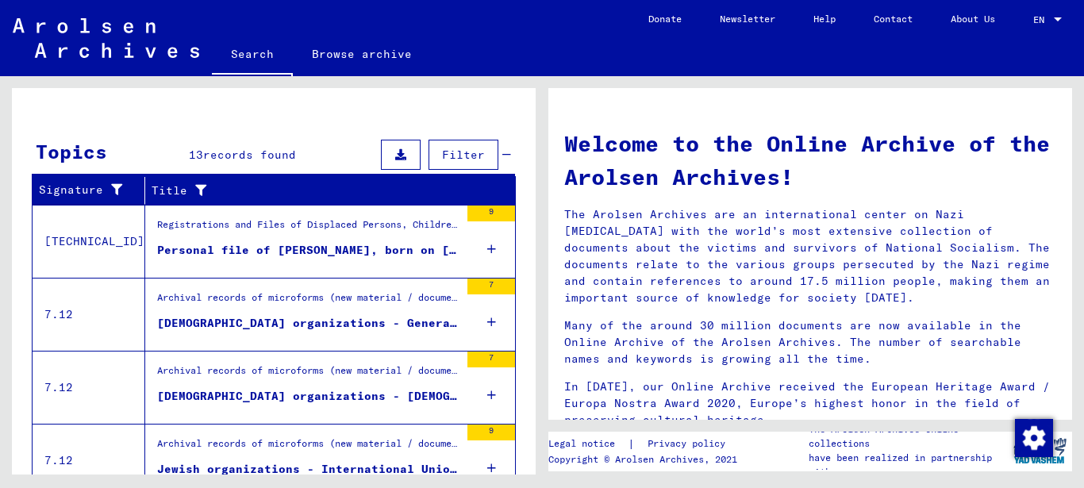
click at [242, 244] on div "Personal file of [PERSON_NAME], born on [DEMOGRAPHIC_DATA], born in [GEOGRAPHIC…" at bounding box center [308, 250] width 302 height 17
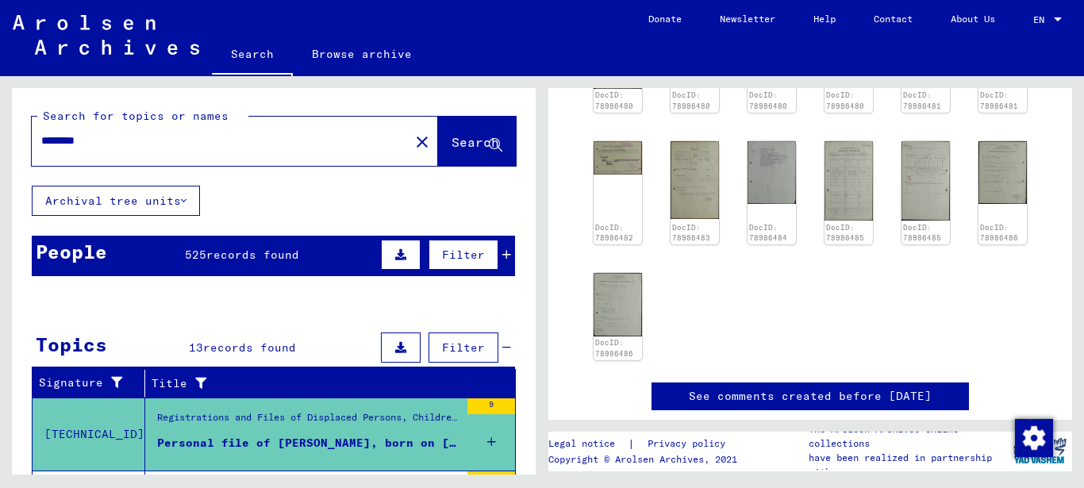
drag, startPoint x: 104, startPoint y: 144, endPoint x: 0, endPoint y: 144, distance: 103.9
click at [41, 144] on input "********" at bounding box center [220, 140] width 359 height 17
type input "*******"
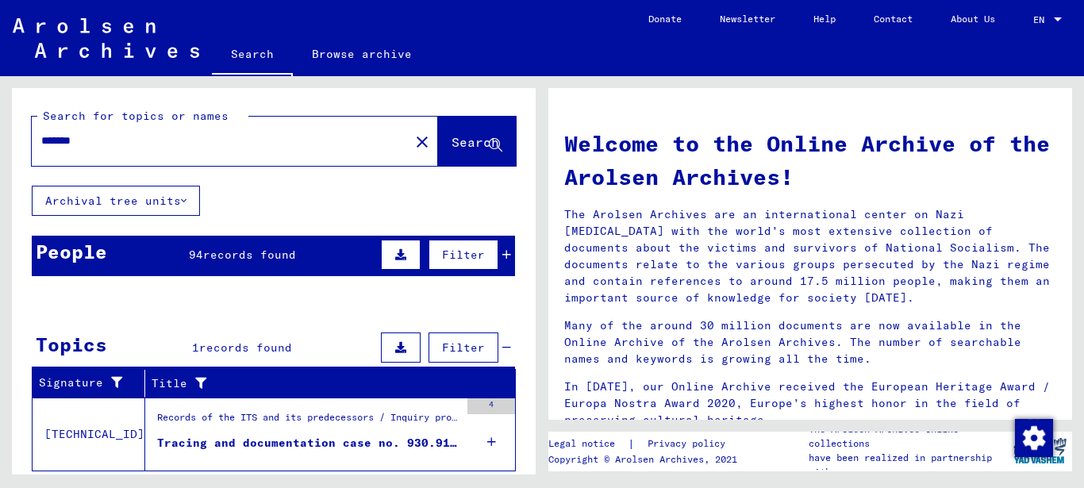
scroll to position [76, 0]
